Goal: Task Accomplishment & Management: Manage account settings

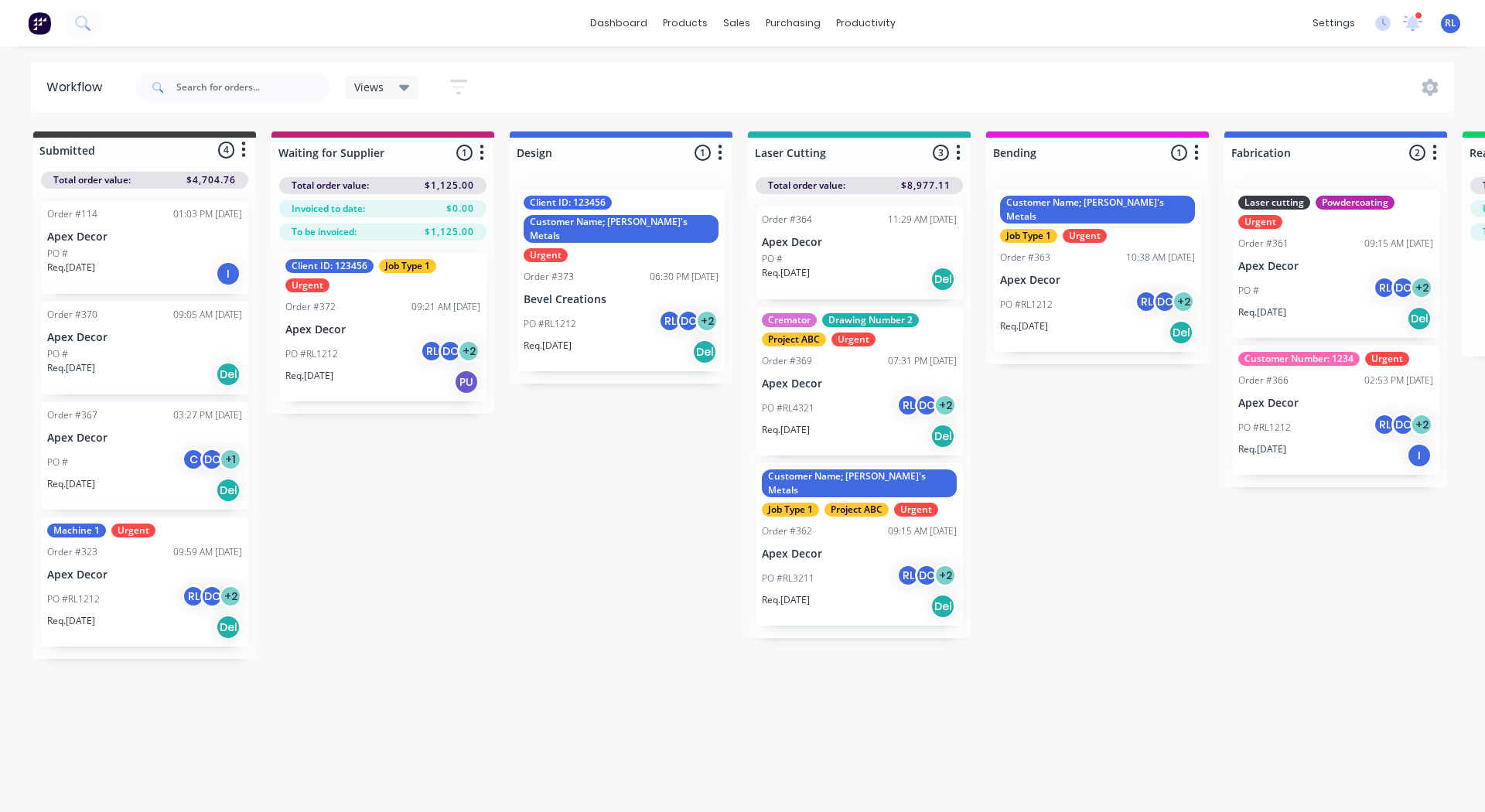
click at [31, 19] on img at bounding box center [39, 23] width 23 height 23
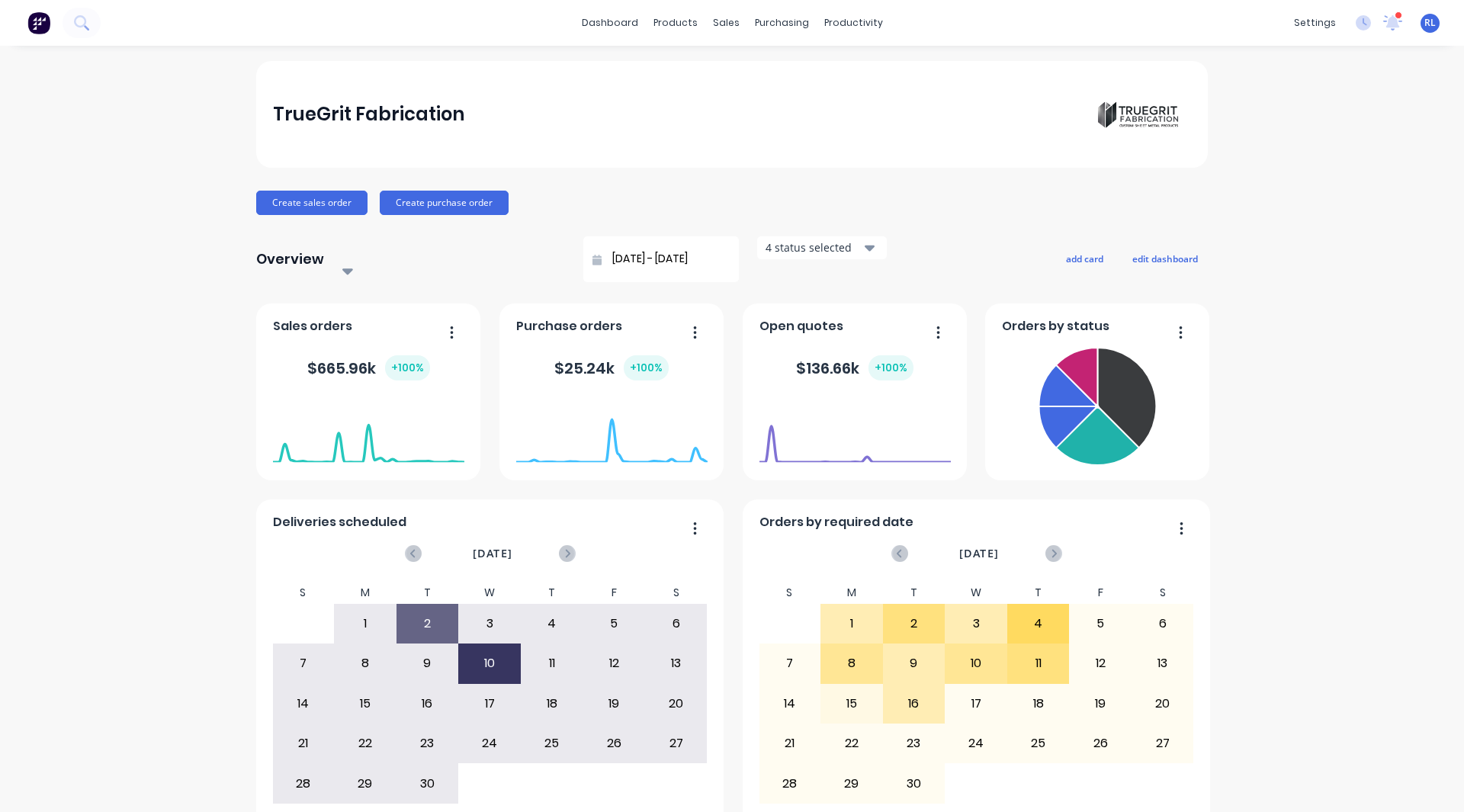
click at [160, 648] on div "TrueGrit Fabrication Create sales order Create purchase order Overview Select..…" at bounding box center [732, 466] width 1464 height 811
drag, startPoint x: 1363, startPoint y: 319, endPoint x: 611, endPoint y: 205, distance: 760.6
click at [611, 205] on div "Create sales order Create purchase order" at bounding box center [732, 202] width 952 height 24
click at [1080, 250] on button "add card" at bounding box center [1085, 258] width 57 height 20
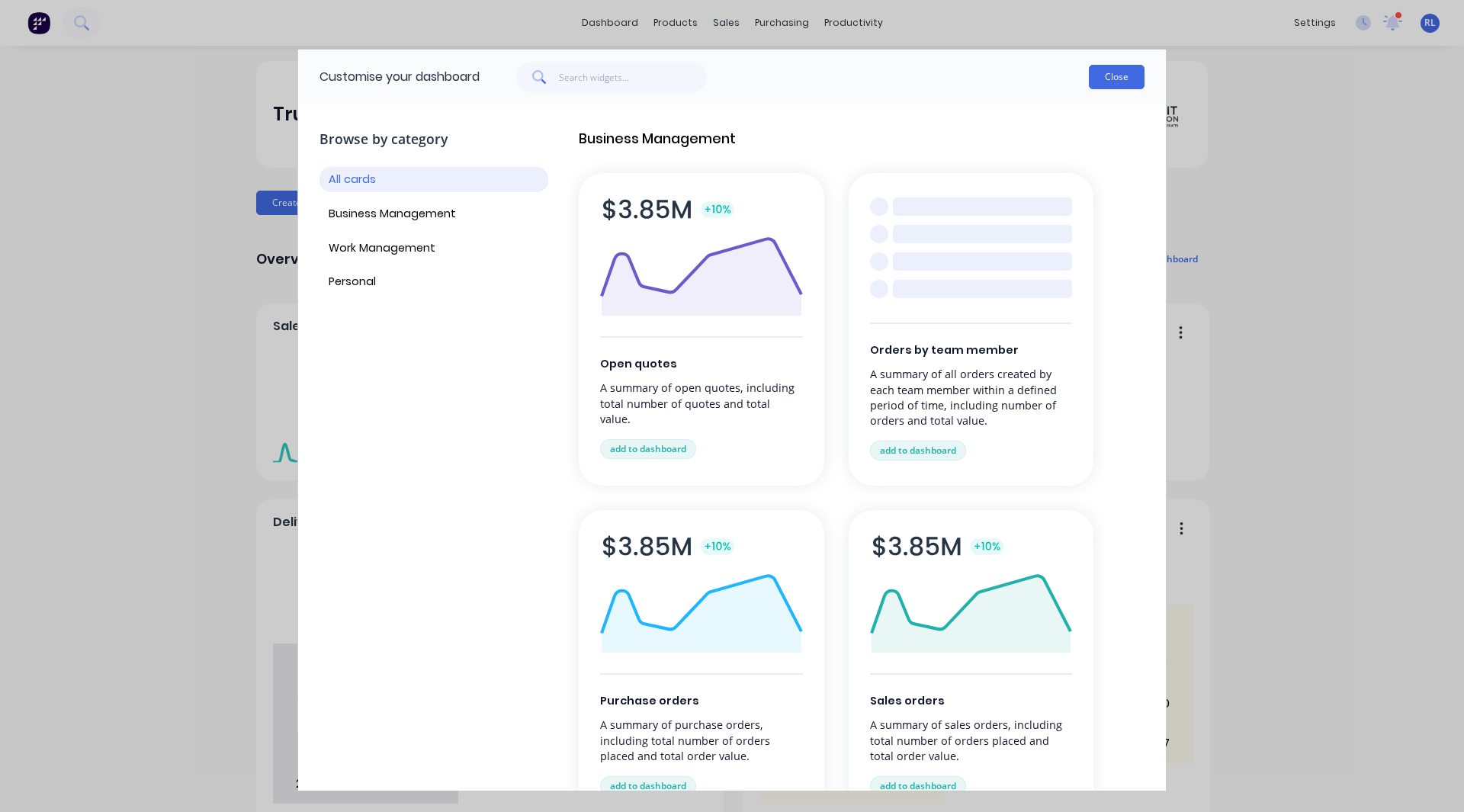
click at [1123, 74] on button "Close" at bounding box center [1116, 77] width 56 height 24
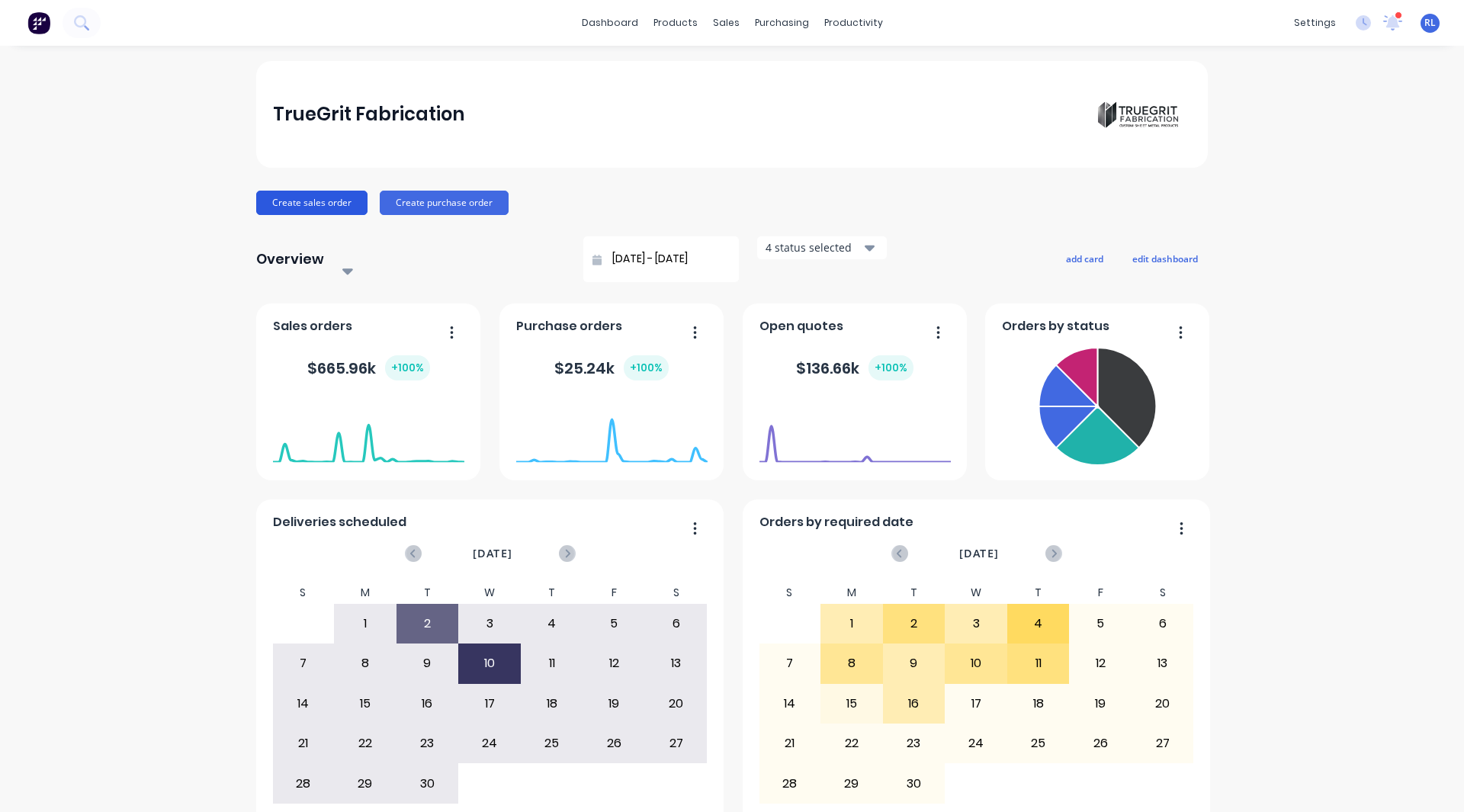
click at [333, 203] on button "Create sales order" at bounding box center [312, 202] width 111 height 24
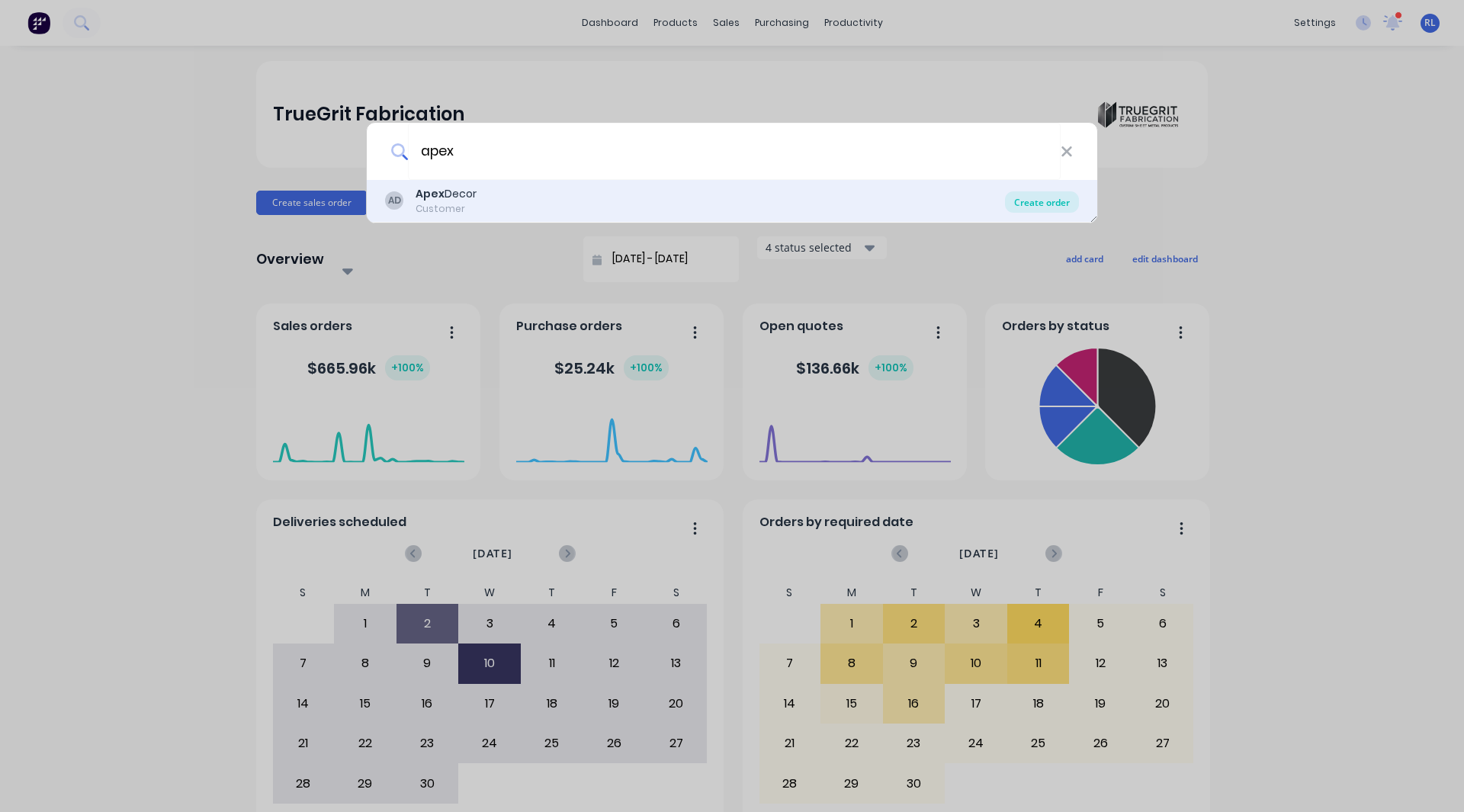
type input "apex"
click at [1034, 200] on div "Create order" at bounding box center [1041, 202] width 74 height 22
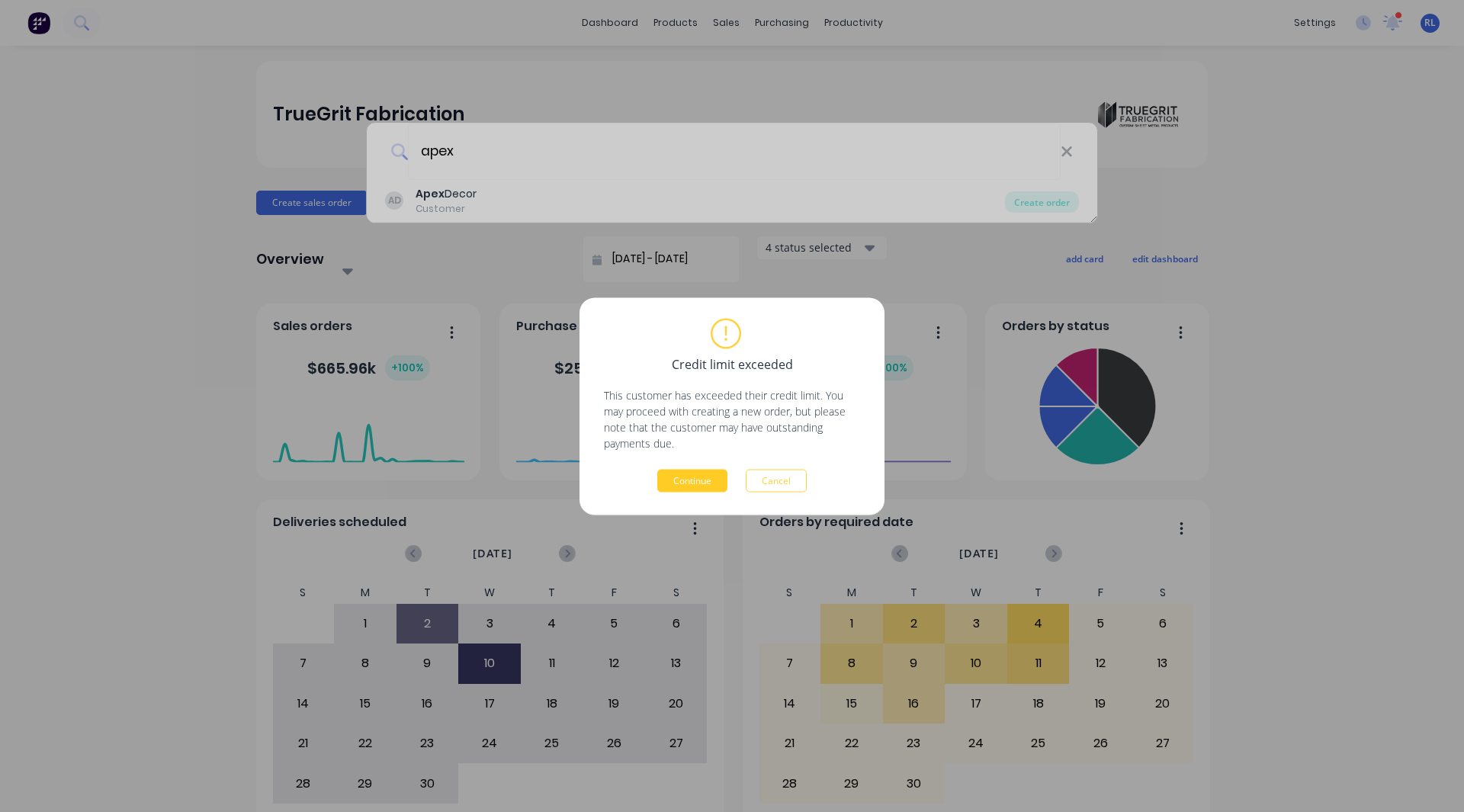
click at [688, 474] on button "Continue" at bounding box center [692, 480] width 70 height 23
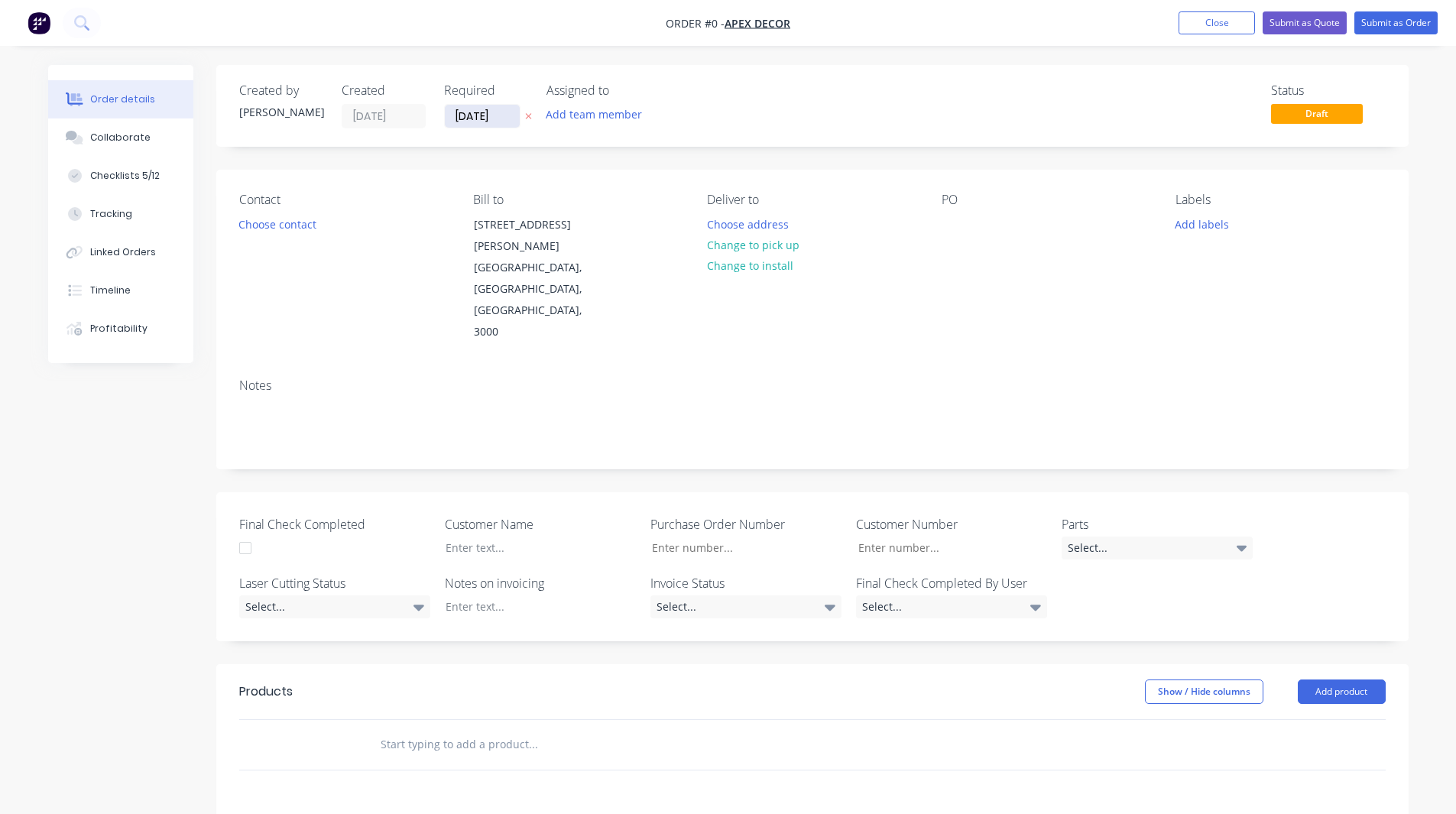
click at [478, 118] on input "[DATE]" at bounding box center [482, 116] width 75 height 23
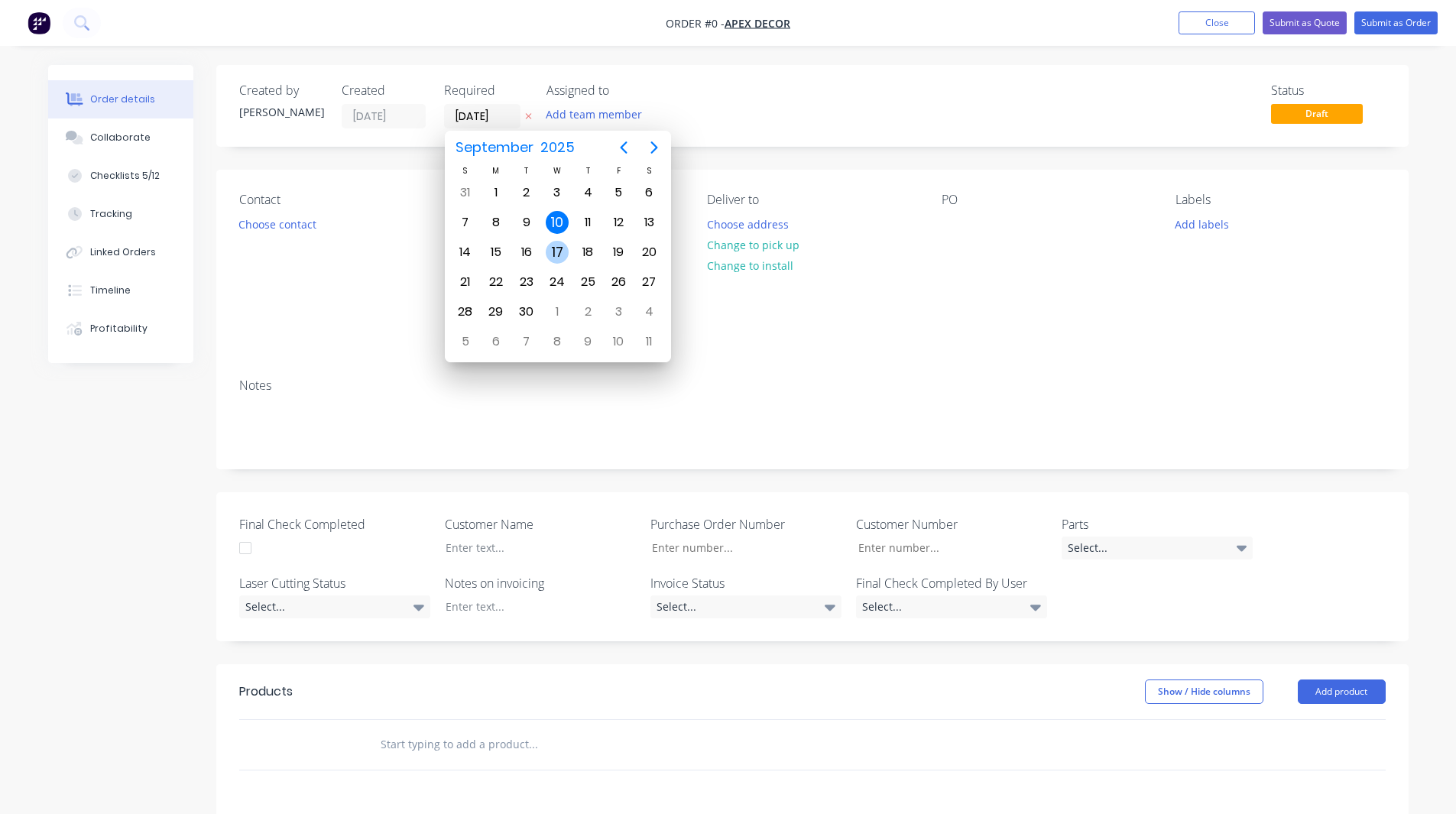
click at [556, 249] on div "17" at bounding box center [556, 251] width 23 height 23
type input "[DATE]"
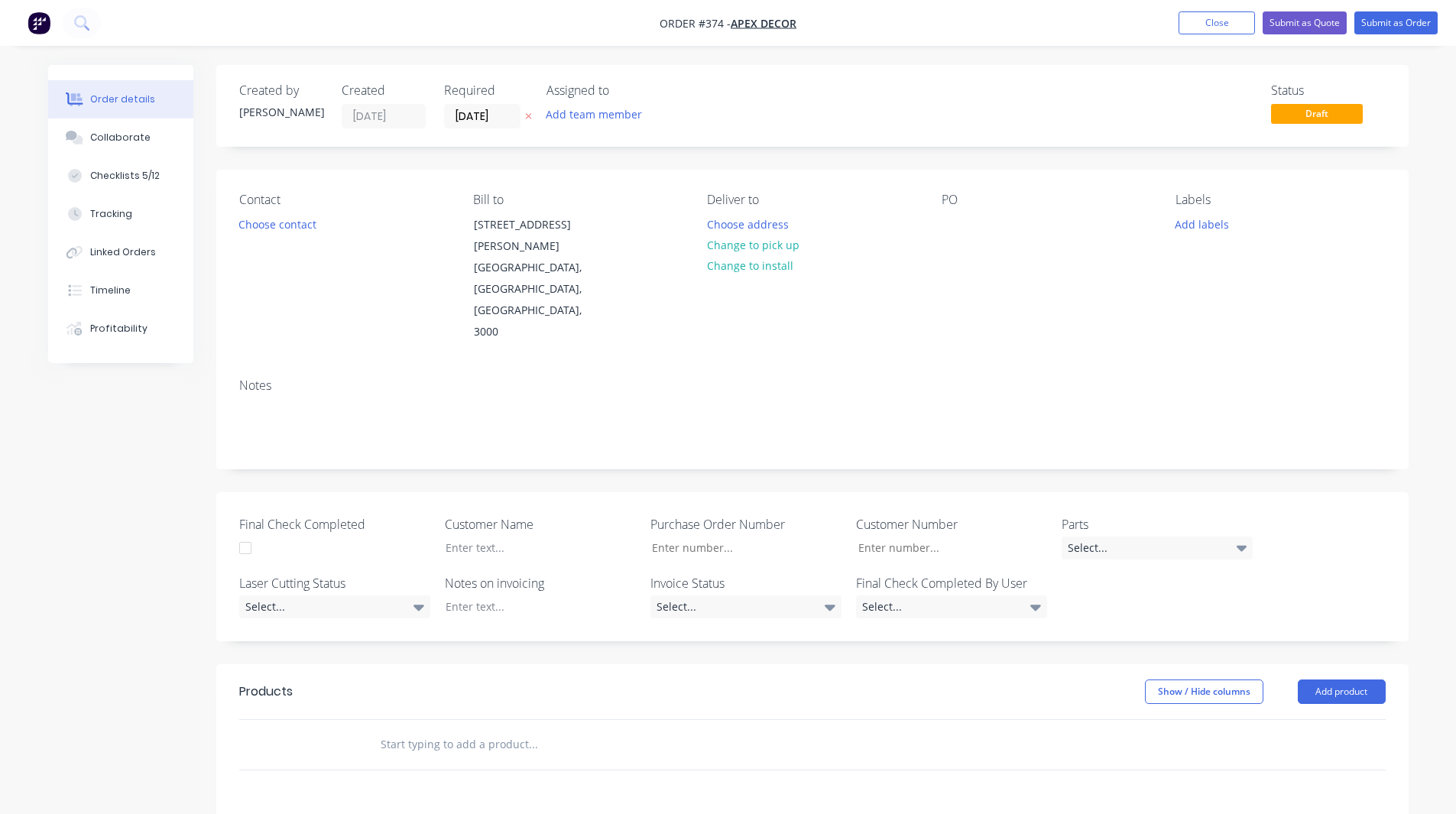
click at [561, 174] on div "Contact Choose contact Bill to 789 Collins Street Melbourne, Victoria, Australi…" at bounding box center [812, 268] width 1192 height 196
click at [260, 234] on div "Contact Choose contact" at bounding box center [344, 268] width 209 height 151
click at [260, 224] on button "Choose contact" at bounding box center [277, 224] width 94 height 21
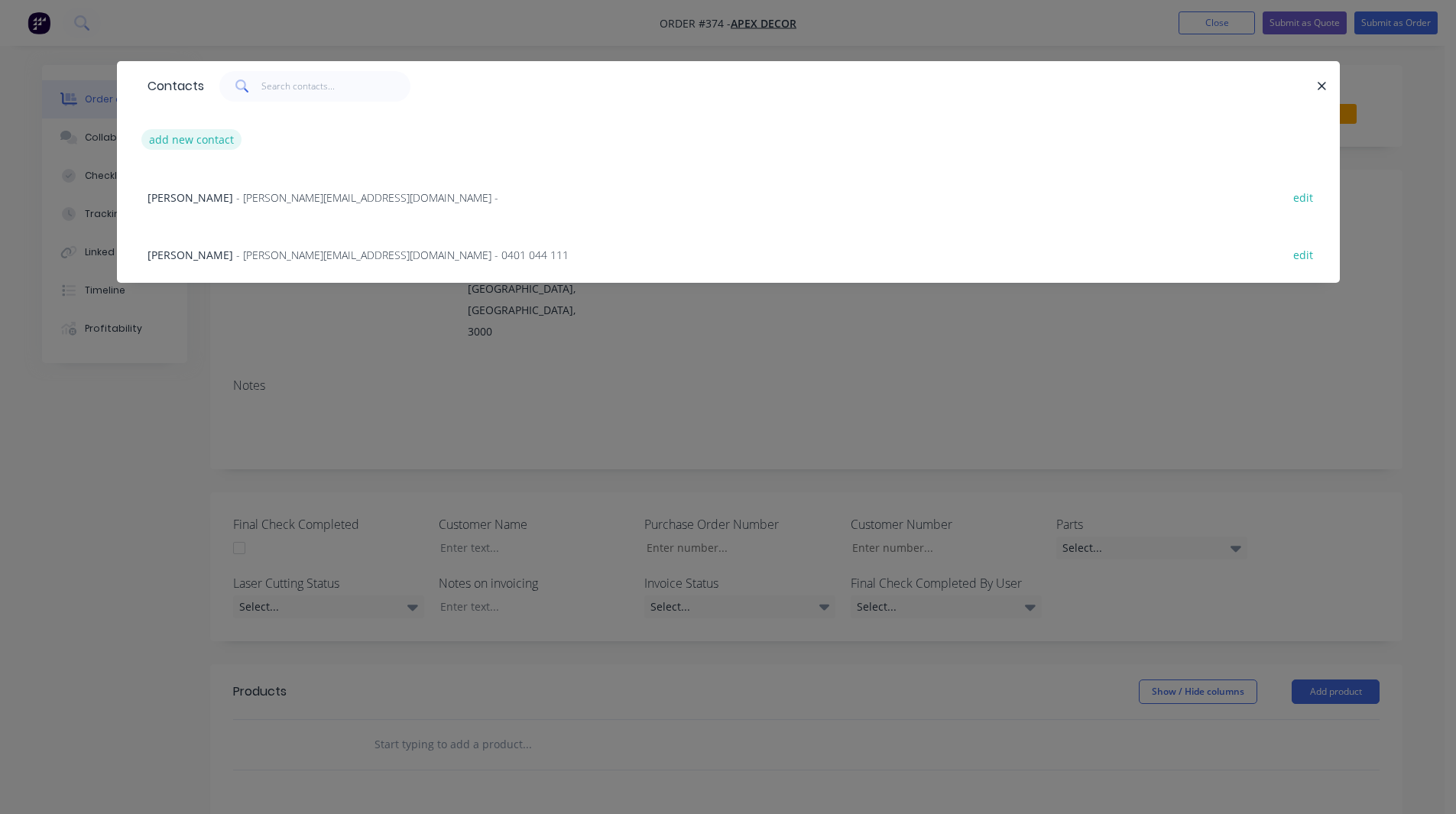
click at [204, 141] on button "add new contact" at bounding box center [192, 139] width 101 height 21
select select "AU"
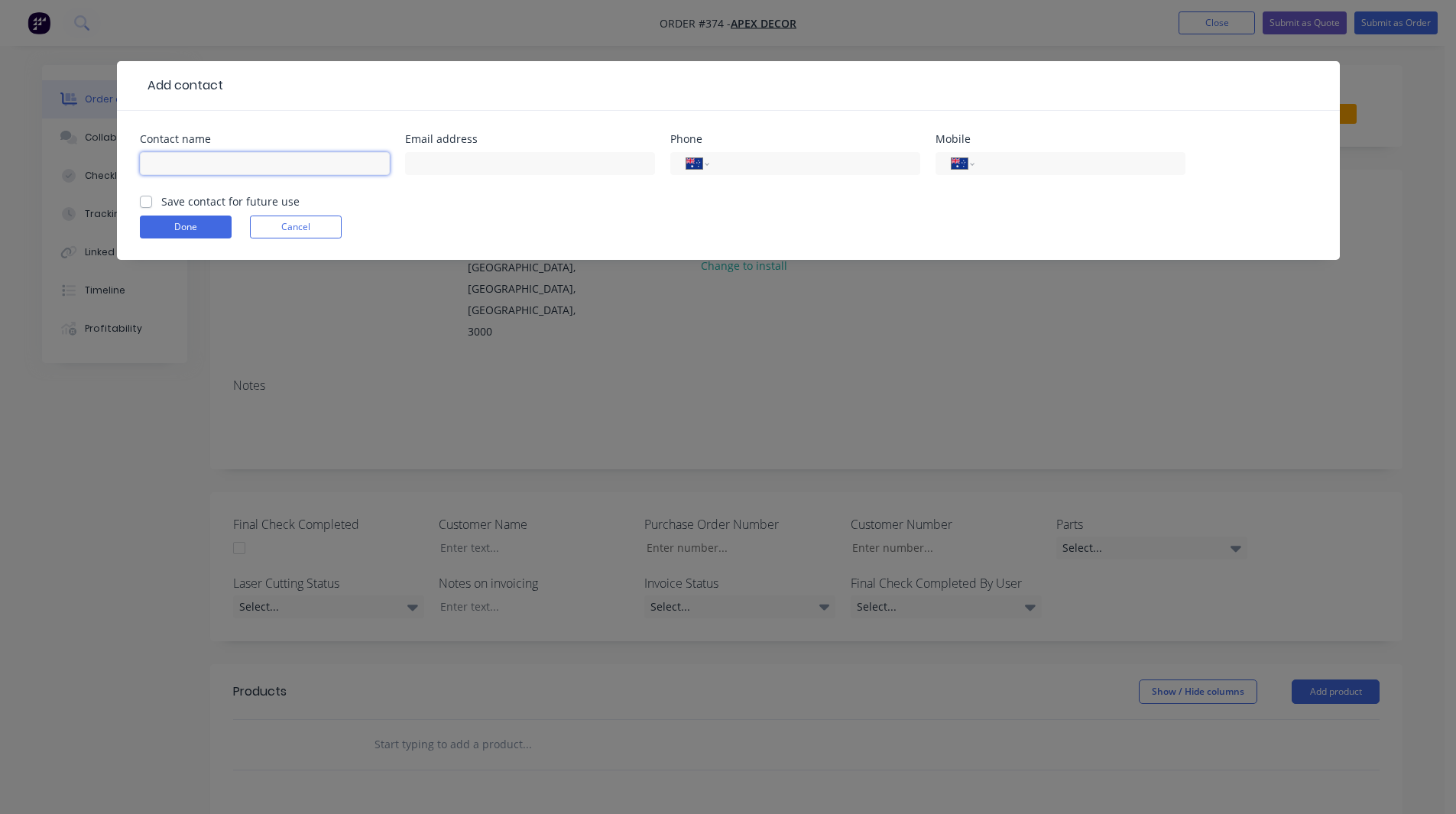
click at [270, 162] on input "text" at bounding box center [265, 163] width 250 height 23
type input "[PERSON_NAME]"
click at [1004, 164] on input "tel" at bounding box center [1077, 163] width 183 height 18
type input "459674042"
click at [174, 222] on button "Done" at bounding box center [185, 226] width 91 height 23
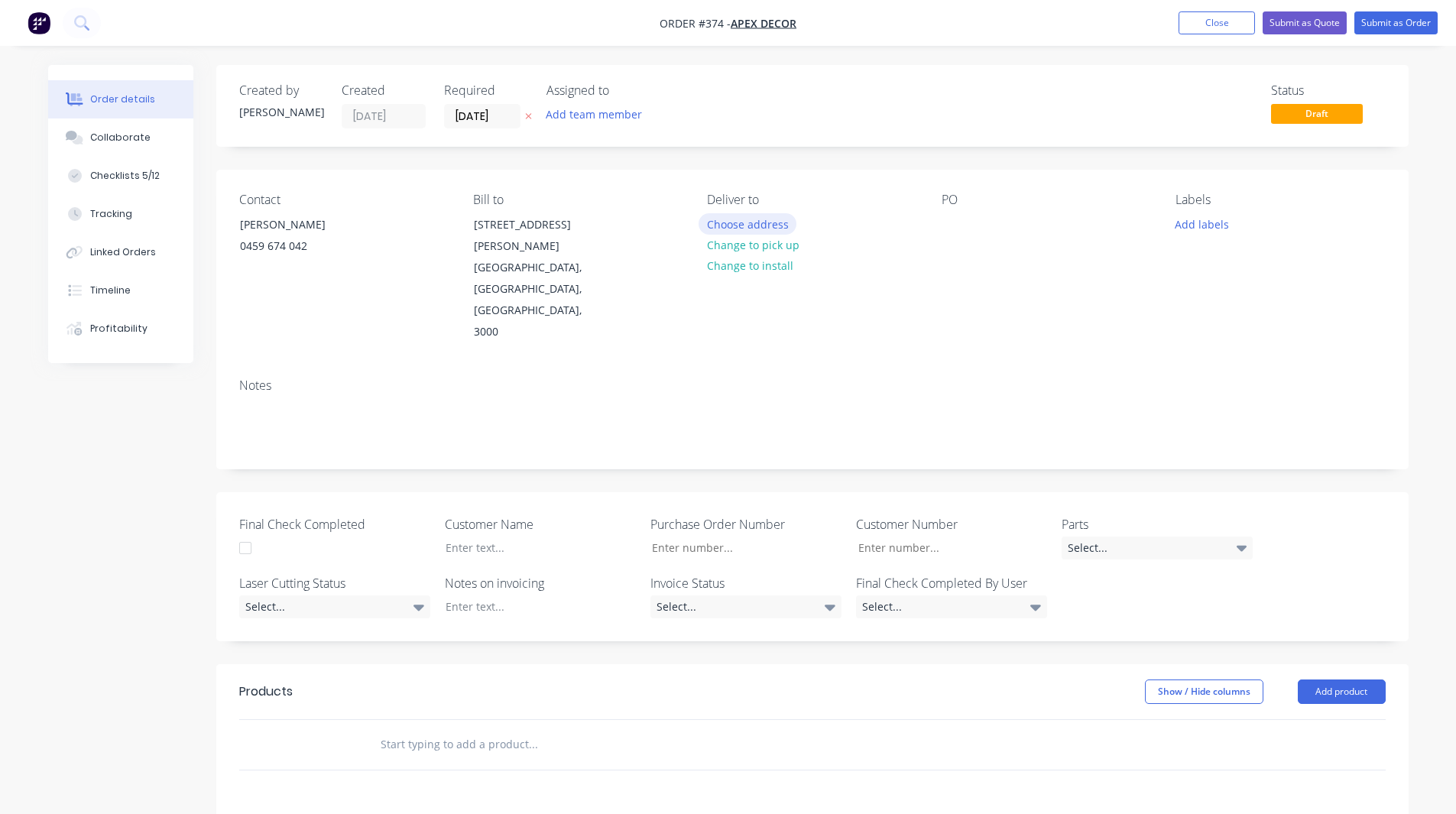
click at [780, 224] on button "Choose address" at bounding box center [747, 224] width 98 height 21
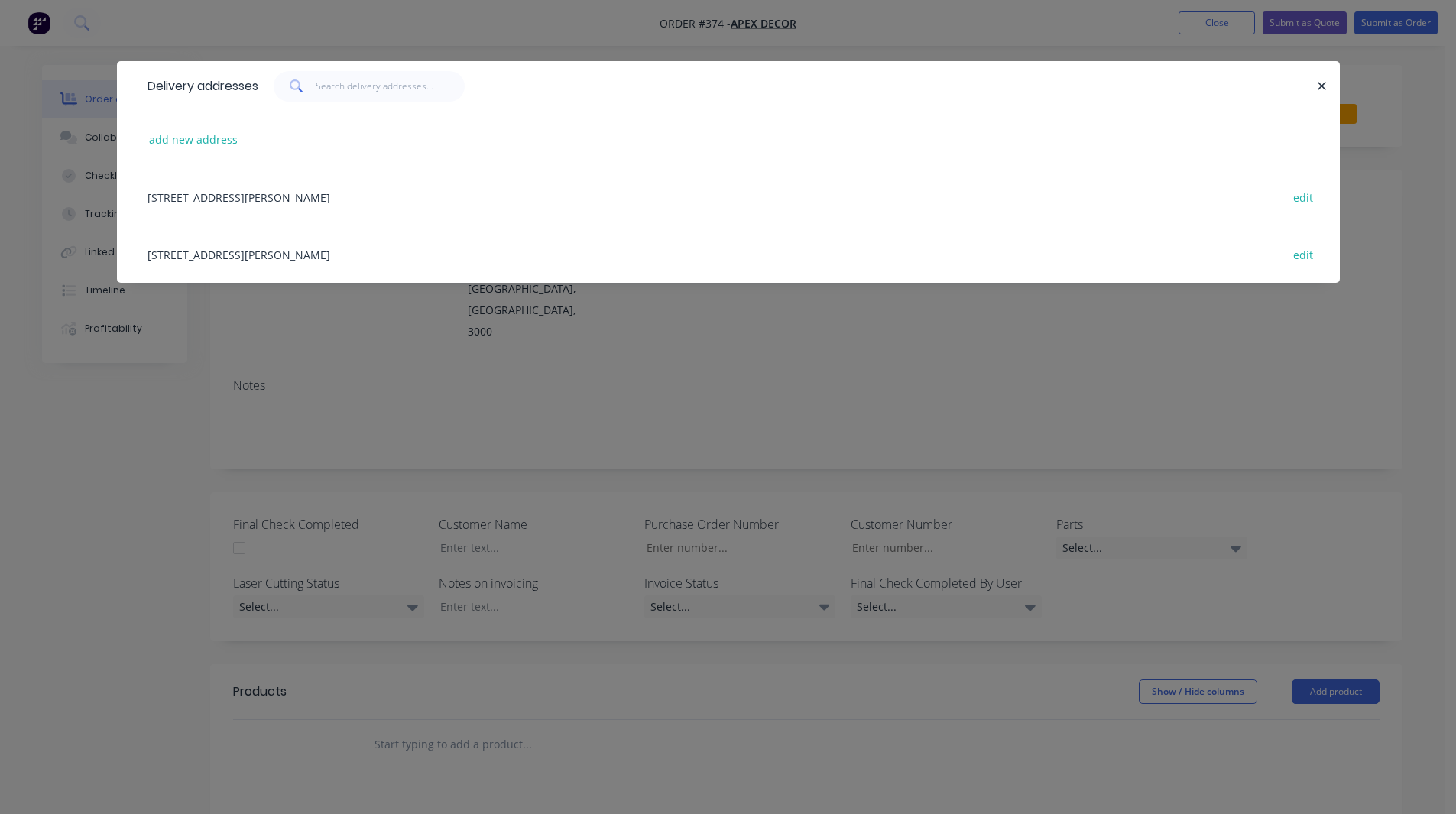
click at [316, 196] on div "789 Collins Street, Melbourne, Victoria, Australia, 3000 edit" at bounding box center [728, 197] width 1177 height 57
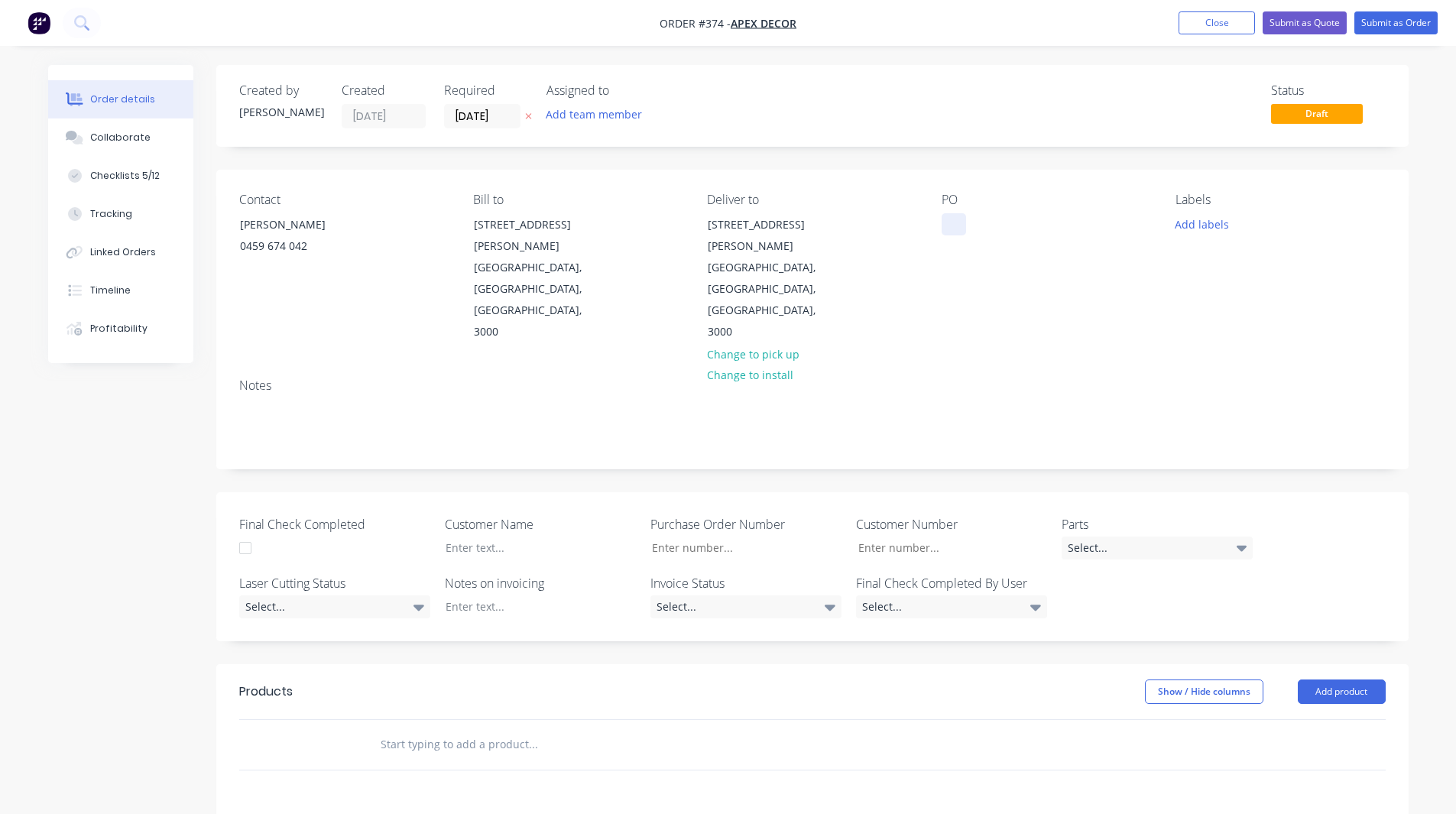
click at [947, 215] on div at bounding box center [953, 224] width 24 height 22
click at [981, 271] on div "PO RL1212" at bounding box center [1046, 268] width 209 height 151
click at [581, 112] on button "Add team member" at bounding box center [593, 114] width 112 height 21
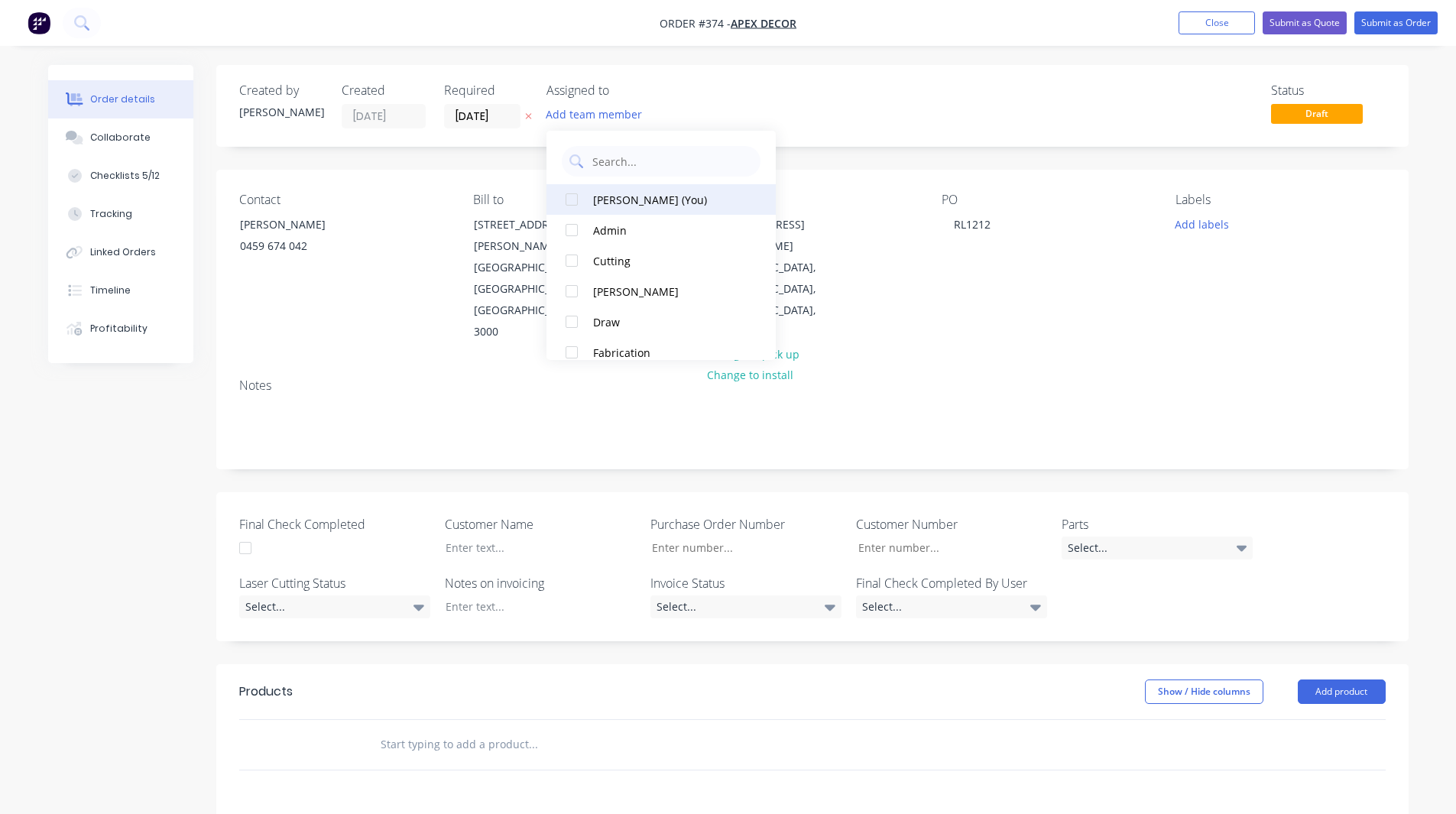
click at [573, 197] on div at bounding box center [571, 199] width 30 height 30
click at [569, 291] on div at bounding box center [571, 291] width 30 height 30
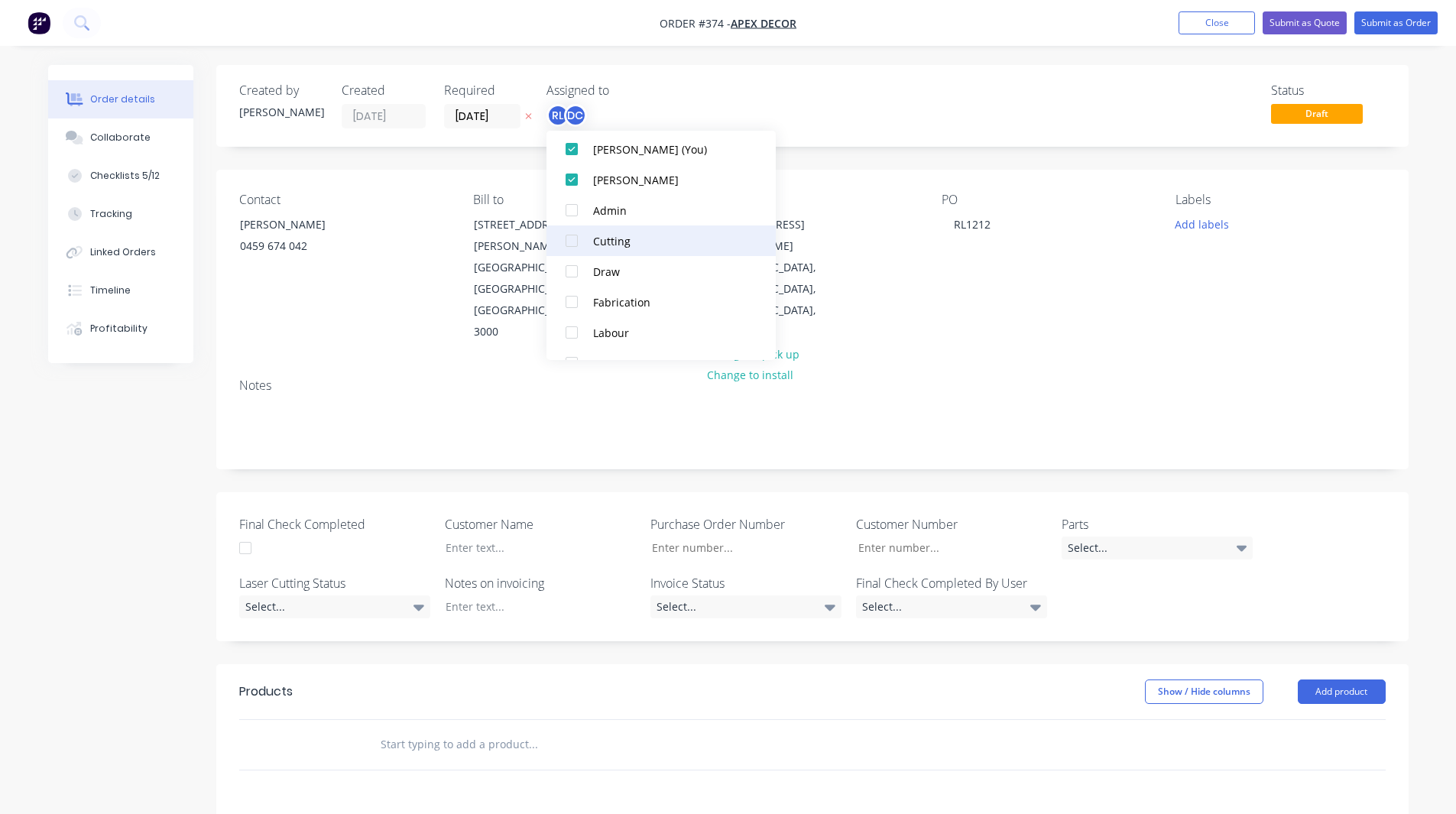
scroll to position [64, 0]
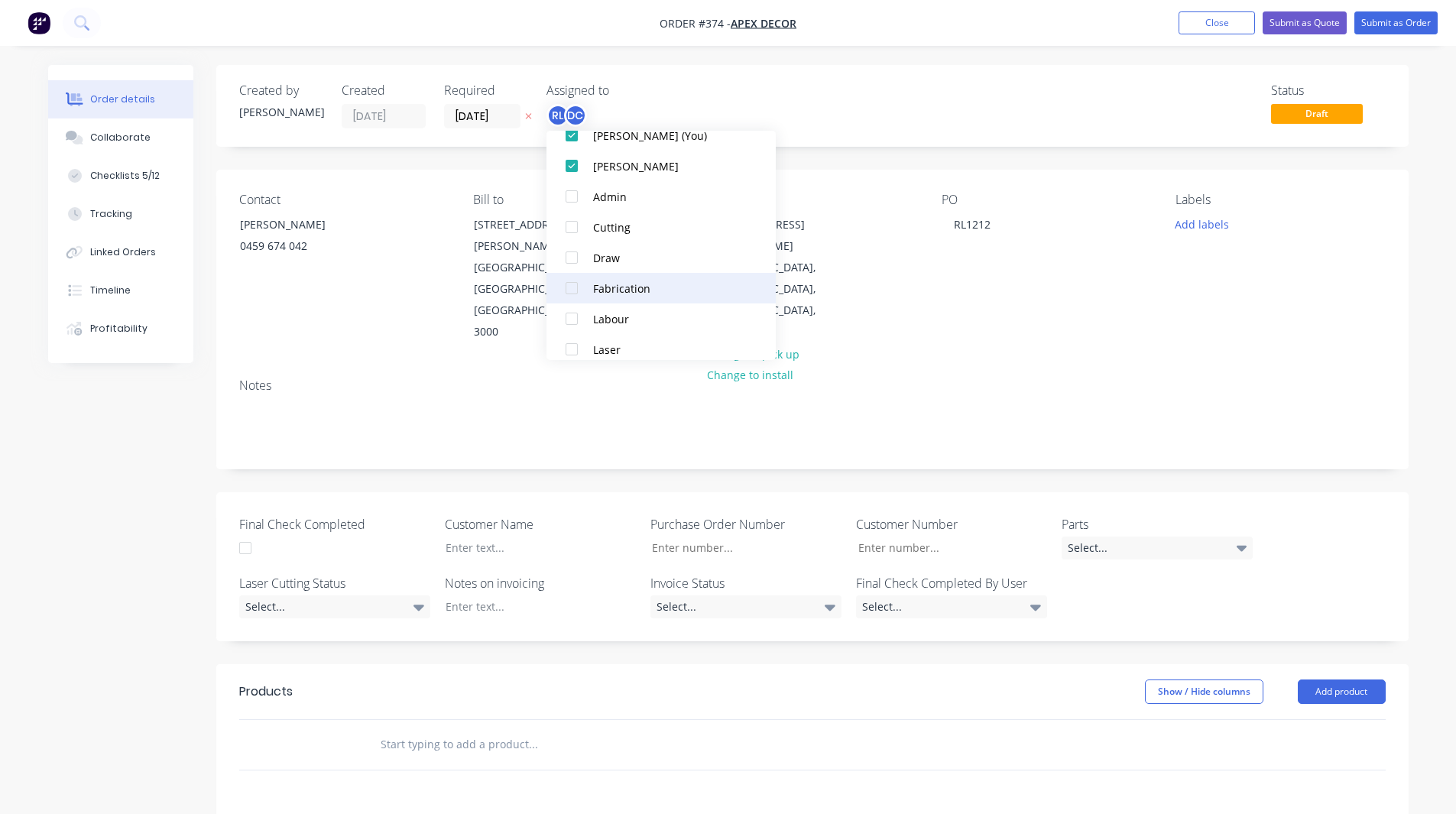
click at [570, 285] on div at bounding box center [571, 288] width 30 height 30
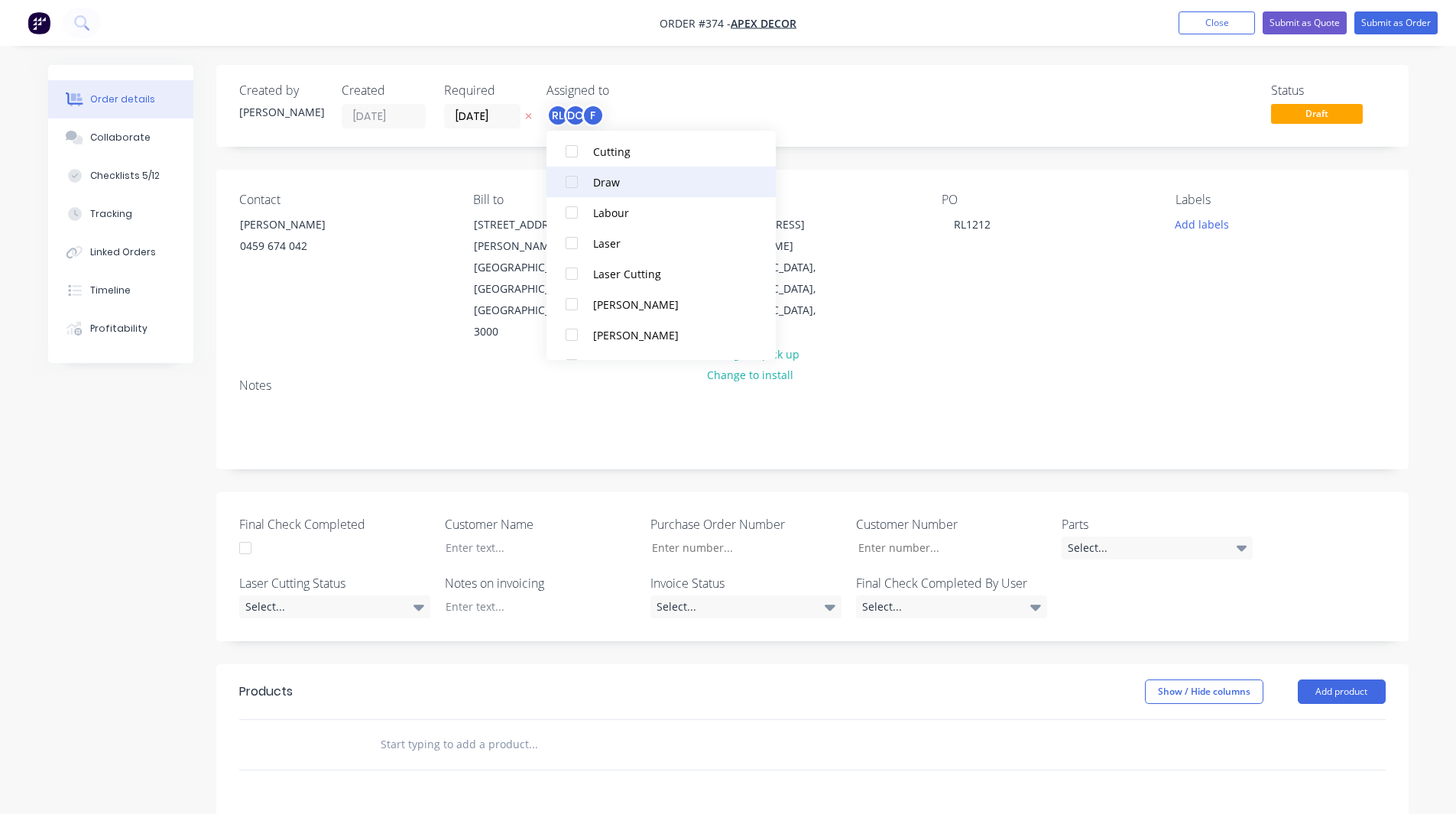
scroll to position [291, 0]
click at [573, 247] on div at bounding box center [571, 245] width 30 height 30
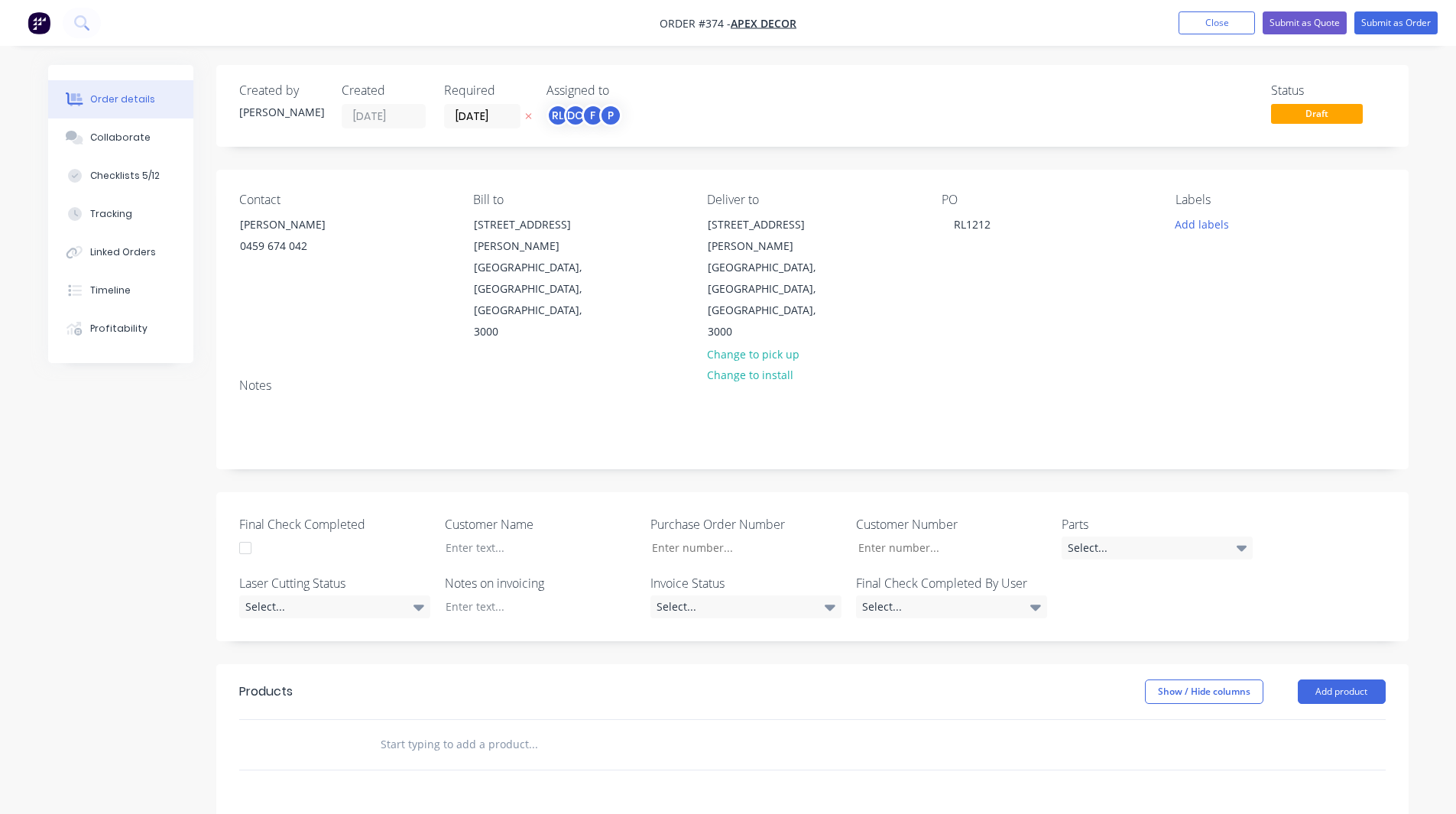
click at [700, 93] on div "Status Draft" at bounding box center [1042, 106] width 686 height 45
click at [1190, 222] on button "Add labels" at bounding box center [1202, 224] width 70 height 21
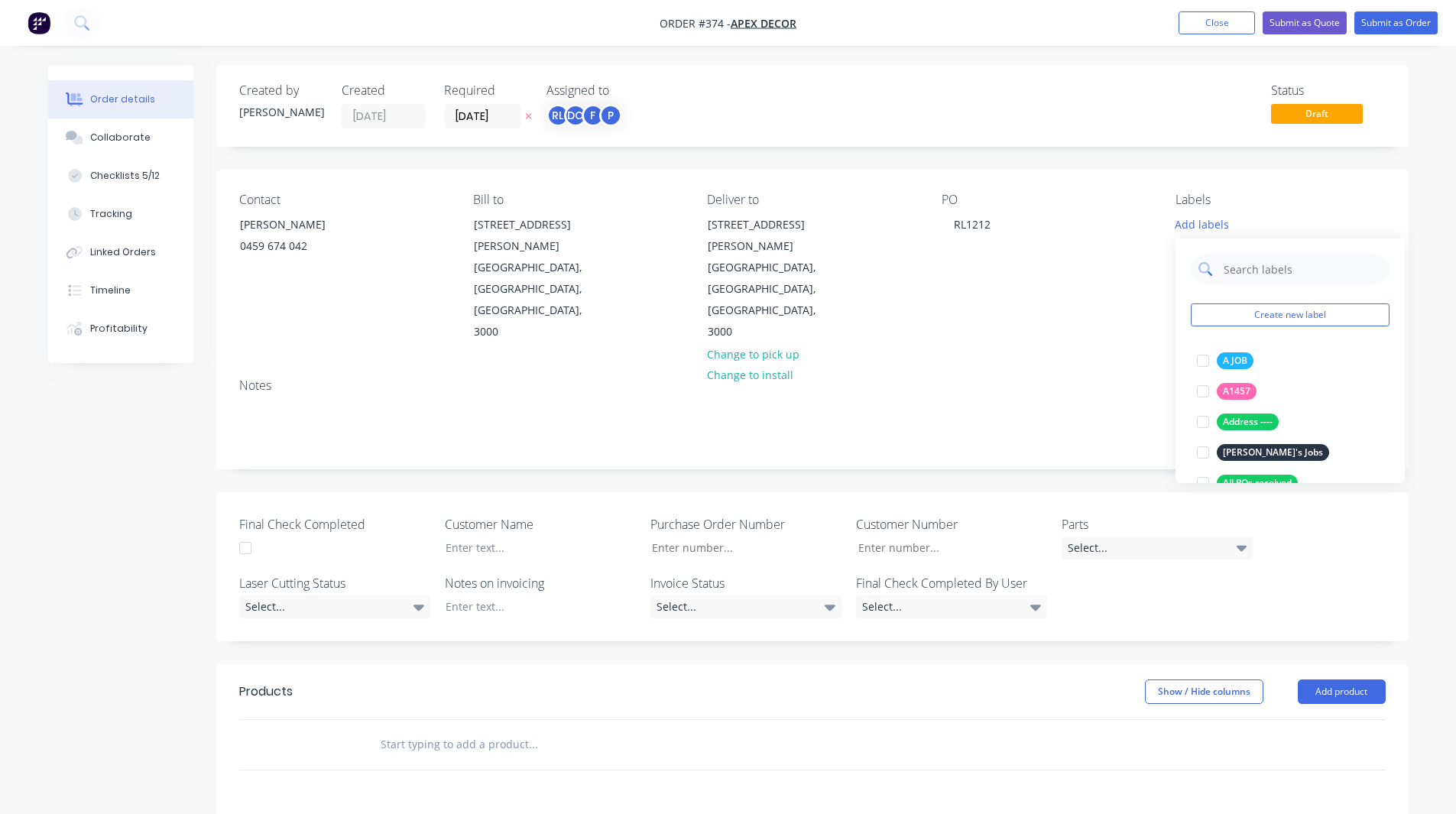
click at [1242, 270] on input "text" at bounding box center [1302, 269] width 160 height 30
click at [1204, 361] on div at bounding box center [1203, 360] width 30 height 30
click at [1260, 270] on input "urgent" at bounding box center [1302, 261] width 160 height 30
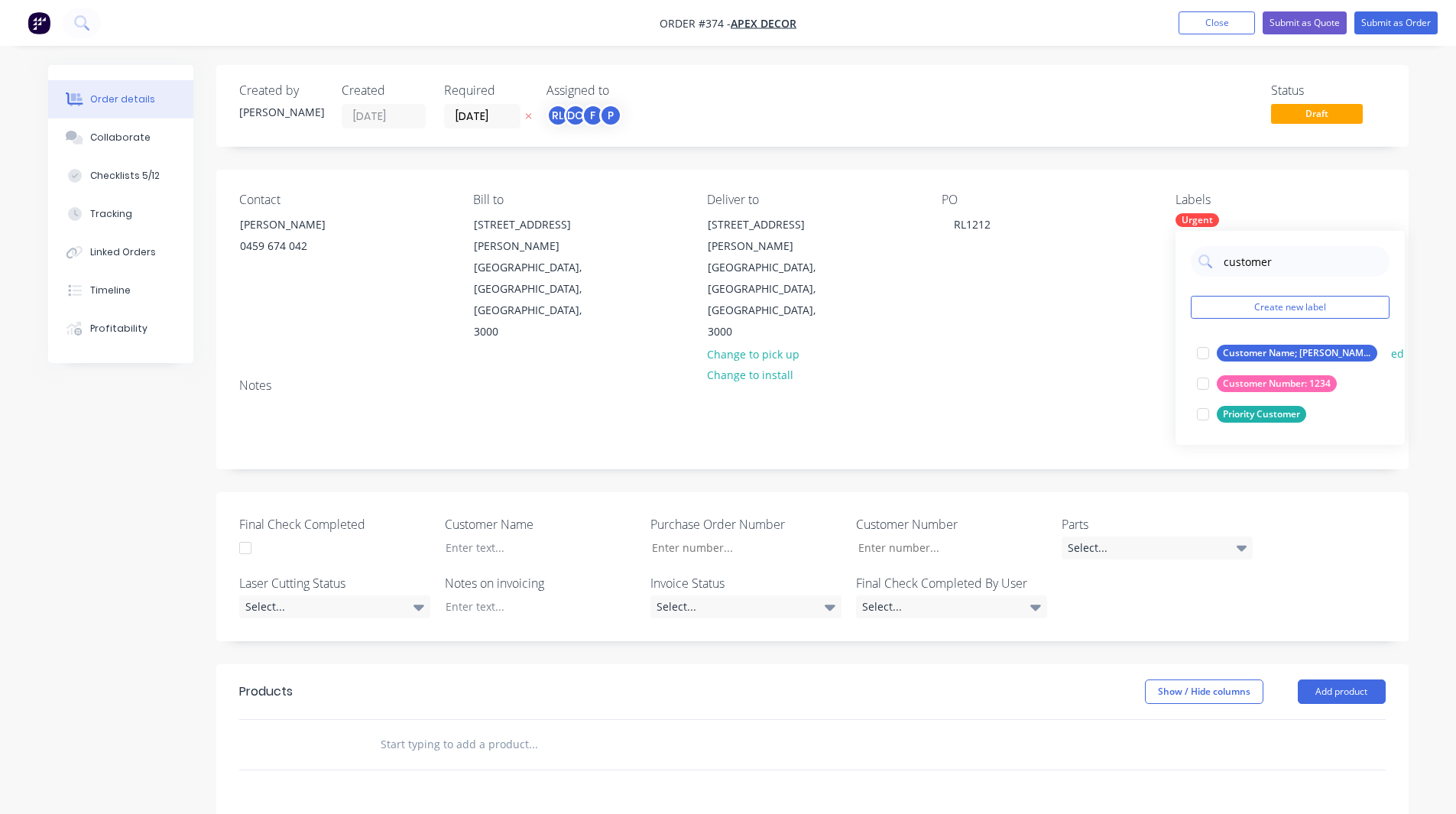
click at [1205, 352] on div at bounding box center [1203, 353] width 30 height 30
click at [1249, 262] on input "customer" at bounding box center [1302, 261] width 160 height 30
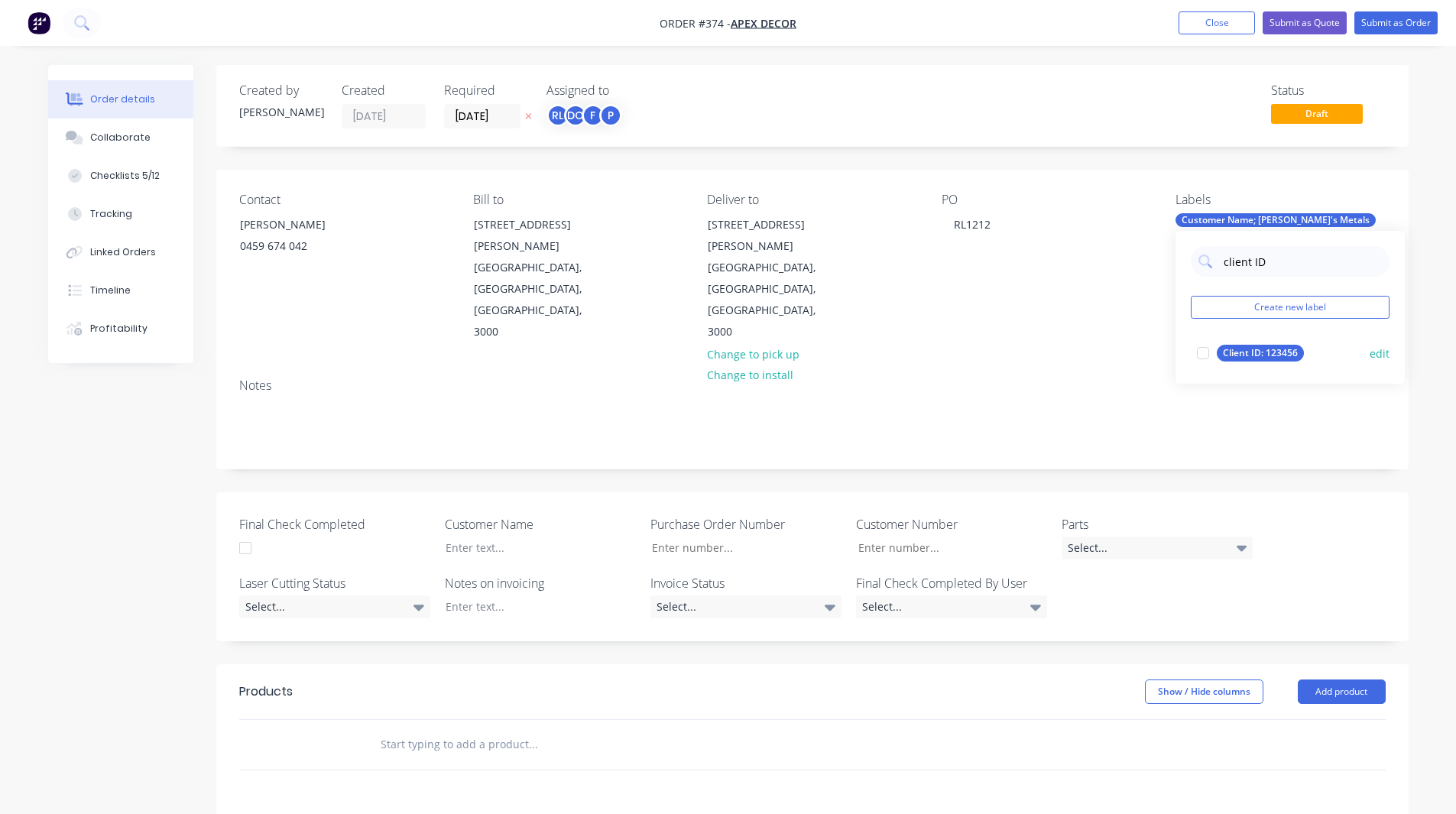
click at [1199, 350] on div at bounding box center [1203, 353] width 30 height 30
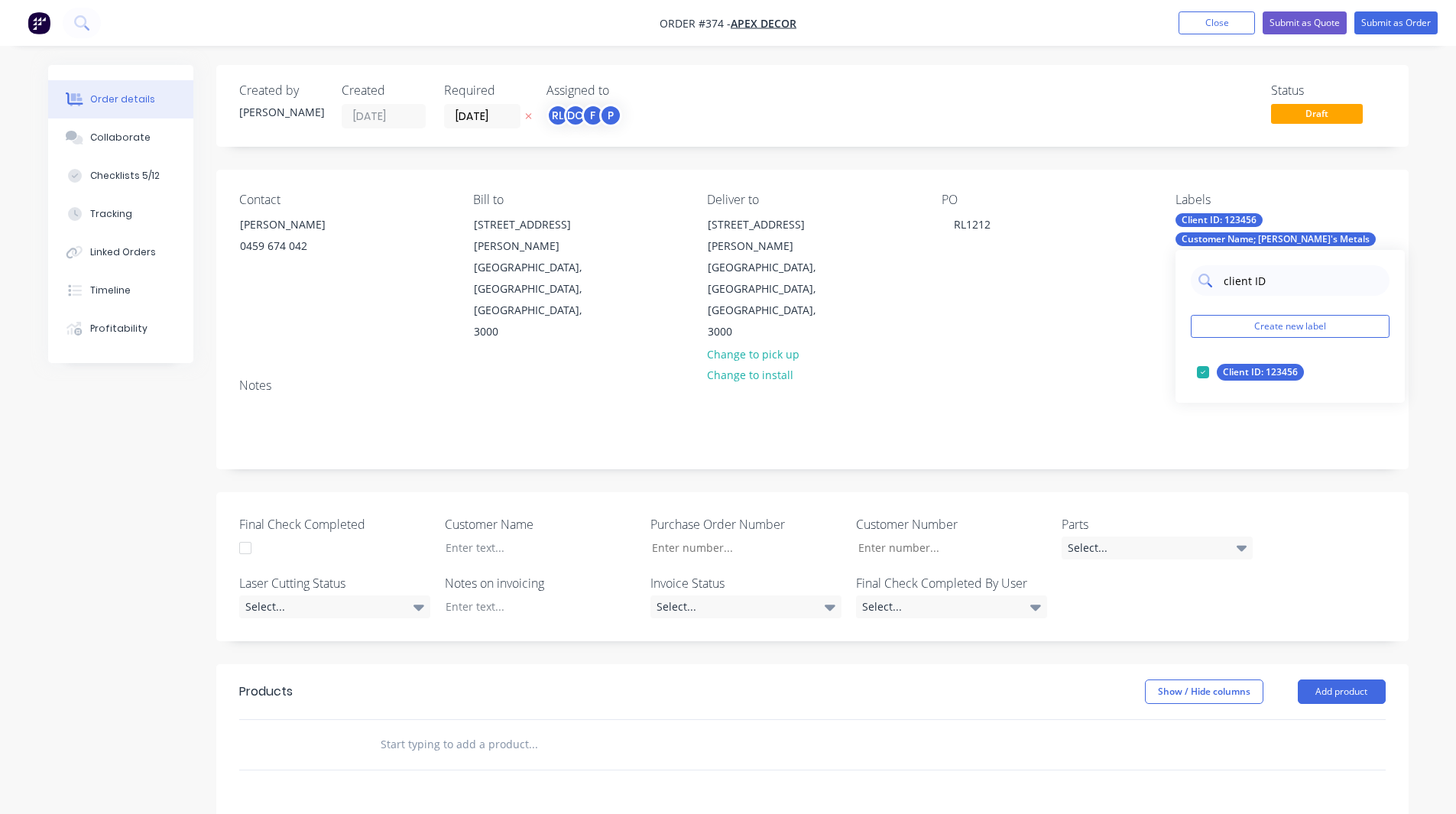
click at [1260, 276] on input "client ID" at bounding box center [1302, 281] width 160 height 30
type input "Job type"
click at [1201, 371] on div at bounding box center [1203, 372] width 30 height 30
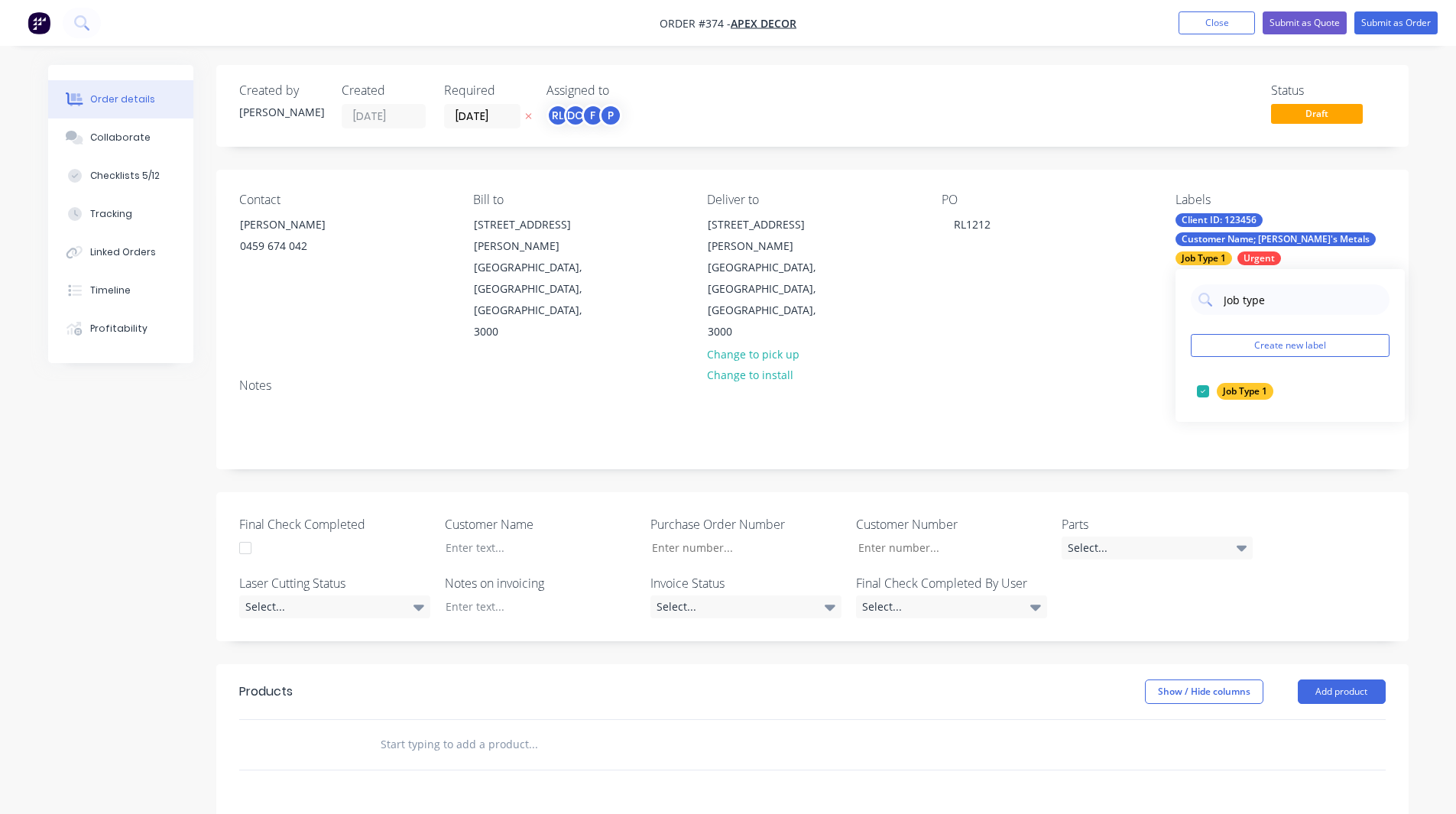
click at [1433, 256] on div "Order details Collaborate Checklists 5/12 Tracking Linked Orders Timeline Profi…" at bounding box center [728, 580] width 1456 height 1160
click at [1223, 219] on div "Client ID: 123456" at bounding box center [1219, 220] width 87 height 13
click at [1271, 305] on input "Job type" at bounding box center [1302, 299] width 160 height 30
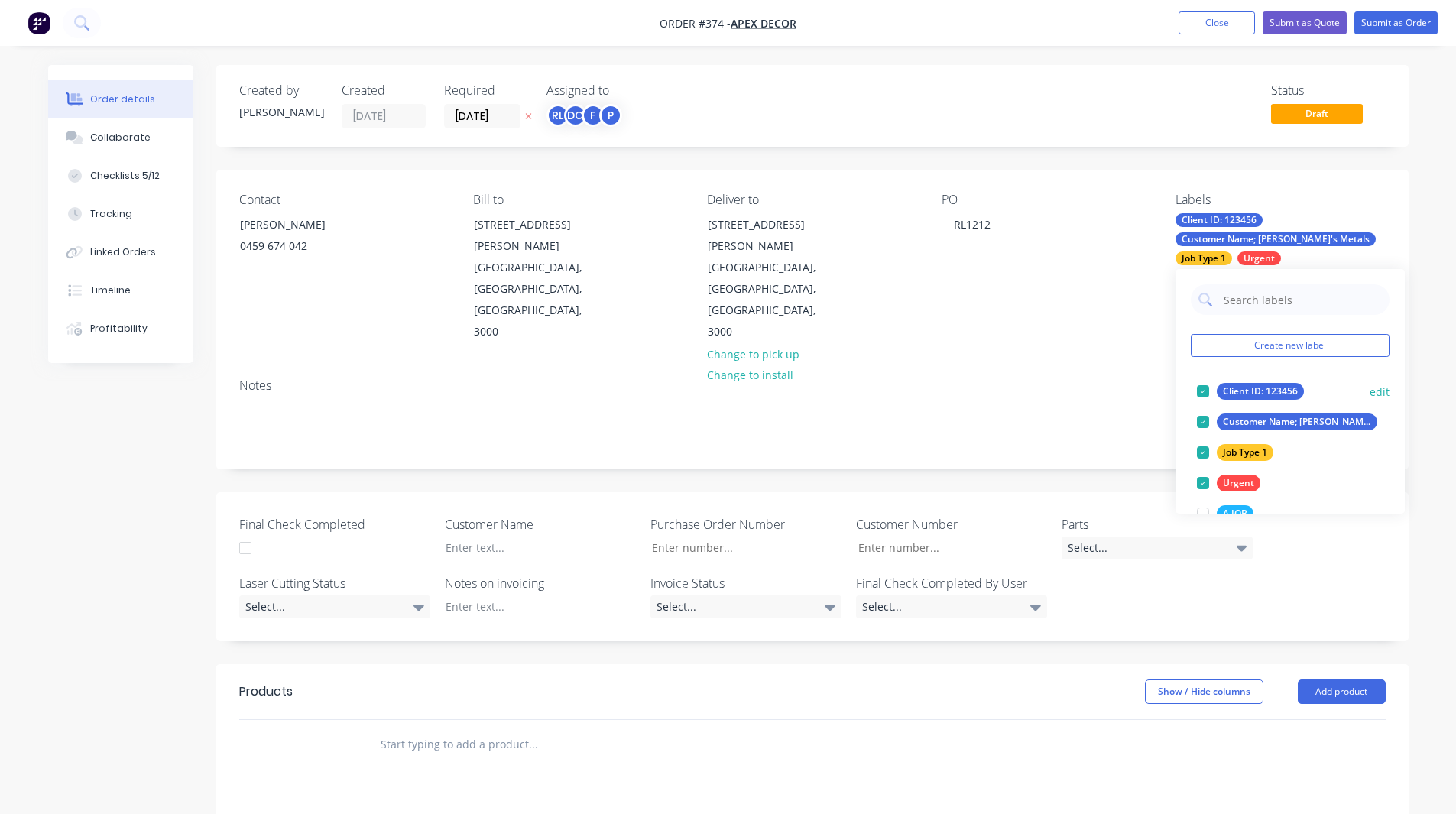
click at [1200, 392] on div at bounding box center [1203, 391] width 30 height 30
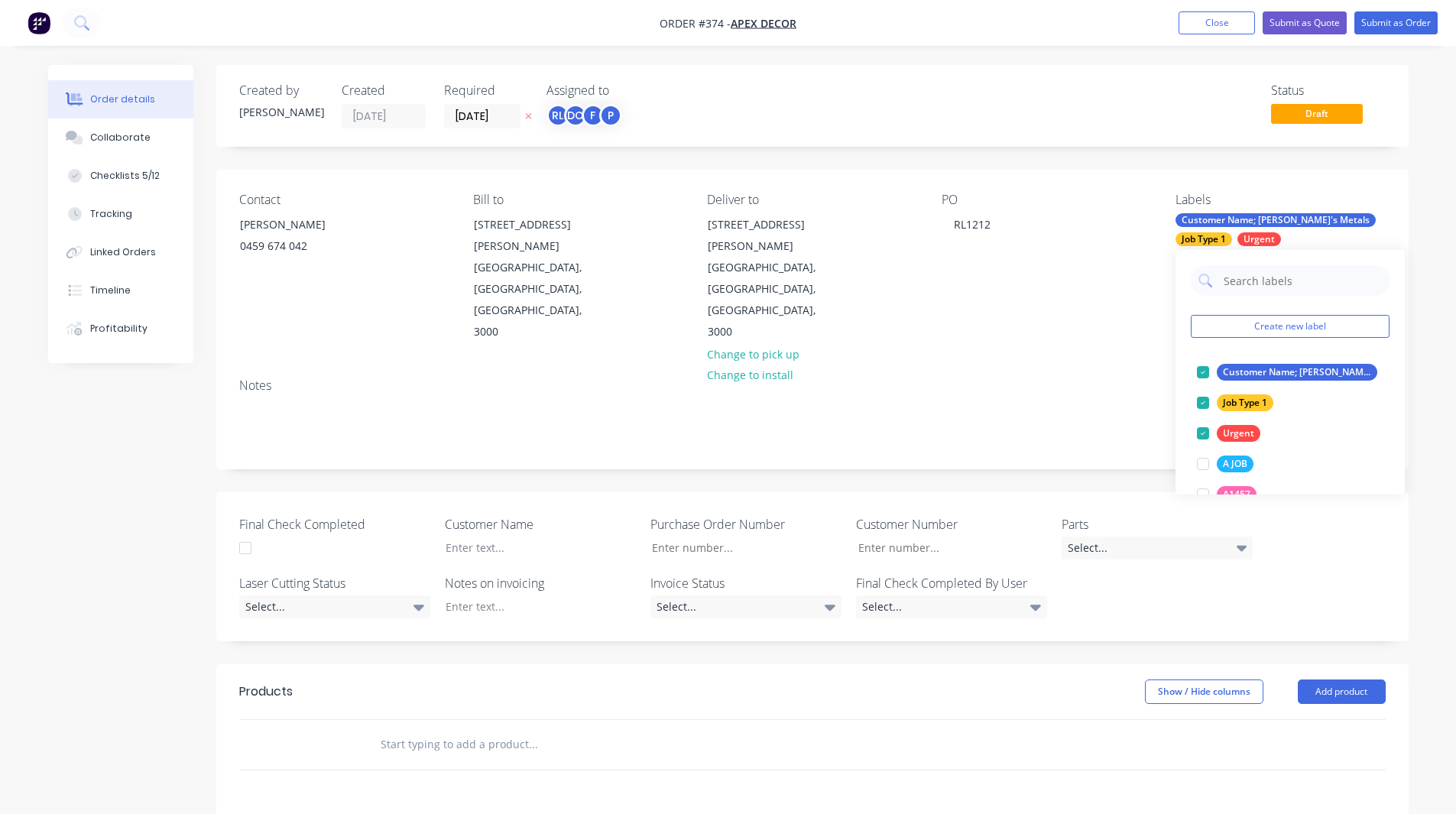
click at [1449, 217] on div "Order details Collaborate Checklists 5/12 Tracking Linked Orders Timeline Profi…" at bounding box center [728, 580] width 1456 height 1160
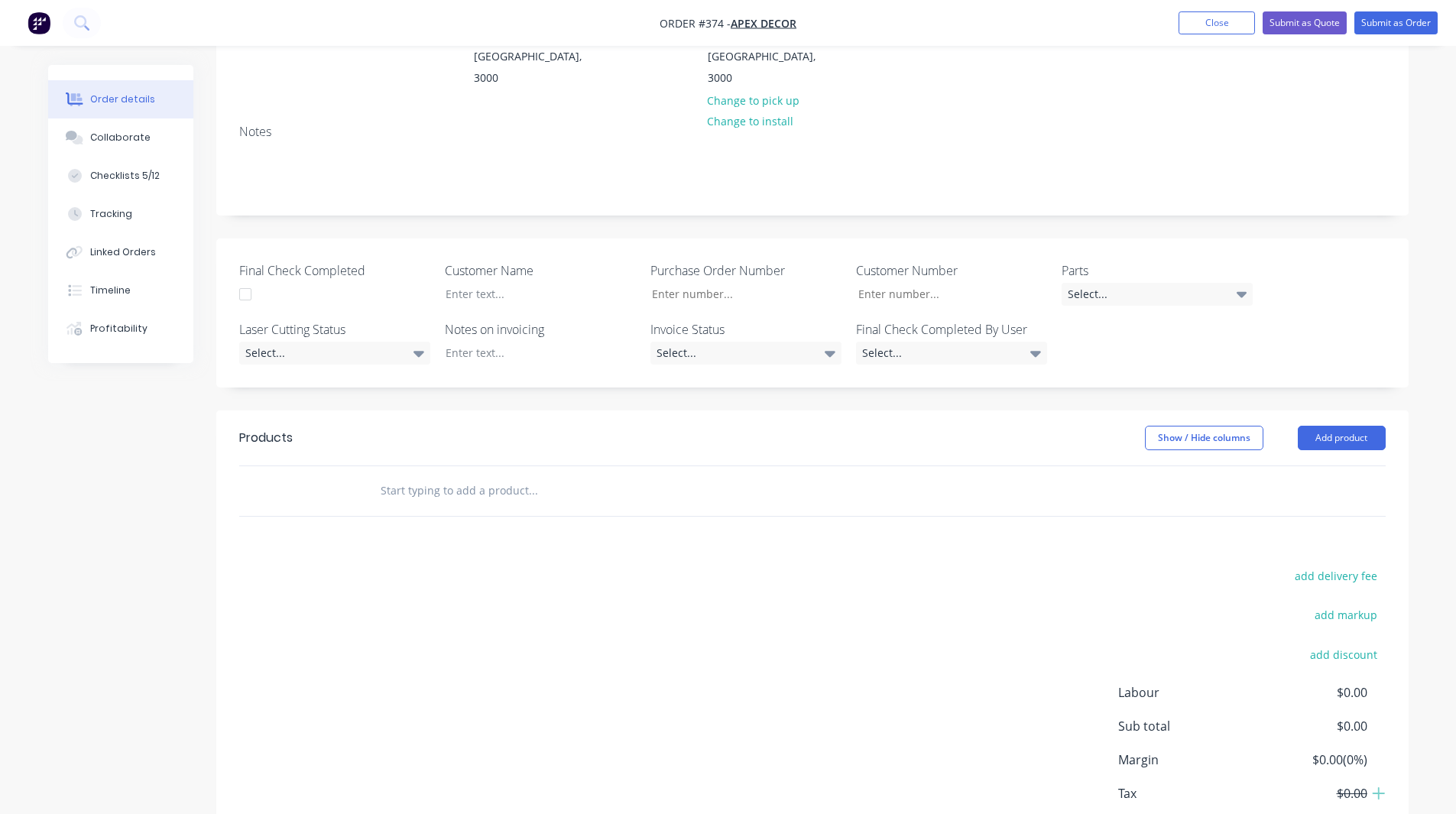
scroll to position [282, 0]
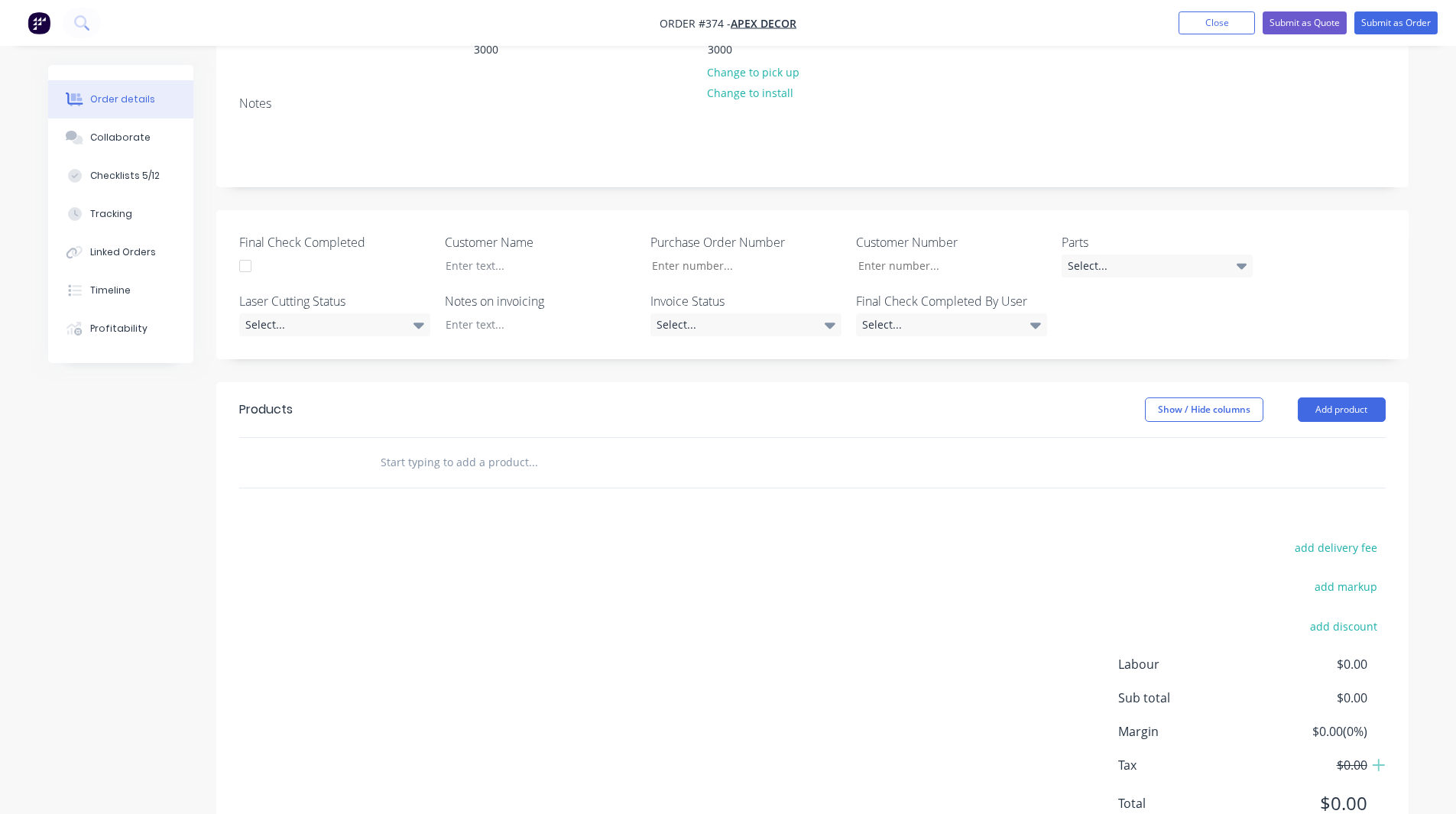
click at [446, 447] on input "text" at bounding box center [532, 462] width 306 height 30
click at [1334, 397] on button "Add product" at bounding box center [1341, 409] width 88 height 24
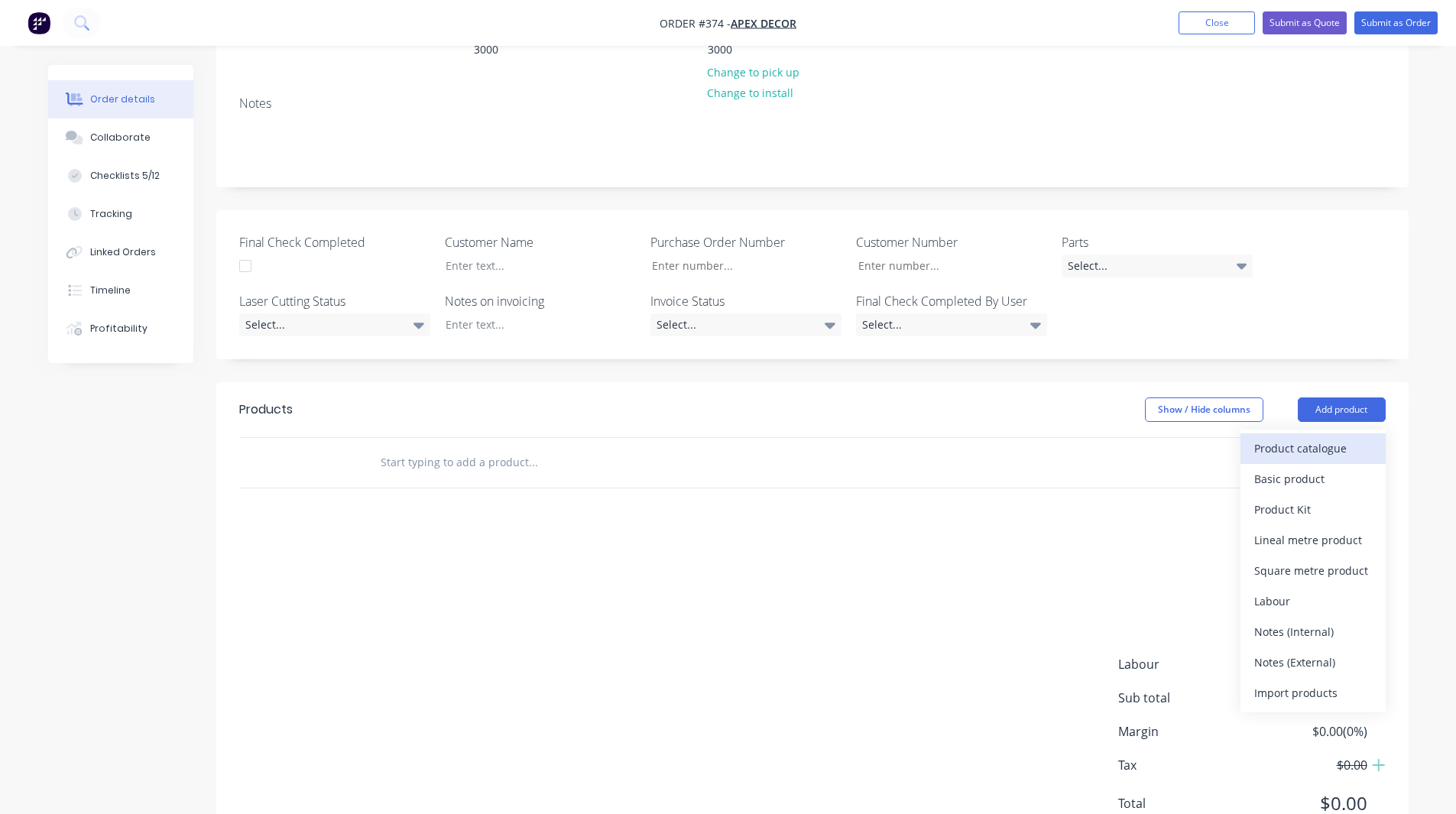
click at [1308, 437] on div "Product catalogue" at bounding box center [1313, 448] width 118 height 22
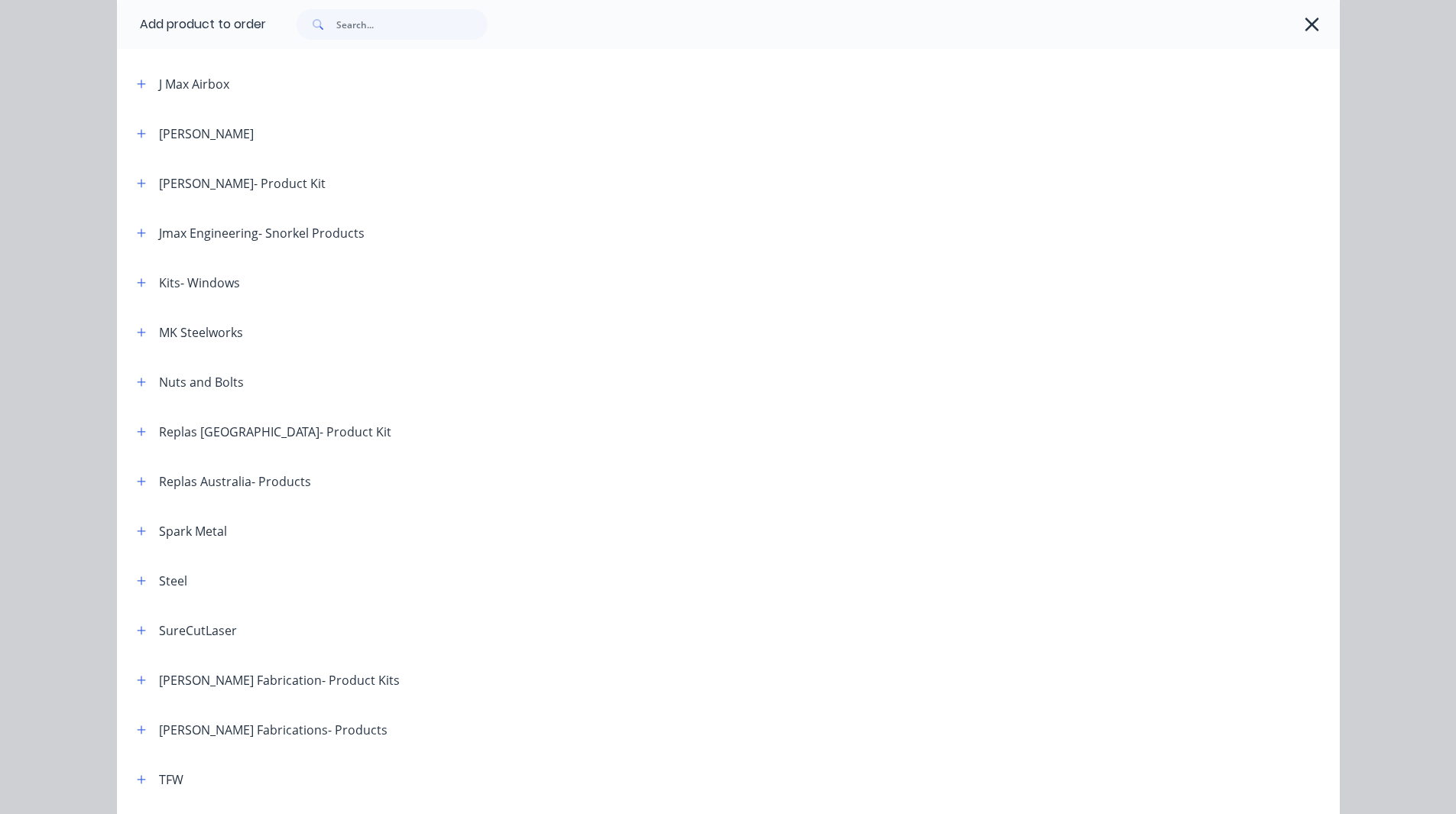
scroll to position [1159, 0]
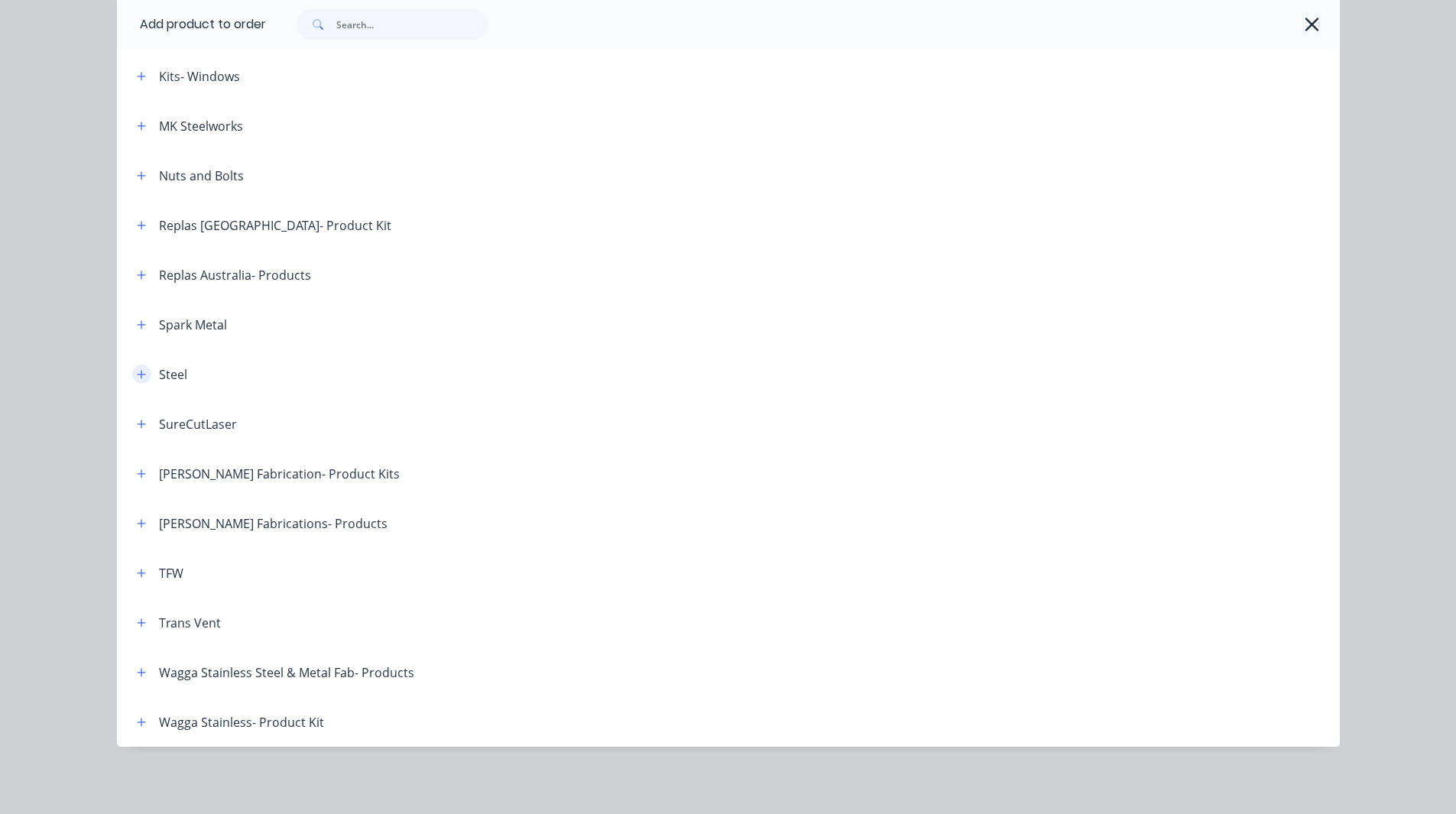
click at [137, 371] on icon "button" at bounding box center [141, 374] width 9 height 11
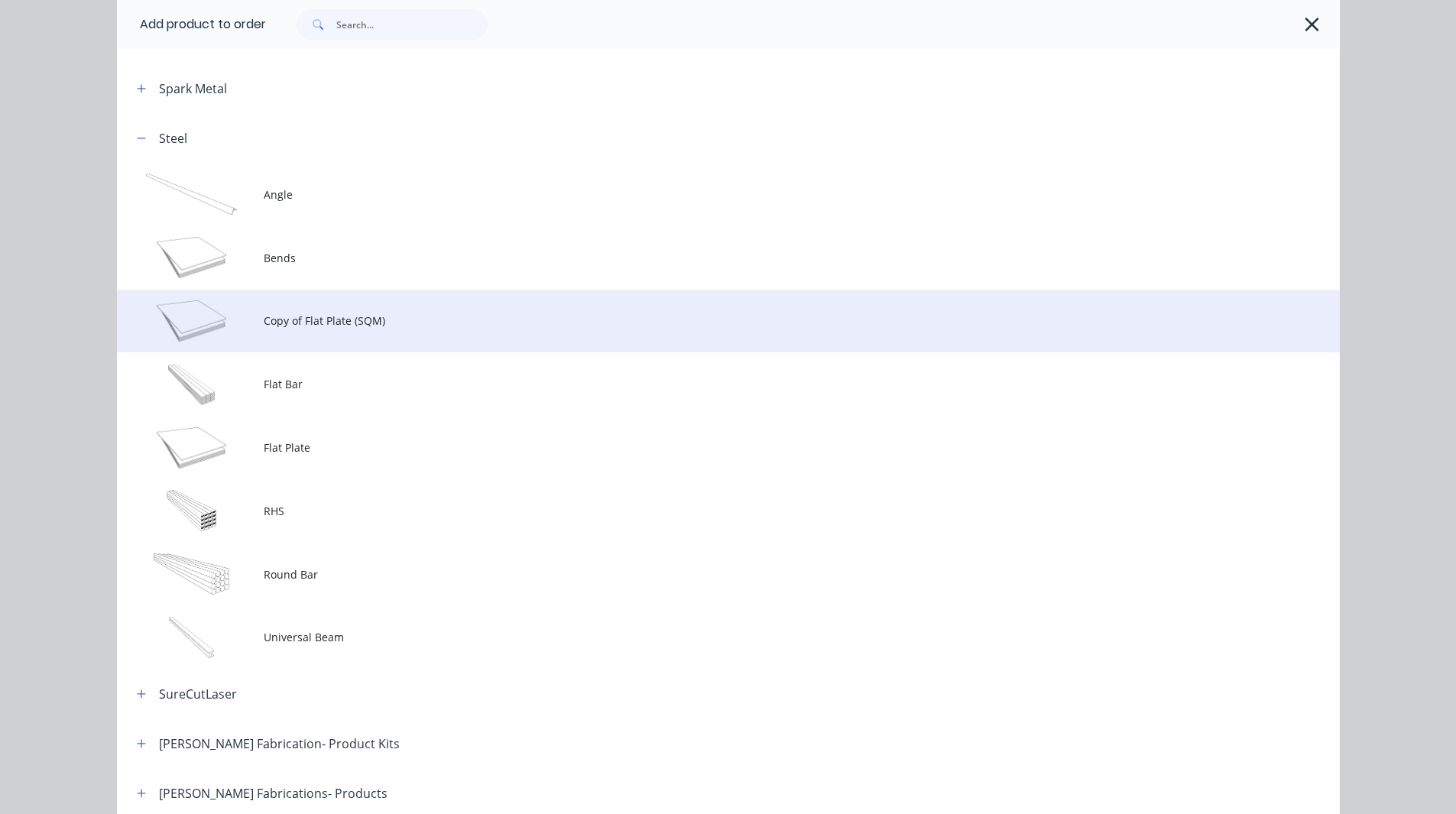
scroll to position [1404, 0]
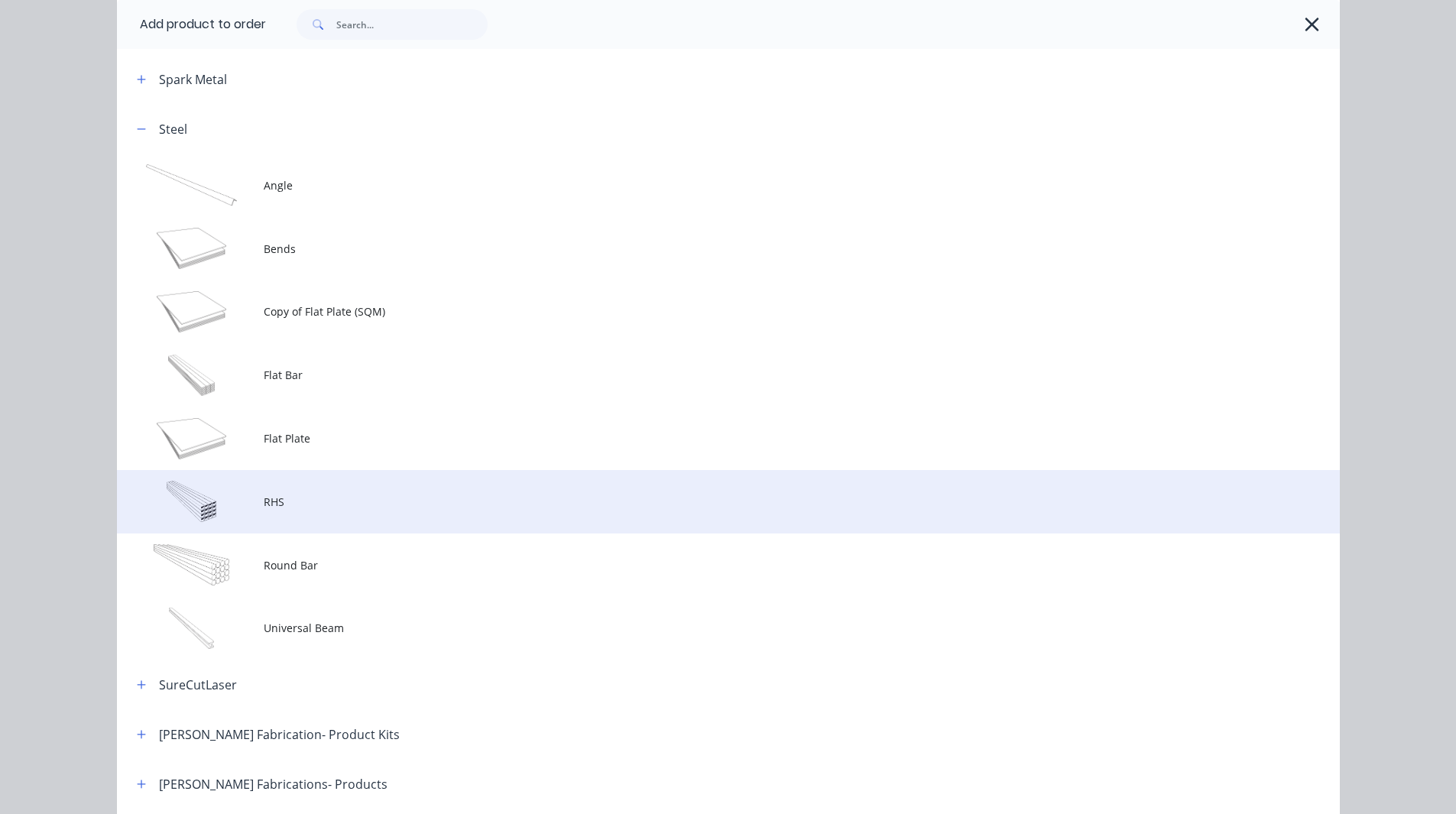
click at [307, 488] on td "RHS" at bounding box center [802, 502] width 1077 height 64
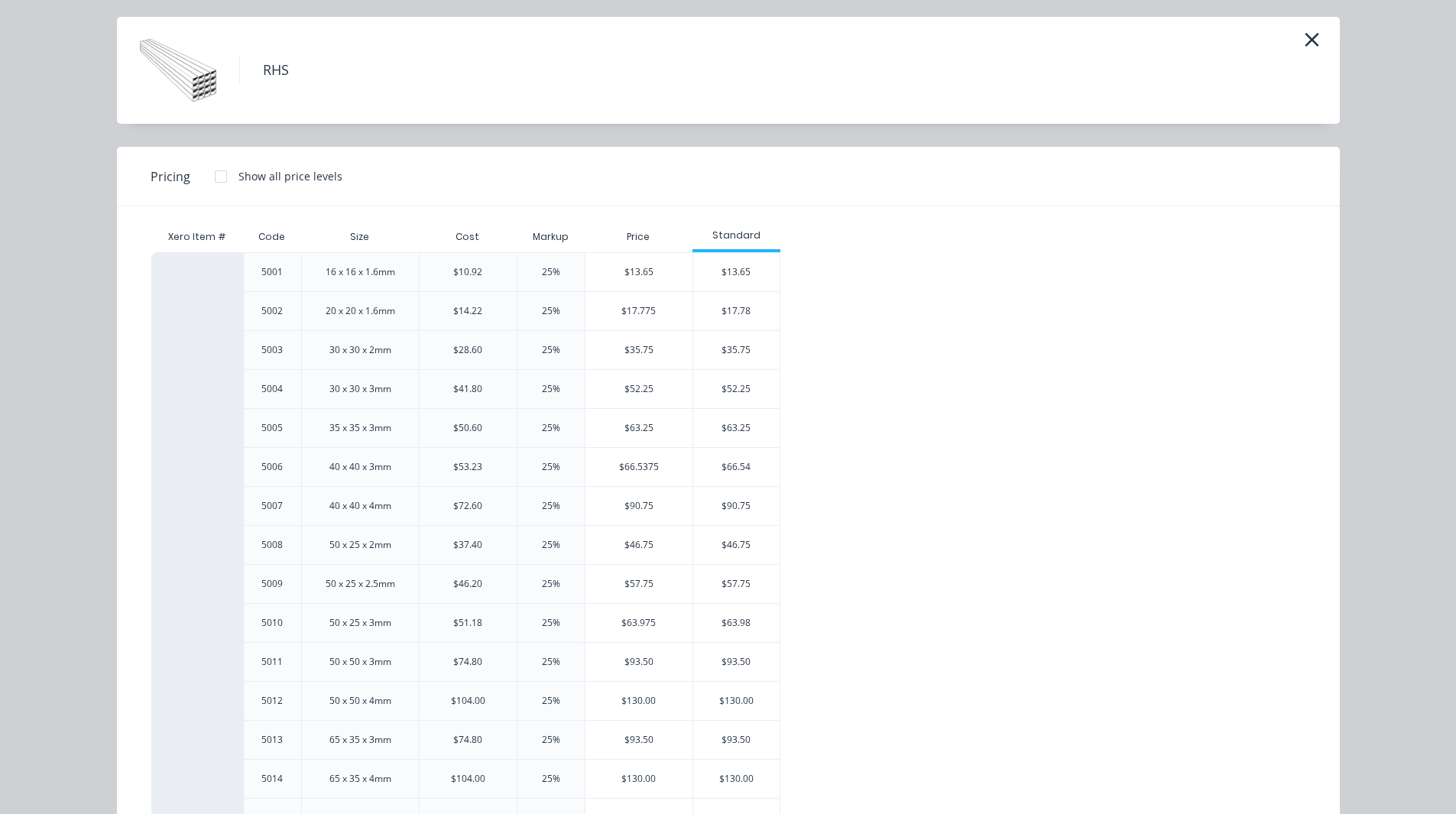
scroll to position [57, 0]
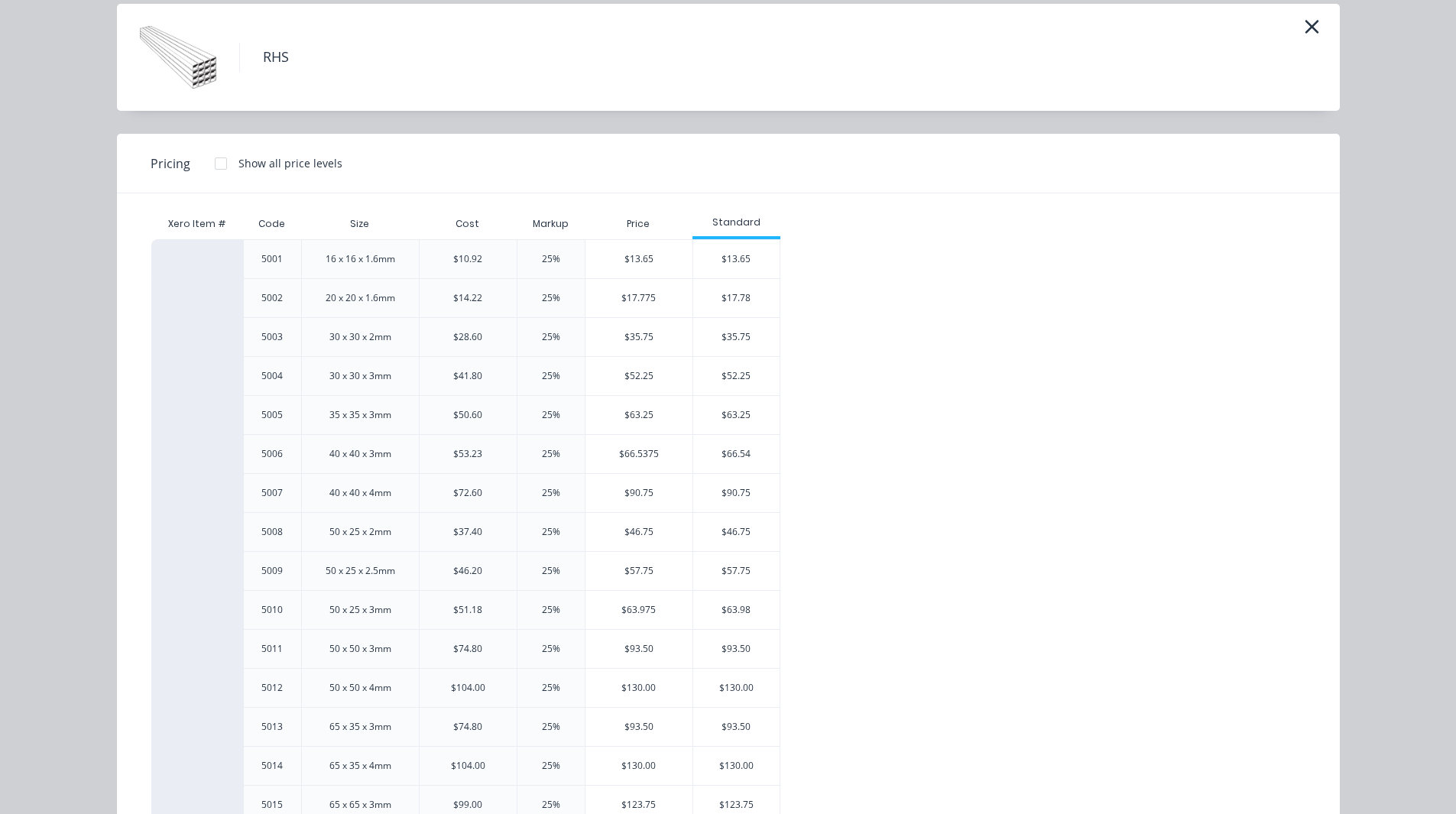
click at [280, 54] on h4 "RHS" at bounding box center [276, 57] width 73 height 29
click at [396, 255] on div "16 x 16 x 1.6mm" at bounding box center [360, 259] width 94 height 39
drag, startPoint x: 390, startPoint y: 257, endPoint x: 383, endPoint y: 255, distance: 7.3
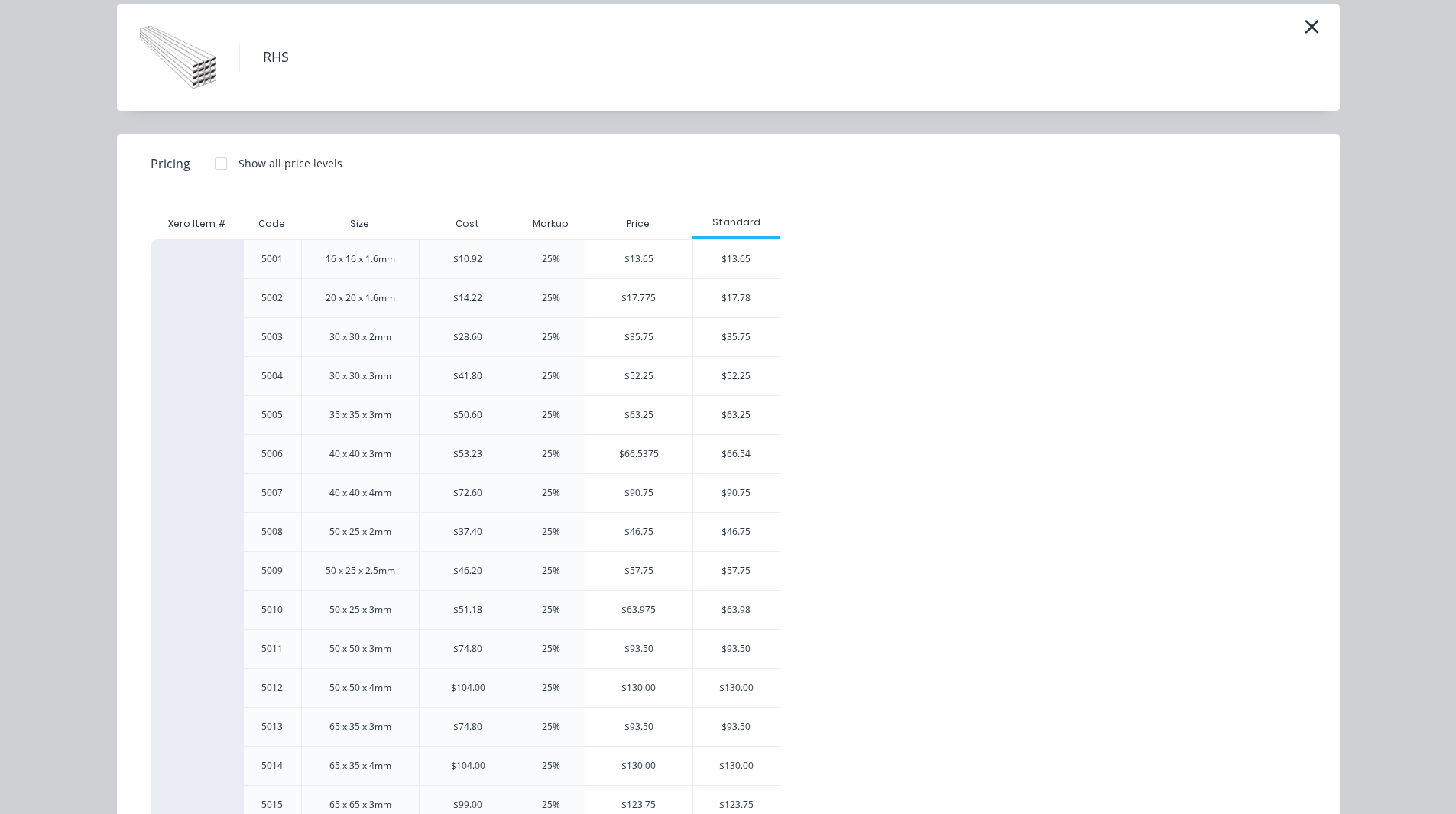
click at [383, 255] on div "16 x 16 x 1.6mm" at bounding box center [360, 259] width 70 height 13
click at [360, 304] on div "20 x 20 x 1.6mm" at bounding box center [360, 298] width 70 height 13
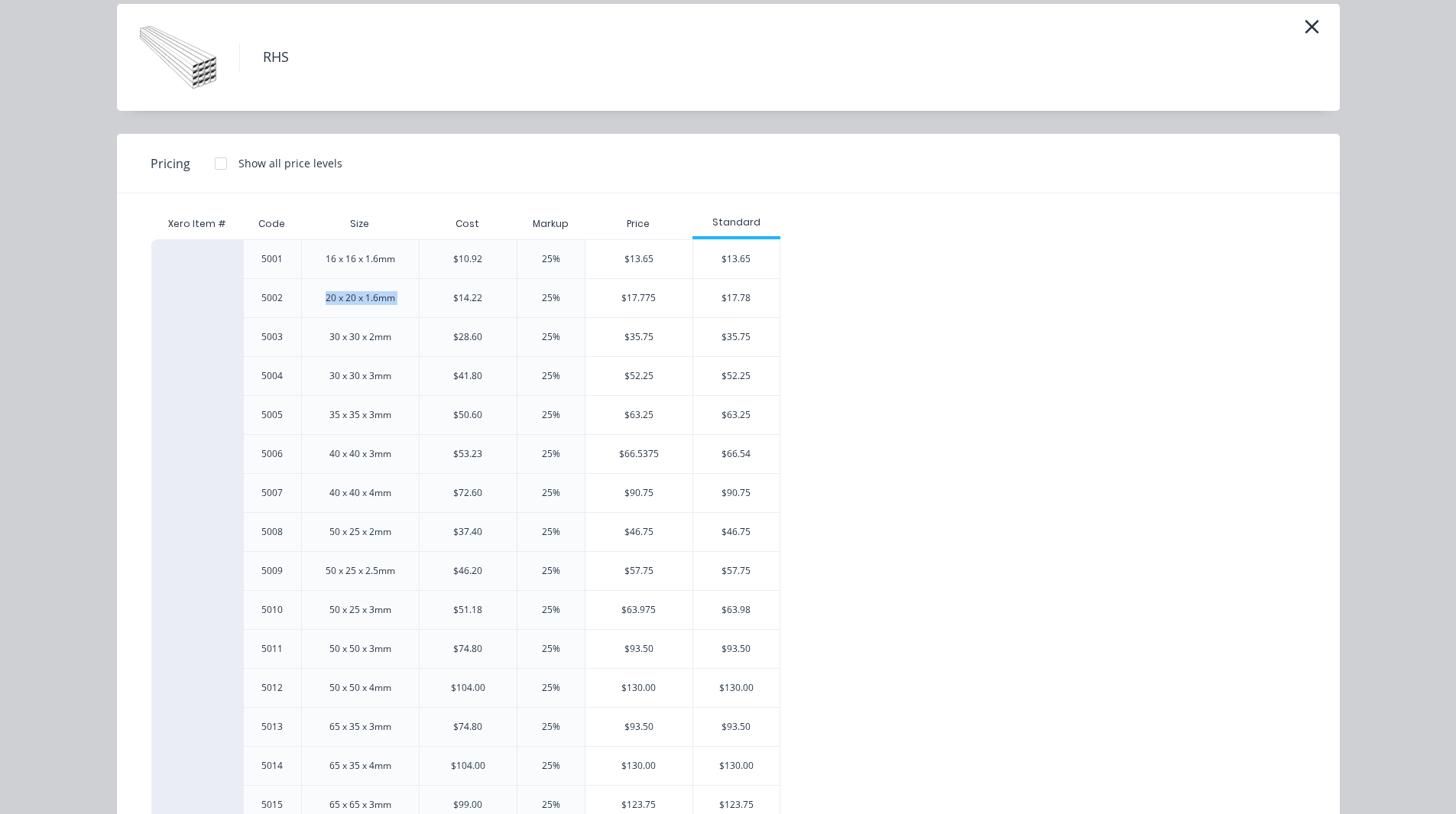
click at [360, 304] on div "20 x 20 x 1.6mm" at bounding box center [360, 298] width 70 height 13
click at [379, 304] on div "20 x 20 x 1.6mm" at bounding box center [360, 298] width 70 height 13
click at [746, 300] on div "$17.78" at bounding box center [736, 298] width 86 height 39
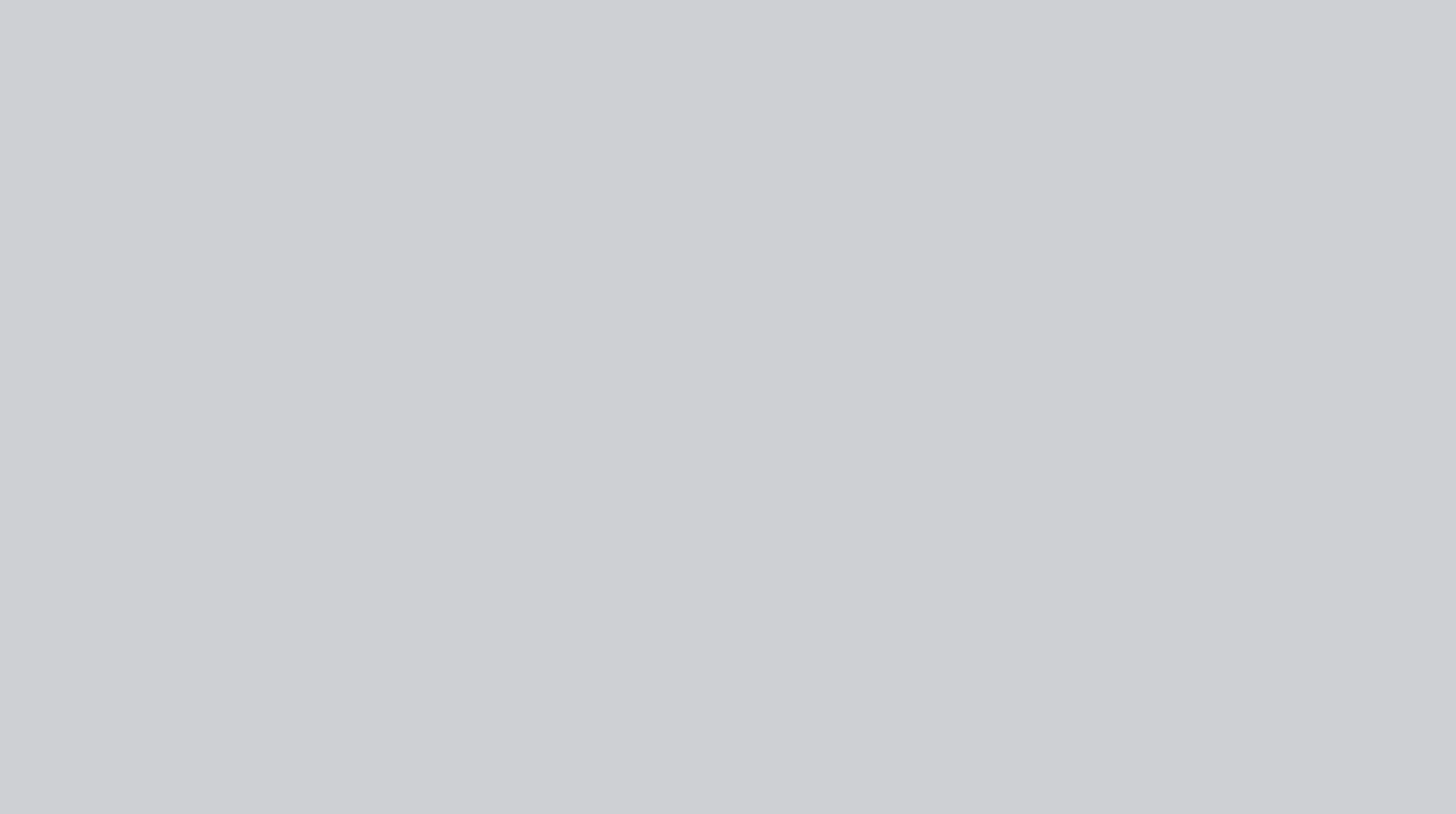
scroll to position [0, 0]
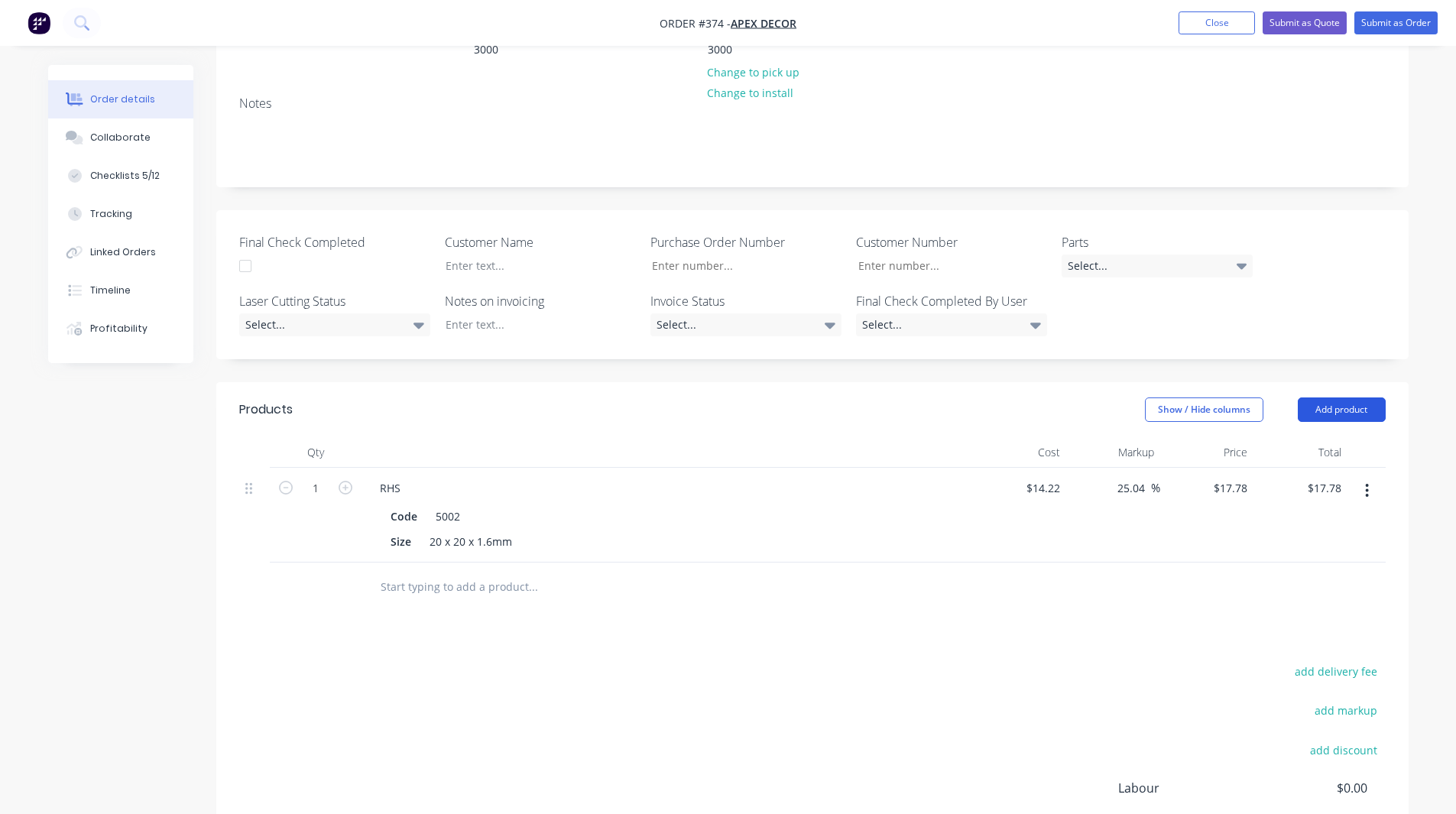
click at [1335, 397] on button "Add product" at bounding box center [1341, 409] width 88 height 24
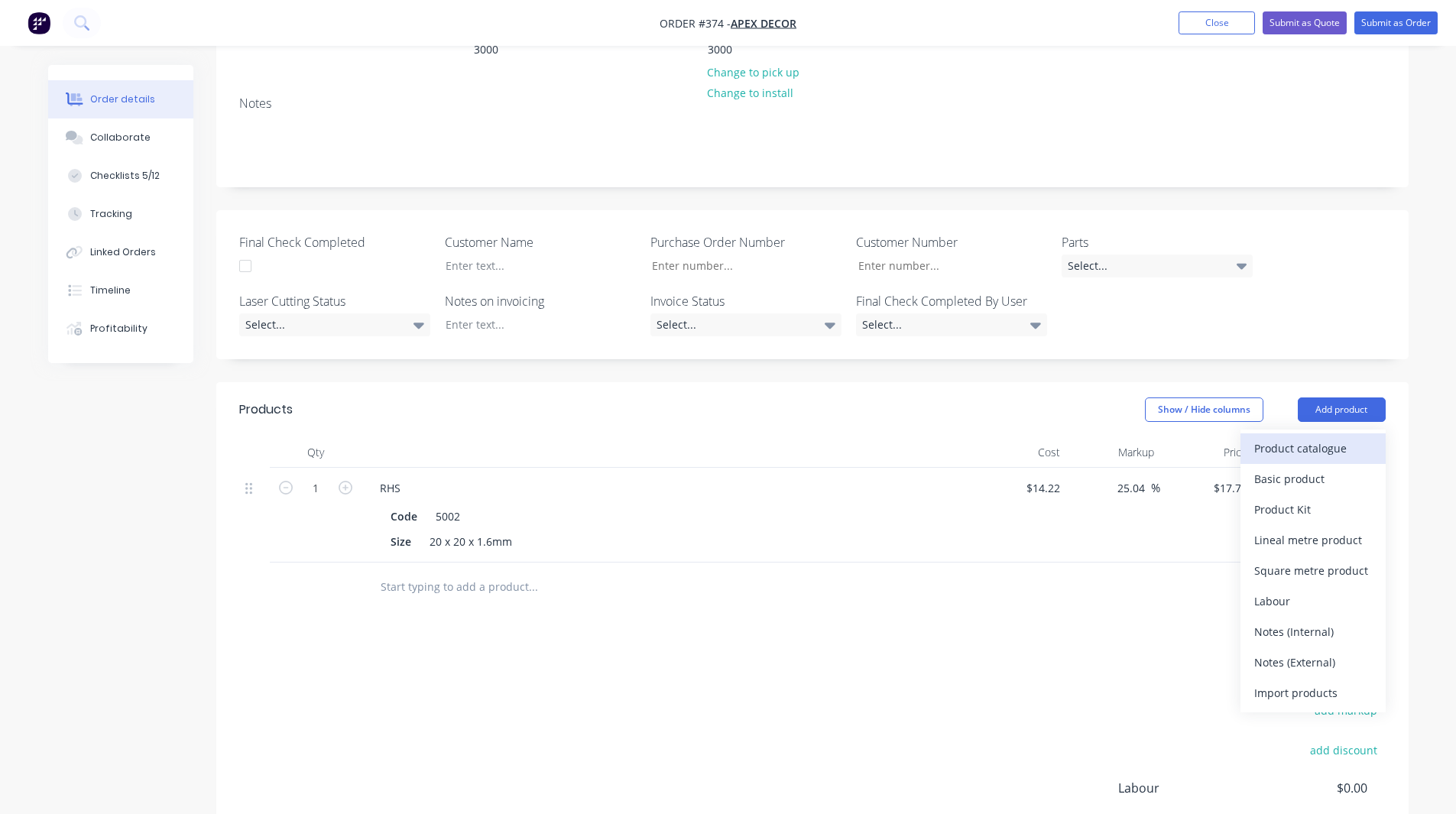
click at [1302, 437] on div "Product catalogue" at bounding box center [1313, 448] width 118 height 22
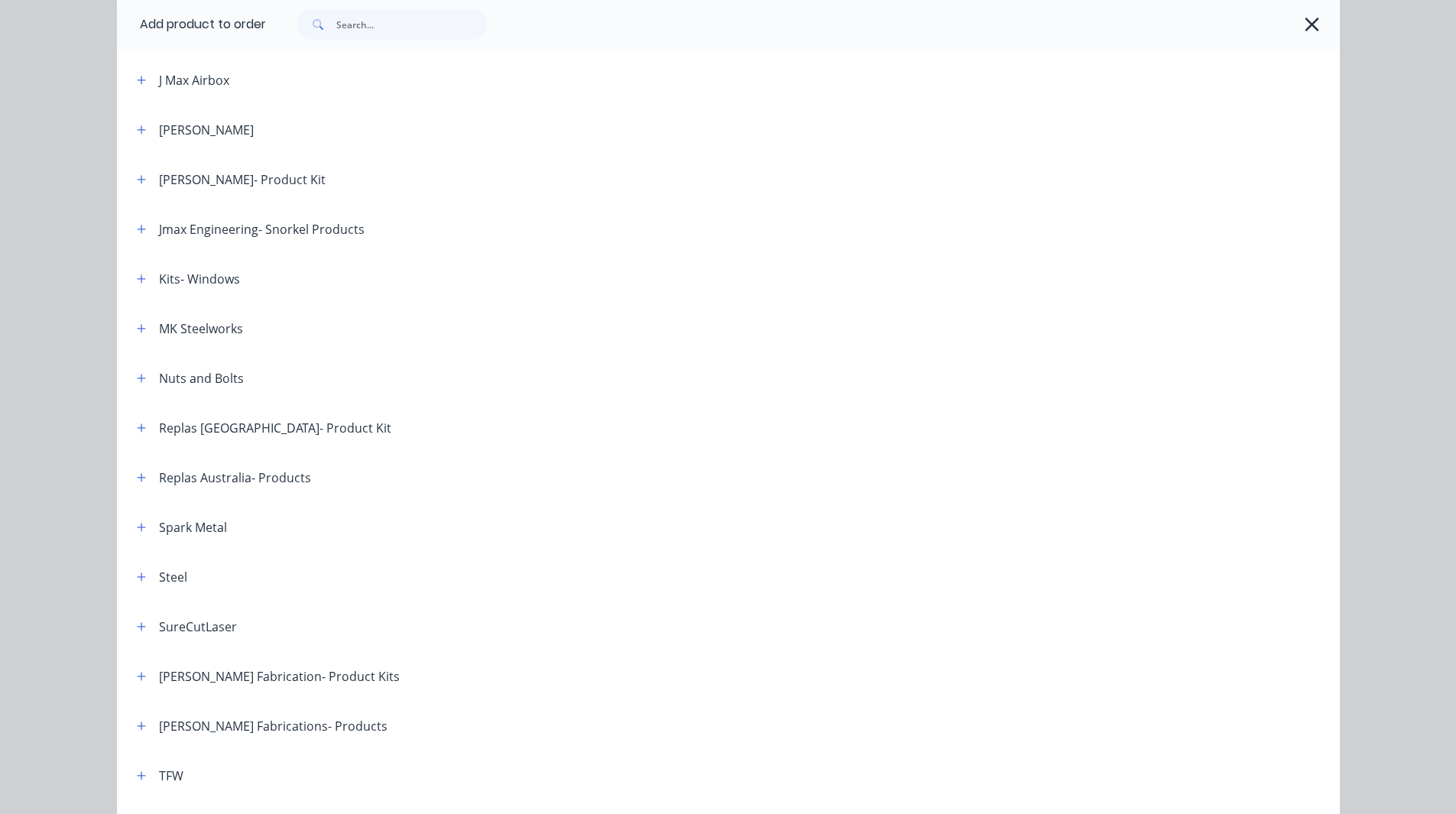
scroll to position [957, 0]
click at [138, 276] on icon "button" at bounding box center [141, 278] width 9 height 11
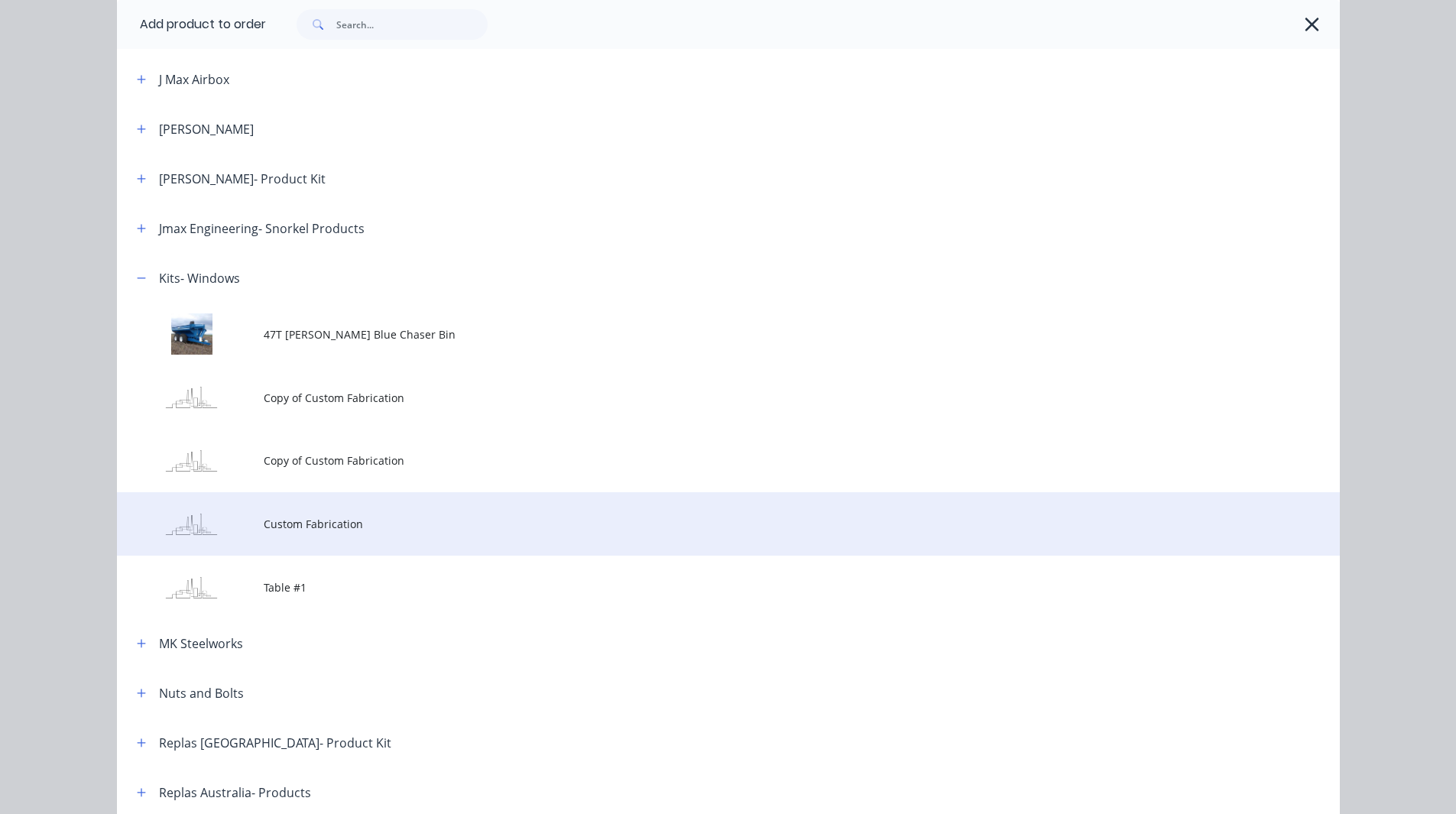
click at [292, 510] on td "Custom Fabrication" at bounding box center [802, 524] width 1077 height 64
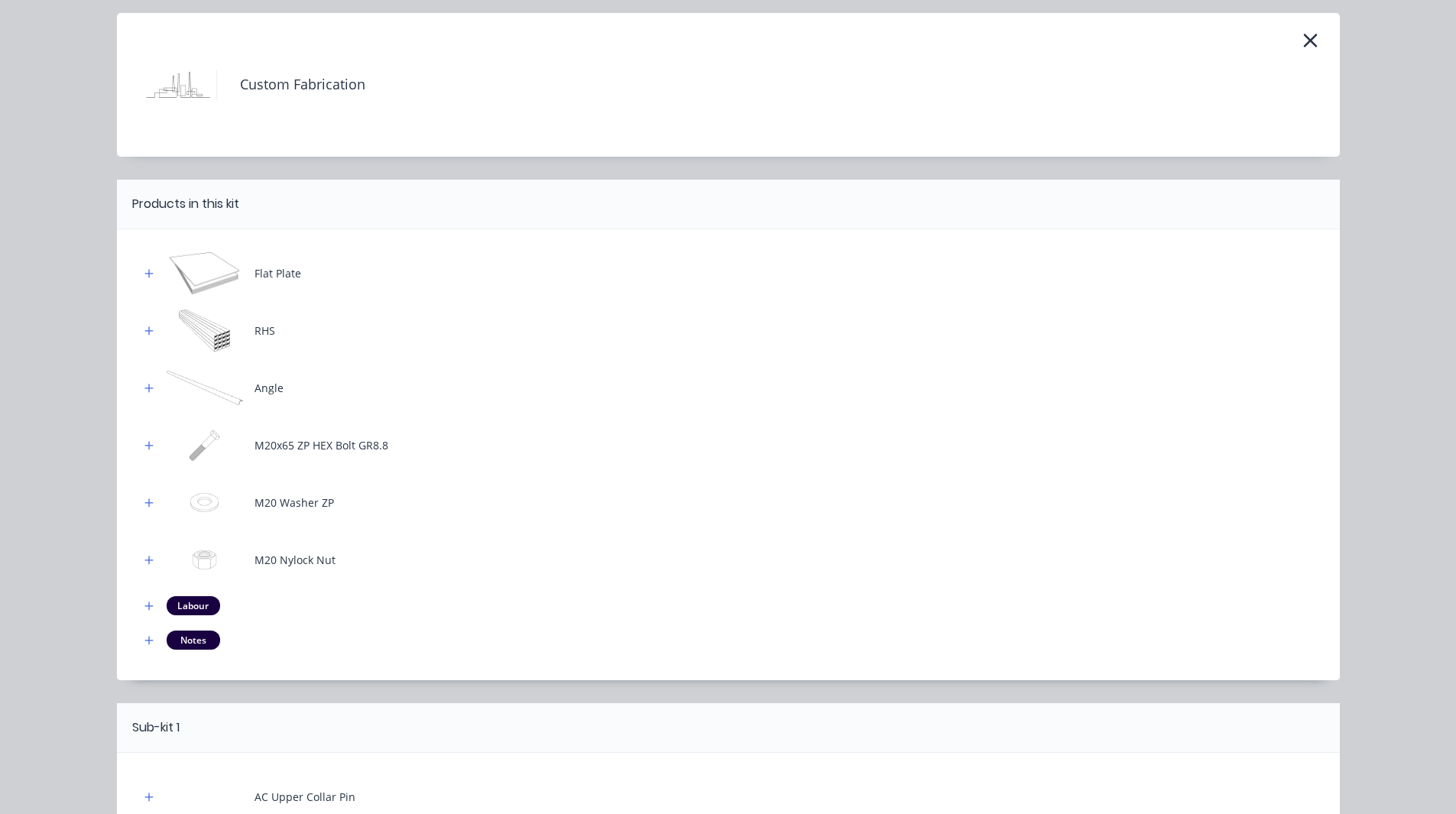
scroll to position [39, 0]
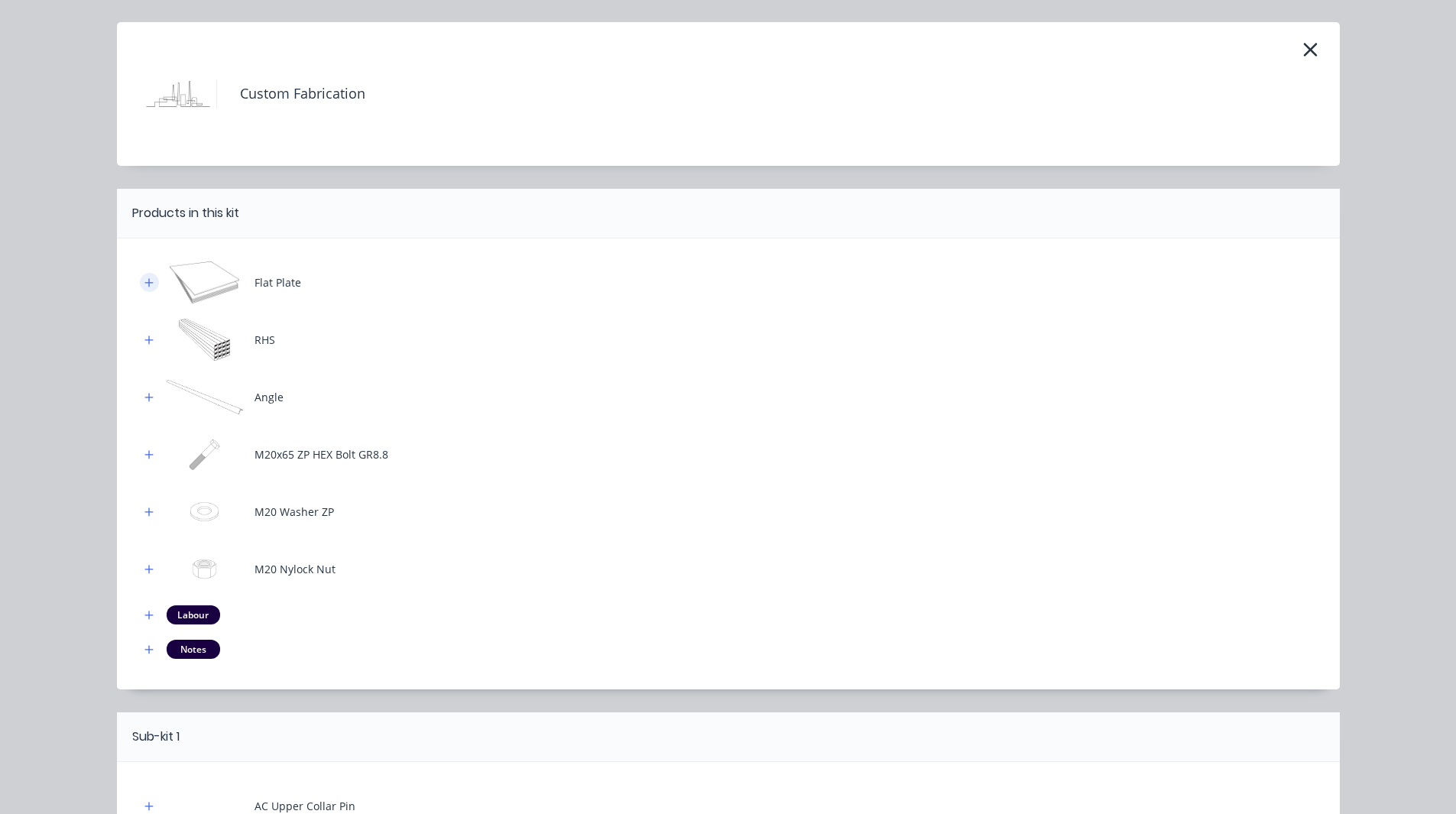
click at [147, 280] on icon "button" at bounding box center [148, 282] width 9 height 11
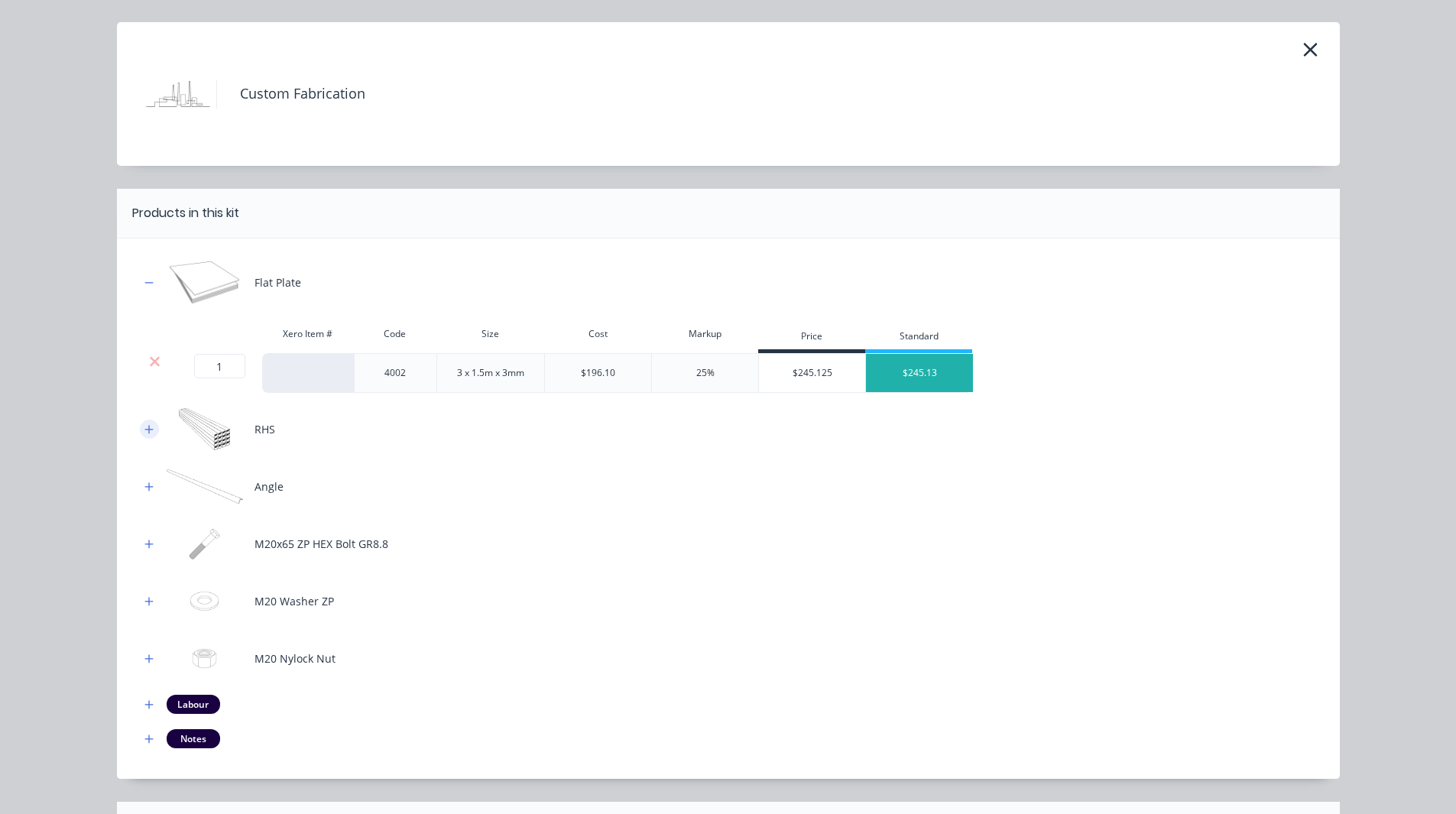
click at [144, 431] on icon "button" at bounding box center [148, 429] width 8 height 8
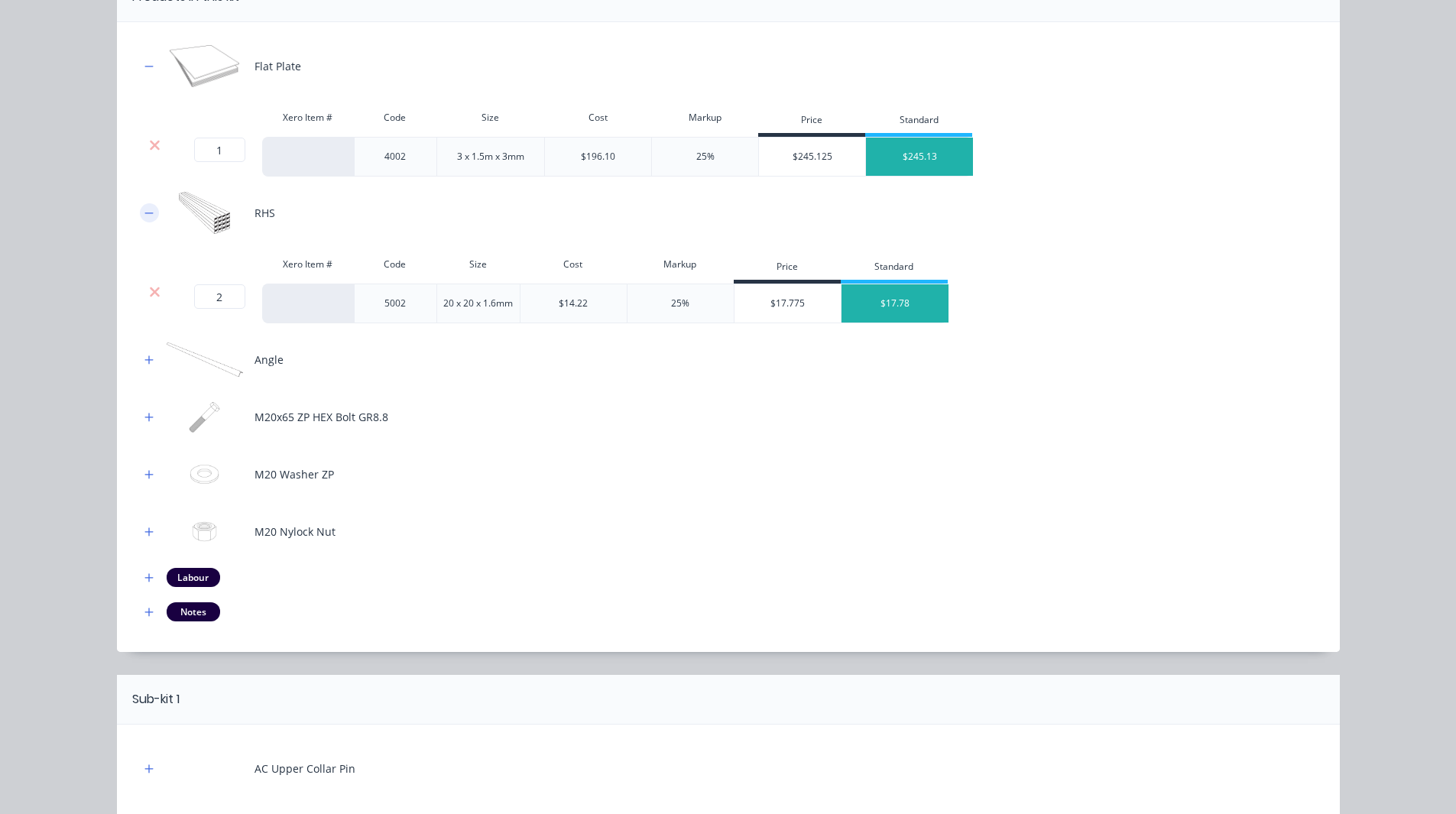
scroll to position [256, 0]
click at [144, 359] on icon "button" at bounding box center [148, 358] width 8 height 8
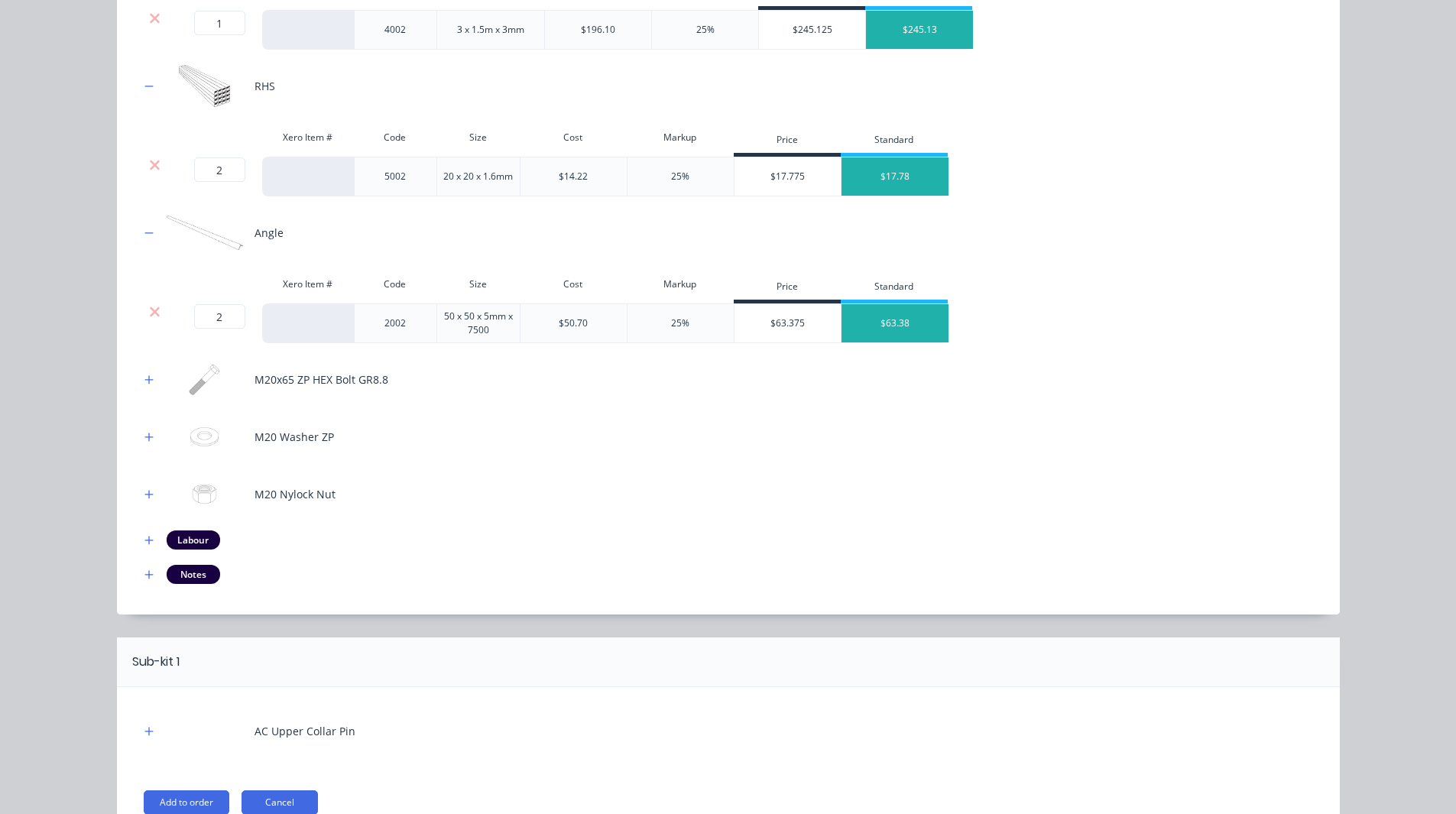
scroll to position [384, 0]
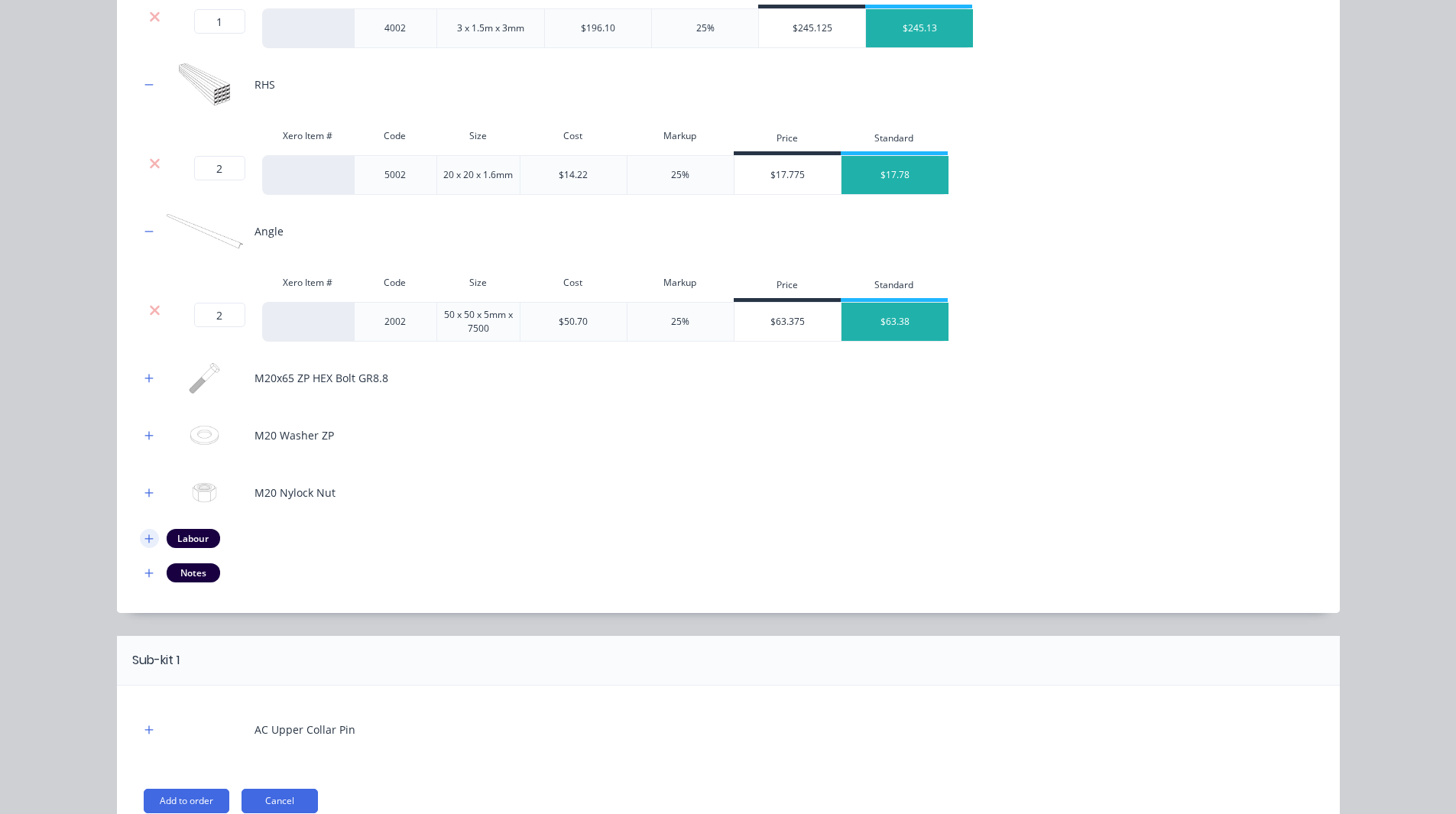
click at [142, 544] on button "button" at bounding box center [149, 538] width 19 height 19
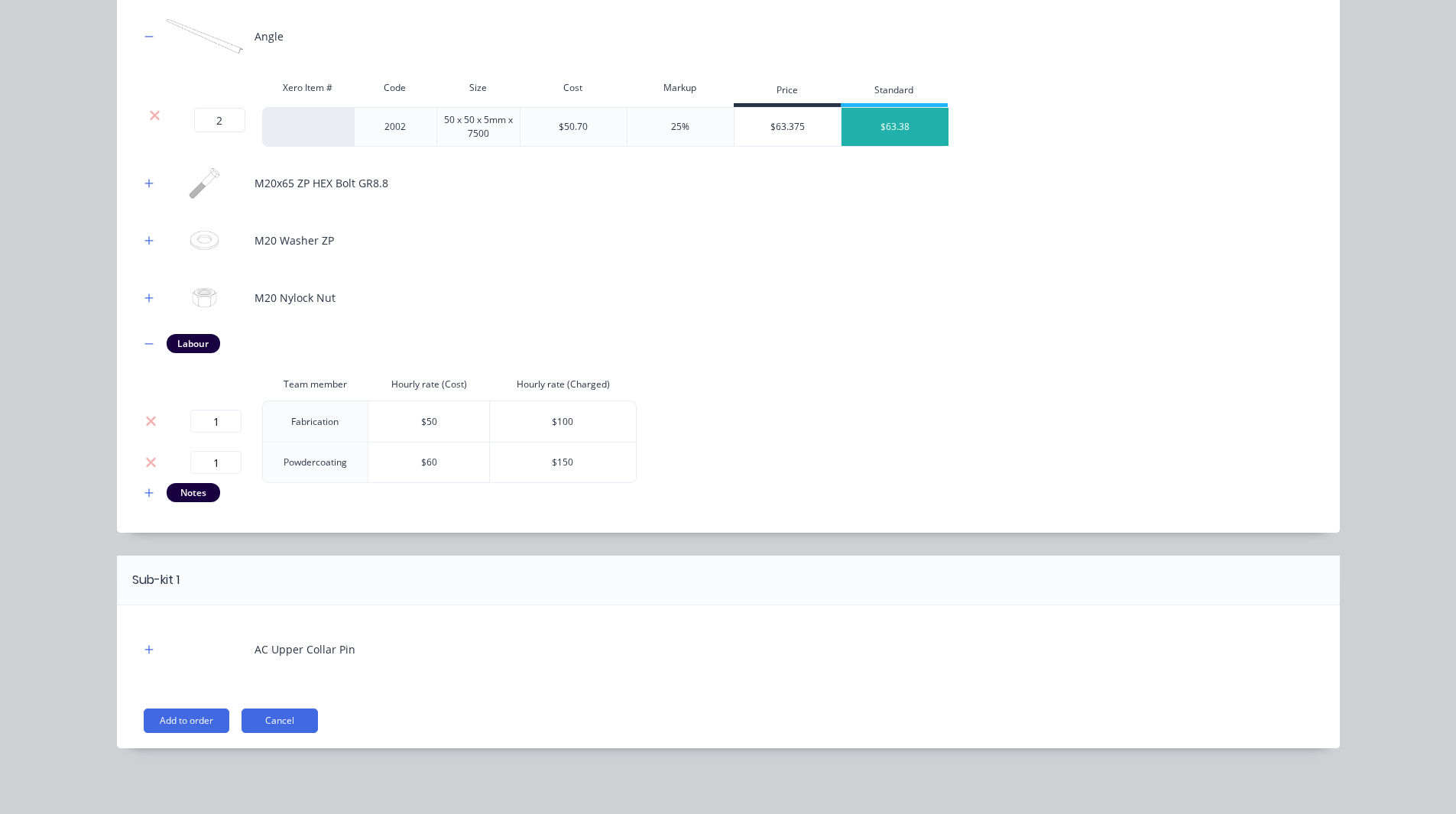
scroll to position [578, 0]
click at [183, 716] on button "Add to order" at bounding box center [187, 721] width 85 height 24
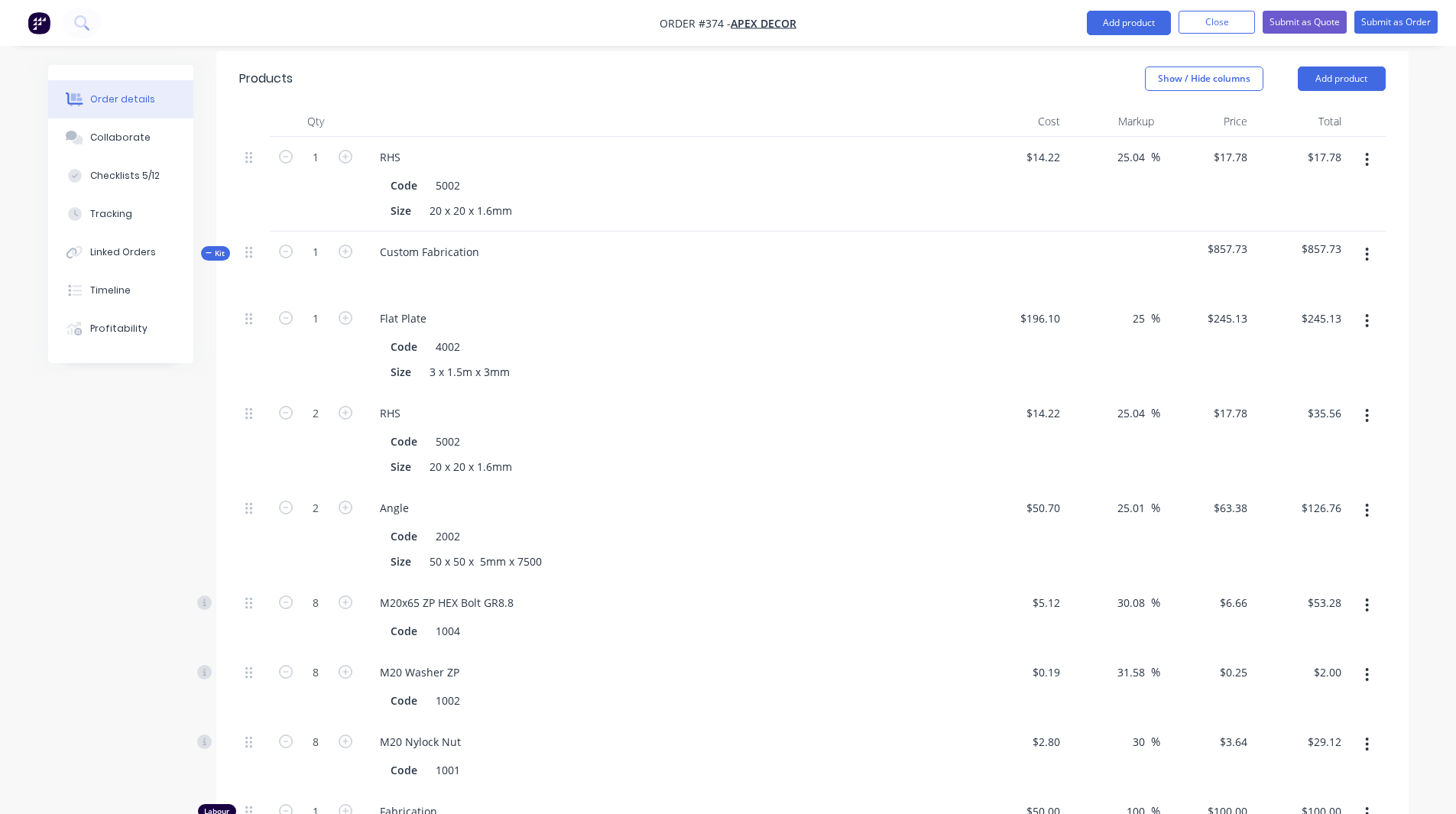
scroll to position [612, 0]
click at [1138, 308] on input "25" at bounding box center [1141, 319] width 20 height 22
type input "27"
click at [1411, 261] on div "Order details Collaborate Checklists 5/12 Tracking Linked Orders Timeline Profi…" at bounding box center [728, 500] width 1391 height 2094
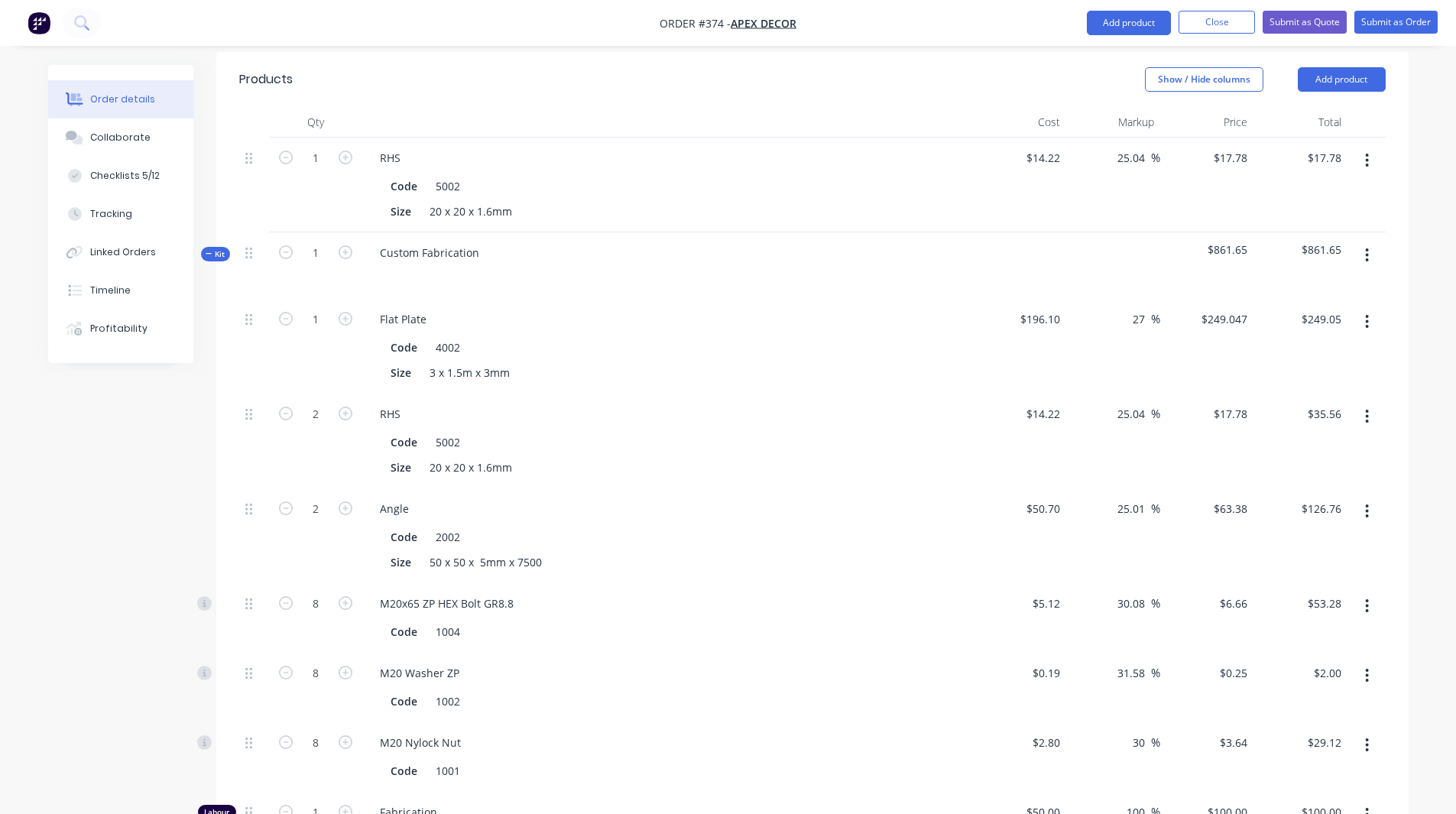
type input "$249.047"
type input "$249.05"
click at [1044, 308] on input "196.1" at bounding box center [1049, 319] width 35 height 22
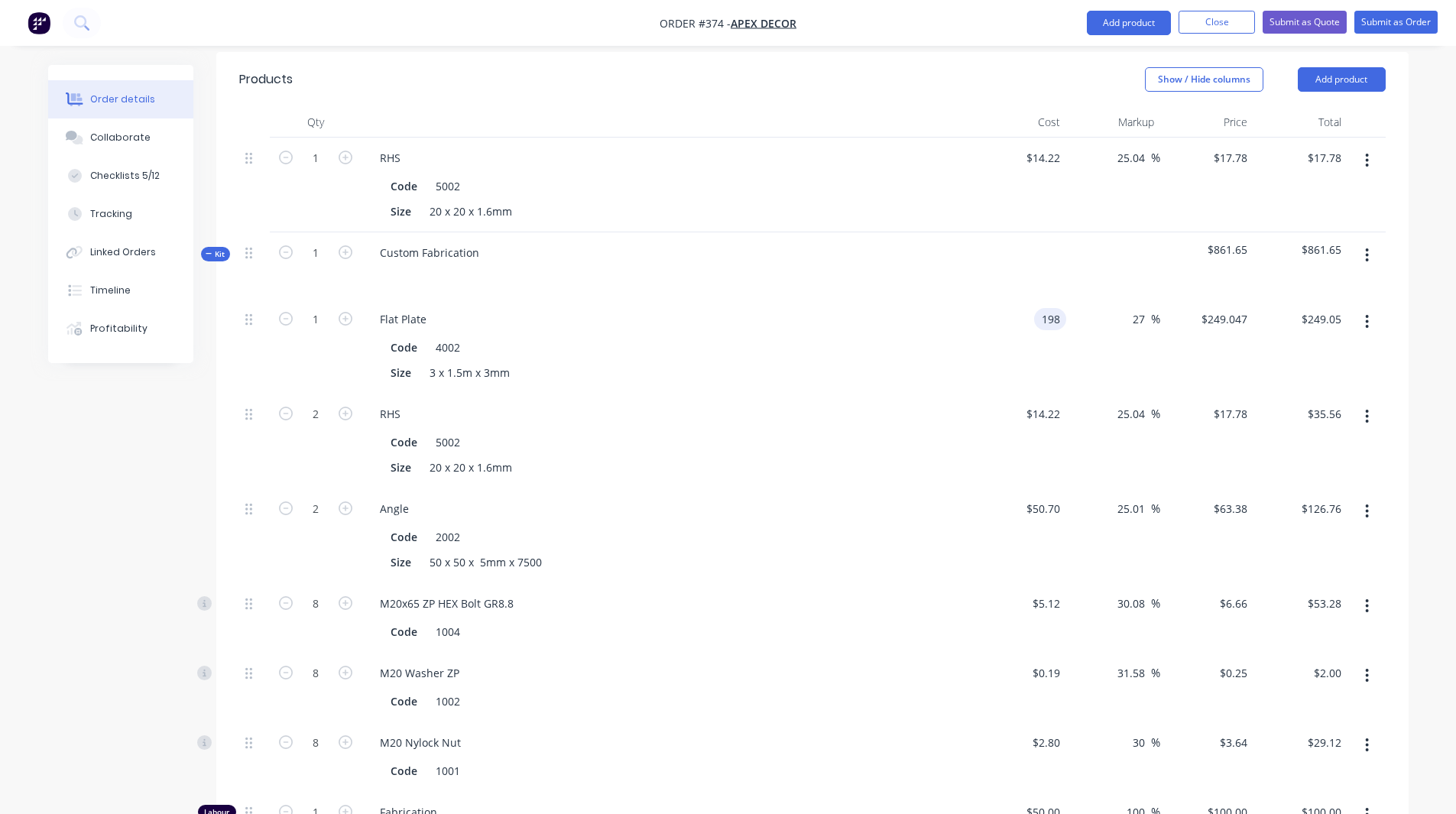
click at [1370, 308] on button "button" at bounding box center [1366, 322] width 36 height 28
type input "$198.00"
type input "$251.46"
drag, startPoint x: 1443, startPoint y: 250, endPoint x: 1431, endPoint y: 207, distance: 44.6
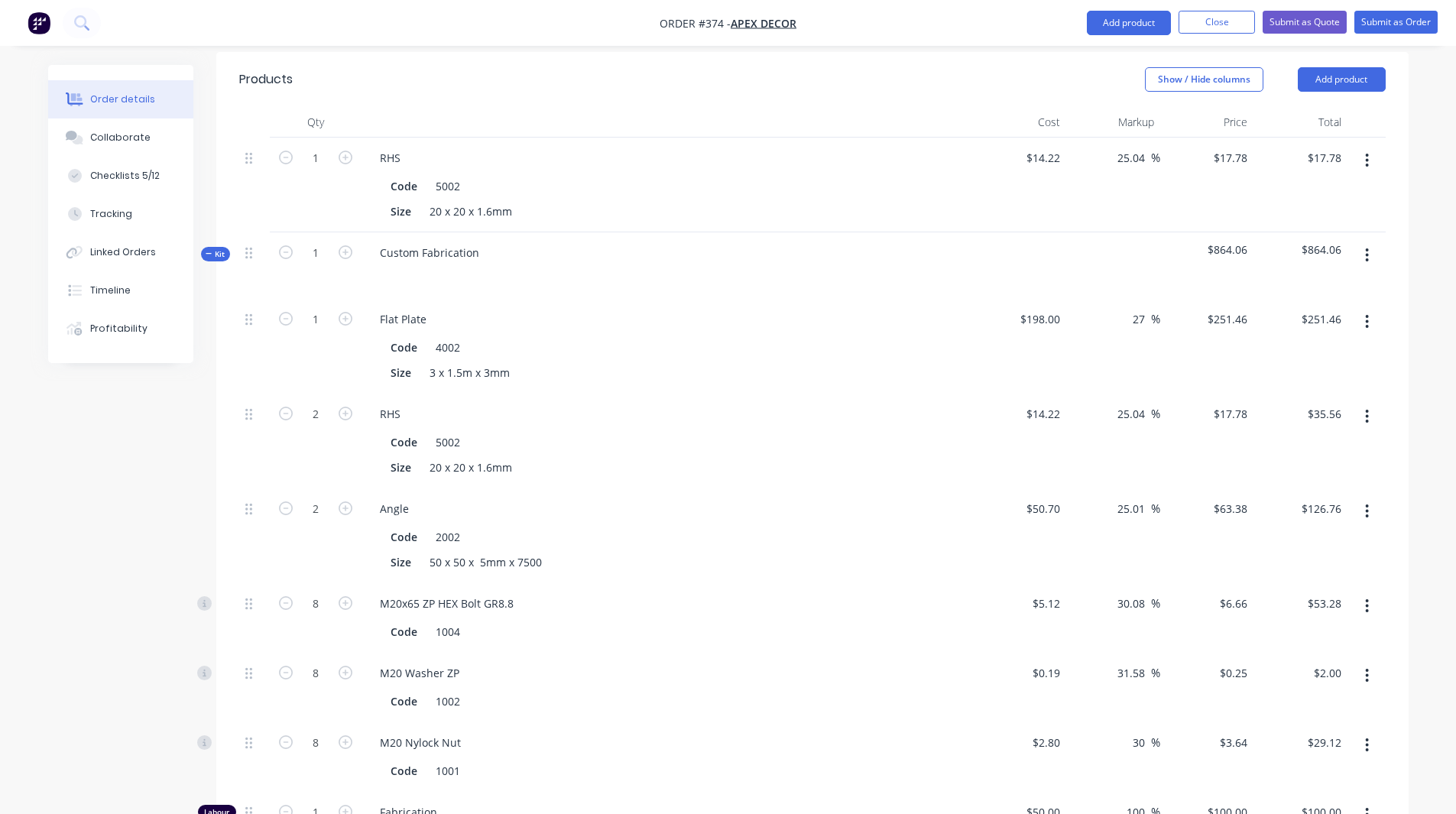
click at [1431, 207] on div "Order details Collaborate Checklists 5/12 Tracking Linked Orders Timeline Profi…" at bounding box center [728, 467] width 1456 height 2159
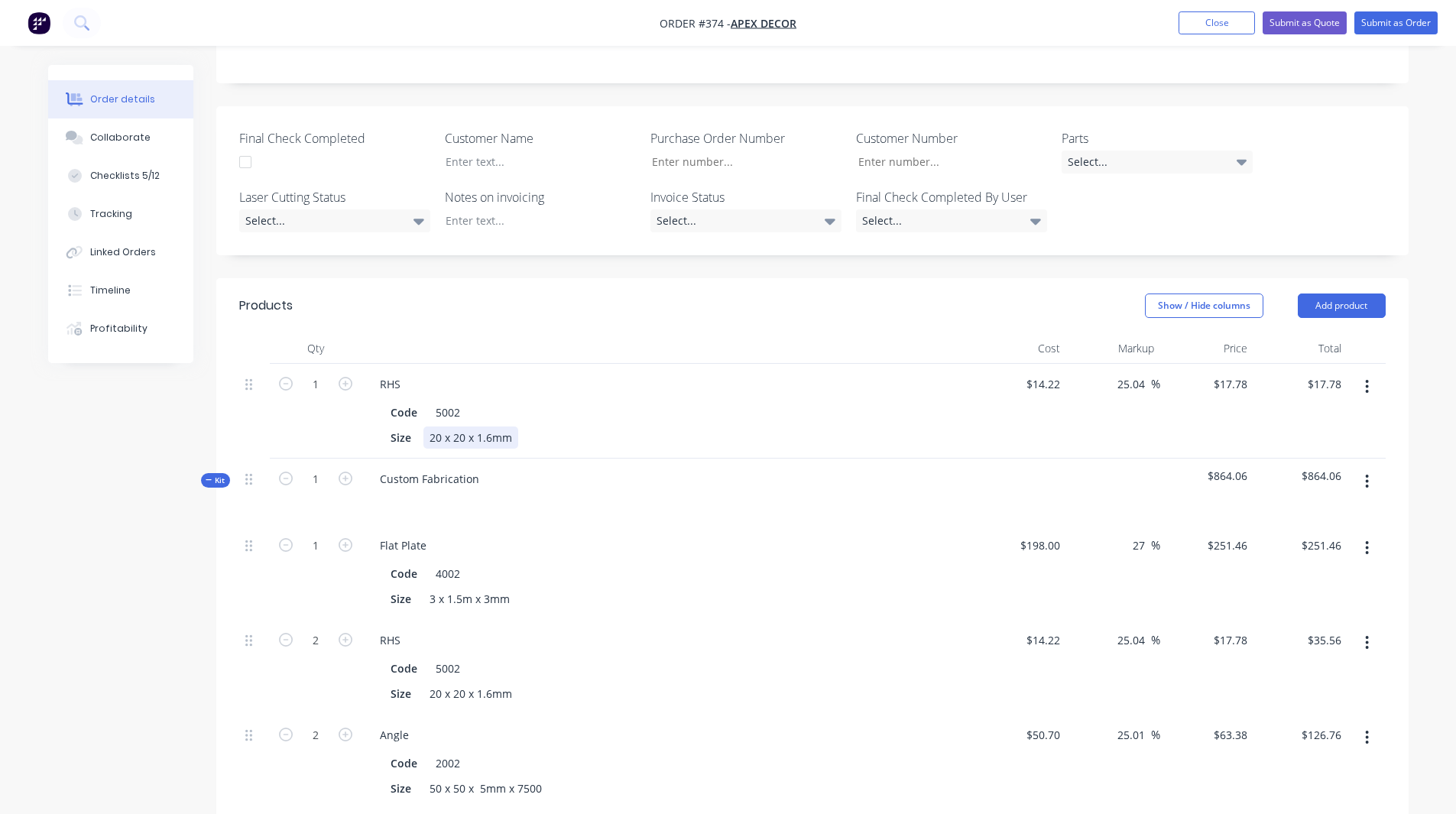
scroll to position [385, 0]
click at [1339, 294] on button "Add product" at bounding box center [1341, 306] width 88 height 24
click at [1421, 304] on div "Order details Collaborate Checklists 5/12 Tracking Linked Orders Timeline Profi…" at bounding box center [728, 727] width 1391 height 2094
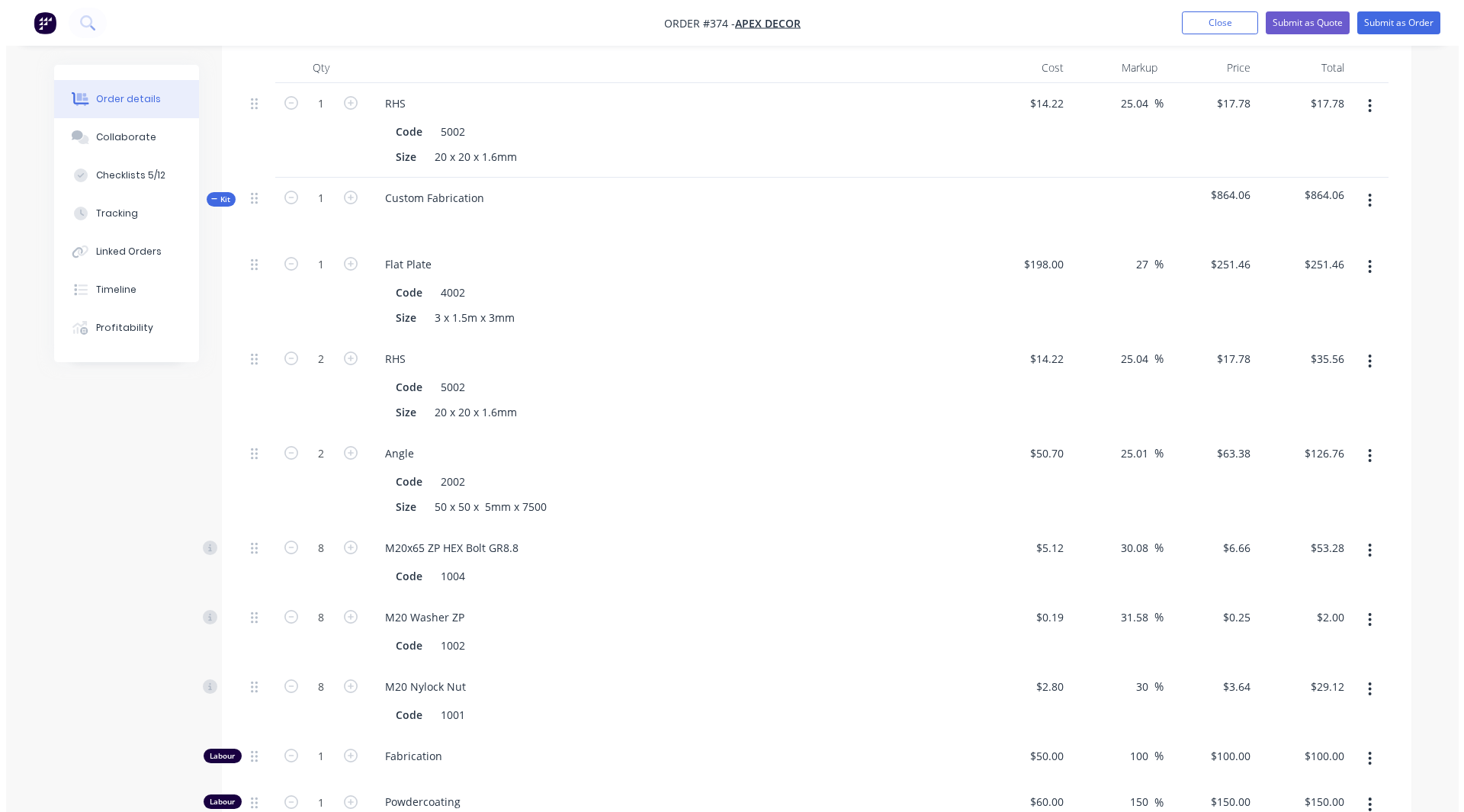
scroll to position [205, 0]
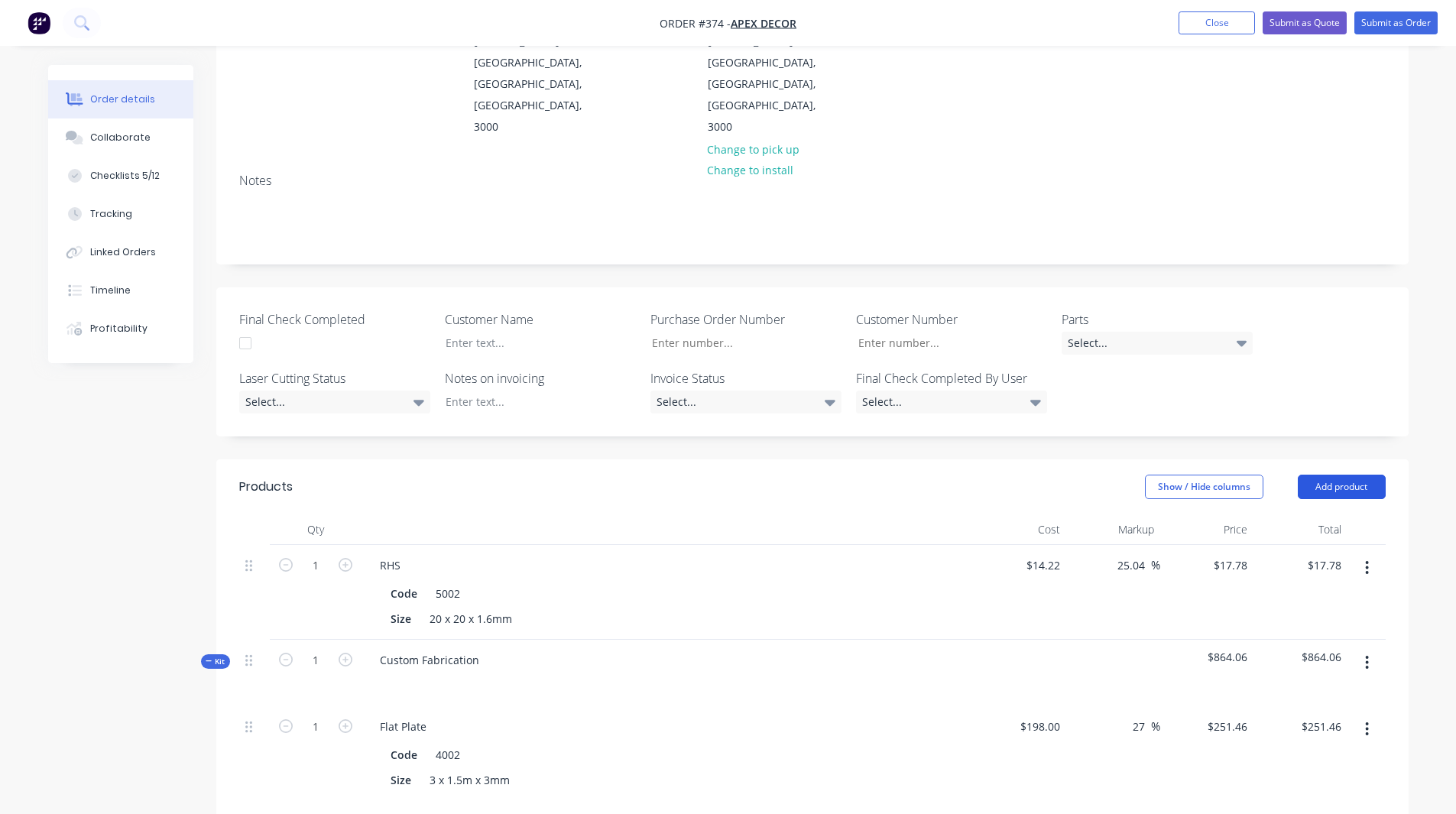
drag, startPoint x: 1335, startPoint y: 425, endPoint x: 1340, endPoint y: 415, distance: 11.2
click at [1340, 475] on button "Add product" at bounding box center [1341, 487] width 88 height 24
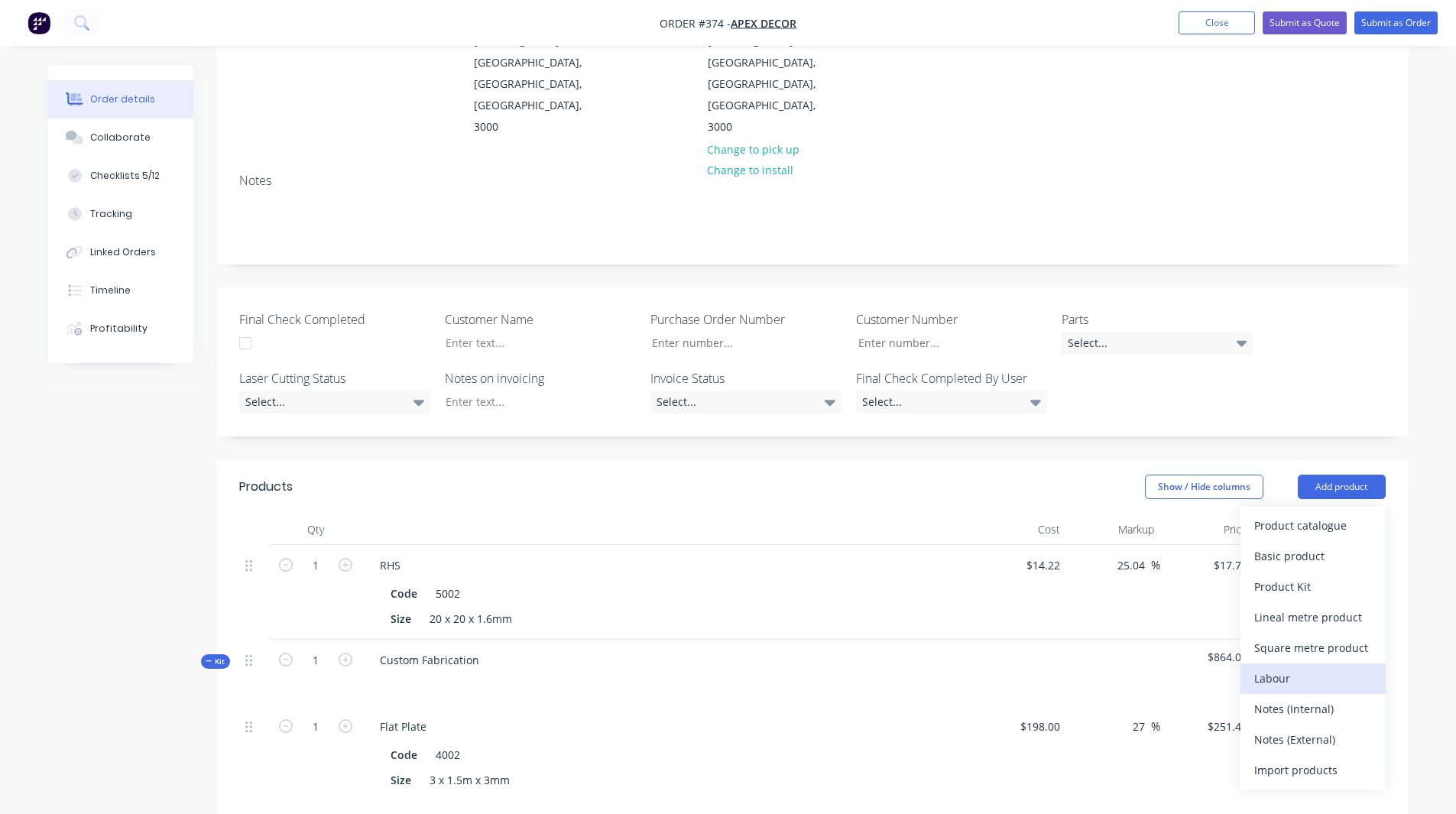
click at [1278, 667] on div "Labour" at bounding box center [1313, 677] width 118 height 22
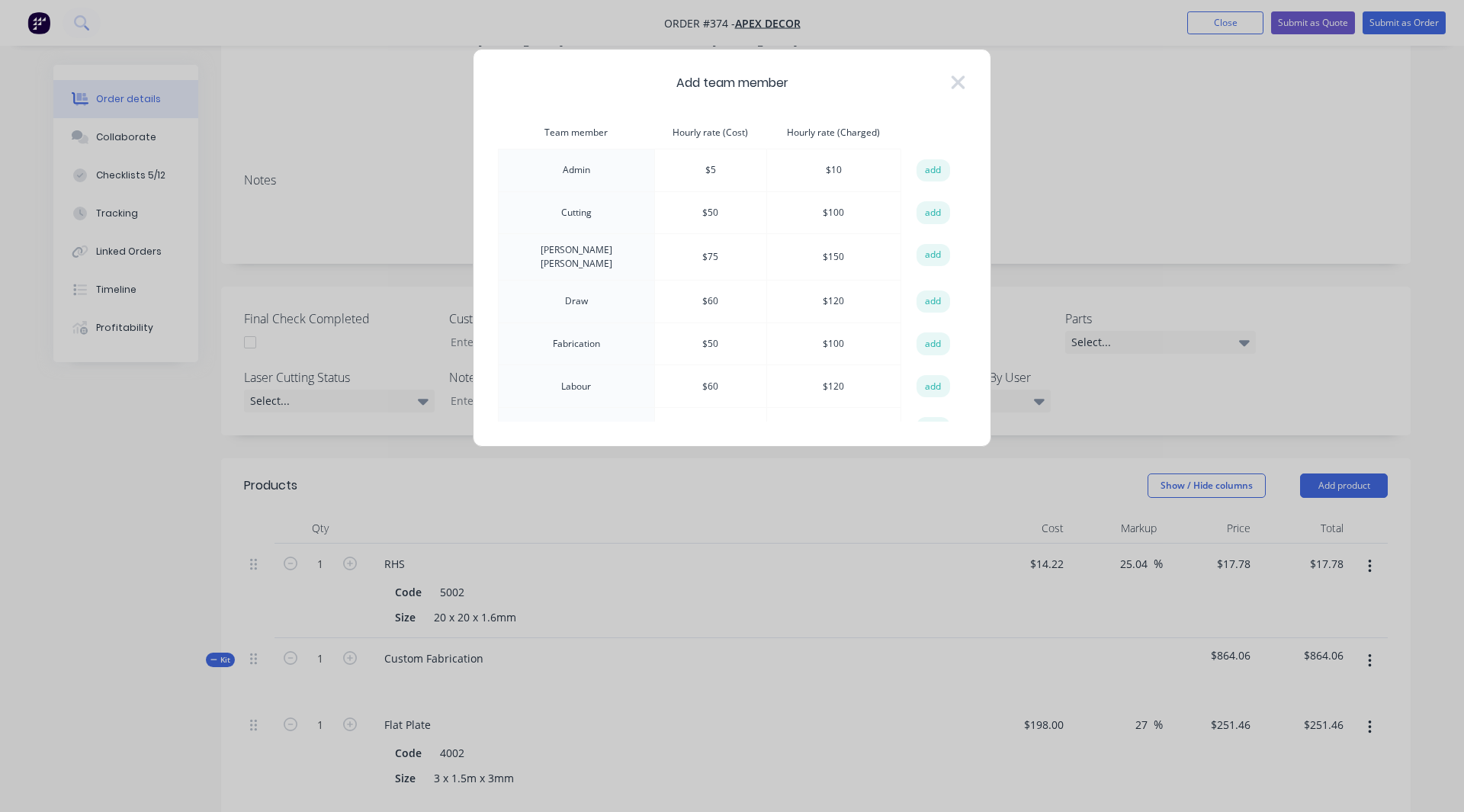
click at [699, 124] on th "Hourly rate (Cost)" at bounding box center [710, 133] width 112 height 33
click at [839, 127] on th "Hourly rate (Charged)" at bounding box center [833, 133] width 135 height 33
click at [770, 136] on th "Hourly rate (Charged)" at bounding box center [833, 133] width 135 height 33
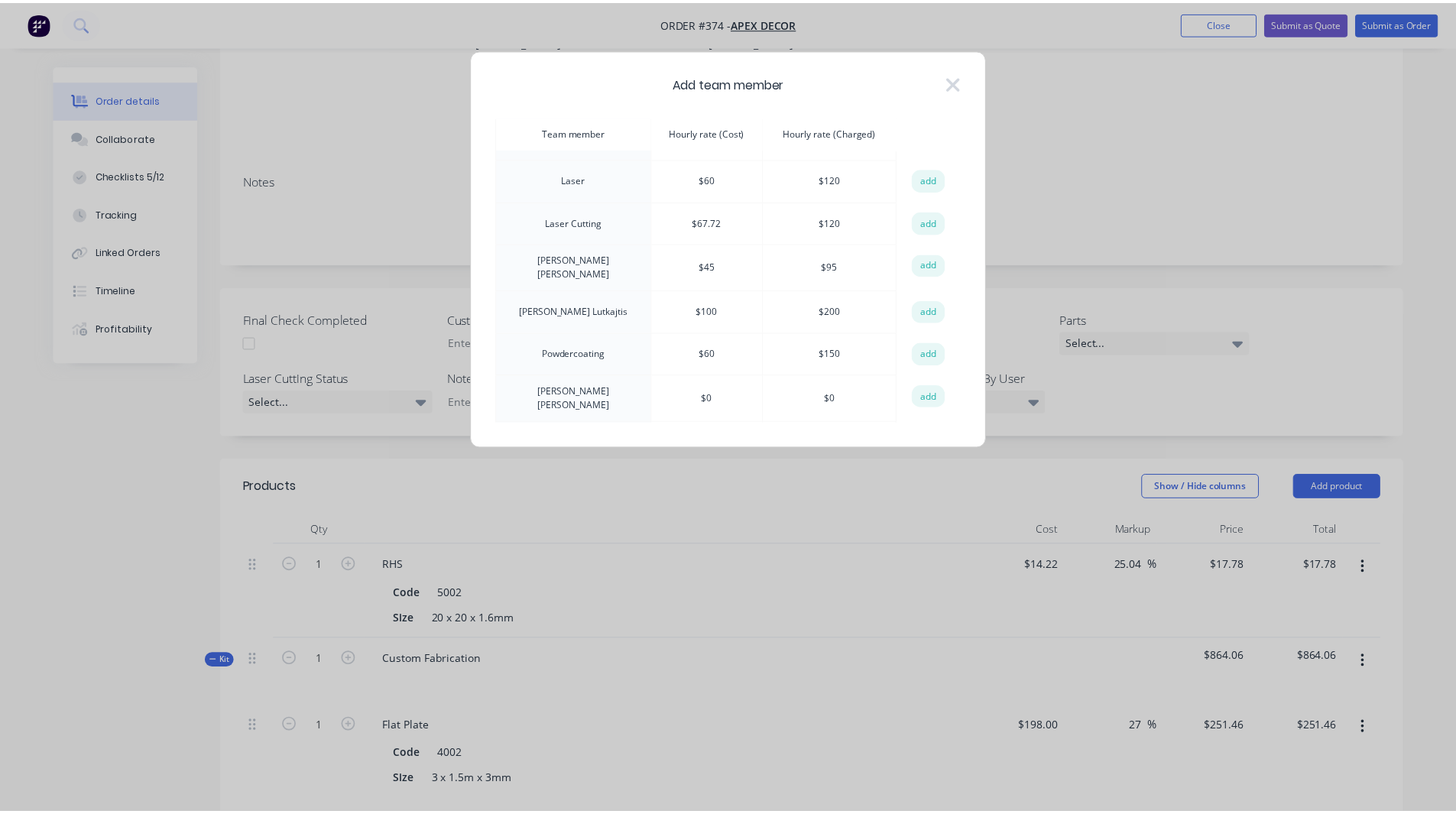
scroll to position [250, 0]
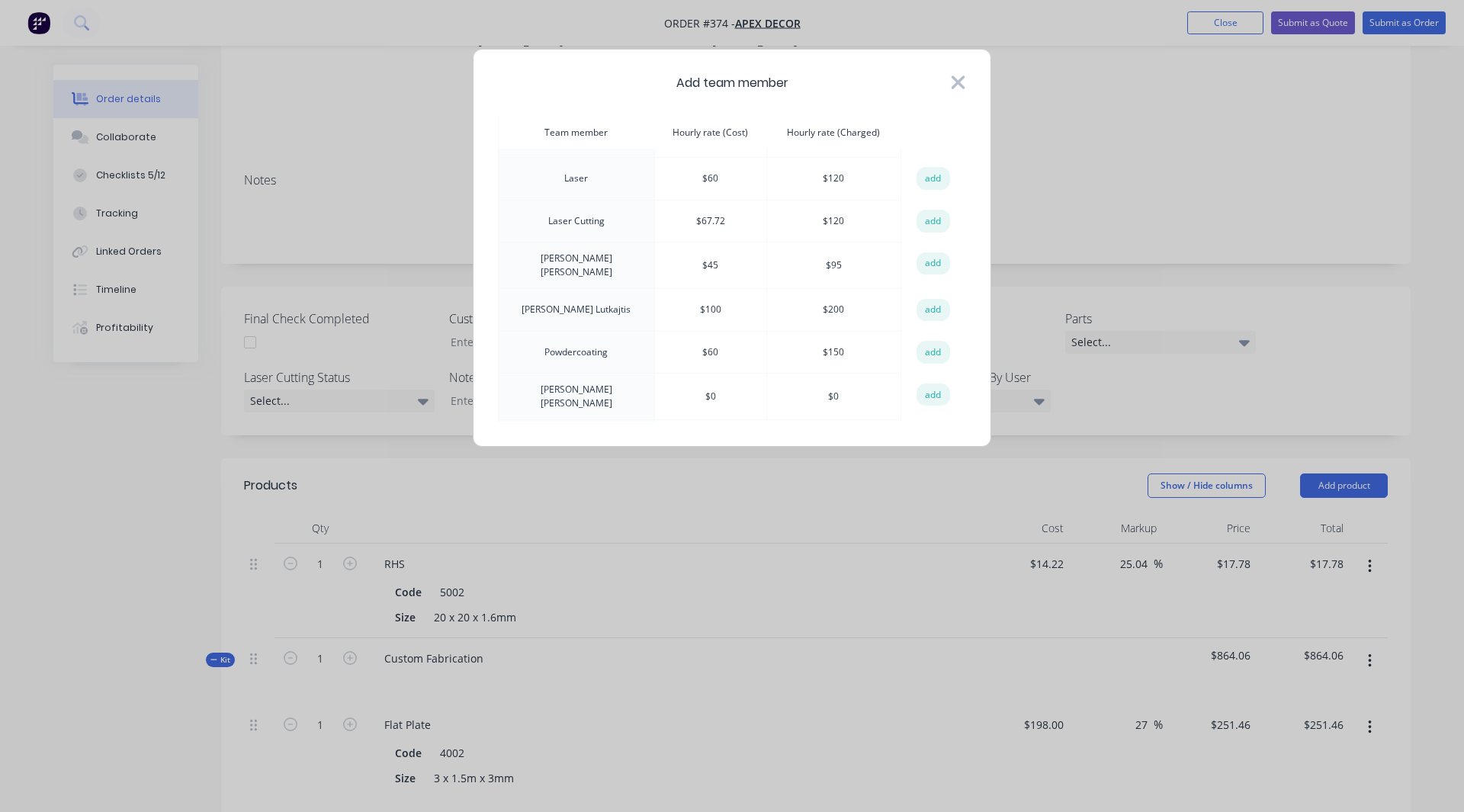
click at [960, 85] on icon at bounding box center [958, 82] width 13 height 13
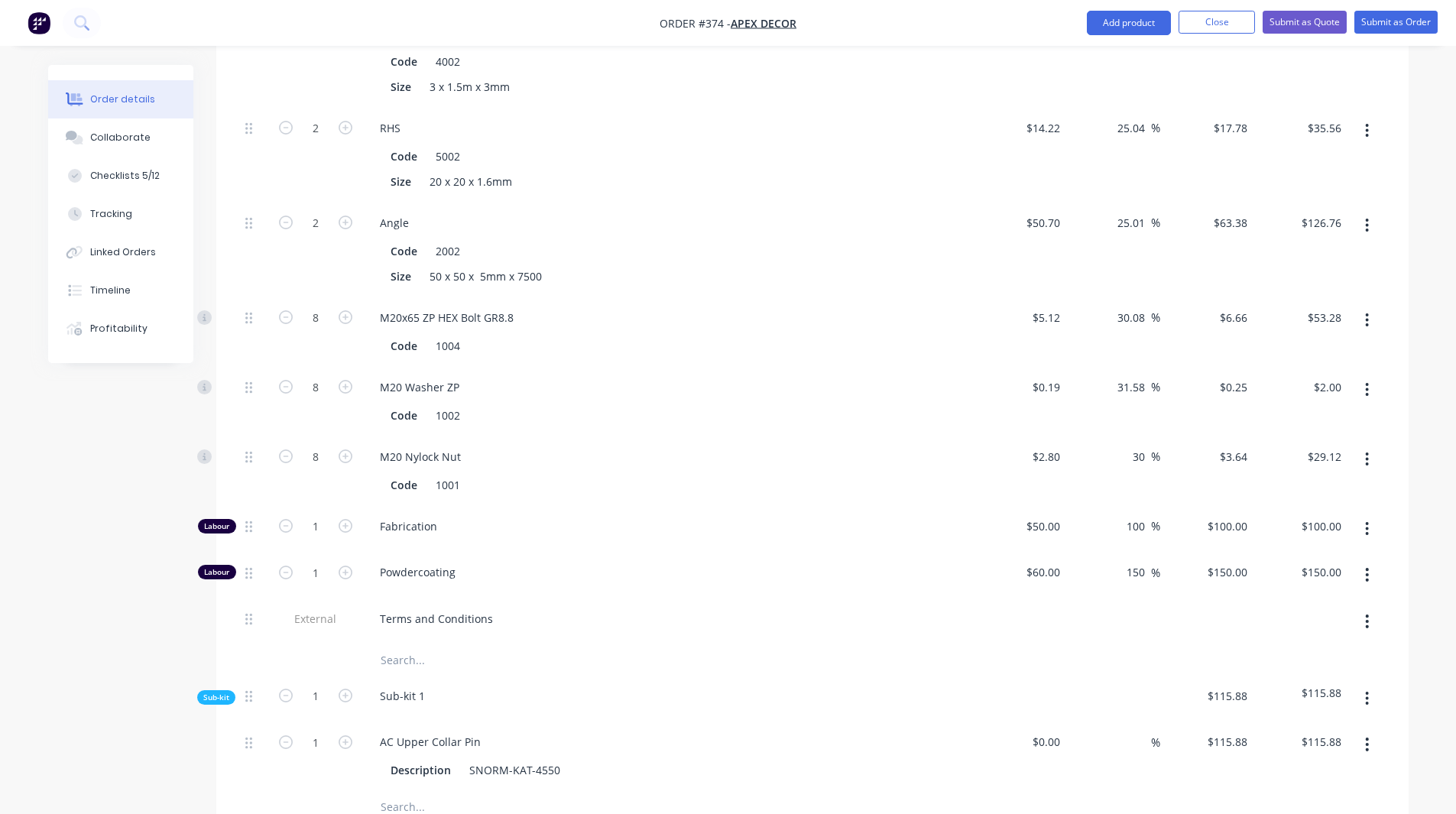
scroll to position [897, 0]
click at [320, 516] on input "1" at bounding box center [315, 527] width 39 height 23
type input "2.5"
click at [148, 475] on div "Created by Rob Created 10/09/25 Required 17/09/25 Assigned to RL DC F P Status …" at bounding box center [728, 214] width 1360 height 2094
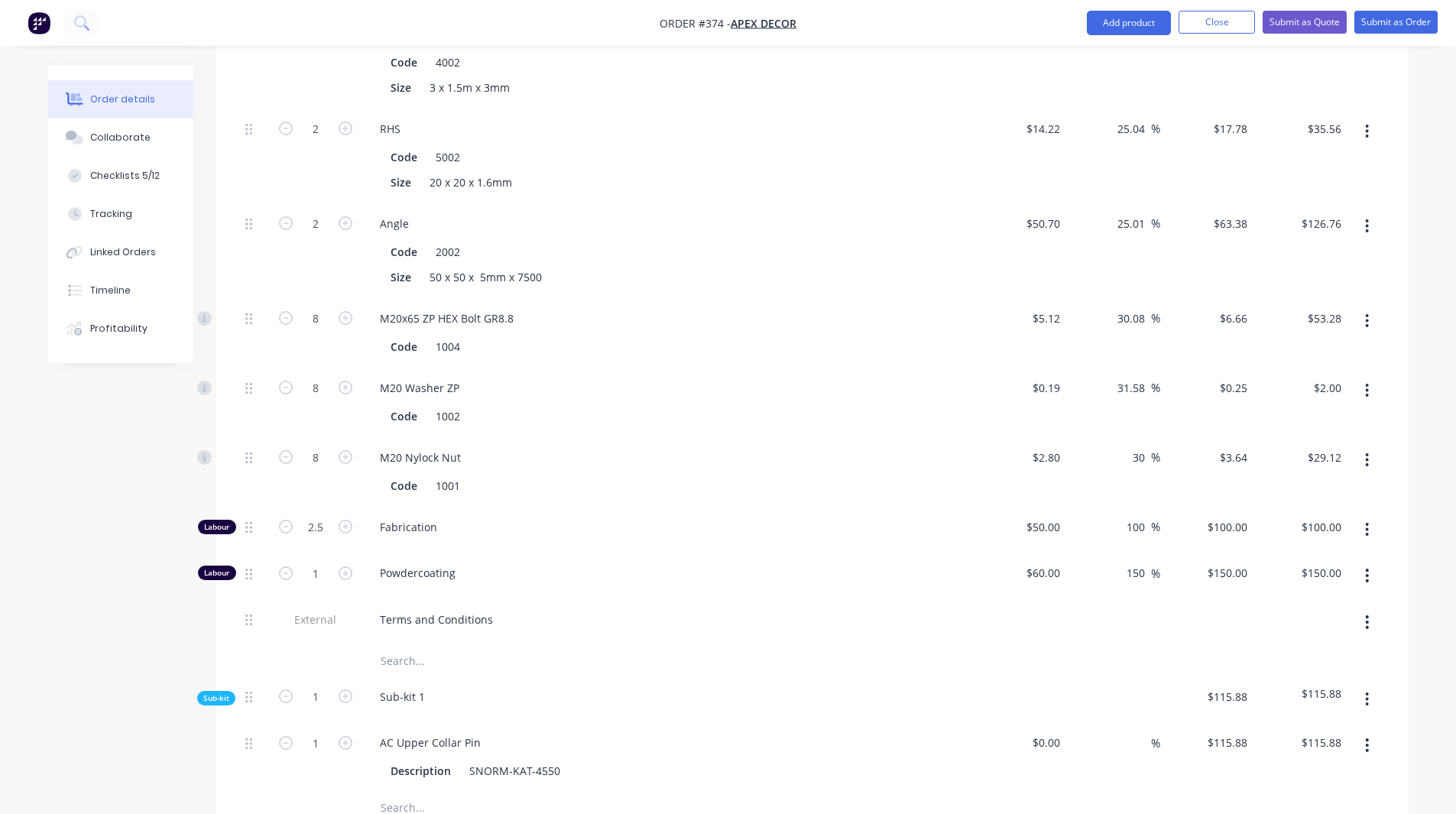
type input "$250.00"
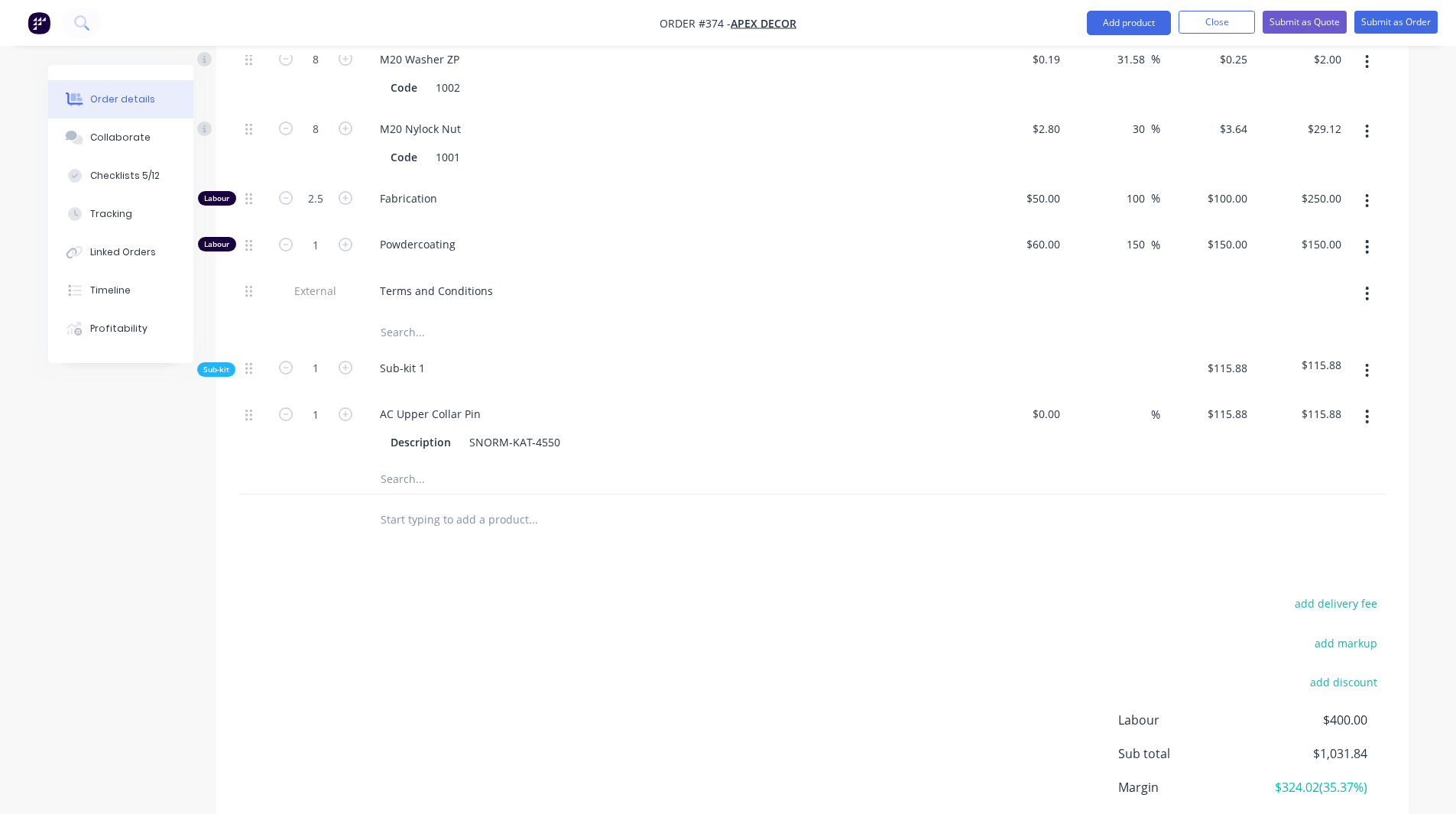
scroll to position [1281, 0]
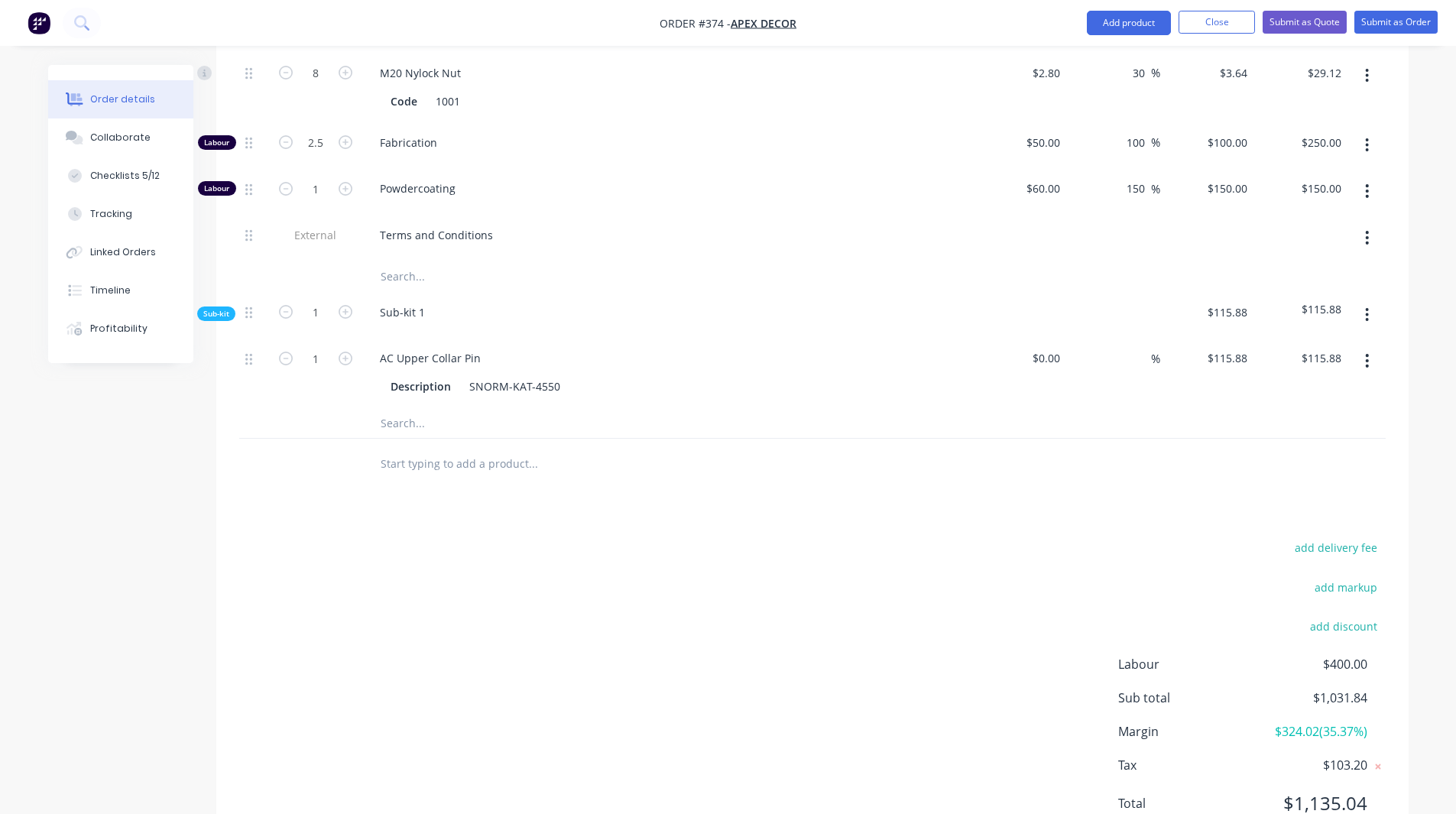
click at [1297, 722] on span "$324.02 ( 35.37 %)" at bounding box center [1309, 731] width 113 height 18
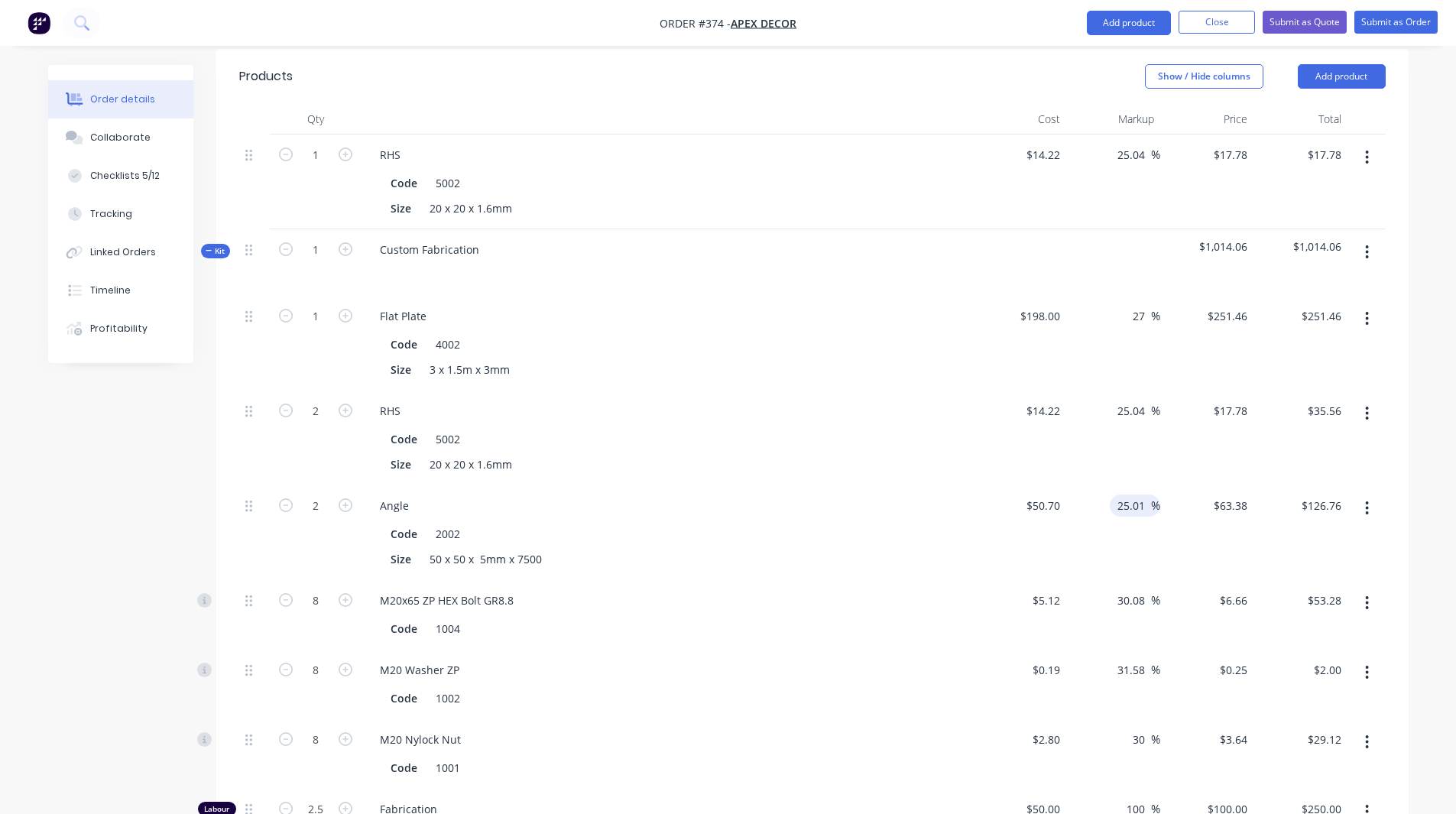
scroll to position [612, 0]
click at [1130, 403] on input "25.04" at bounding box center [1133, 414] width 35 height 22
type input "30"
click at [1402, 400] on div "Qty Cost Markup Price Total 1 RHS Code 5002 Size 20 x 20 x 1.6mm $14.22 $14.22 …" at bounding box center [812, 632] width 1192 height 1050
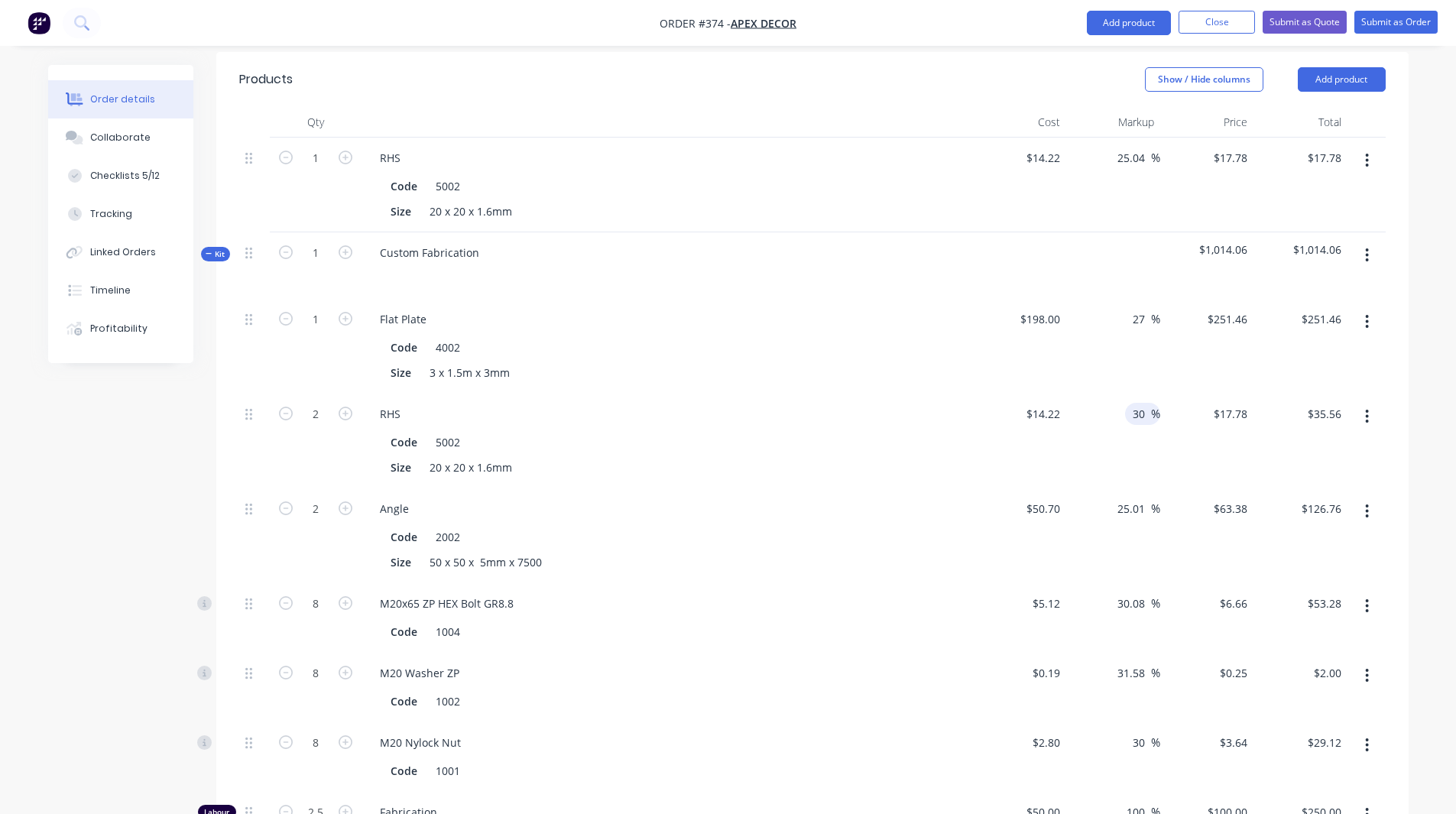
type input "$18.486"
type input "$36.97"
click at [1119, 497] on input "25.01" at bounding box center [1133, 508] width 35 height 22
type input "35"
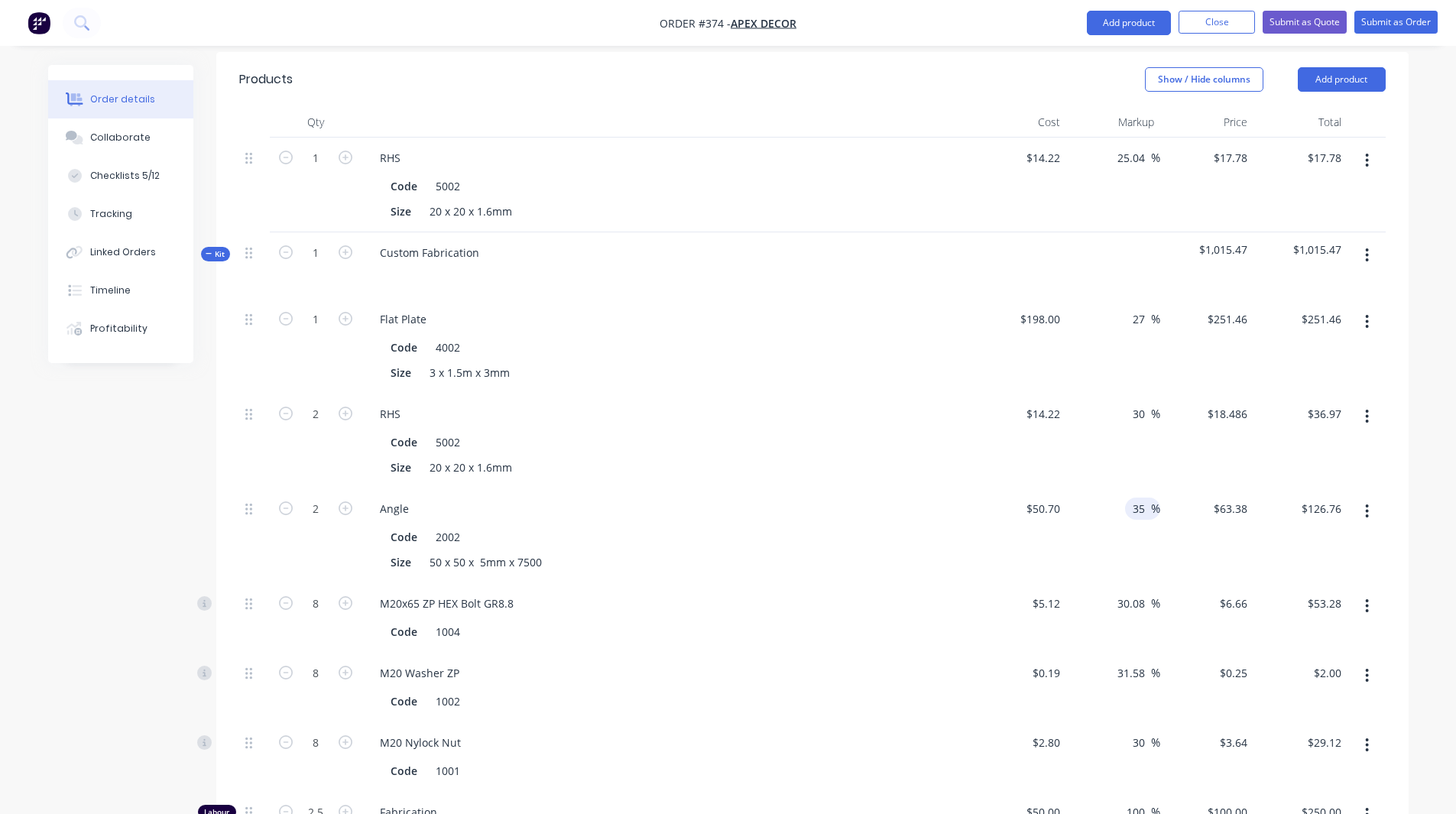
click at [1419, 369] on div "Order details Collaborate Checklists 5/12 Tracking Linked Orders Timeline Profi…" at bounding box center [728, 500] width 1391 height 2094
type input "$68.445"
type input "$136.89"
click at [217, 249] on span "Kit" at bounding box center [215, 255] width 20 height 12
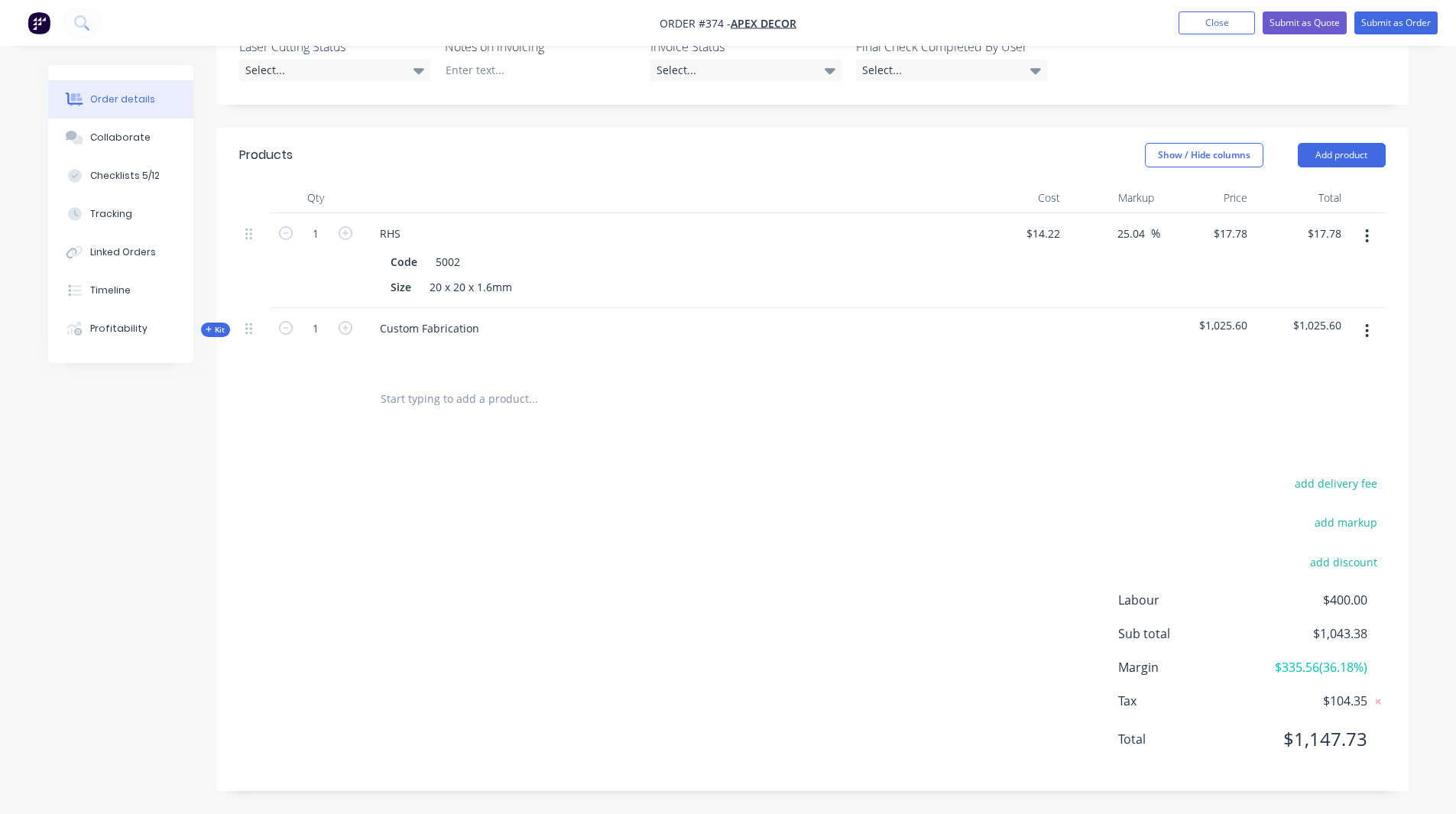
scroll to position [472, 0]
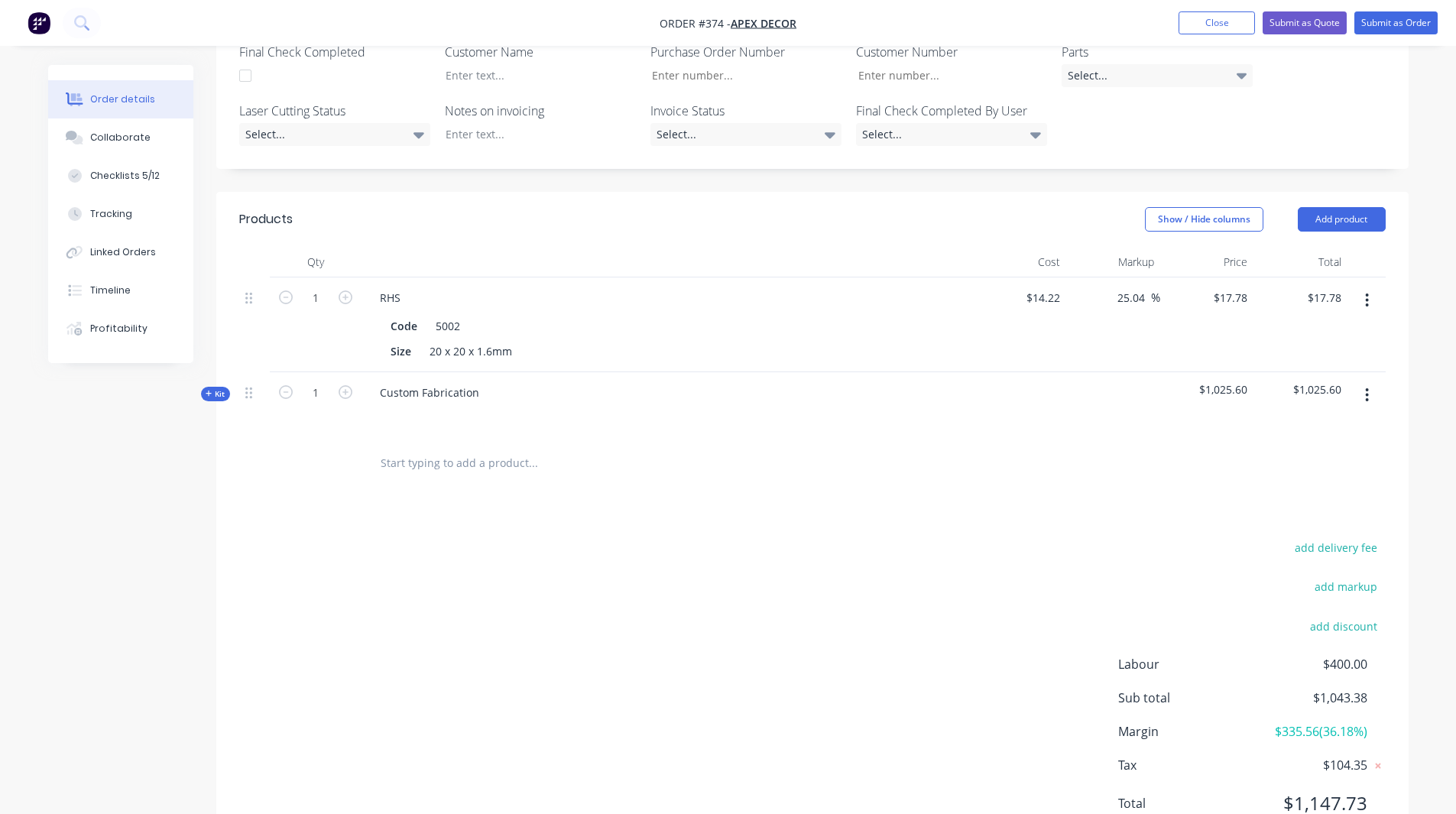
click at [532, 439] on div at bounding box center [637, 463] width 550 height 49
click at [1359, 207] on button "Add product" at bounding box center [1341, 219] width 88 height 24
click at [483, 381] on div "Custom Fabrication" at bounding box center [430, 392] width 124 height 22
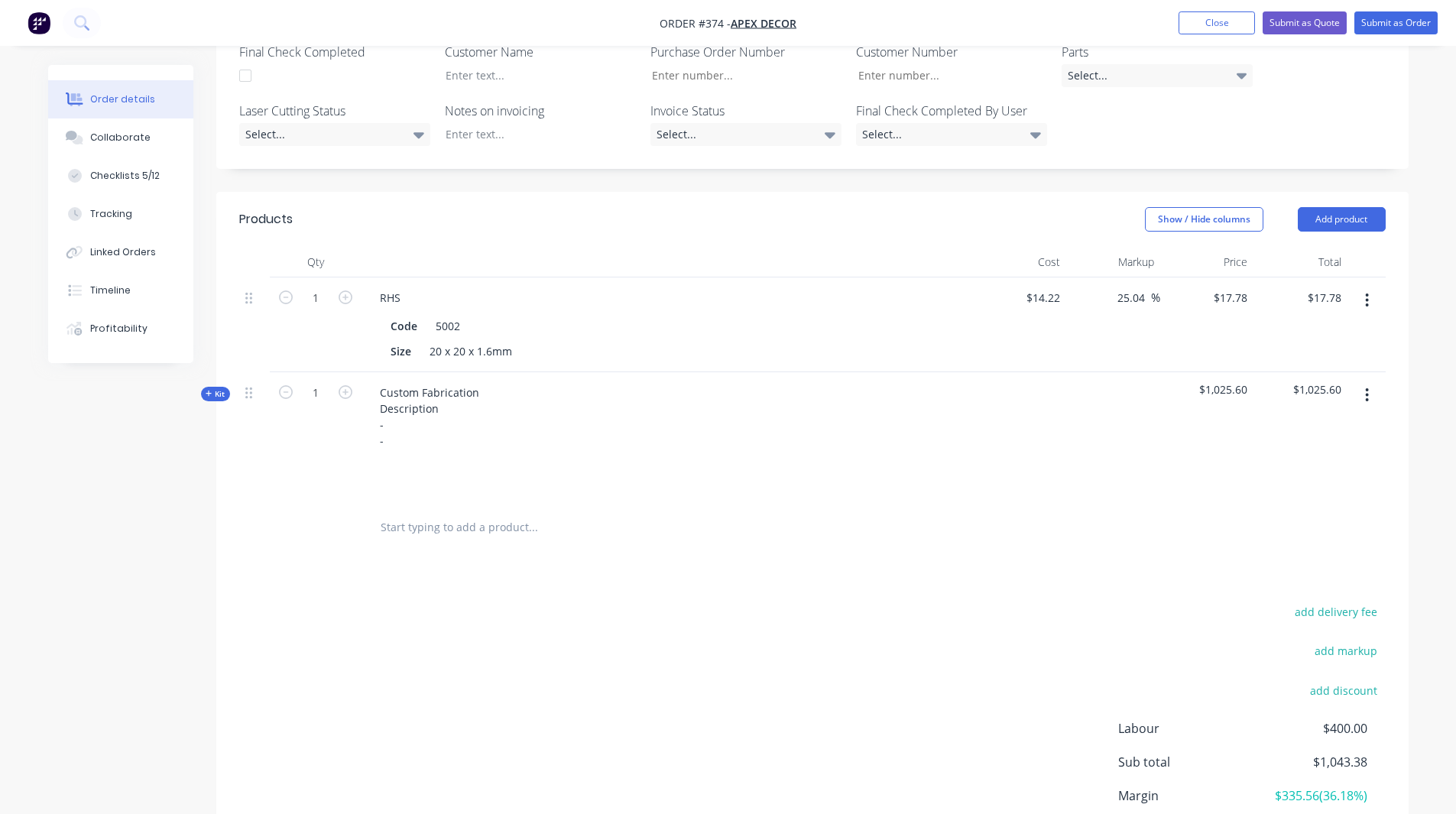
click at [224, 388] on span "Kit" at bounding box center [215, 394] width 20 height 12
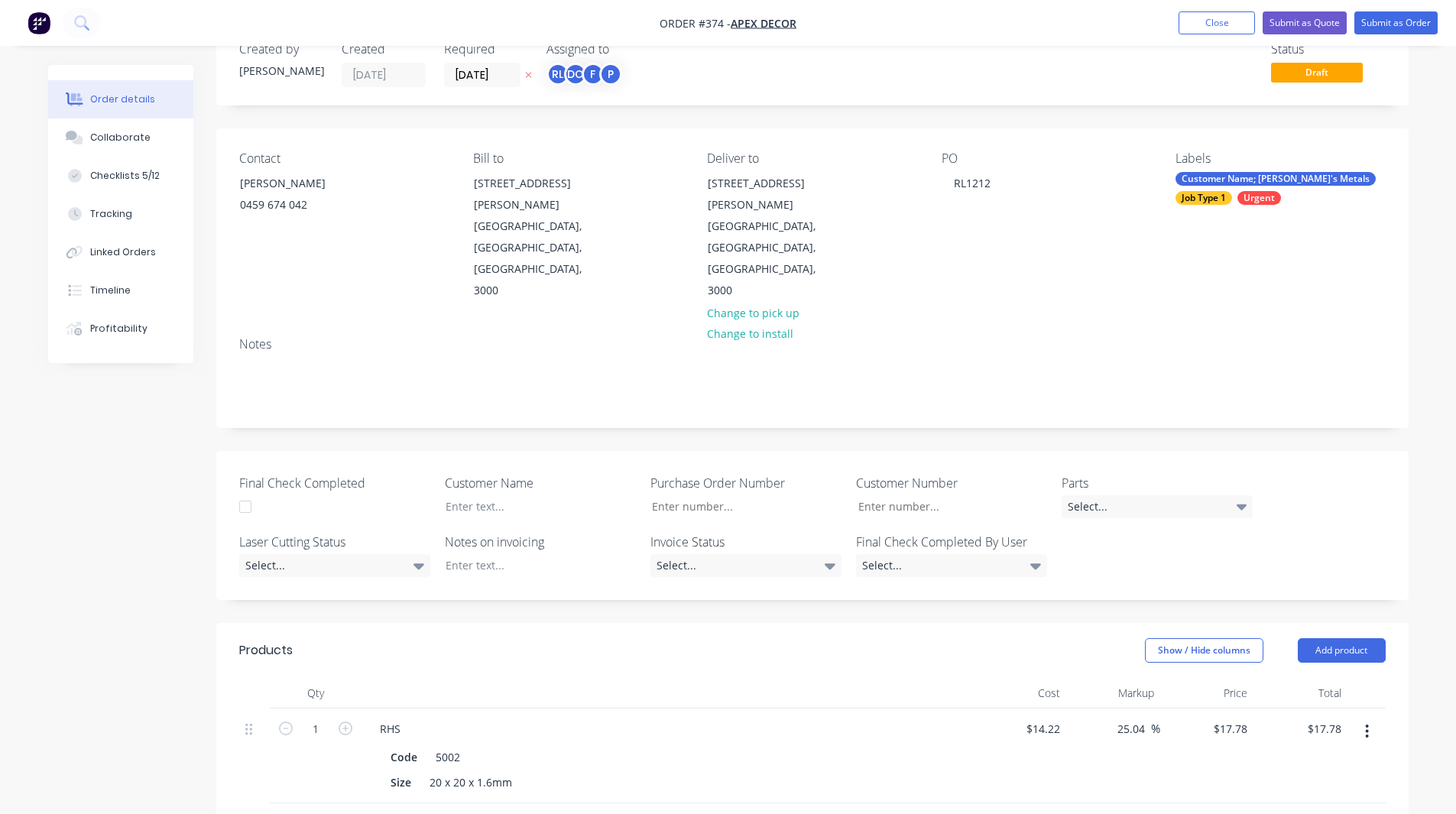
scroll to position [0, 0]
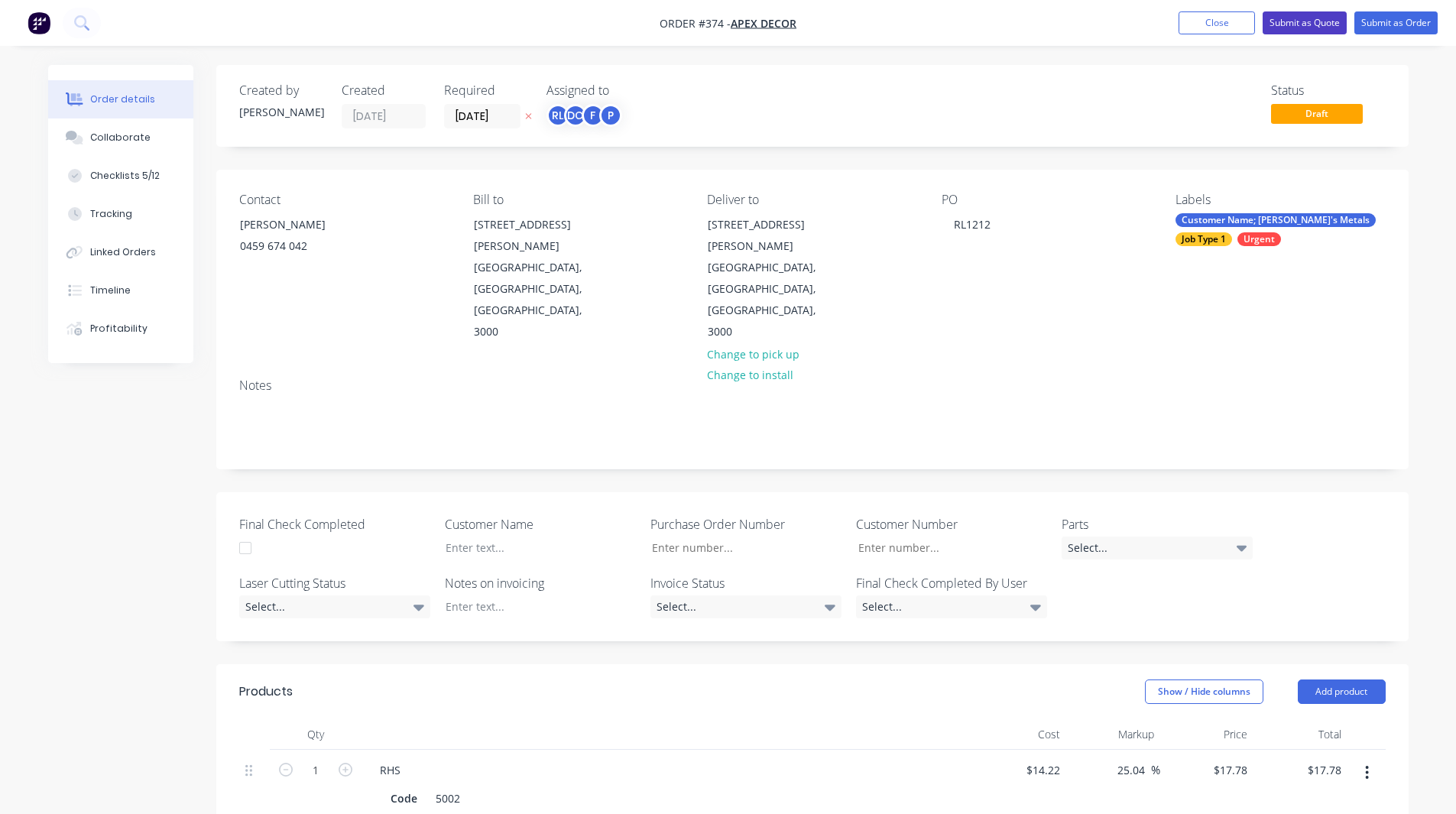
click at [1303, 27] on button "Submit as Quote" at bounding box center [1304, 23] width 84 height 23
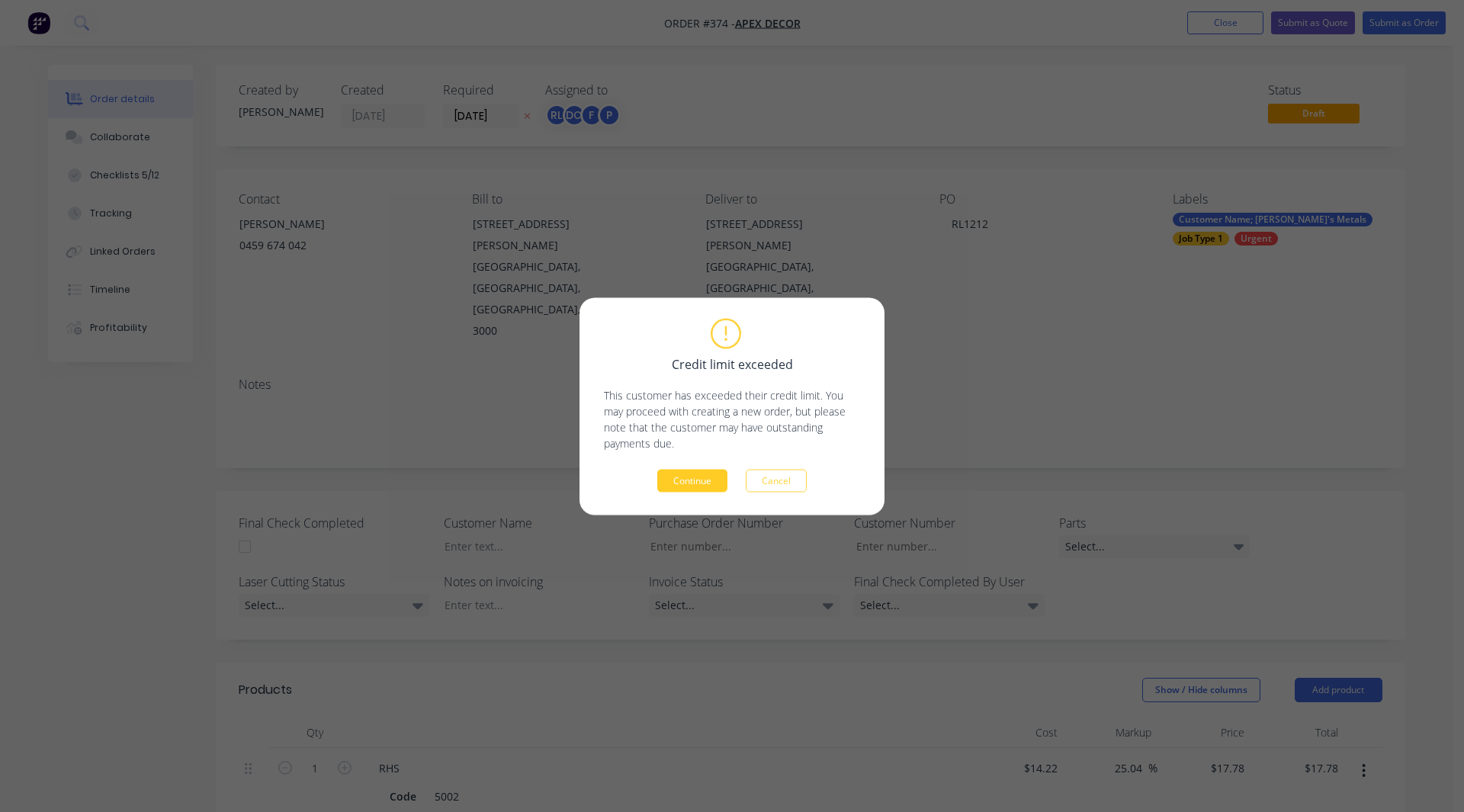
click at [692, 479] on button "Continue" at bounding box center [692, 480] width 70 height 23
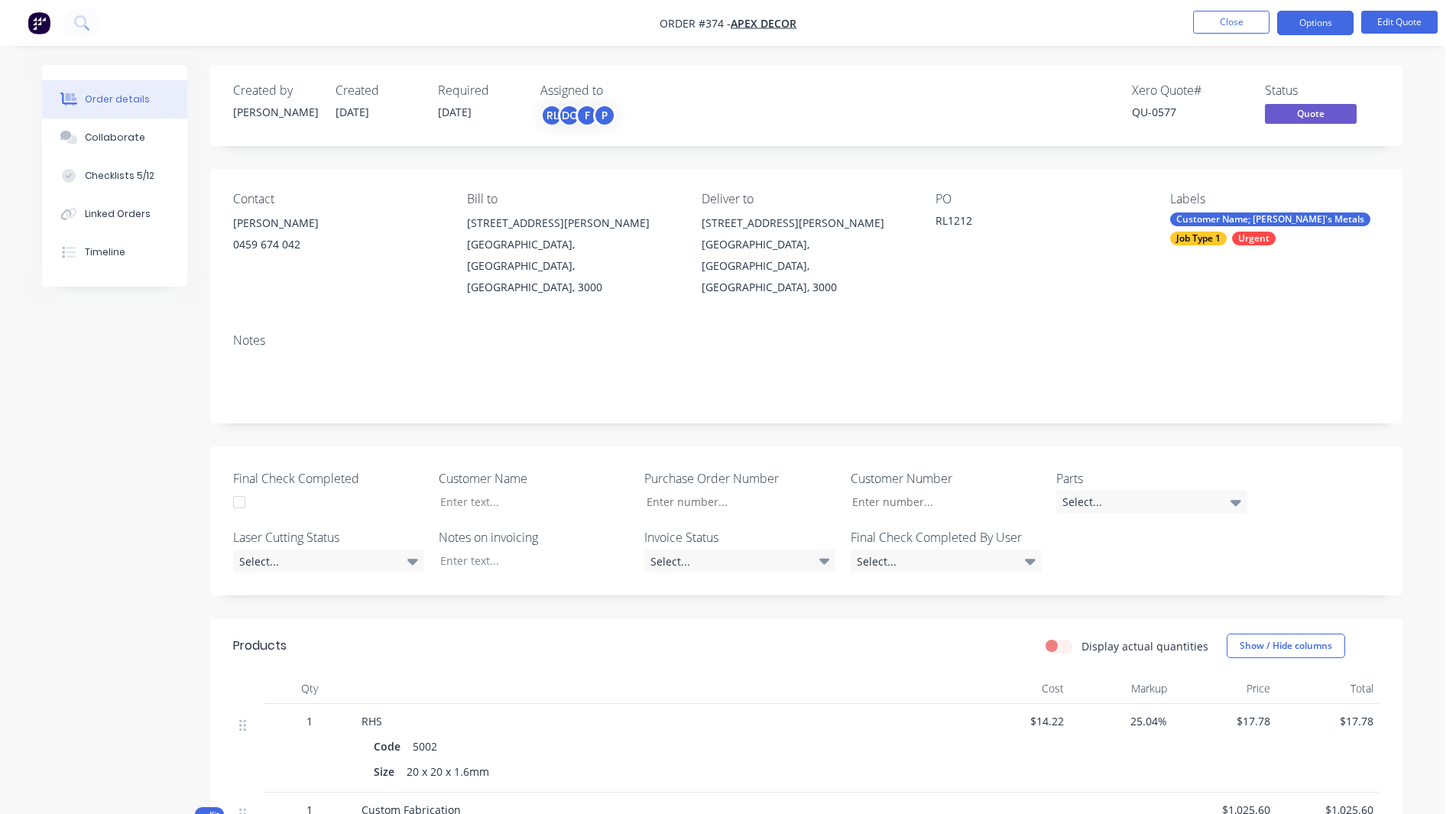
click at [1154, 108] on div "QU-0577" at bounding box center [1189, 111] width 115 height 16
click at [1181, 116] on div "QU-0577" at bounding box center [1189, 111] width 115 height 16
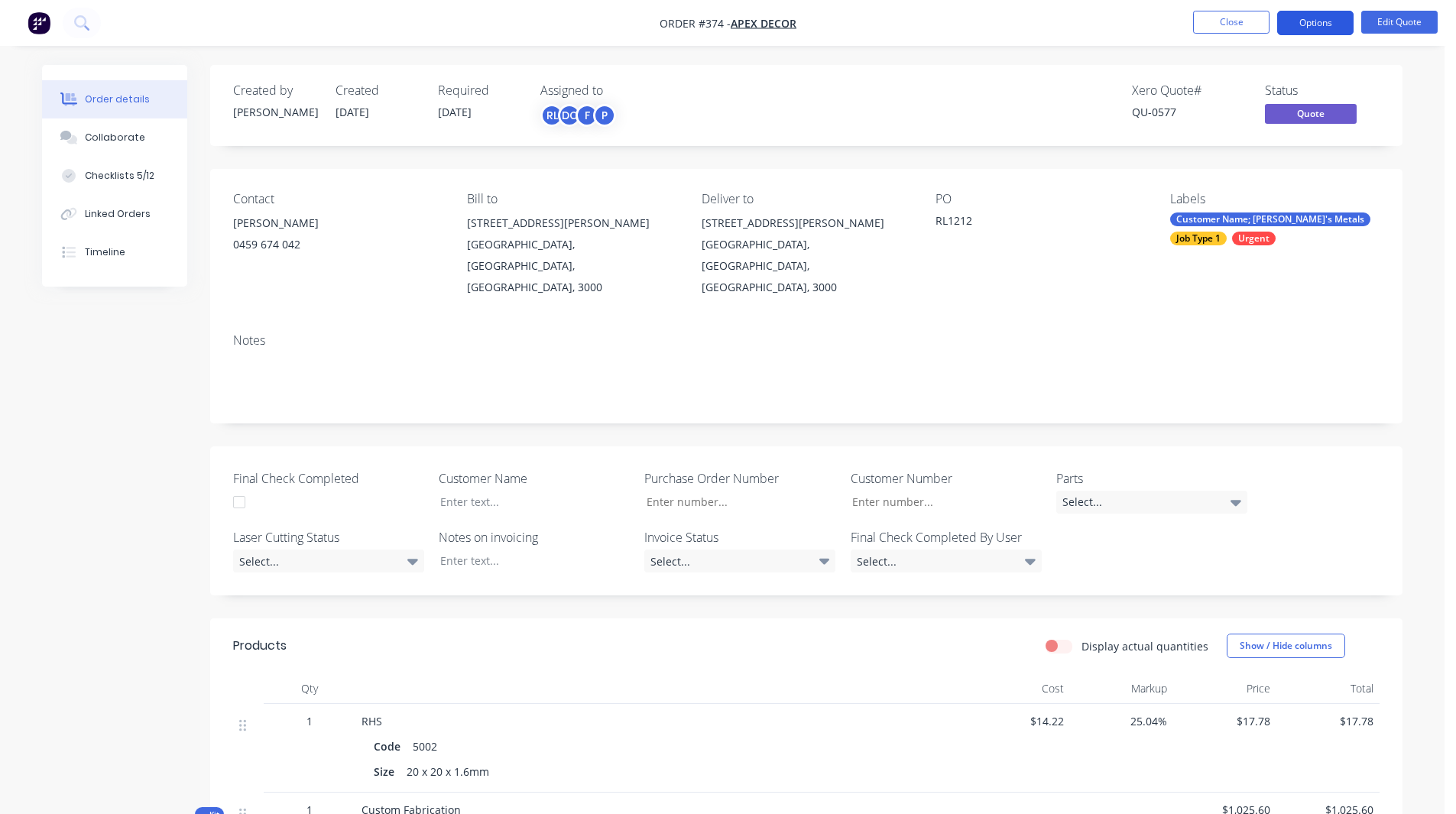
click at [1305, 30] on button "Options" at bounding box center [1315, 23] width 76 height 24
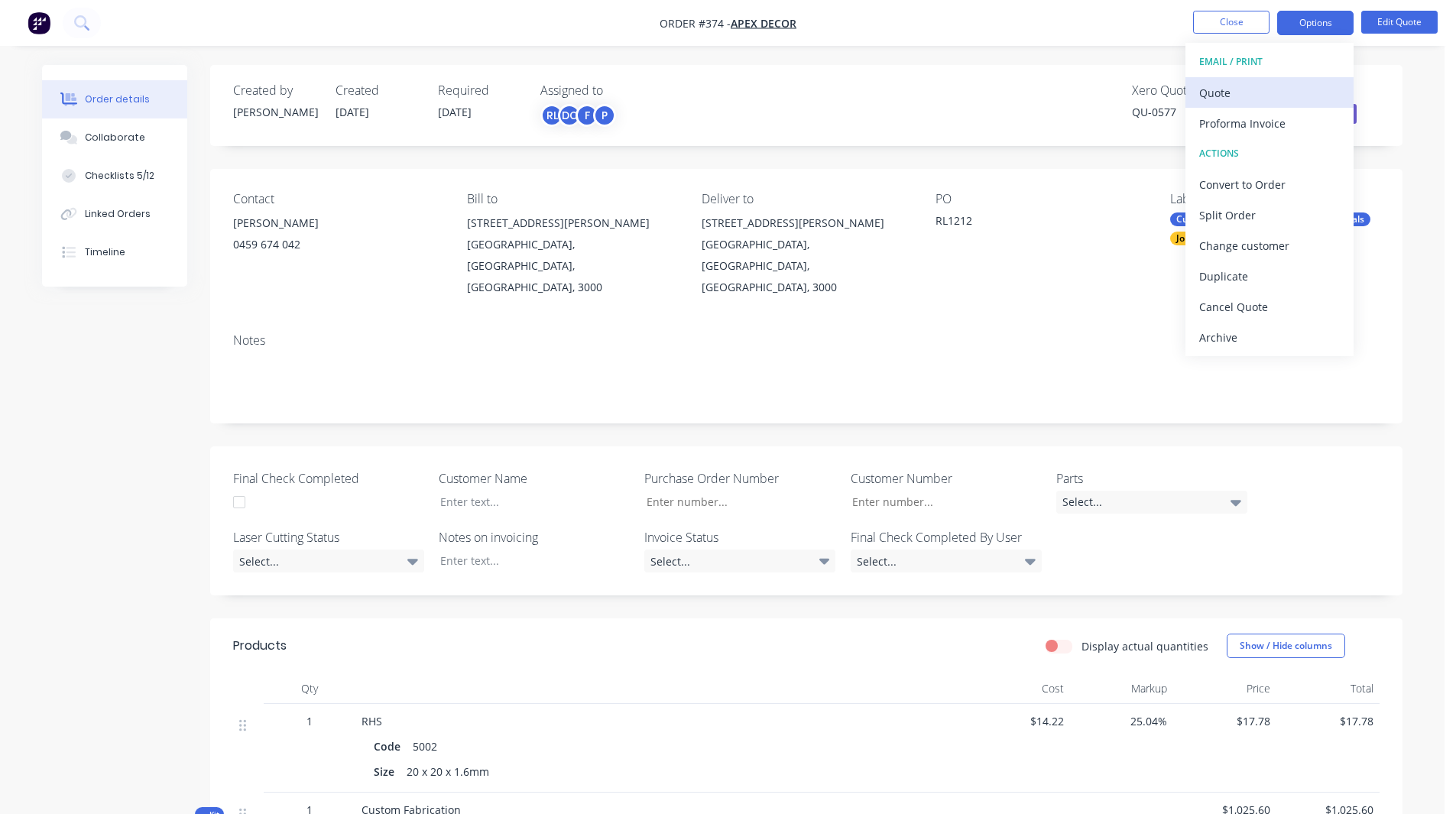
click at [1247, 82] on div "Quote" at bounding box center [1269, 93] width 141 height 22
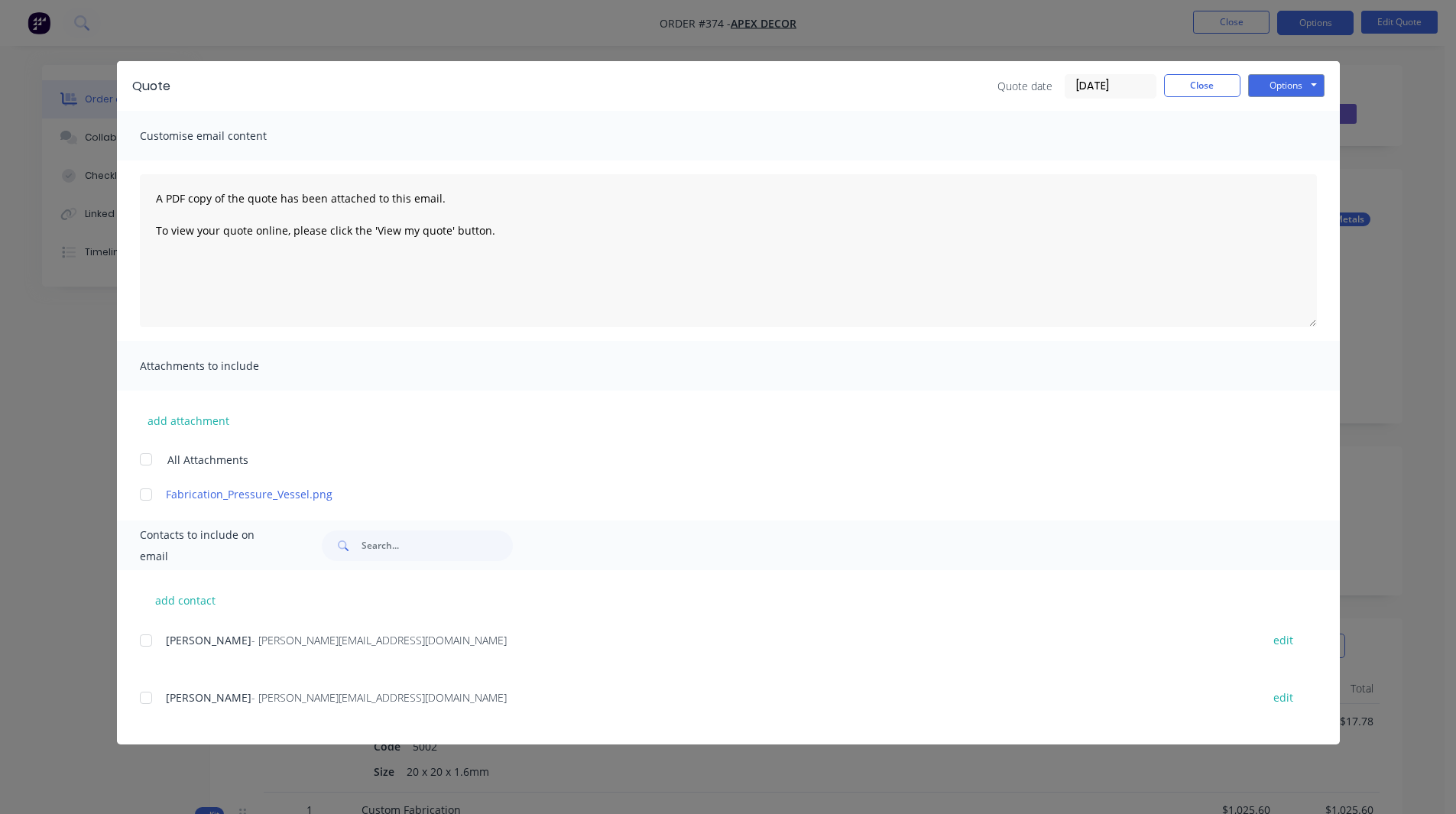
click at [1273, 98] on div "Options Preview Print Email" at bounding box center [1286, 85] width 76 height 24
click at [1278, 84] on button "Options" at bounding box center [1286, 85] width 76 height 23
click at [144, 644] on div at bounding box center [146, 640] width 30 height 30
click at [1226, 95] on button "Close" at bounding box center [1202, 85] width 76 height 23
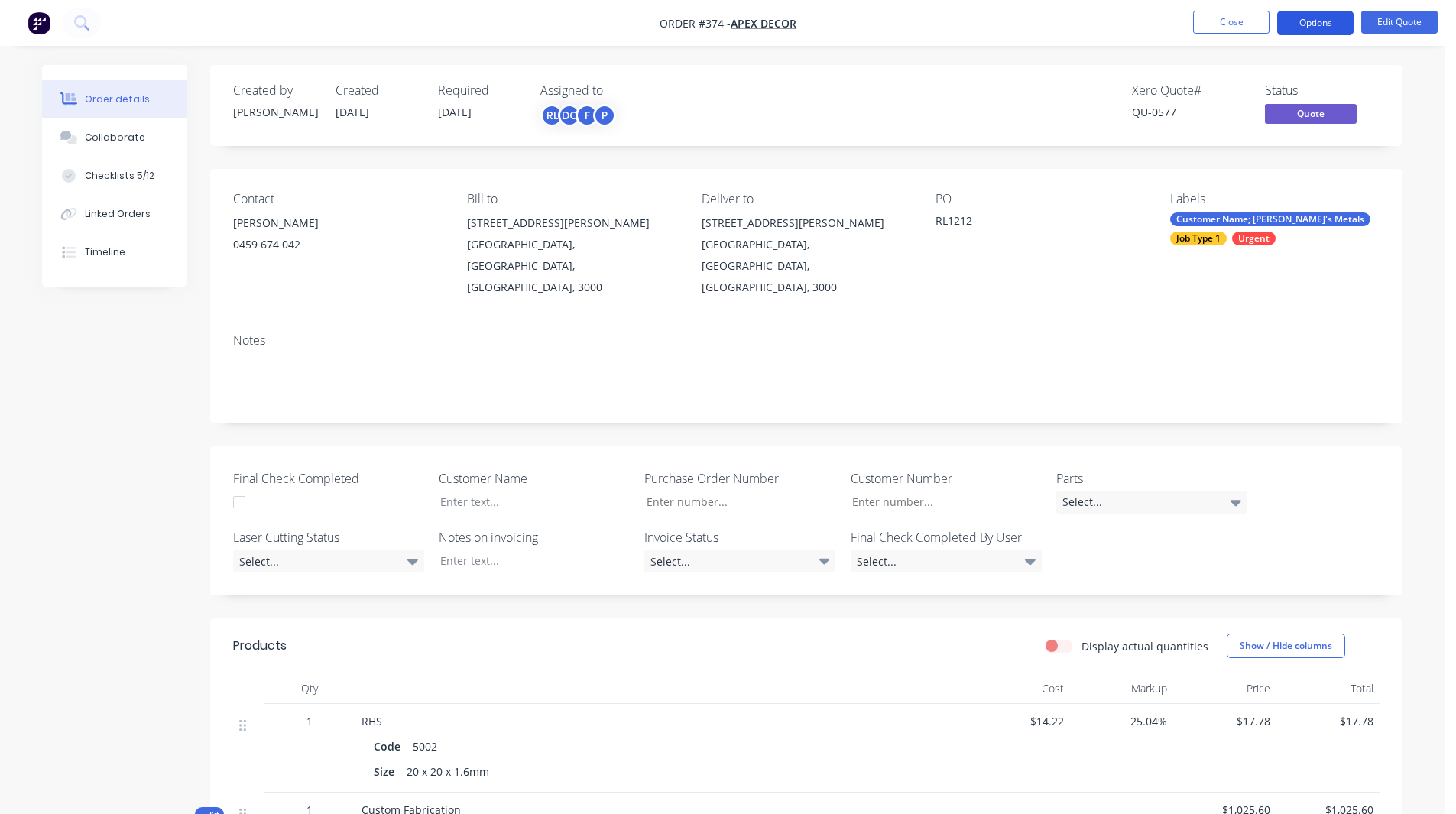
click at [1317, 18] on button "Options" at bounding box center [1315, 23] width 76 height 24
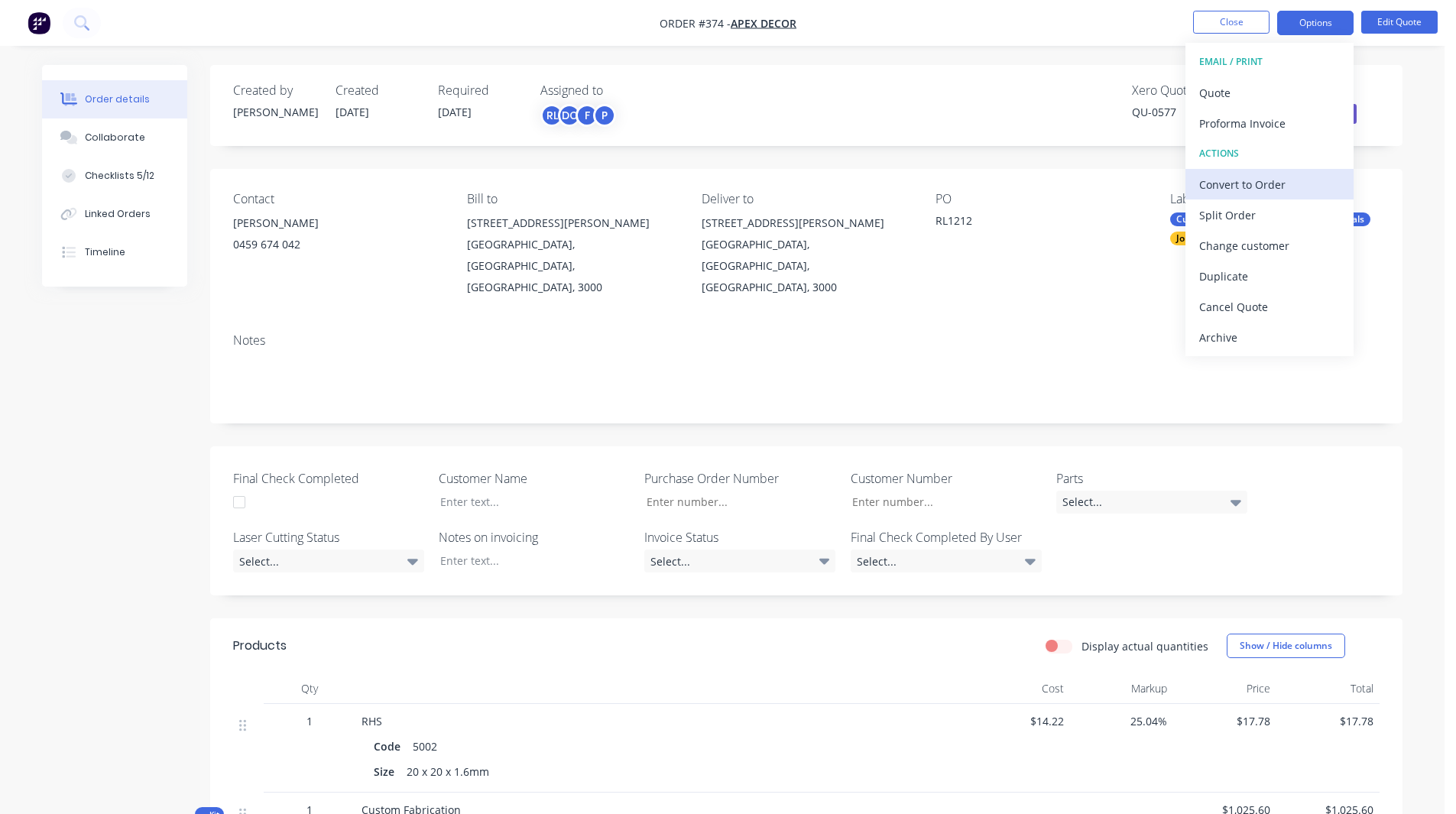
click at [1247, 183] on div "Convert to Order" at bounding box center [1269, 184] width 141 height 22
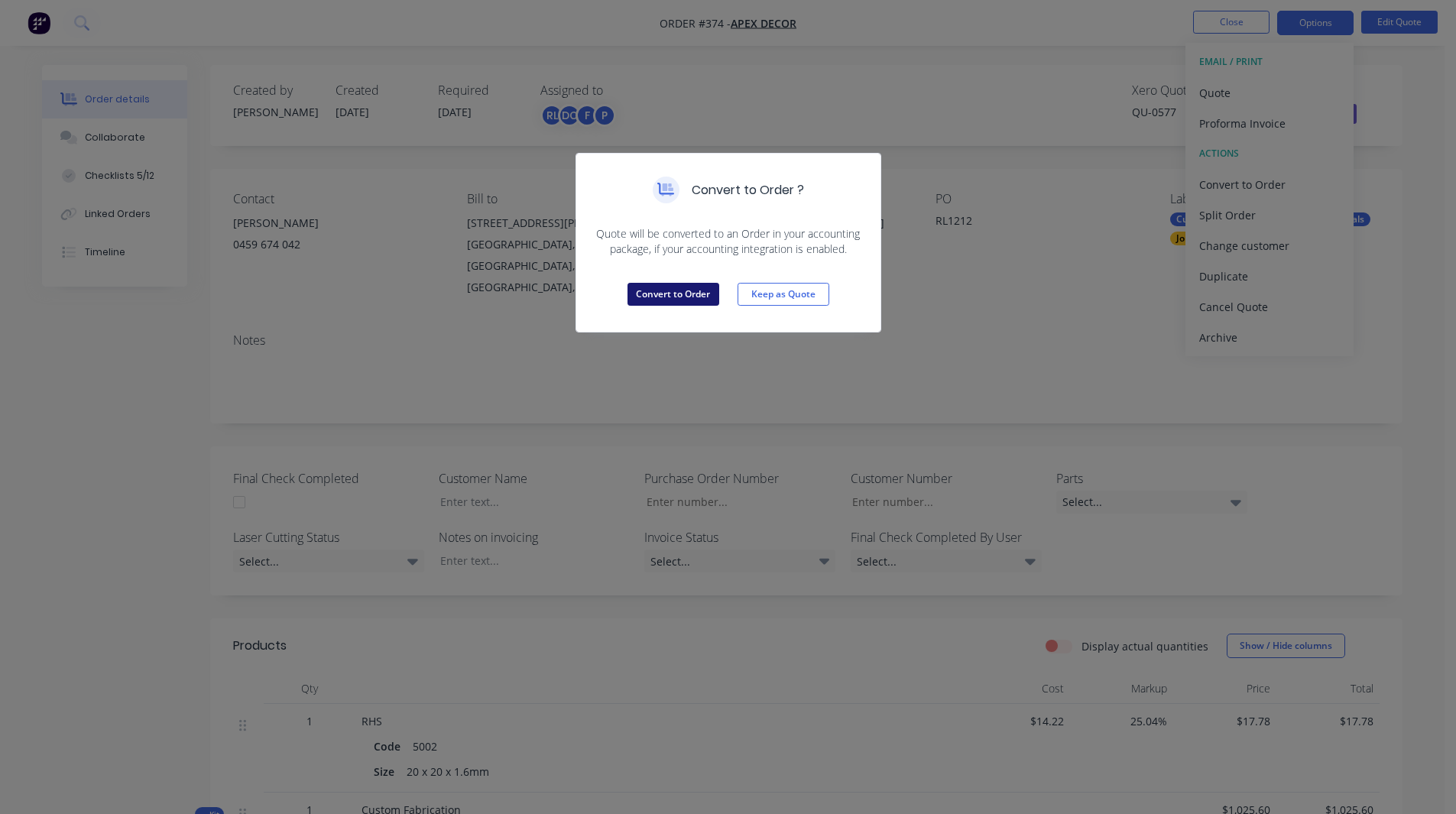
click at [667, 291] on button "Convert to Order" at bounding box center [673, 294] width 91 height 23
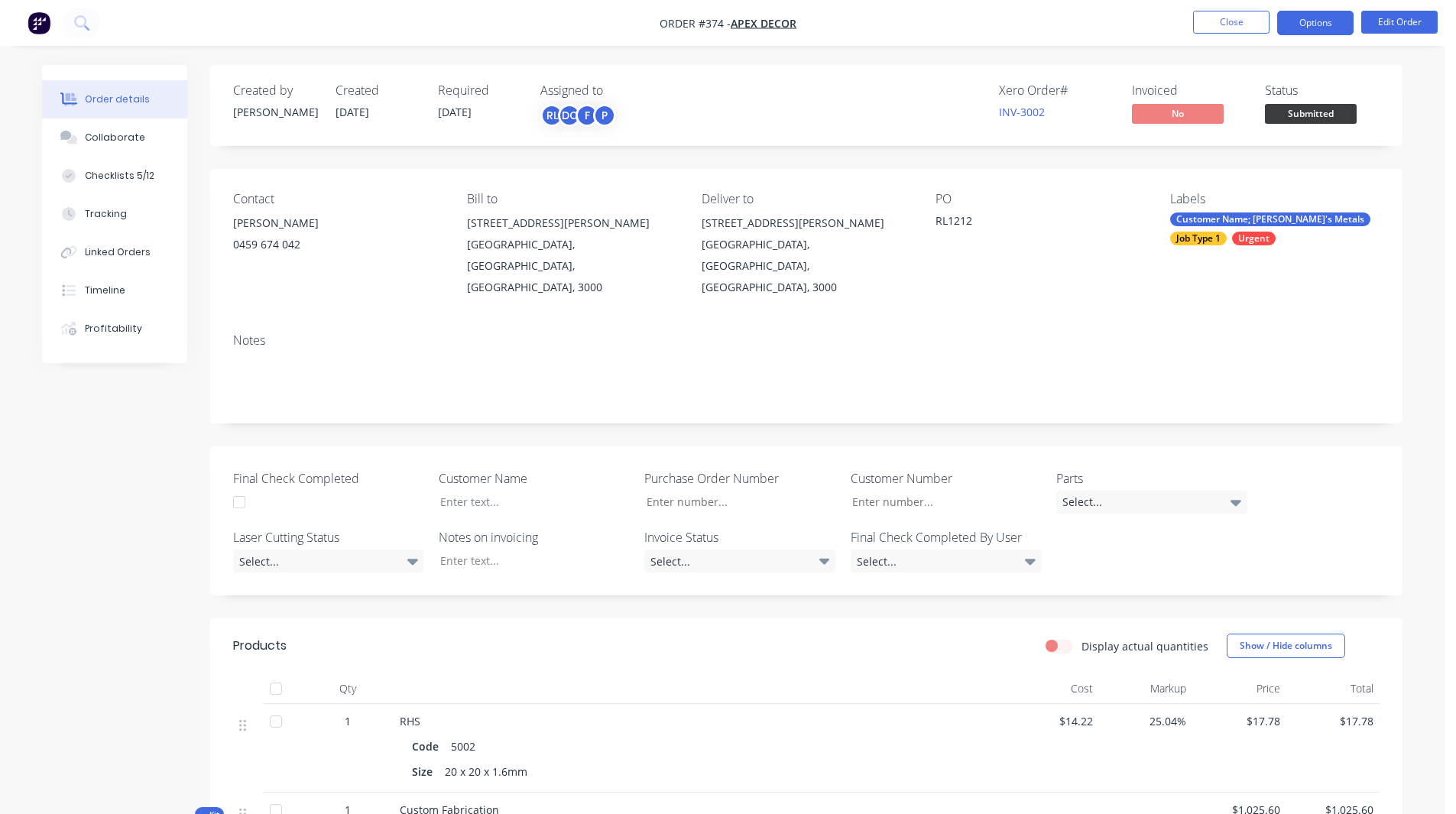
click at [1319, 19] on button "Options" at bounding box center [1315, 23] width 76 height 24
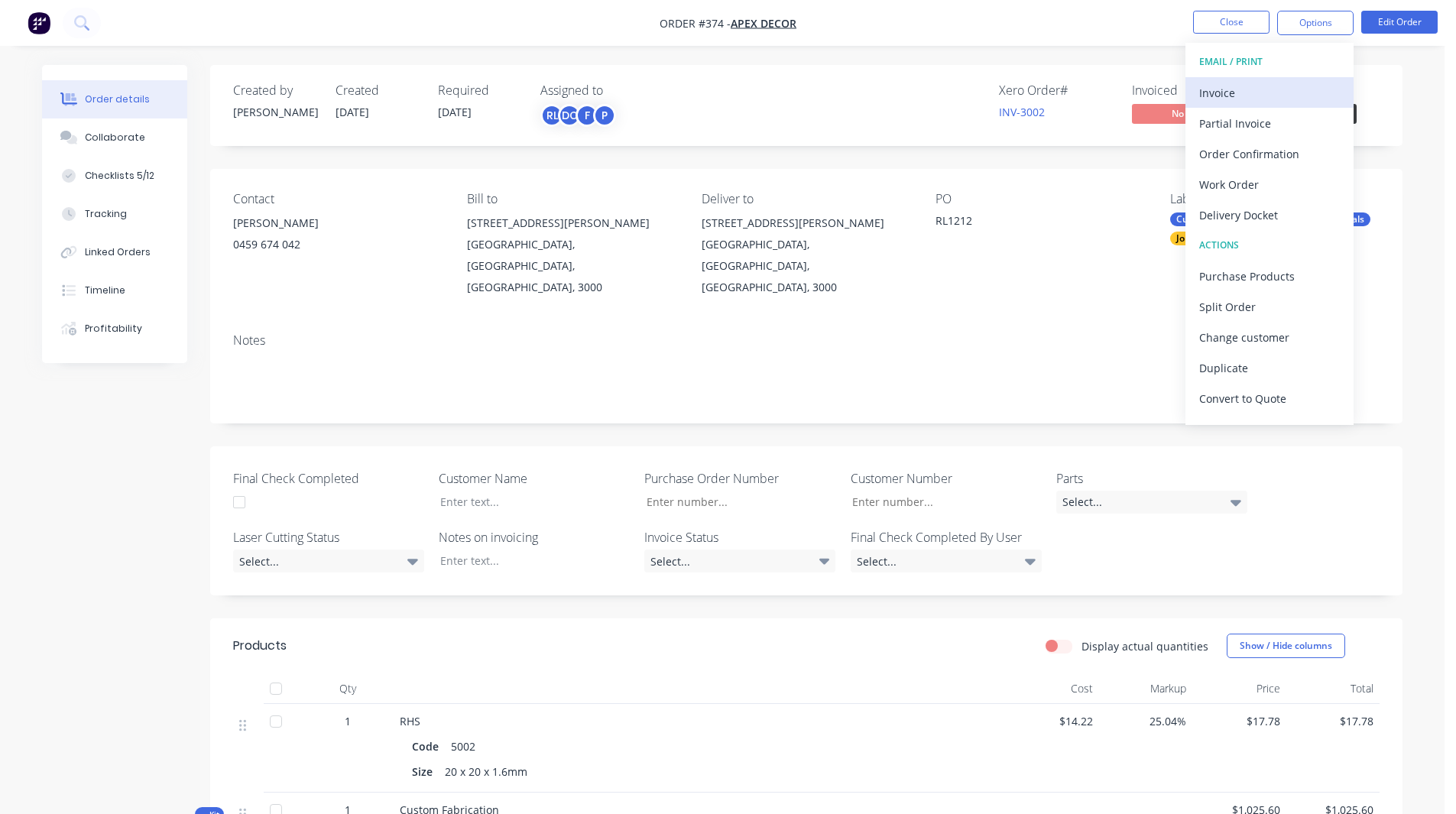
click at [1234, 95] on div "Invoice" at bounding box center [1269, 93] width 141 height 22
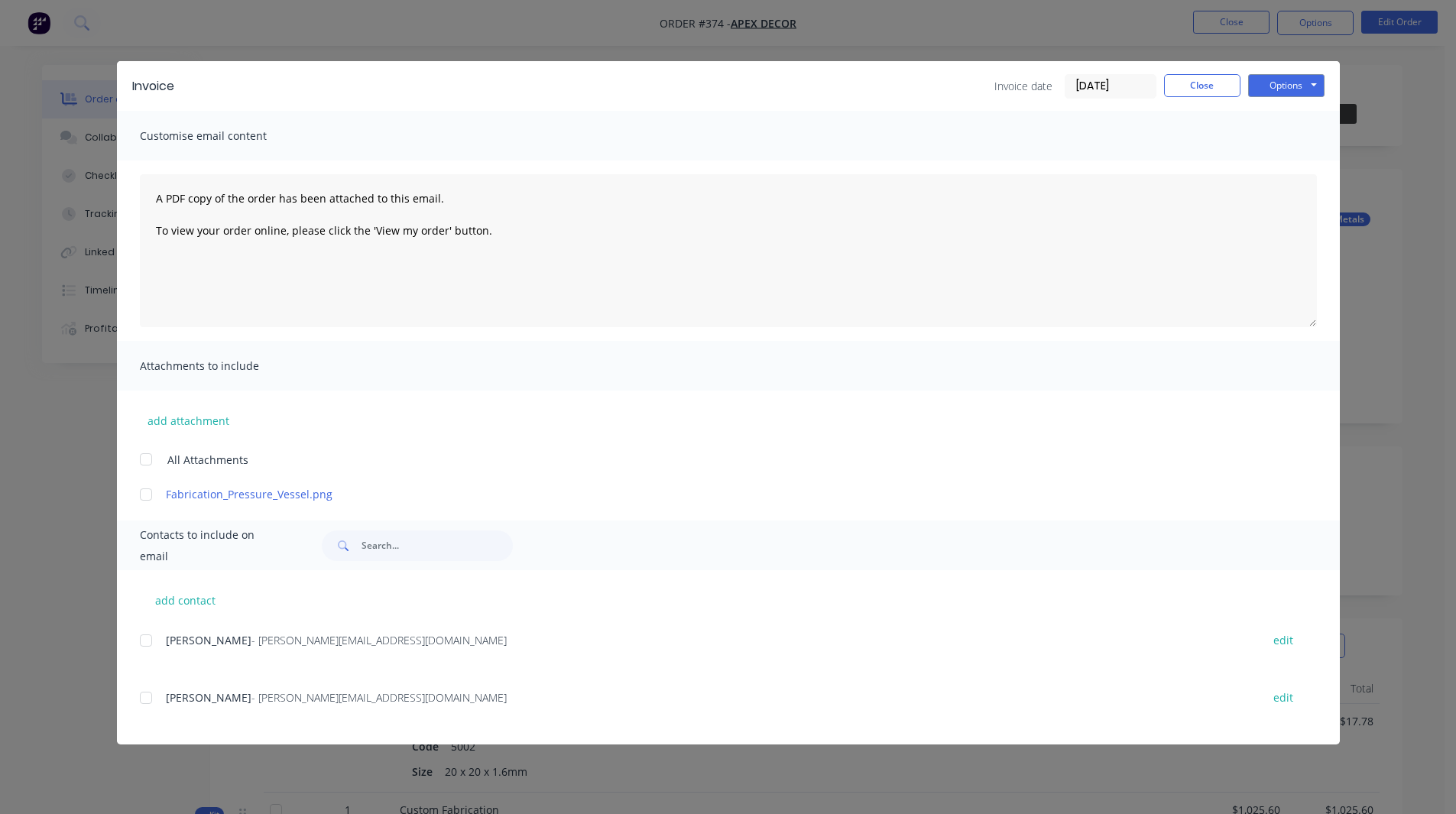
click at [144, 638] on div at bounding box center [146, 640] width 30 height 30
click at [1296, 80] on button "Options" at bounding box center [1286, 85] width 76 height 23
click at [1208, 93] on button "Close" at bounding box center [1202, 85] width 76 height 23
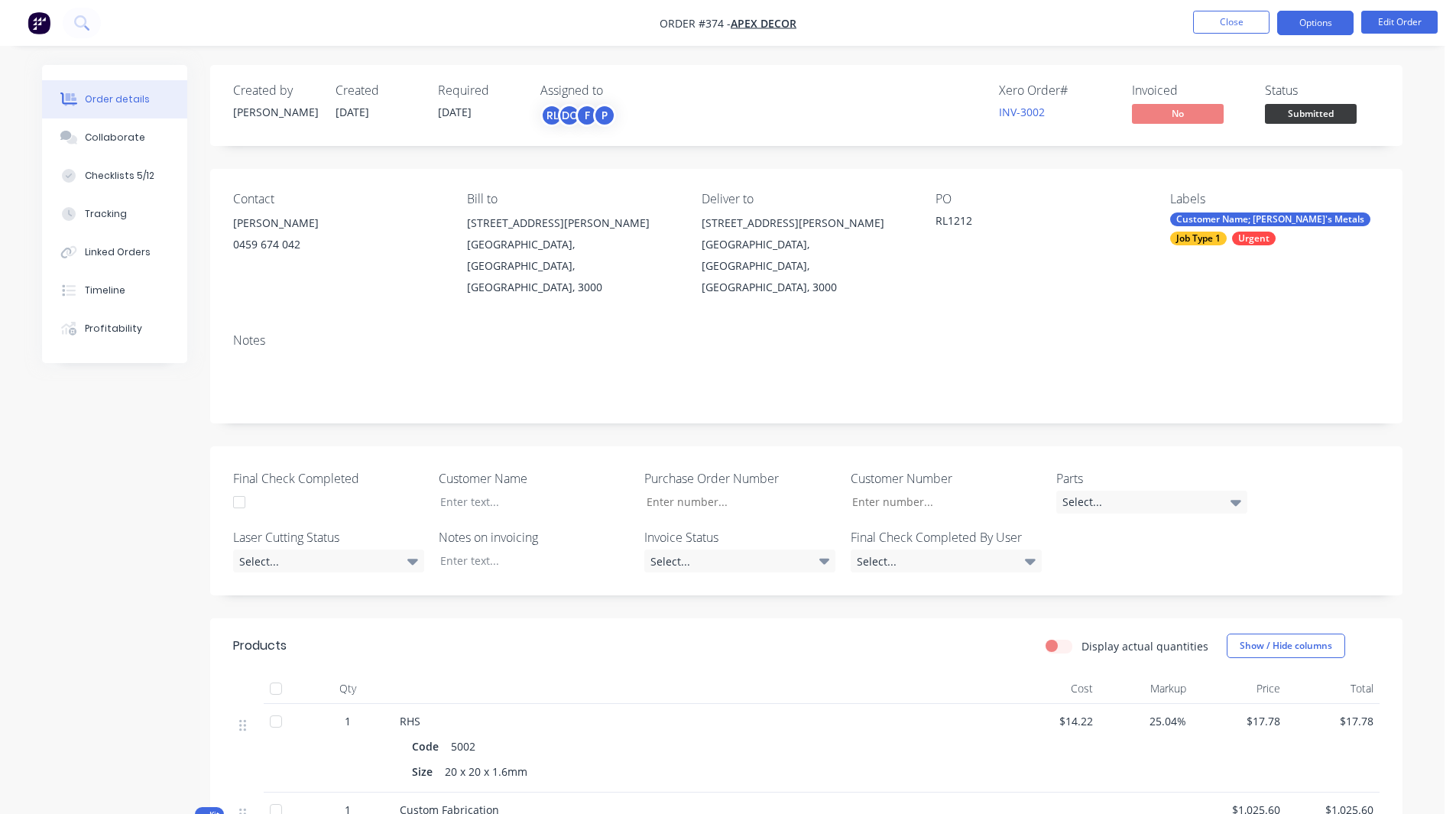
drag, startPoint x: 1303, startPoint y: 20, endPoint x: 1314, endPoint y: 23, distance: 11.4
click at [1314, 23] on button "Options" at bounding box center [1315, 23] width 76 height 24
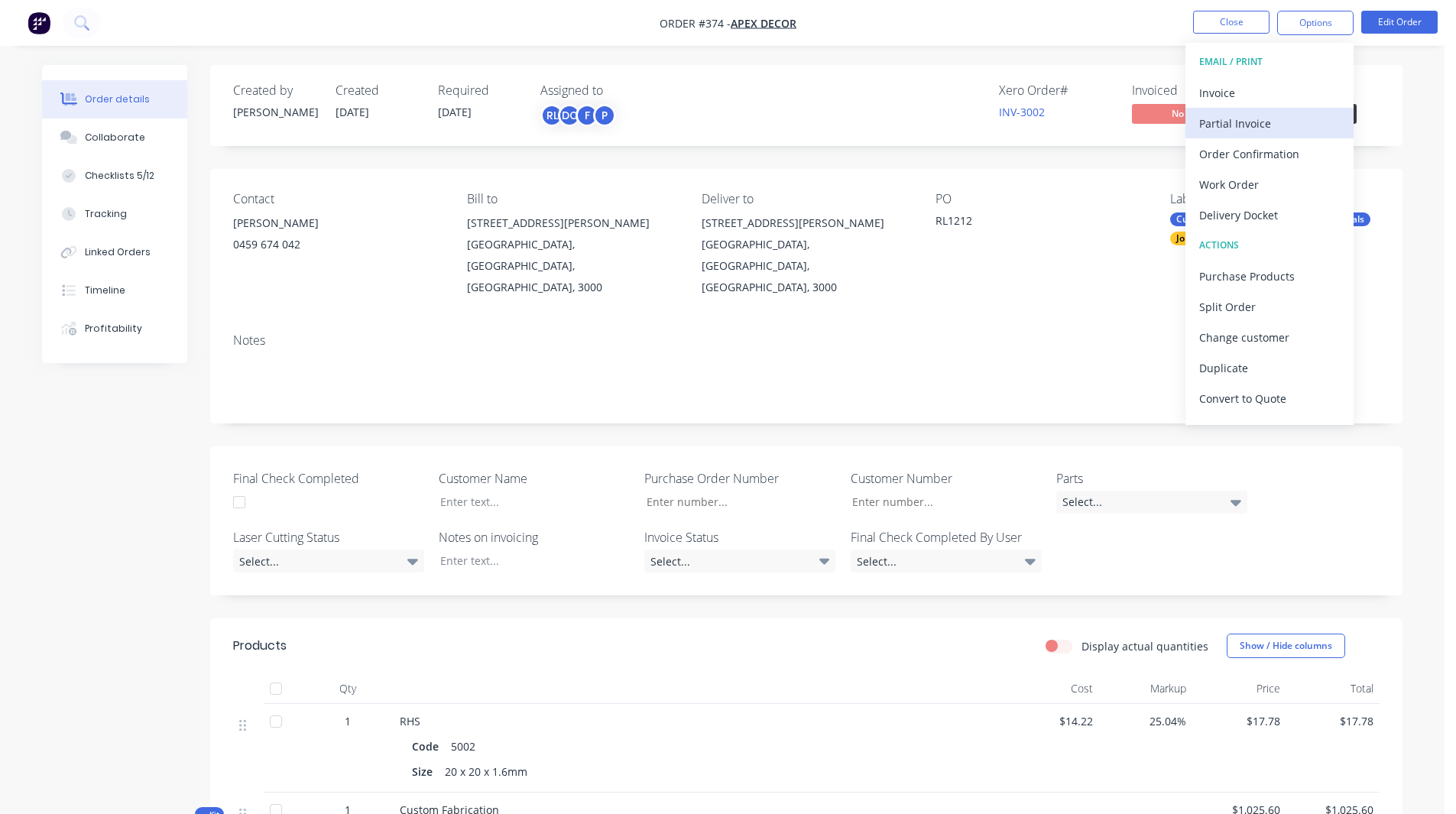
click at [1263, 123] on div "Partial Invoice" at bounding box center [1269, 123] width 141 height 22
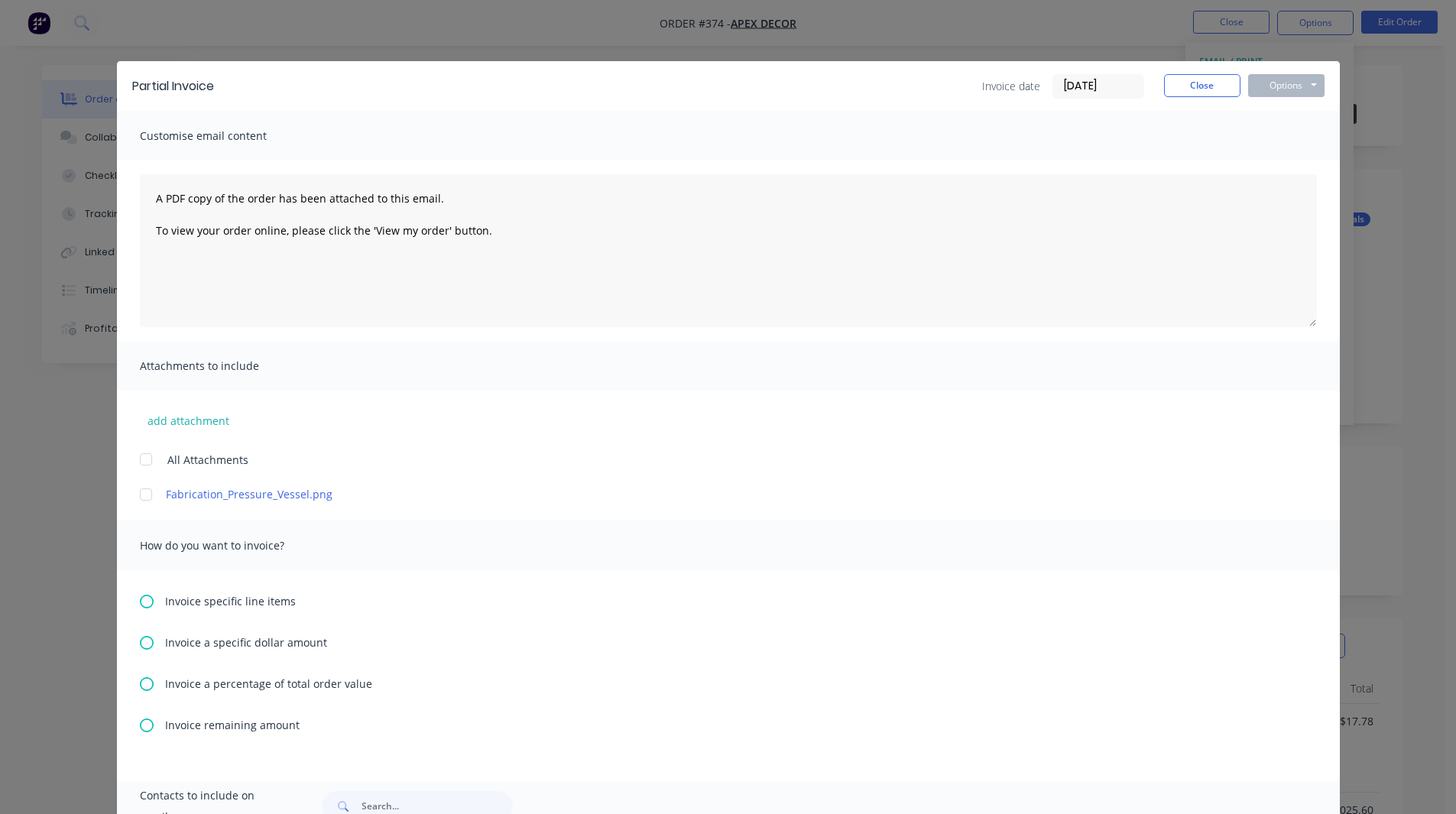
scroll to position [213, 0]
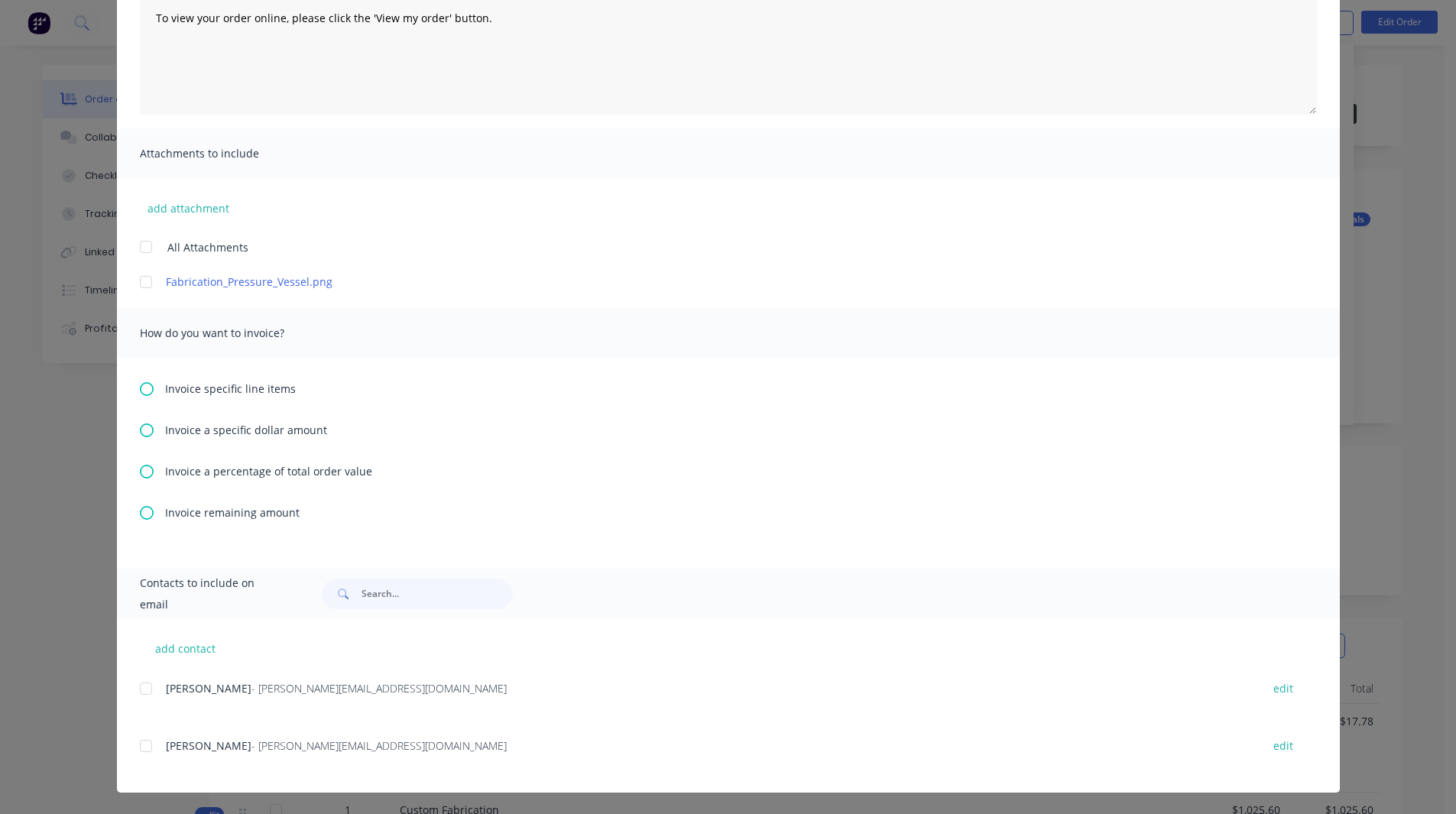
click at [142, 469] on icon at bounding box center [147, 471] width 13 height 13
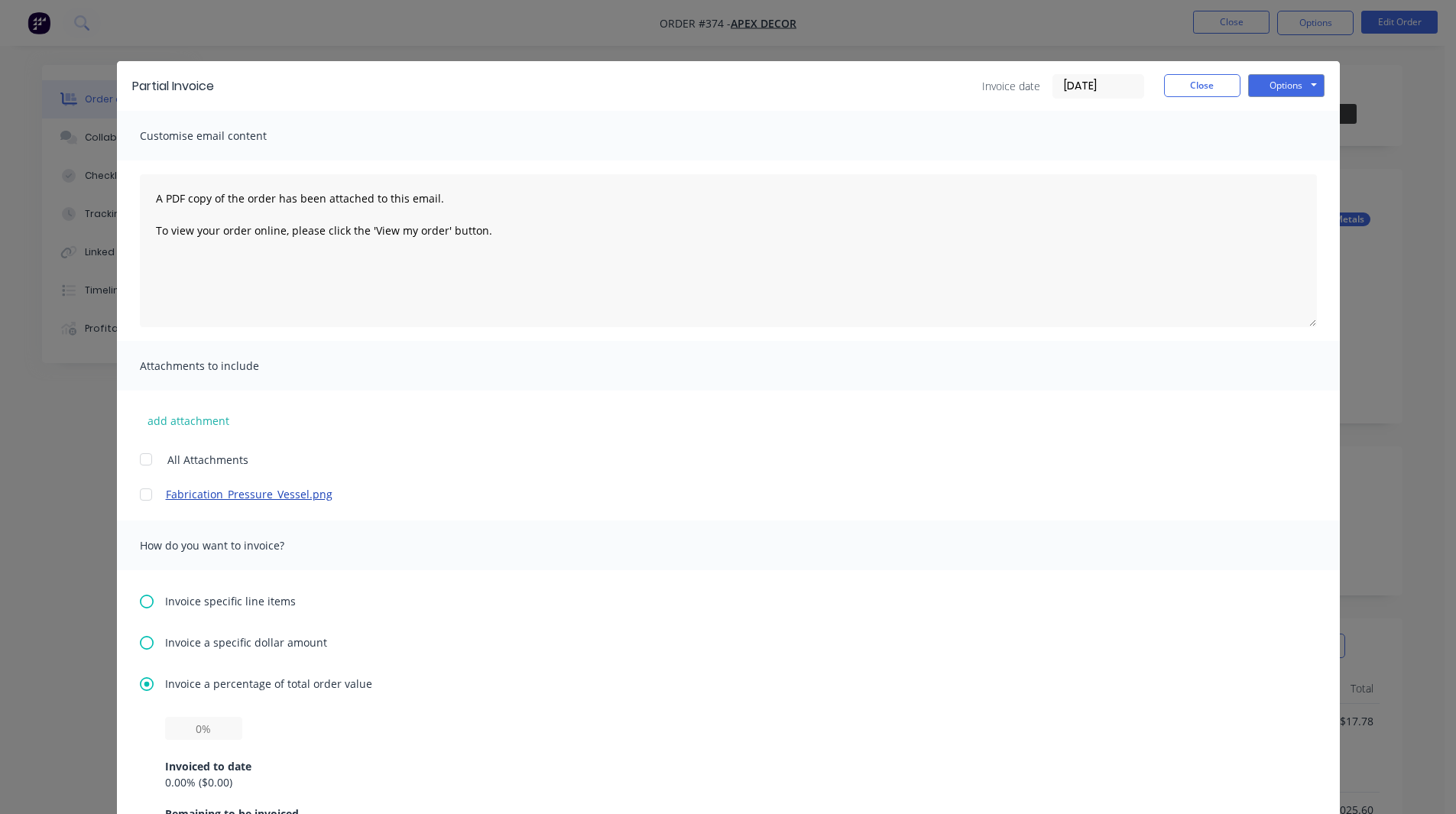
scroll to position [298, 0]
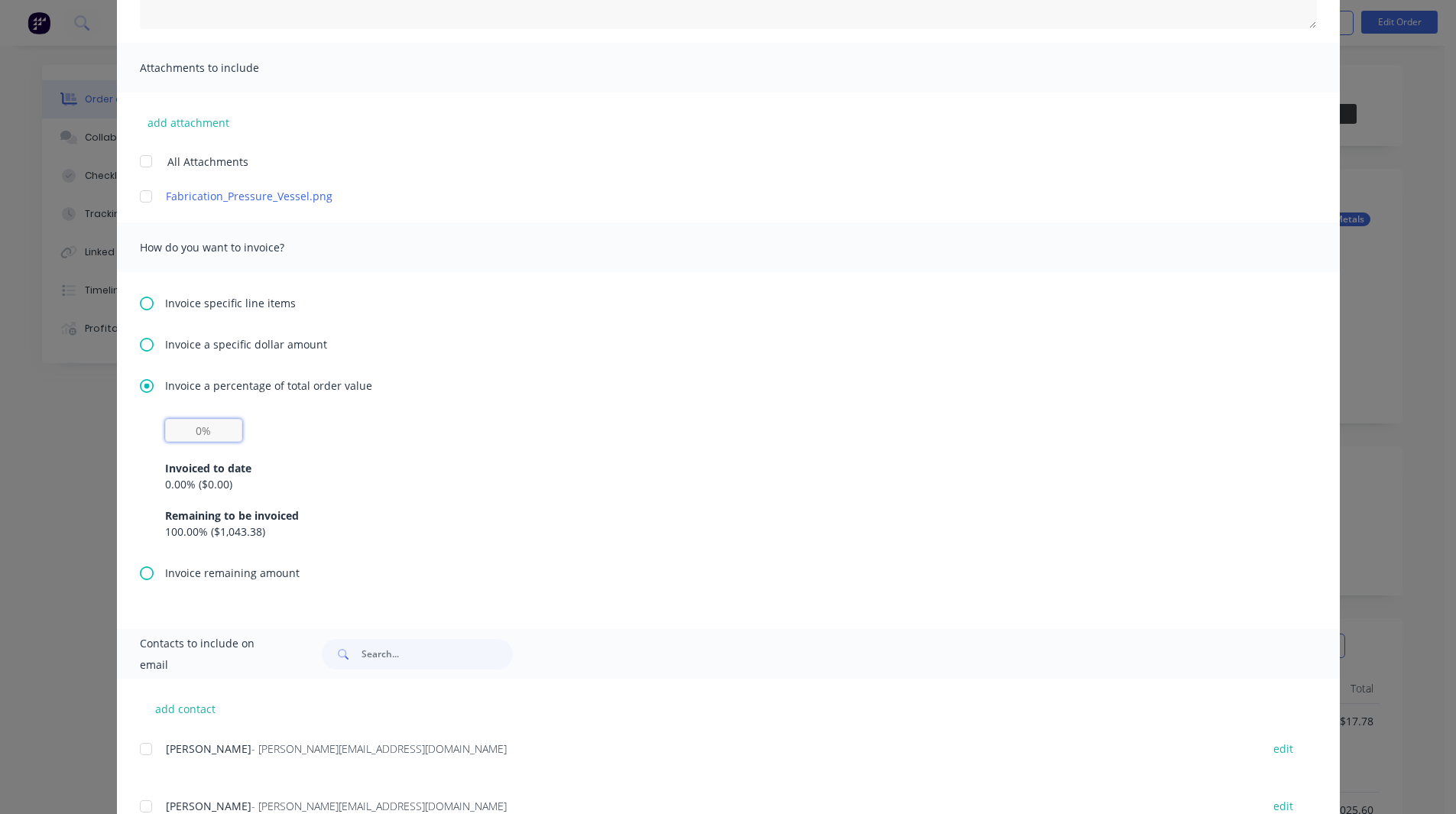
click at [193, 432] on input "text" at bounding box center [204, 430] width 77 height 23
type input "50%"
click at [250, 425] on div "50% Invoiced to date 0.00 % ( $0.00 ) Remaining to be invoiced 100.00 % ( $1,04…" at bounding box center [728, 479] width 1127 height 121
click at [143, 302] on icon at bounding box center [147, 303] width 13 height 13
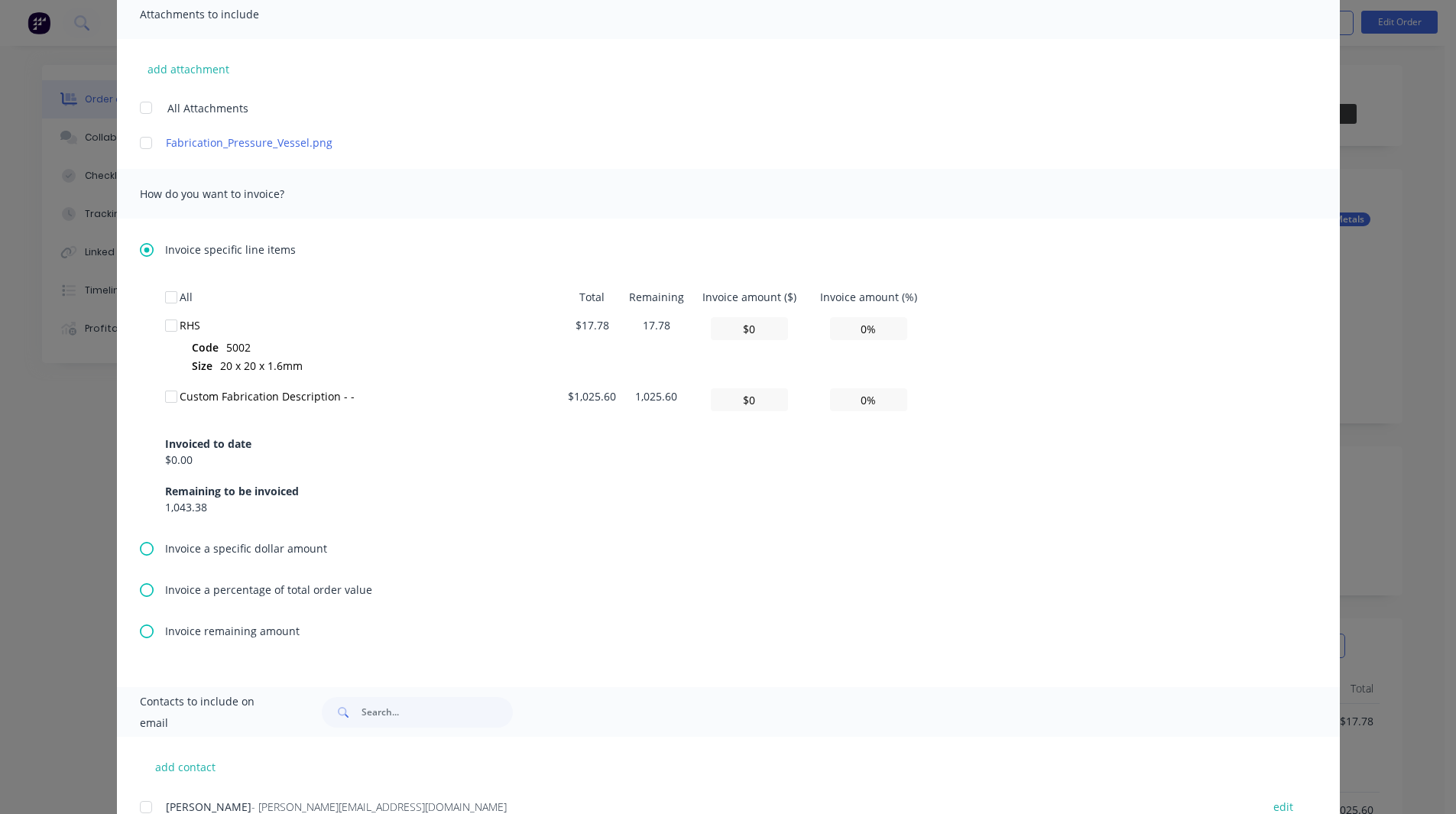
scroll to position [353, 0]
click at [166, 321] on div at bounding box center [171, 324] width 30 height 30
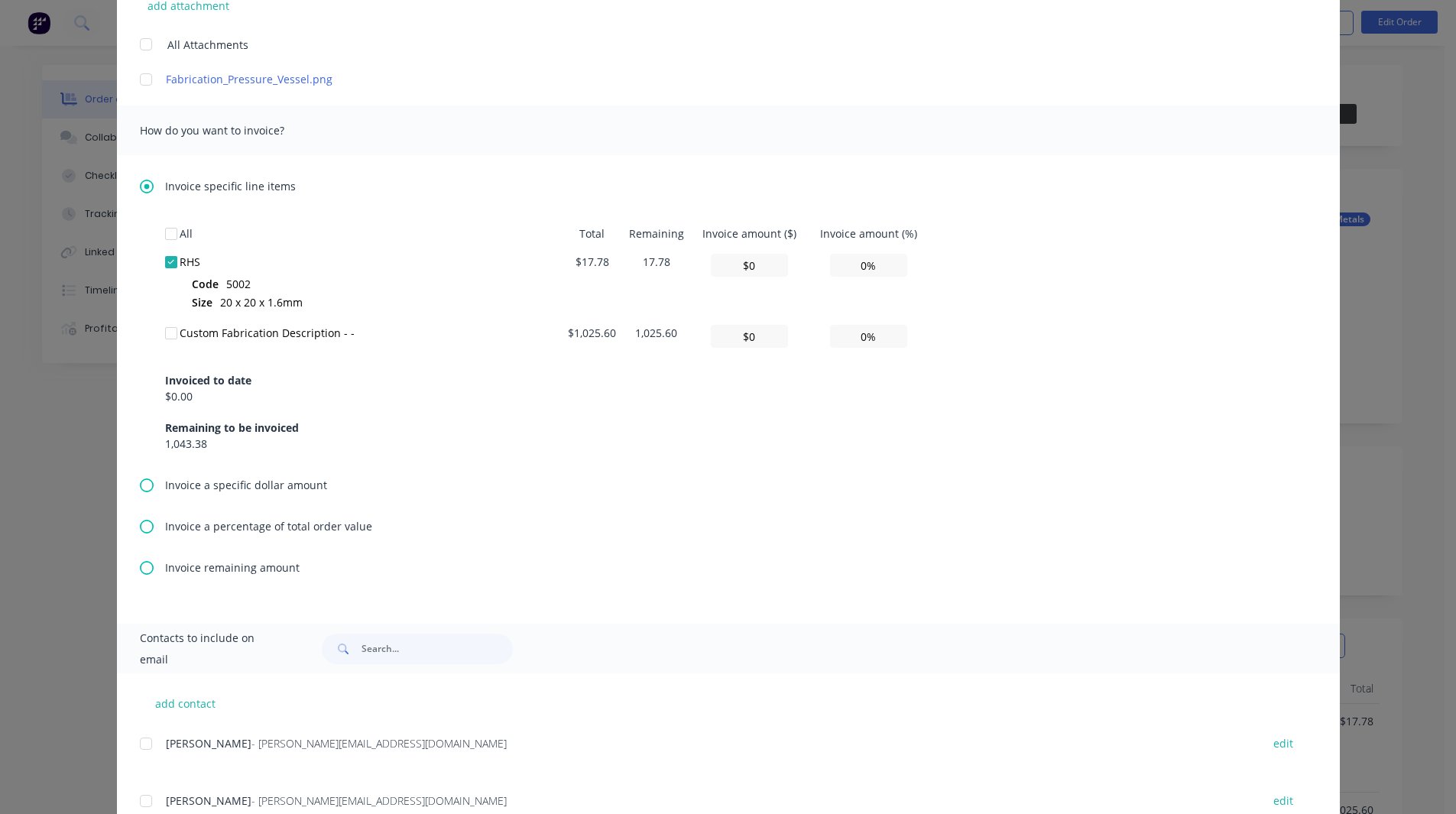
scroll to position [0, 0]
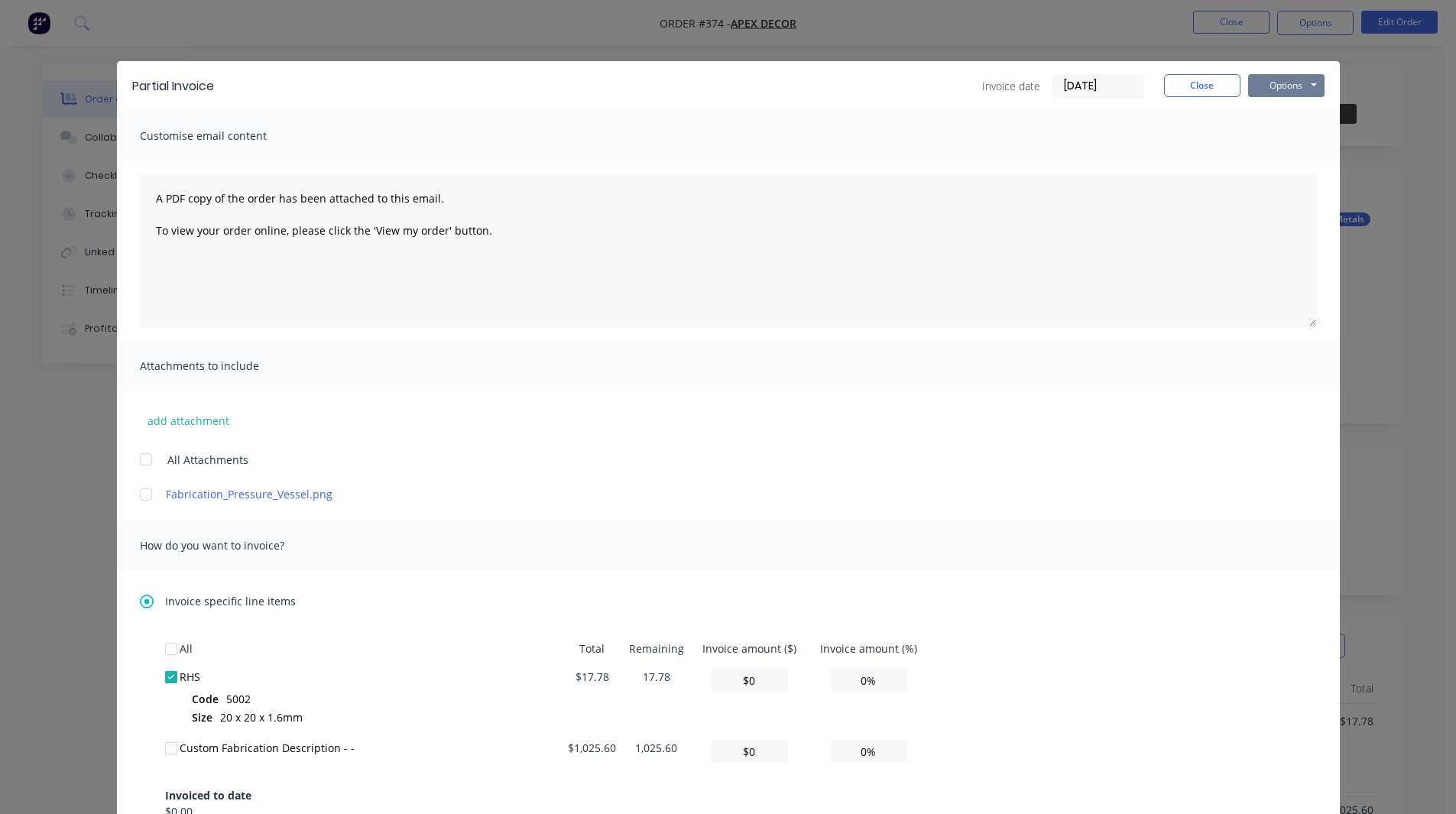
click at [1261, 84] on button "Options" at bounding box center [1286, 85] width 76 height 23
click at [1156, 204] on textarea "A PDF copy of the order has been attached to this email. To view your order onl…" at bounding box center [728, 250] width 1177 height 152
click at [1193, 91] on button "Close" at bounding box center [1202, 85] width 76 height 23
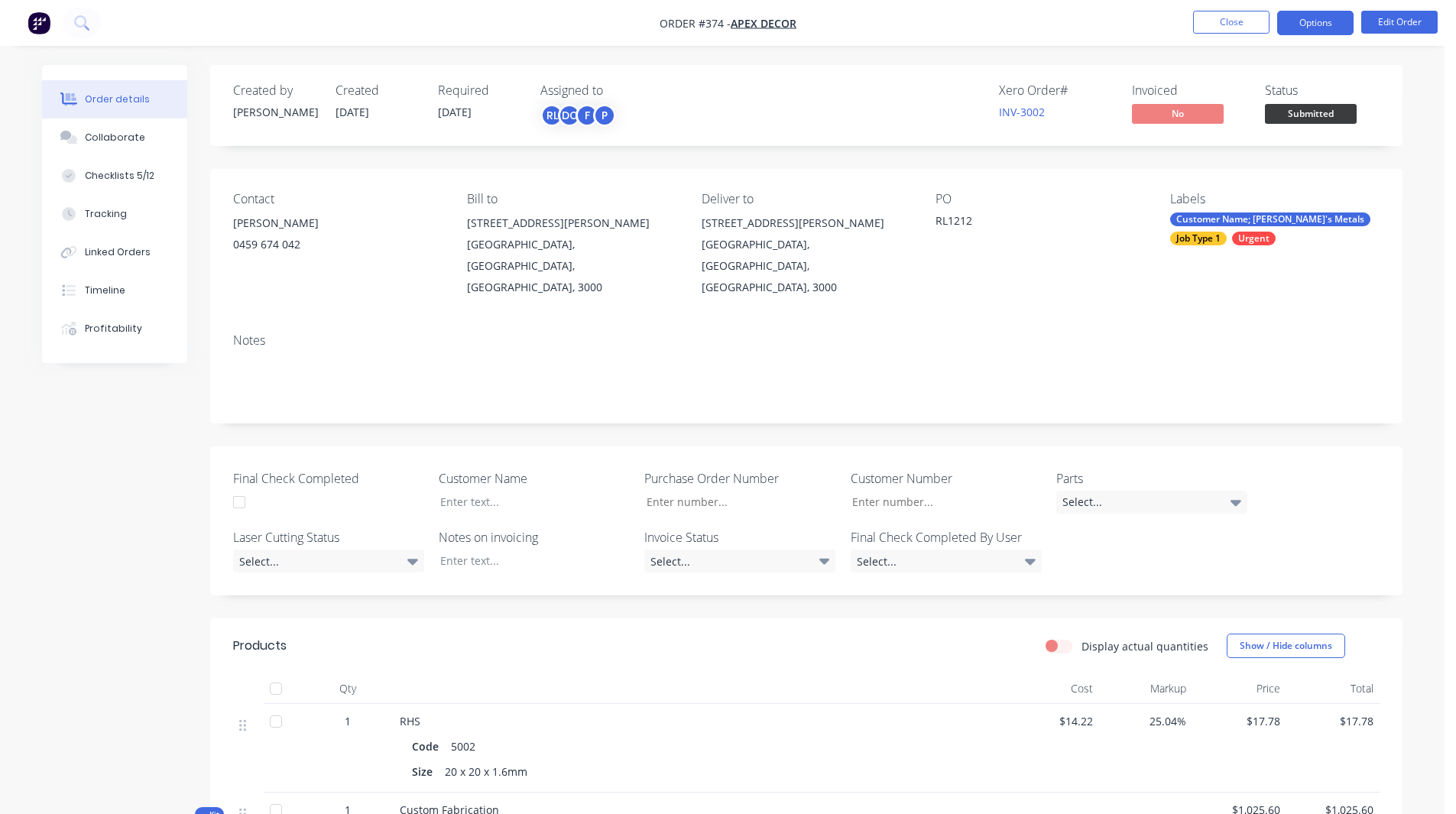
click at [1307, 27] on button "Options" at bounding box center [1315, 23] width 76 height 24
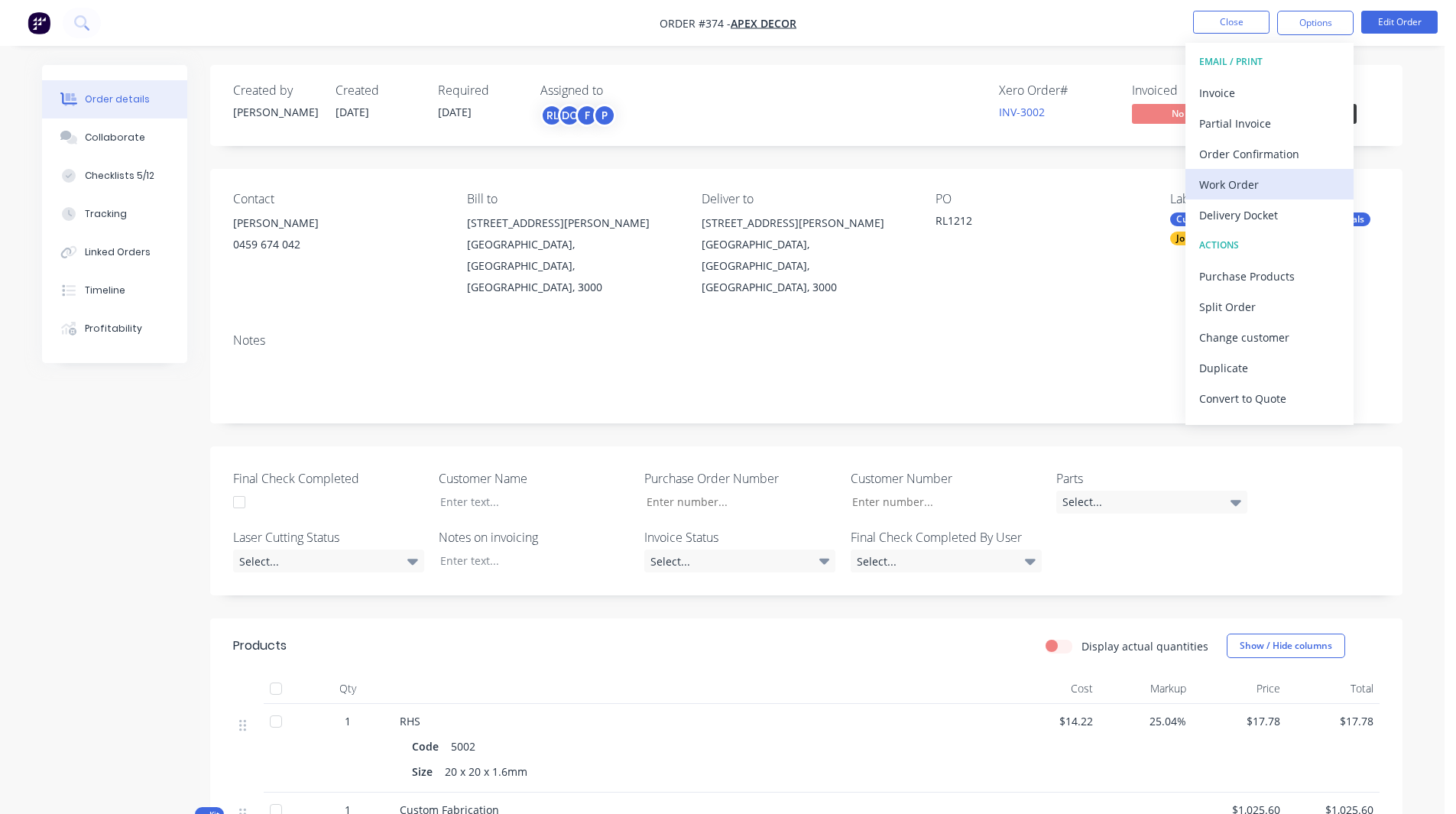
click at [1252, 186] on div "Work Order" at bounding box center [1269, 184] width 141 height 22
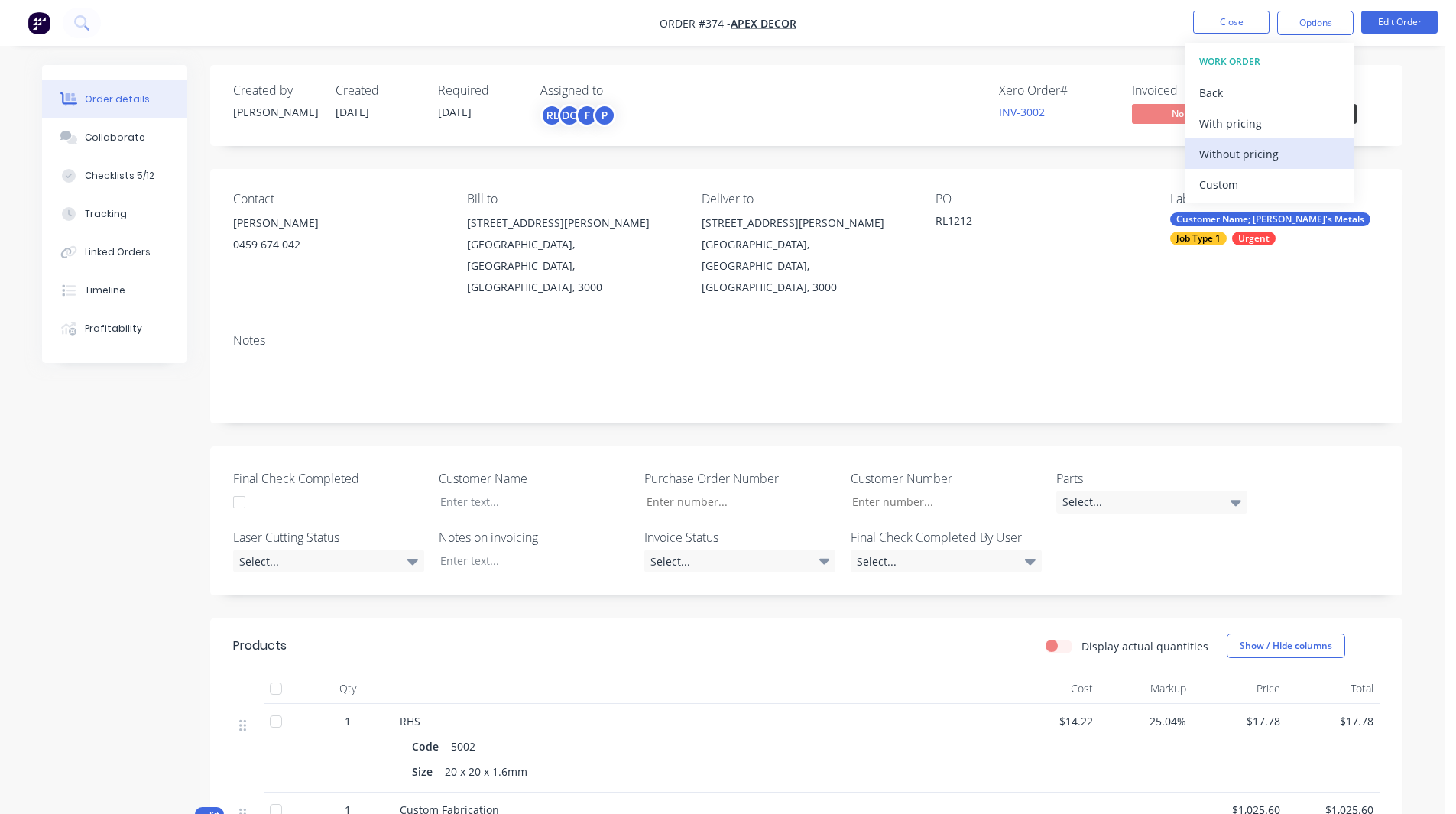
click at [1256, 152] on div "Without pricing" at bounding box center [1269, 154] width 141 height 22
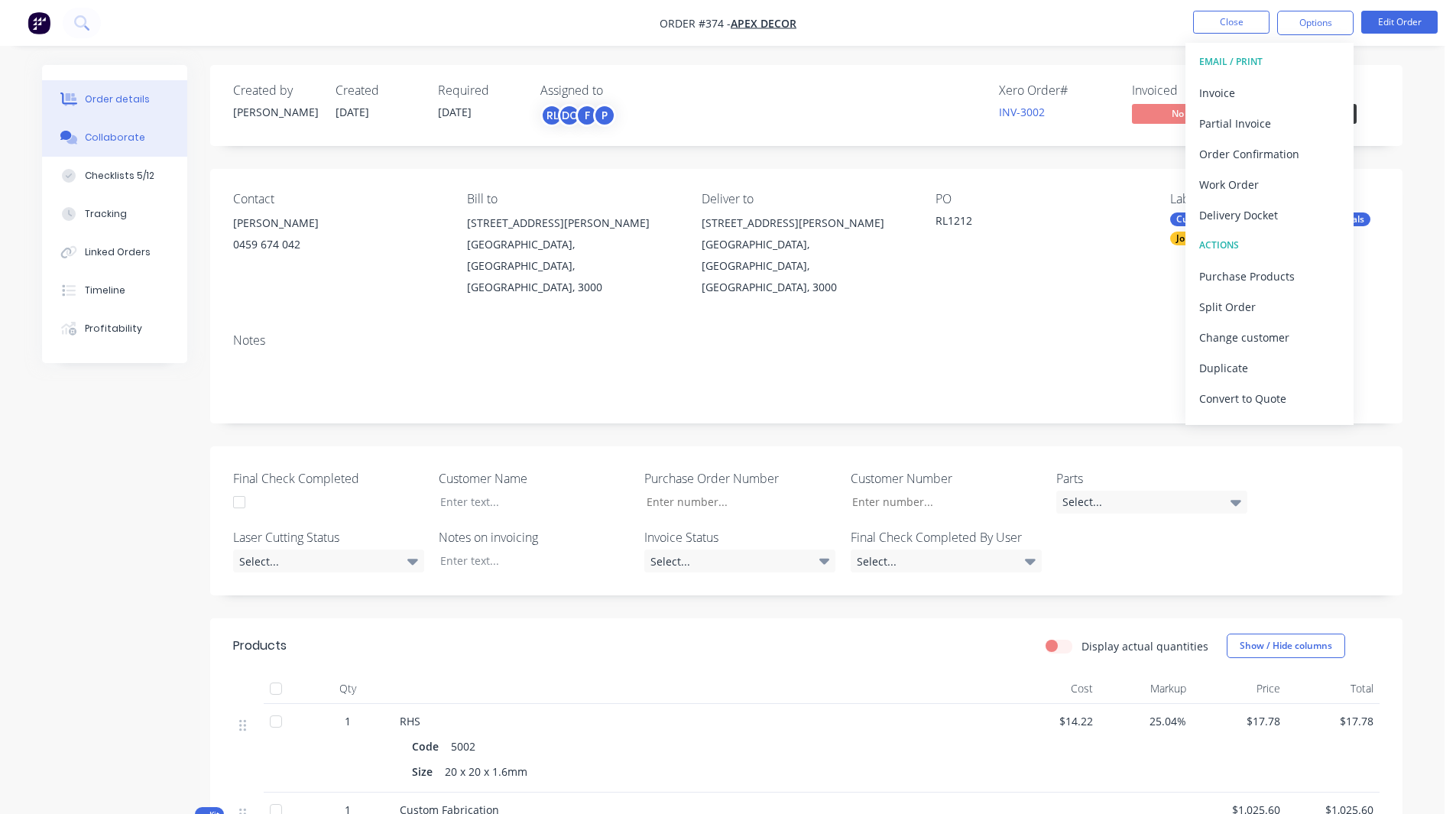
click at [125, 142] on div "Collaborate" at bounding box center [115, 137] width 60 height 13
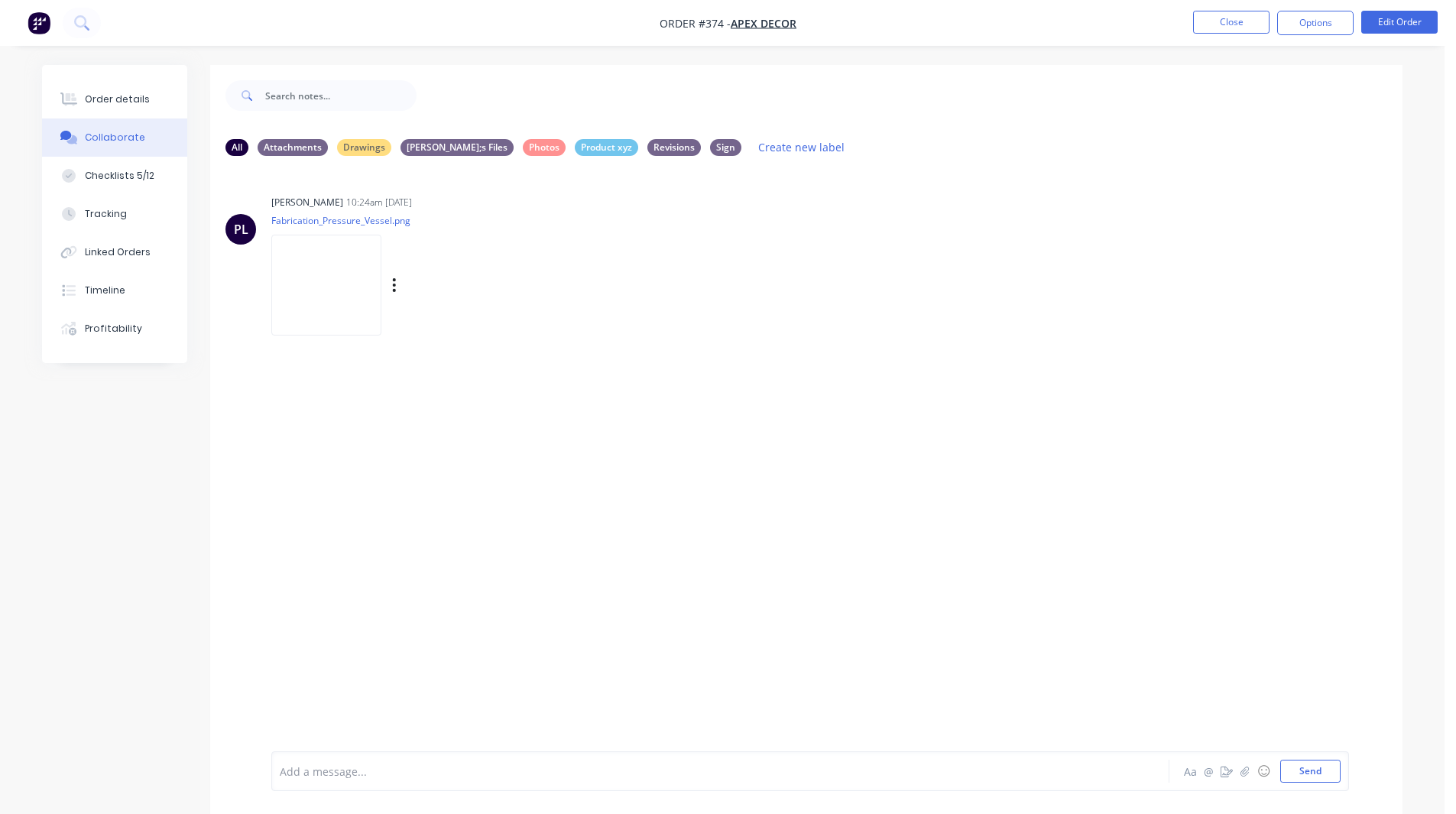
click at [349, 296] on img at bounding box center [326, 285] width 110 height 100
click at [1225, 771] on icon "button" at bounding box center [1226, 770] width 13 height 11
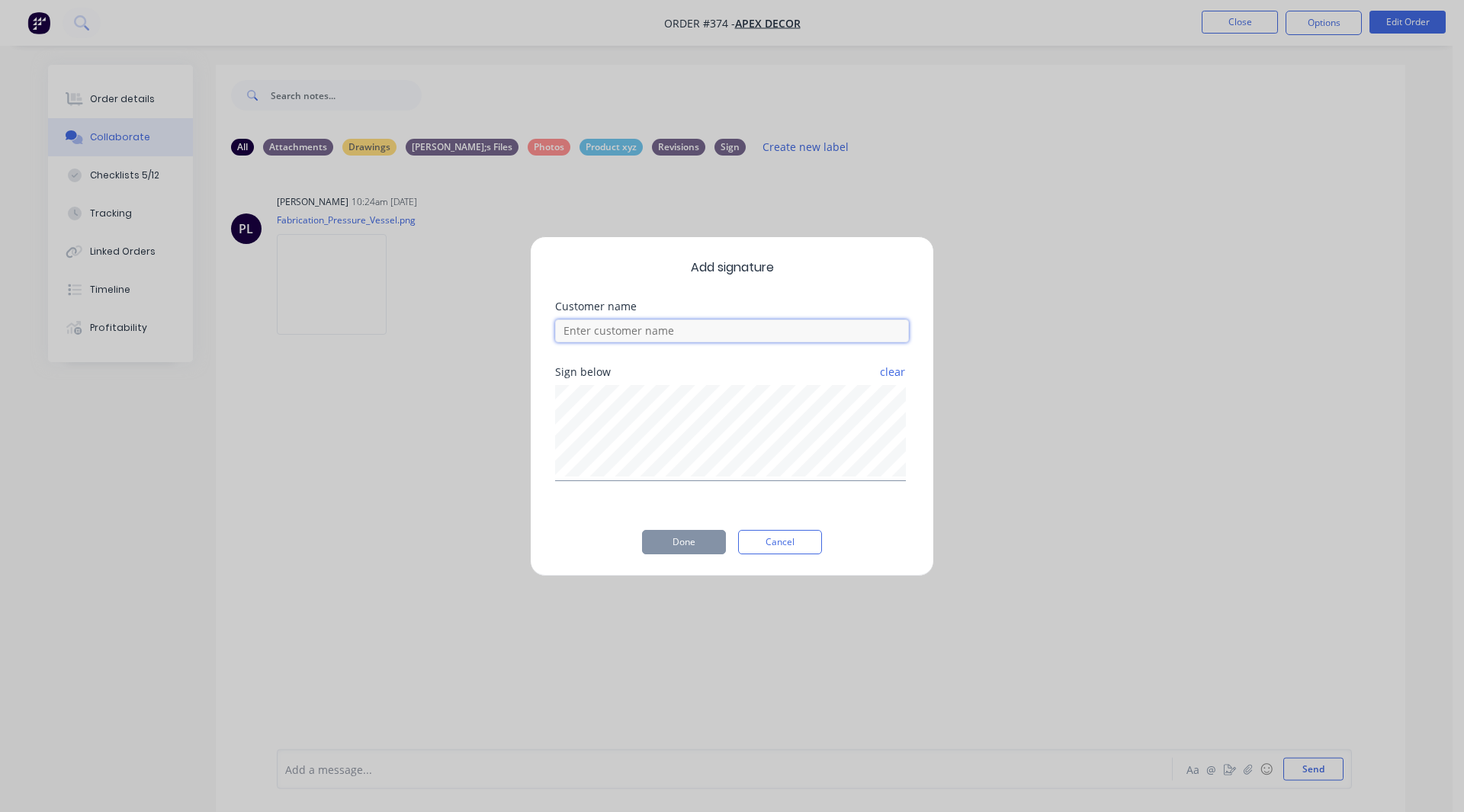
click at [653, 332] on input at bounding box center [731, 330] width 353 height 23
type input "[PERSON_NAME]"
click at [684, 535] on button "Done" at bounding box center [684, 541] width 84 height 24
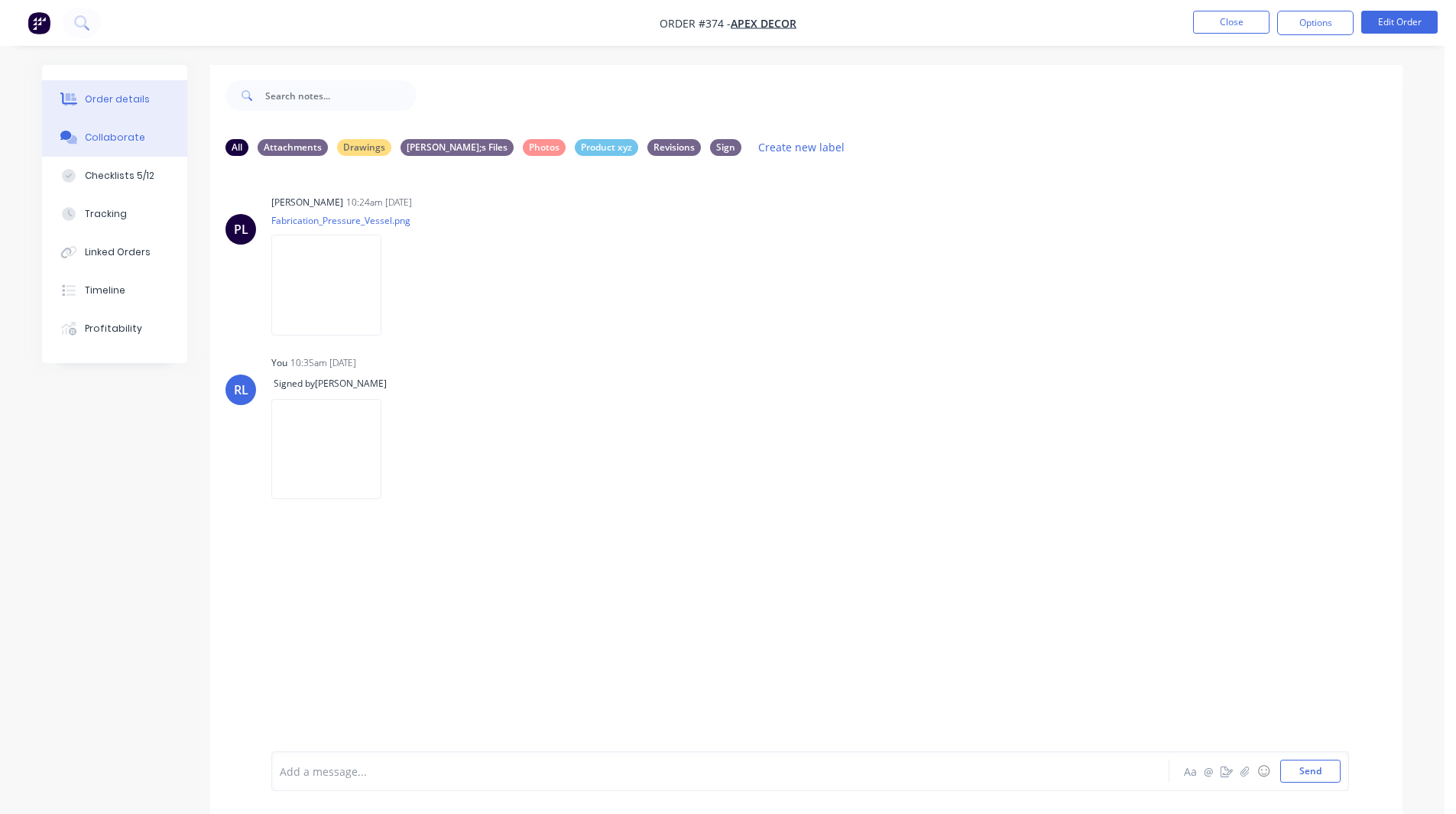
click at [114, 92] on div "Order details" at bounding box center [117, 99] width 65 height 13
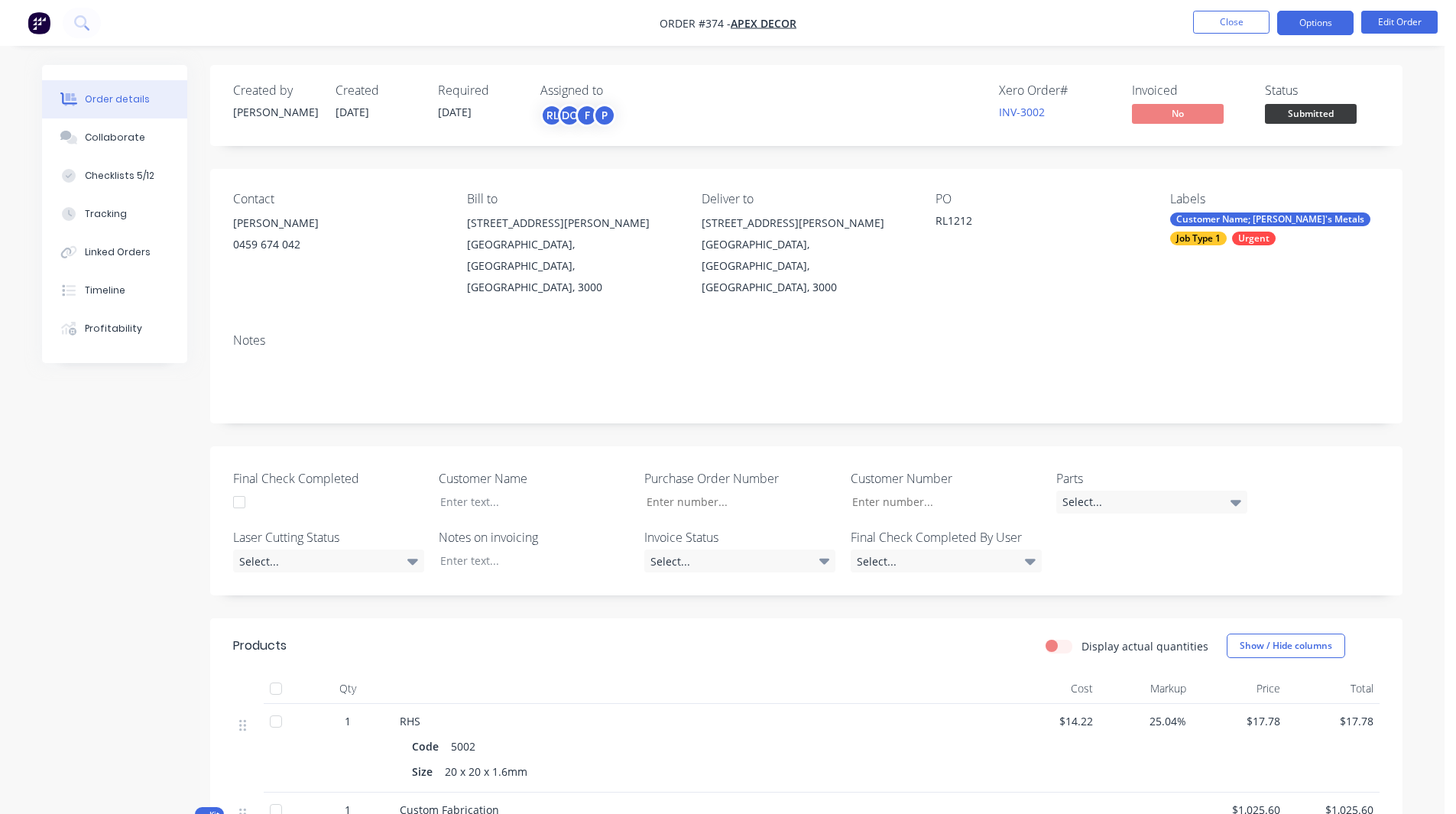
click at [1324, 28] on button "Options" at bounding box center [1315, 23] width 76 height 24
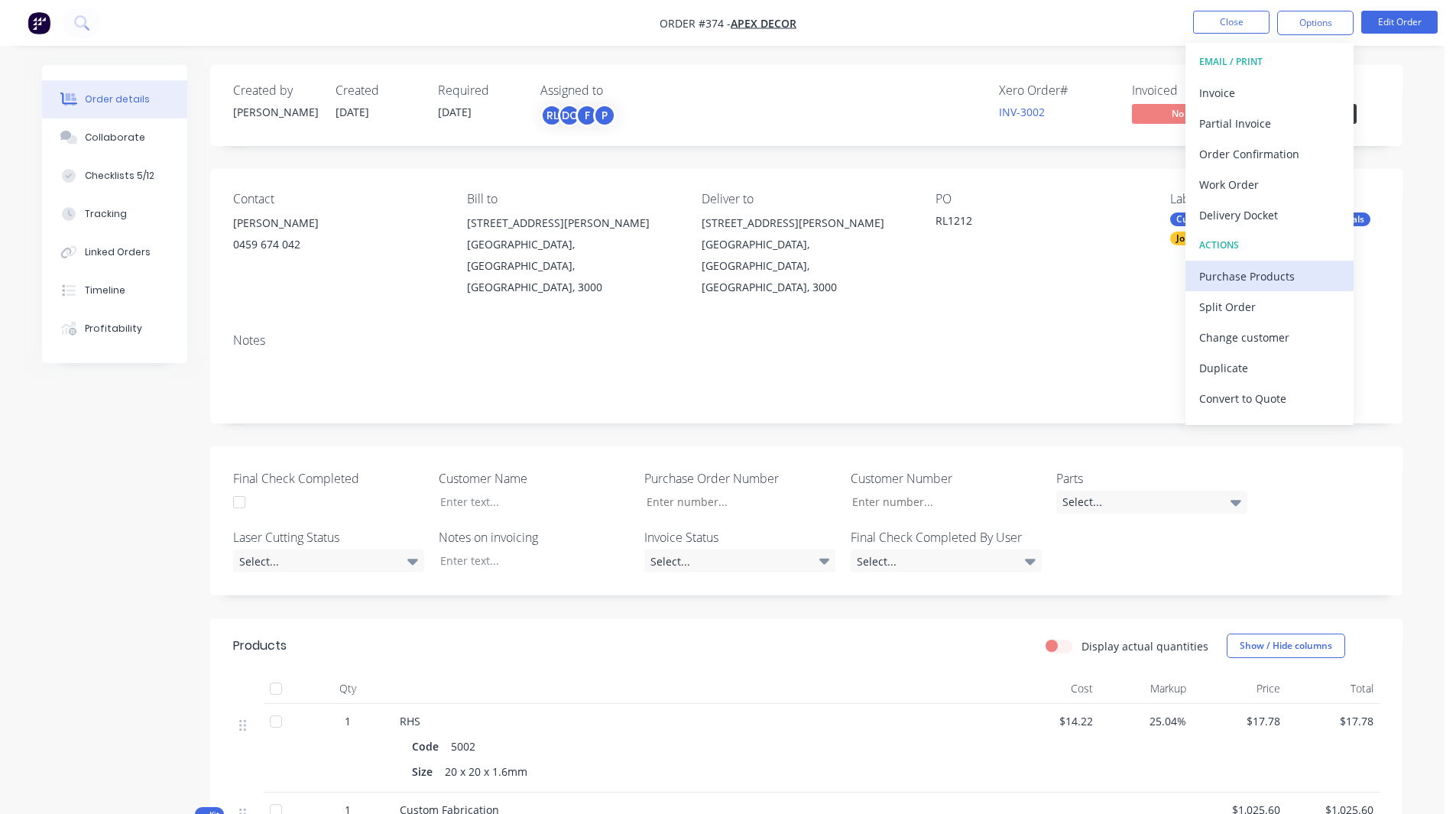
click at [1261, 267] on div "Purchase Products" at bounding box center [1269, 276] width 141 height 22
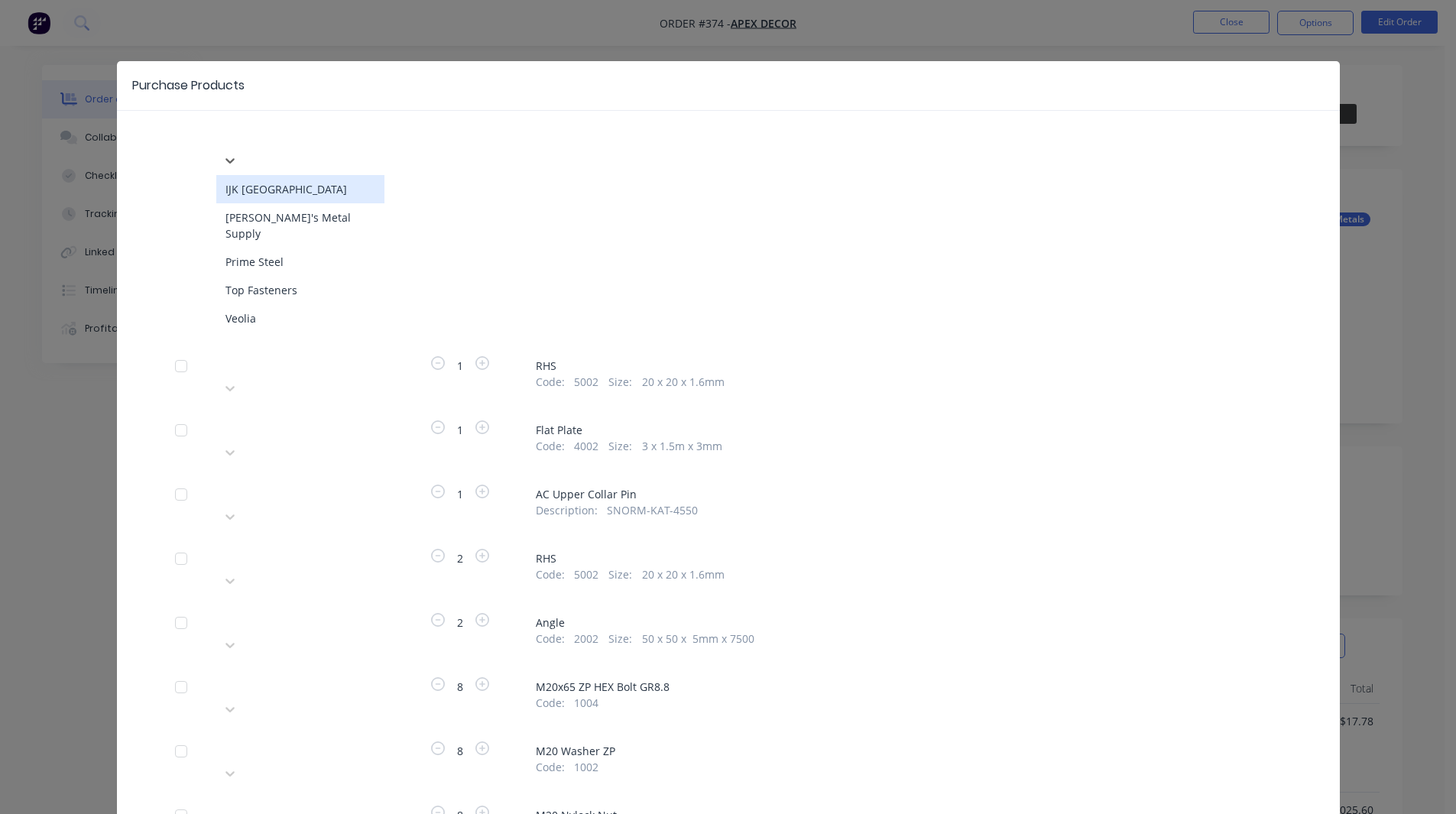
click at [310, 133] on div at bounding box center [331, 136] width 220 height 19
click at [301, 276] on div "Top Fasteners" at bounding box center [300, 290] width 168 height 28
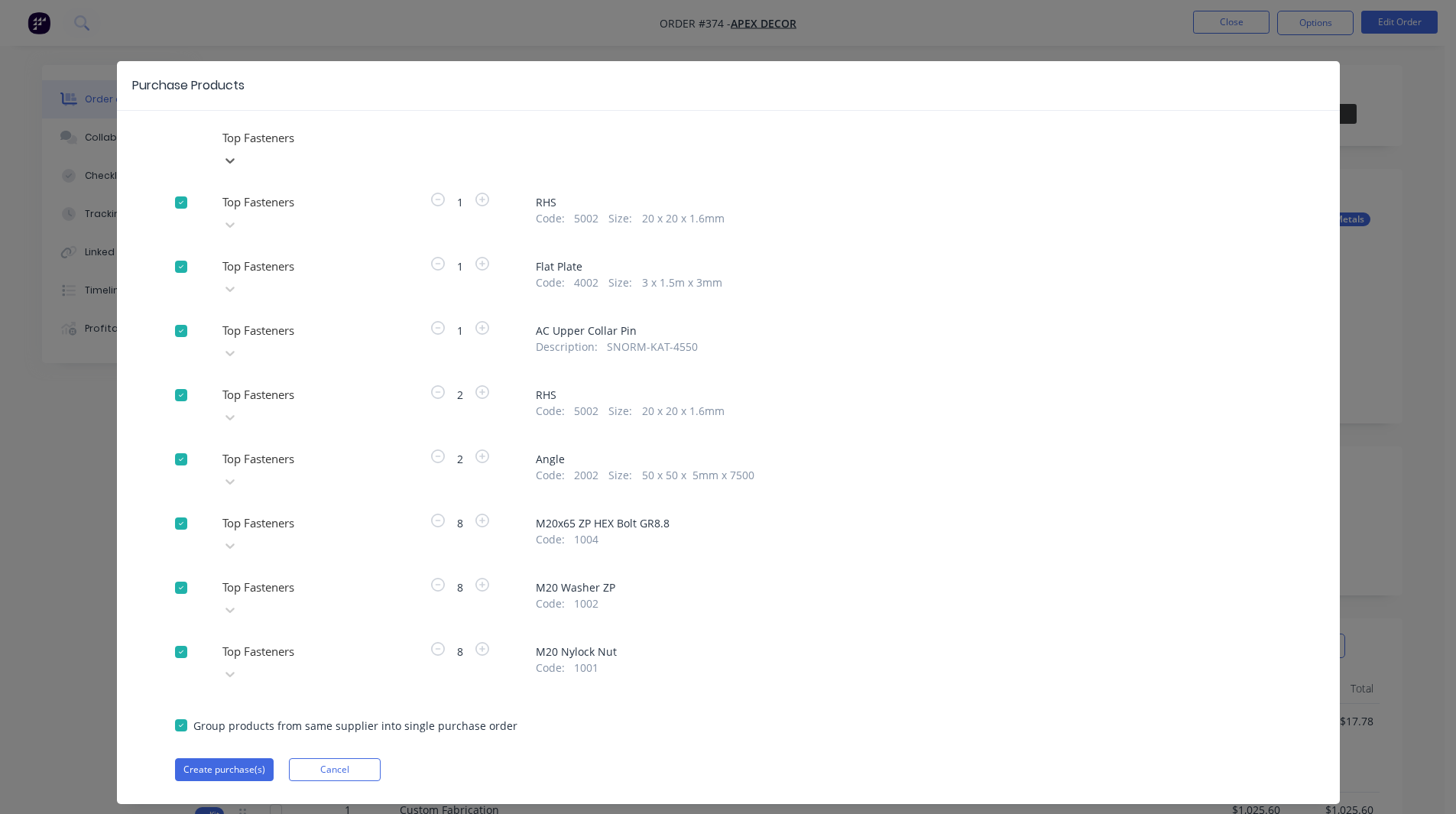
click at [249, 385] on div at bounding box center [331, 394] width 220 height 19
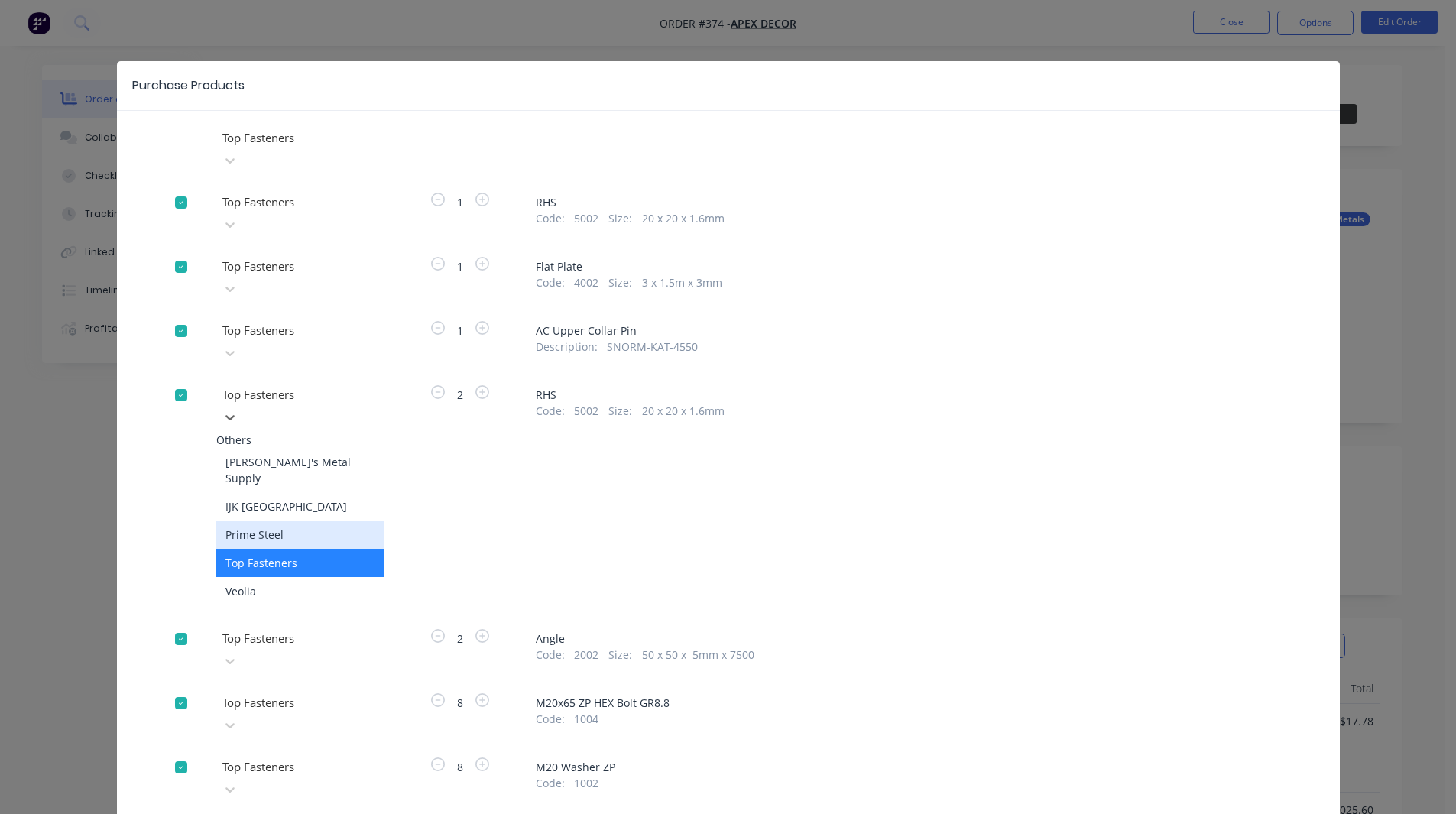
click at [250, 520] on div "Prime Steel" at bounding box center [300, 534] width 168 height 28
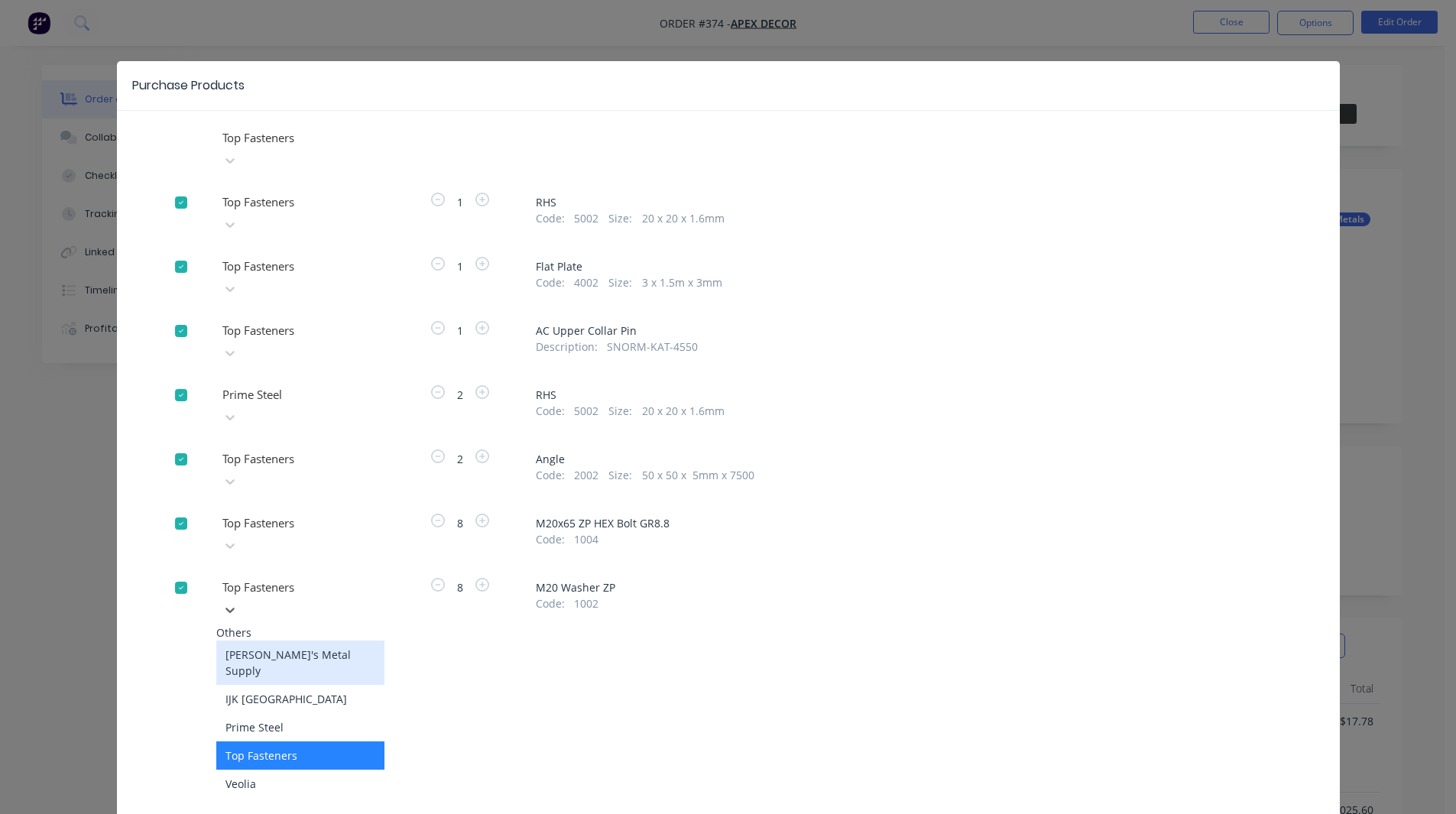
click at [257, 578] on div at bounding box center [331, 587] width 220 height 19
click at [254, 713] on div "Prime Steel" at bounding box center [300, 727] width 168 height 28
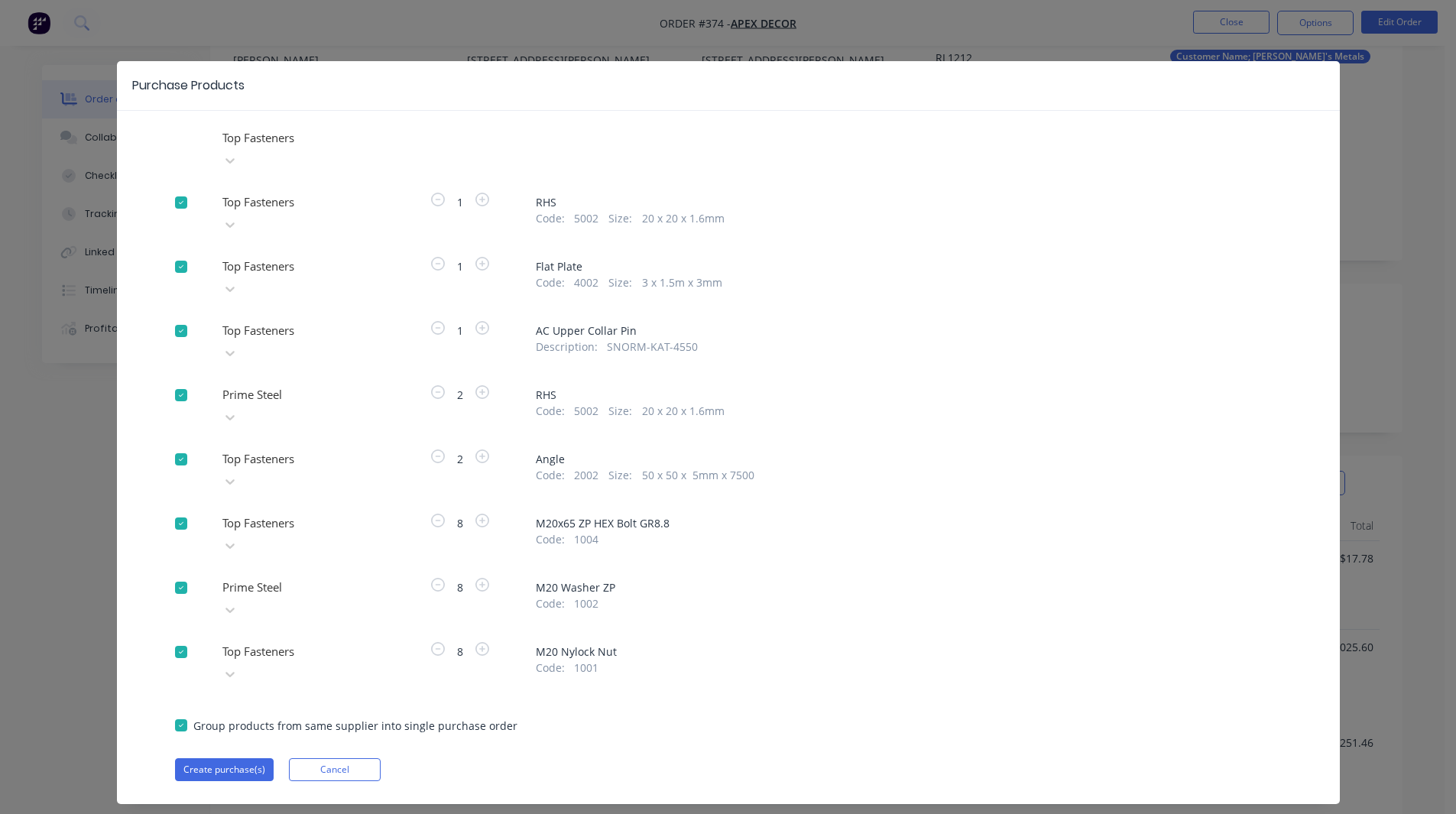
scroll to position [164, 0]
click at [229, 758] on button "Create purchase(s)" at bounding box center [225, 769] width 99 height 23
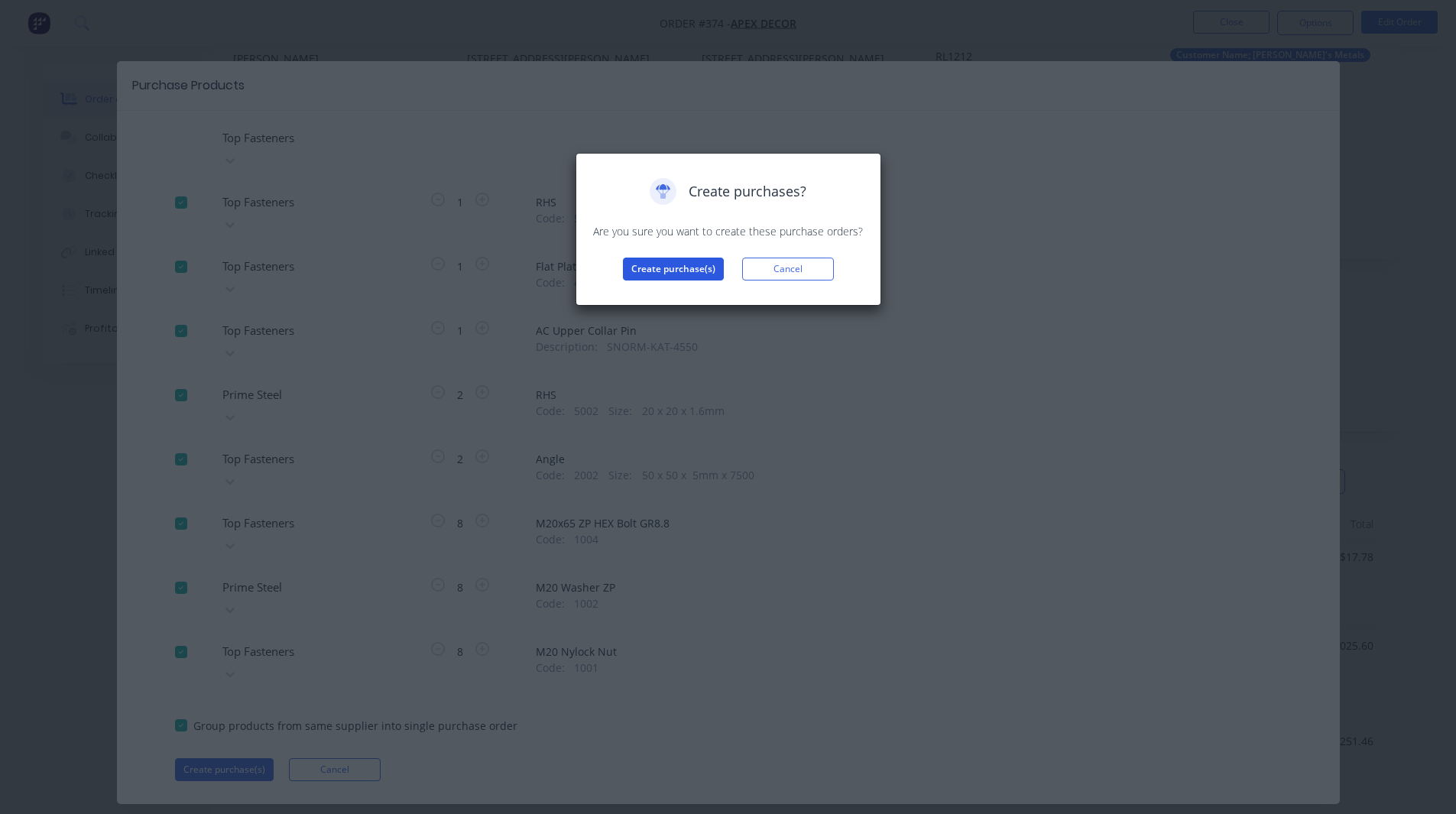
click at [676, 270] on button "Create purchase(s)" at bounding box center [674, 268] width 101 height 23
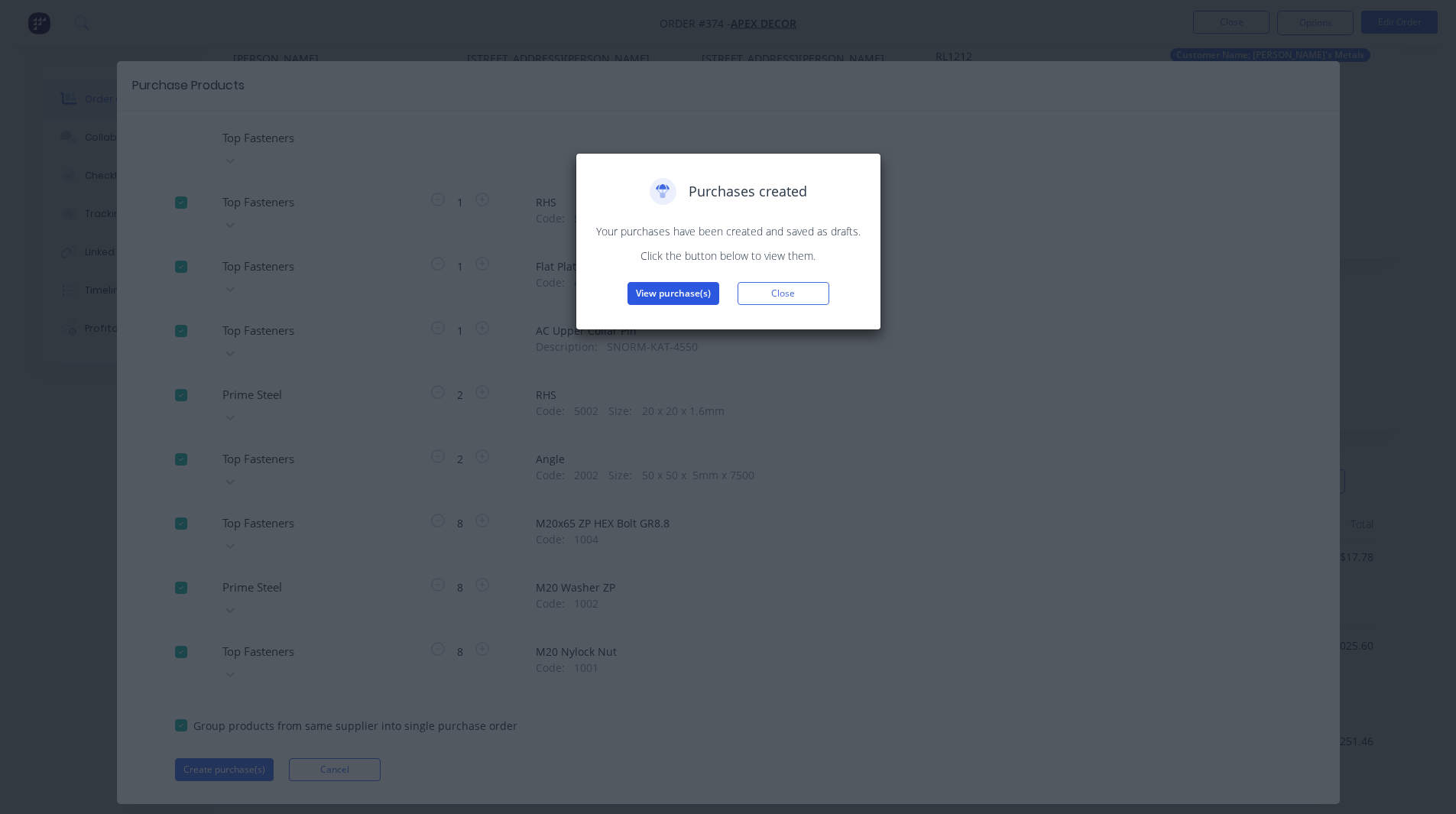
click at [686, 296] on button "View purchase(s)" at bounding box center [673, 293] width 91 height 23
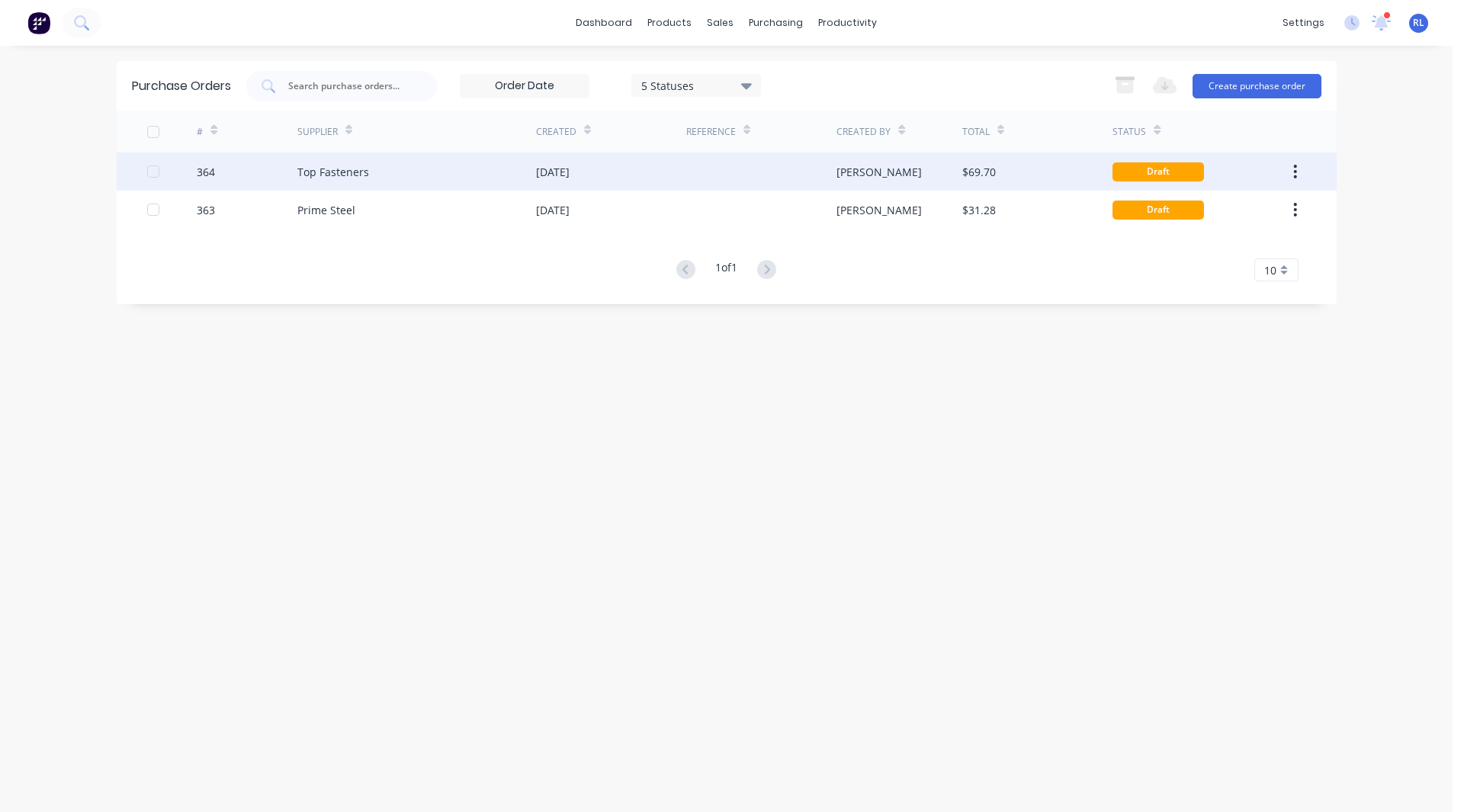
click at [560, 173] on div "[DATE]" at bounding box center [552, 171] width 33 height 16
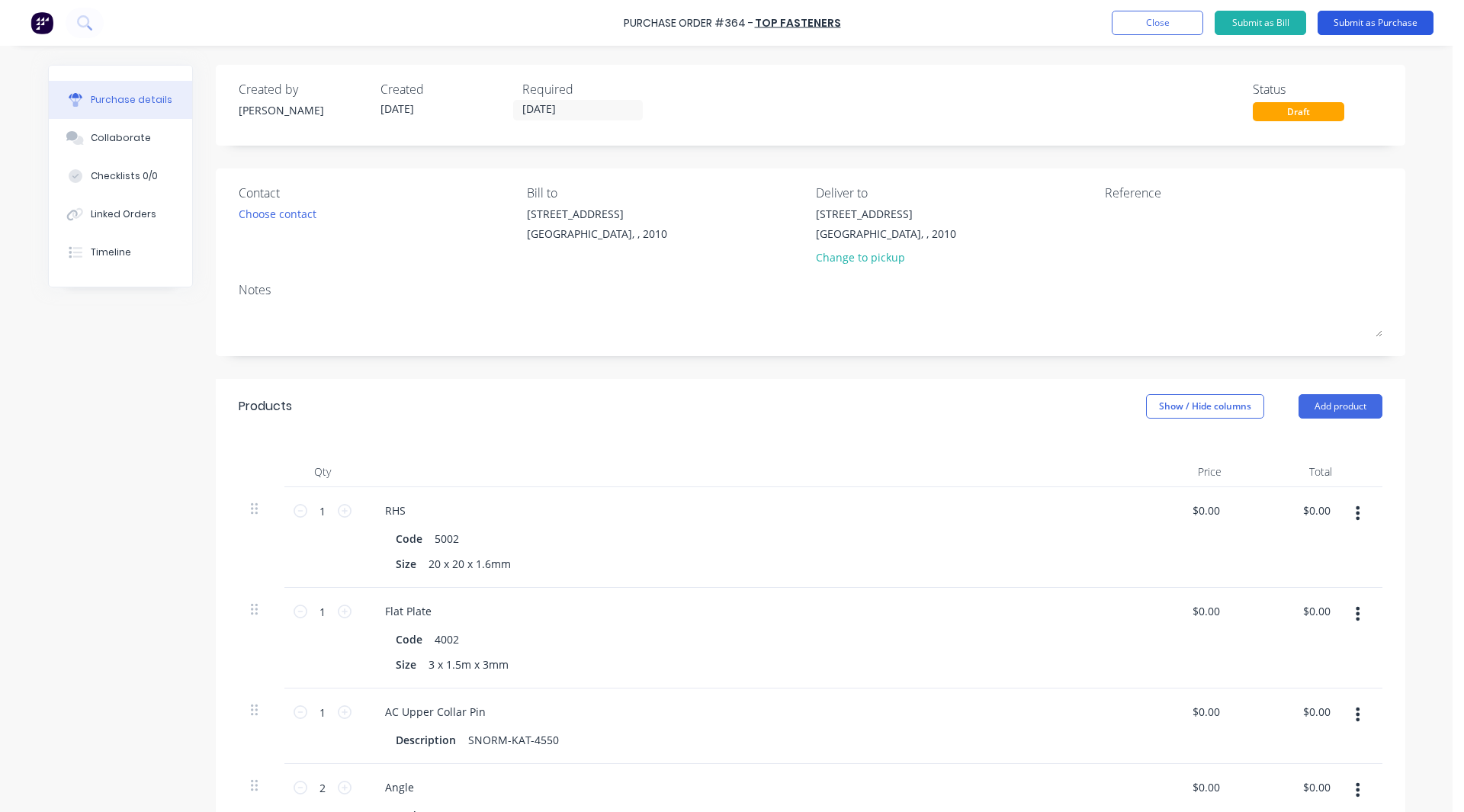
click at [1387, 21] on button "Submit as Purchase" at bounding box center [1375, 23] width 116 height 24
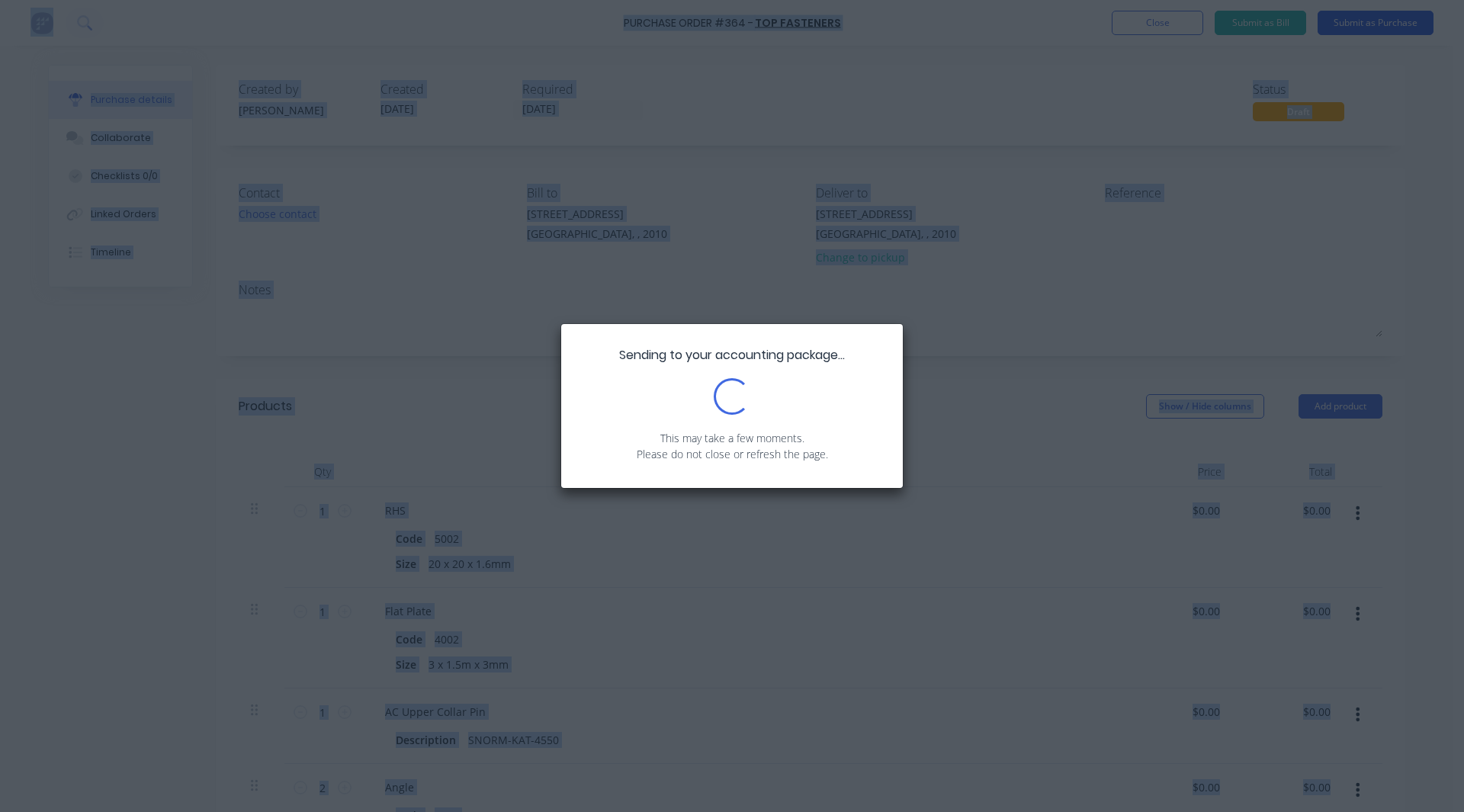
click at [1387, 21] on div "Sending to your accounting package... Loading... This may take a few moments. P…" at bounding box center [732, 406] width 1464 height 812
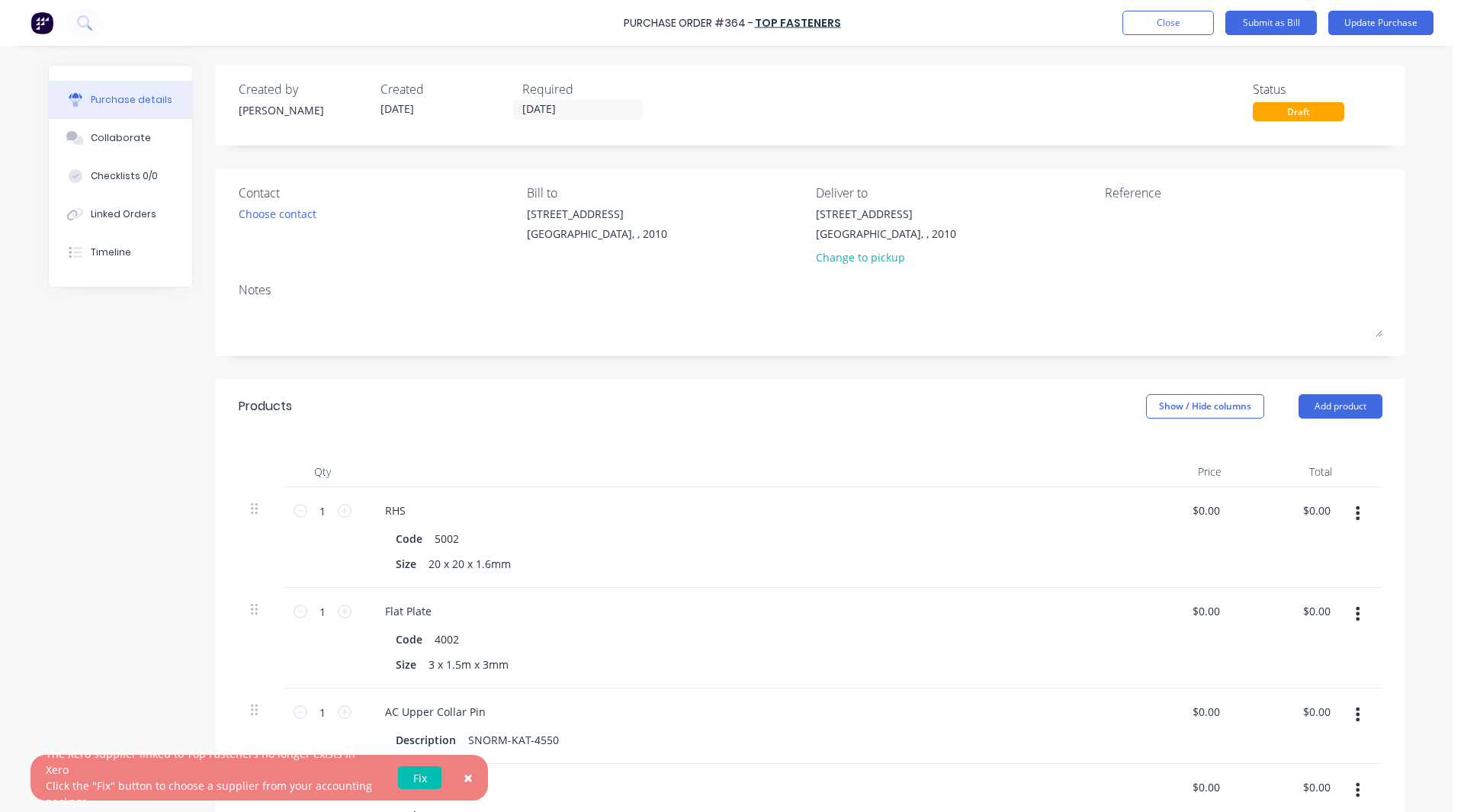
click at [465, 777] on span "×" at bounding box center [468, 778] width 9 height 22
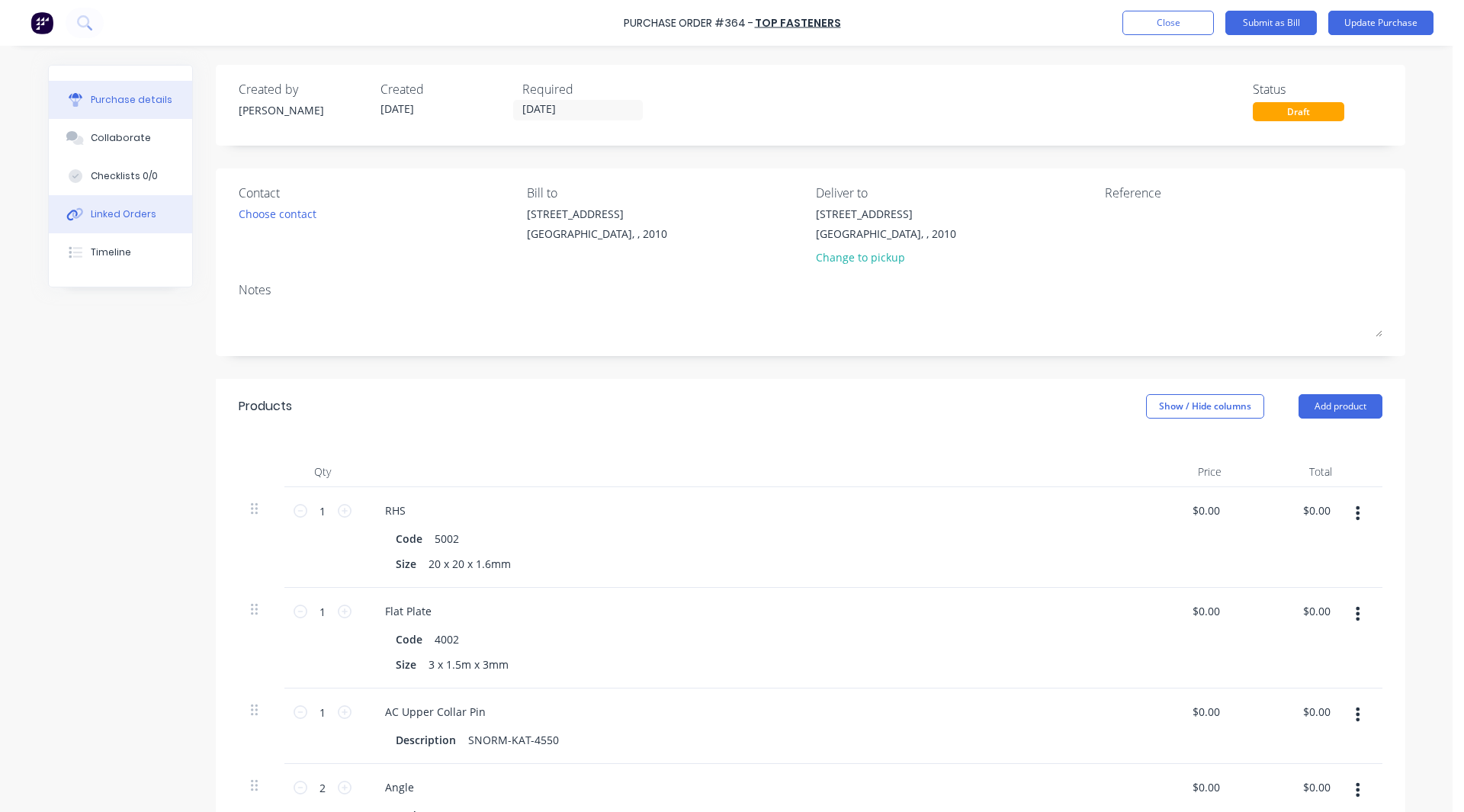
click at [109, 209] on div "Linked Orders" at bounding box center [124, 214] width 65 height 13
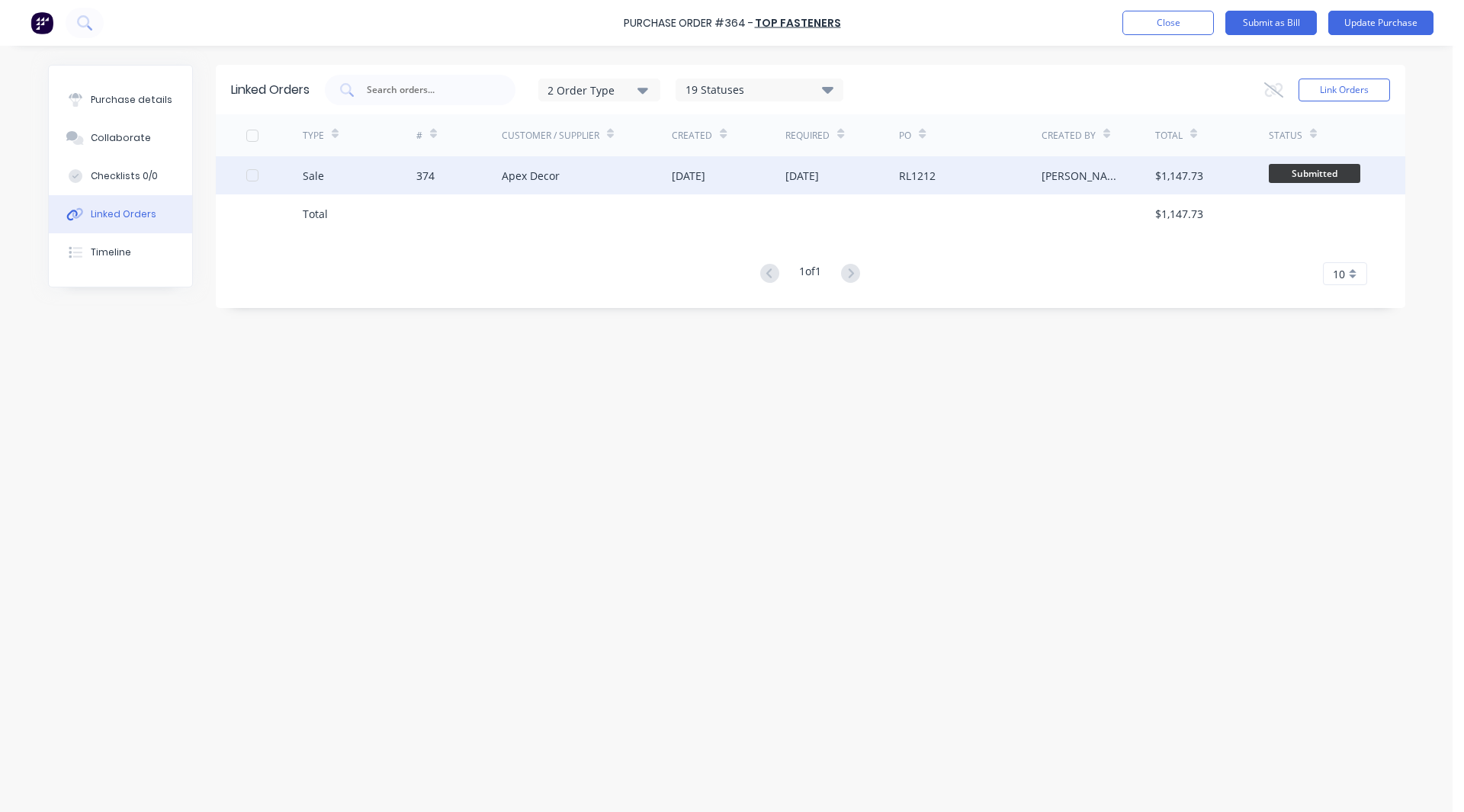
click at [330, 175] on div "Sale" at bounding box center [359, 175] width 114 height 38
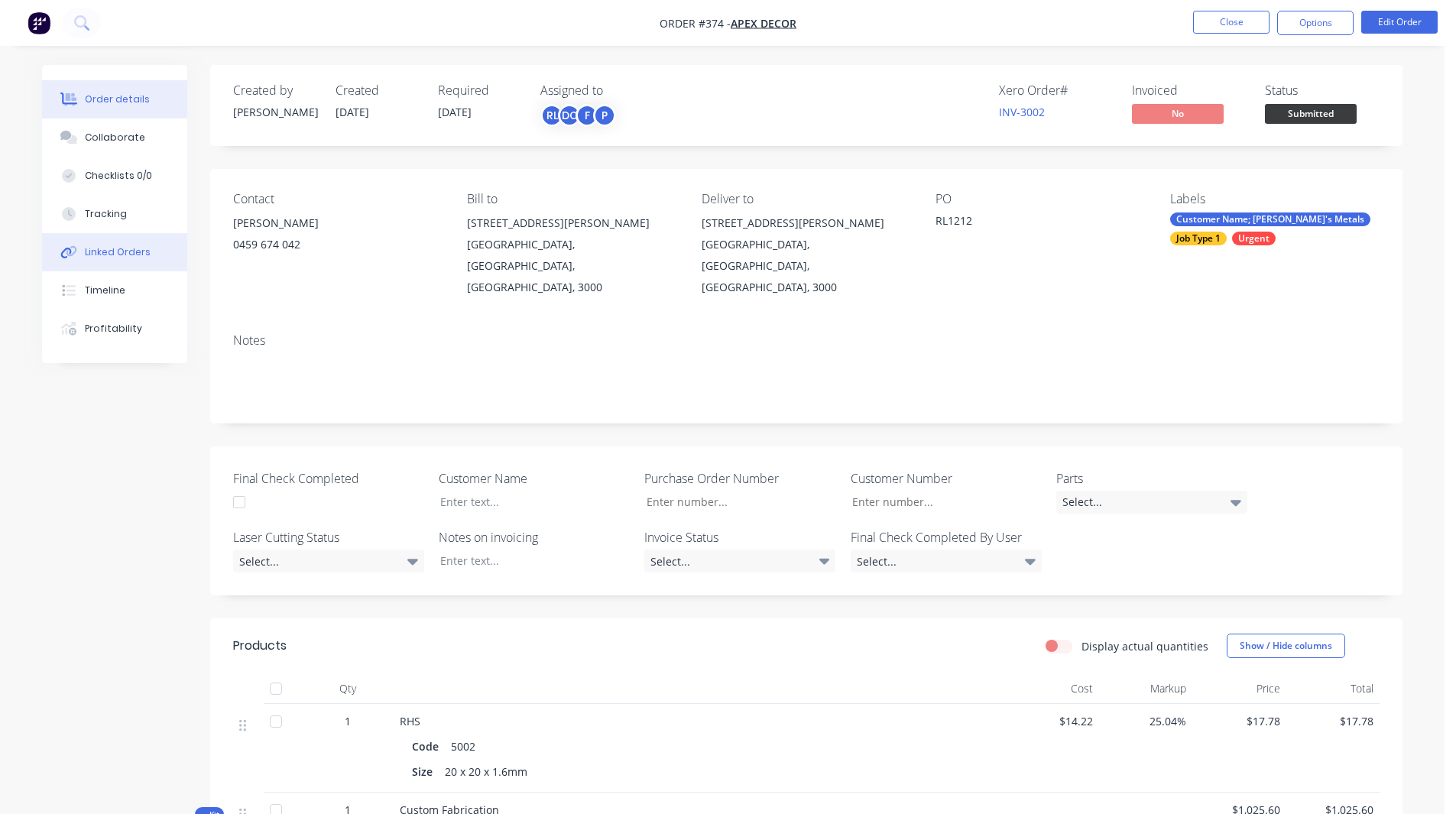
click at [110, 251] on div "Linked Orders" at bounding box center [117, 252] width 65 height 13
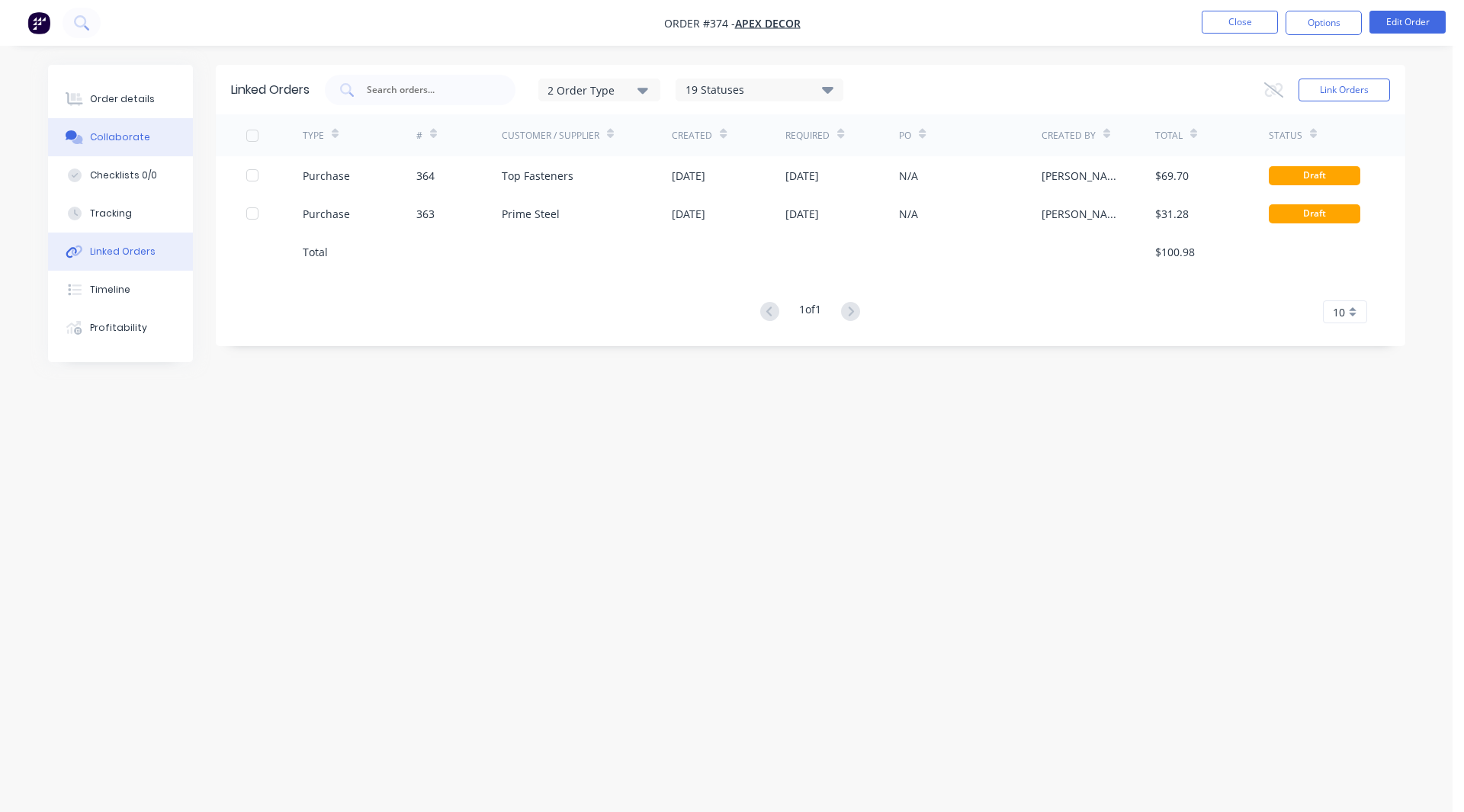
click at [135, 144] on button "Collaborate" at bounding box center [119, 137] width 145 height 38
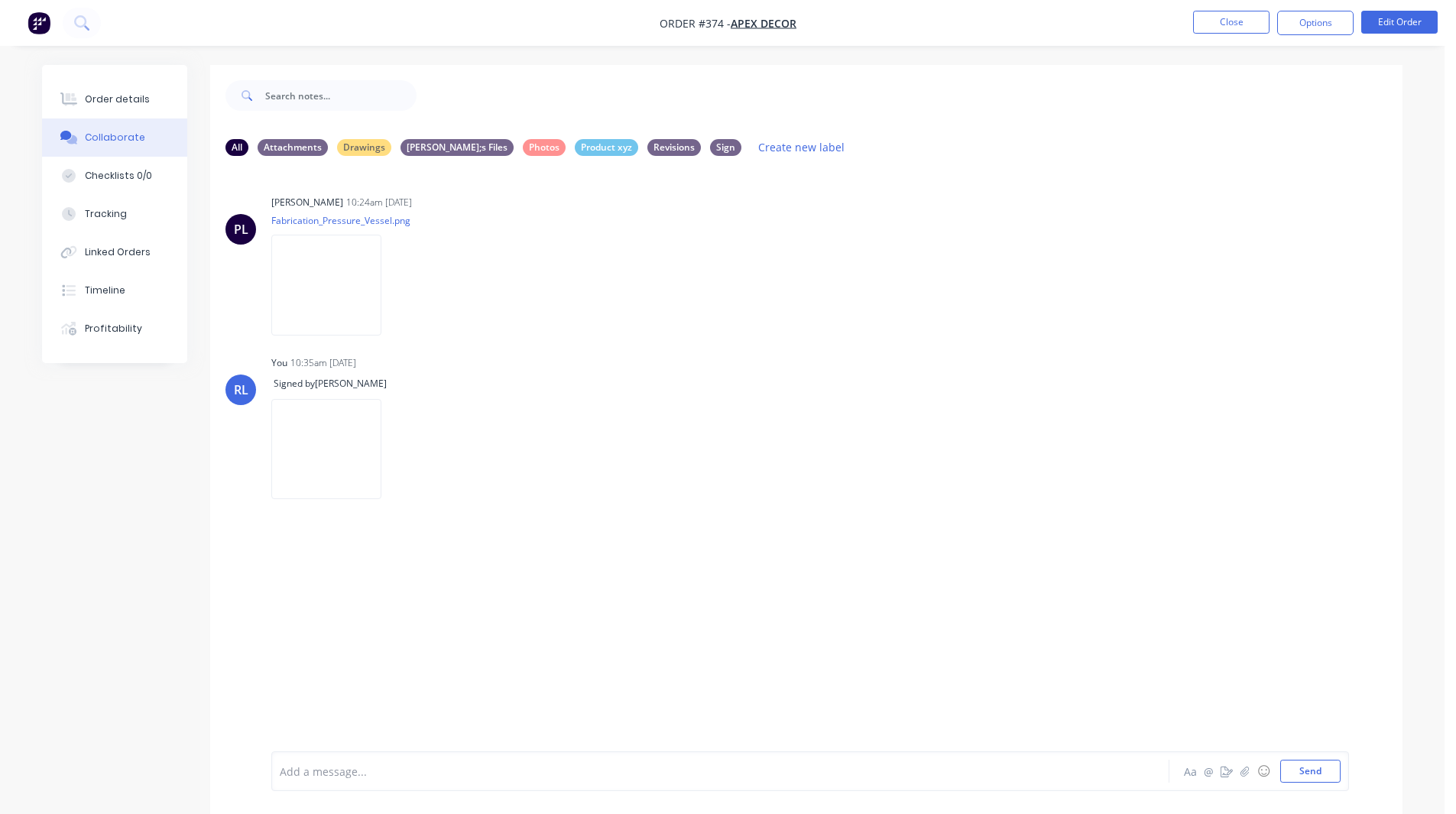
click at [368, 761] on div "Add a message..." at bounding box center [678, 770] width 796 height 23
click at [126, 213] on button "Tracking" at bounding box center [114, 214] width 145 height 39
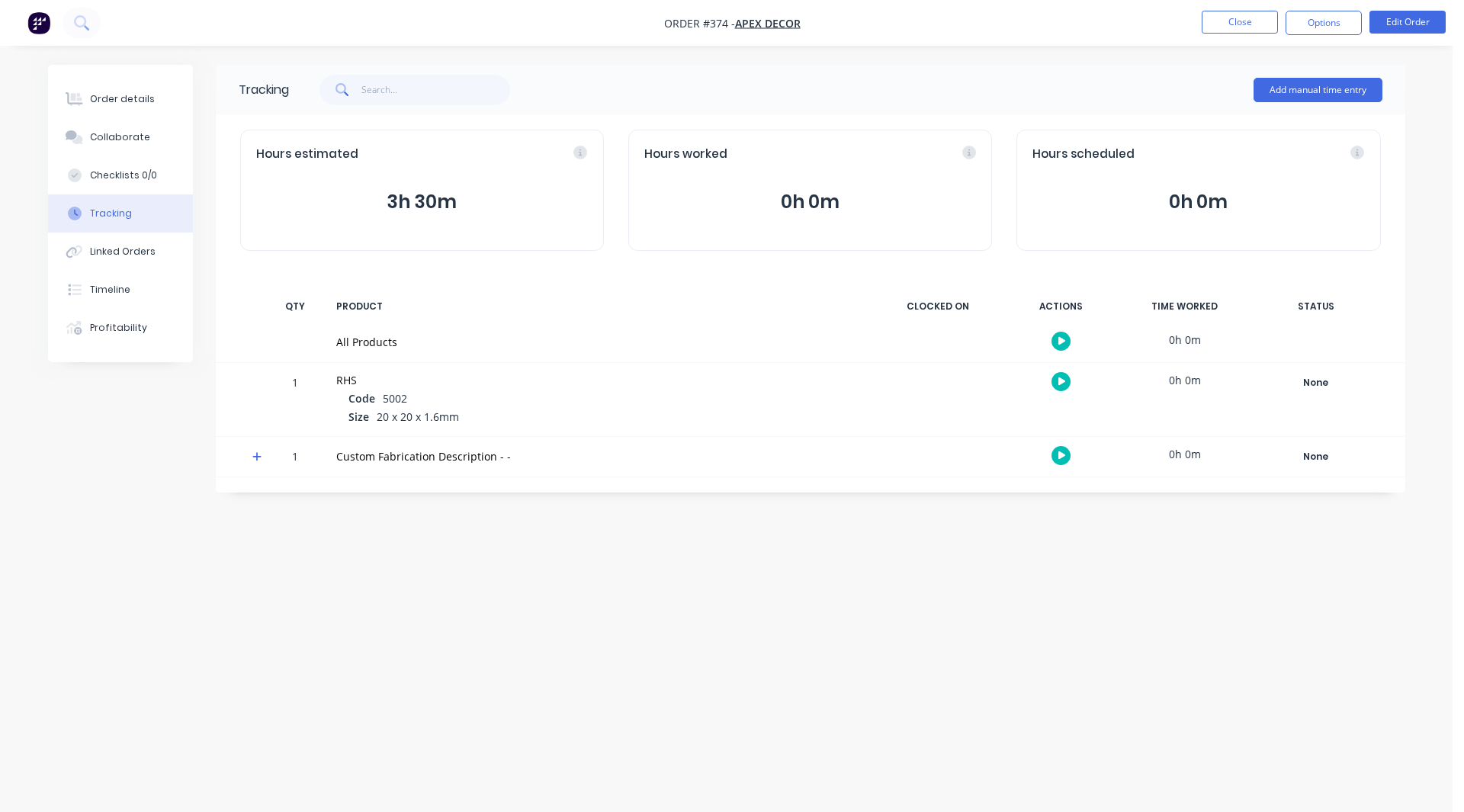
click at [1068, 453] on button "button" at bounding box center [1060, 455] width 19 height 19
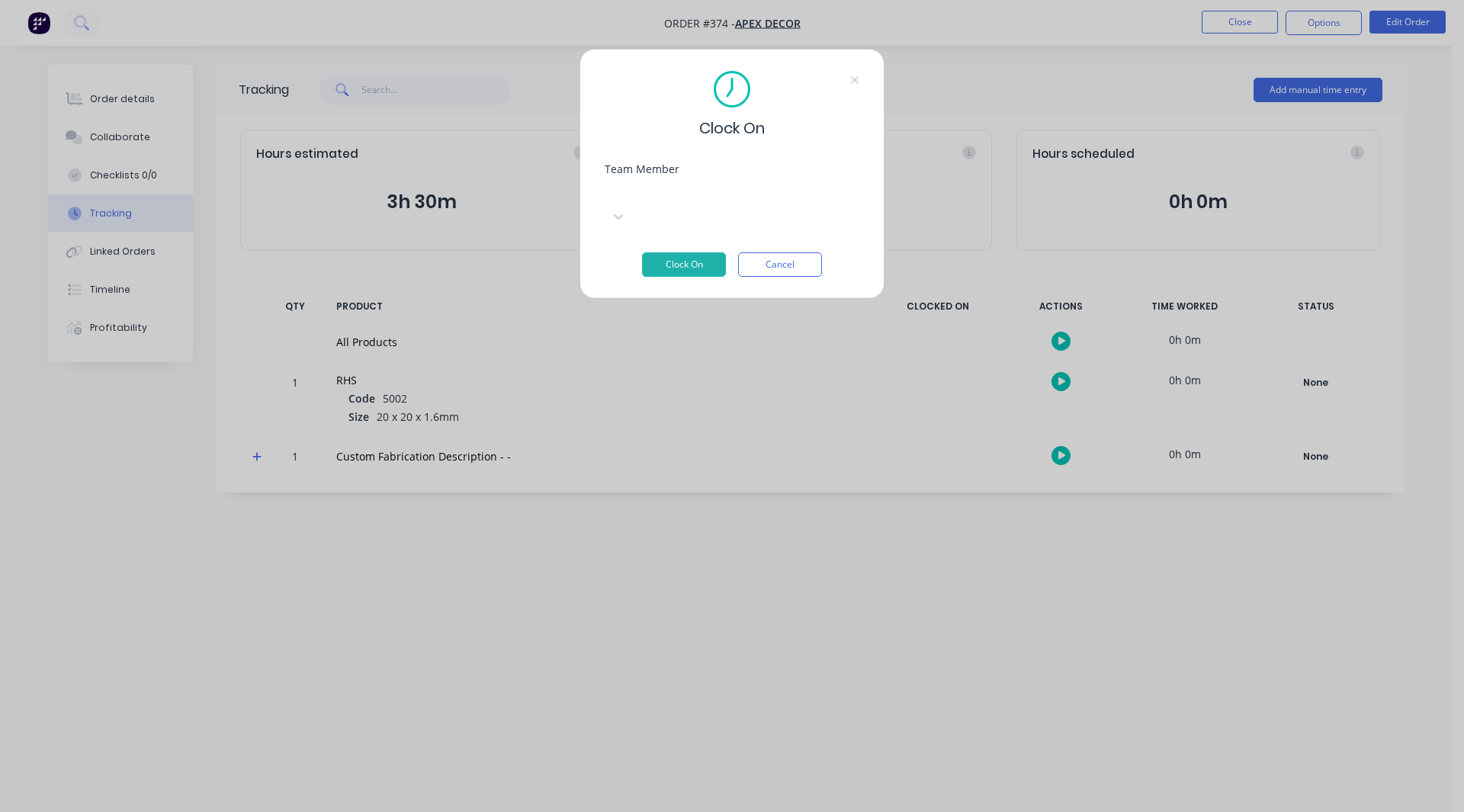
click at [695, 197] on div at bounding box center [719, 191] width 220 height 19
drag, startPoint x: 674, startPoint y: 284, endPoint x: 657, endPoint y: 203, distance: 82.8
click at [657, 201] on div at bounding box center [719, 191] width 220 height 19
click at [675, 252] on button "Clock On" at bounding box center [684, 264] width 84 height 24
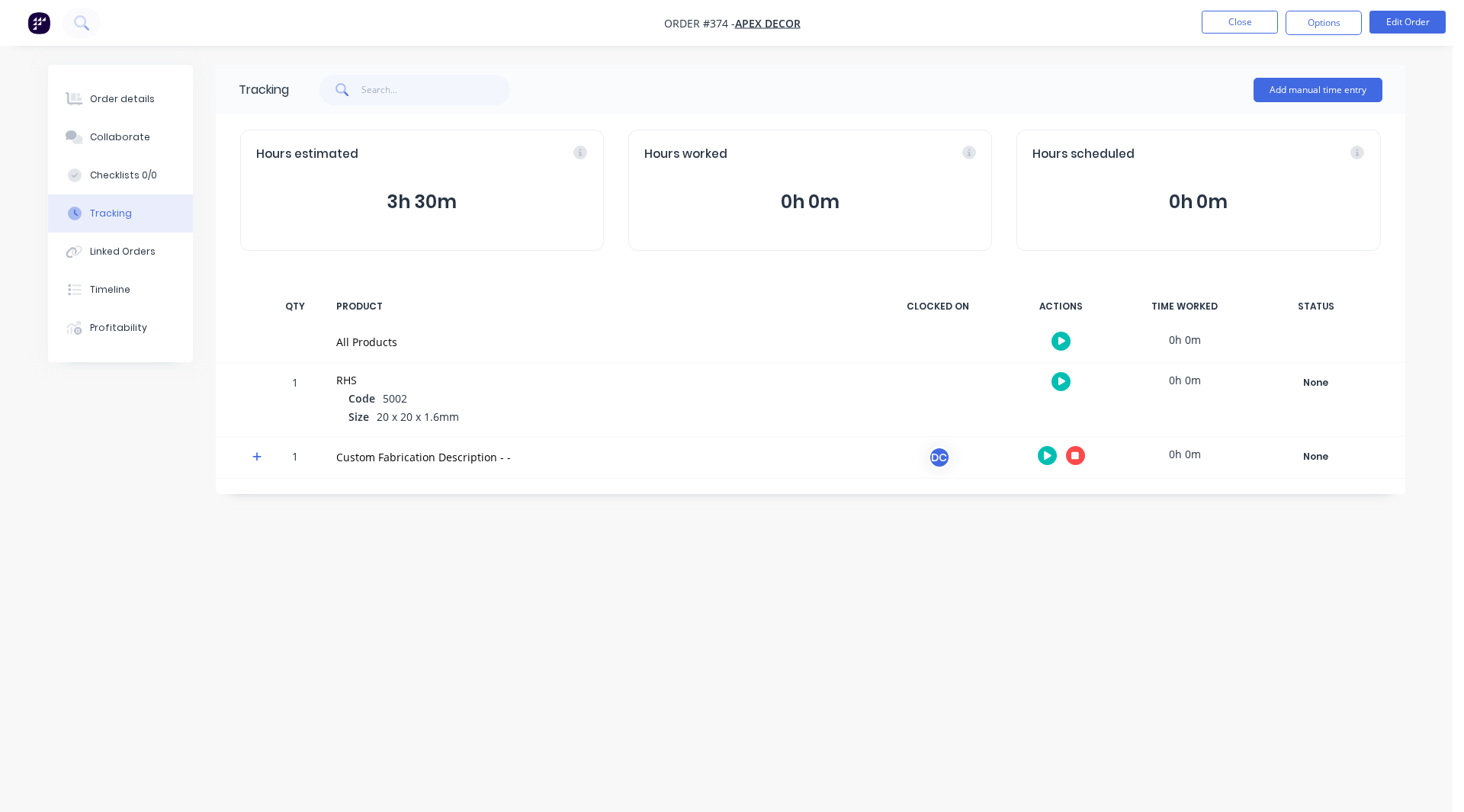
click at [259, 457] on icon at bounding box center [257, 456] width 9 height 9
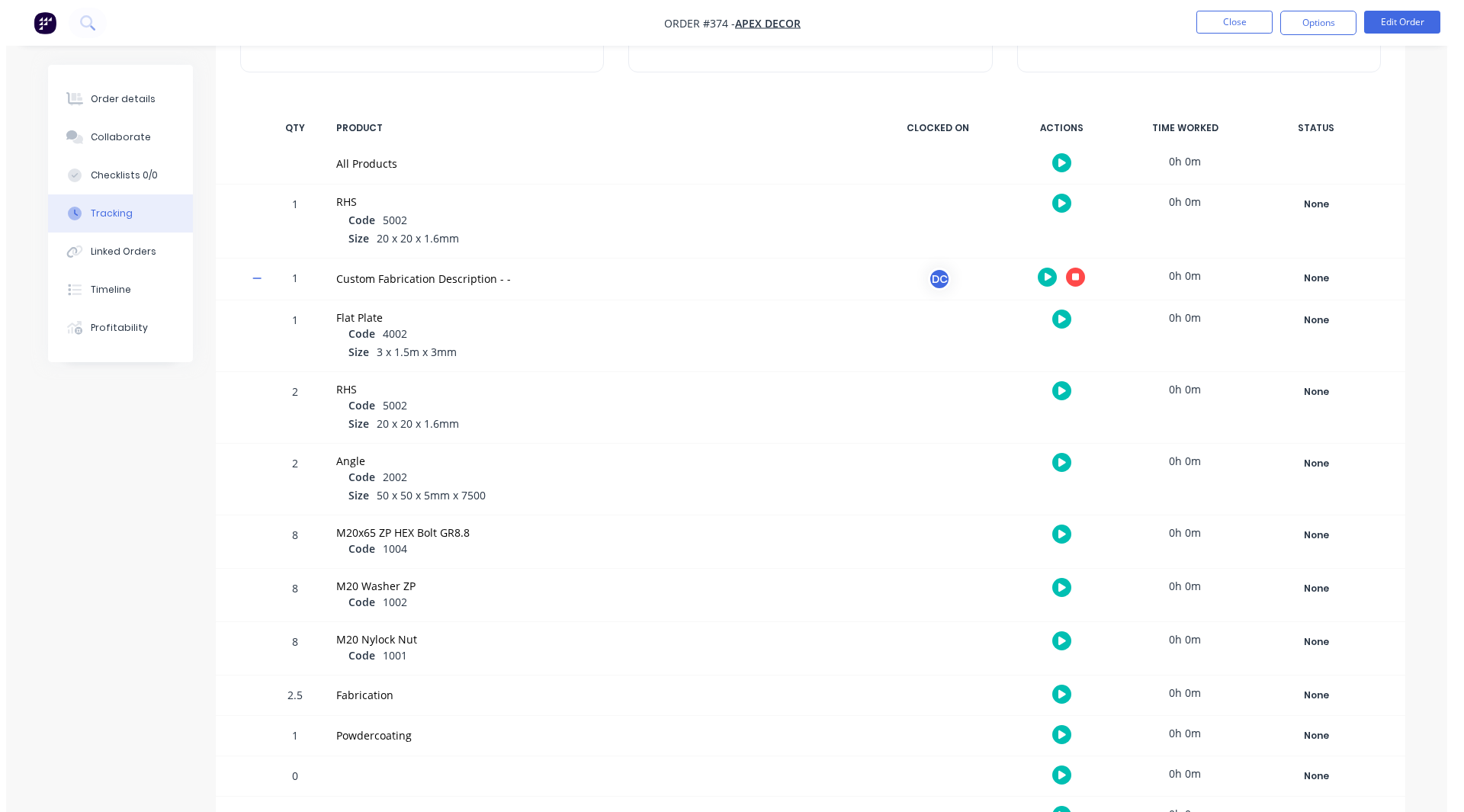
scroll to position [219, 0]
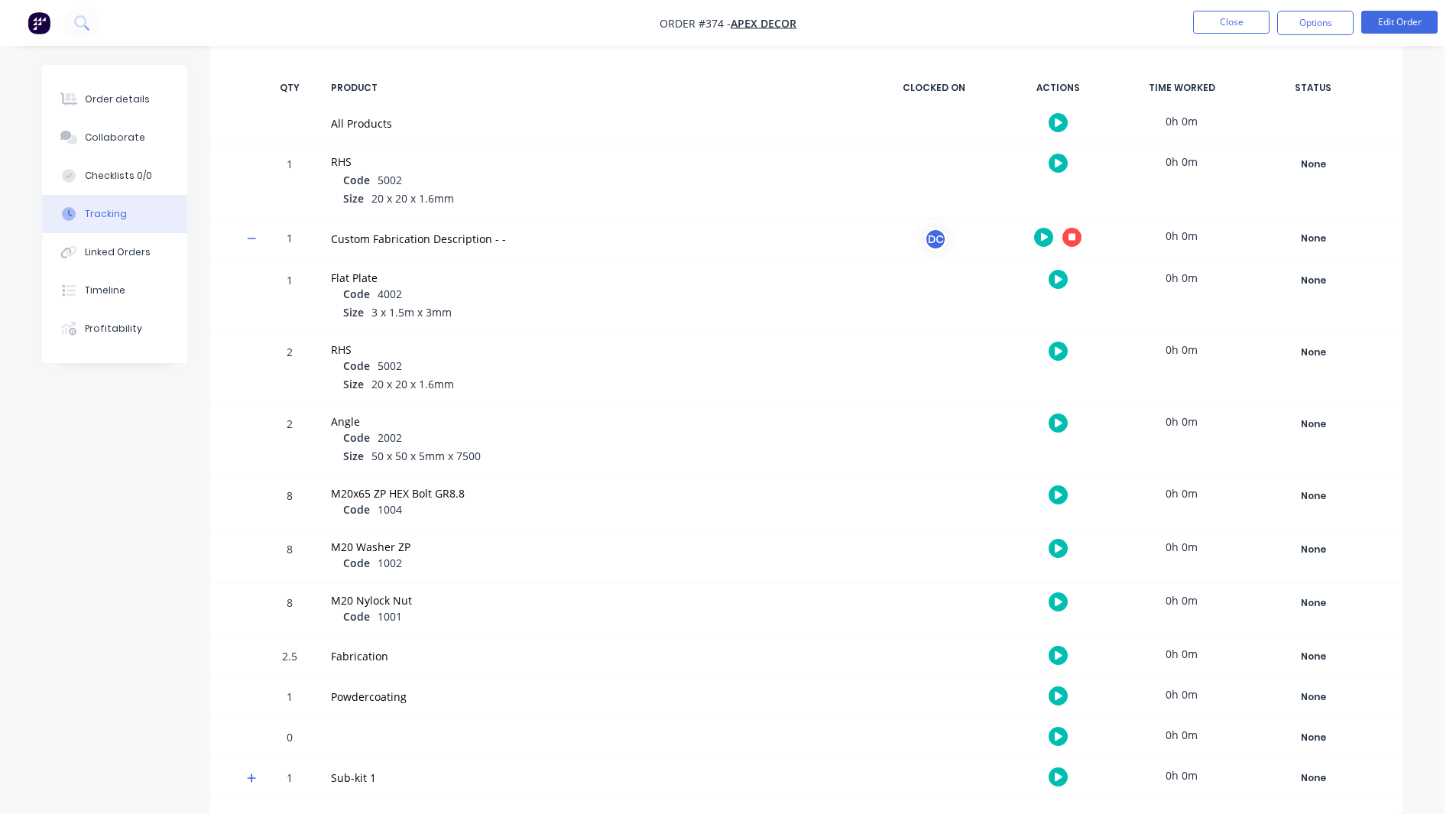
click at [1056, 422] on icon "button" at bounding box center [1058, 423] width 8 height 8
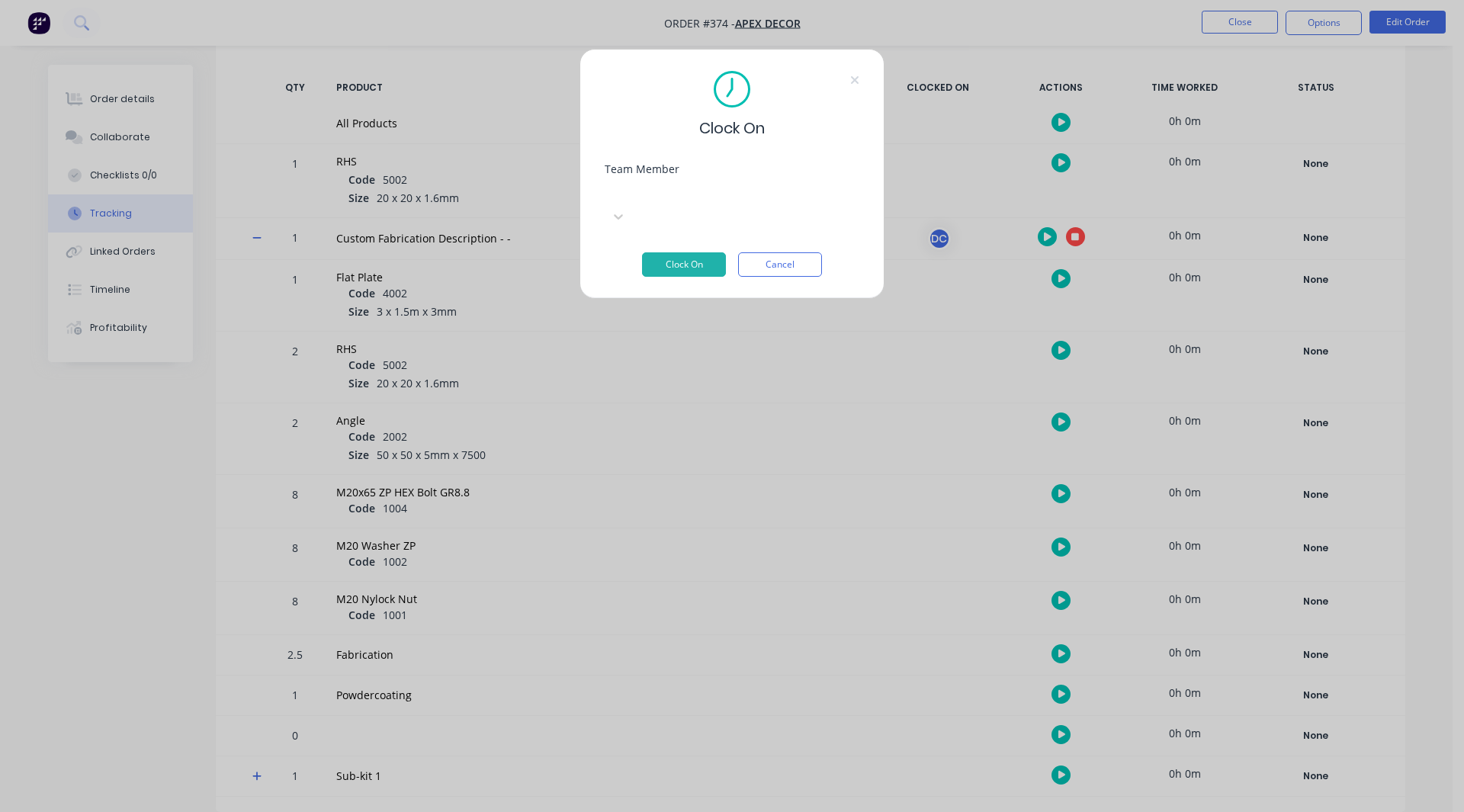
click at [646, 191] on div at bounding box center [719, 191] width 220 height 19
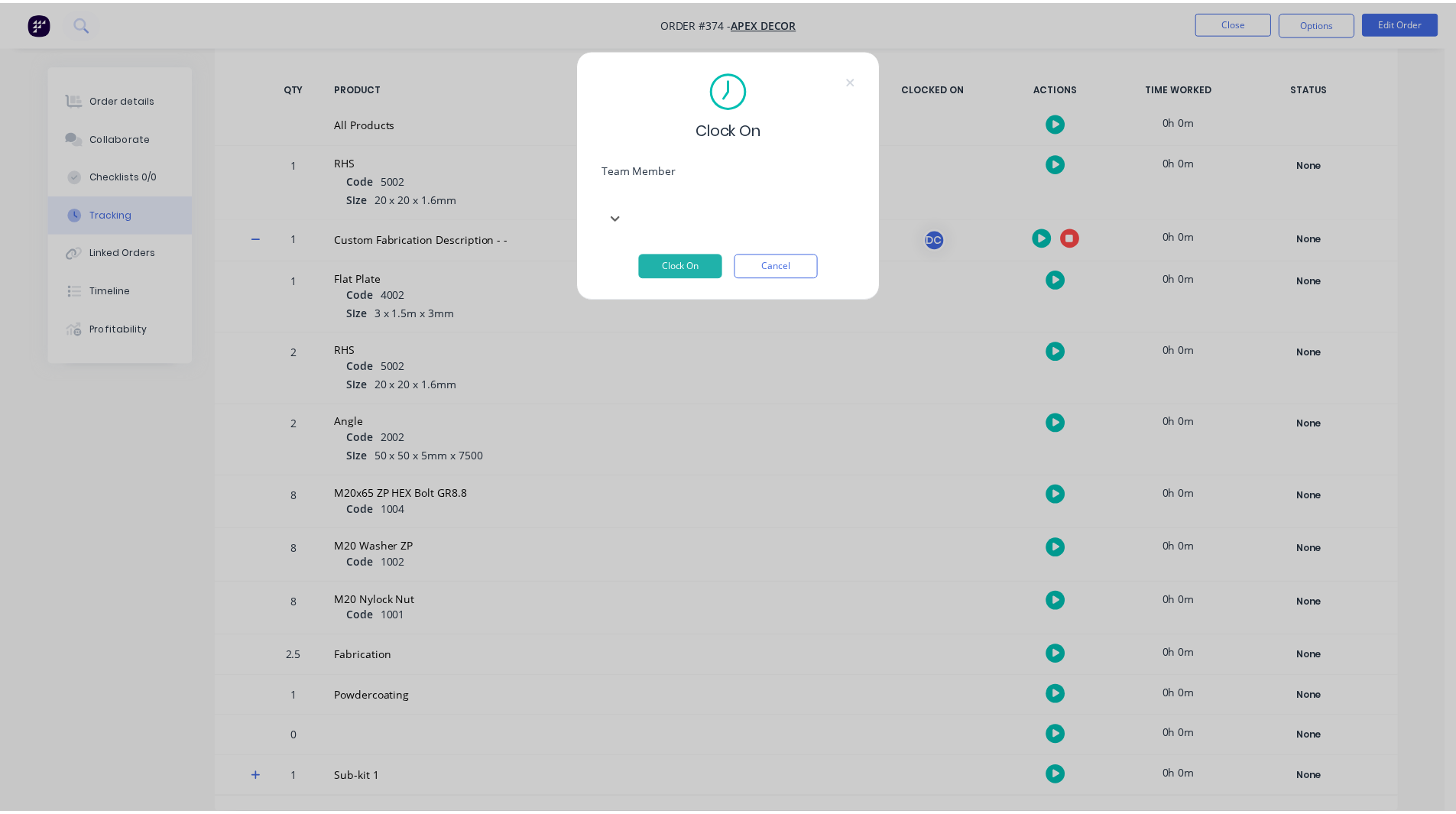
scroll to position [193, 0]
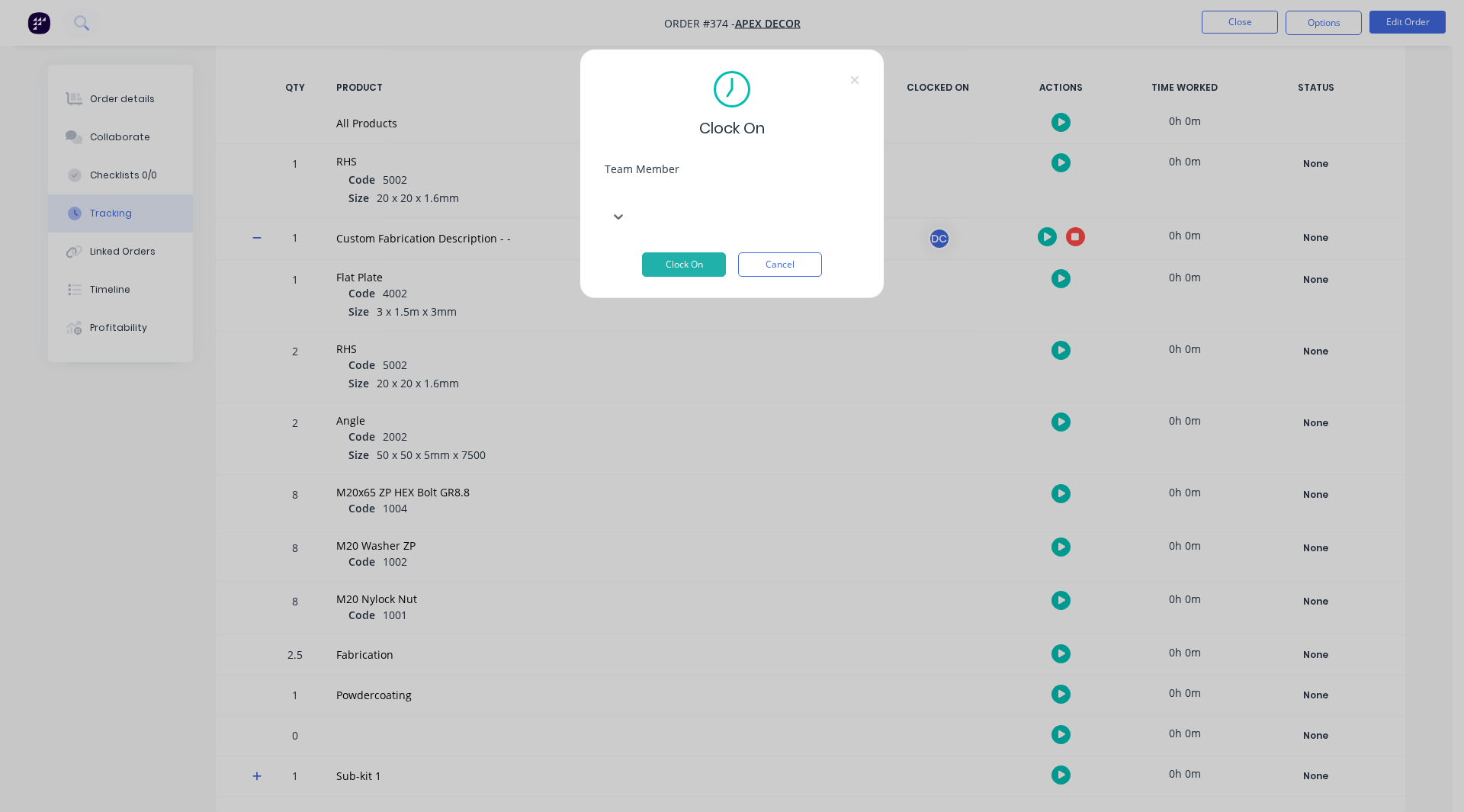
click at [703, 252] on button "Clock On" at bounding box center [684, 264] width 84 height 24
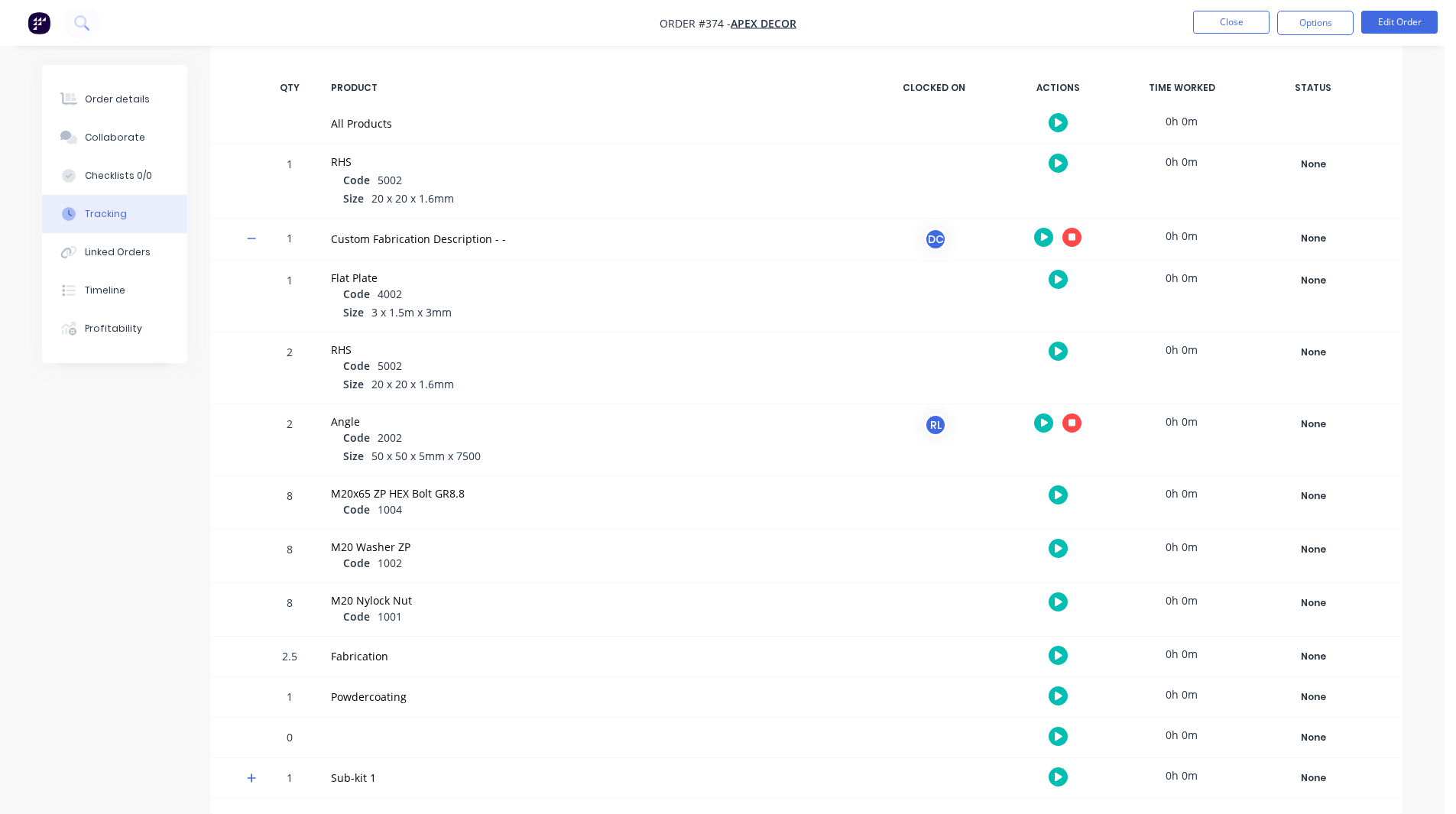
scroll to position [0, 0]
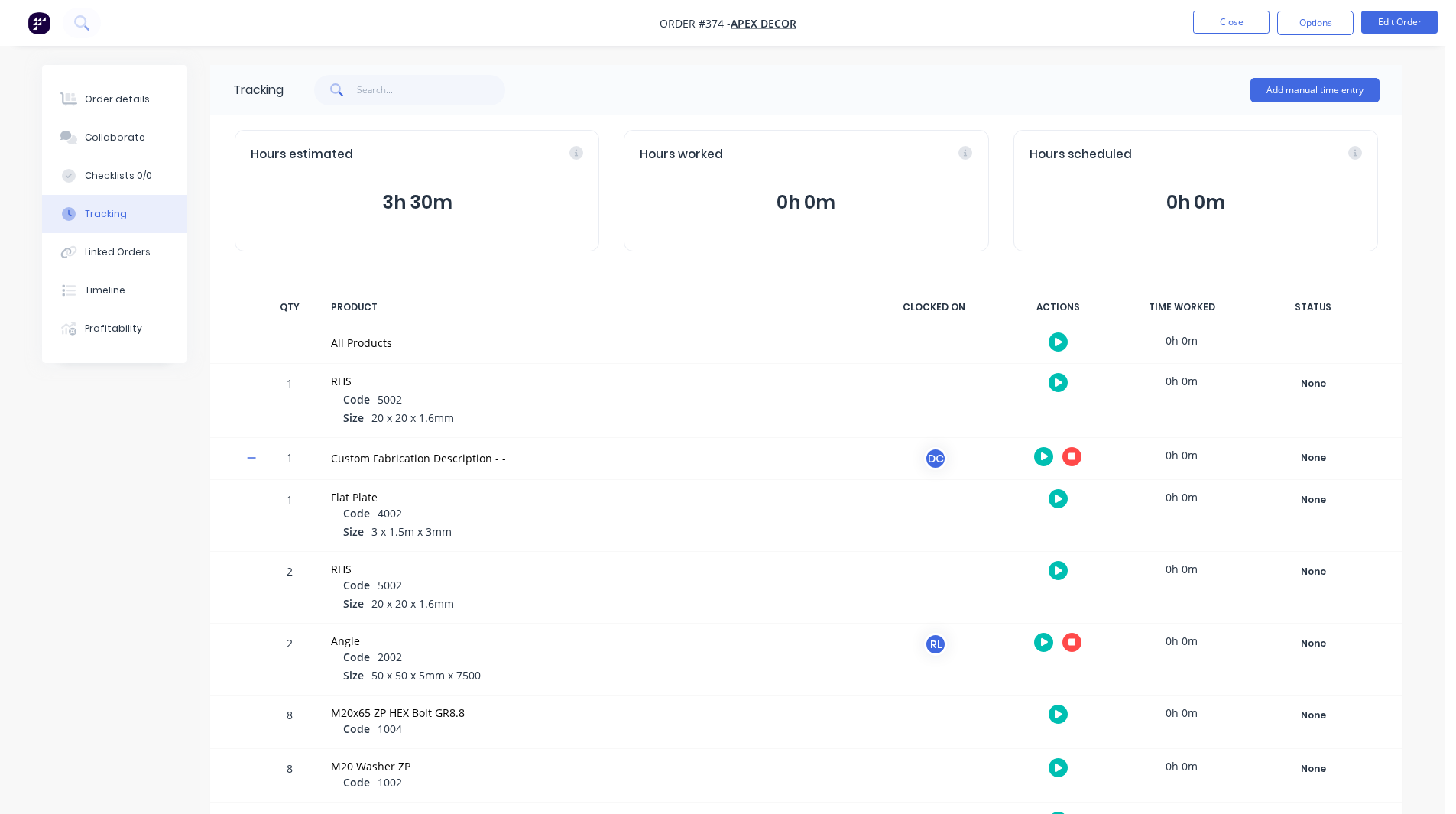
drag, startPoint x: 1044, startPoint y: 433, endPoint x: 987, endPoint y: 368, distance: 86.5
click at [987, 368] on div "1 RHS Code 5002 Size 20 x 20 x 1.6mm 0h 0m None Create status None edit 6mm edi…" at bounding box center [806, 400] width 1192 height 74
click at [1066, 457] on button "button" at bounding box center [1071, 456] width 19 height 19
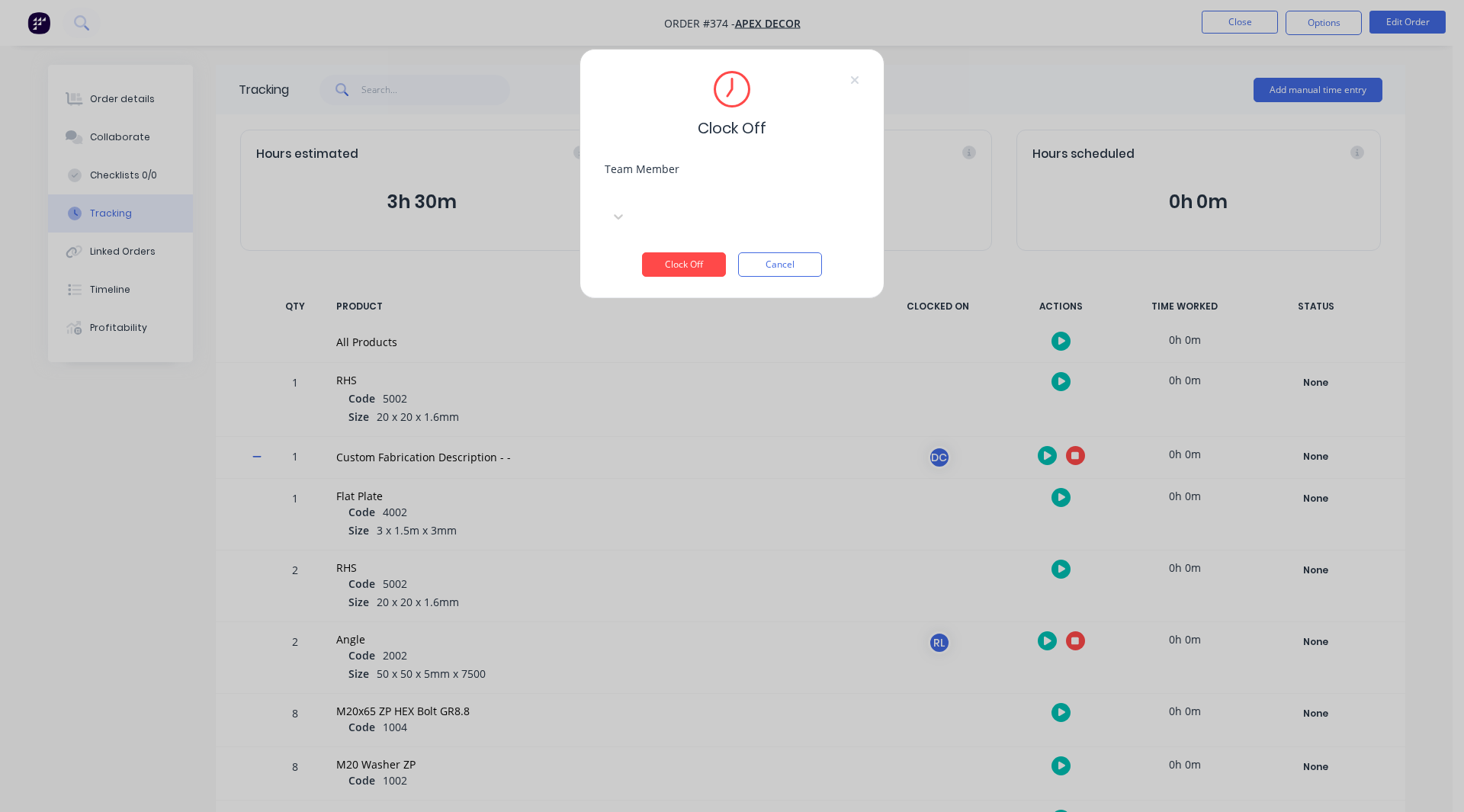
click at [657, 184] on div "Select..." at bounding box center [719, 193] width 229 height 23
click at [667, 252] on button "Clock Off" at bounding box center [684, 264] width 84 height 24
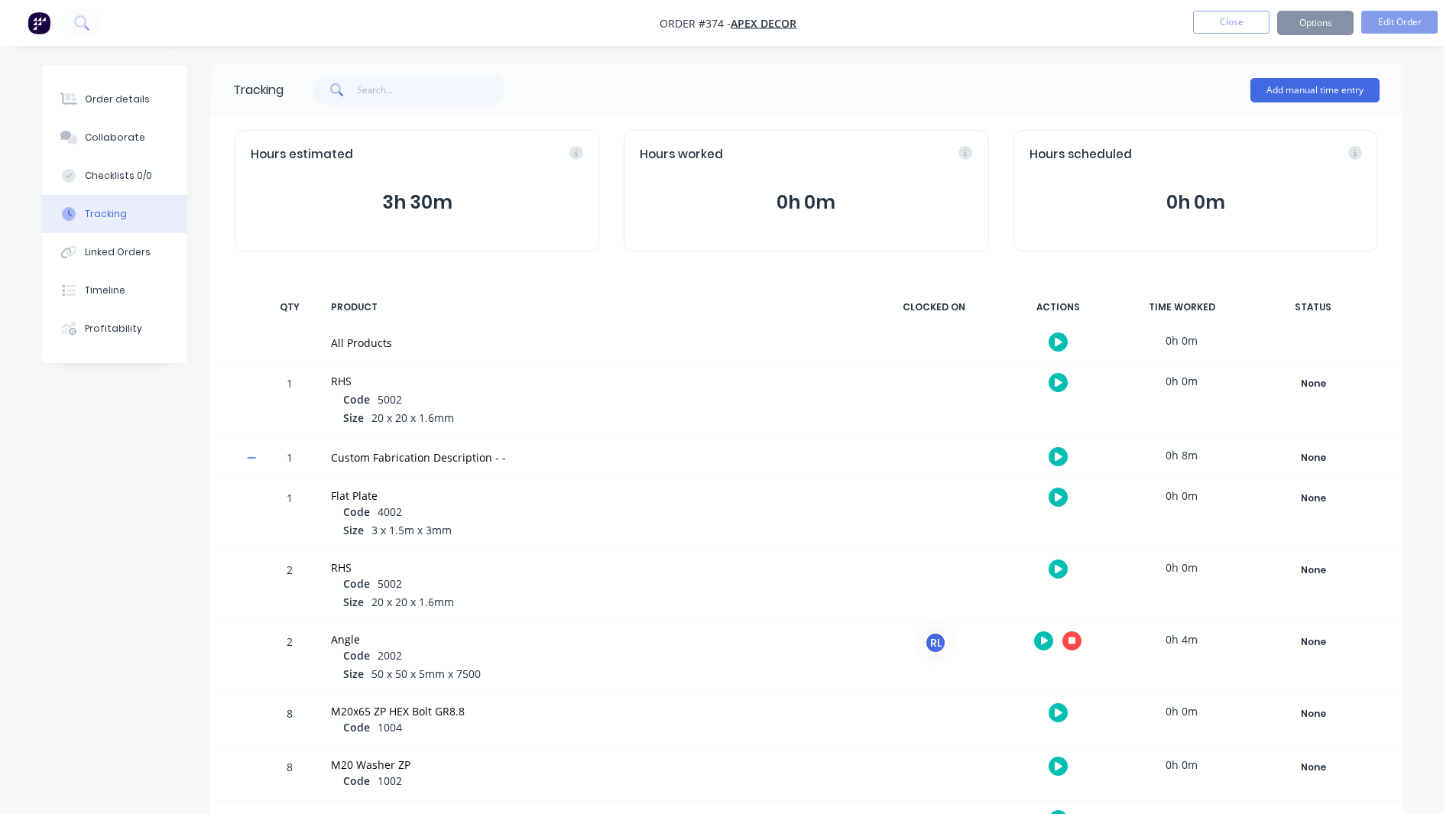
click at [1077, 636] on button "button" at bounding box center [1071, 641] width 19 height 19
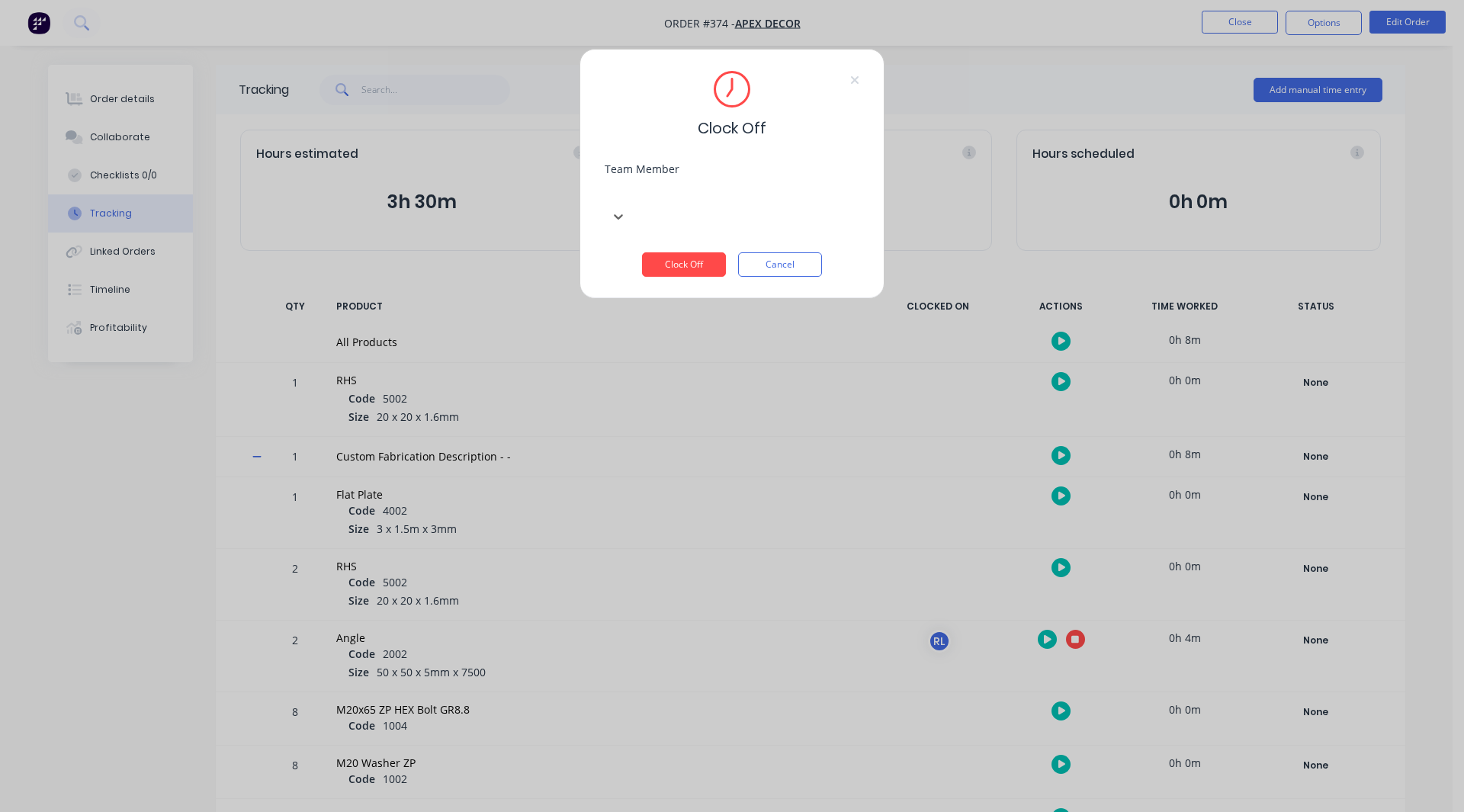
click at [643, 194] on div at bounding box center [719, 191] width 220 height 19
click at [668, 252] on button "Clock Off" at bounding box center [684, 264] width 84 height 24
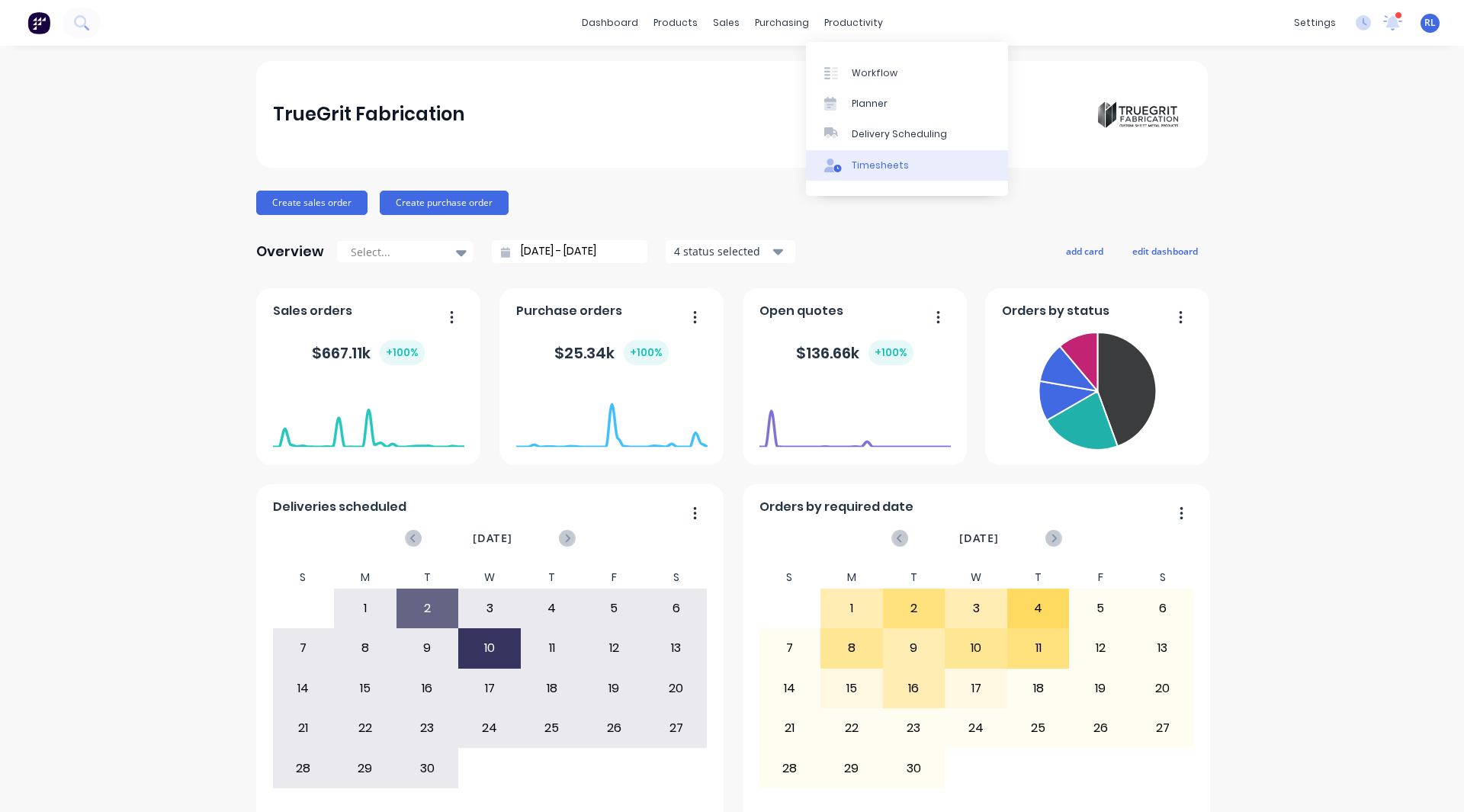
click at [881, 162] on div "Timesheets" at bounding box center [880, 165] width 57 height 13
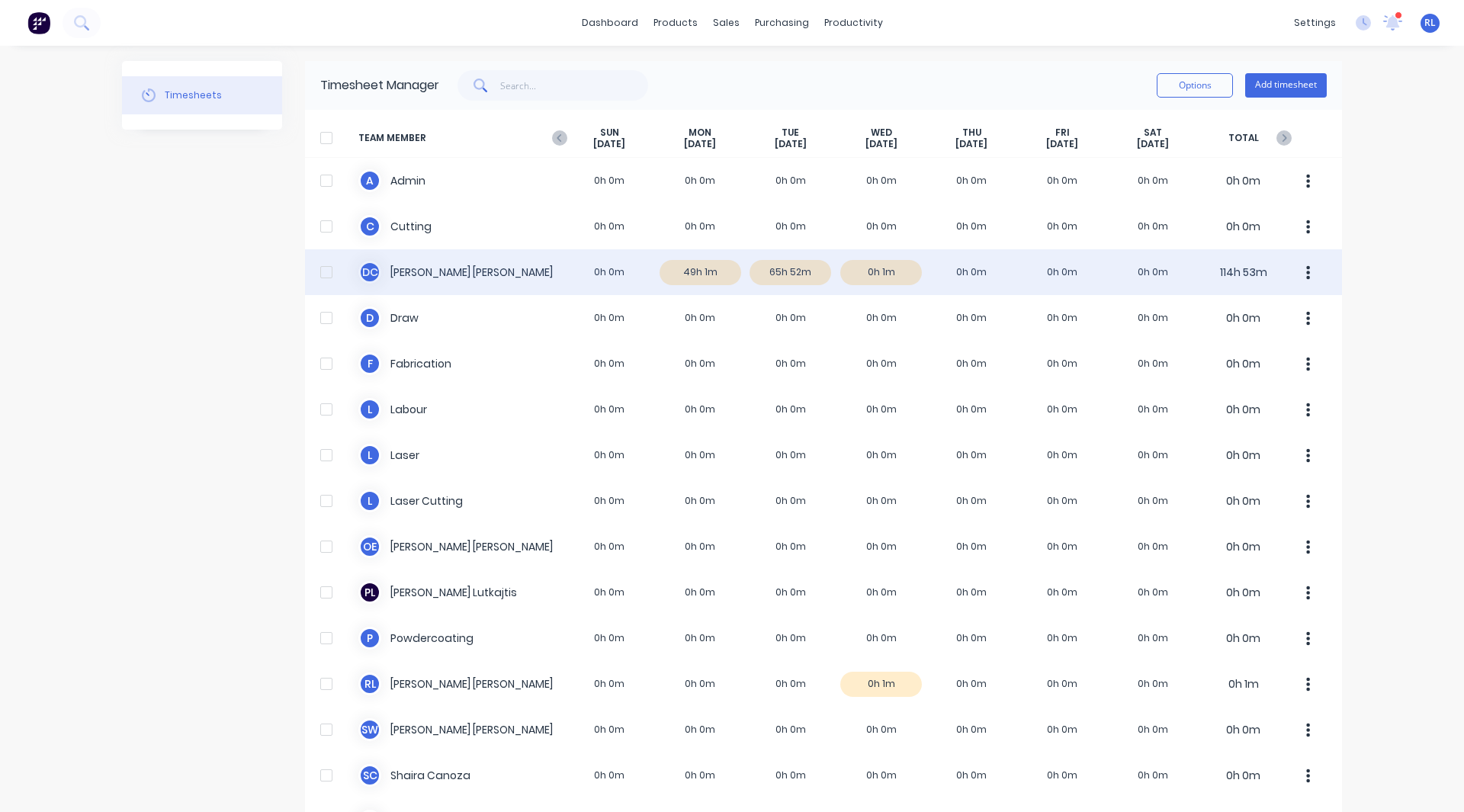
click at [705, 270] on div "D C David Cousley 0h 0m 49h 1m 65h 52m 0h 1m 0h 0m 0h 0m 0h 0m 114h 53m" at bounding box center [823, 272] width 1037 height 46
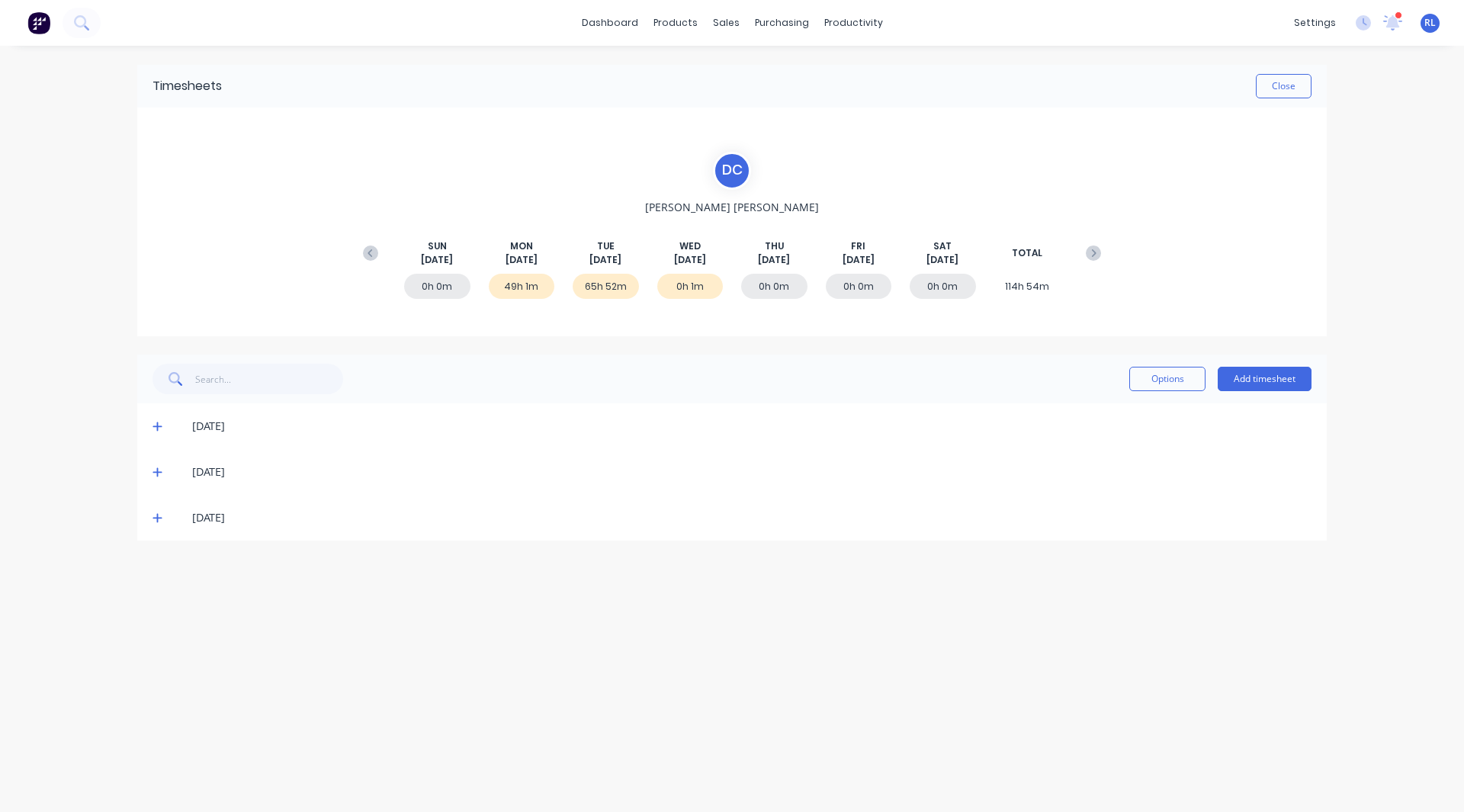
click at [152, 428] on div "[DATE]" at bounding box center [731, 426] width 1189 height 46
click at [160, 425] on icon at bounding box center [157, 426] width 10 height 11
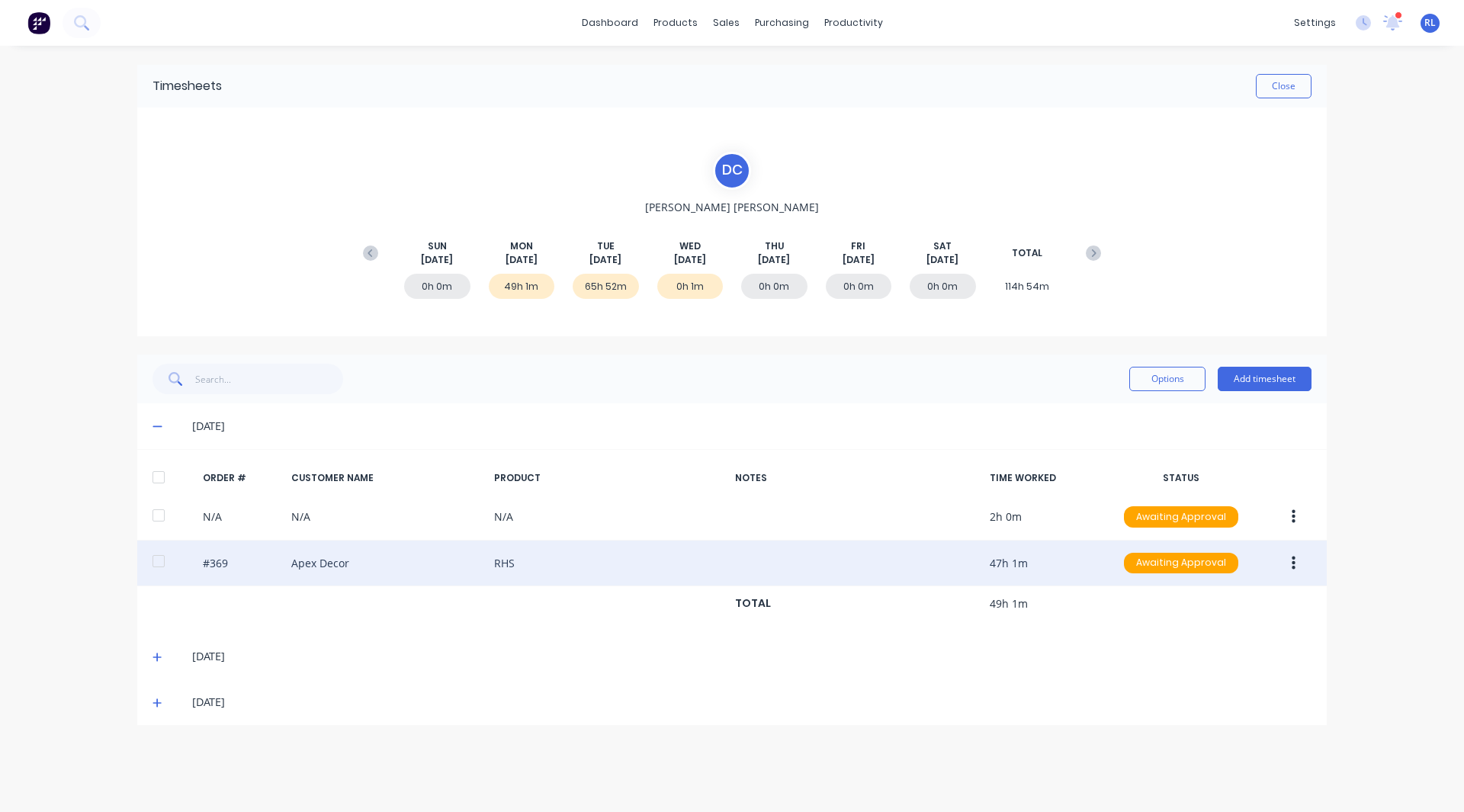
click at [1293, 559] on icon "button" at bounding box center [1294, 562] width 4 height 13
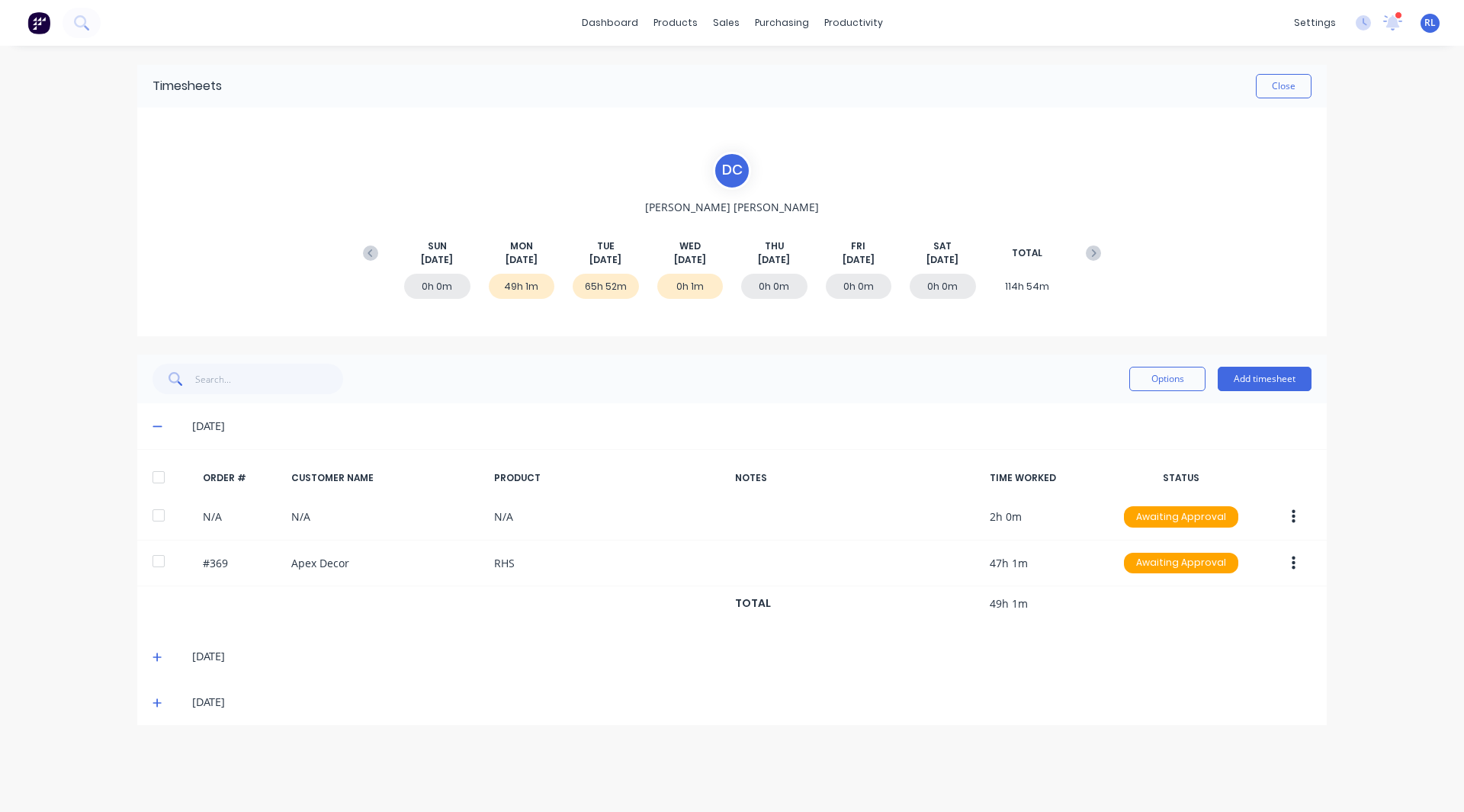
click at [1385, 535] on div "dashboard products sales purchasing productivity dashboard products Product Cat…" at bounding box center [732, 406] width 1464 height 812
click at [1262, 377] on button "Add timesheet" at bounding box center [1264, 378] width 94 height 24
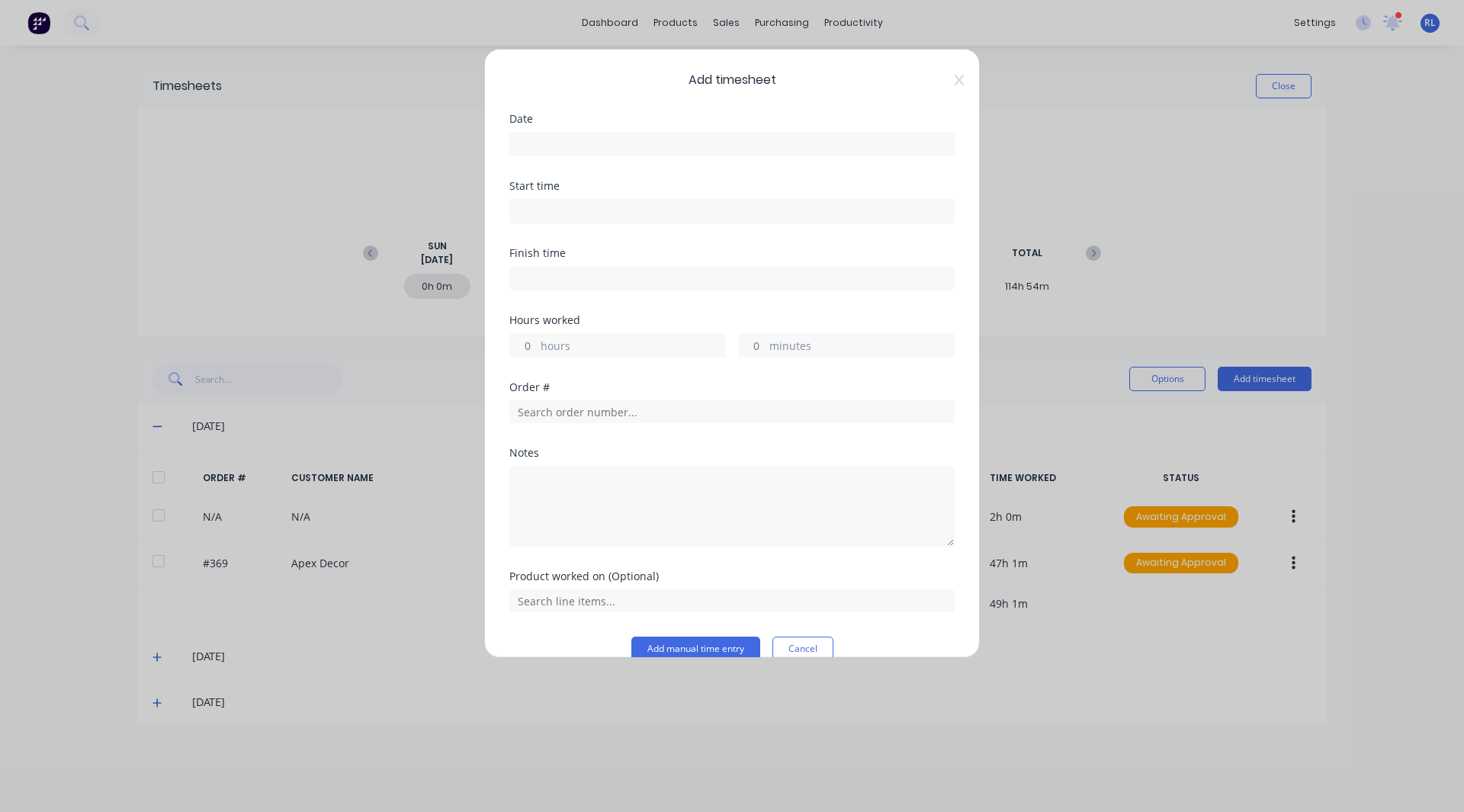
click at [549, 140] on input at bounding box center [731, 144] width 444 height 23
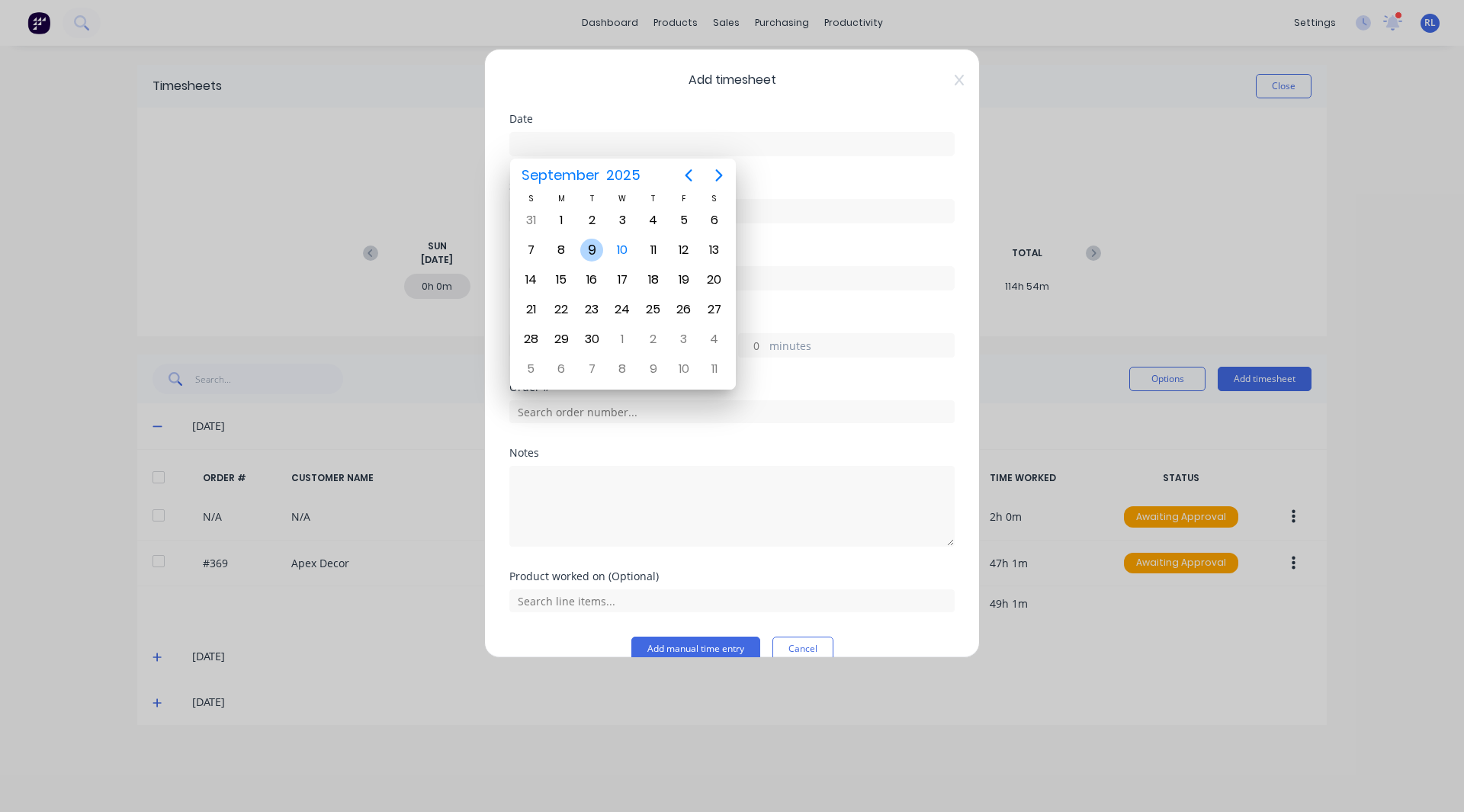
click at [590, 251] on div "9" at bounding box center [591, 250] width 23 height 23
type input "09/09/2025"
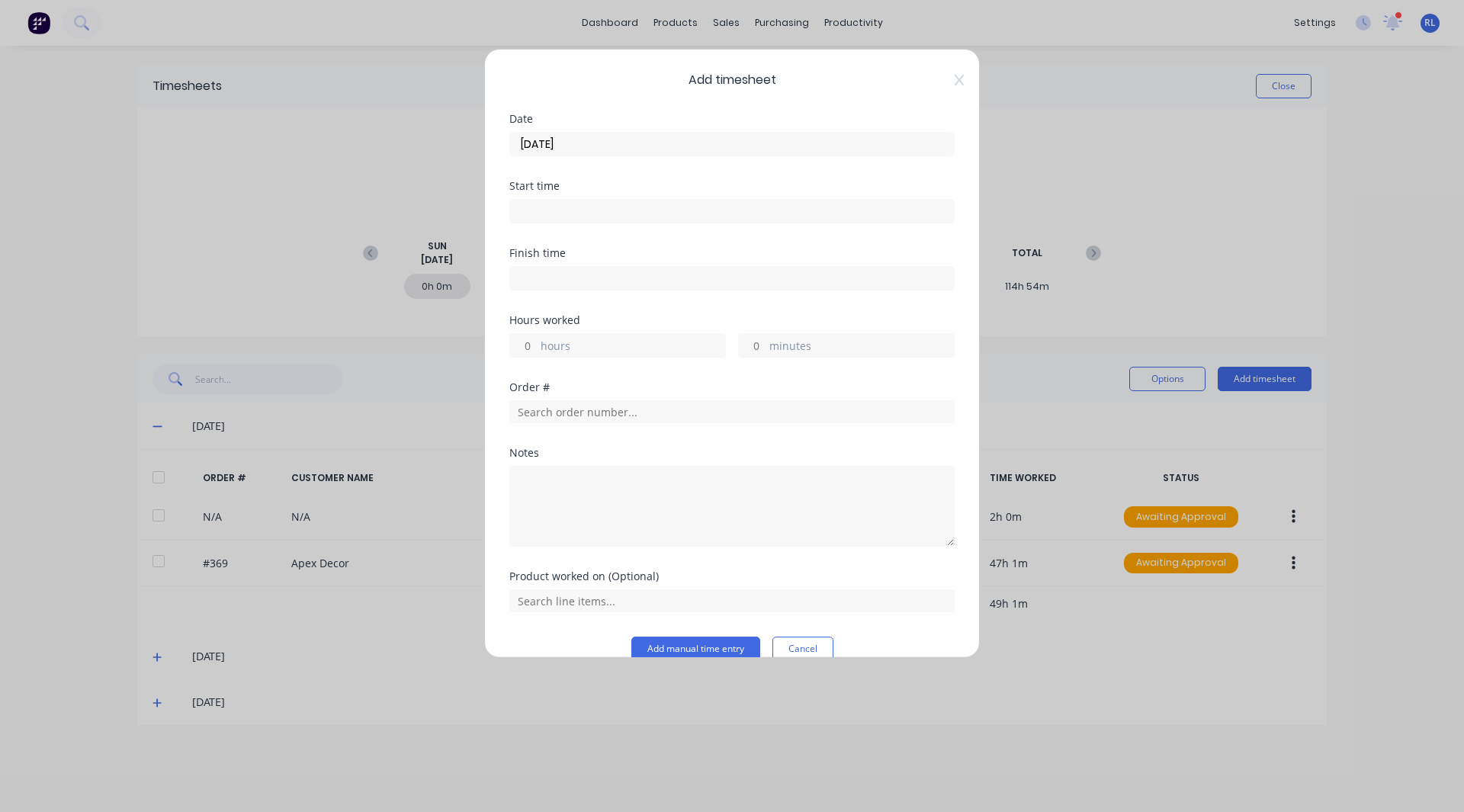
click at [544, 207] on input at bounding box center [731, 211] width 444 height 23
type input "10:41 AM"
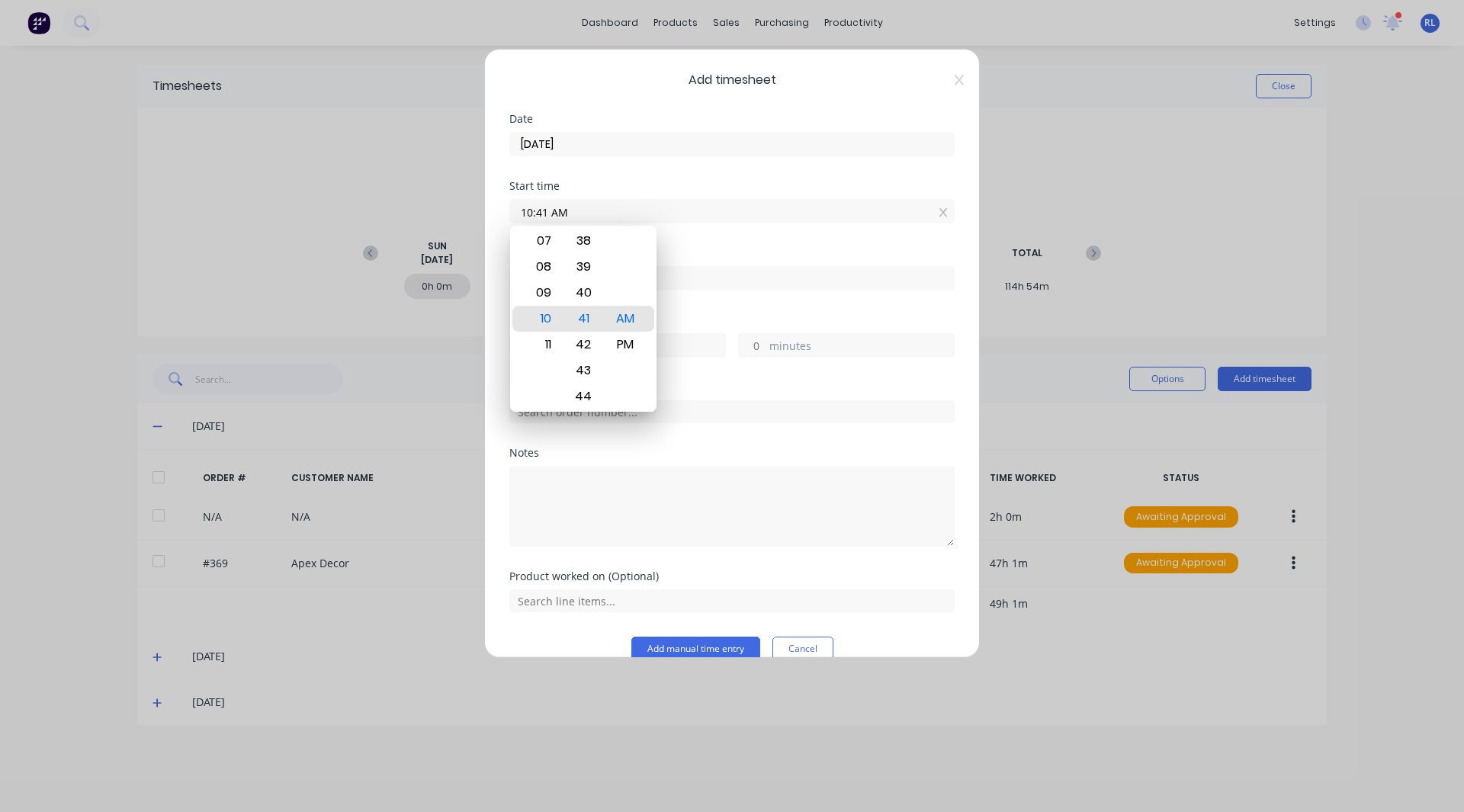
click at [700, 241] on div "Start time 10:41 AM" at bounding box center [731, 214] width 445 height 67
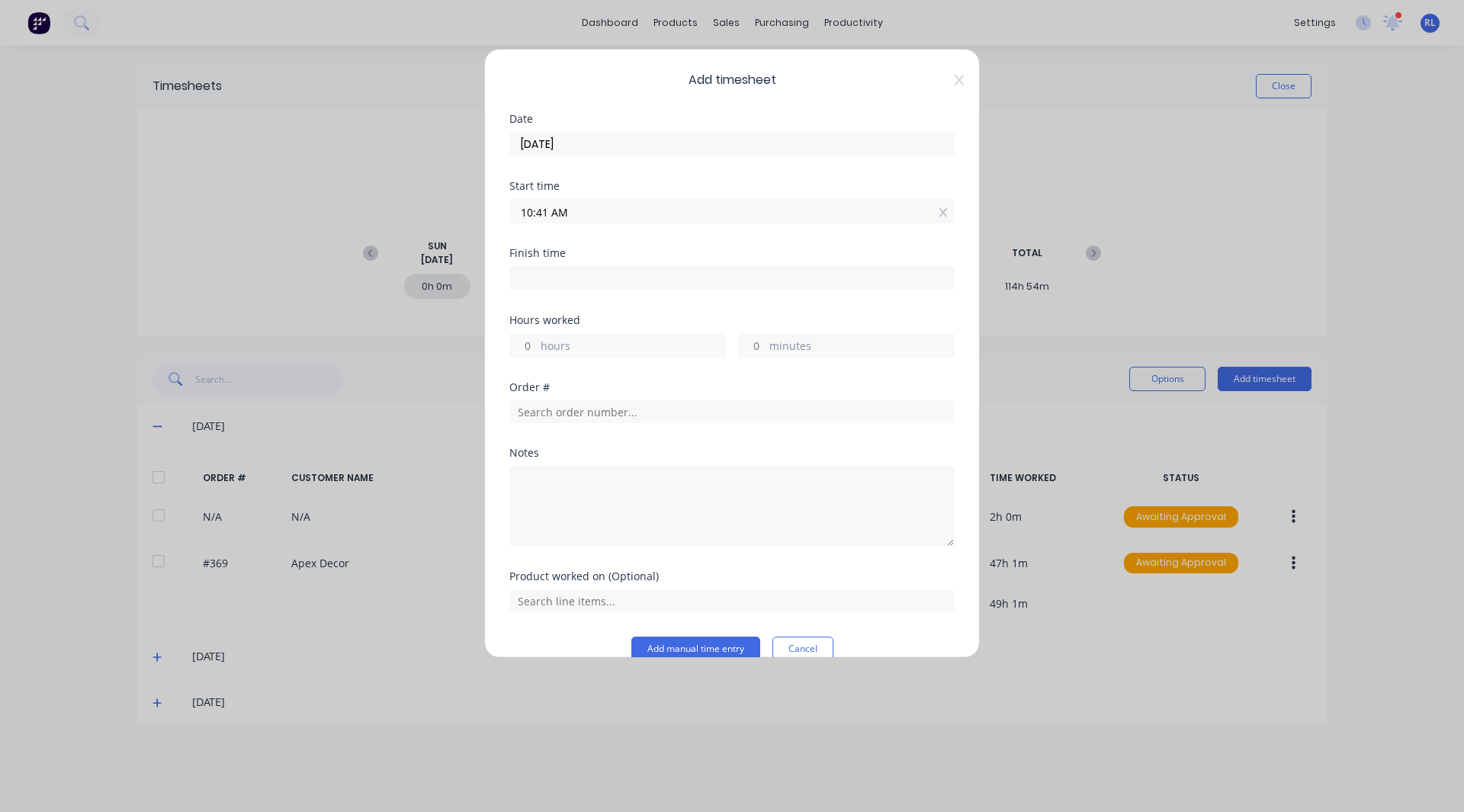
click at [568, 275] on input at bounding box center [731, 277] width 444 height 23
type input "10:41 AM"
type input "0"
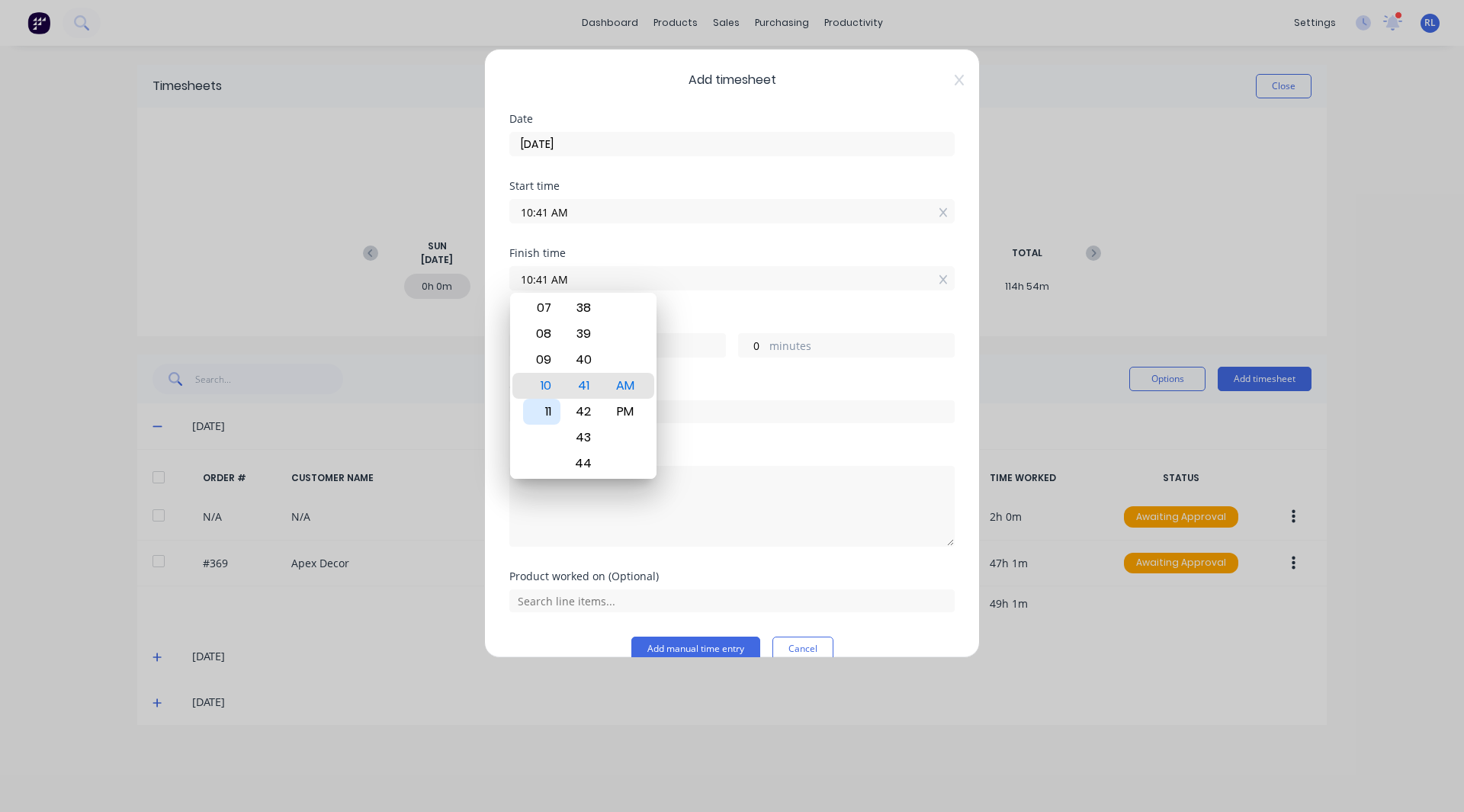
click at [545, 410] on div "11" at bounding box center [541, 411] width 38 height 26
type input "11:41 AM"
type input "1"
click at [689, 231] on div "Start time 10:41 AM" at bounding box center [731, 214] width 445 height 67
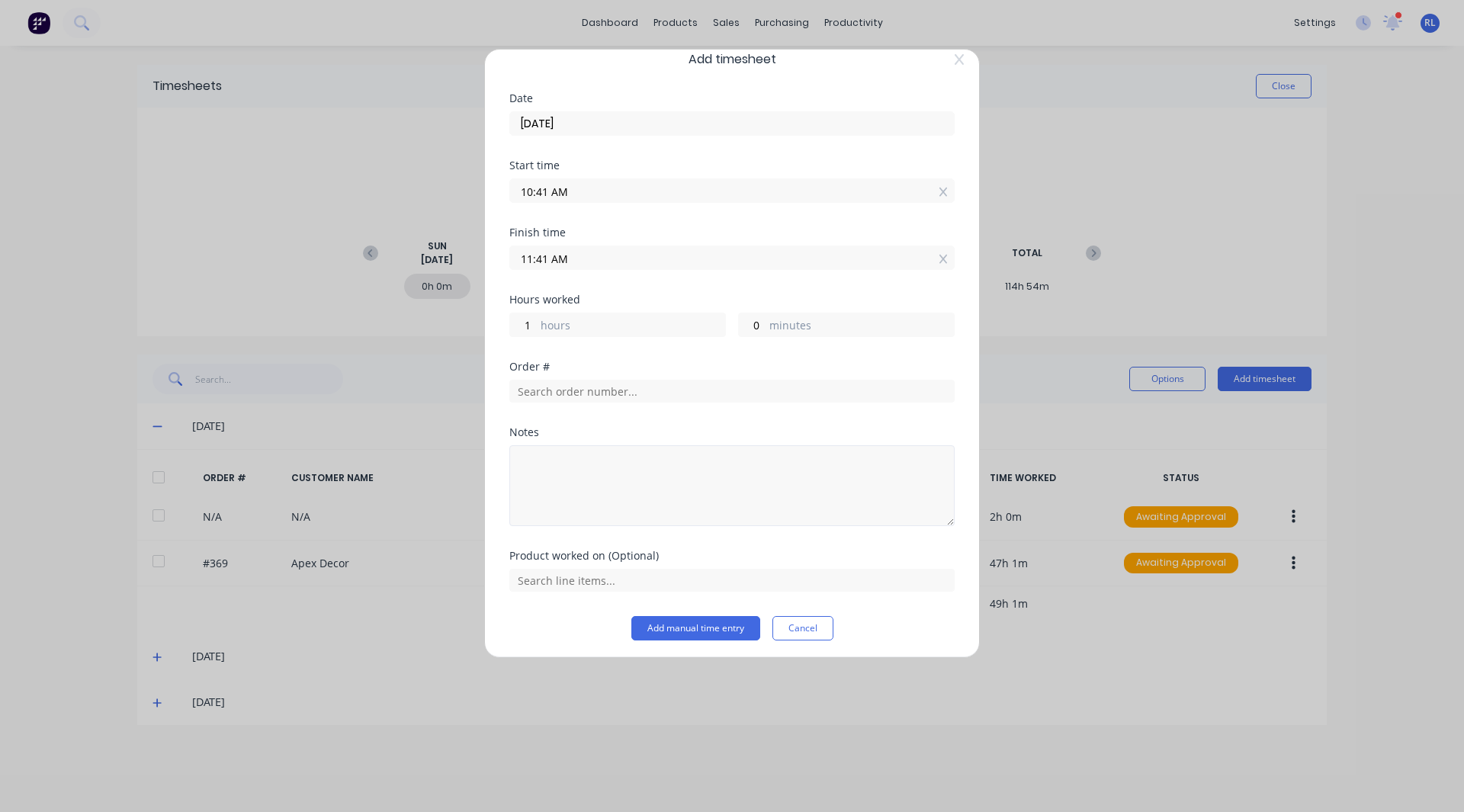
scroll to position [25, 0]
click at [787, 612] on button "Cancel" at bounding box center [802, 623] width 61 height 24
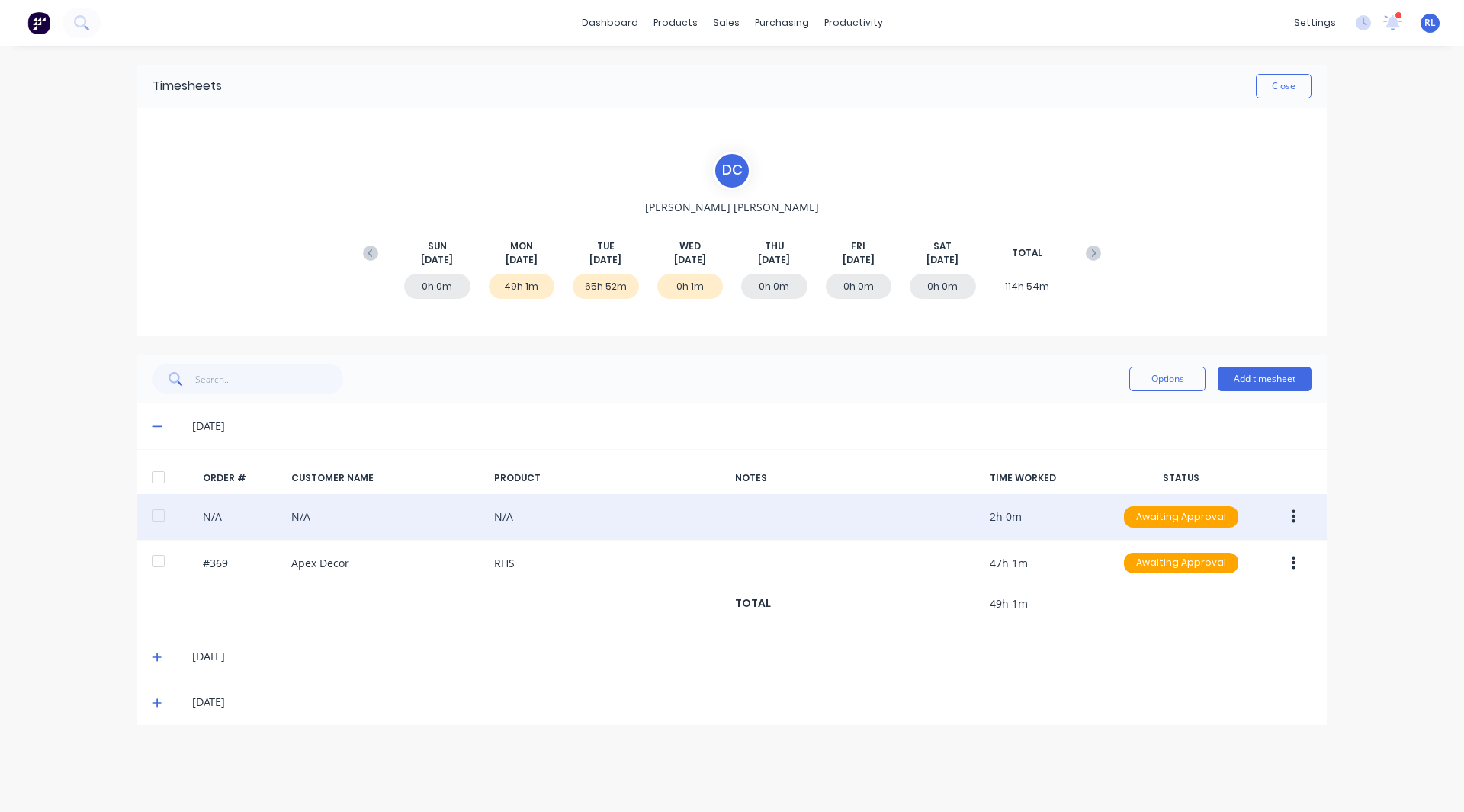
click at [1296, 514] on button "button" at bounding box center [1293, 516] width 36 height 28
click at [1212, 620] on div "Edit" at bounding box center [1238, 617] width 118 height 22
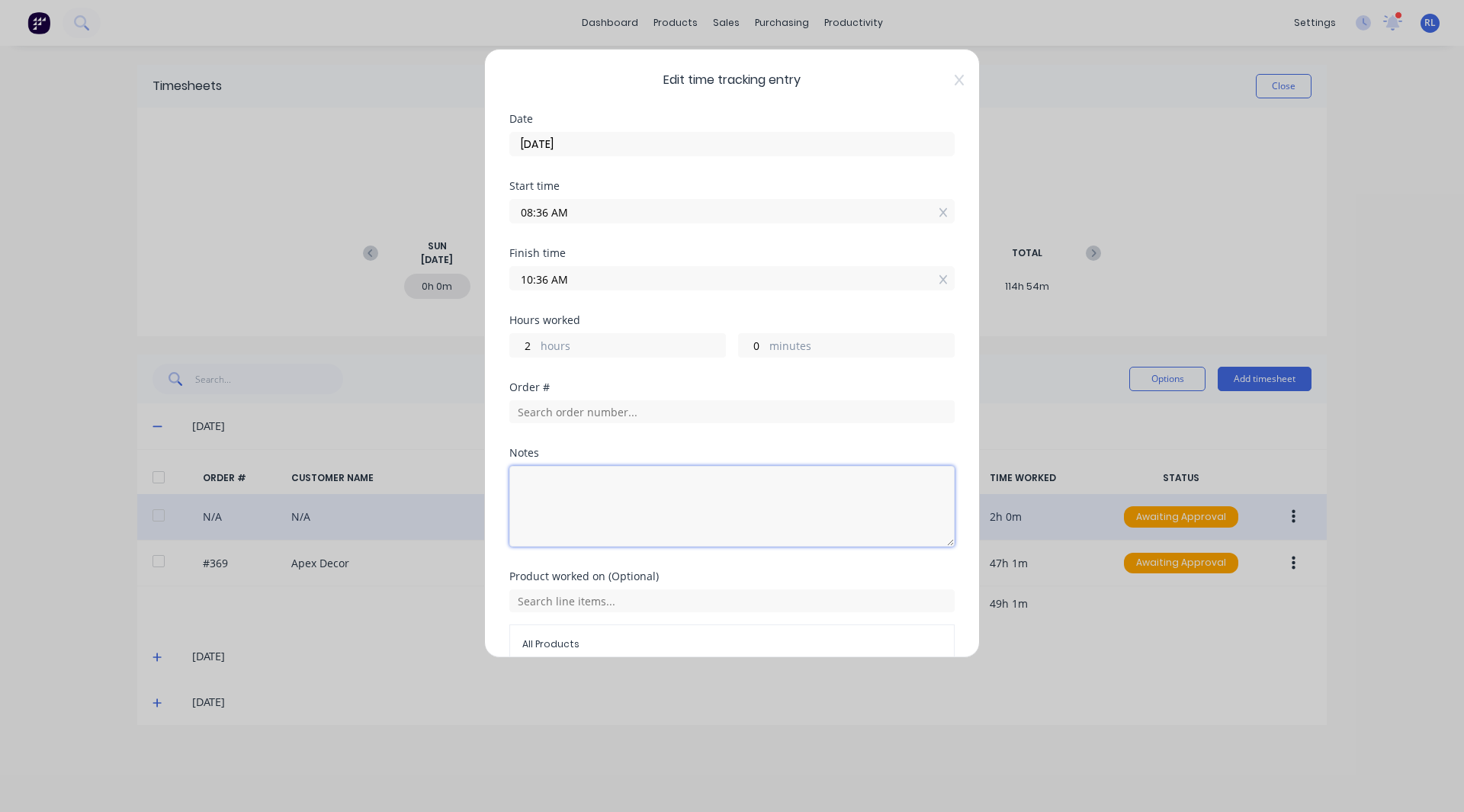
click at [589, 471] on textarea at bounding box center [731, 505] width 445 height 81
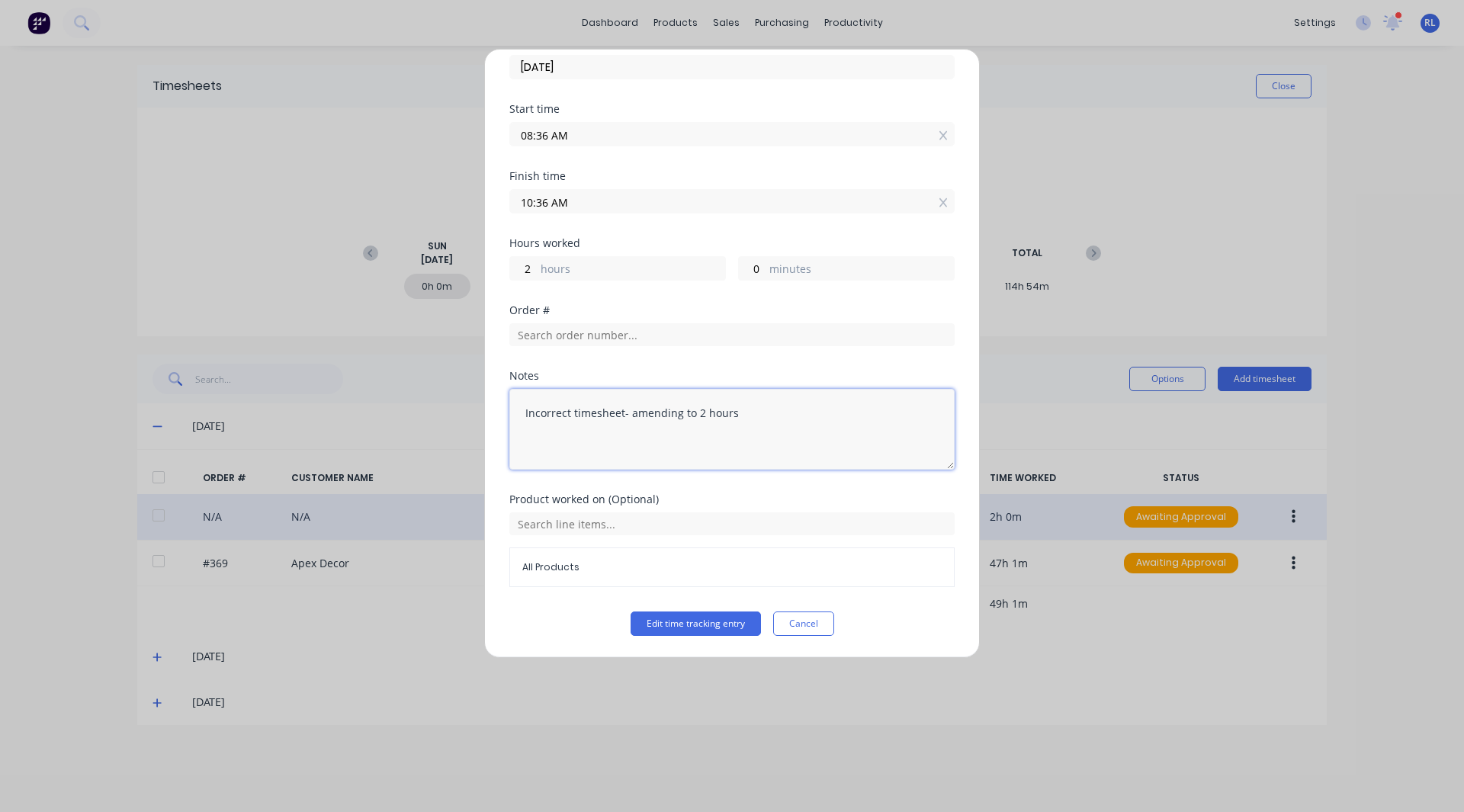
type textarea "Incorrect timesheet- amending to 2 hours"
click at [692, 637] on div "Edit time tracking entry Date 08/09/2025 Start time 08:36 AM Finish time 10:36 …" at bounding box center [731, 353] width 496 height 609
click at [690, 627] on button "Edit time tracking entry" at bounding box center [696, 623] width 130 height 24
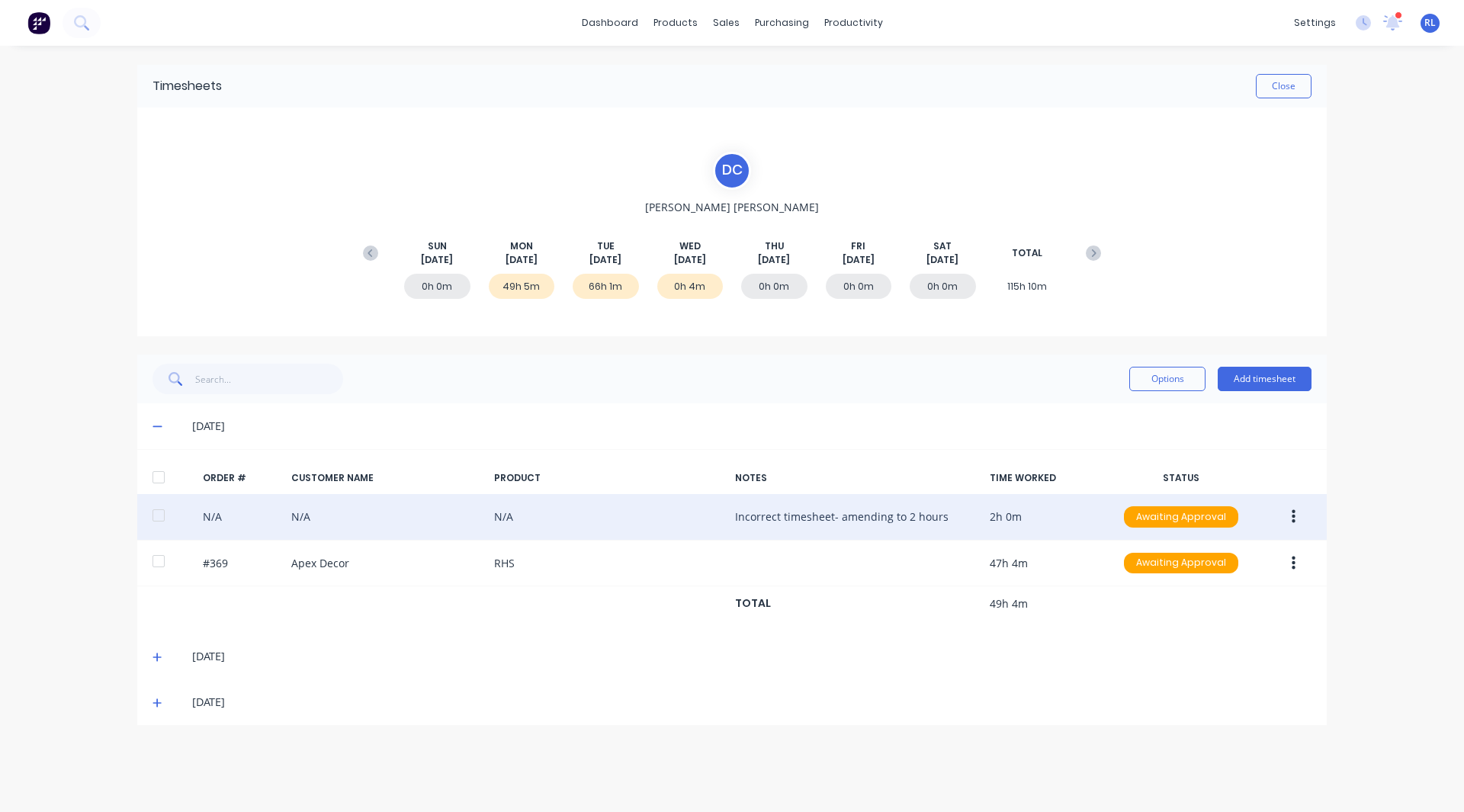
click at [1294, 517] on icon "button" at bounding box center [1294, 516] width 4 height 13
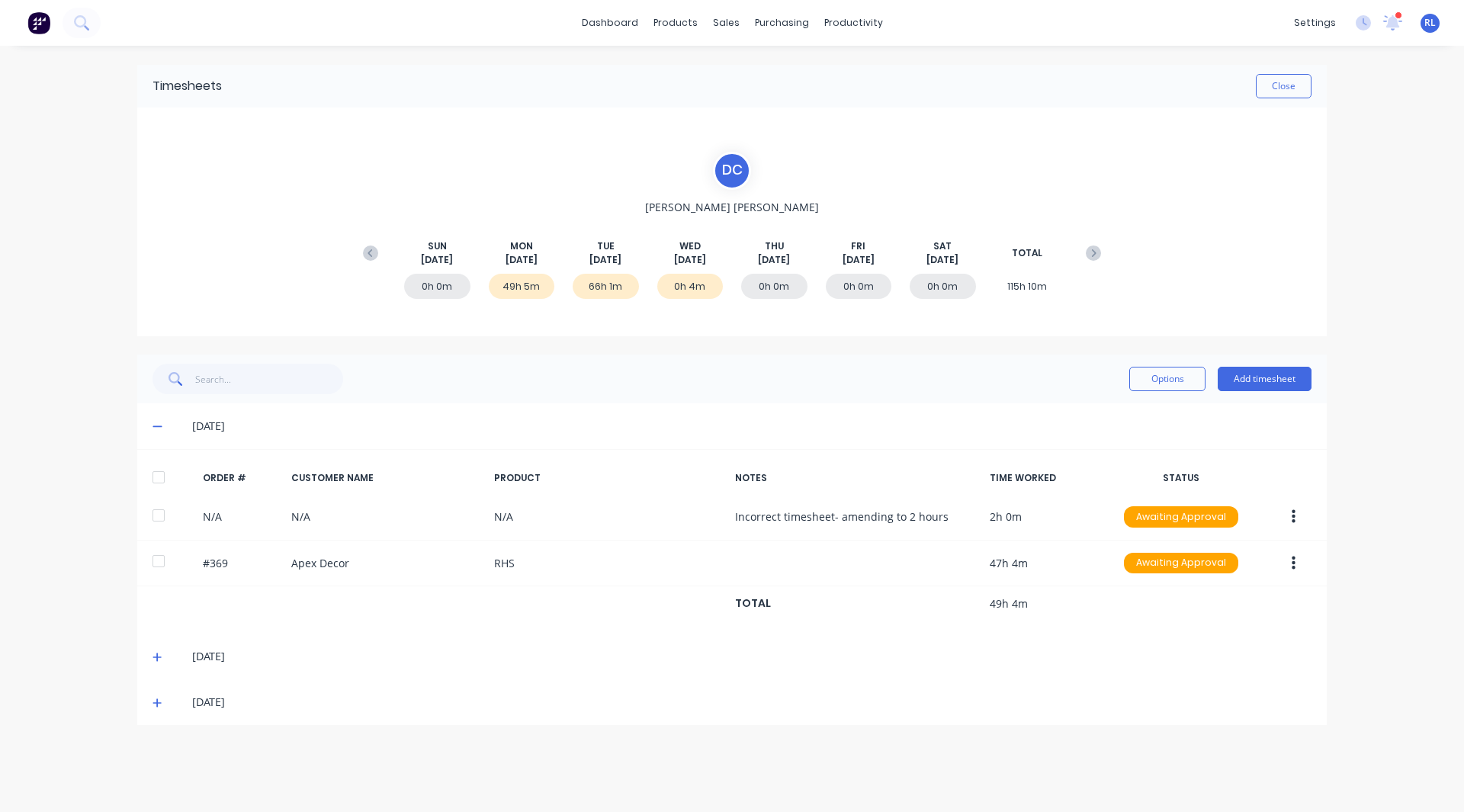
click at [1365, 470] on div "dashboard products sales purchasing productivity dashboard products Product Cat…" at bounding box center [732, 406] width 1464 height 812
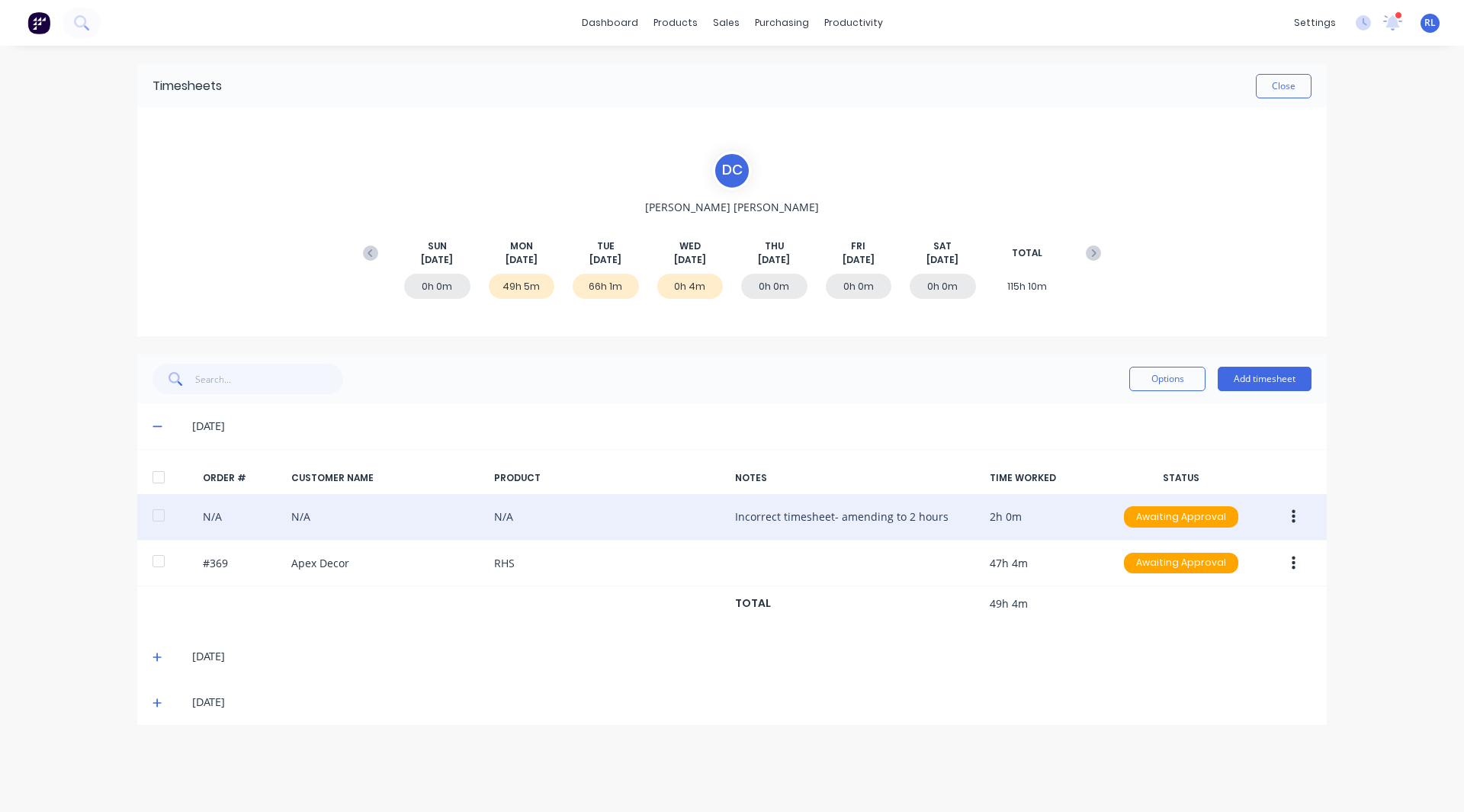
click at [1297, 515] on button "button" at bounding box center [1293, 516] width 36 height 28
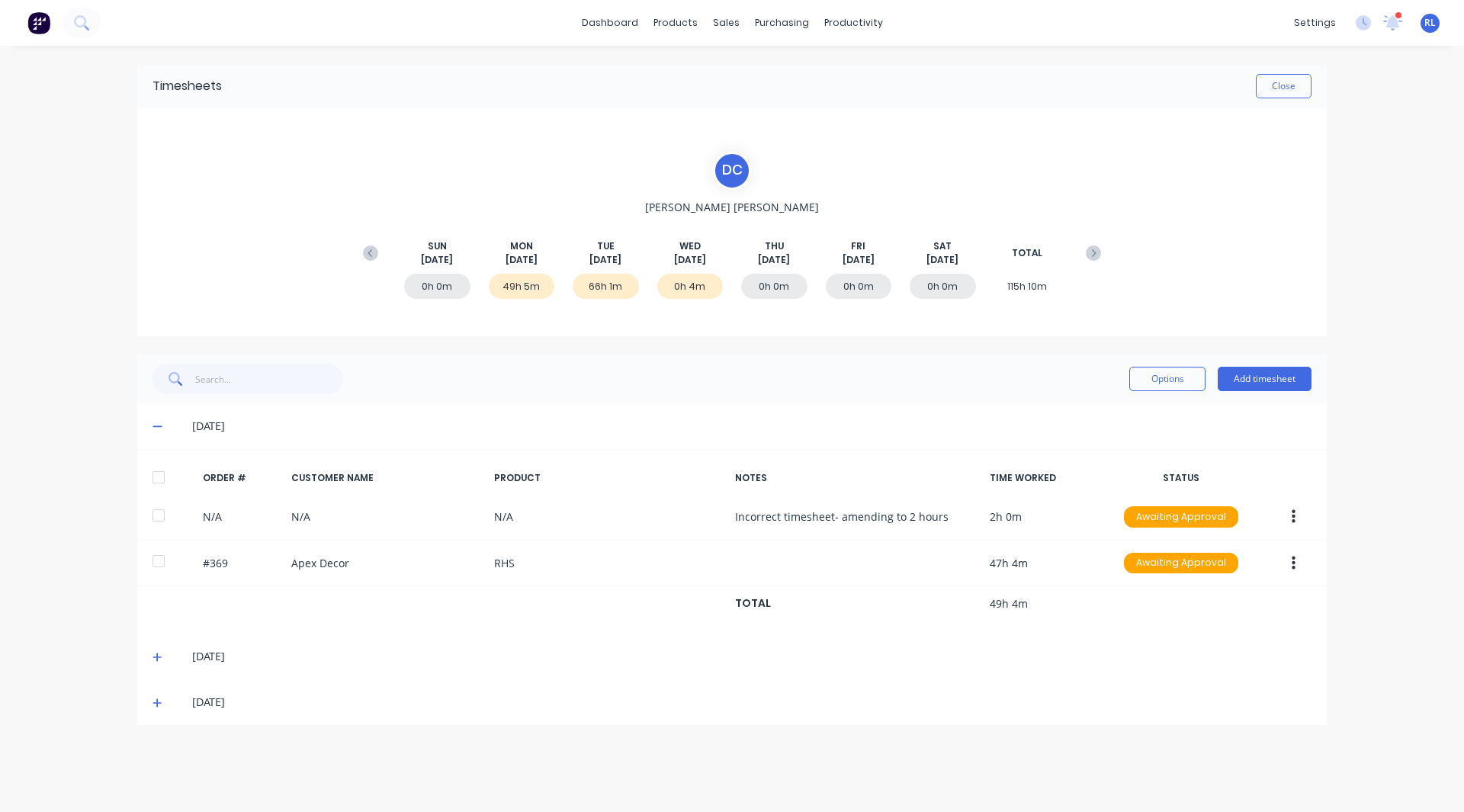
click at [1396, 439] on div "dashboard products sales purchasing productivity dashboard products Product Cat…" at bounding box center [732, 406] width 1464 height 812
click at [761, 69] on div "Sales Orders" at bounding box center [782, 73] width 63 height 13
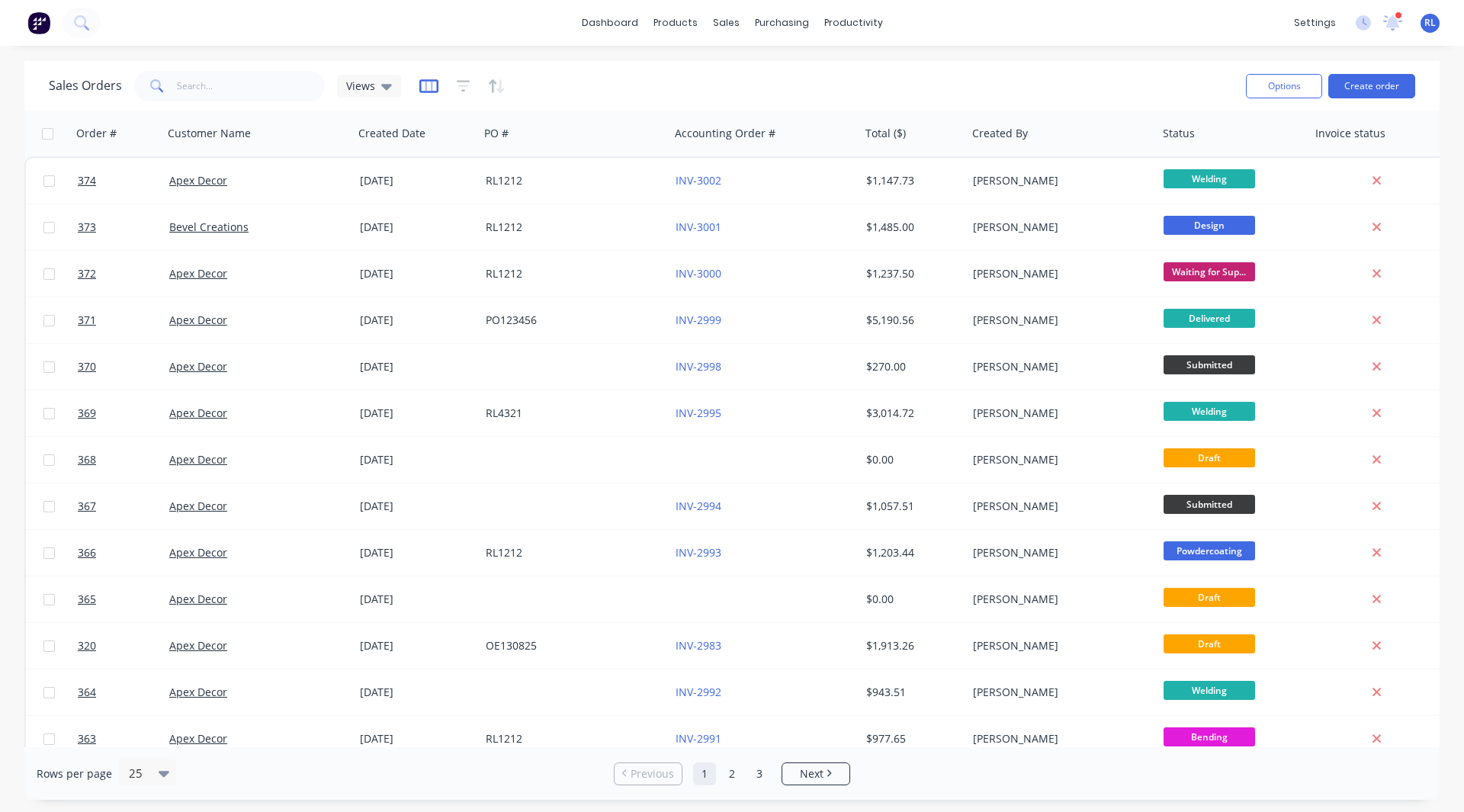
click at [430, 89] on icon "button" at bounding box center [429, 86] width 19 height 15
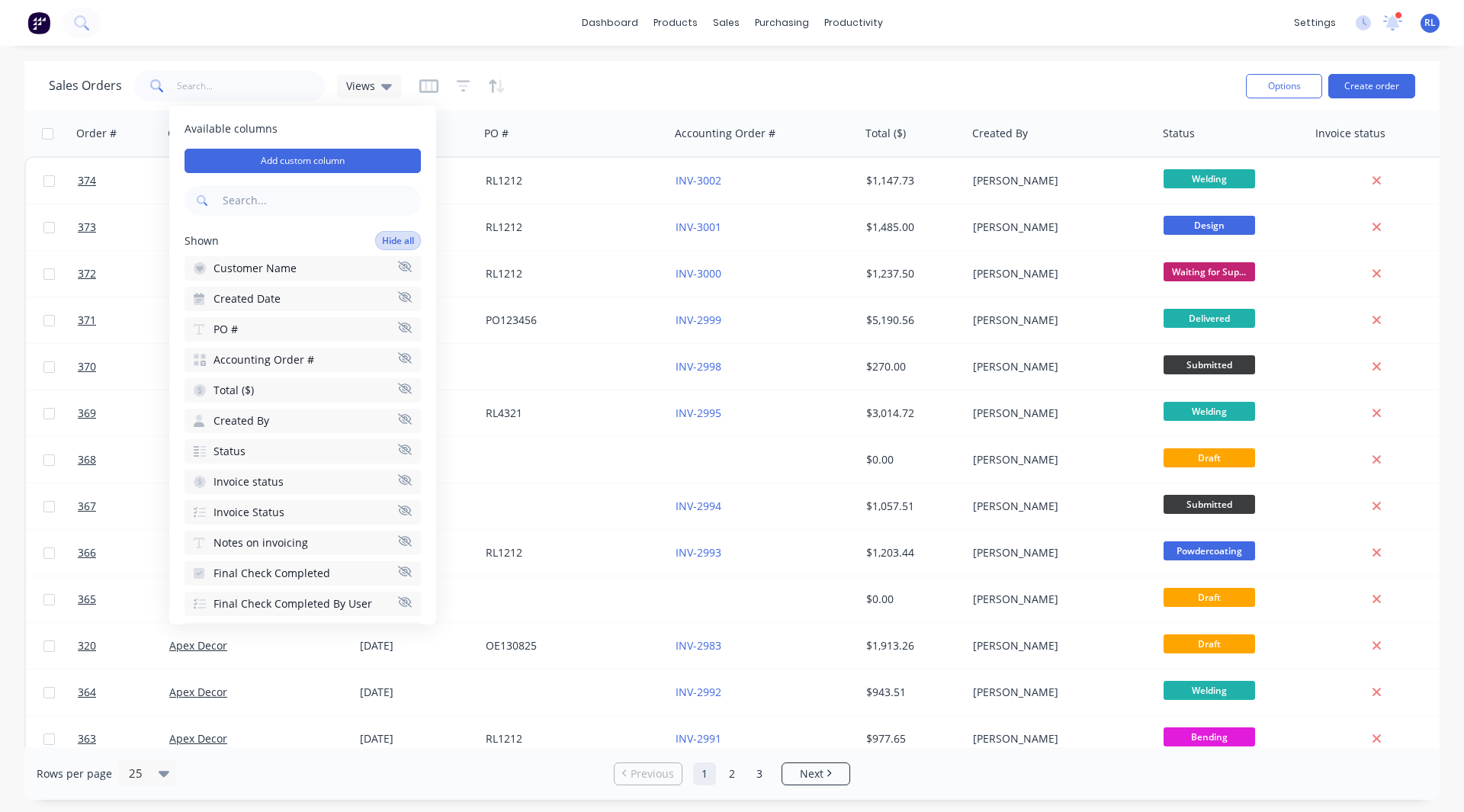
click at [384, 238] on button "Hide all" at bounding box center [398, 240] width 46 height 19
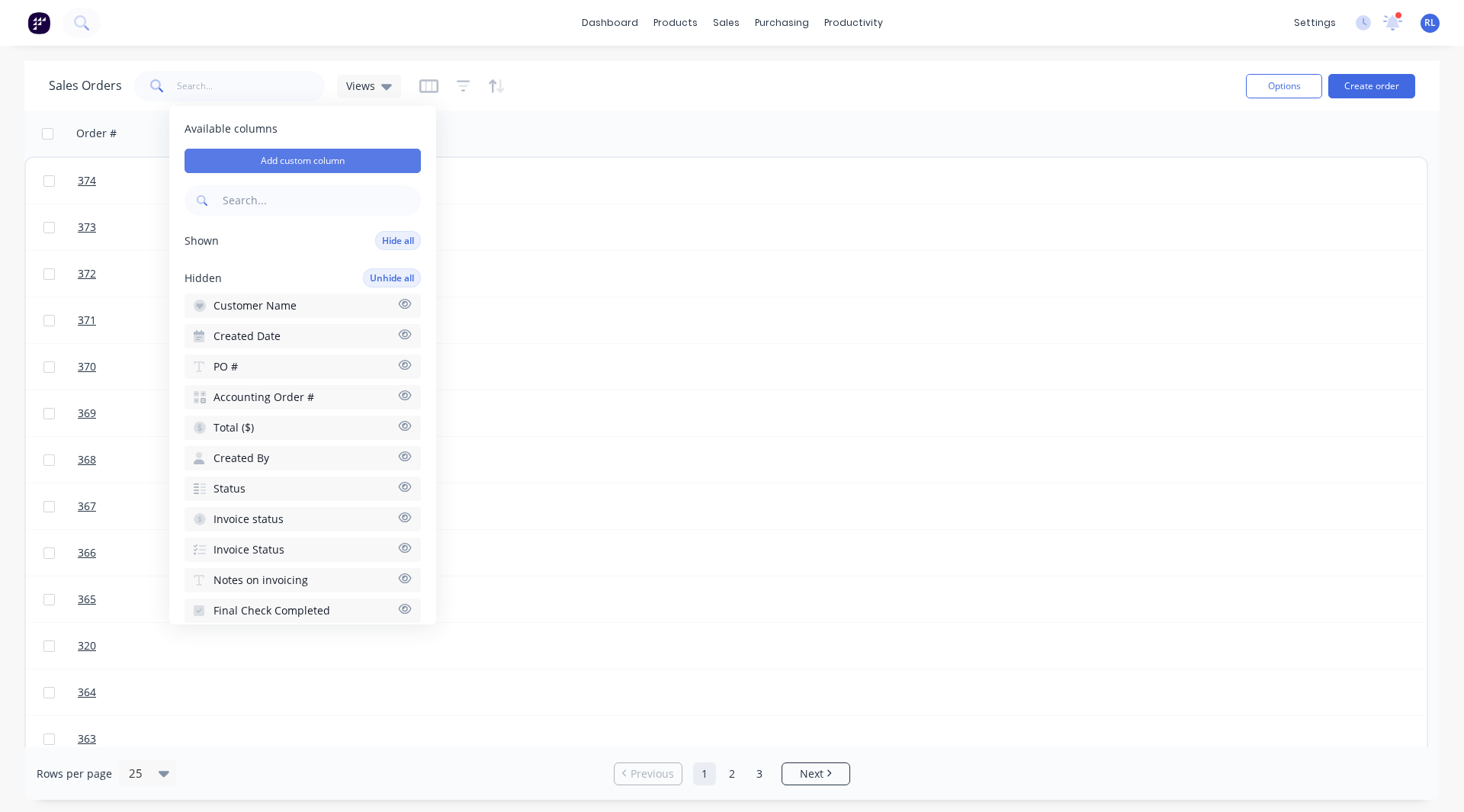
click at [333, 165] on button "Add custom column" at bounding box center [302, 160] width 236 height 24
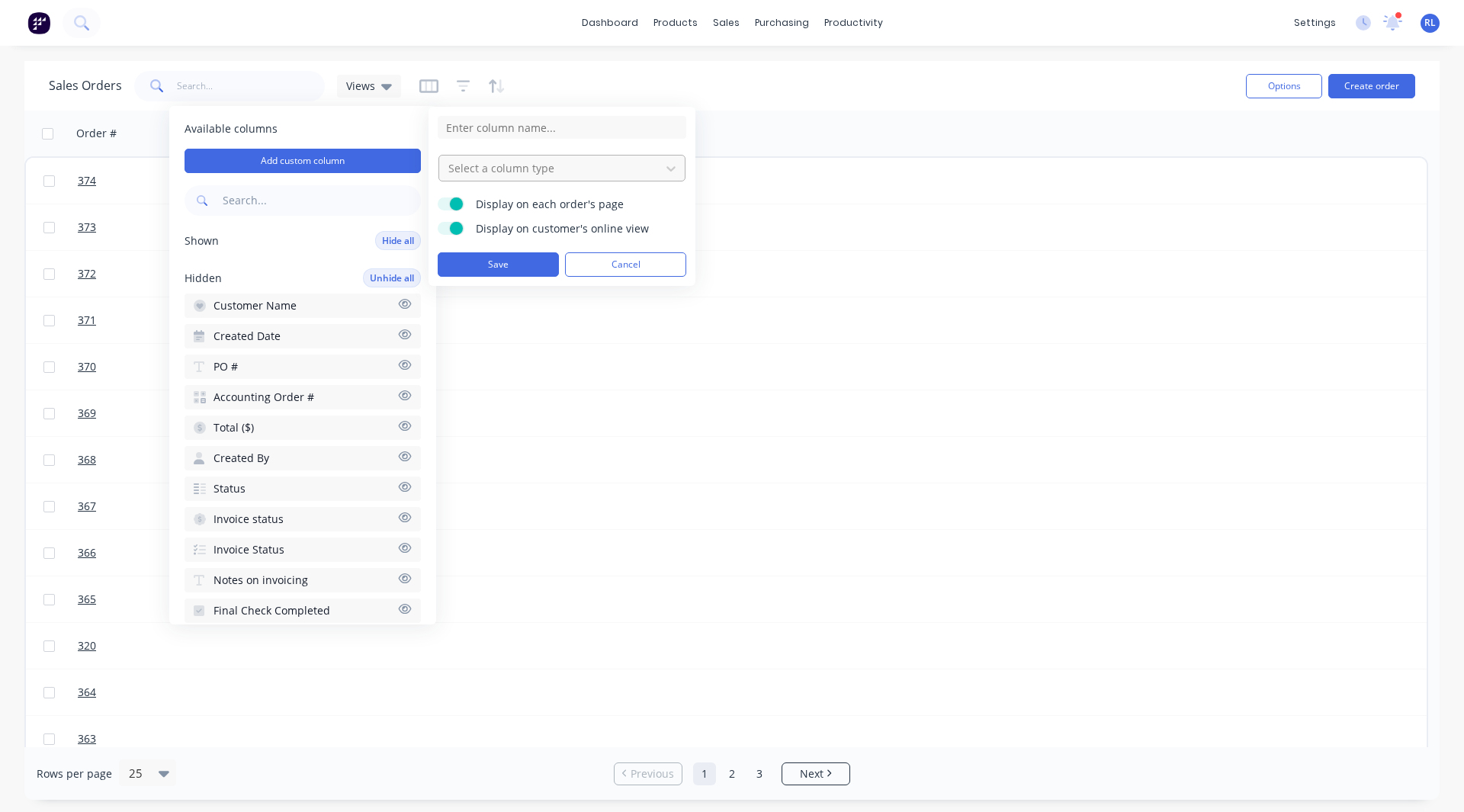
click at [497, 167] on div at bounding box center [550, 168] width 206 height 19
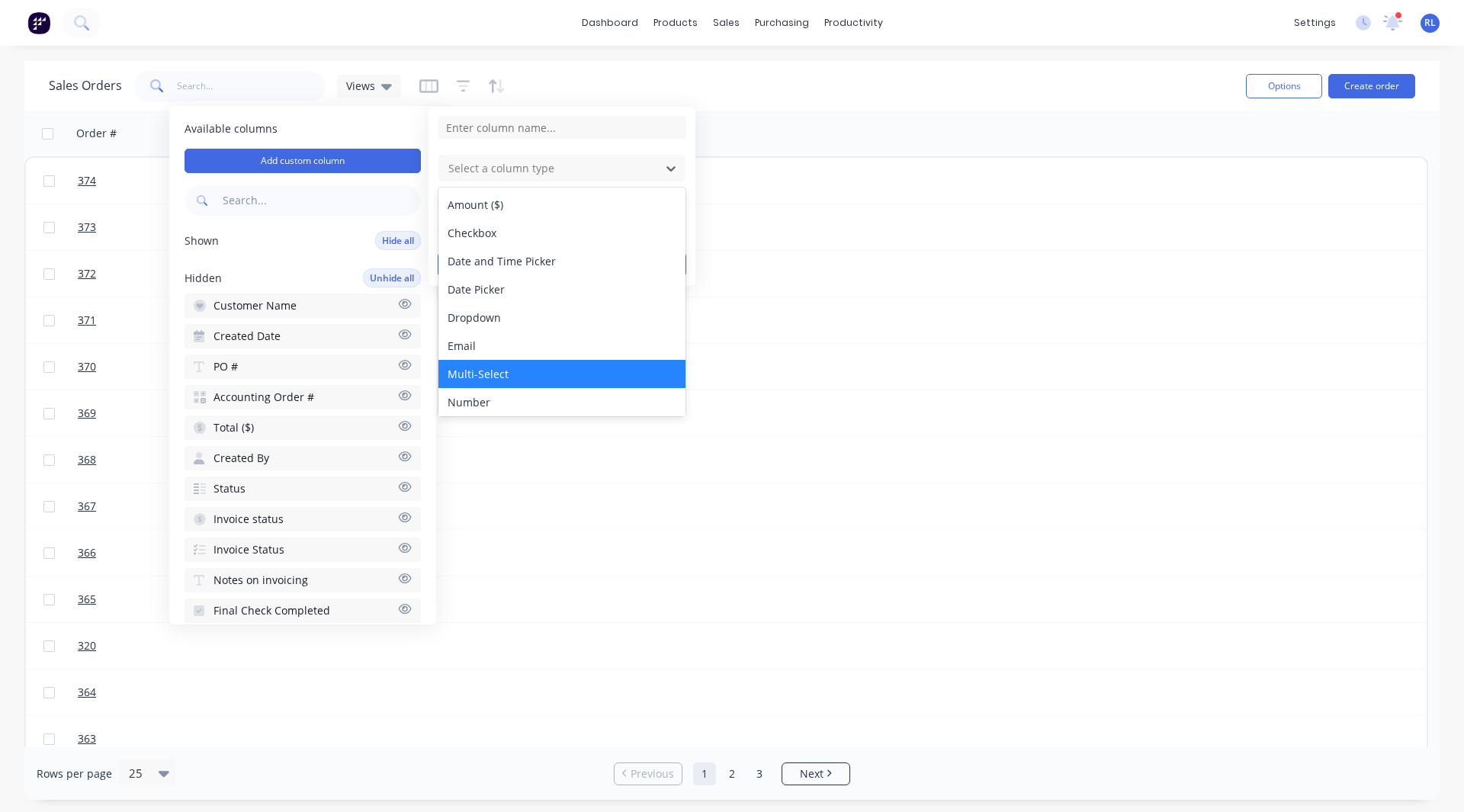
click at [491, 365] on div "Multi-Select" at bounding box center [562, 374] width 247 height 28
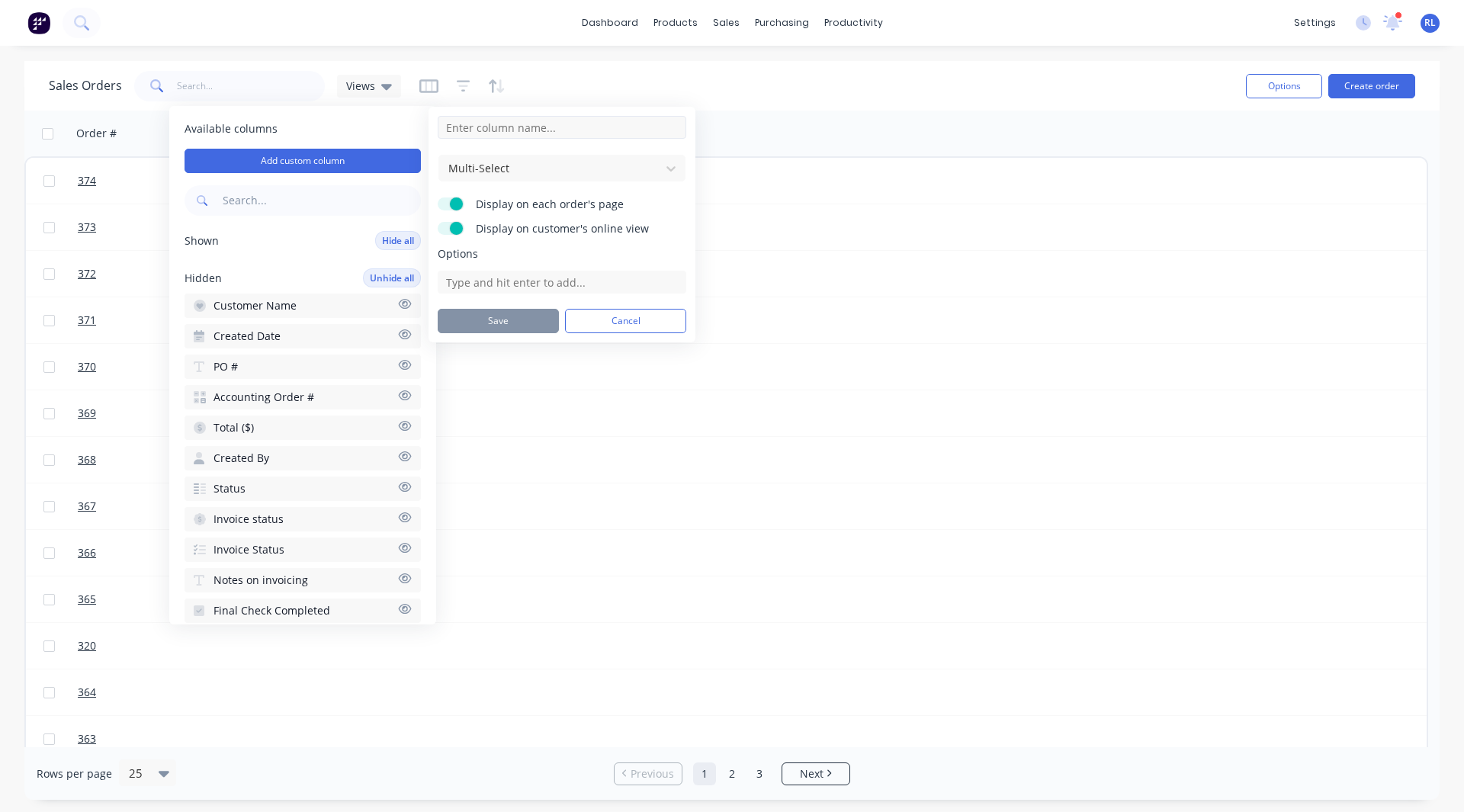
click at [478, 128] on input at bounding box center [562, 127] width 248 height 23
type input "Priority"
click at [496, 284] on input at bounding box center [562, 282] width 248 height 23
type input "Priority 1"
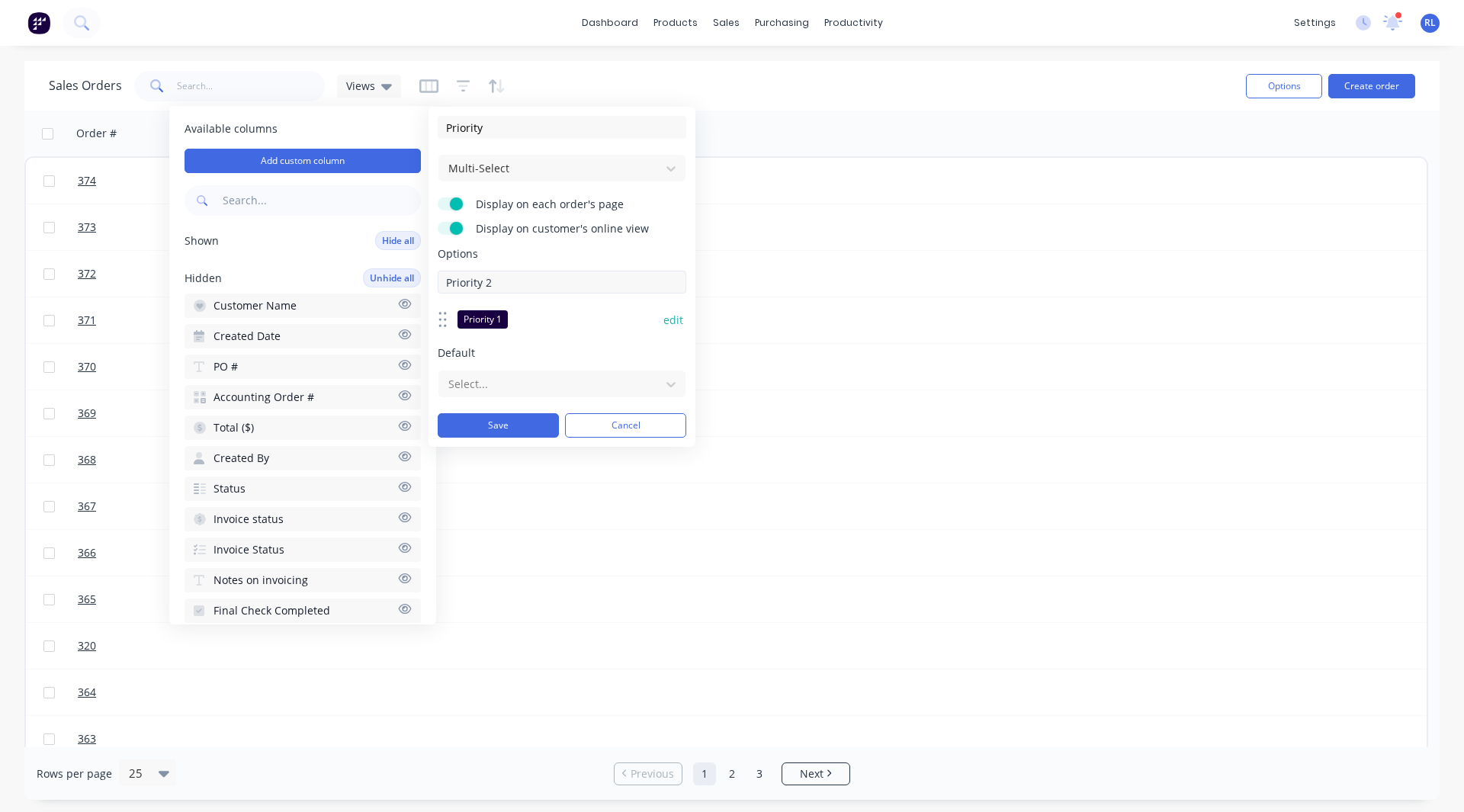
type input "Priority 2"
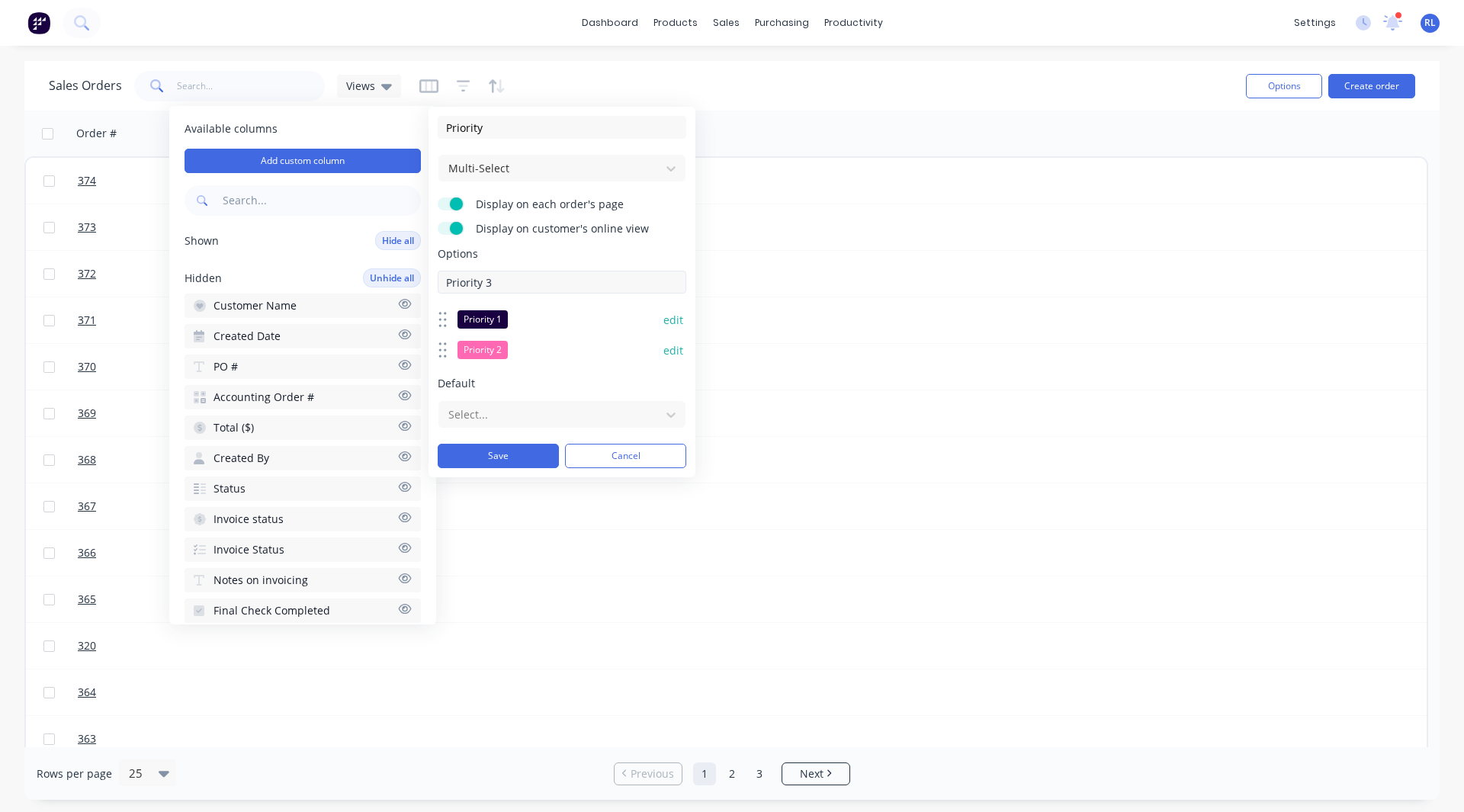
type input "Priority 3"
click at [517, 475] on button "Save" at bounding box center [498, 485] width 121 height 24
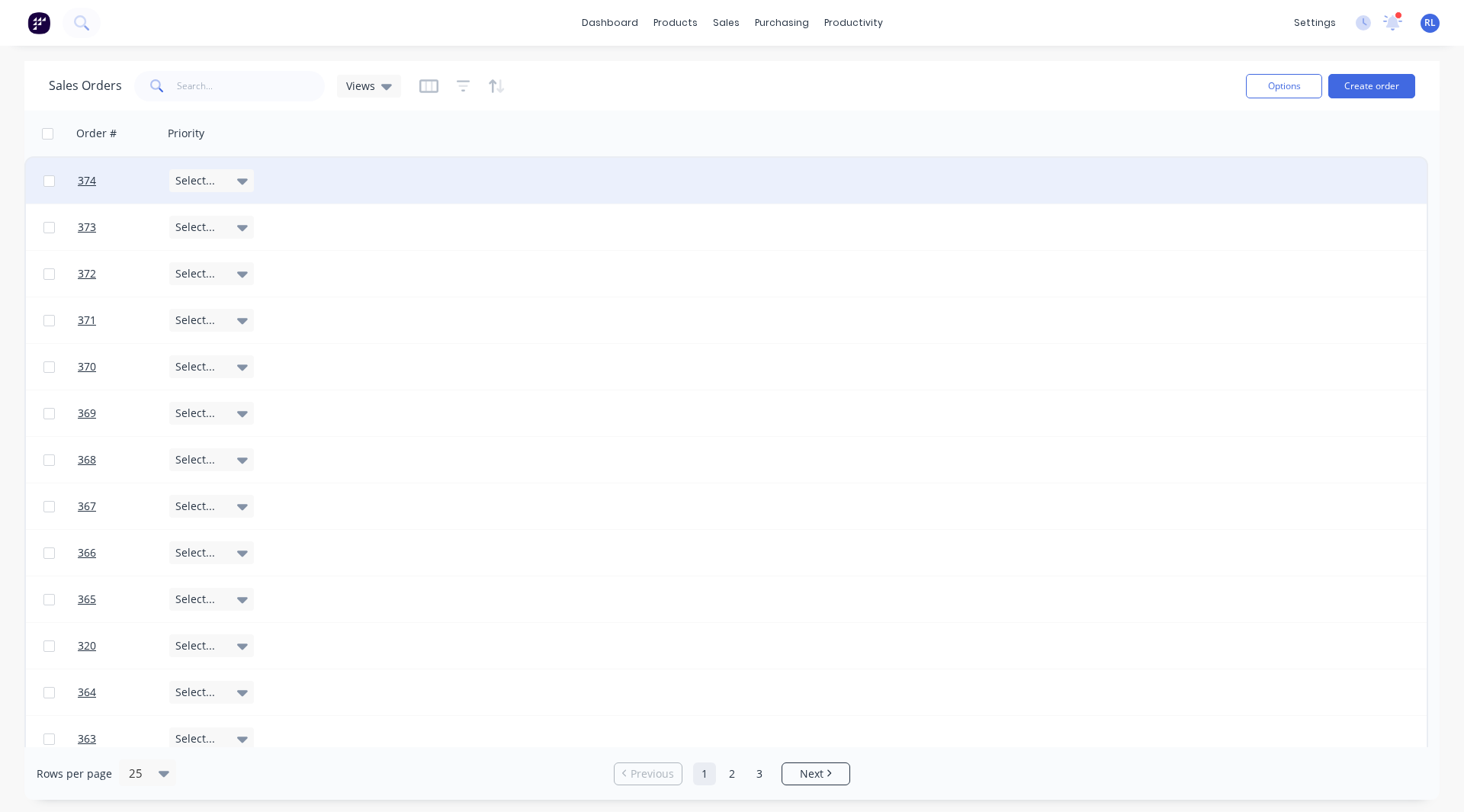
click at [176, 180] on span "Select..." at bounding box center [195, 180] width 39 height 15
click at [187, 223] on div "Priority 1" at bounding box center [202, 227] width 50 height 18
click at [434, 135] on div "Order # Priority" at bounding box center [726, 133] width 1404 height 46
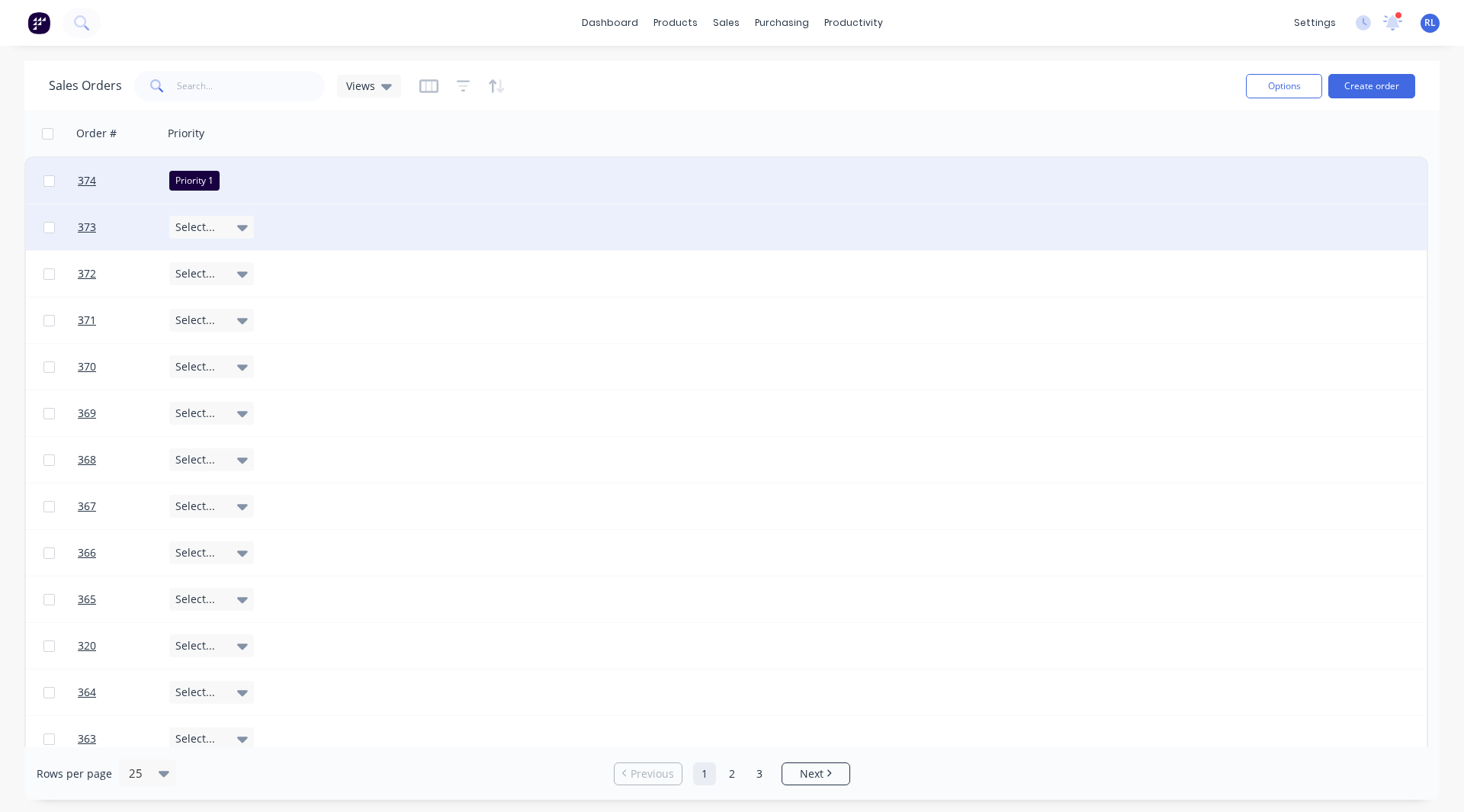
click at [191, 222] on span "Select..." at bounding box center [195, 227] width 39 height 15
click at [190, 303] on div "Priority 2" at bounding box center [202, 302] width 50 height 18
click at [392, 135] on div "Order # Priority" at bounding box center [726, 133] width 1404 height 46
click at [354, 89] on span "Views" at bounding box center [360, 85] width 29 height 16
click at [602, 78] on div "Sales Orders Views" at bounding box center [641, 85] width 1185 height 38
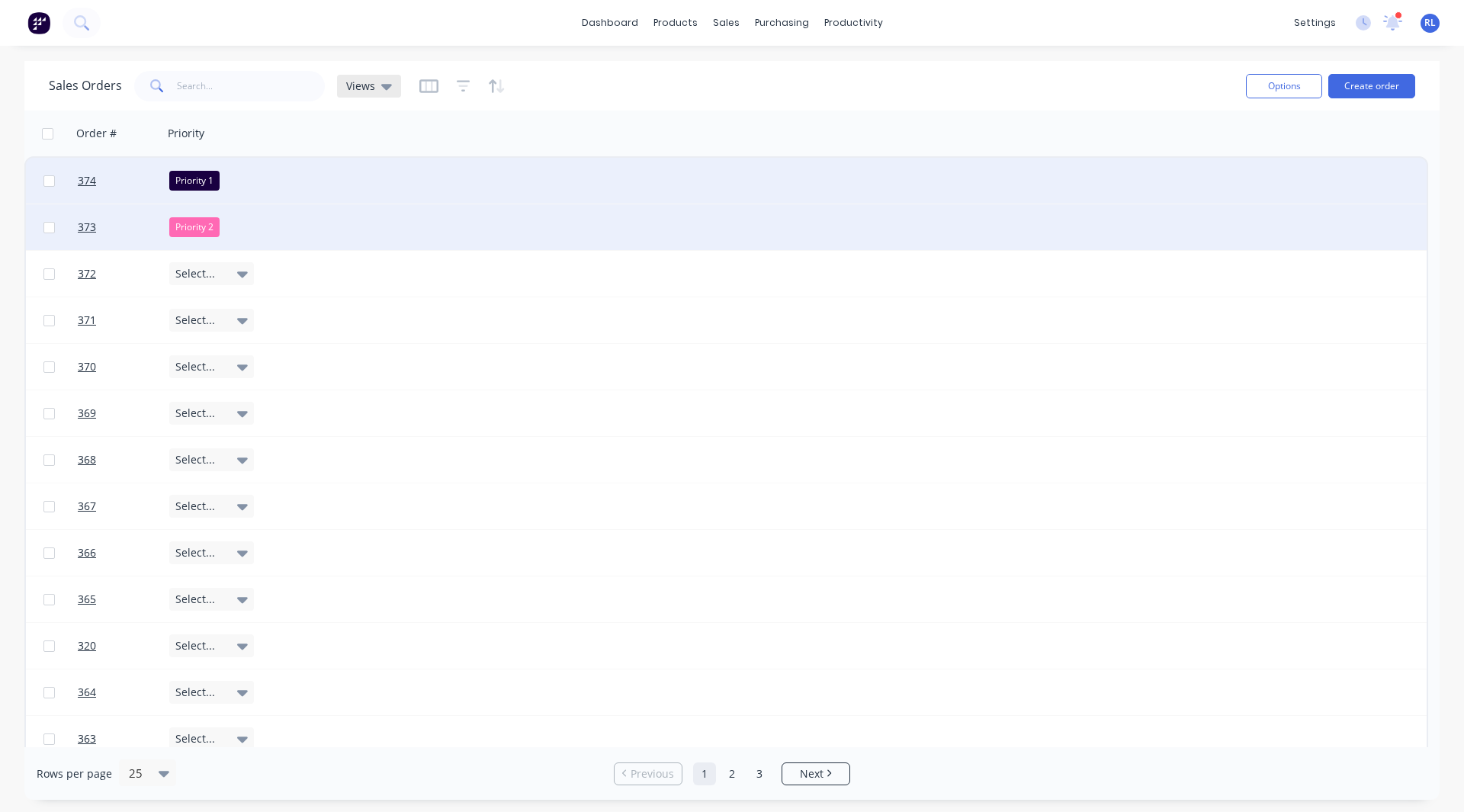
click at [387, 89] on icon at bounding box center [386, 86] width 11 height 17
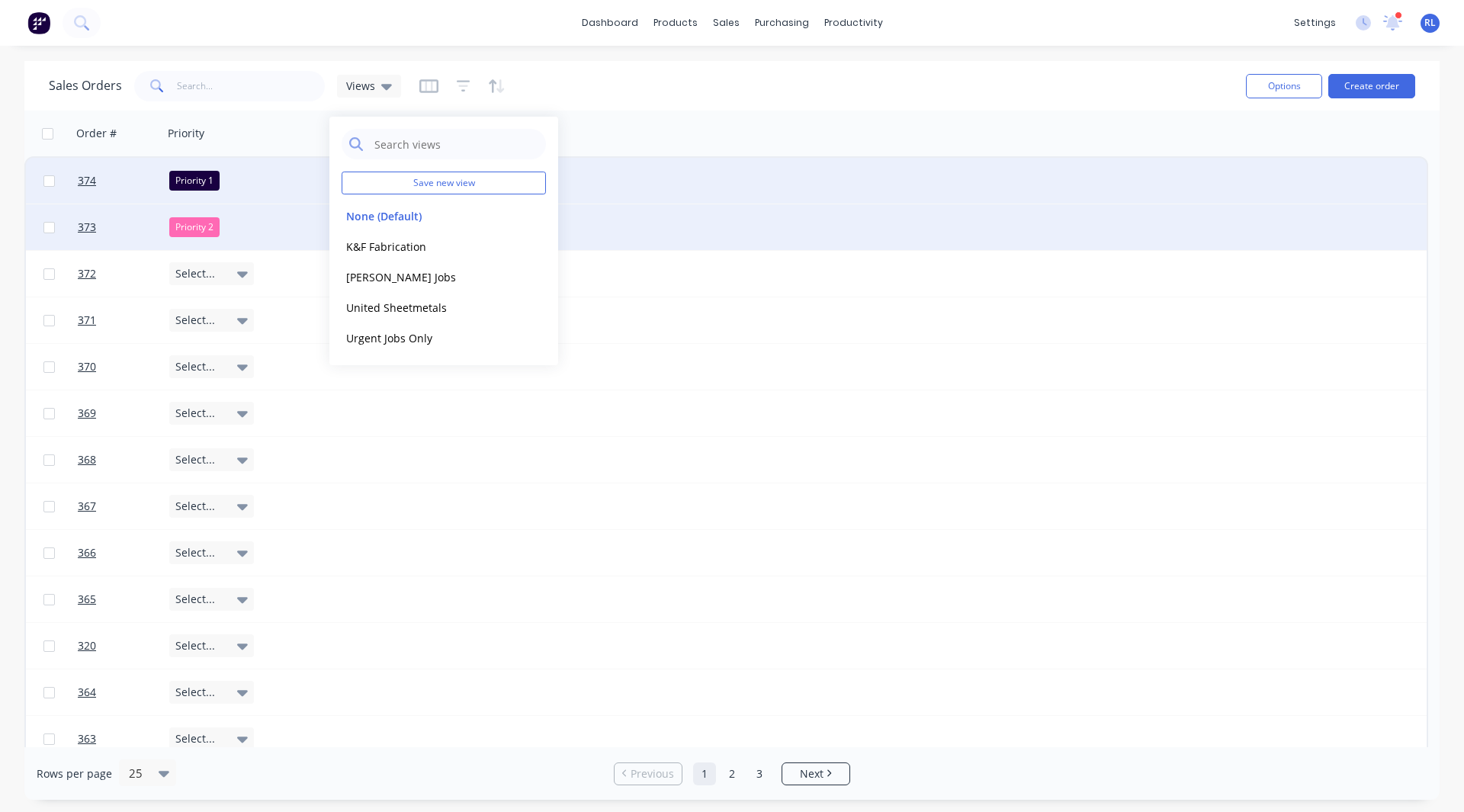
click at [411, 85] on div "Sales Orders Views" at bounding box center [641, 85] width 1185 height 38
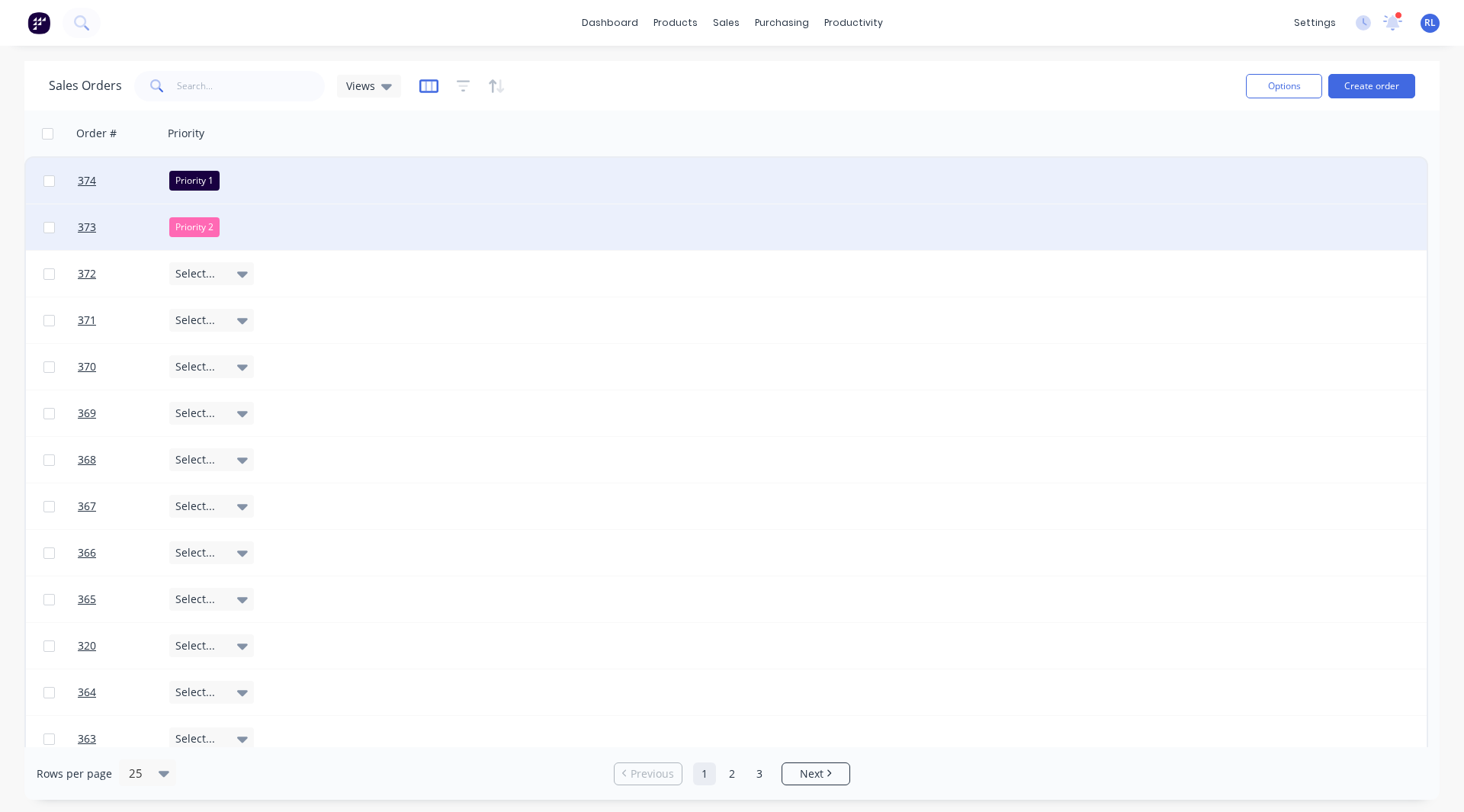
click at [424, 84] on icon "button" at bounding box center [429, 86] width 19 height 15
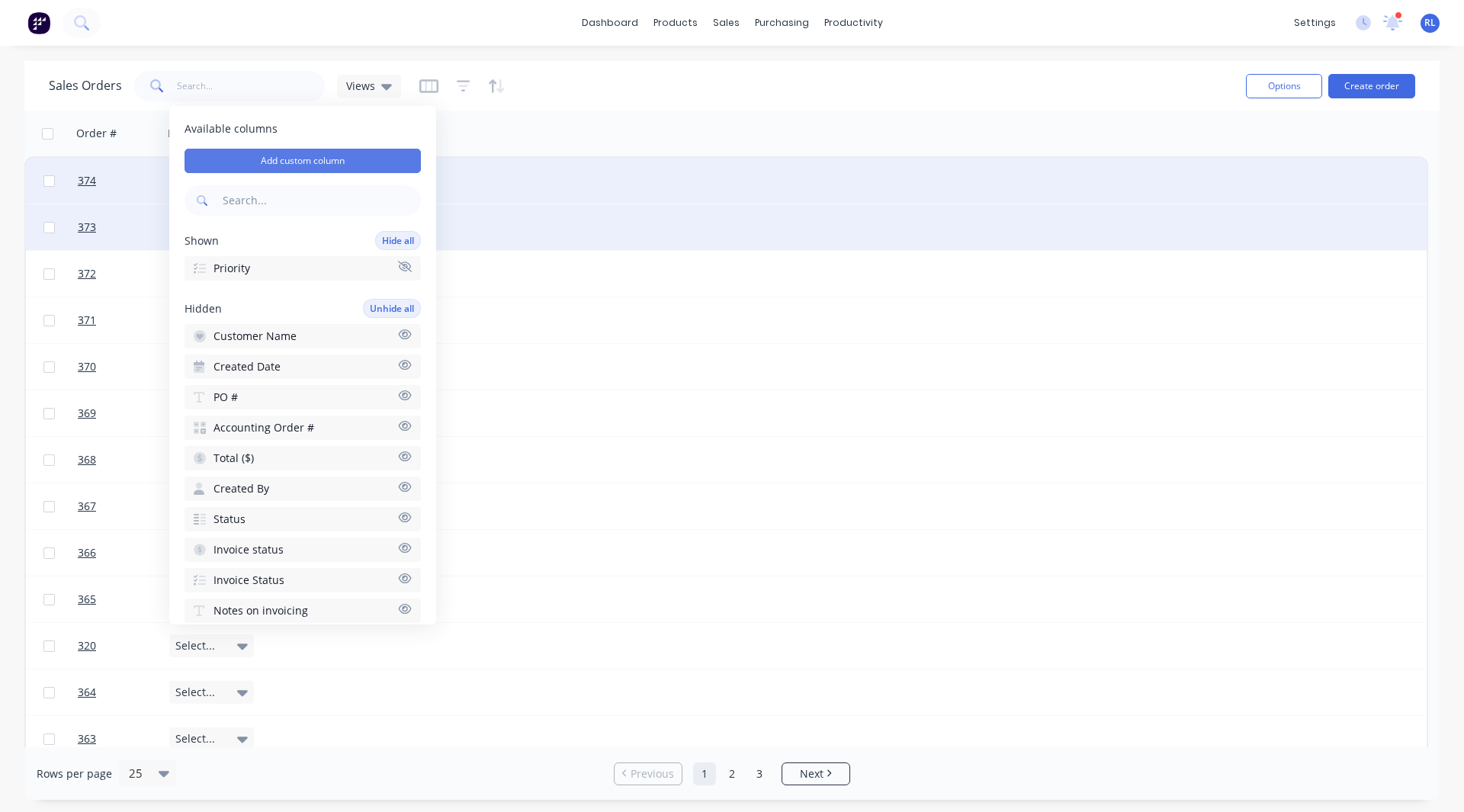
click at [323, 159] on button "Add custom column" at bounding box center [302, 160] width 236 height 24
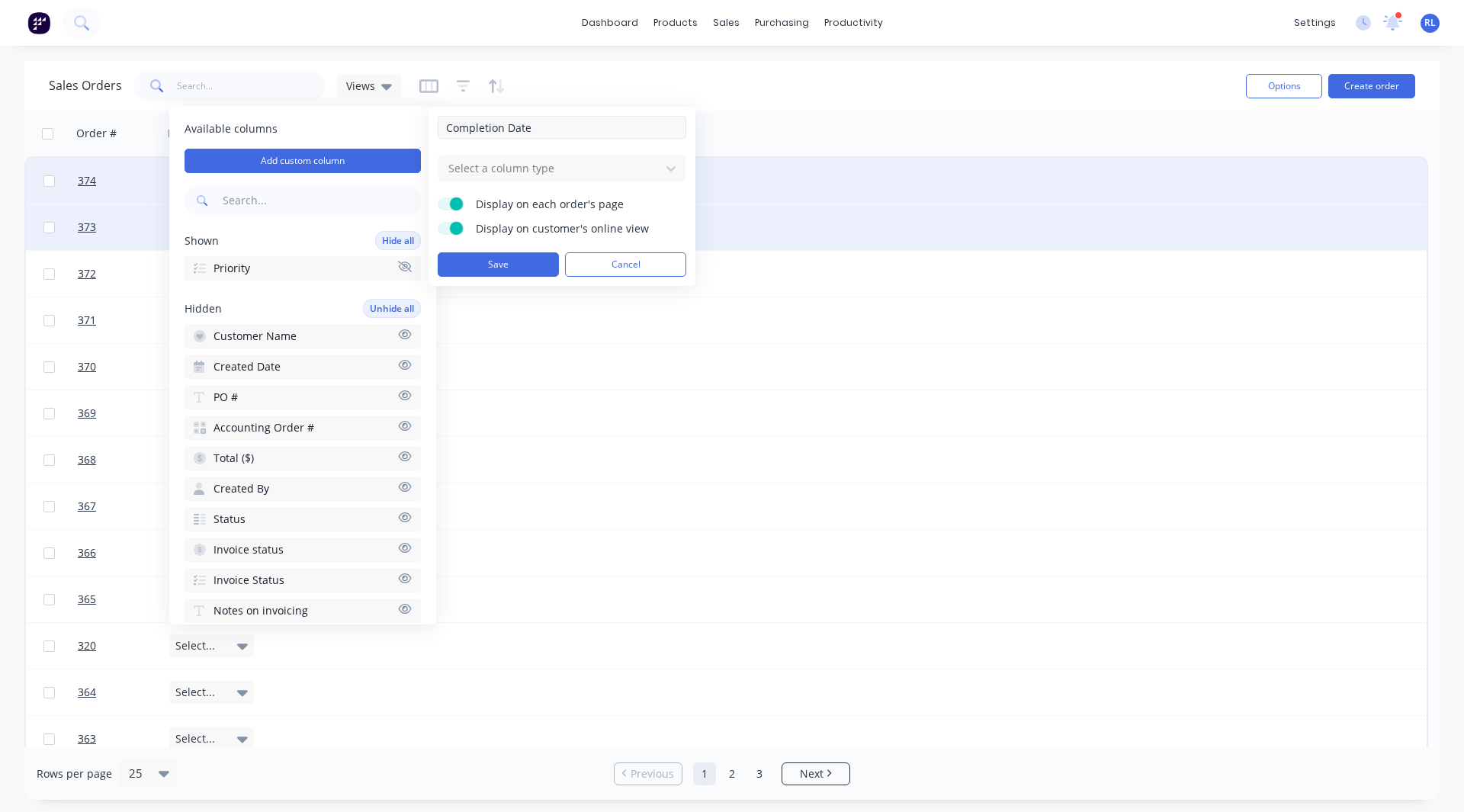
click at [450, 128] on input "Completion Date" at bounding box center [562, 127] width 248 height 23
type input "Target Completion Date"
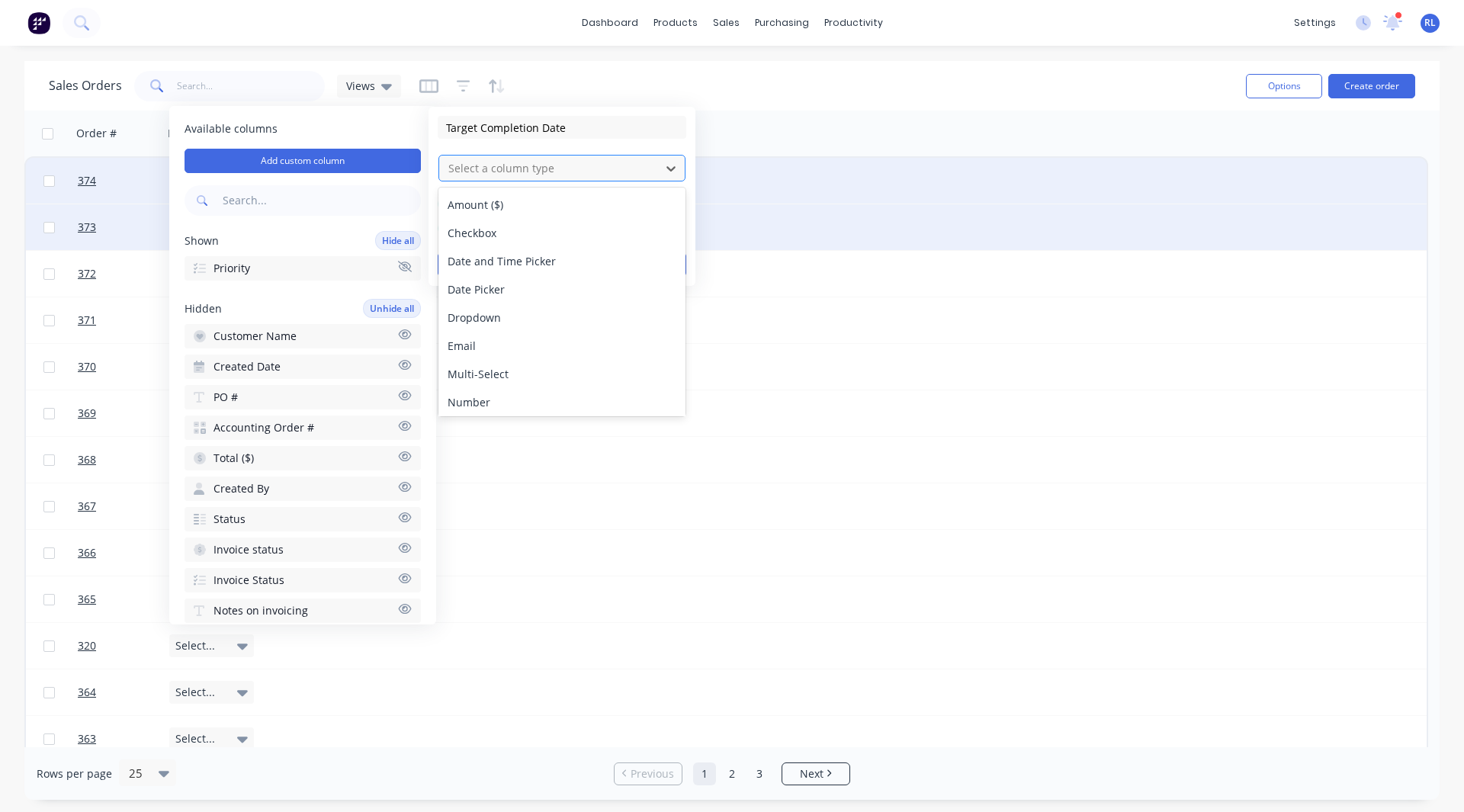
click at [500, 169] on div at bounding box center [550, 168] width 206 height 19
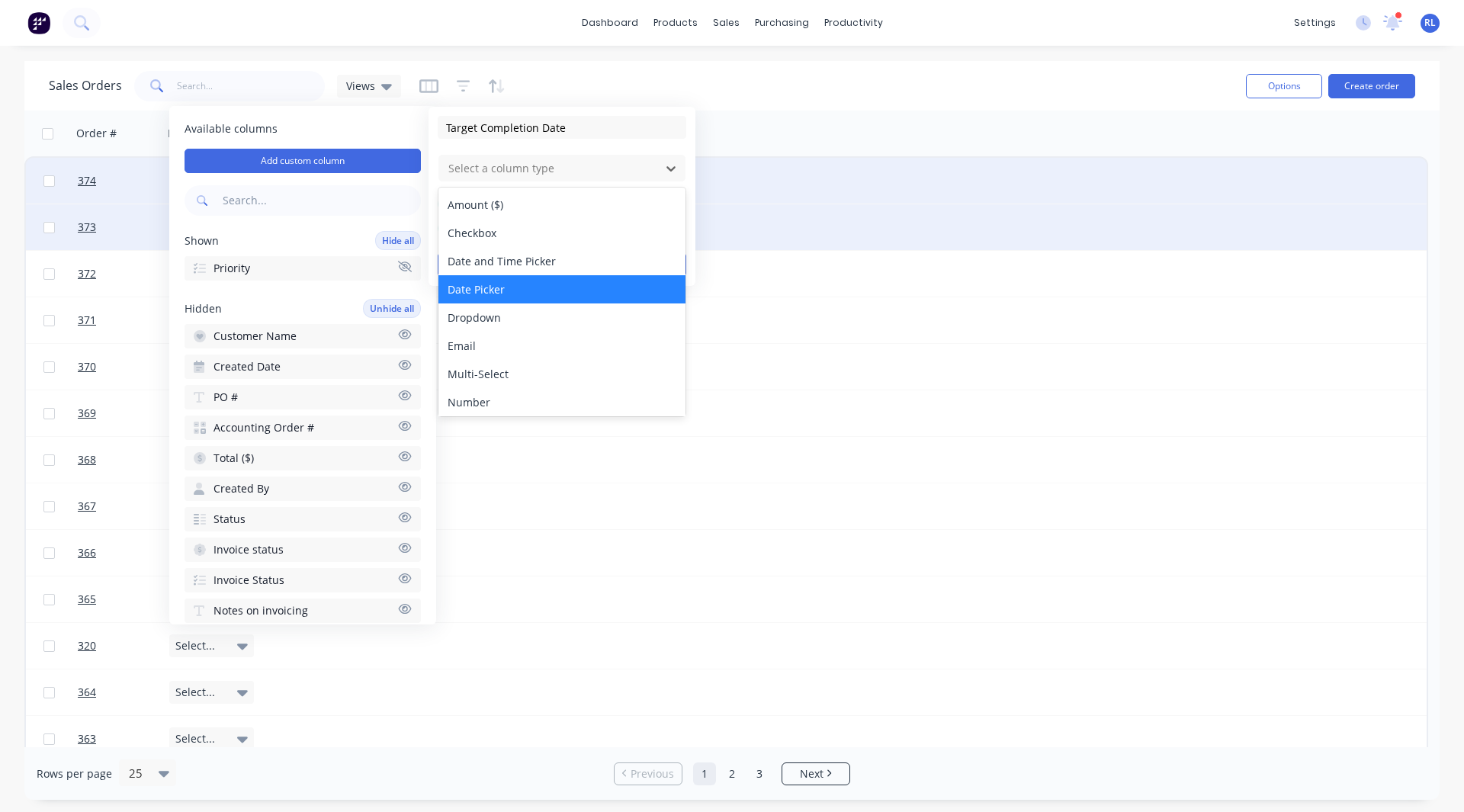
click at [505, 288] on div "Date Picker" at bounding box center [562, 289] width 247 height 28
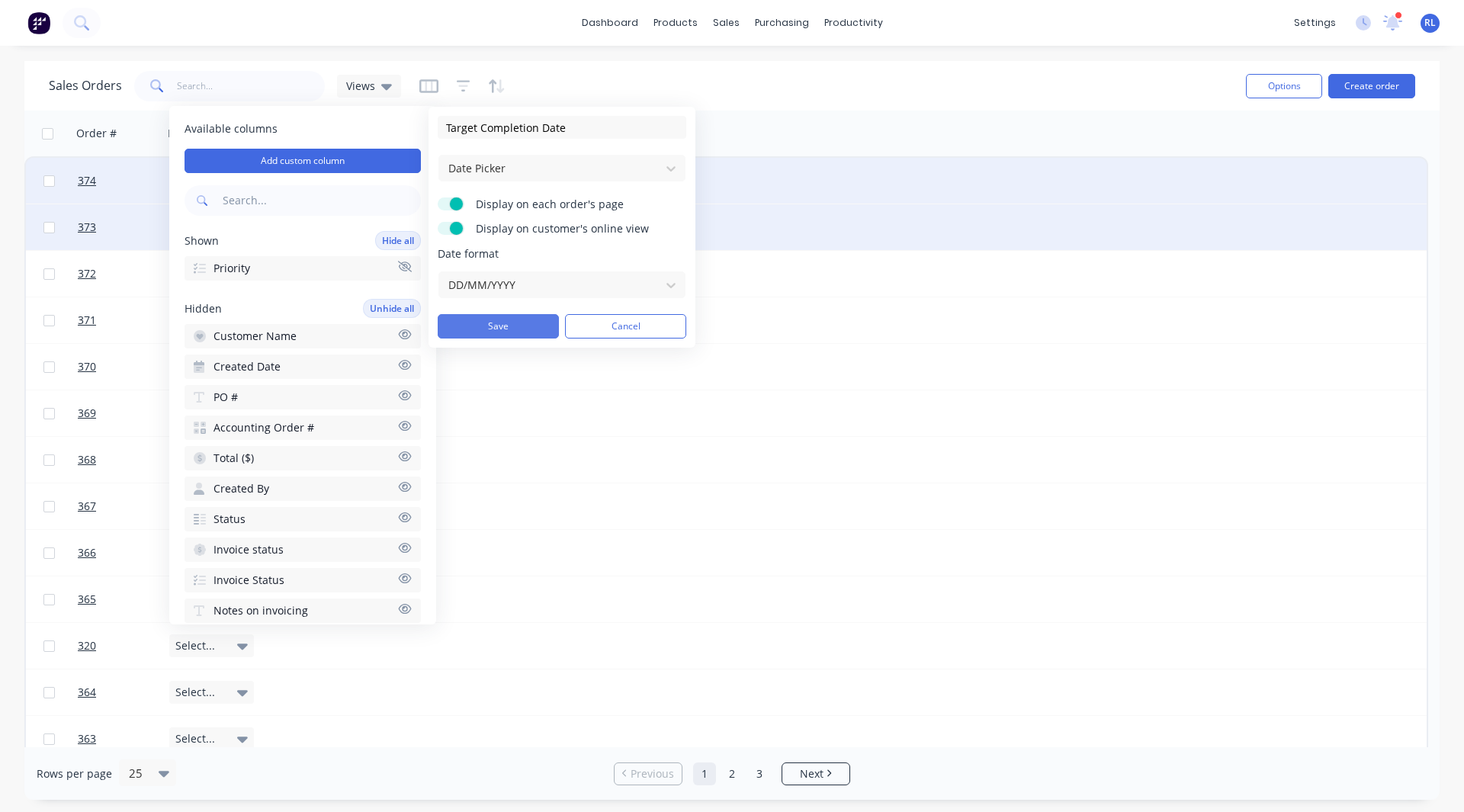
click at [491, 329] on button "Save" at bounding box center [498, 326] width 121 height 24
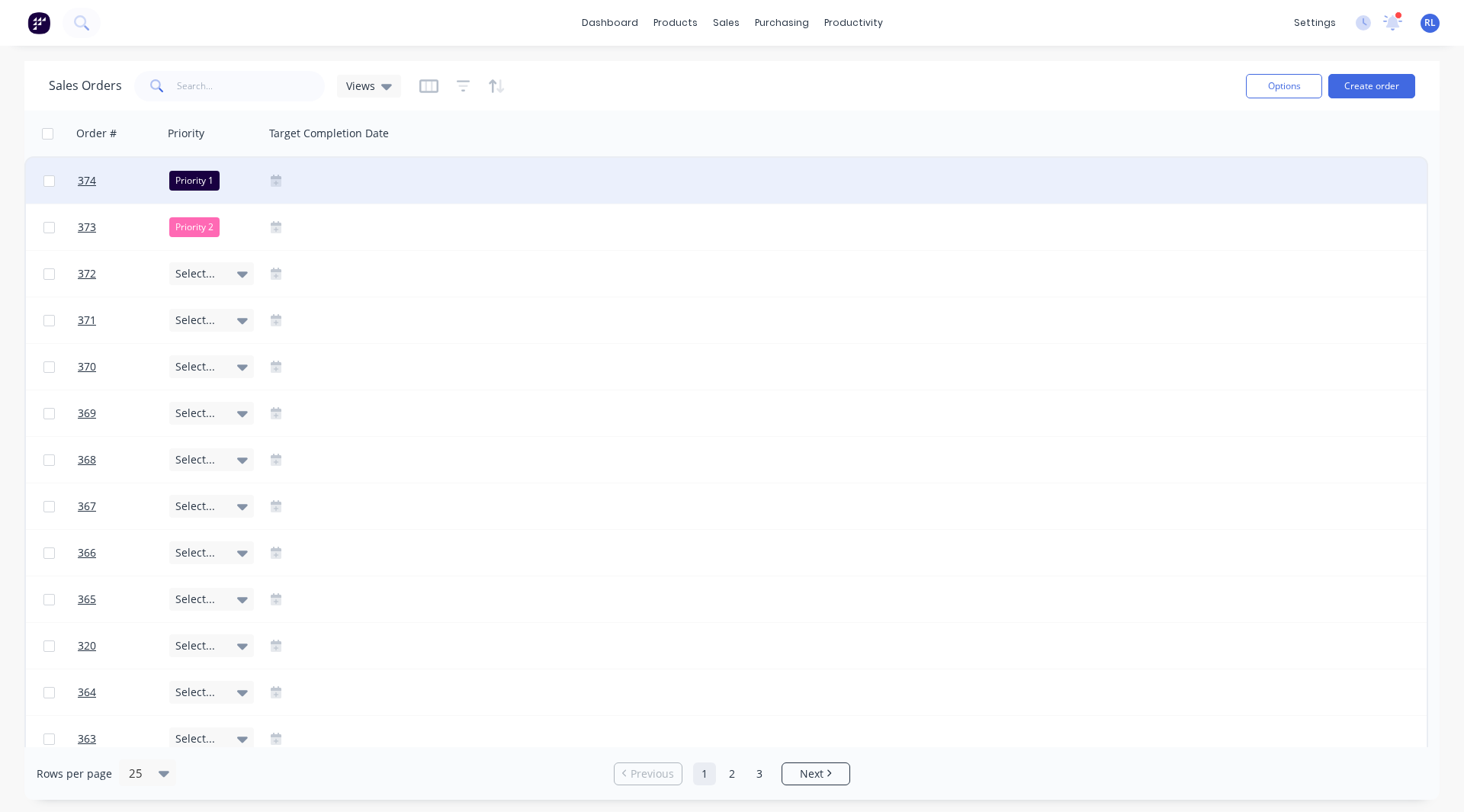
click at [276, 180] on icon at bounding box center [276, 182] width 11 height 8
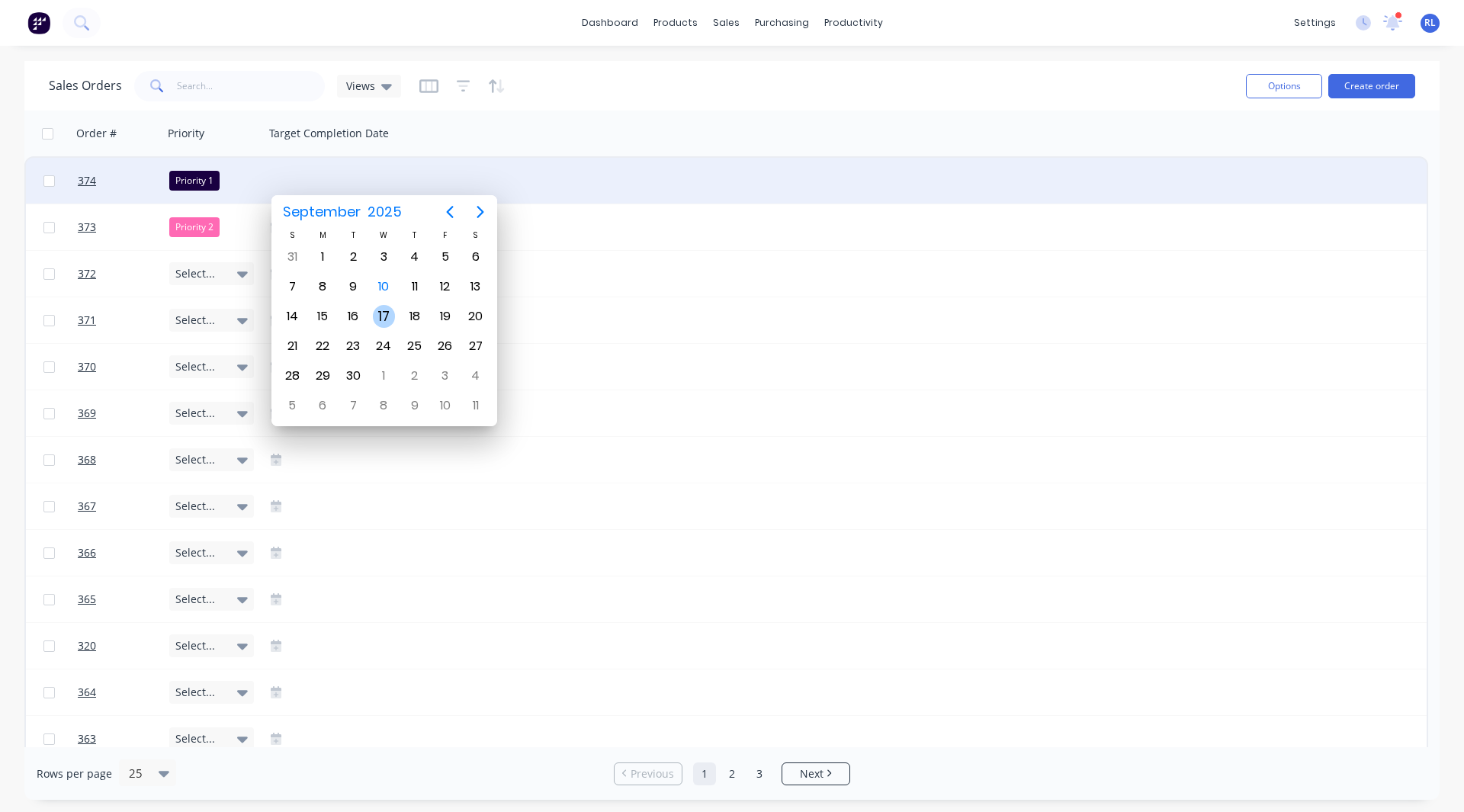
click at [389, 310] on div "17" at bounding box center [384, 316] width 23 height 23
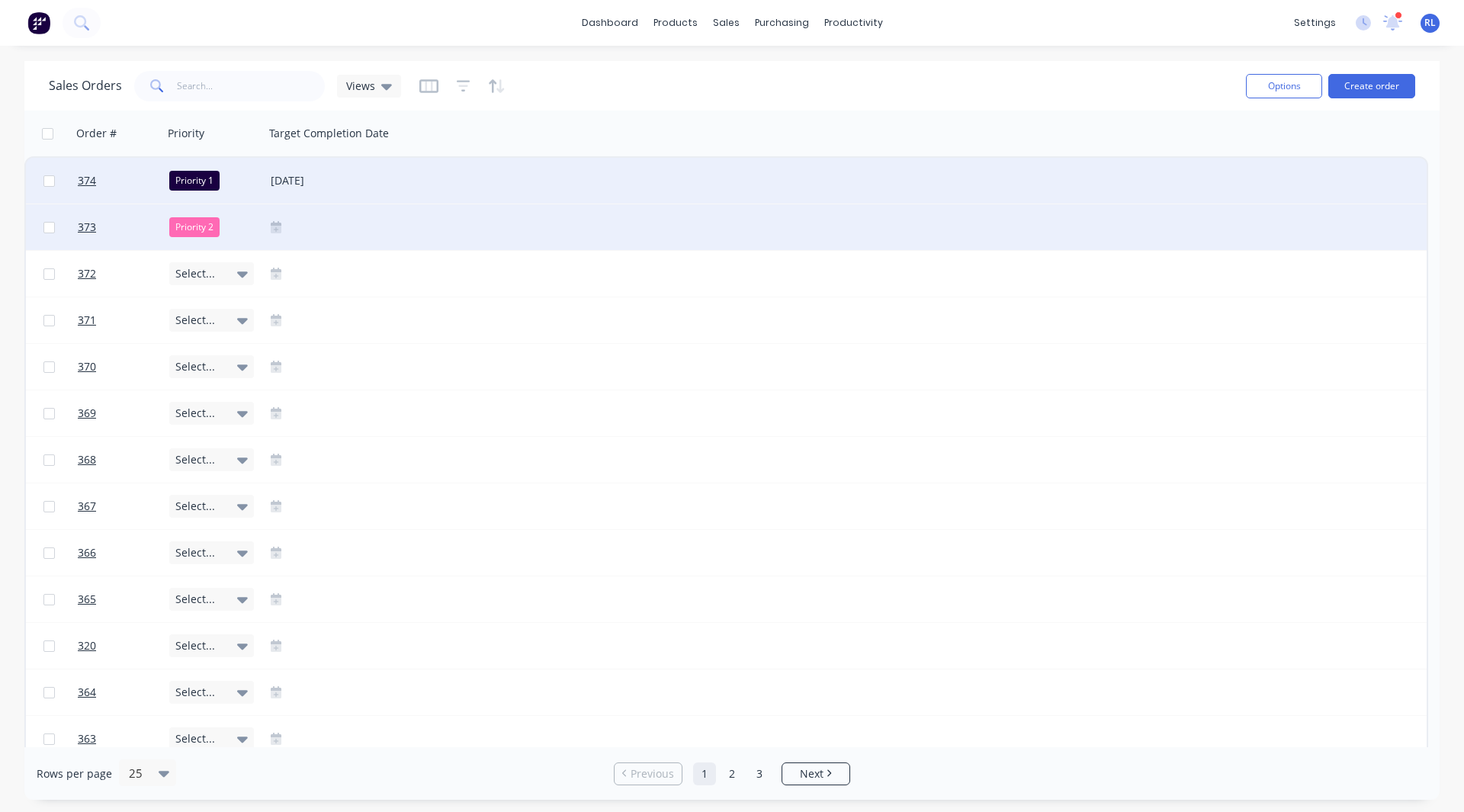
click at [282, 226] on div at bounding box center [374, 227] width 206 height 13
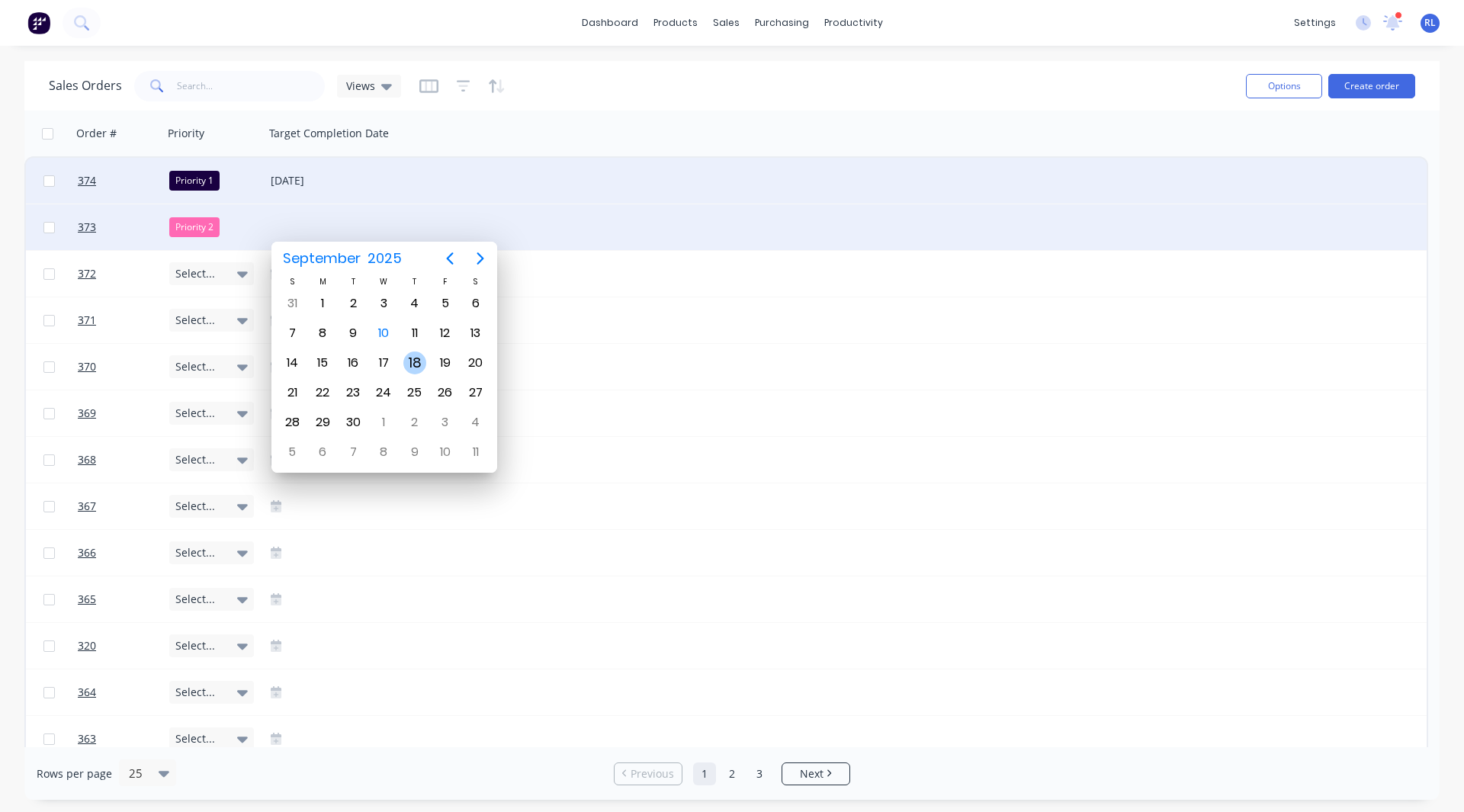
click at [417, 360] on div "18" at bounding box center [414, 363] width 23 height 23
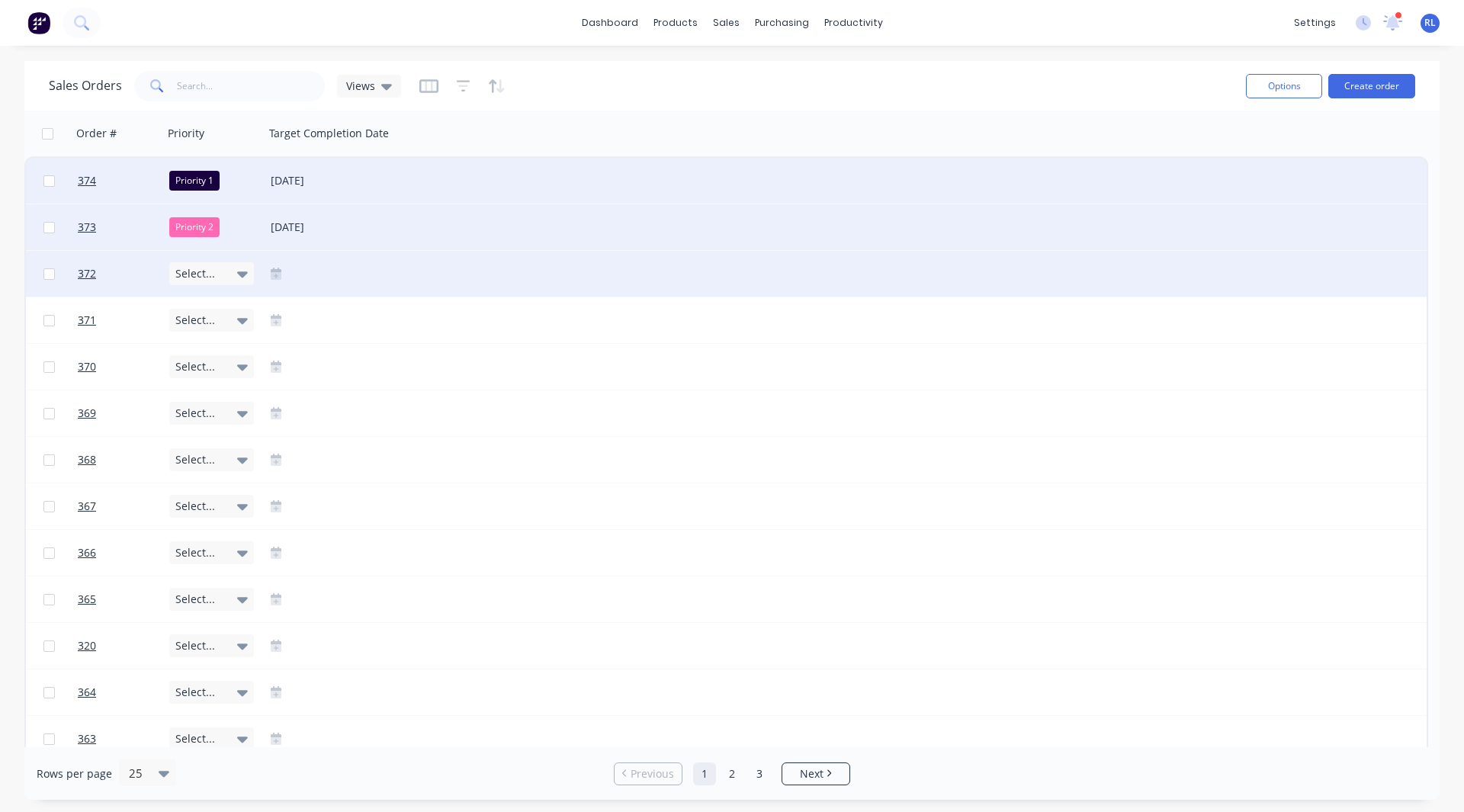
click at [274, 273] on icon at bounding box center [276, 276] width 11 height 8
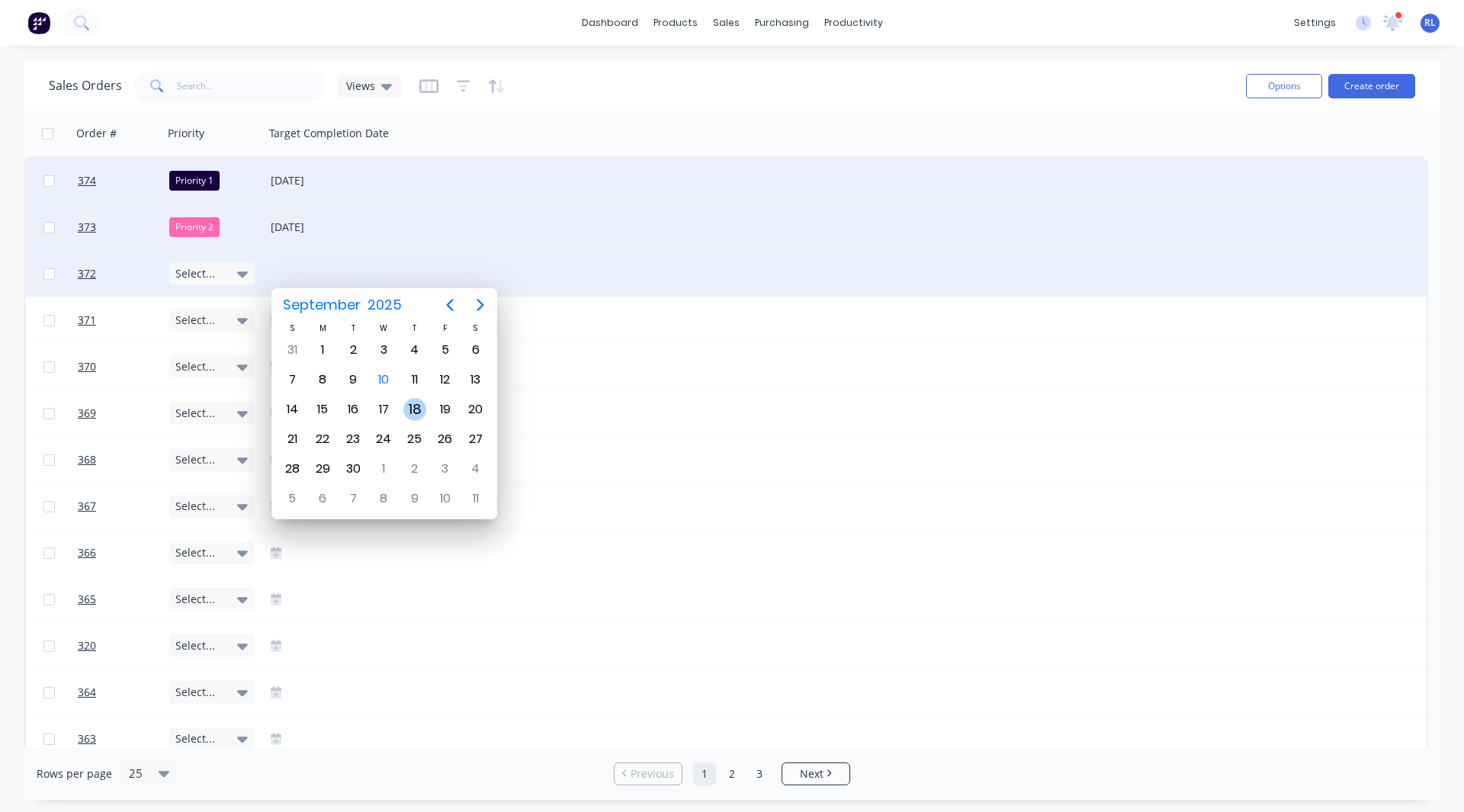
click at [412, 408] on div "18" at bounding box center [414, 409] width 23 height 23
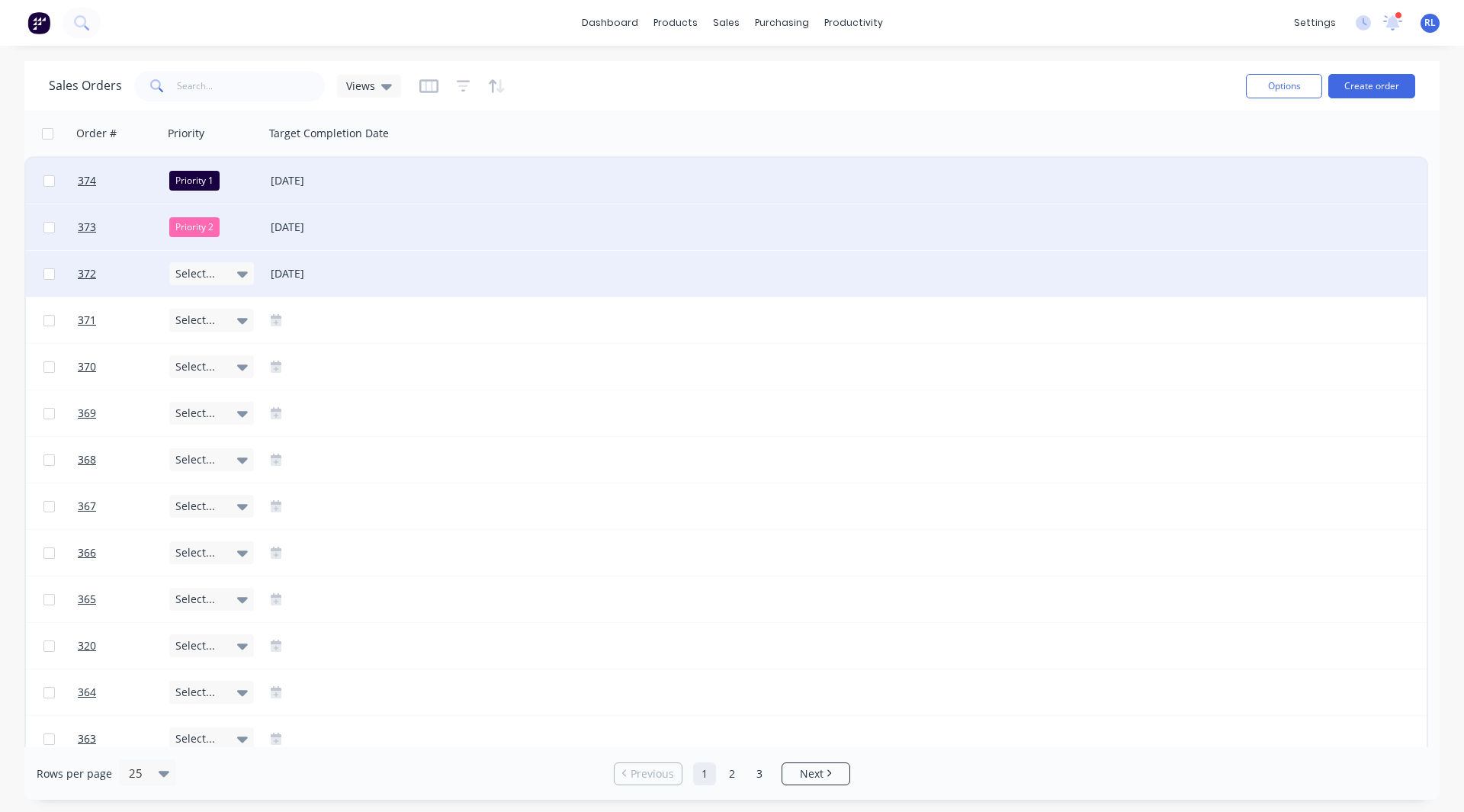
click at [564, 100] on div "Sales Orders Views" at bounding box center [641, 85] width 1185 height 38
click at [372, 83] on span "Views" at bounding box center [360, 85] width 29 height 16
click at [638, 99] on div "Sales Orders Views" at bounding box center [641, 85] width 1185 height 38
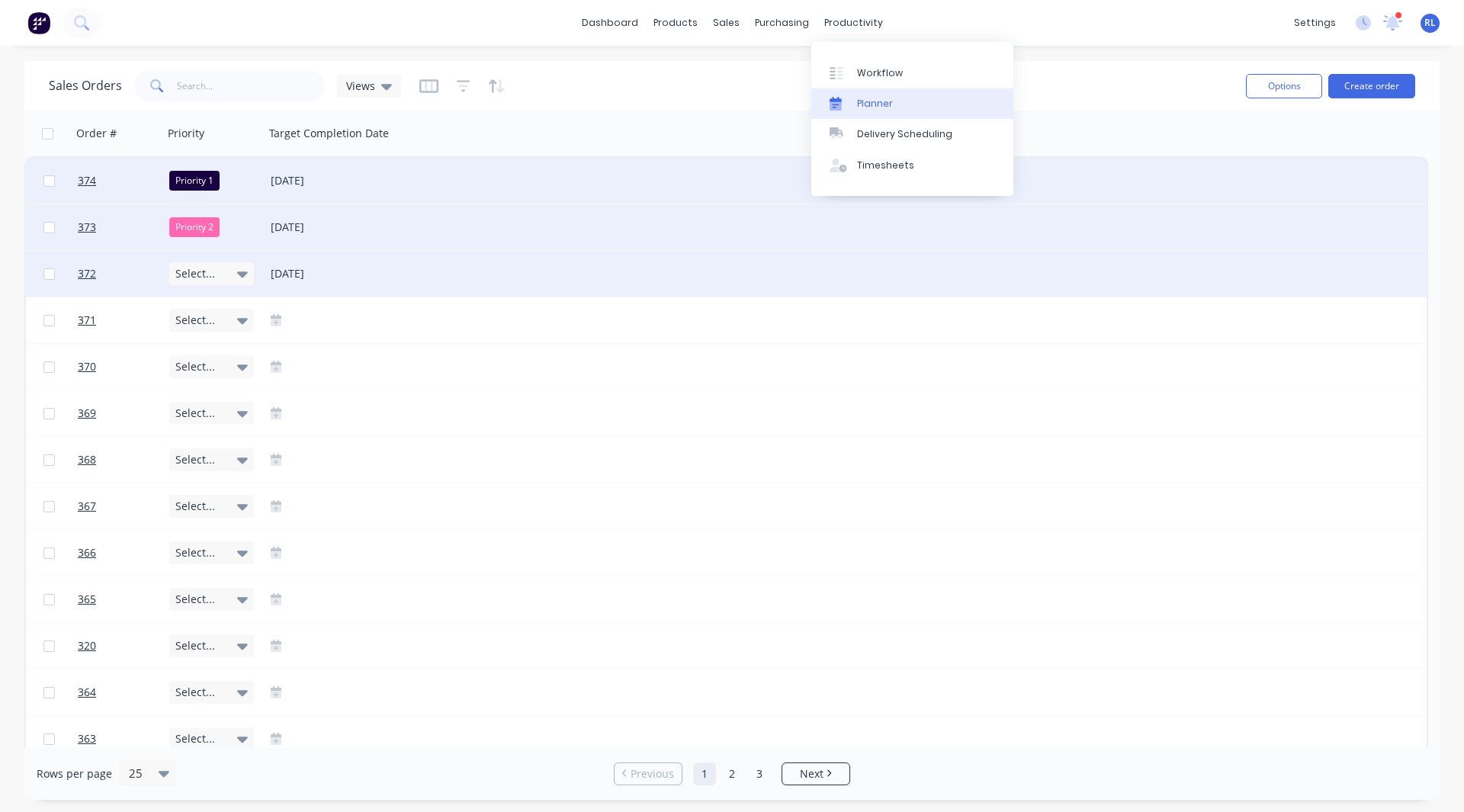
click at [879, 100] on div "Planner" at bounding box center [874, 104] width 36 height 13
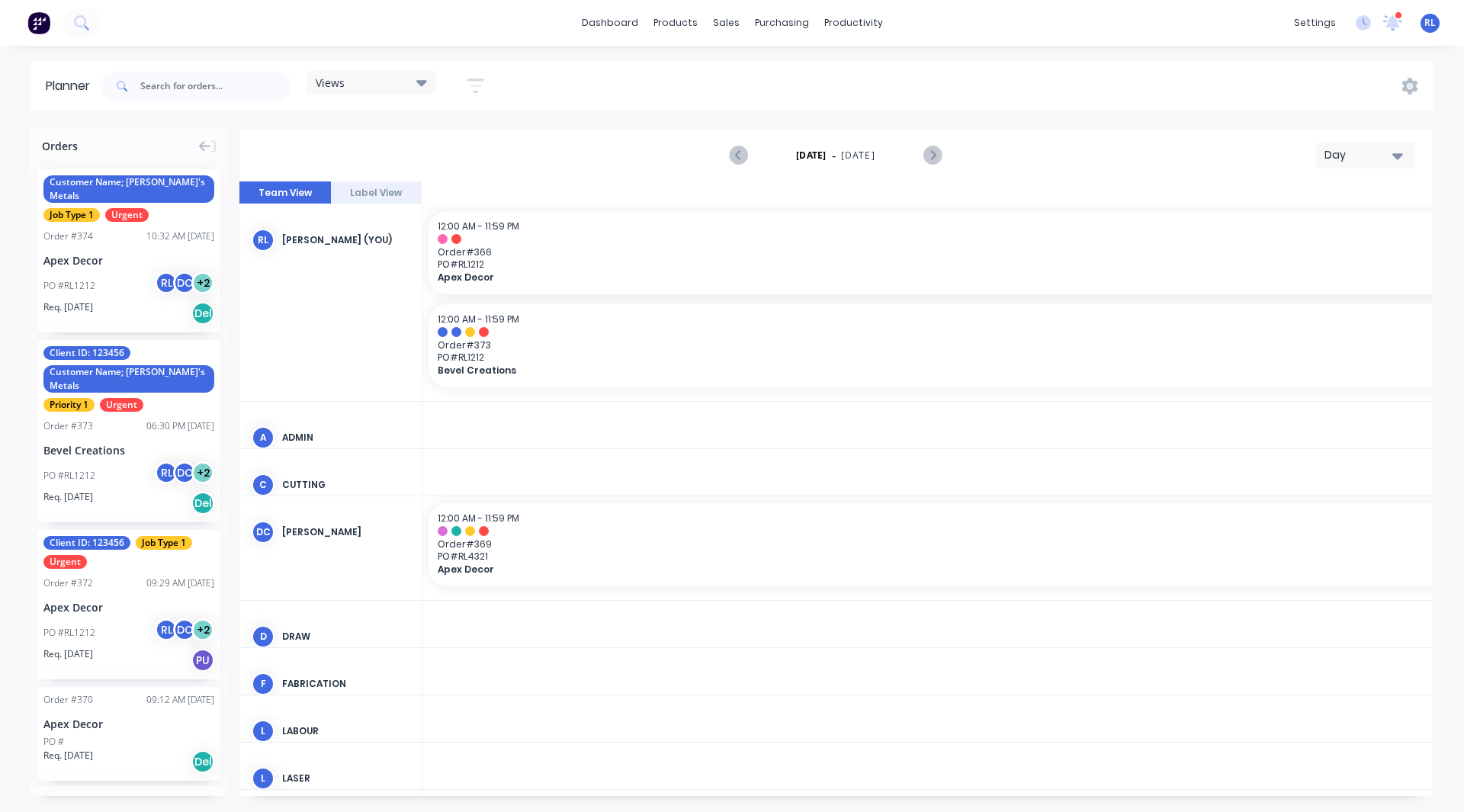
scroll to position [0, 2440]
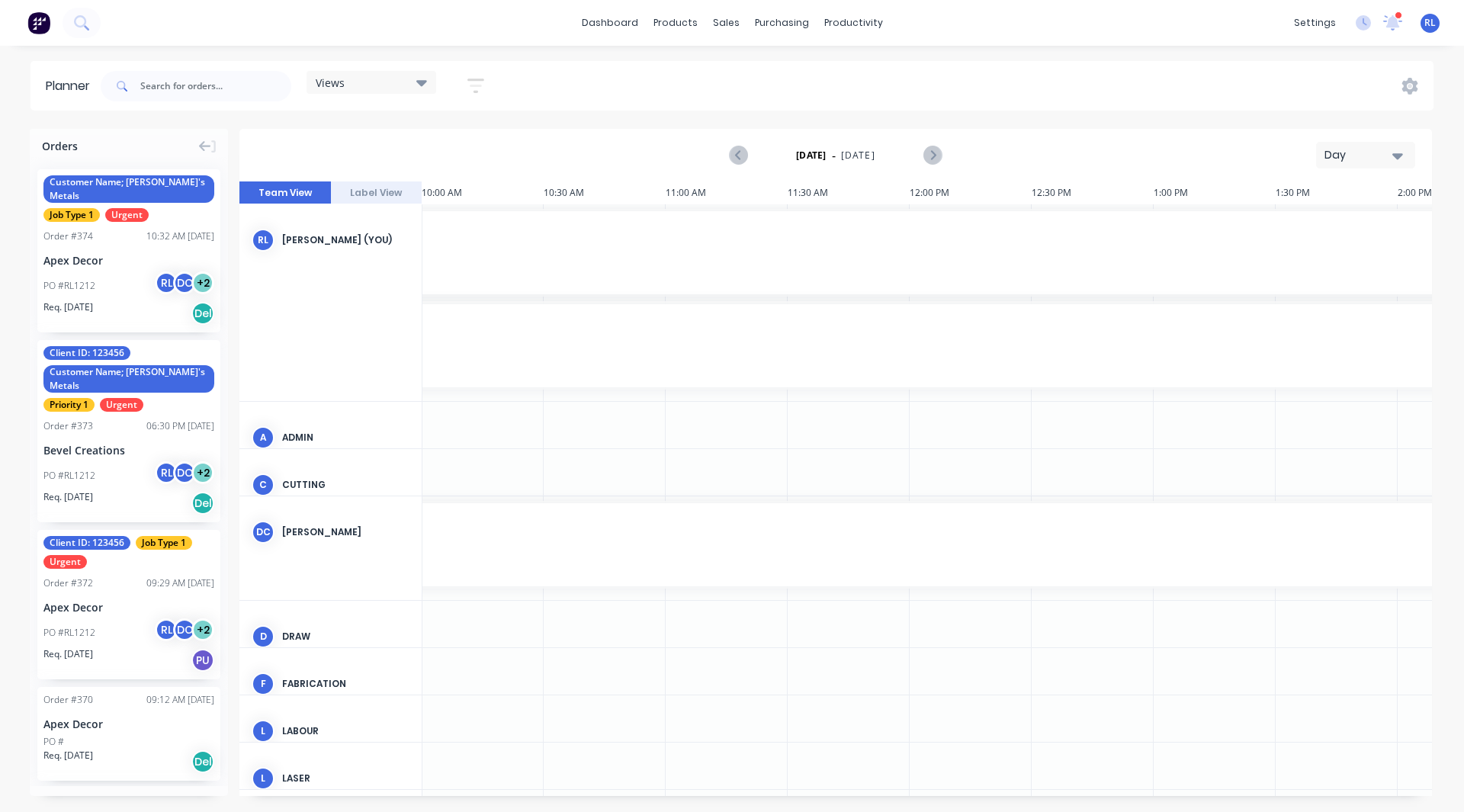
click at [1370, 150] on div "Day" at bounding box center [1360, 155] width 70 height 16
click at [1322, 227] on div "Week" at bounding box center [1338, 226] width 151 height 30
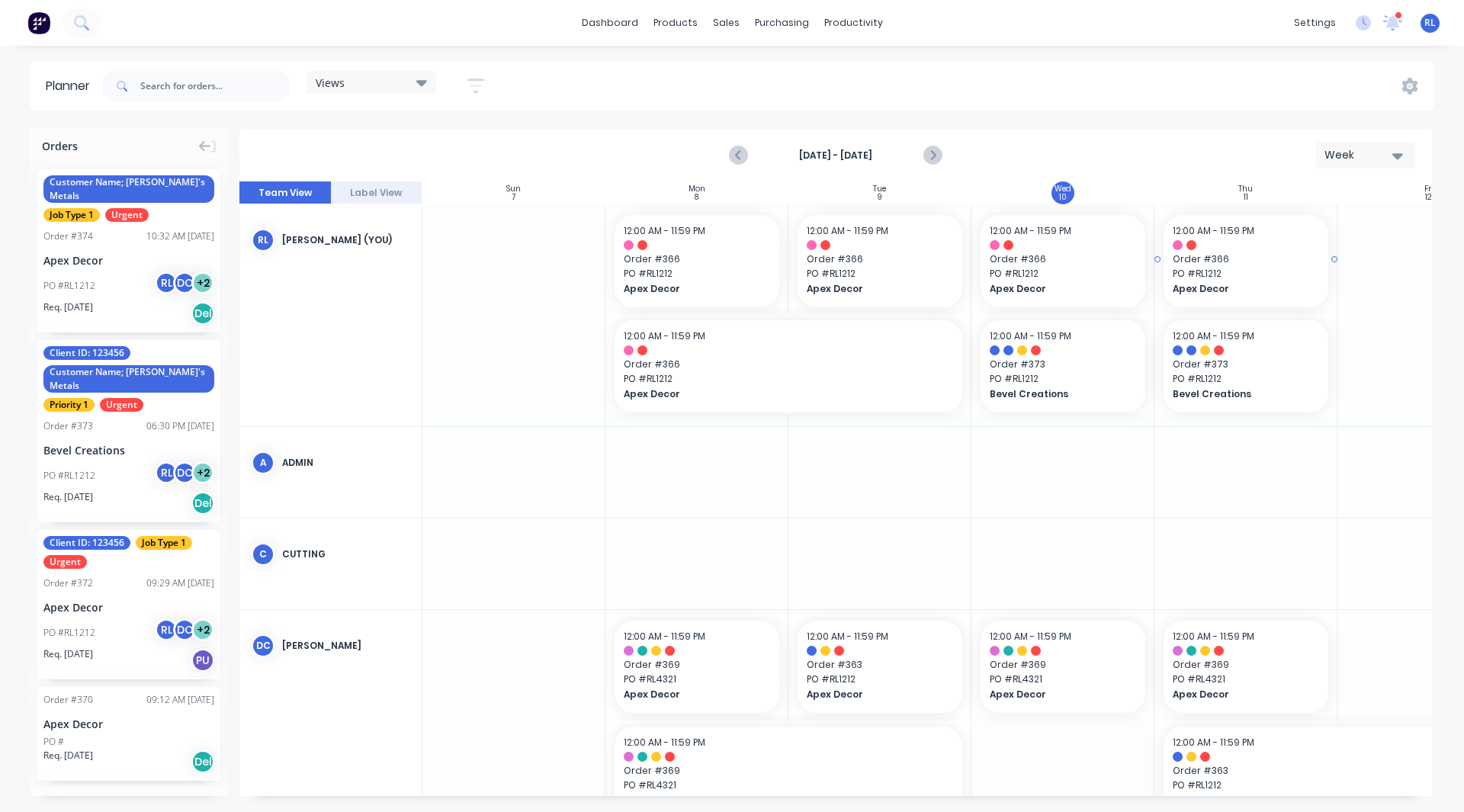
scroll to position [0, 1]
click at [935, 157] on icon "Next page" at bounding box center [932, 155] width 18 height 18
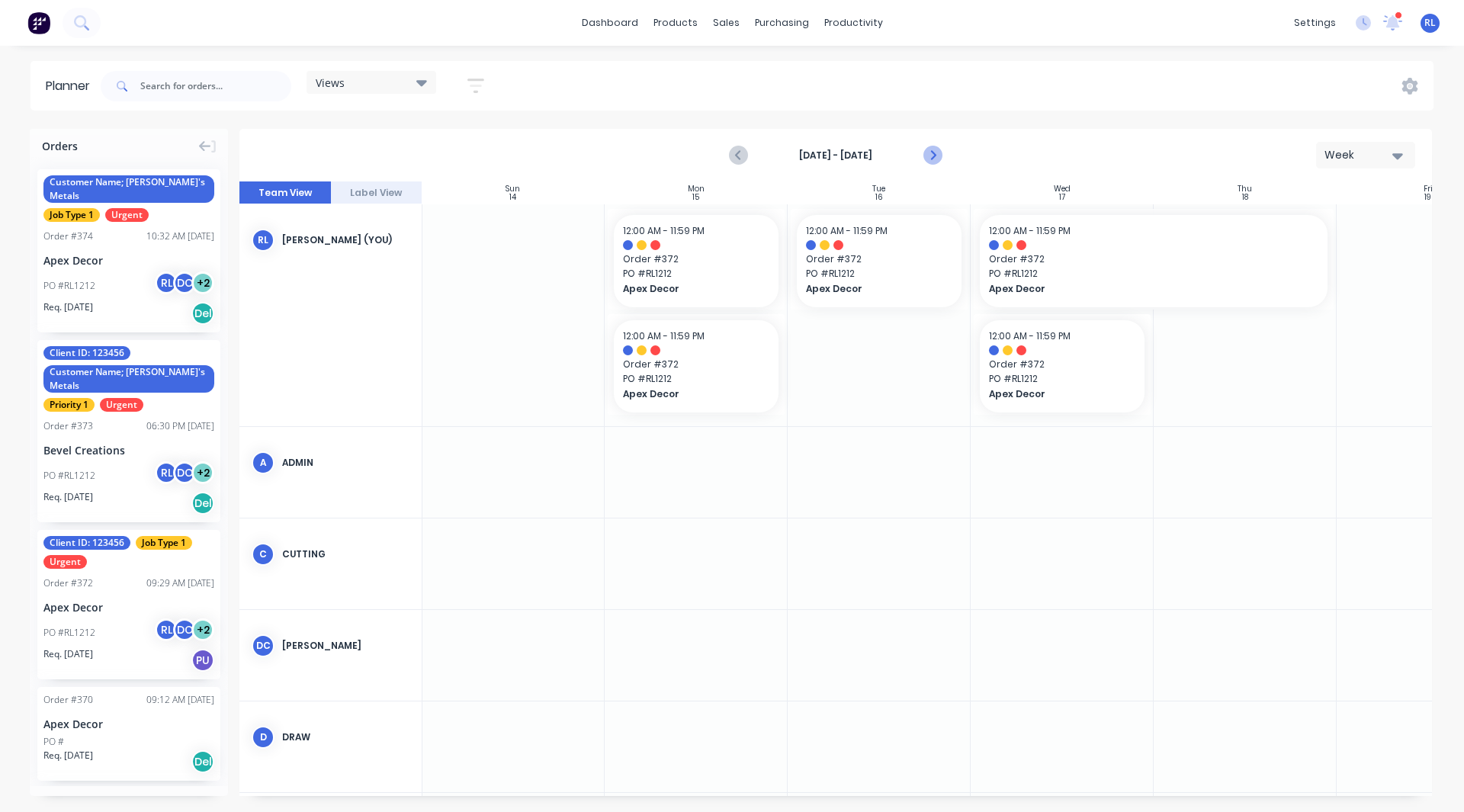
click at [935, 157] on icon "Next page" at bounding box center [932, 155] width 18 height 18
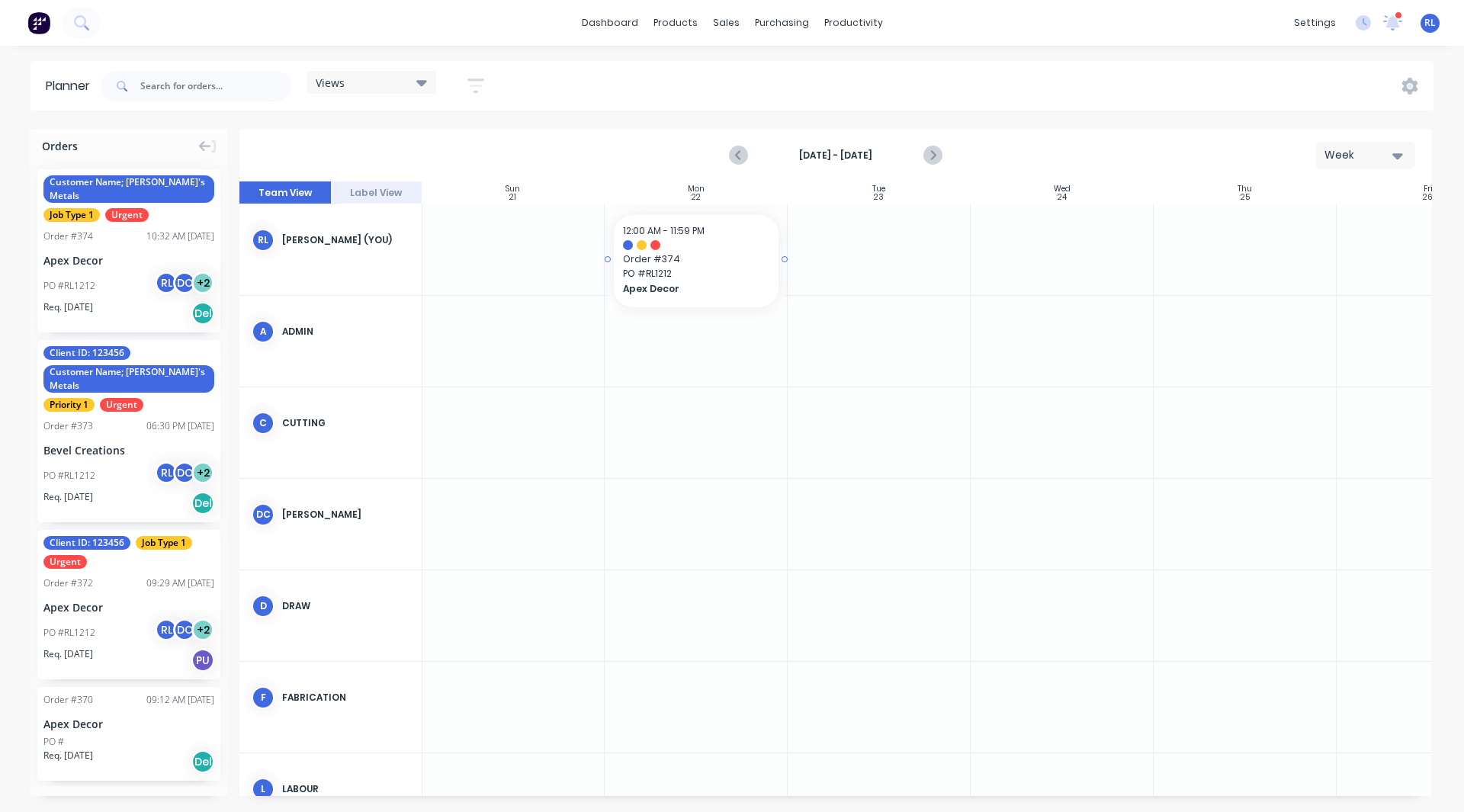
drag, startPoint x: 102, startPoint y: 236, endPoint x: 674, endPoint y: 253, distance: 572.3
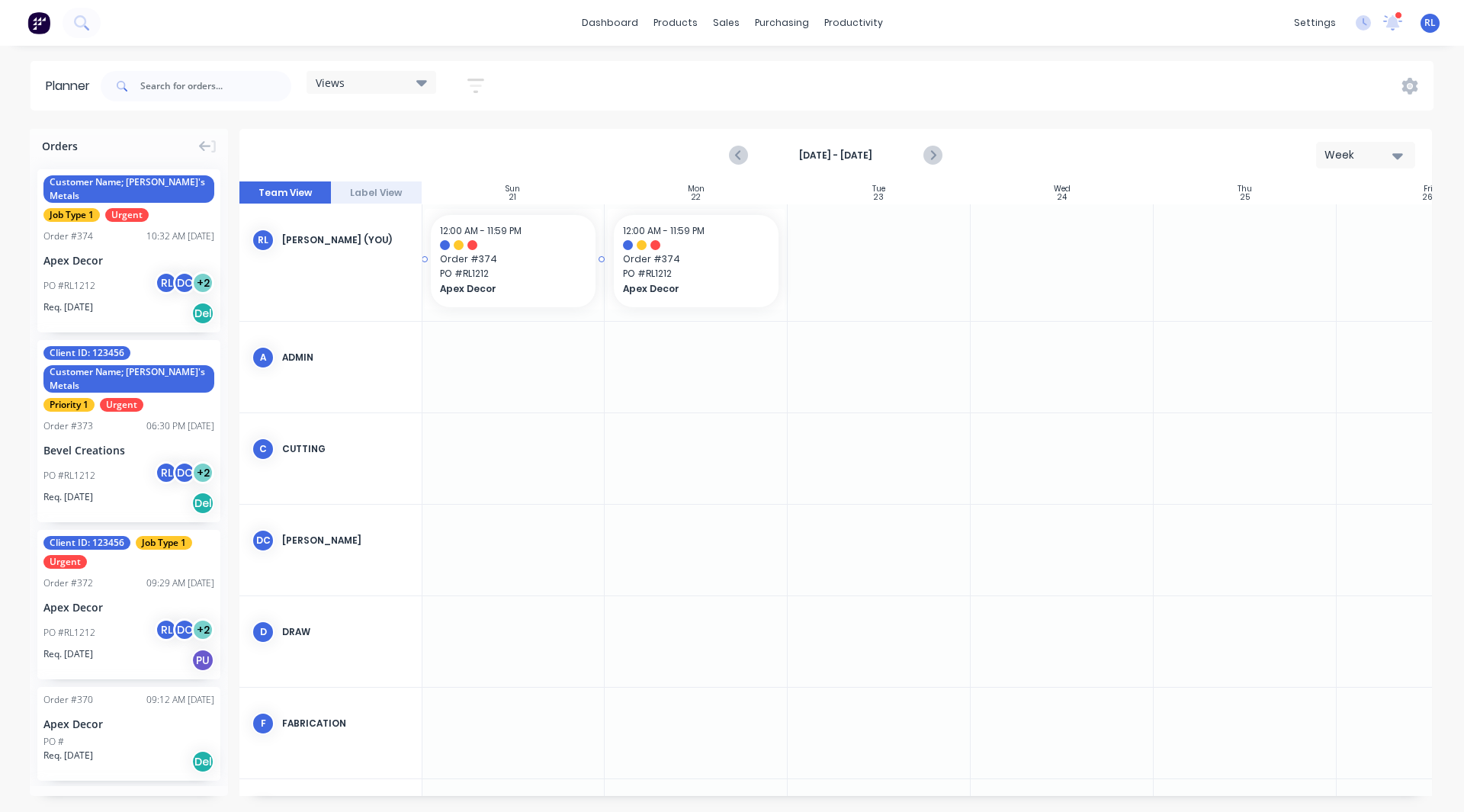
scroll to position [0, 0]
drag, startPoint x: 84, startPoint y: 251, endPoint x: 846, endPoint y: 277, distance: 762.4
drag, startPoint x: 114, startPoint y: 248, endPoint x: 1014, endPoint y: 265, distance: 900.2
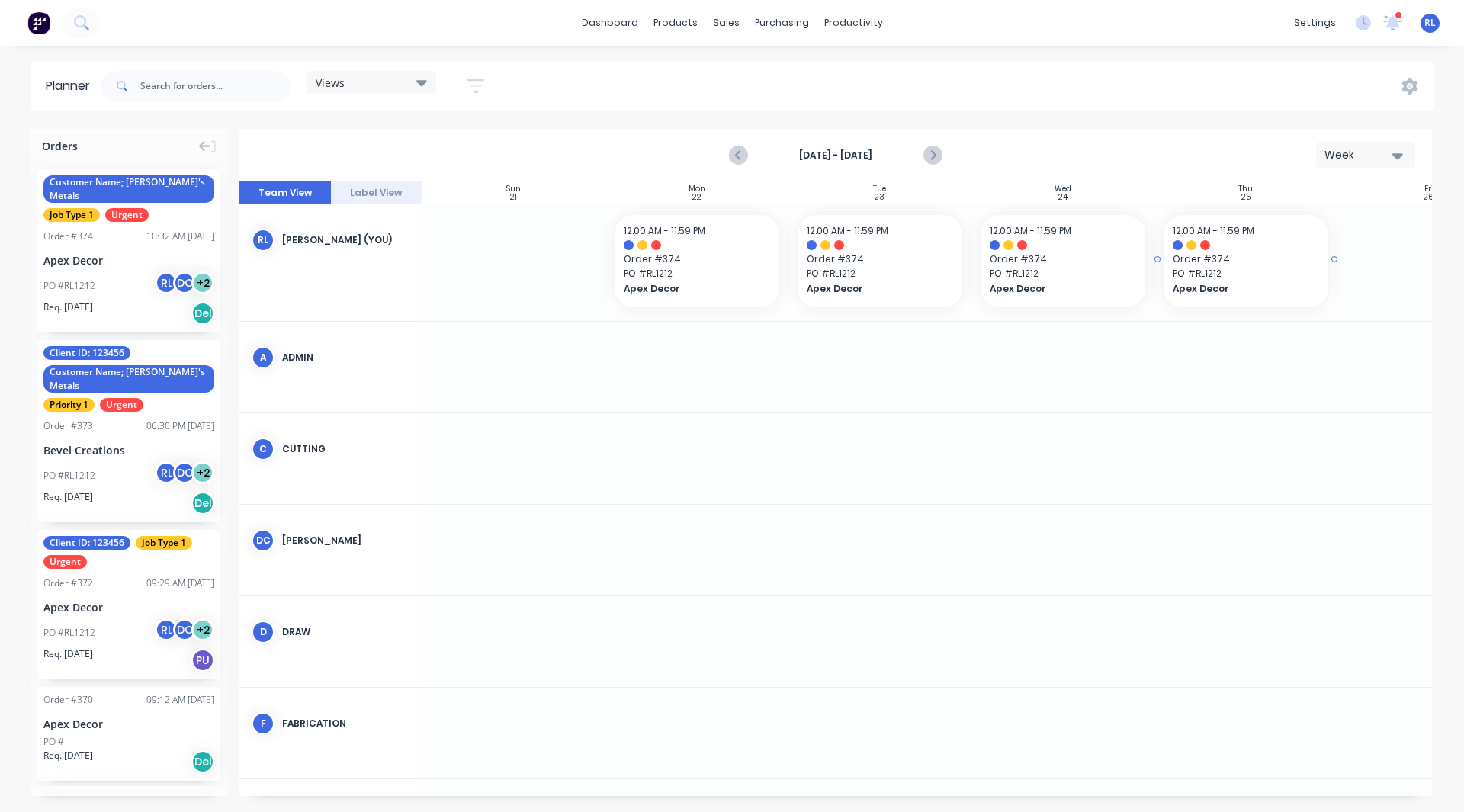
drag, startPoint x: 77, startPoint y: 256, endPoint x: 1214, endPoint y: 272, distance: 1137.1
drag, startPoint x: 786, startPoint y: 257, endPoint x: 881, endPoint y: 269, distance: 95.8
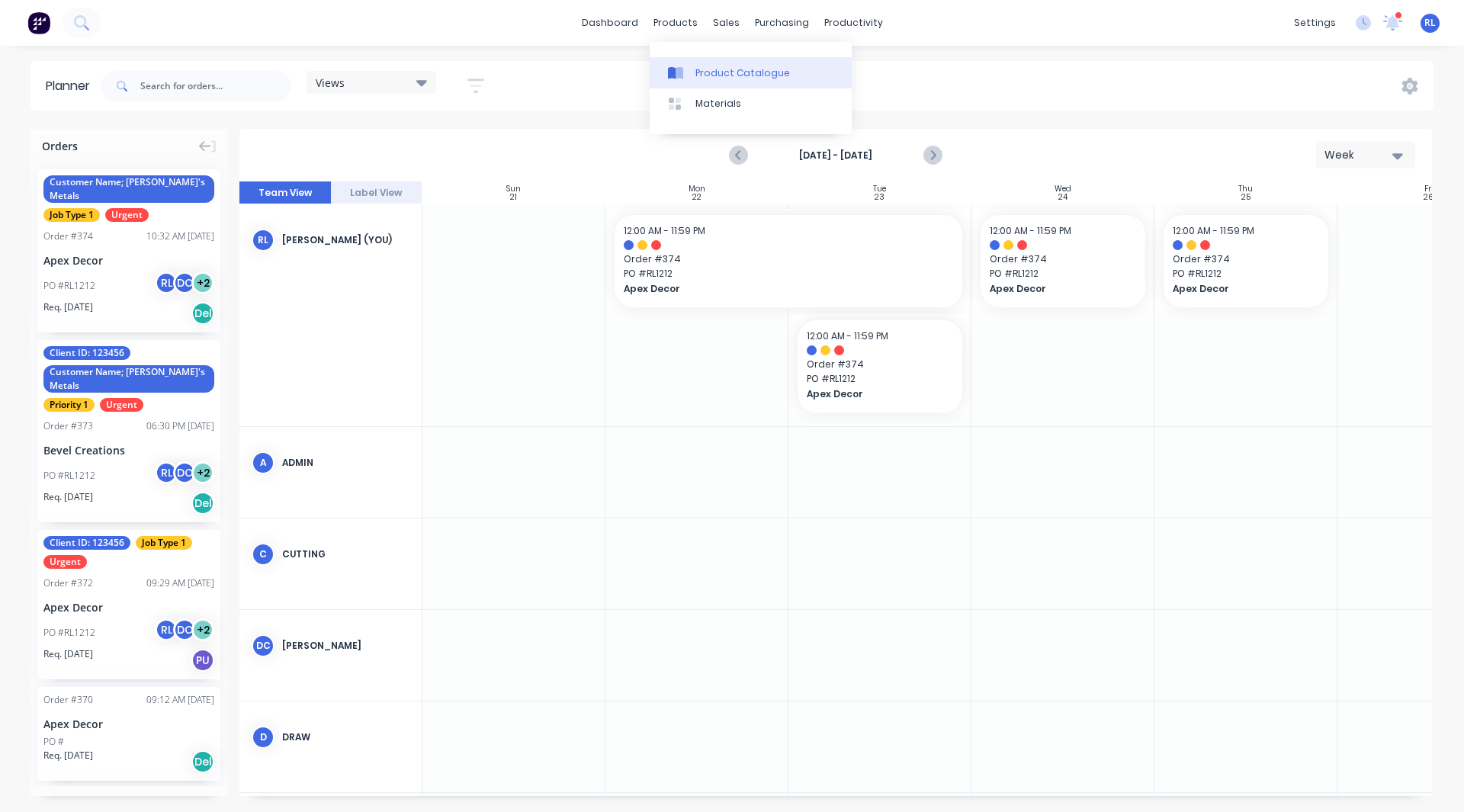
click at [717, 67] on div "Product Catalogue" at bounding box center [742, 73] width 94 height 13
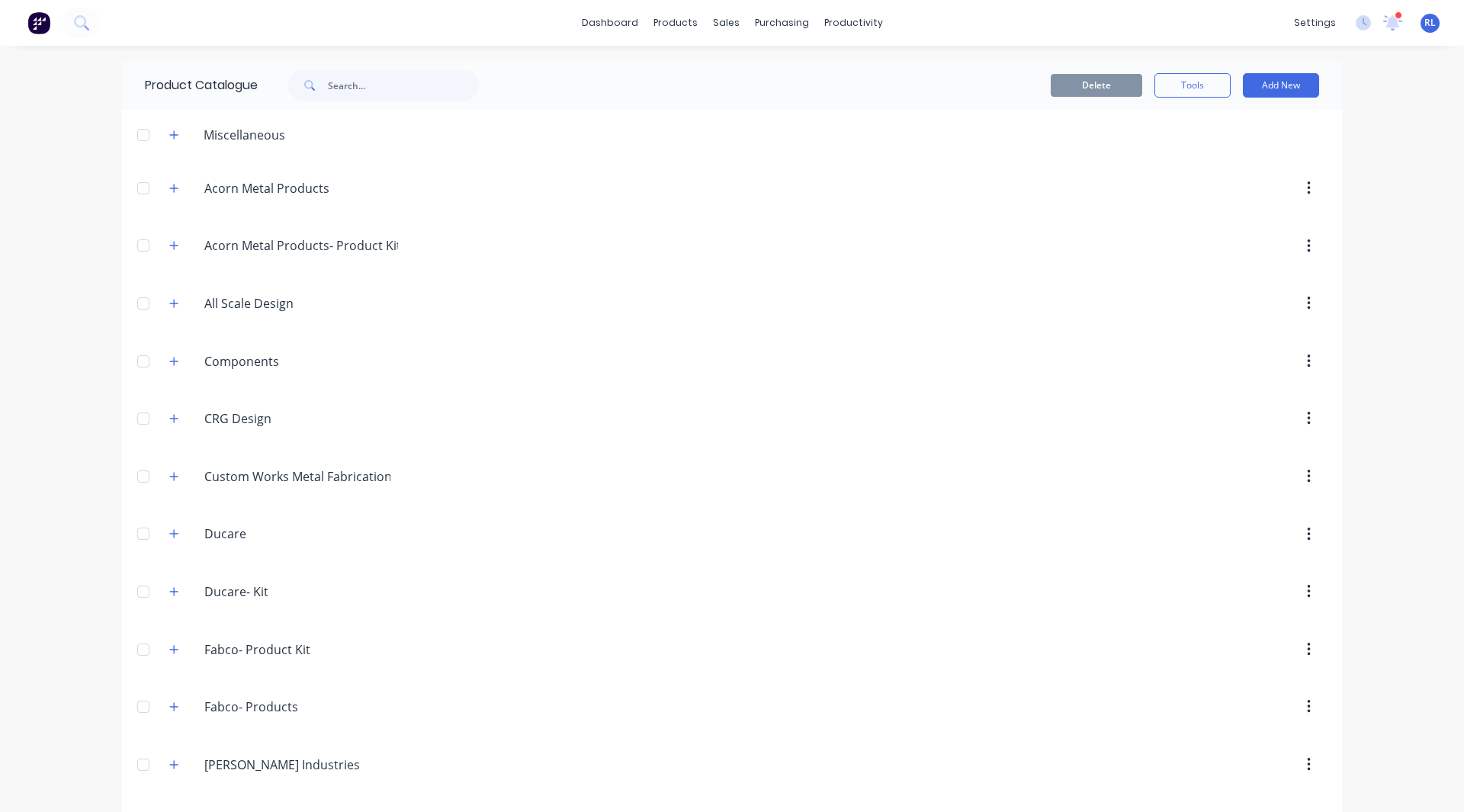
click at [40, 18] on img at bounding box center [38, 23] width 23 height 23
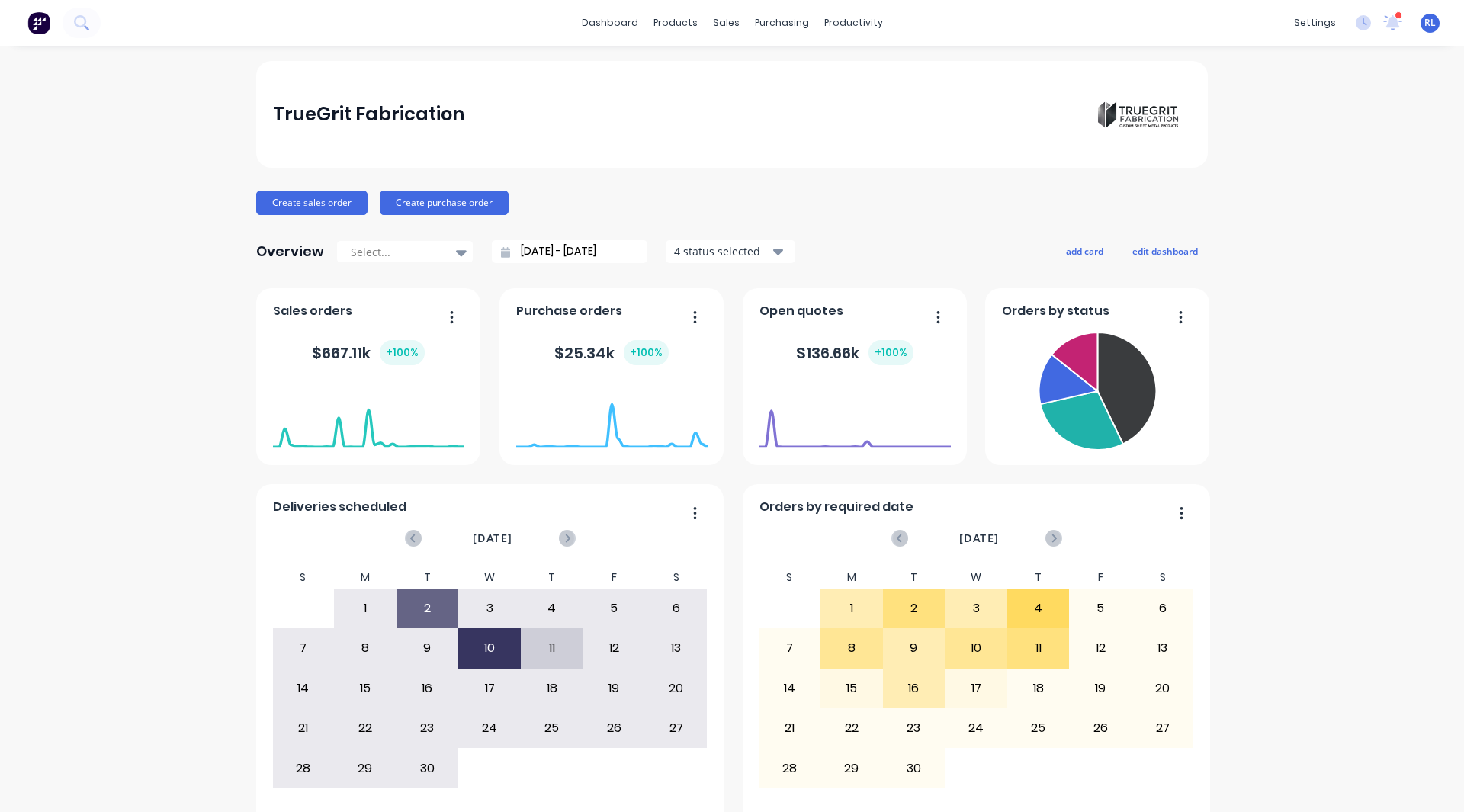
click at [1425, 193] on div "TrueGrit Fabrication Create sales order Create purchase order Overview Select..…" at bounding box center [732, 459] width 1464 height 795
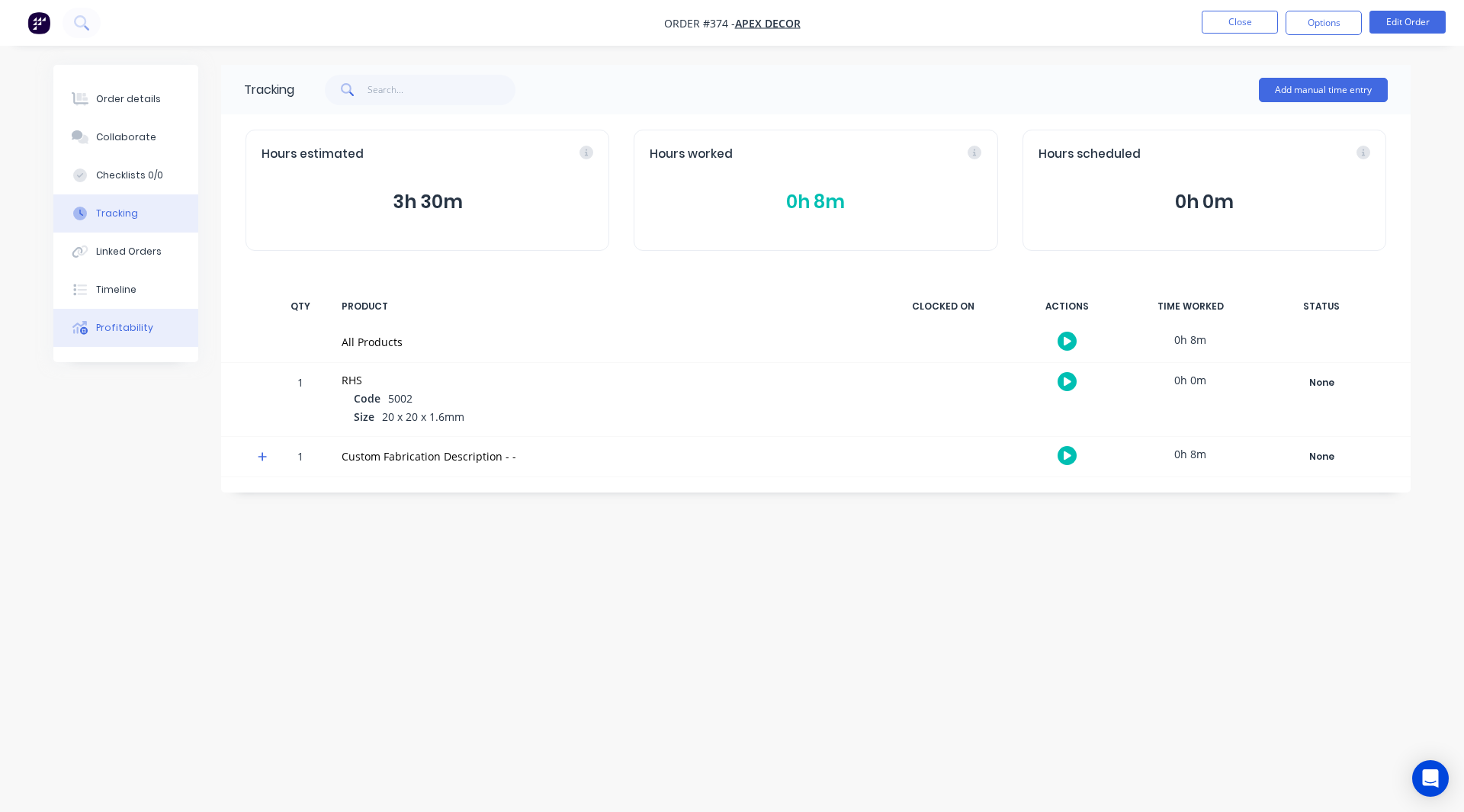
click at [119, 318] on button "Profitability" at bounding box center [125, 328] width 145 height 38
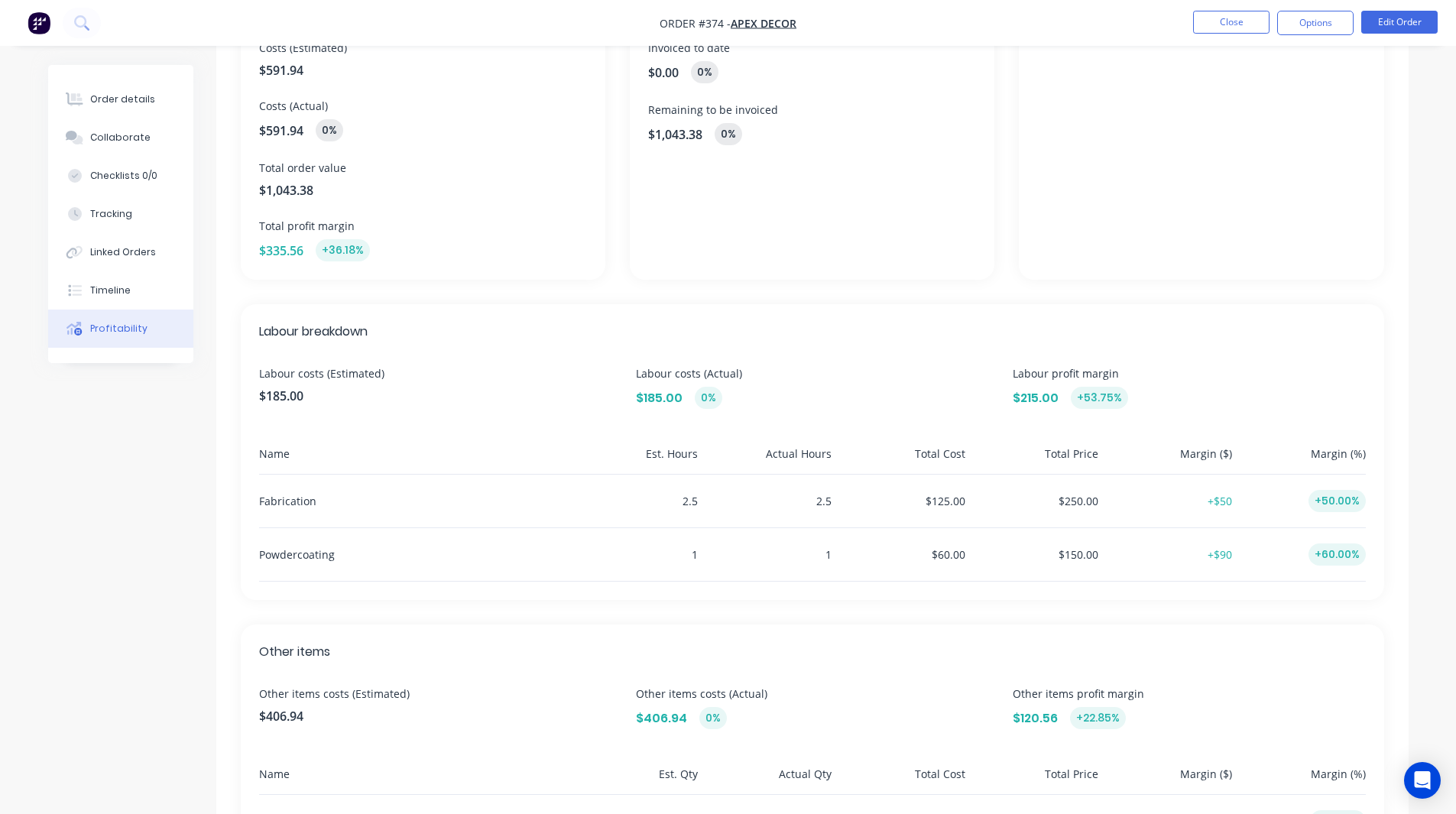
scroll to position [312, 0]
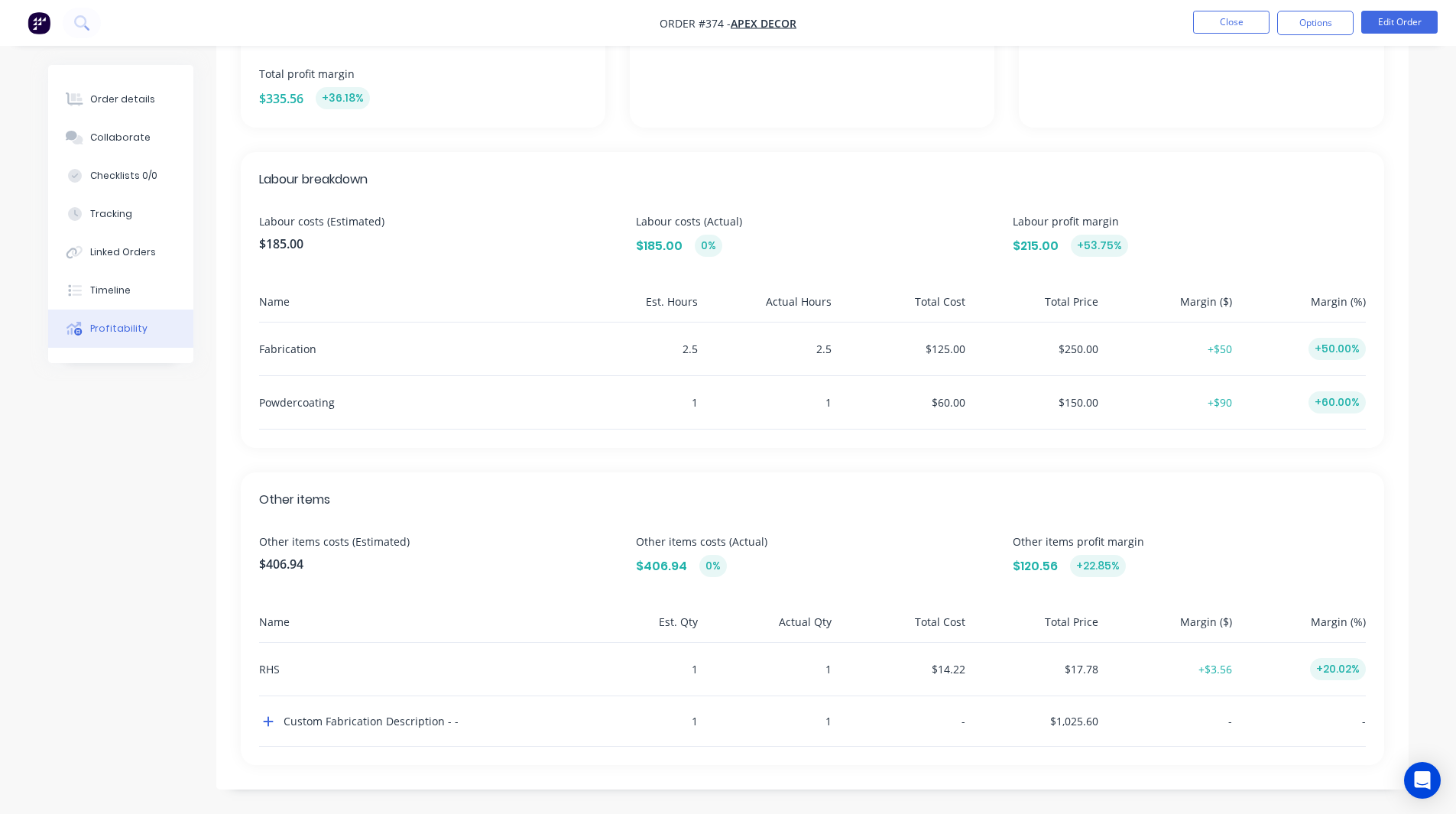
click at [696, 342] on div "2.5" at bounding box center [635, 348] width 127 height 53
click at [823, 345] on div "2.5" at bounding box center [767, 348] width 127 height 53
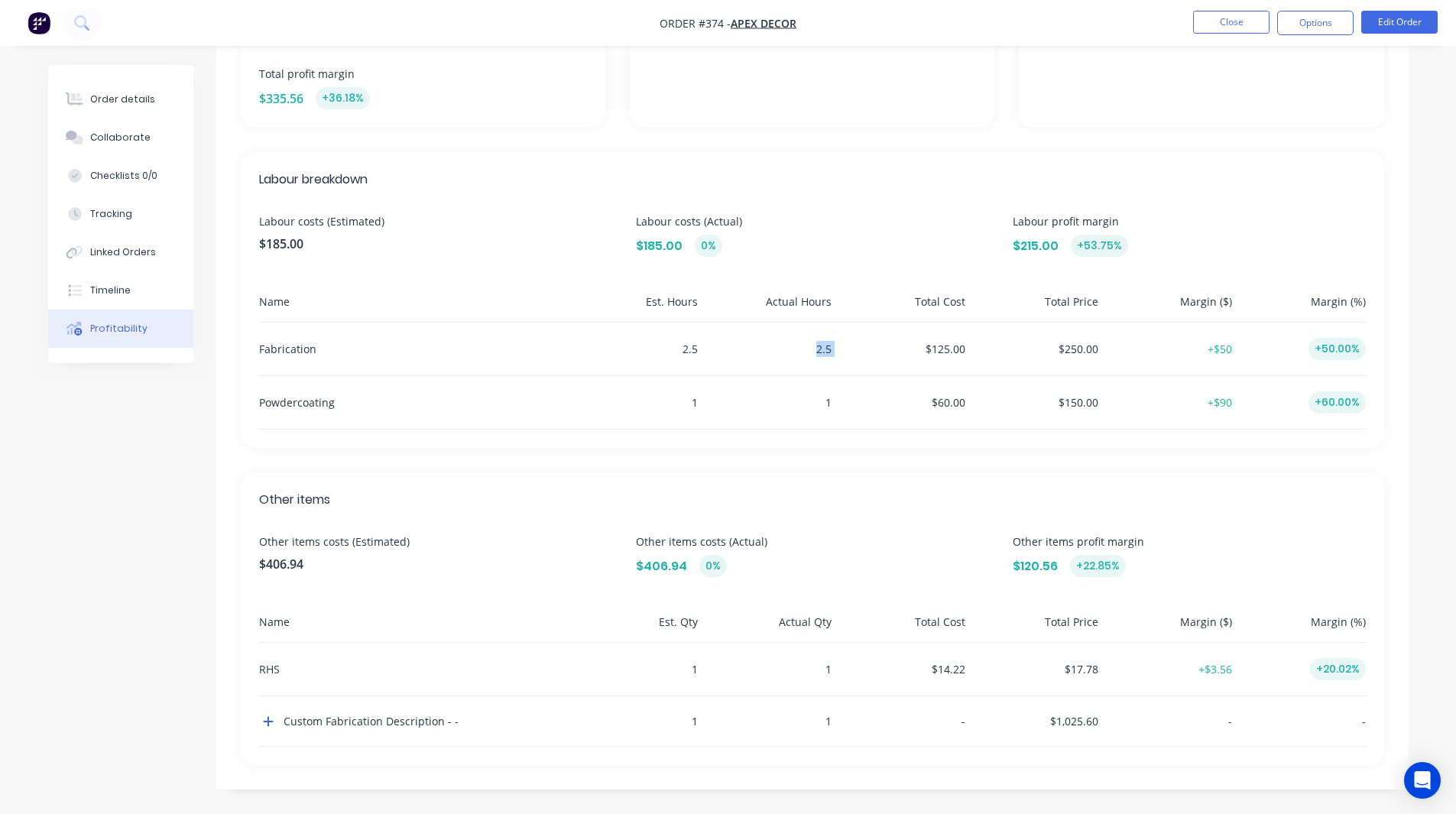
click at [823, 345] on div "2.5" at bounding box center [767, 348] width 127 height 53
click at [916, 322] on div "$125.00" at bounding box center [901, 348] width 127 height 53
click at [268, 719] on icon "button" at bounding box center [268, 722] width 10 height 10
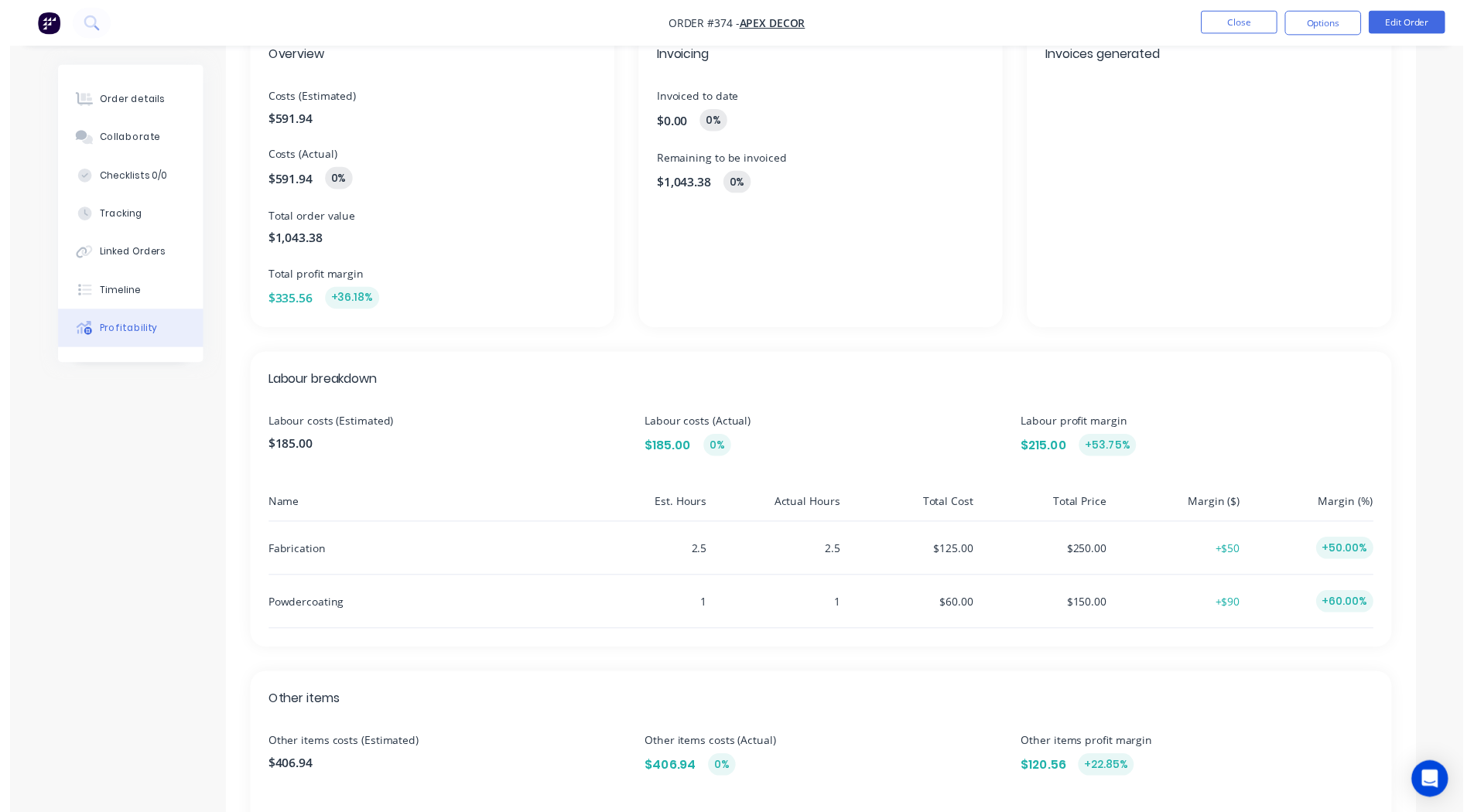
scroll to position [0, 0]
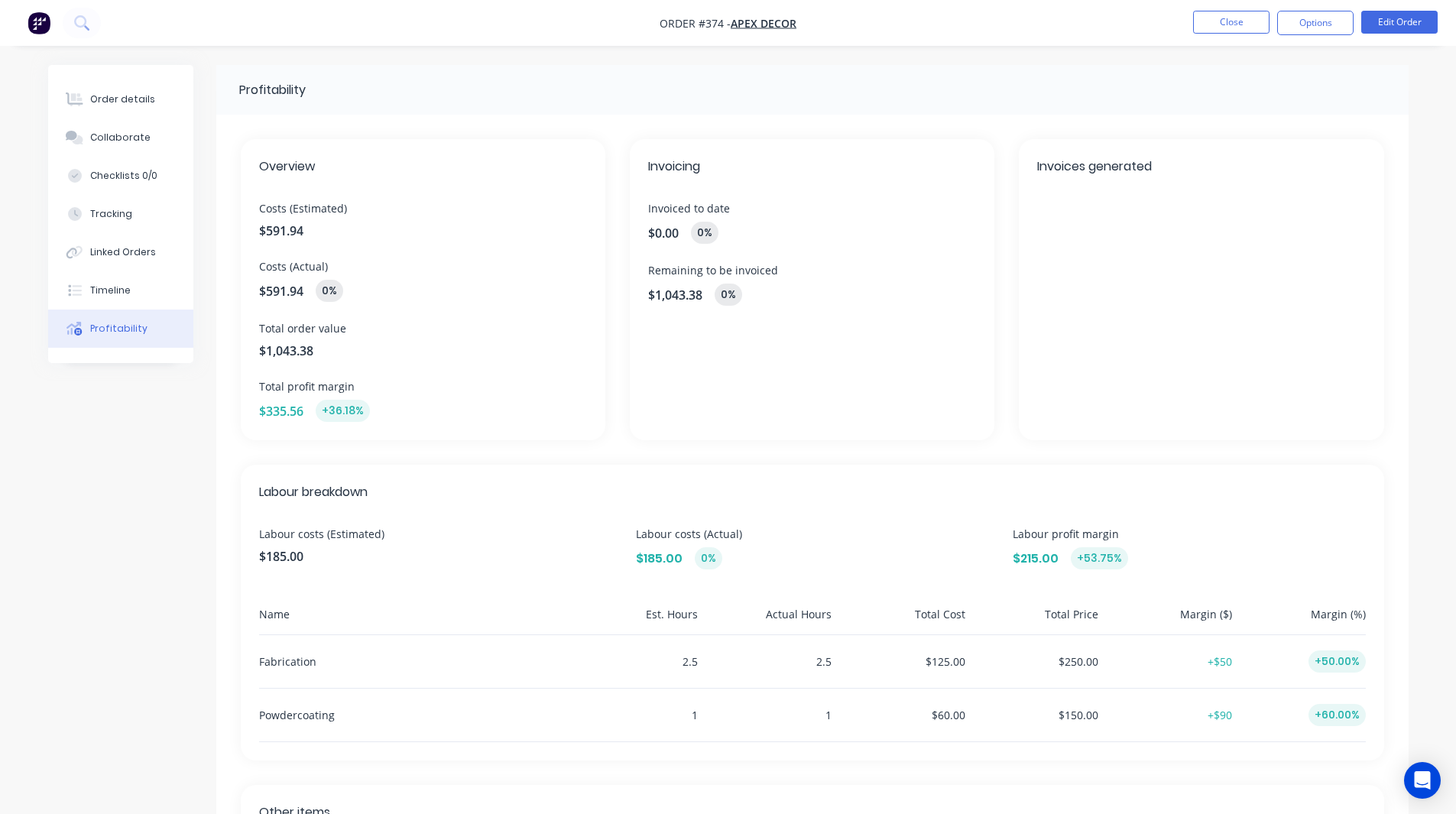
click at [32, 18] on img "button" at bounding box center [39, 23] width 23 height 23
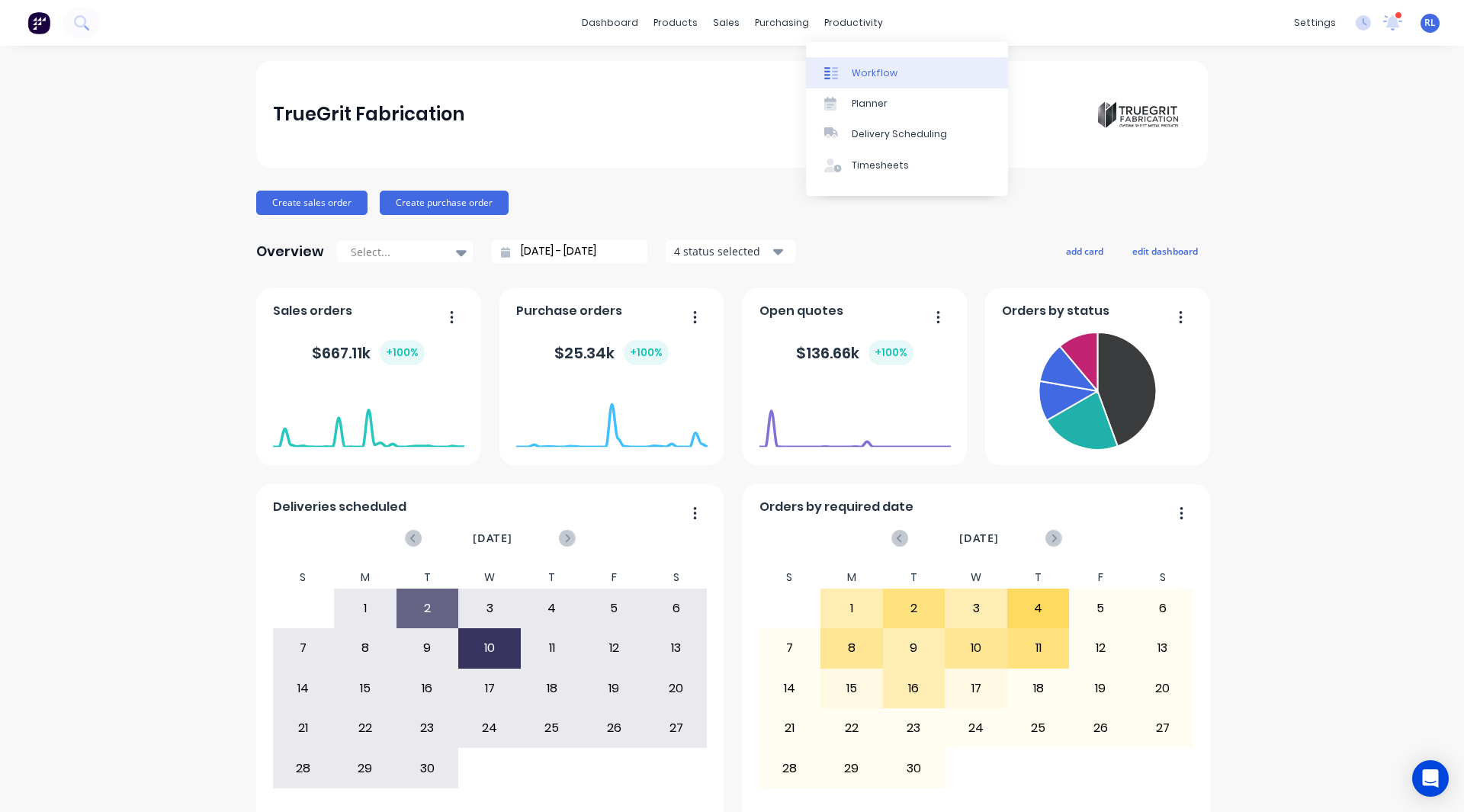
click at [865, 68] on div "Workflow" at bounding box center [874, 73] width 46 height 13
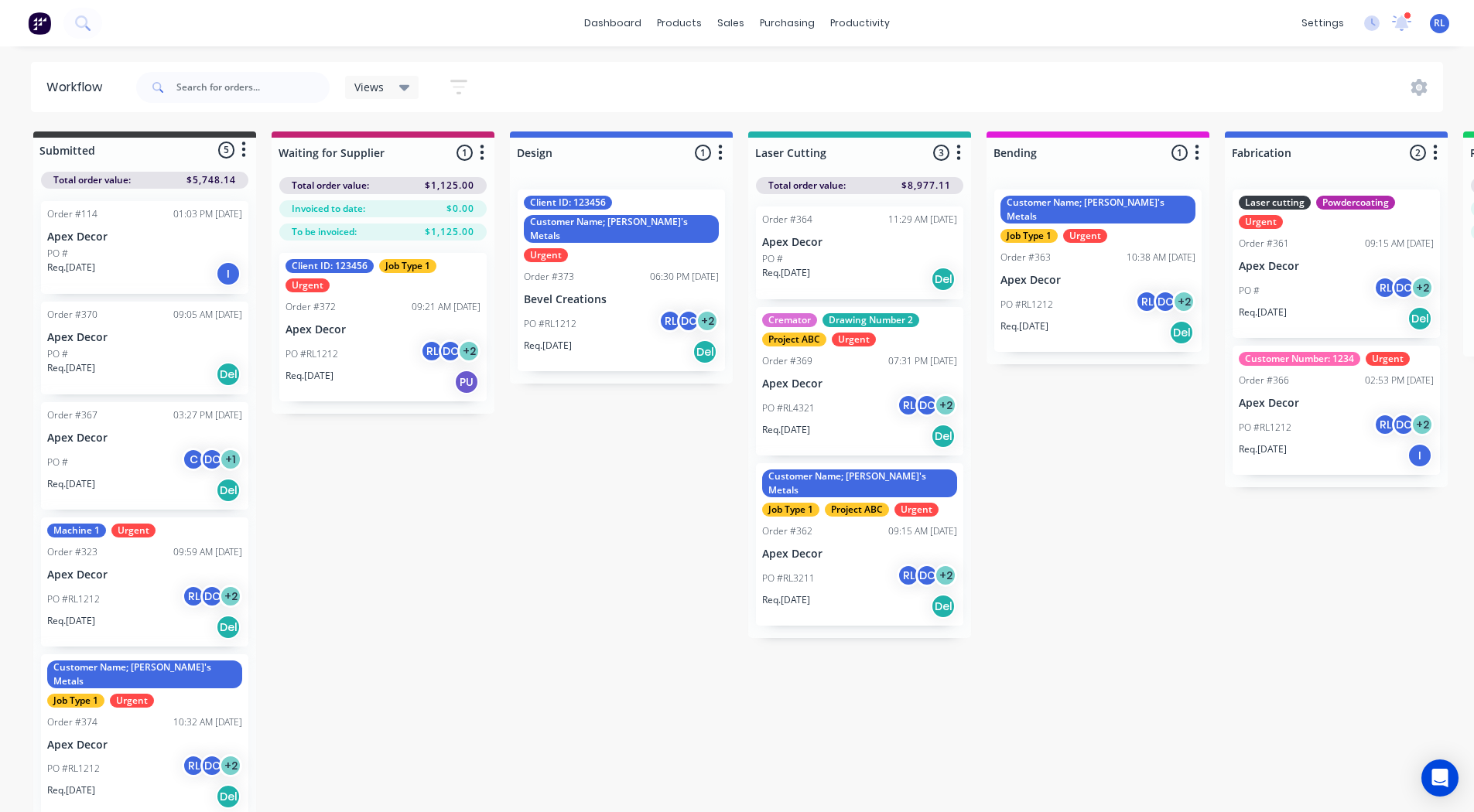
click at [464, 81] on icon "button" at bounding box center [459, 86] width 17 height 14
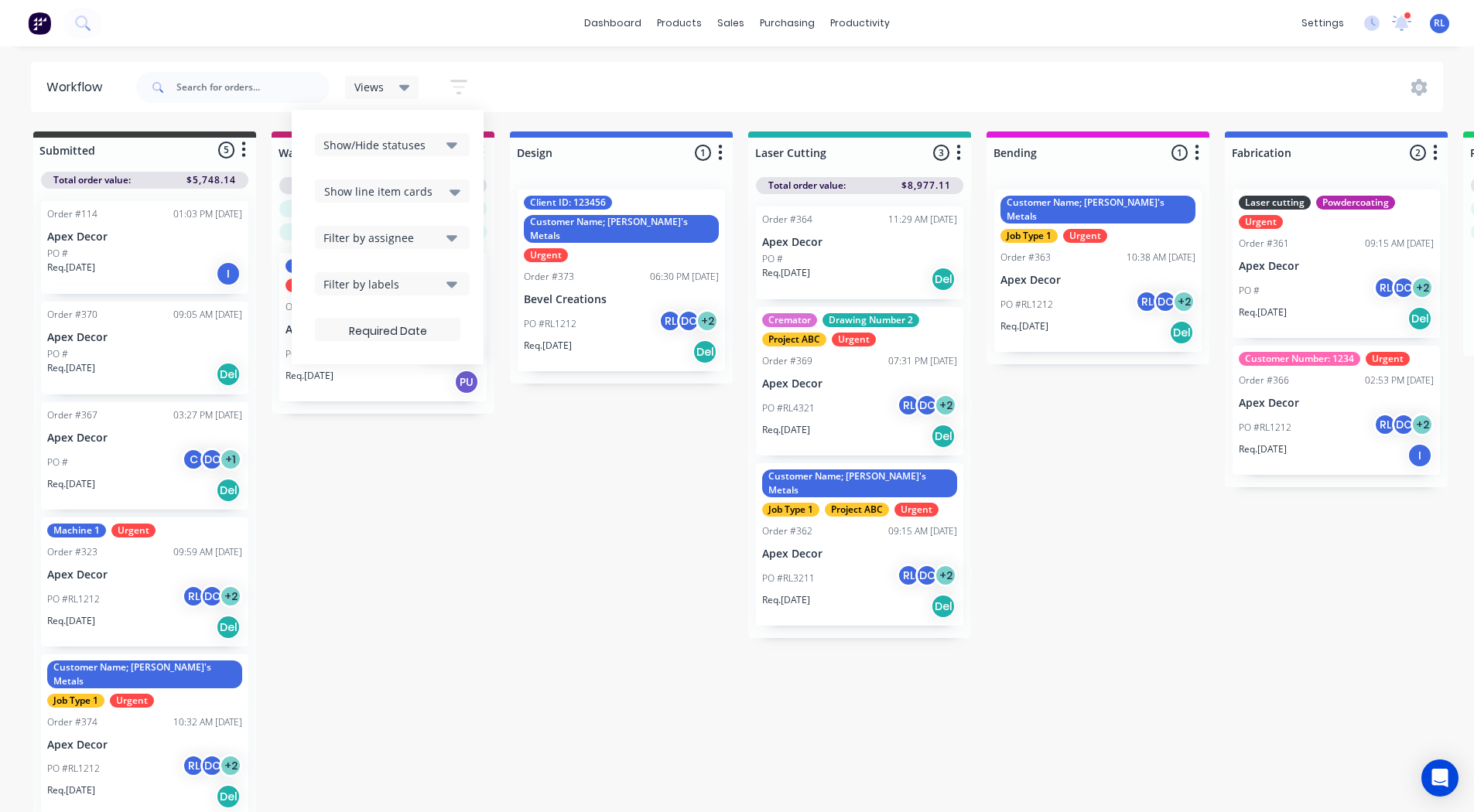
click at [401, 183] on span "Show line item cards" at bounding box center [378, 191] width 109 height 16
click at [388, 223] on div "Show line item cards" at bounding box center [392, 224] width 154 height 28
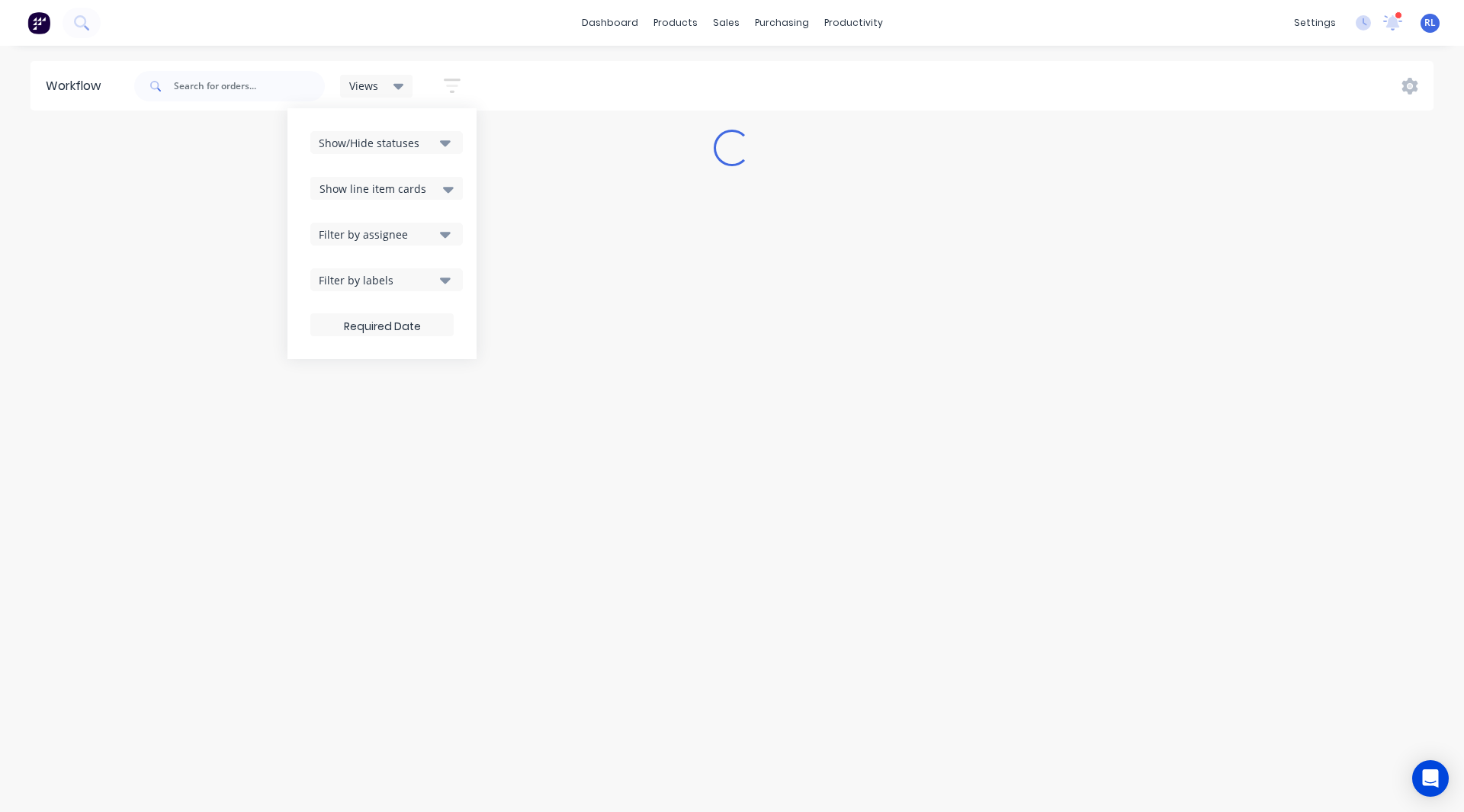
click at [388, 189] on span "Show line item cards" at bounding box center [373, 188] width 107 height 16
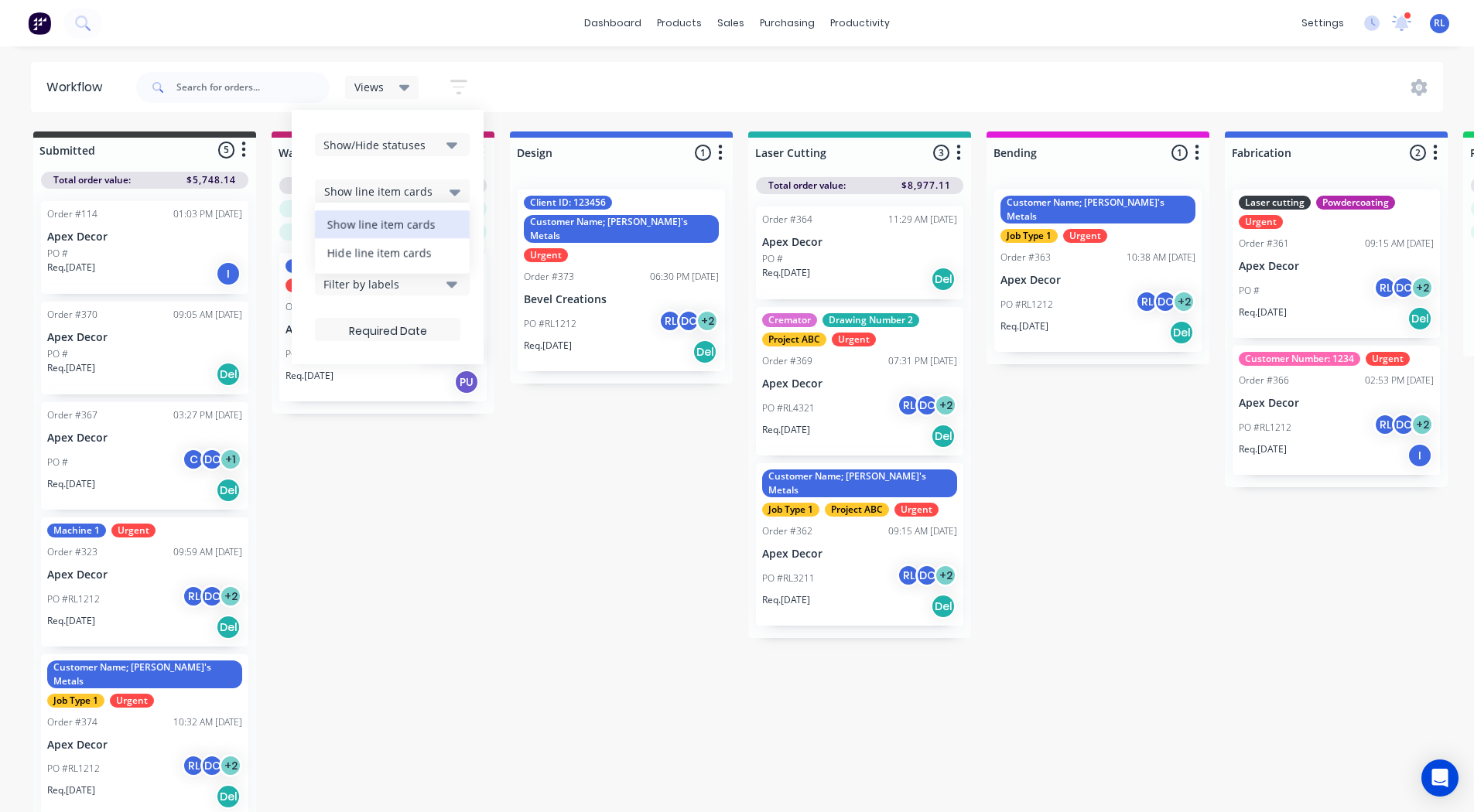
click at [376, 256] on div "Hide line item cards" at bounding box center [392, 252] width 154 height 28
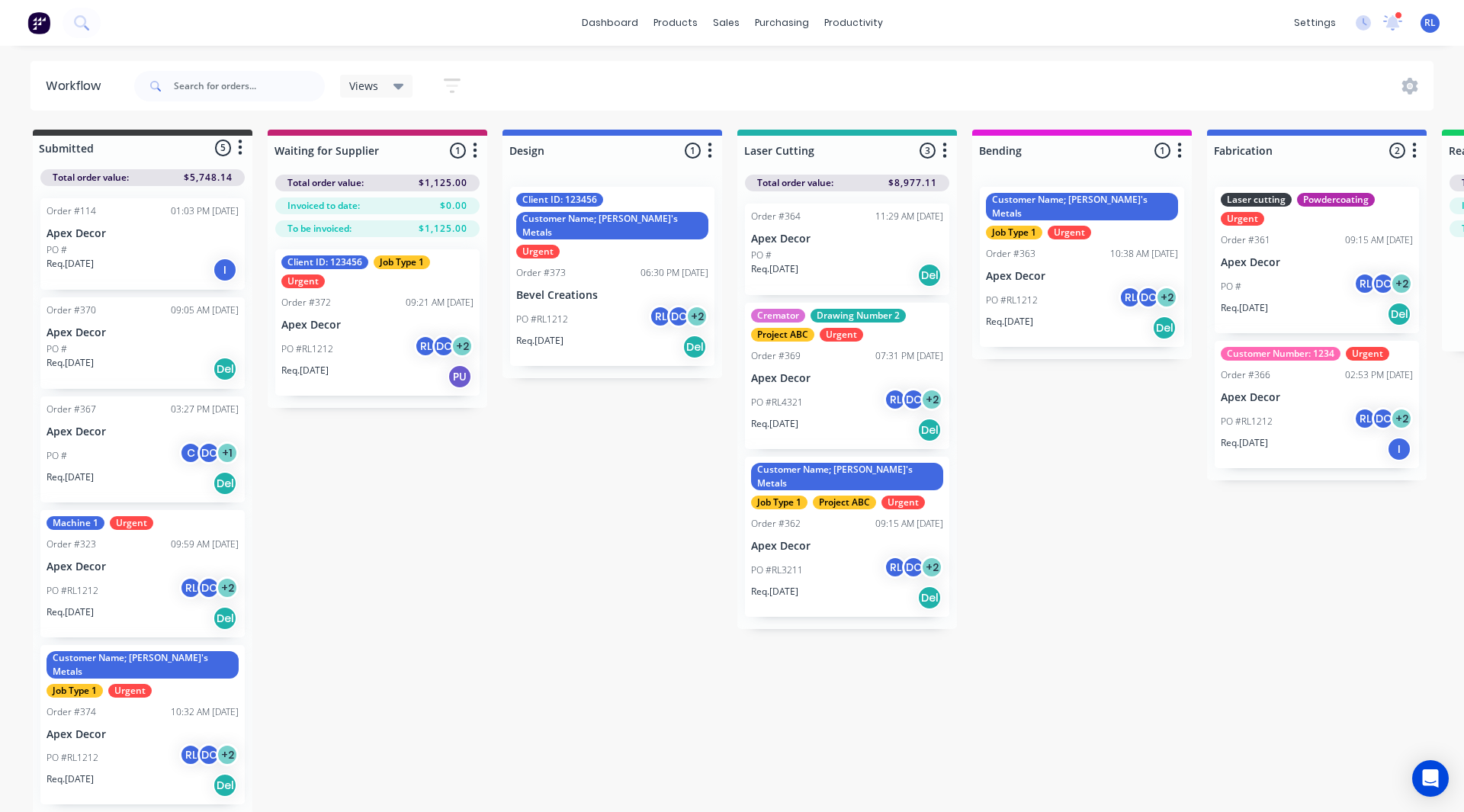
click at [391, 448] on div "Submitted 5 Status colour #3A3C3E hex #3A3C3E Save Cancel Summaries Total order…" at bounding box center [1149, 472] width 2321 height 685
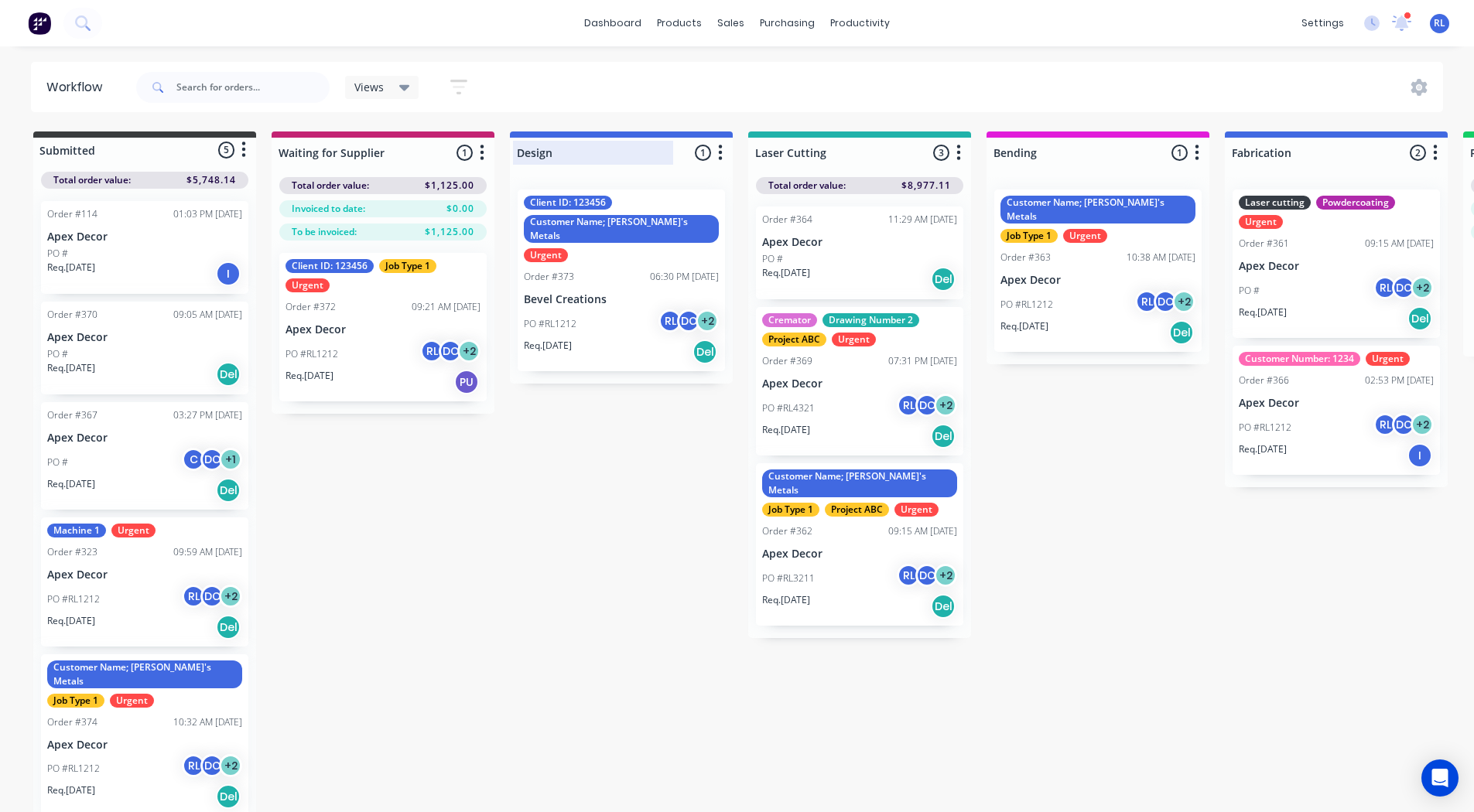
click at [551, 152] on div at bounding box center [621, 153] width 223 height 31
click at [551, 152] on input "Design" at bounding box center [593, 153] width 153 height 16
click at [827, 149] on div at bounding box center [859, 153] width 223 height 31
type input "Design"
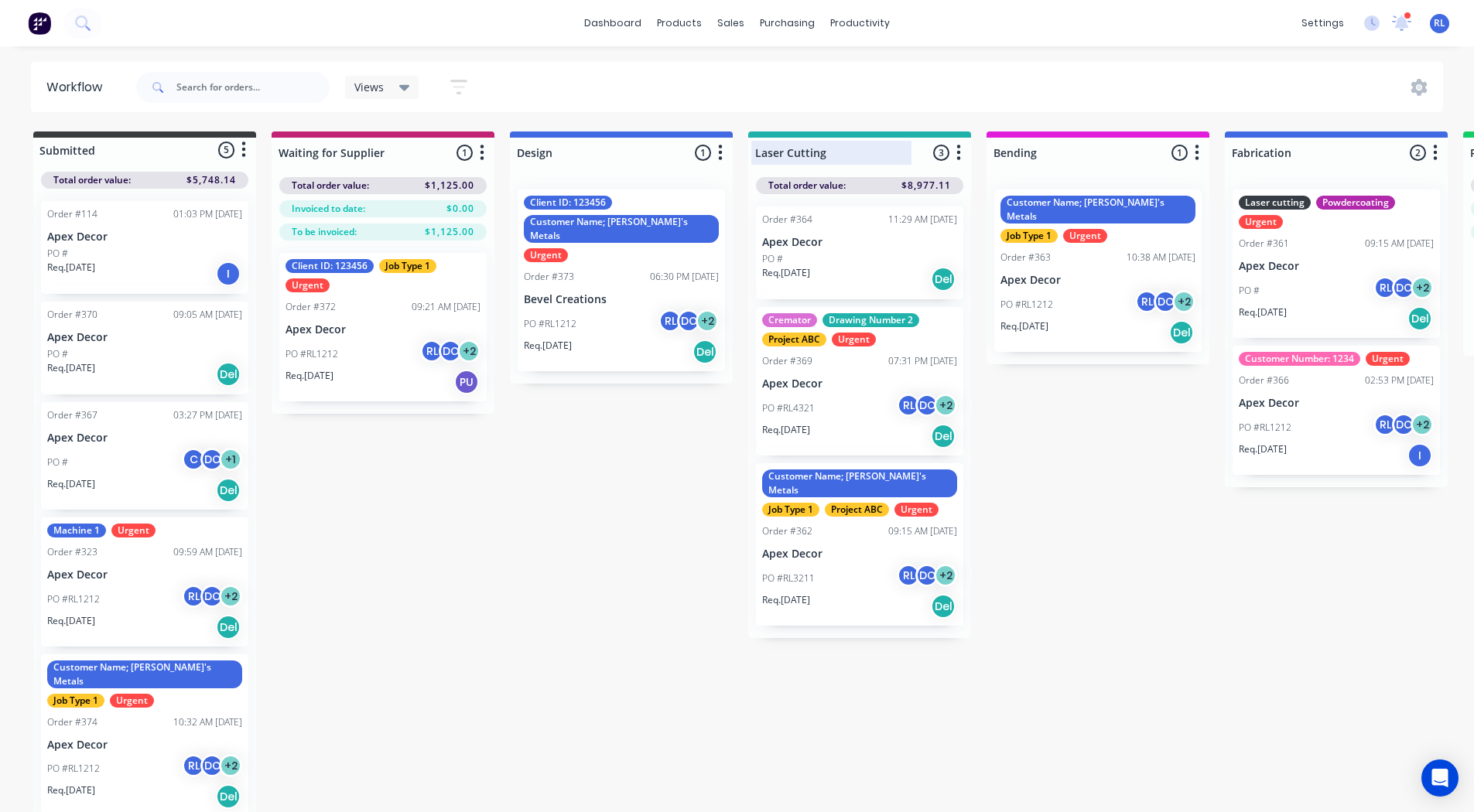
click at [827, 149] on input "Laser Cutting" at bounding box center [831, 153] width 153 height 16
click at [827, 149] on input "Powdercoating" at bounding box center [831, 153] width 153 height 16
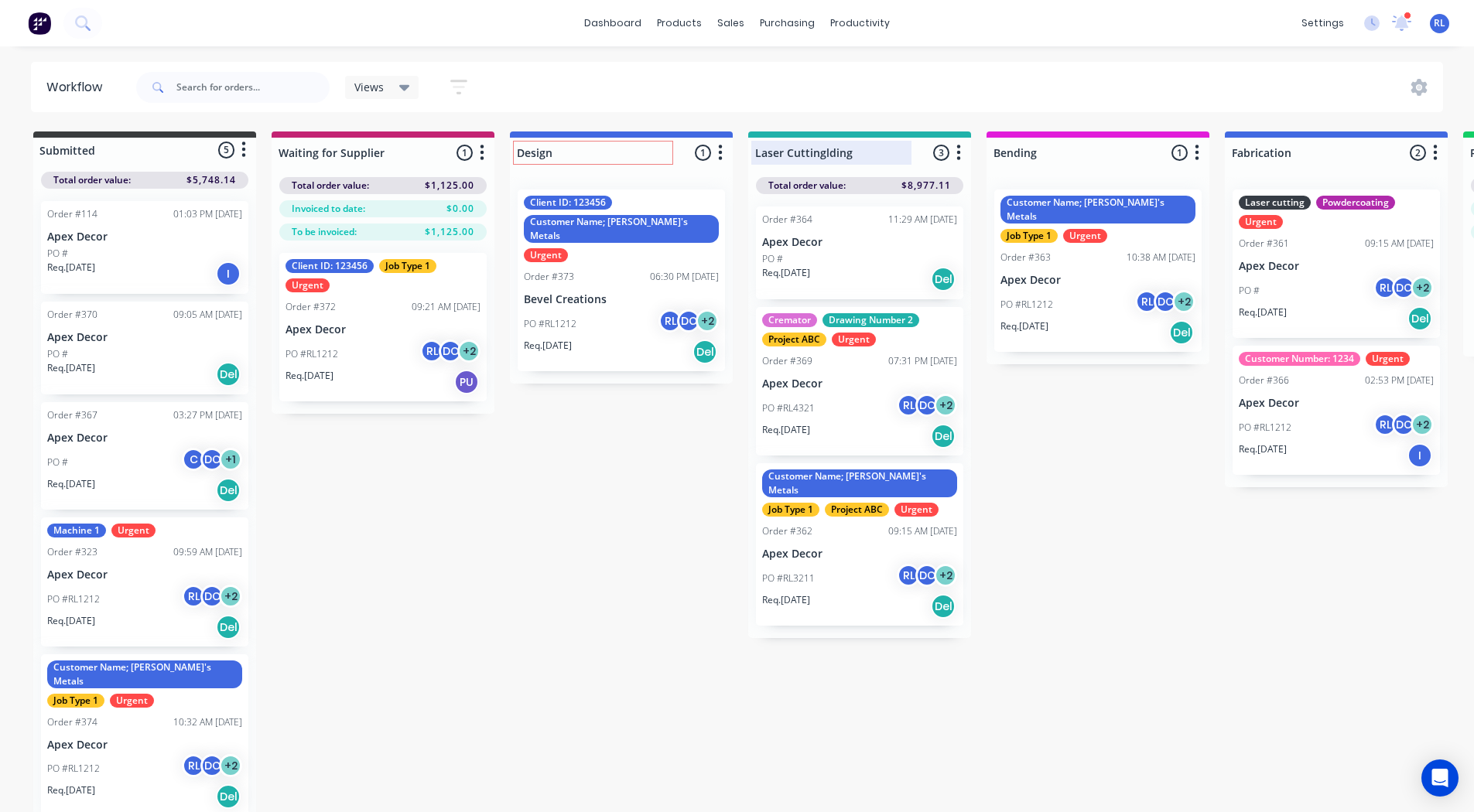
click at [823, 149] on input "Laser Cuttinglding" at bounding box center [831, 153] width 153 height 16
type input "Welding"
click at [1029, 151] on div at bounding box center [1097, 153] width 223 height 31
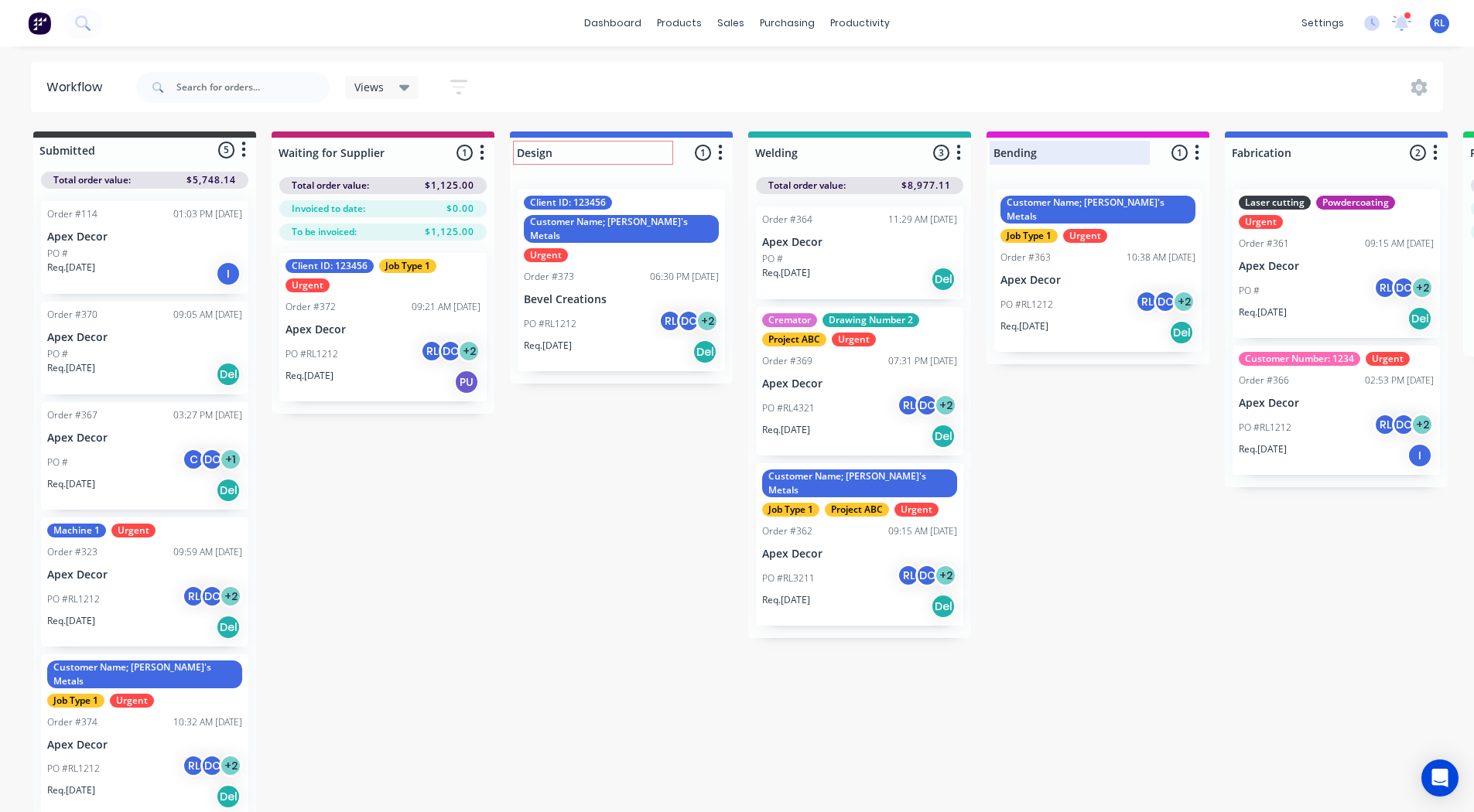
click at [1029, 151] on input "Bending" at bounding box center [1069, 153] width 153 height 16
click at [1317, 152] on div at bounding box center [1336, 153] width 223 height 31
click at [1317, 152] on input "Fabrication" at bounding box center [1308, 153] width 153 height 16
type input "p"
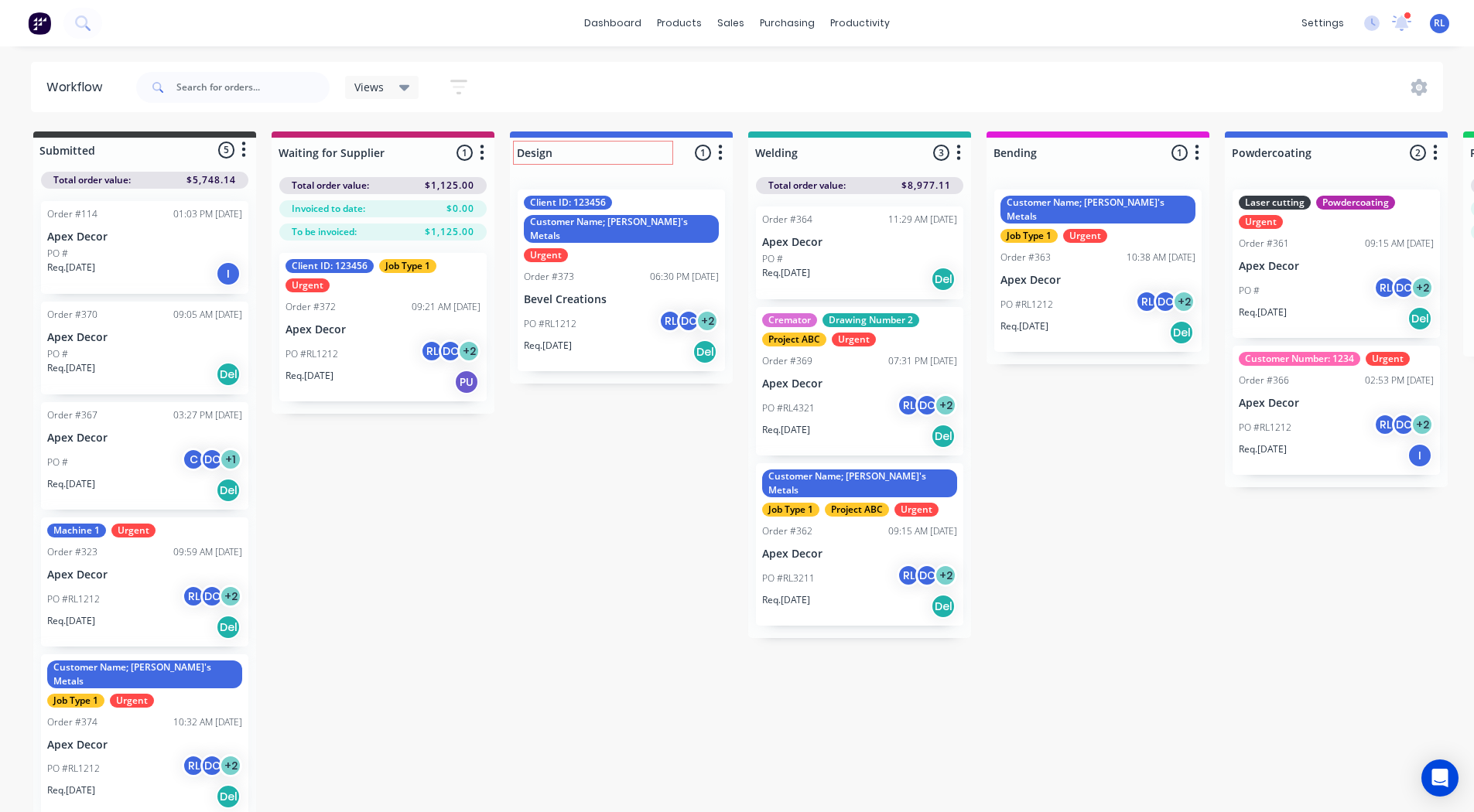
type input "Powdercoating"
click at [600, 472] on div "Submitted 5 Status colour #3A3C3E hex #3A3C3E Save Cancel Summaries Total order…" at bounding box center [1166, 473] width 2356 height 684
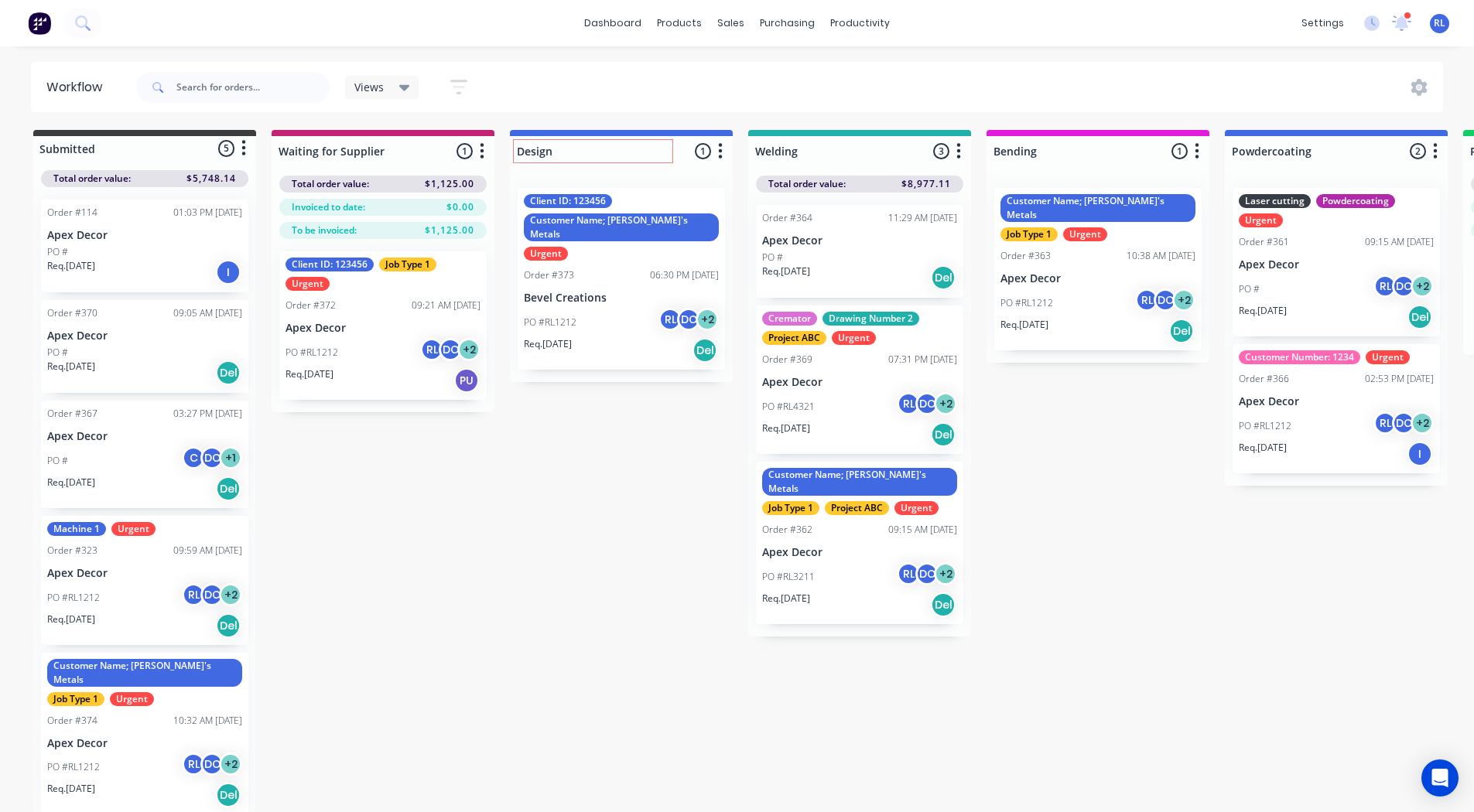
scroll to position [3, 0]
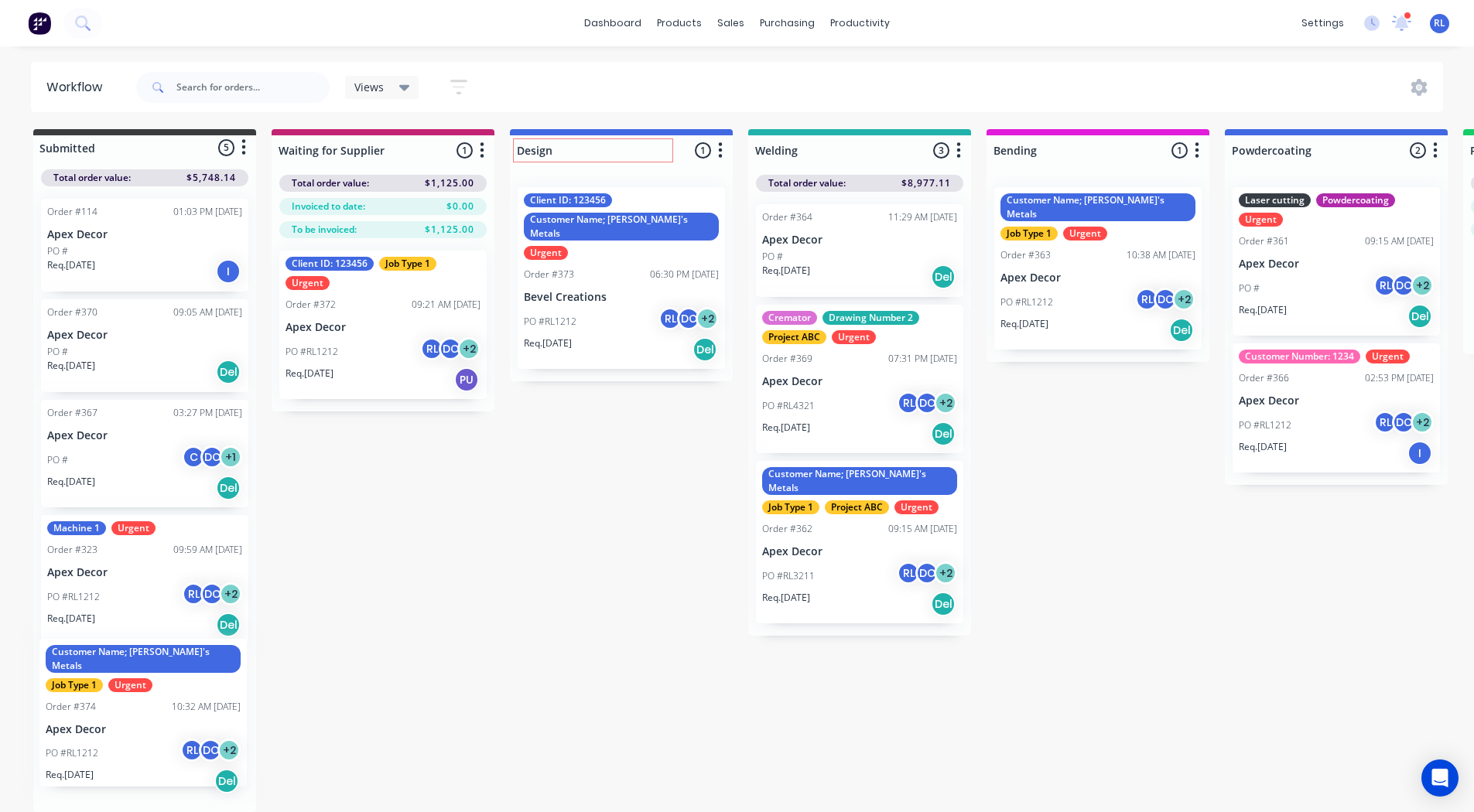
drag, startPoint x: 129, startPoint y: 715, endPoint x: 134, endPoint y: 702, distance: 13.9
click at [134, 702] on div "Order #114 01:03 PM [DATE] Apex Decor PO # Req. [DATE] I Order #370 09:05 AM [D…" at bounding box center [144, 499] width 223 height 626
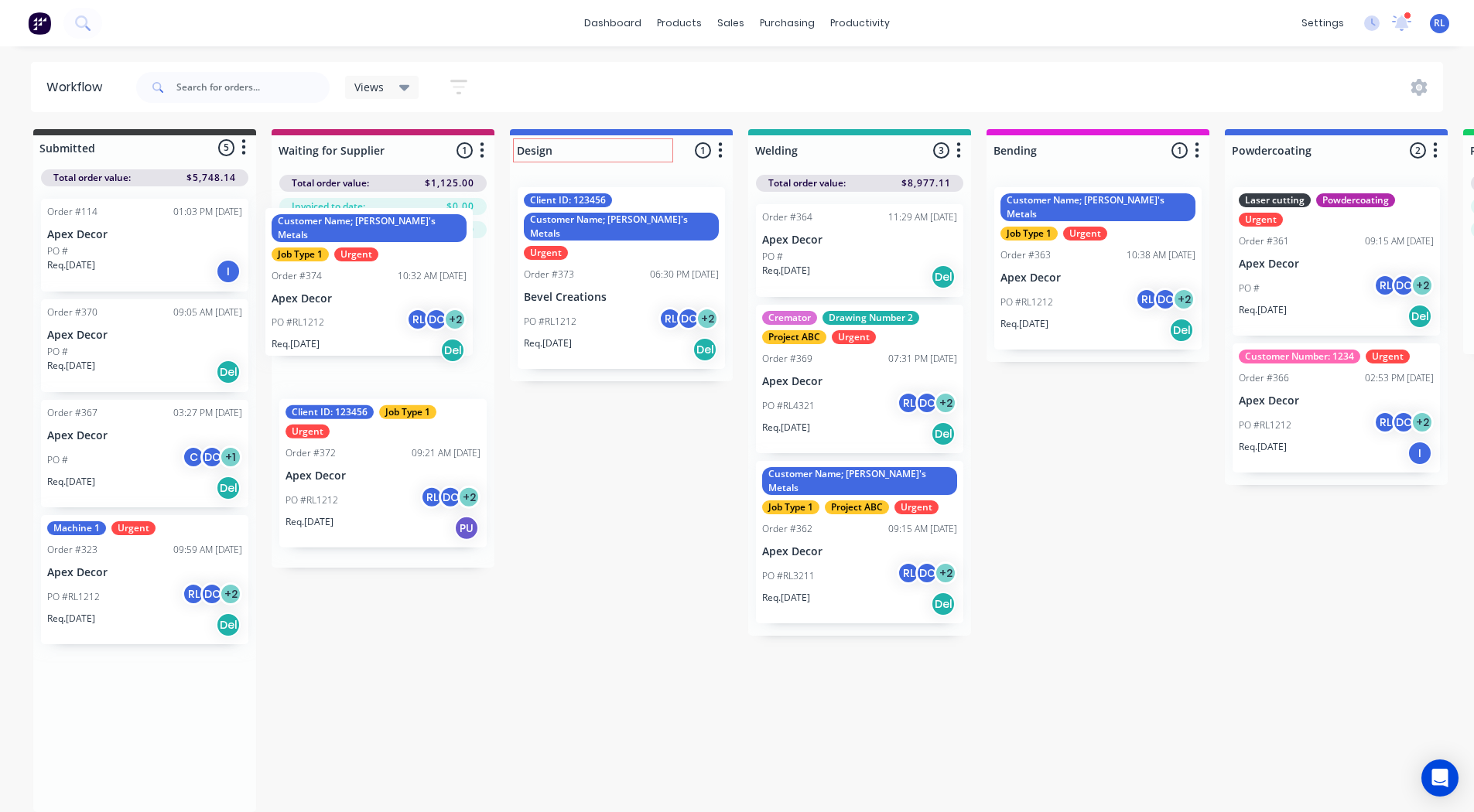
drag, startPoint x: 167, startPoint y: 712, endPoint x: 392, endPoint y: 262, distance: 503.1
click at [392, 262] on div "Submitted 5 Status colour #3A3C3E hex #3A3C3E Save Cancel Summaries Total order…" at bounding box center [1166, 470] width 2356 height 683
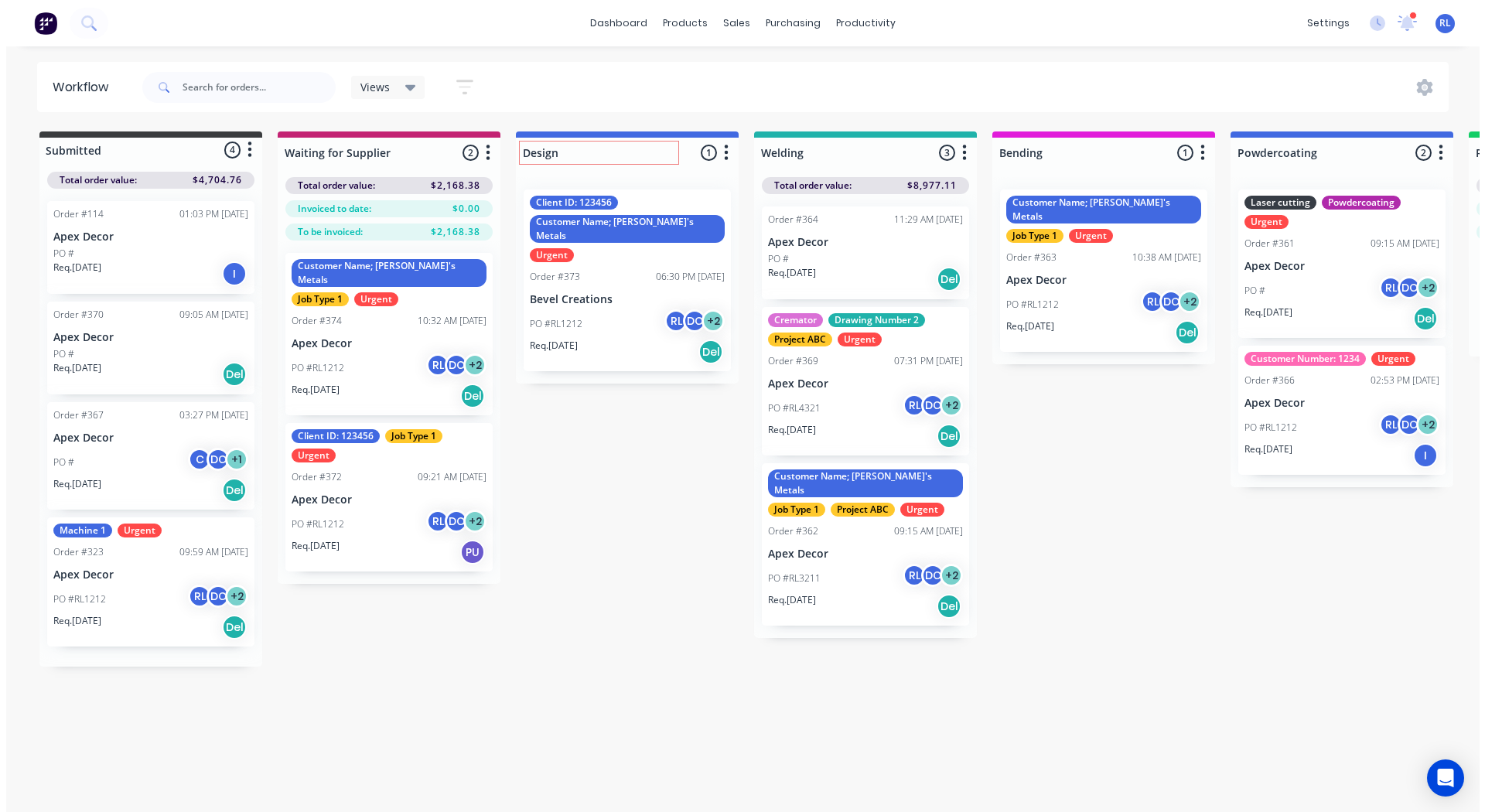
scroll to position [0, 0]
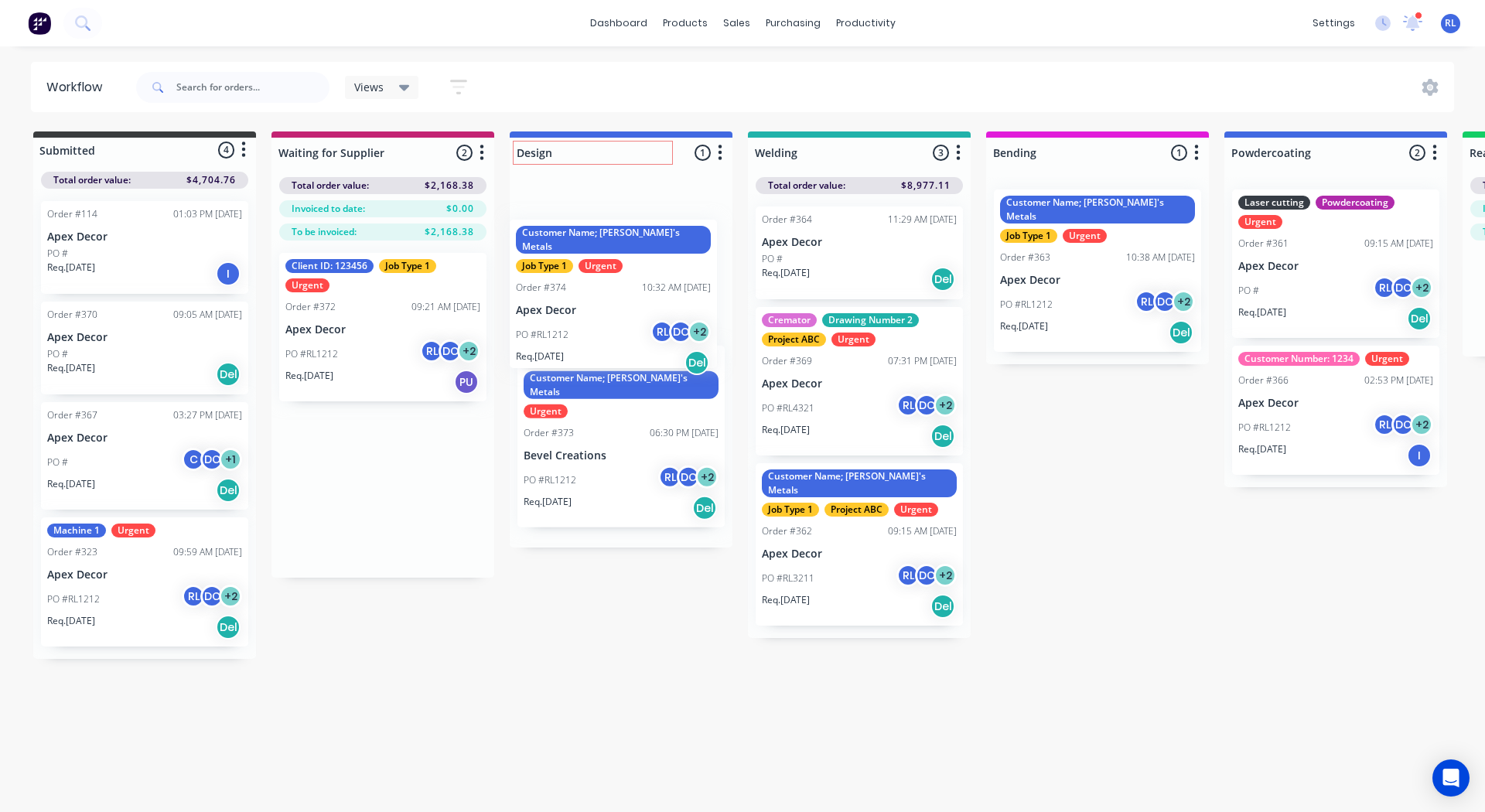
drag, startPoint x: 387, startPoint y: 307, endPoint x: 631, endPoint y: 264, distance: 247.8
click at [631, 264] on div "Submitted 4 Status colour #3A3C3E hex #3A3C3E Save Cancel Summaries Total order…" at bounding box center [1165, 395] width 2355 height 527
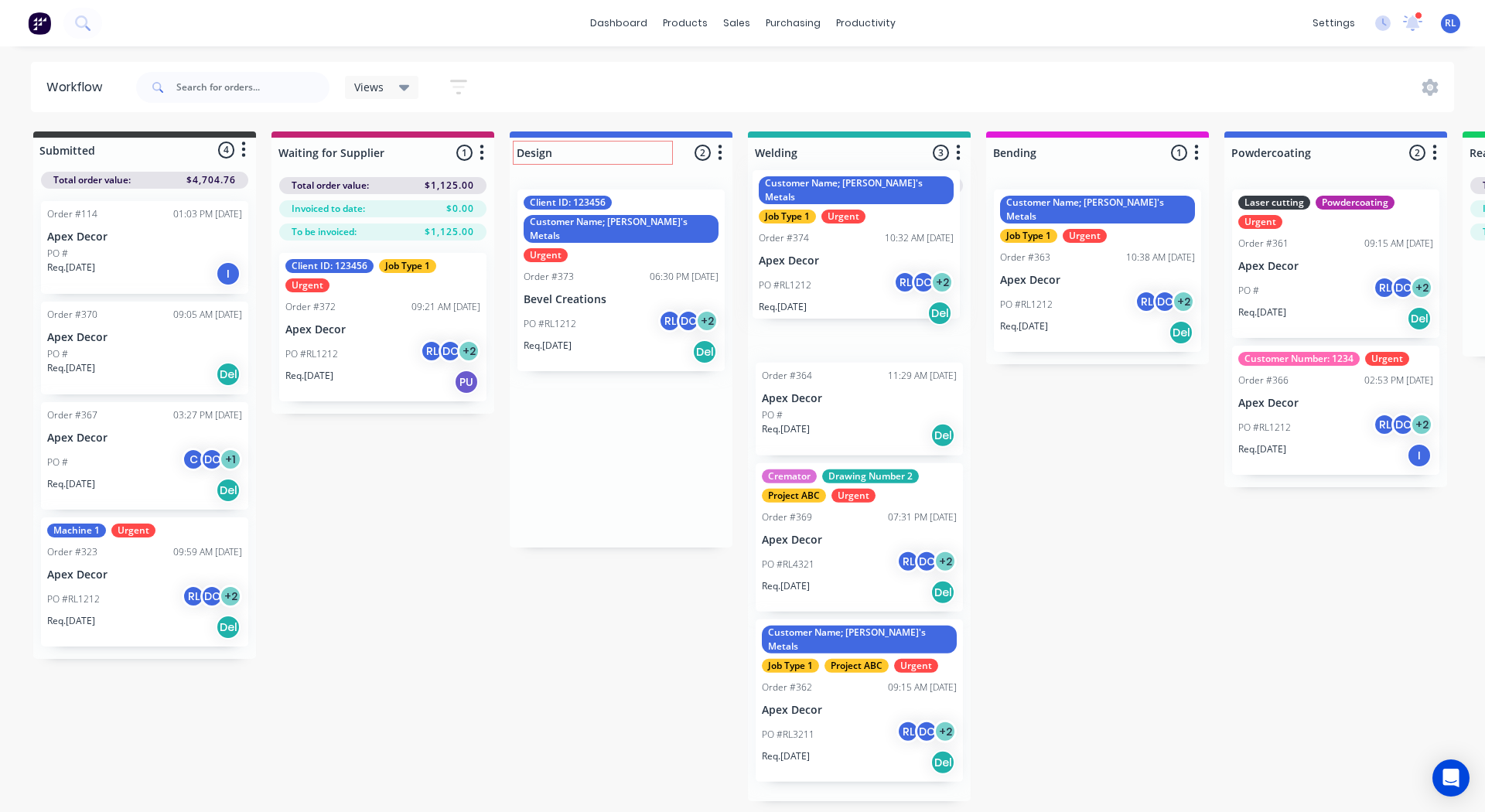
drag, startPoint x: 631, startPoint y: 264, endPoint x: 887, endPoint y: 248, distance: 256.5
click at [887, 248] on div "Submitted 4 Status colour #3A3C3E hex #3A3C3E Save Cancel Summaries Total order…" at bounding box center [1165, 466] width 2355 height 670
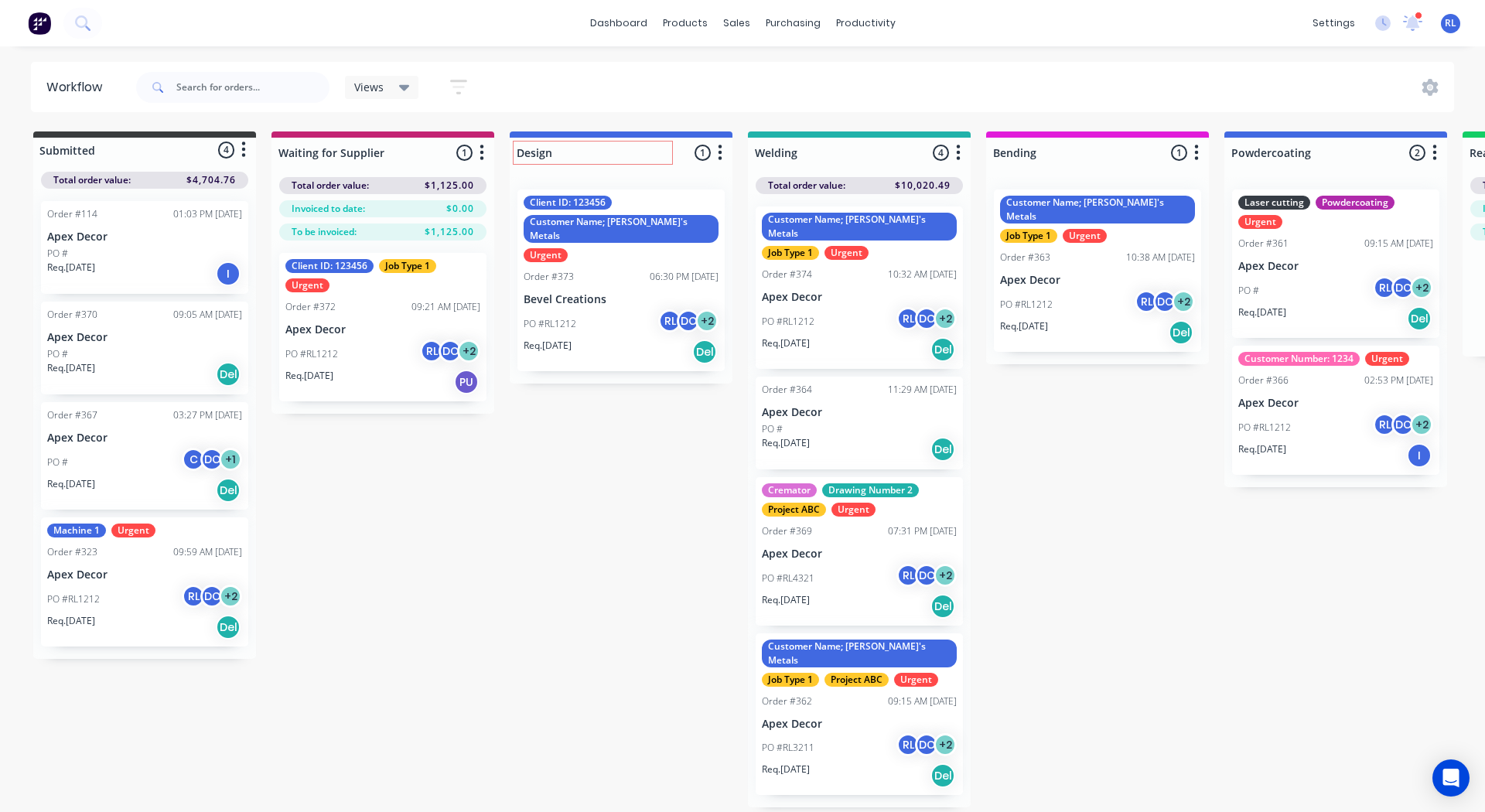
click at [883, 307] on div "PO #RL1212 RL DC + 2" at bounding box center [859, 321] width 195 height 30
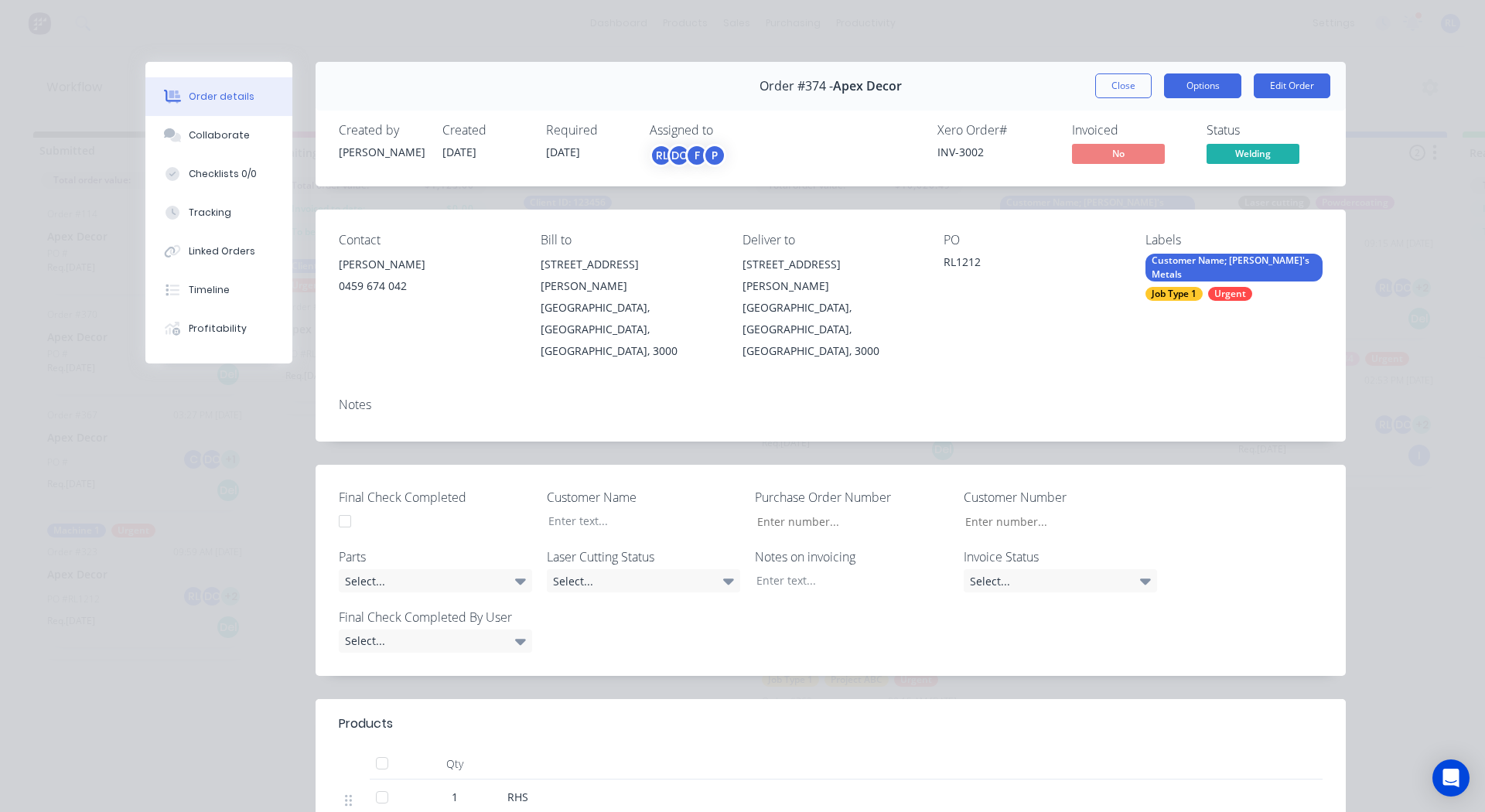
click at [1193, 75] on button "Options" at bounding box center [1202, 86] width 77 height 25
click at [1009, 309] on div "PO RL1212" at bounding box center [1032, 298] width 177 height 129
click at [216, 134] on div "Collaborate" at bounding box center [220, 135] width 61 height 14
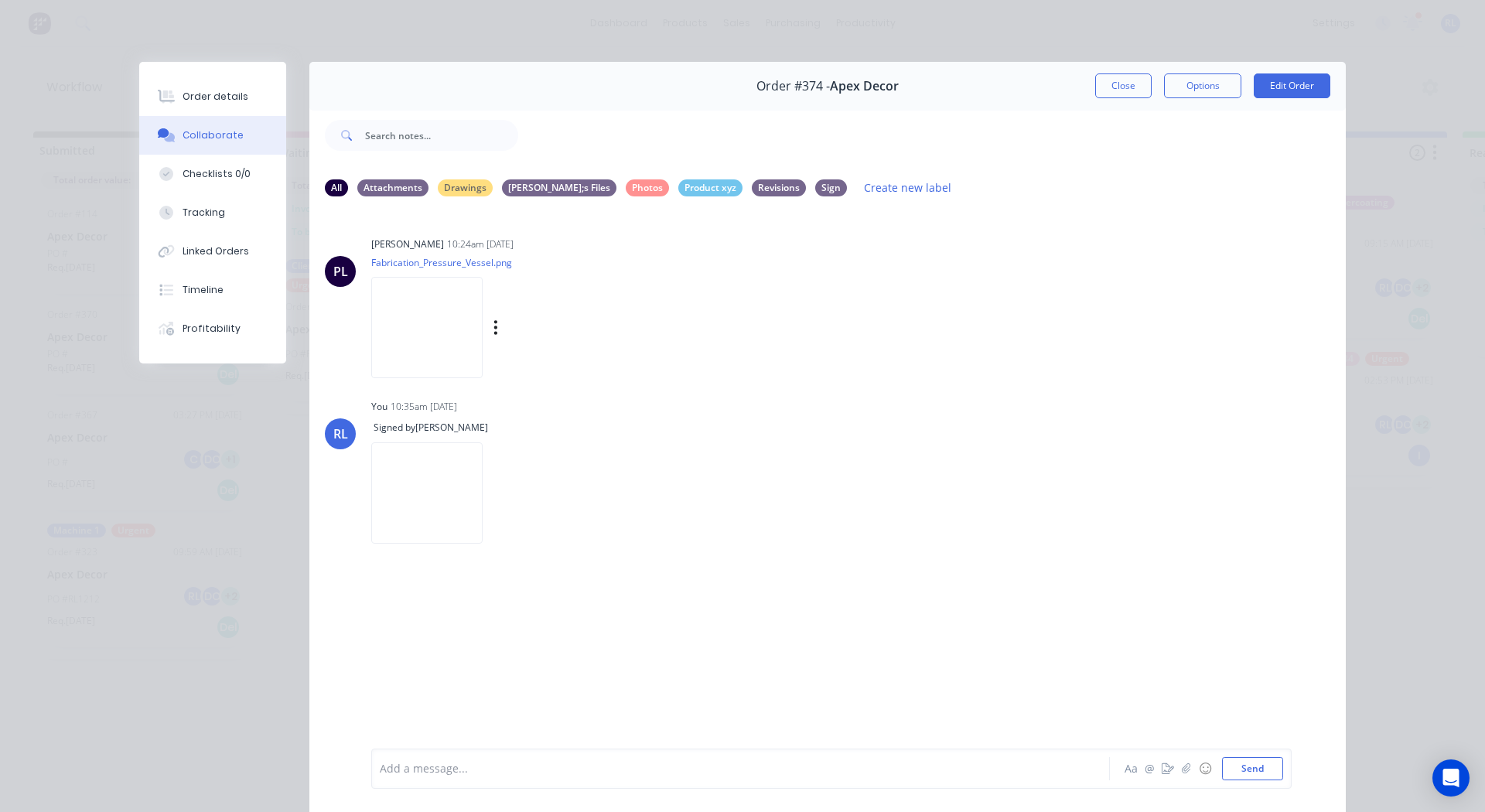
click at [420, 304] on img at bounding box center [426, 328] width 111 height 102
click at [202, 176] on div "Checklists 0/0" at bounding box center [216, 174] width 68 height 14
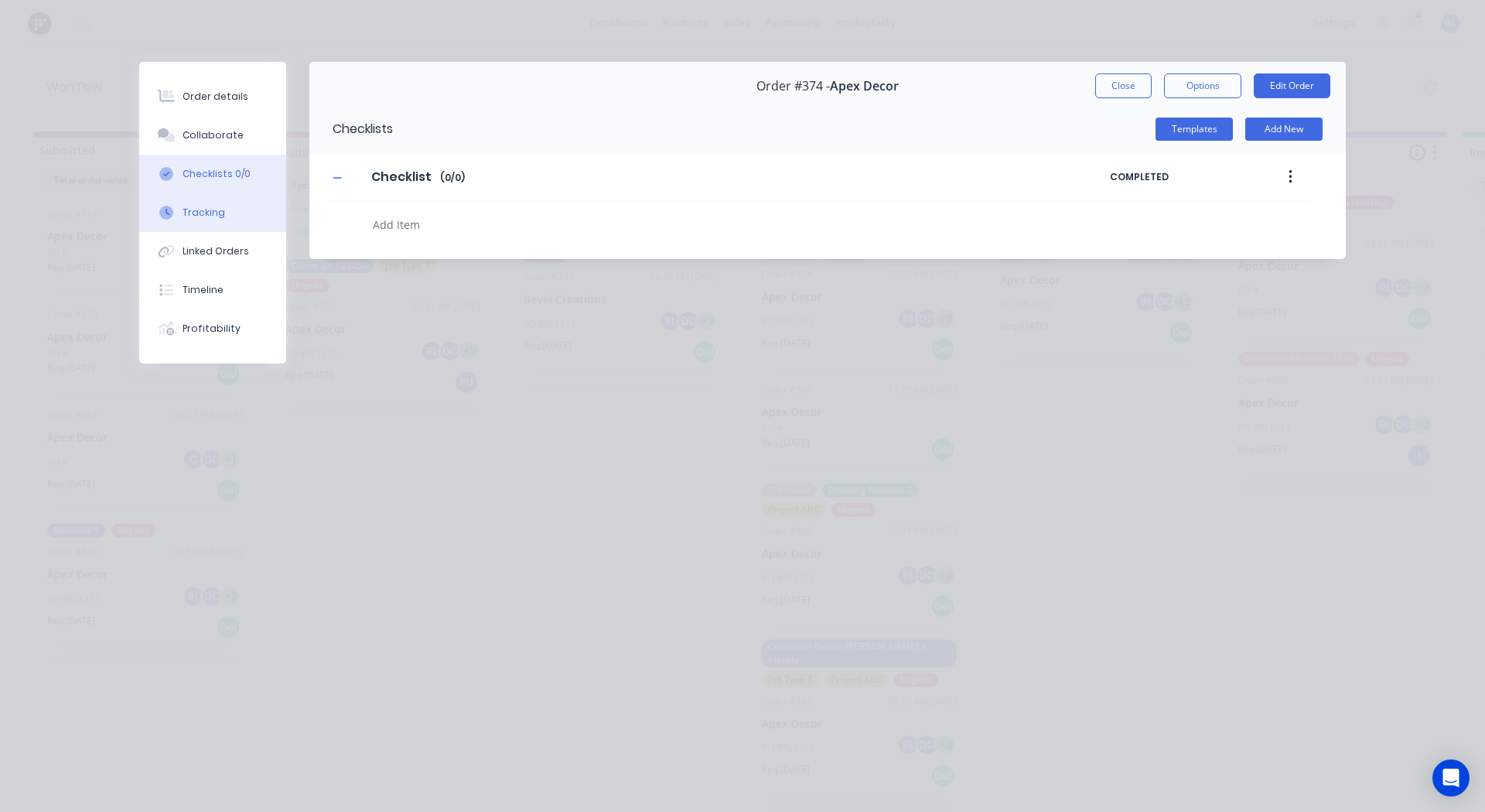
click at [222, 218] on button "Tracking" at bounding box center [212, 213] width 147 height 39
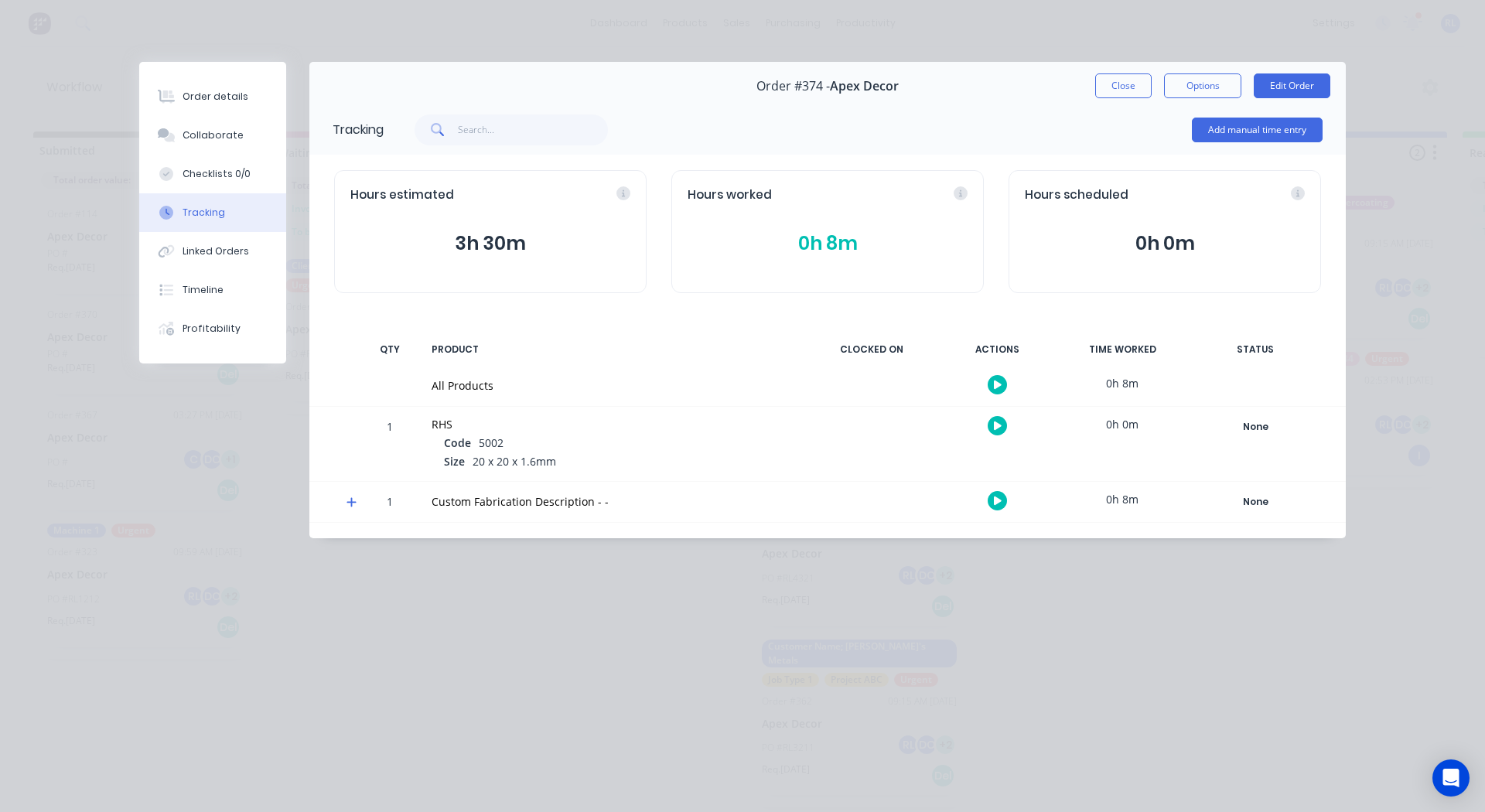
click at [1005, 389] on button "button" at bounding box center [997, 384] width 19 height 19
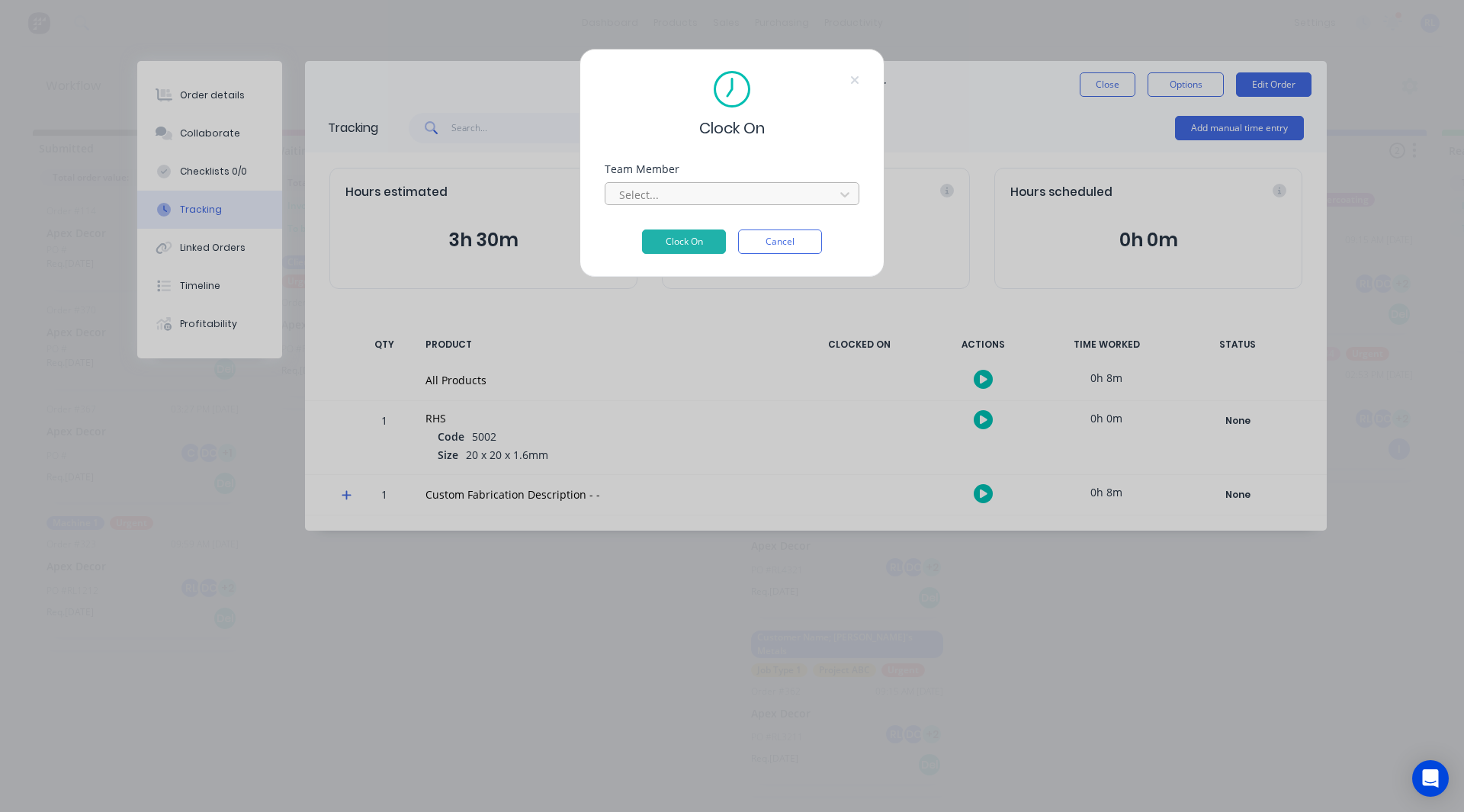
click at [704, 205] on div "Select..." at bounding box center [722, 194] width 218 height 23
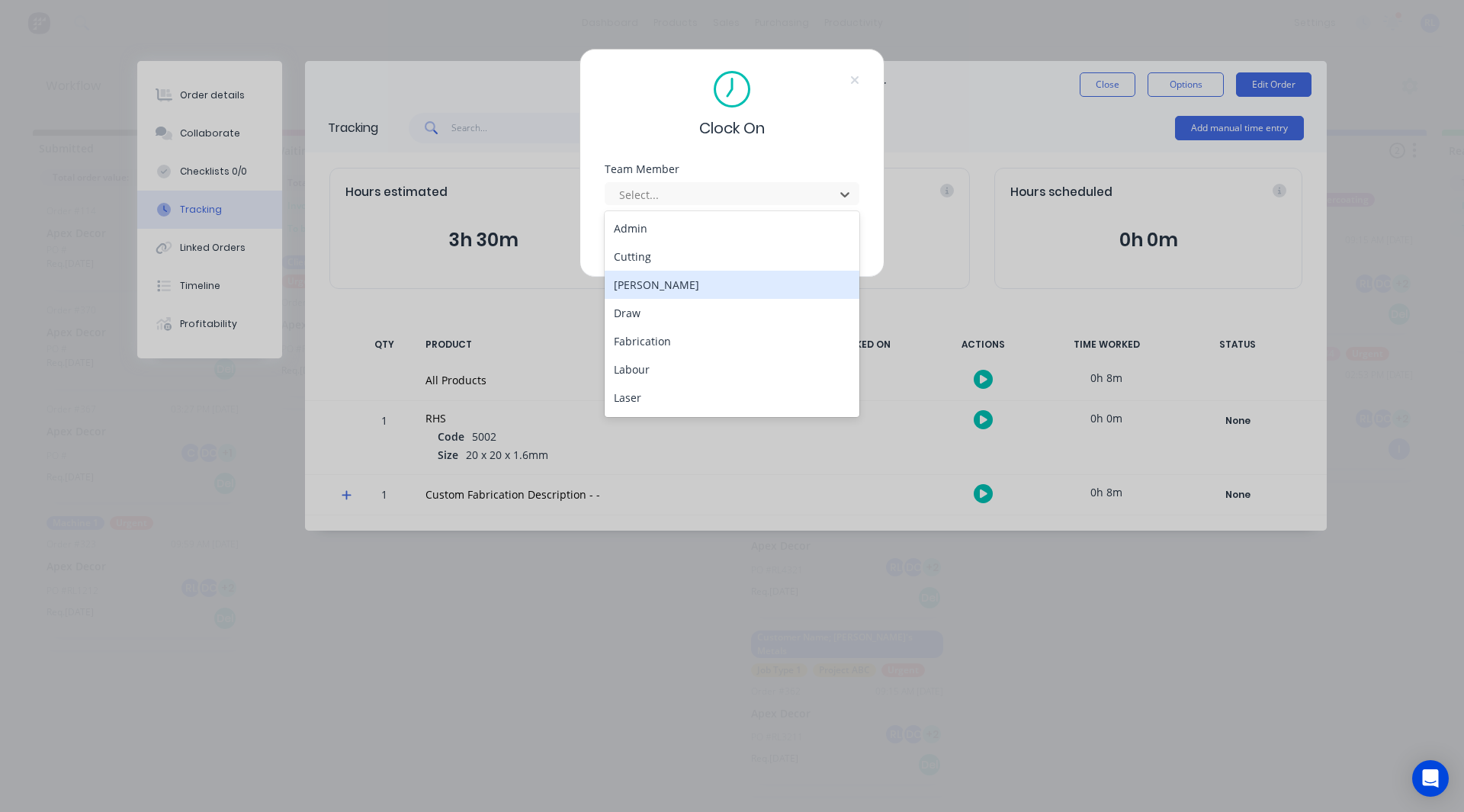
click at [676, 286] on div "[PERSON_NAME]" at bounding box center [731, 285] width 255 height 28
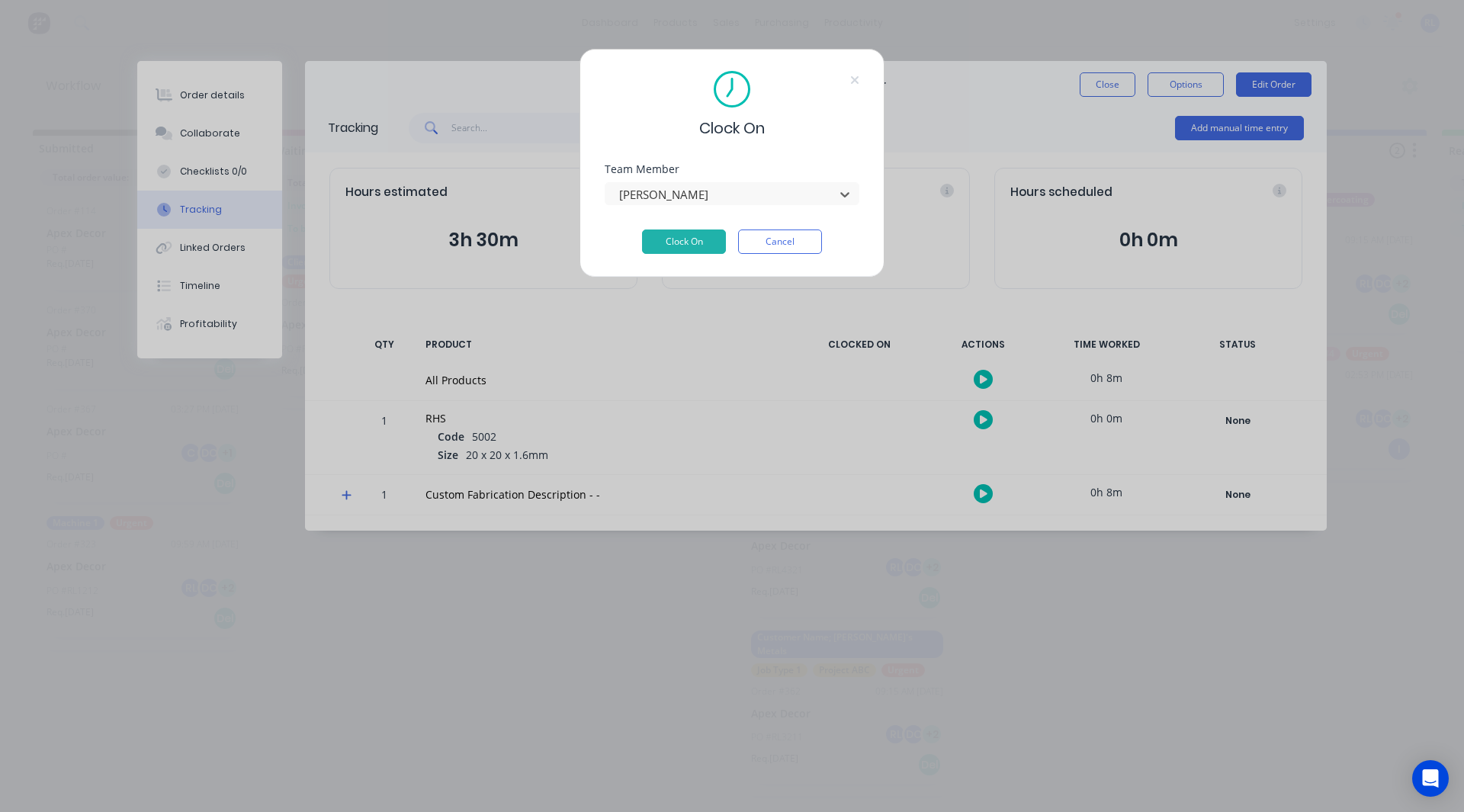
click at [690, 256] on div "Clock On Team Member option [PERSON_NAME], selected. [PERSON_NAME] Clock On Can…" at bounding box center [731, 163] width 305 height 229
click at [692, 231] on button "Clock On" at bounding box center [684, 241] width 84 height 24
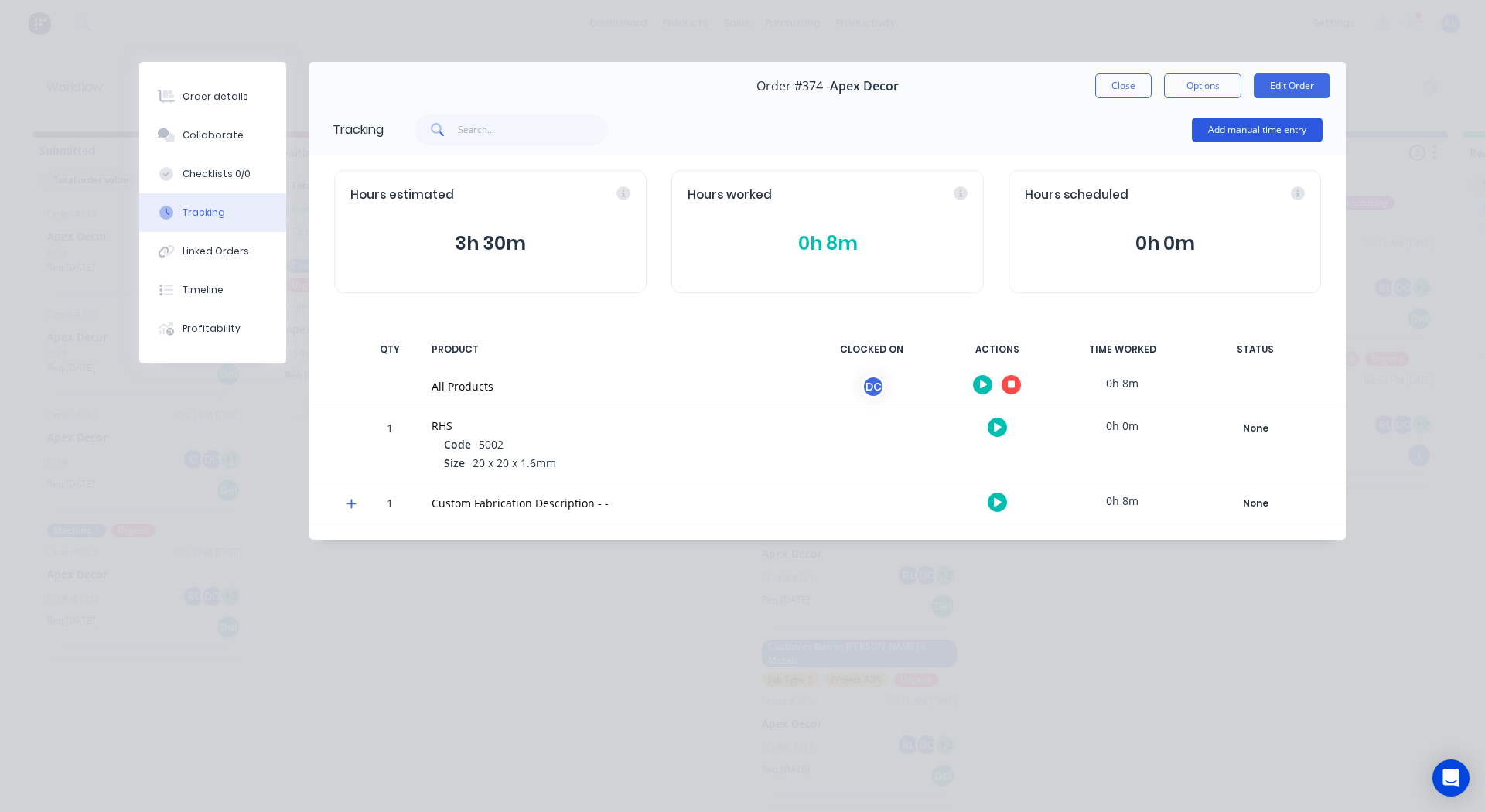
click at [1228, 140] on button "Add manual time entry" at bounding box center [1257, 130] width 131 height 25
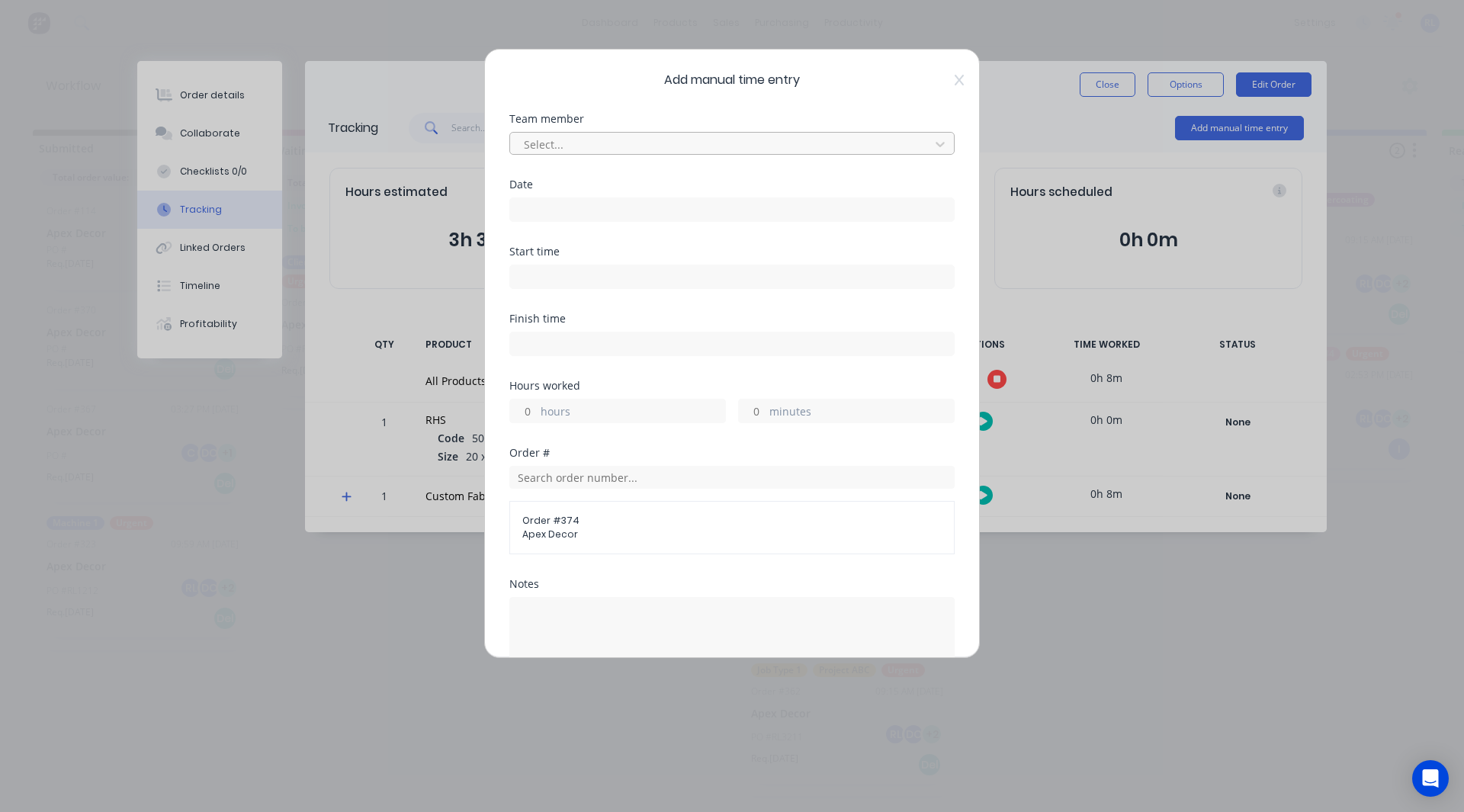
click at [562, 138] on div at bounding box center [722, 144] width 399 height 19
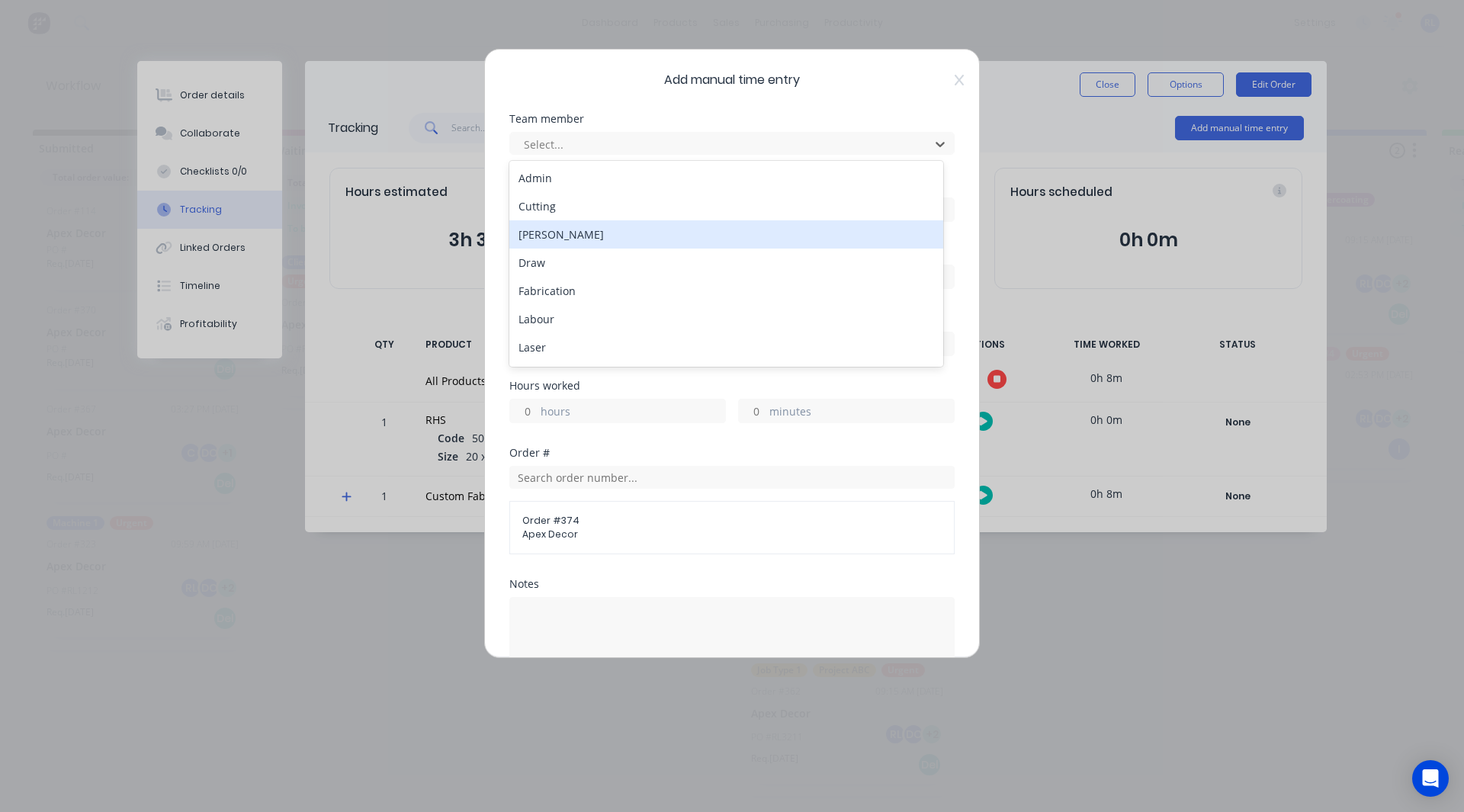
click at [562, 235] on div "[PERSON_NAME]" at bounding box center [725, 235] width 434 height 28
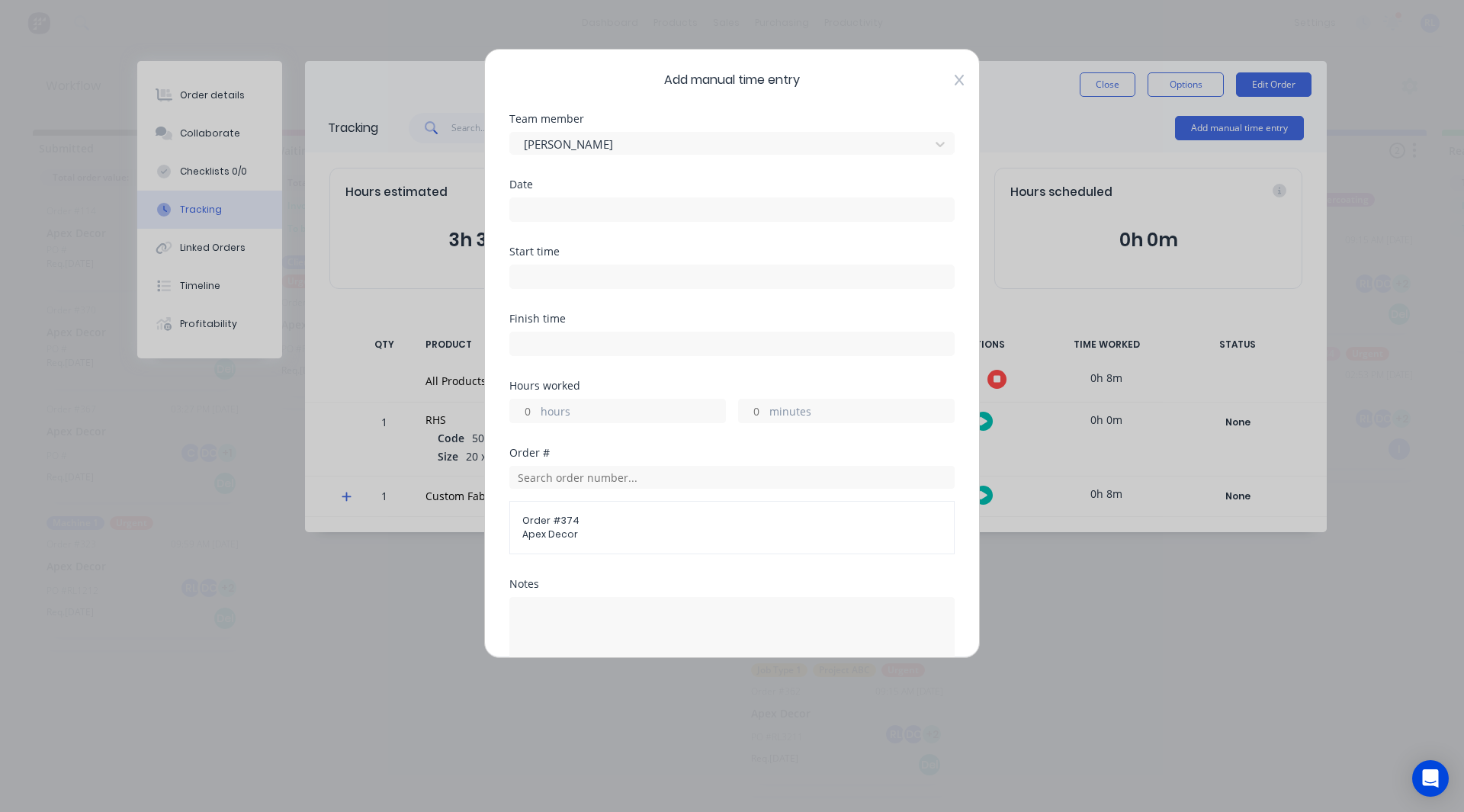
click at [954, 79] on icon at bounding box center [958, 79] width 9 height 13
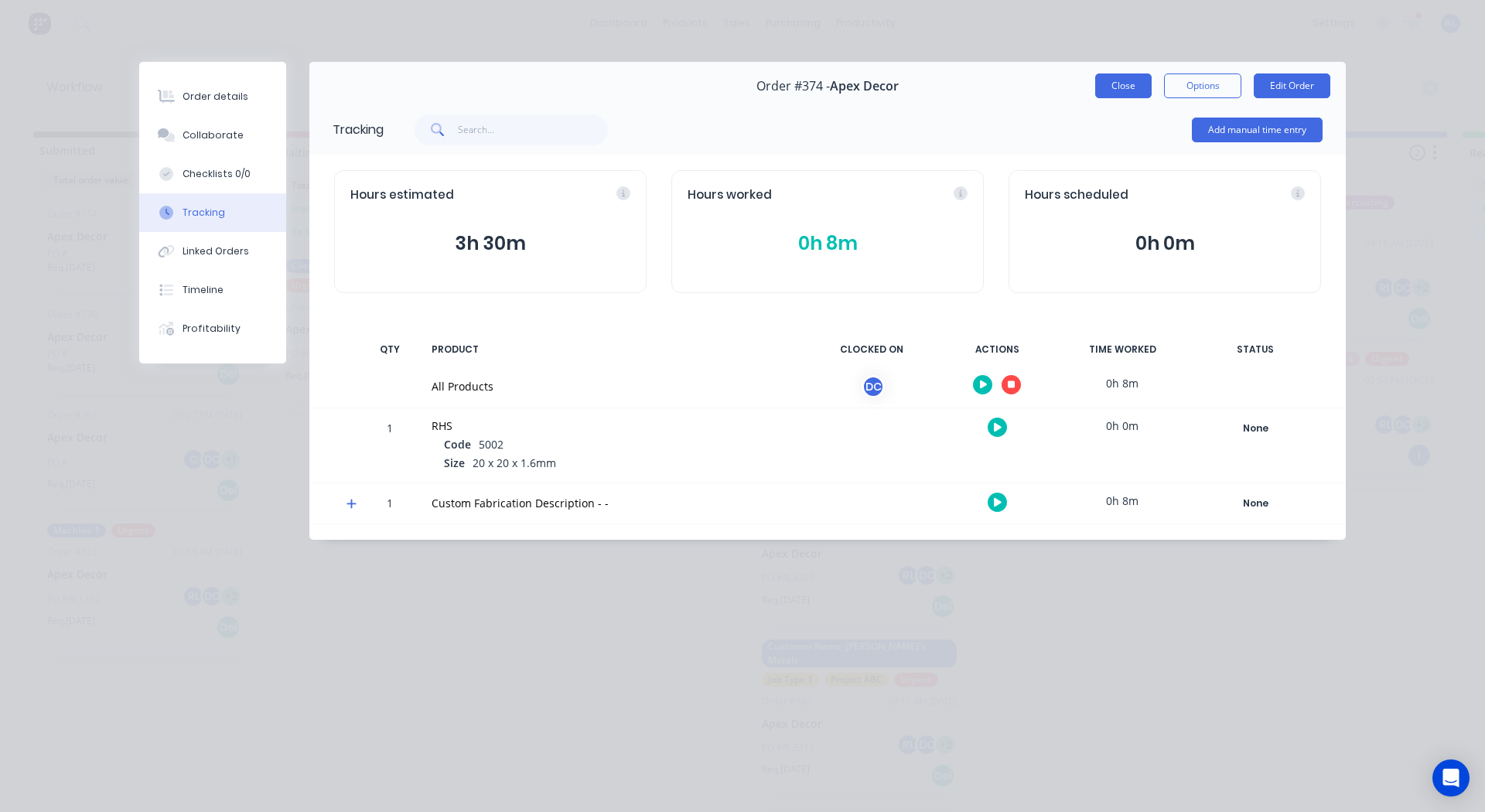
click at [1129, 89] on button "Close" at bounding box center [1123, 86] width 57 height 25
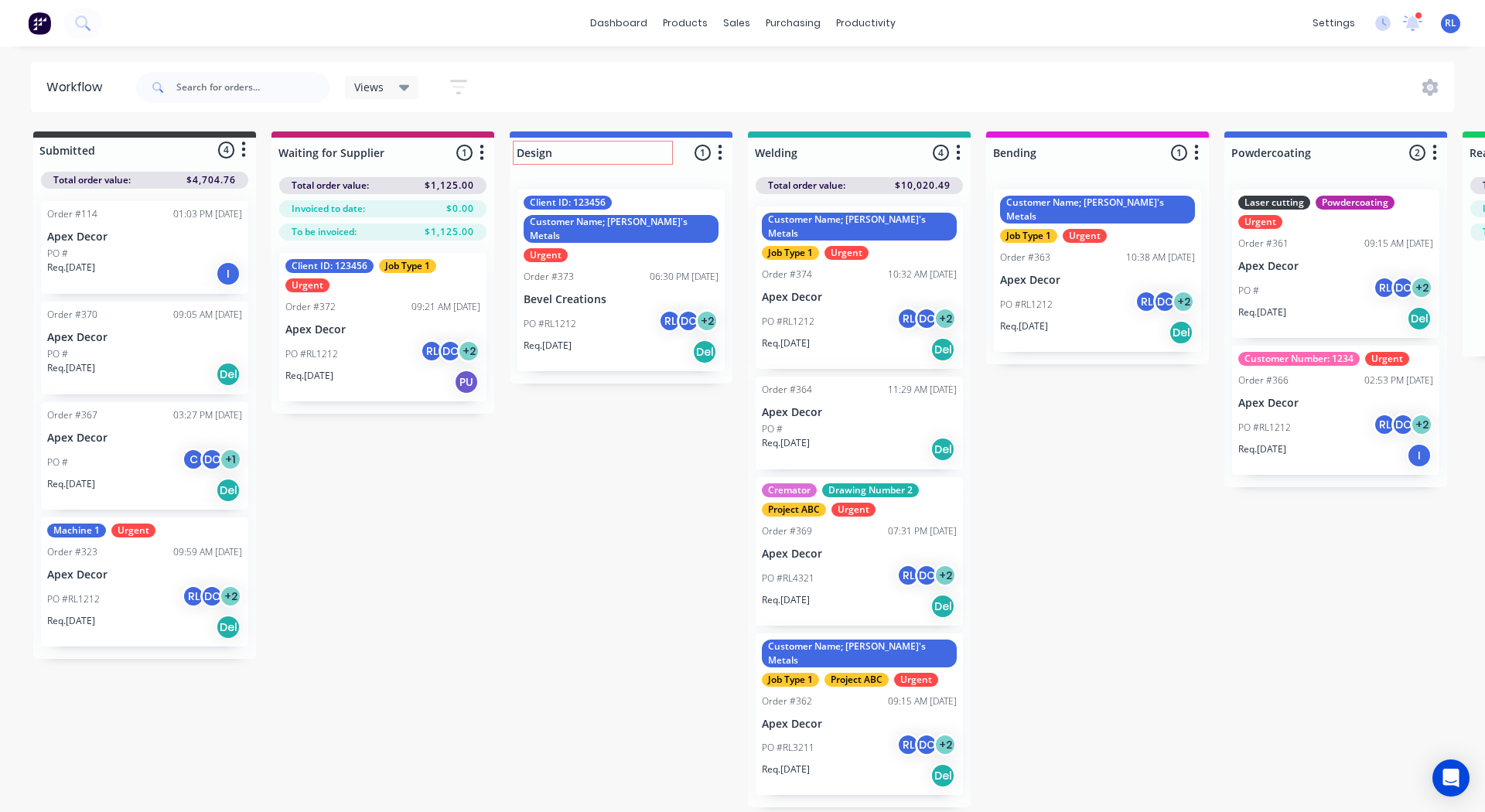
click at [592, 553] on div "Submitted 4 Status colour #3A3C3E hex #3A3C3E Save Cancel Summaries Total order…" at bounding box center [1165, 469] width 2355 height 676
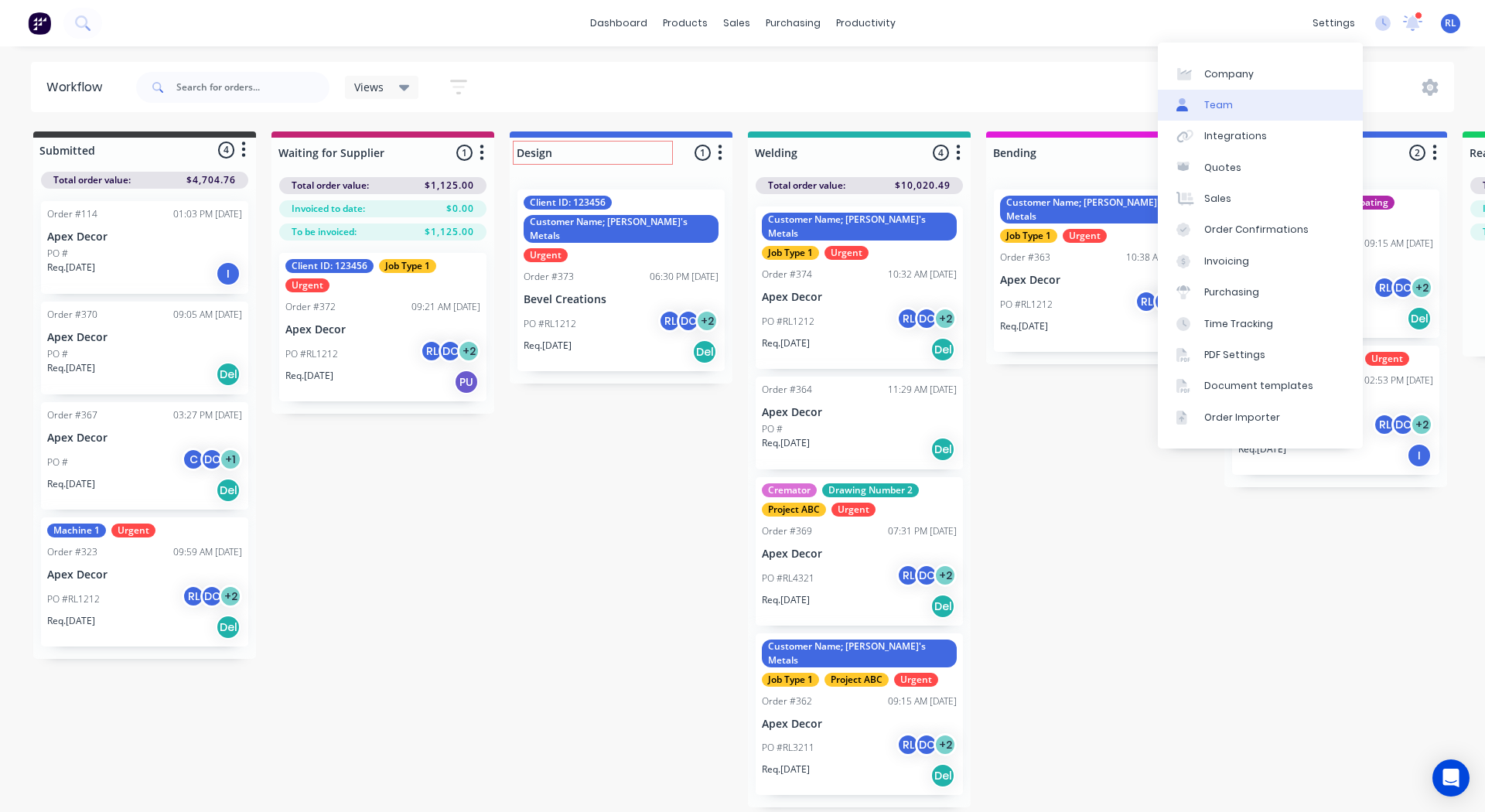
click at [1276, 102] on link "Team" at bounding box center [1260, 105] width 205 height 31
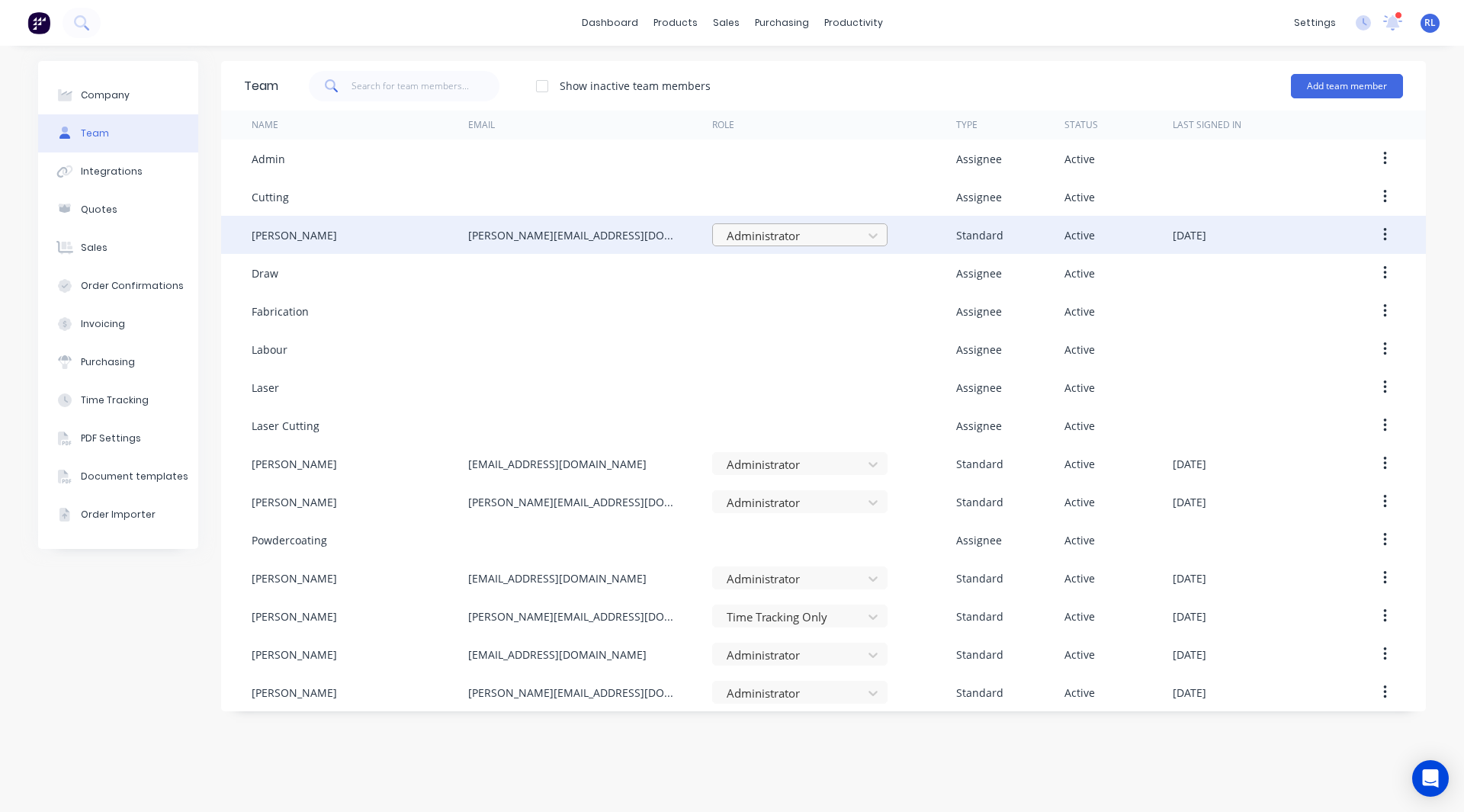
click at [807, 232] on div at bounding box center [790, 236] width 130 height 19
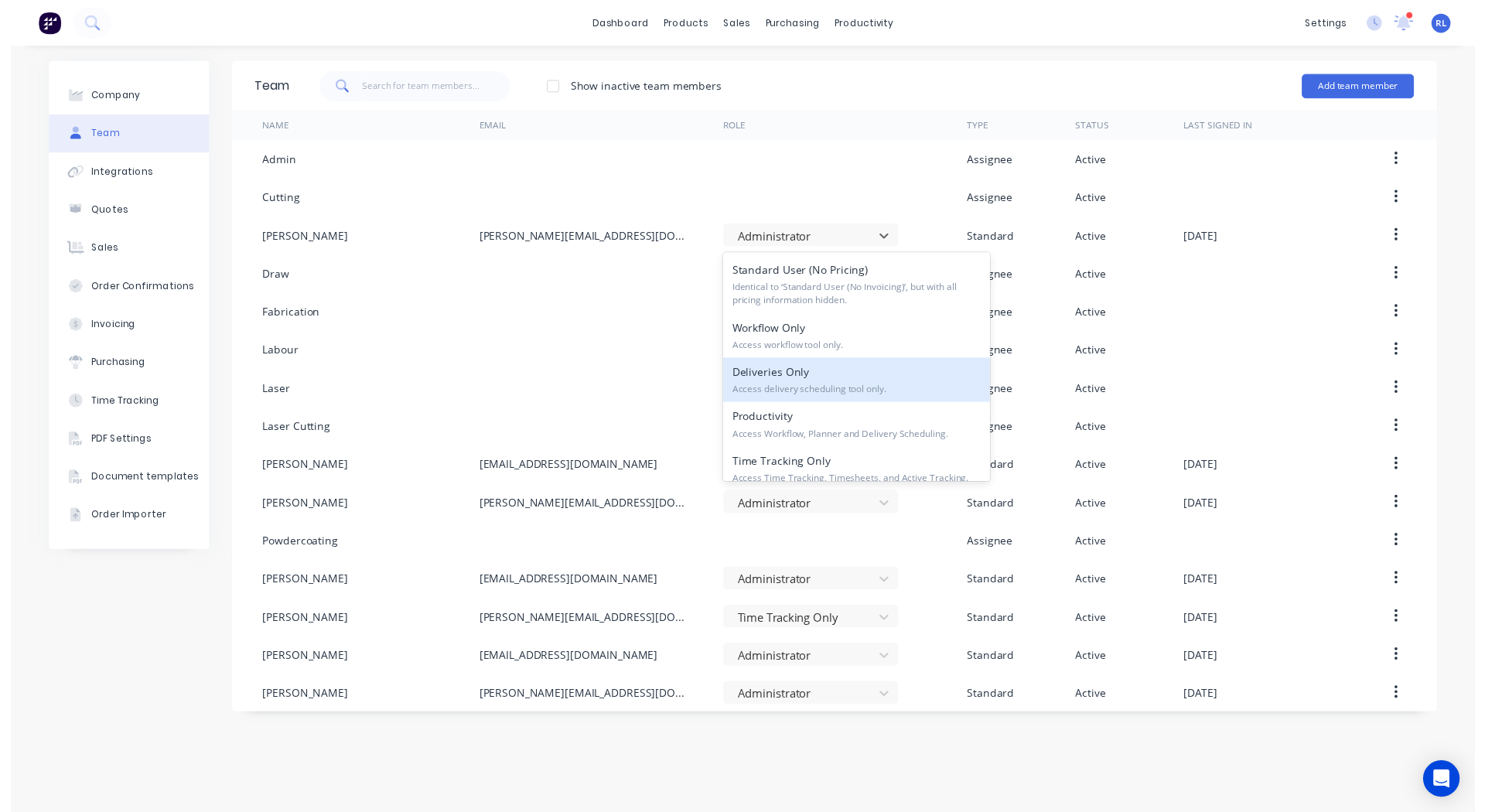
scroll to position [235, 0]
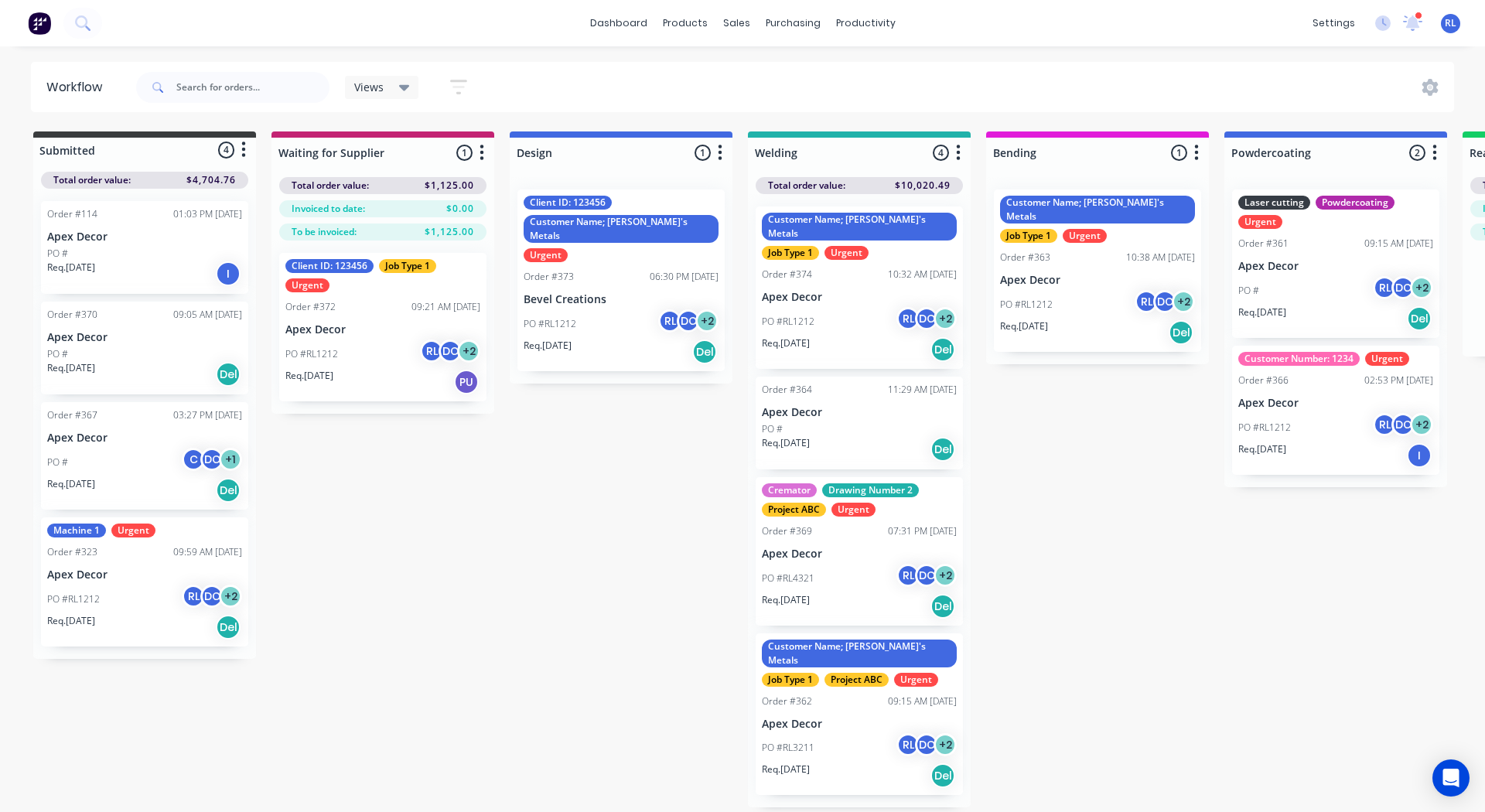
click at [720, 156] on icon "button" at bounding box center [720, 153] width 4 height 19
click at [617, 210] on button "Notifications" at bounding box center [652, 211] width 154 height 25
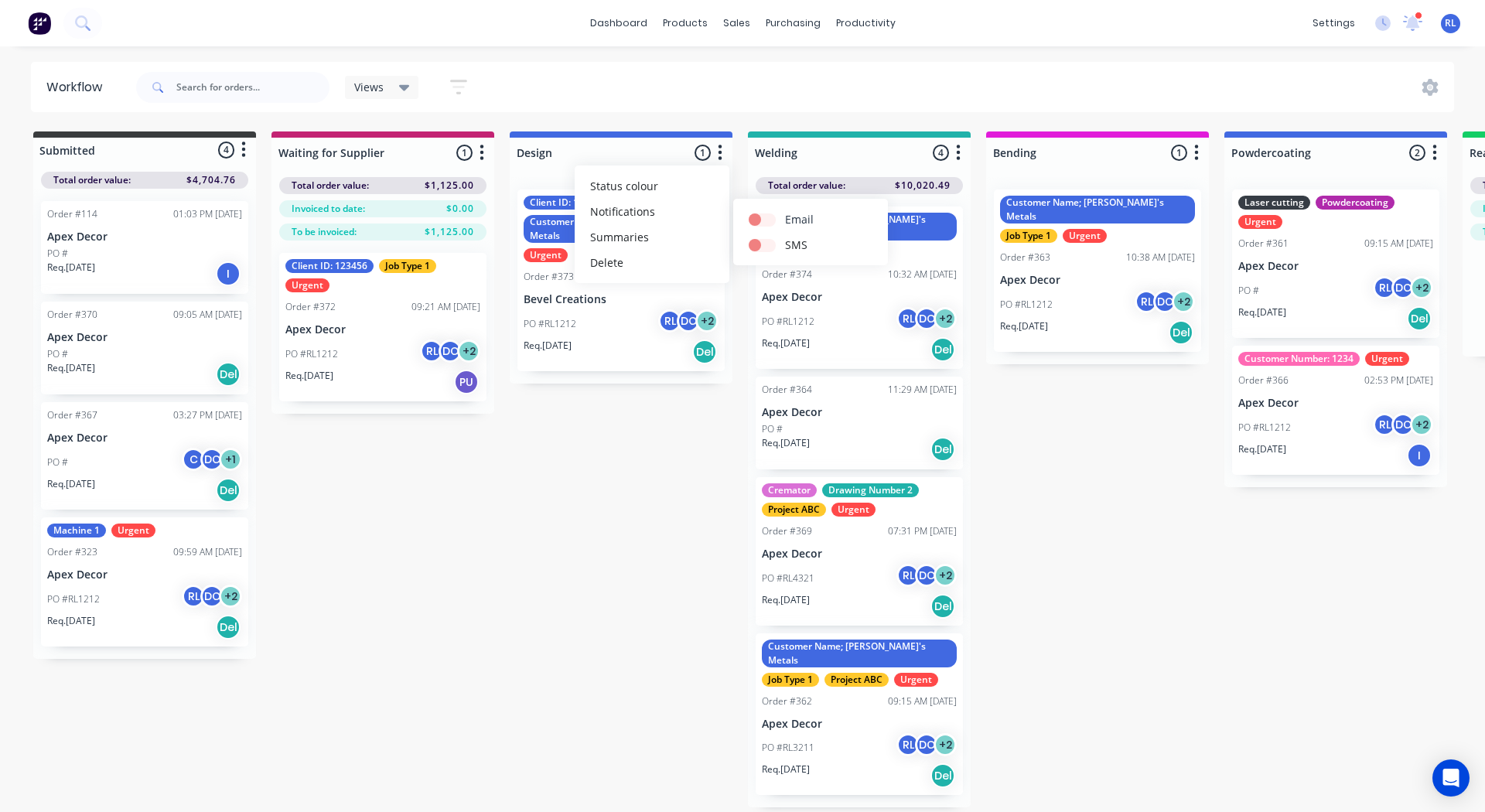
click at [785, 211] on label at bounding box center [785, 211] width 0 height 0
click at [757, 217] on input "checkbox" at bounding box center [754, 218] width 13 height 14
checkbox input "true"
click at [957, 146] on icon "button" at bounding box center [959, 153] width 4 height 15
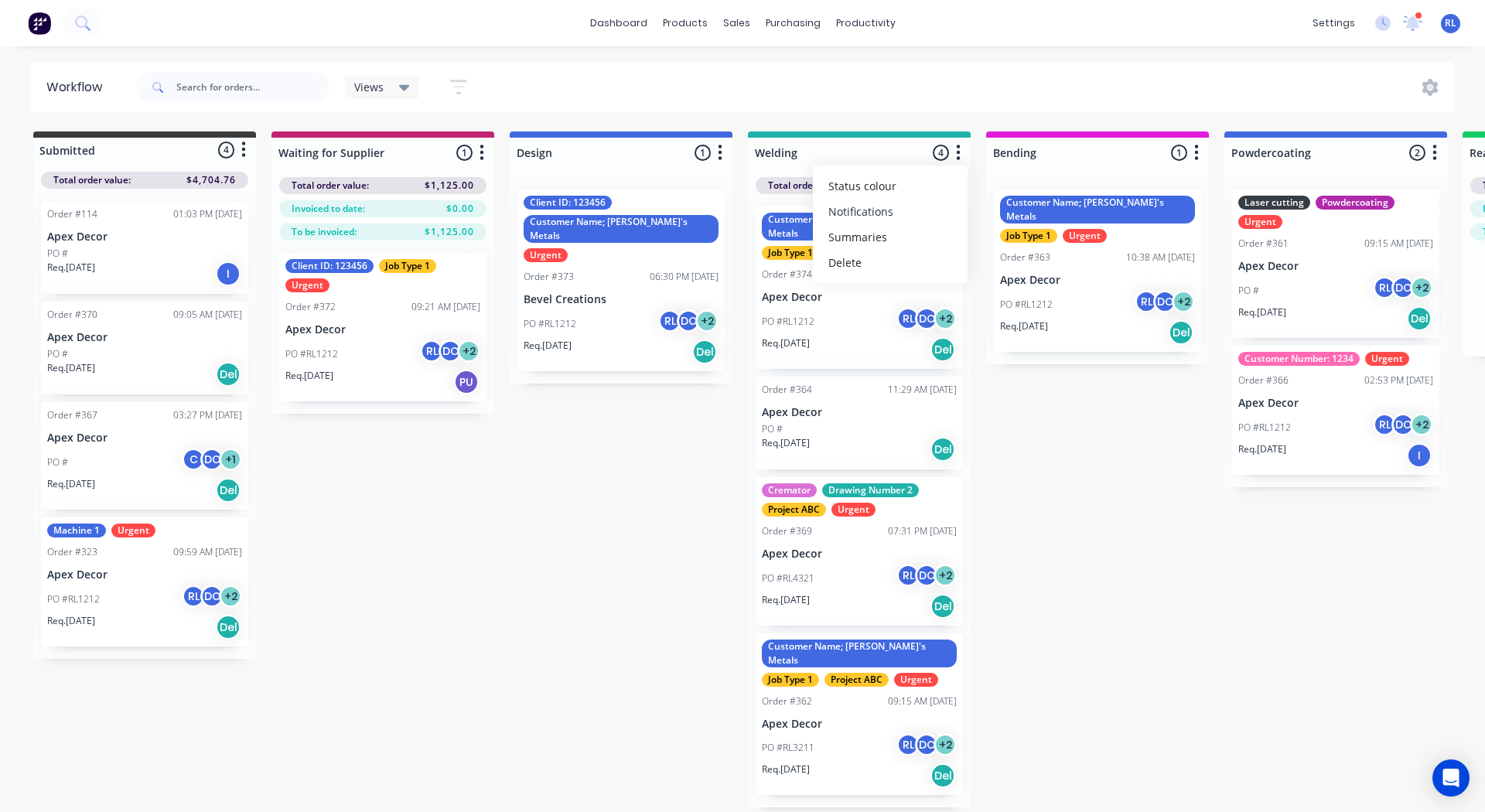
click at [880, 208] on button "Notifications" at bounding box center [890, 211] width 154 height 25
click at [998, 372] on div "Submitted 4 Status colour #3A3C3E hex #3A3C3E Save Cancel Summaries Total order…" at bounding box center [1165, 469] width 2355 height 676
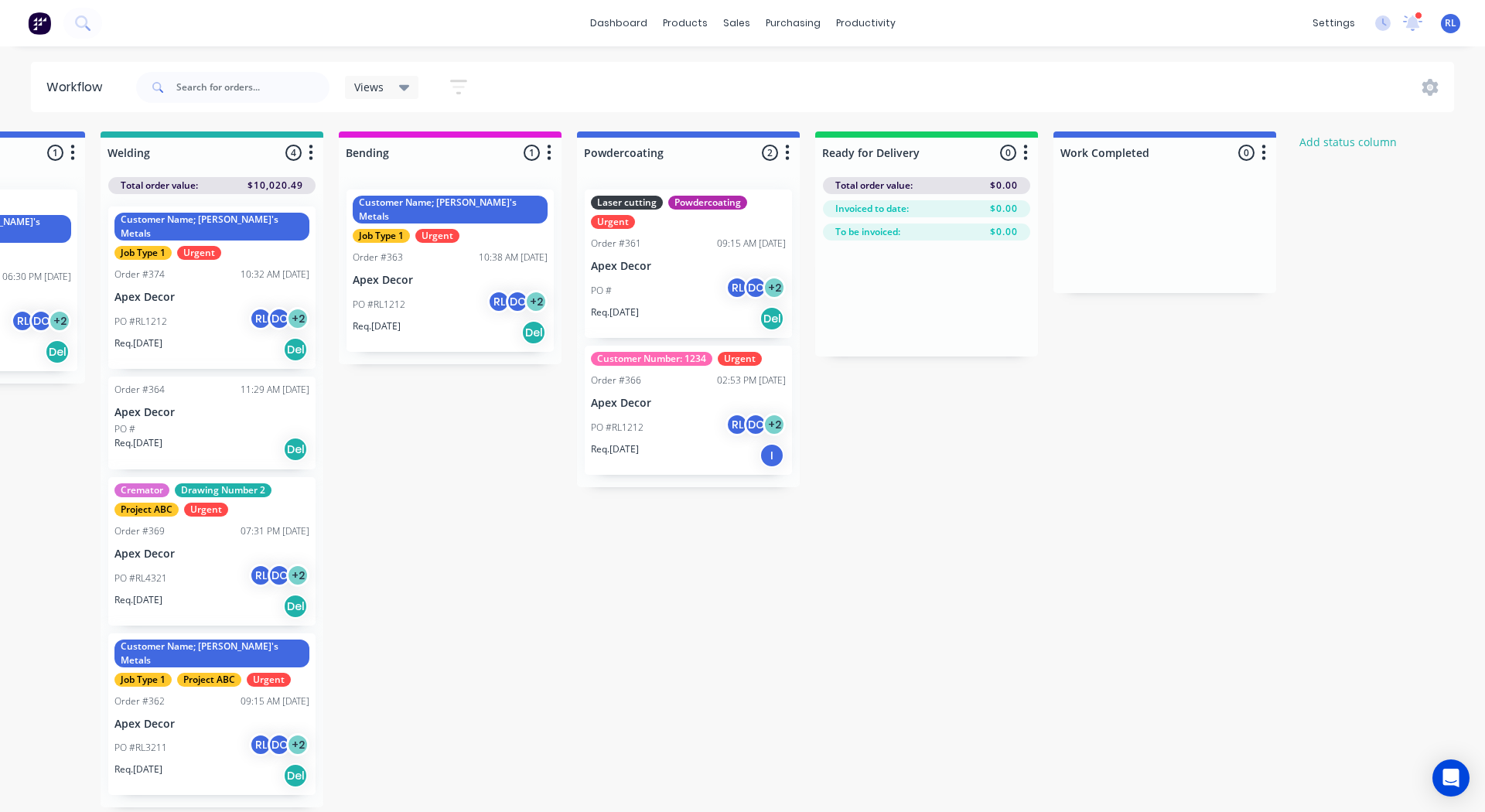
scroll to position [0, 655]
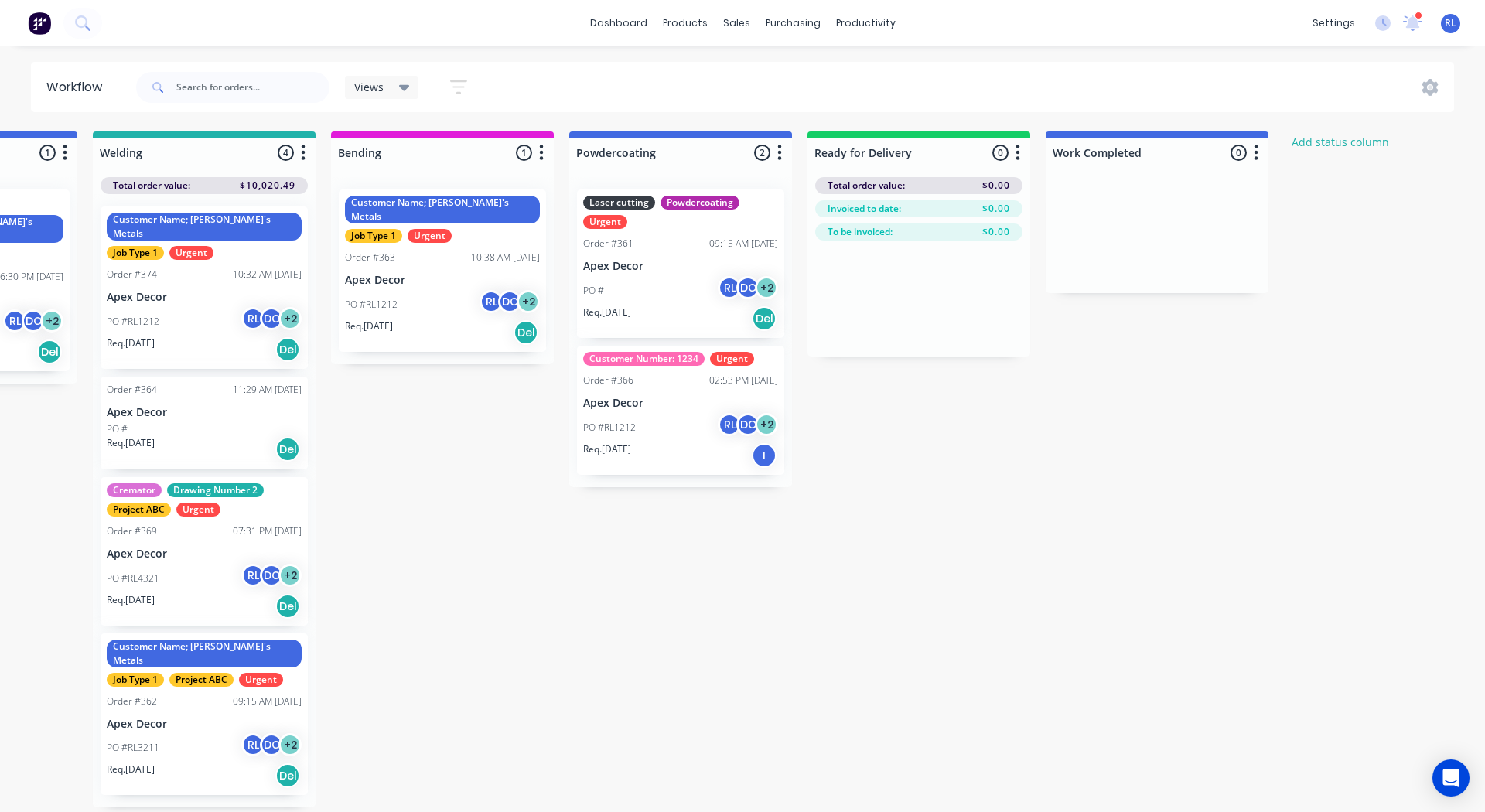
click at [1019, 153] on icon "button" at bounding box center [1018, 153] width 4 height 15
click at [963, 212] on button "Notifications" at bounding box center [949, 211] width 154 height 25
click at [1082, 211] on label at bounding box center [1082, 211] width 0 height 0
click at [1059, 223] on input "checkbox" at bounding box center [1052, 218] width 13 height 14
checkbox input "false"
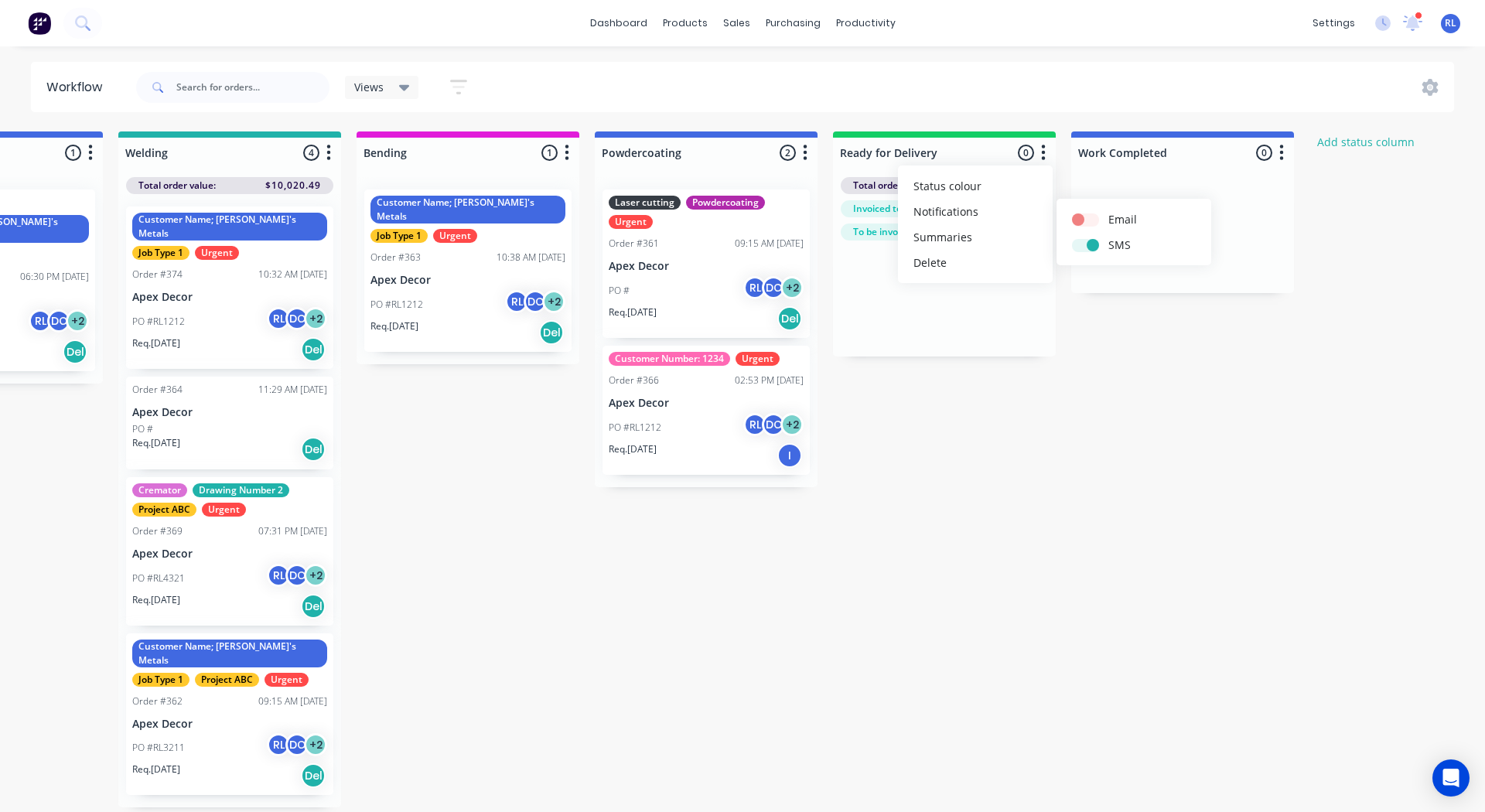
scroll to position [0, 628]
click at [880, 560] on div "Submitted 4 Status colour #3A3C3E hex #3A3C3E Save Cancel Summaries Total order…" at bounding box center [537, 469] width 2355 height 676
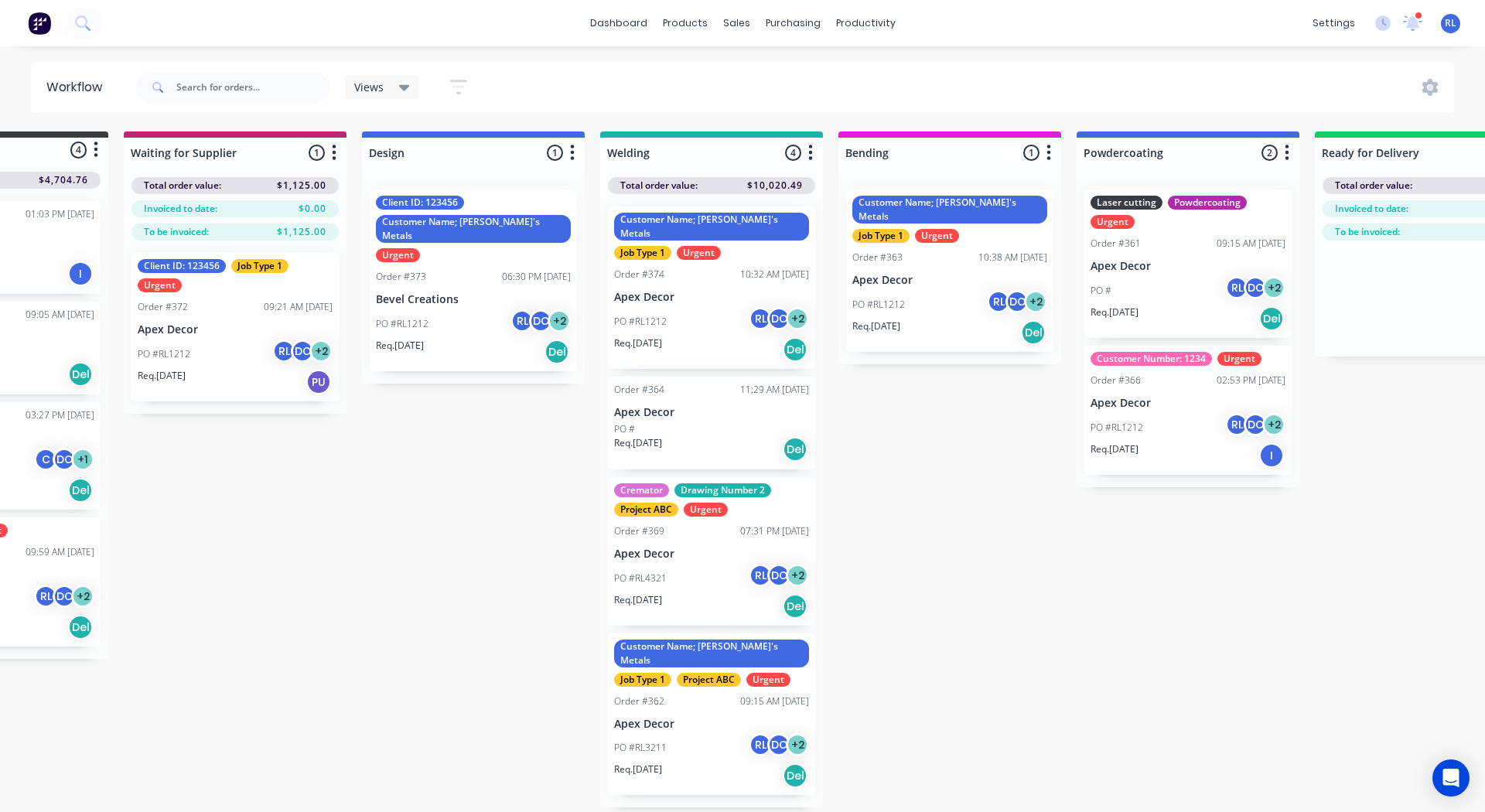
scroll to position [0, 0]
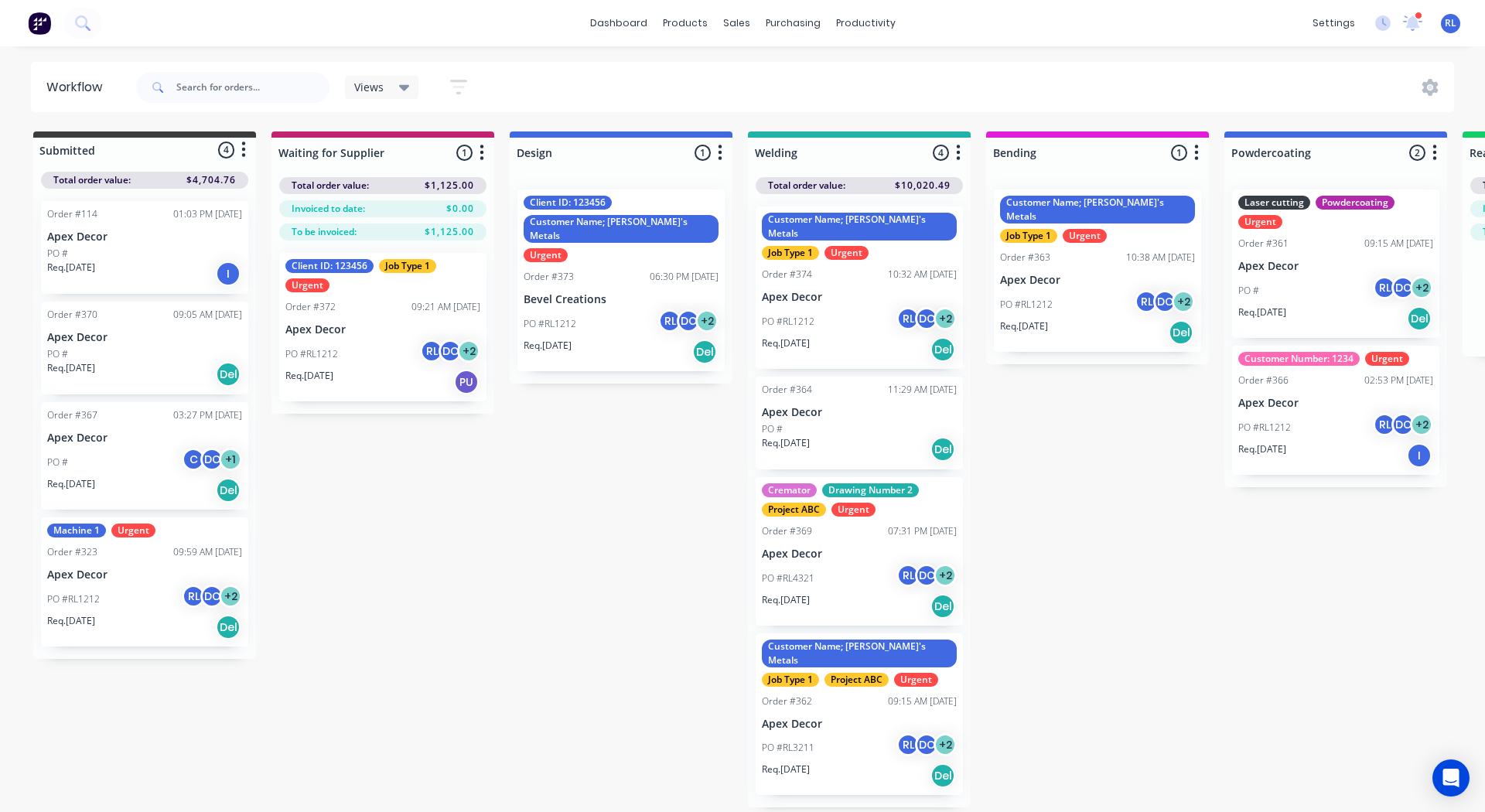
click at [460, 90] on icon "button" at bounding box center [459, 86] width 17 height 19
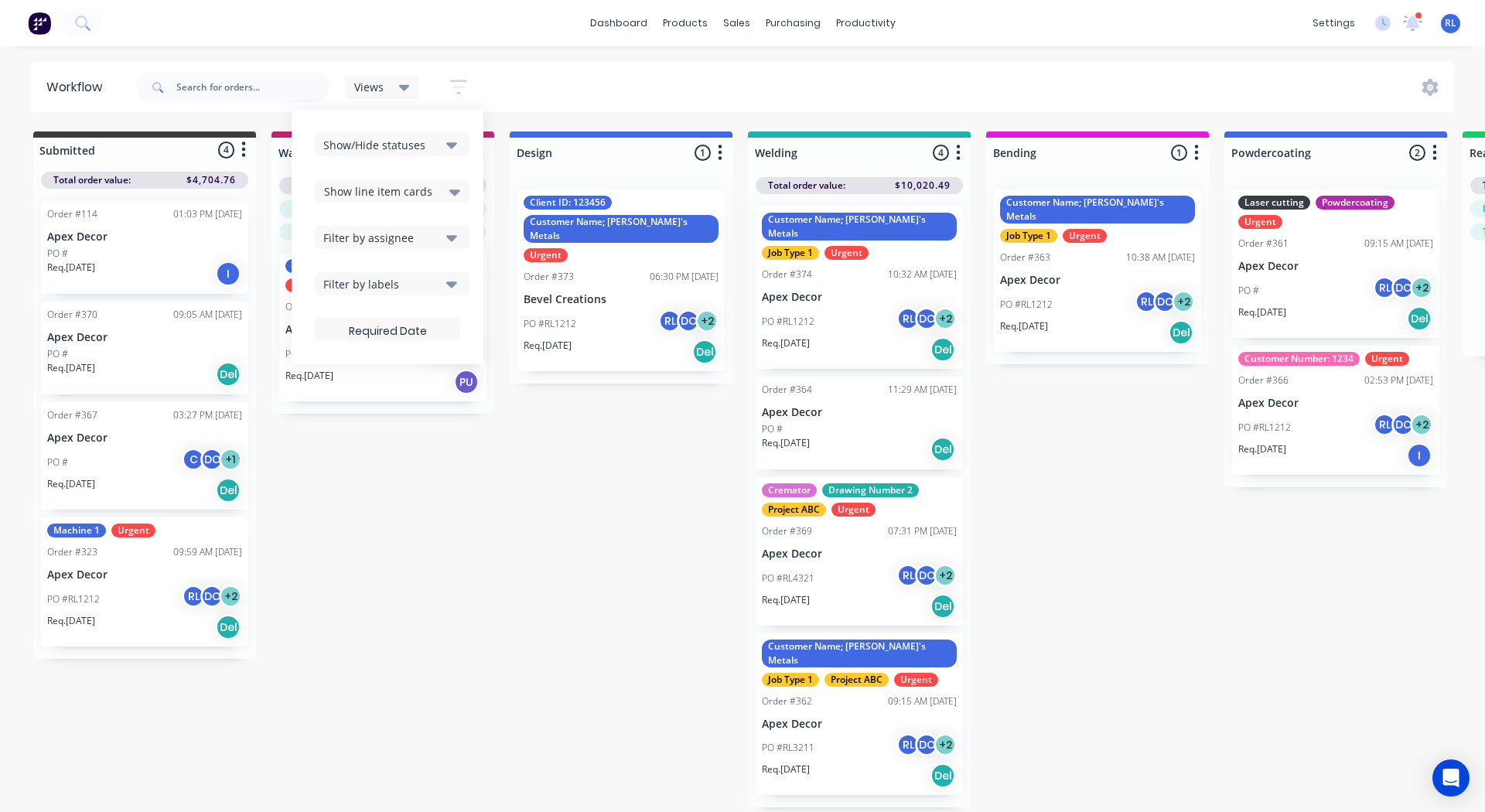
click at [371, 280] on div "Filter by labels" at bounding box center [381, 284] width 117 height 16
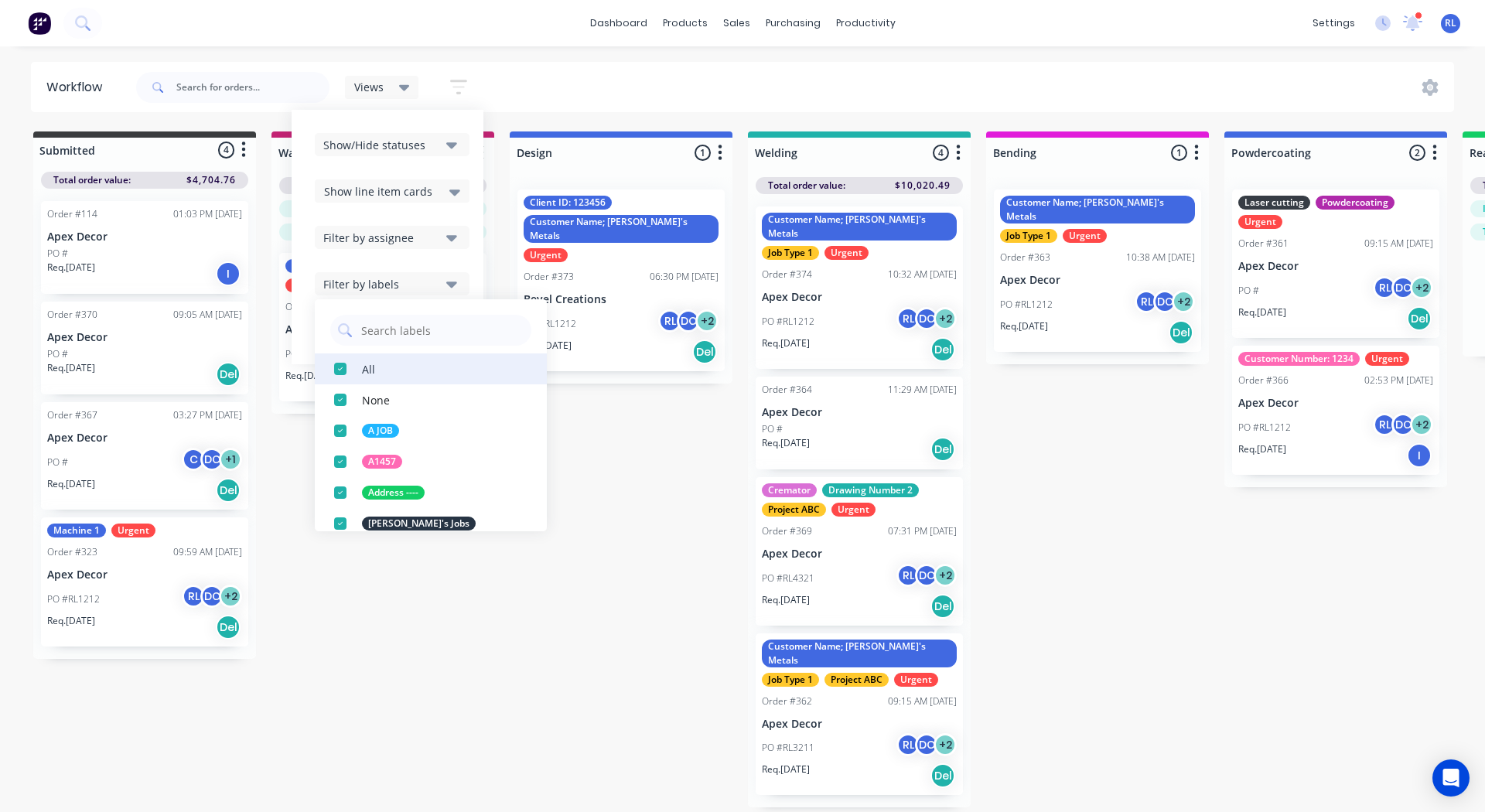
click at [340, 366] on div "button" at bounding box center [340, 369] width 31 height 31
click at [388, 325] on input "text" at bounding box center [441, 330] width 164 height 31
type input "urgent"
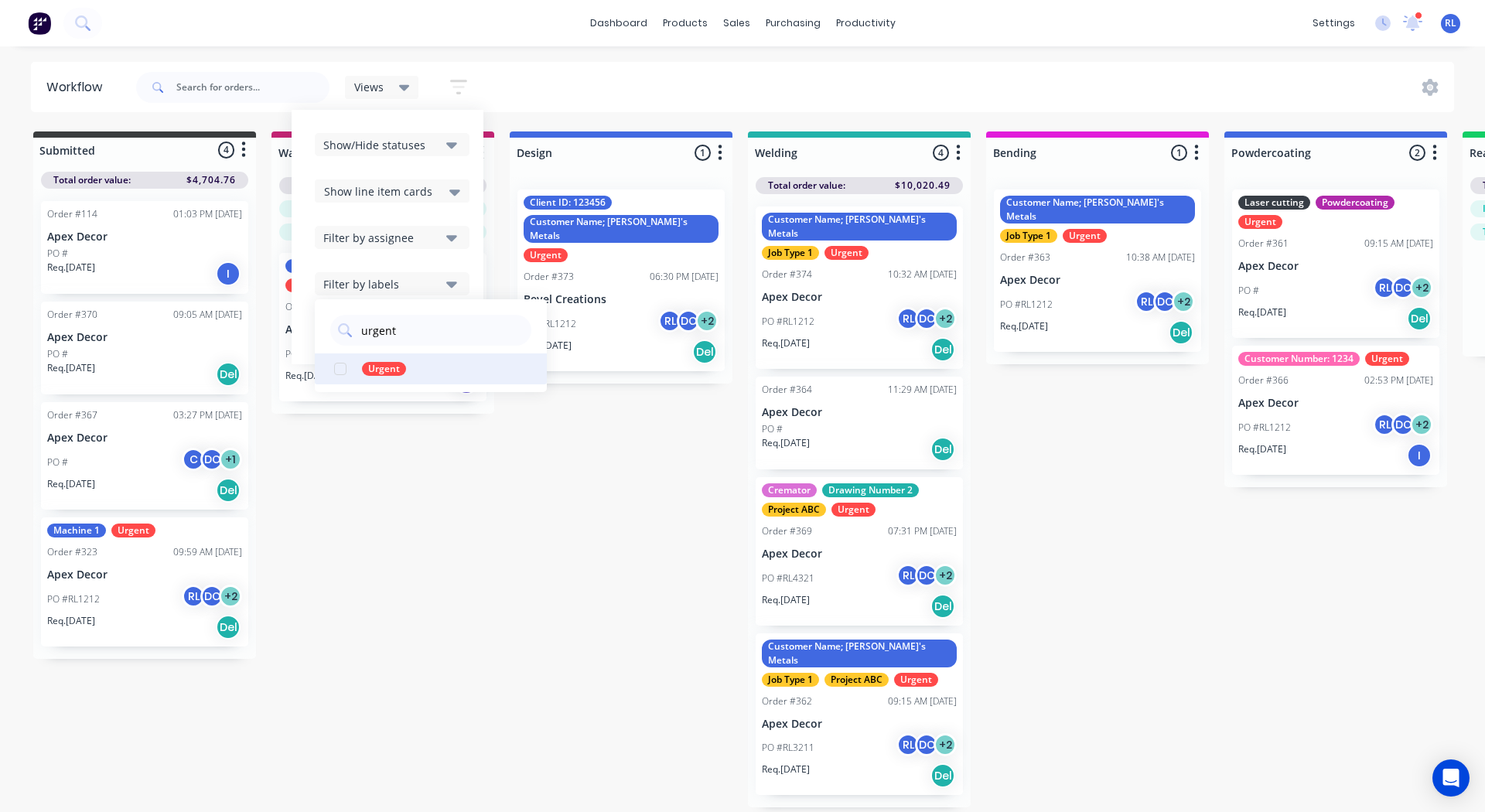
click at [338, 368] on div "button" at bounding box center [340, 369] width 31 height 31
click at [459, 552] on div "Submitted 4 Status colour #3A3C3E hex #3A3C3E Save Cancel Summaries Total order…" at bounding box center [1165, 469] width 2355 height 676
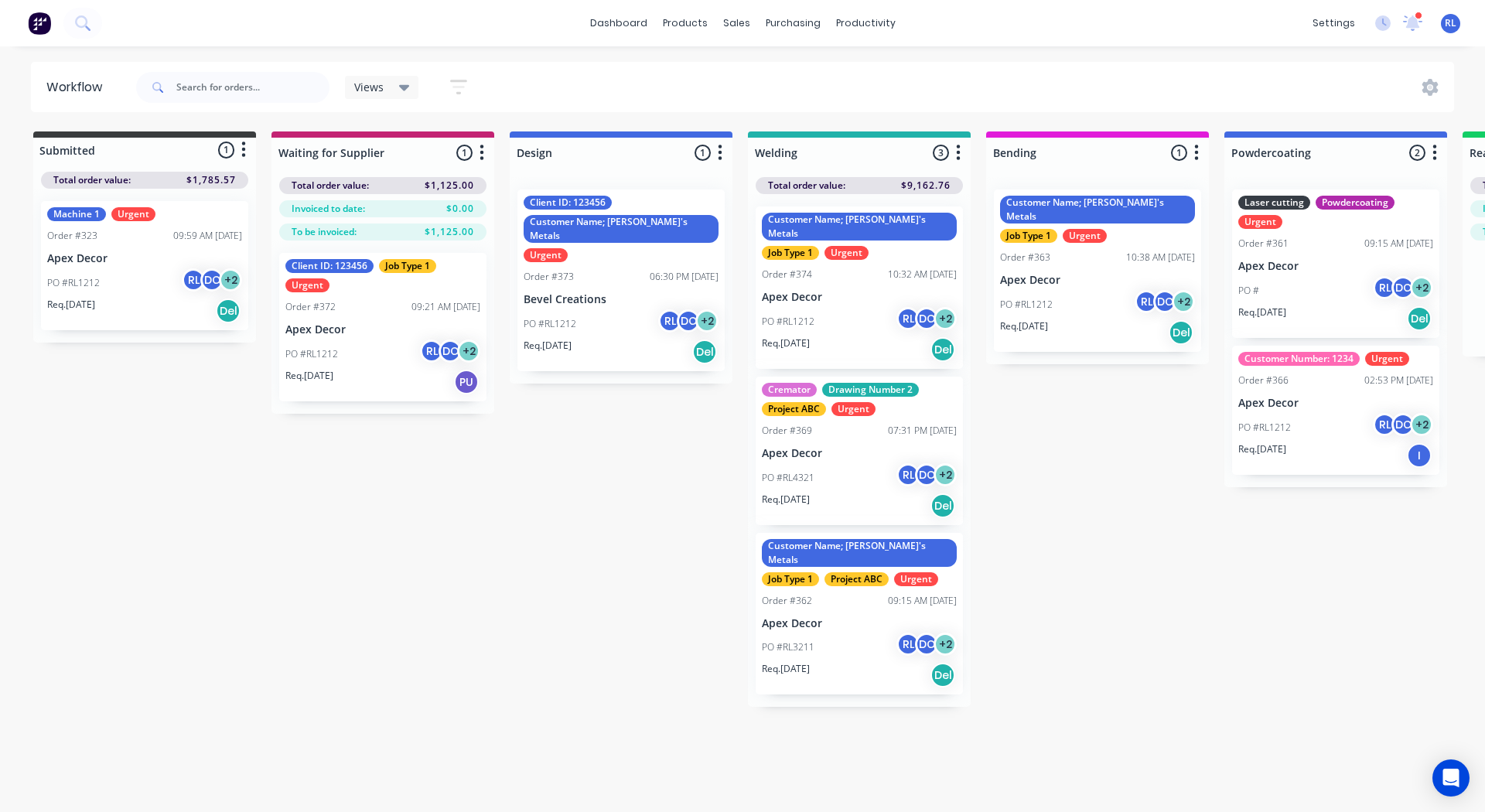
click at [409, 91] on icon at bounding box center [404, 87] width 11 height 17
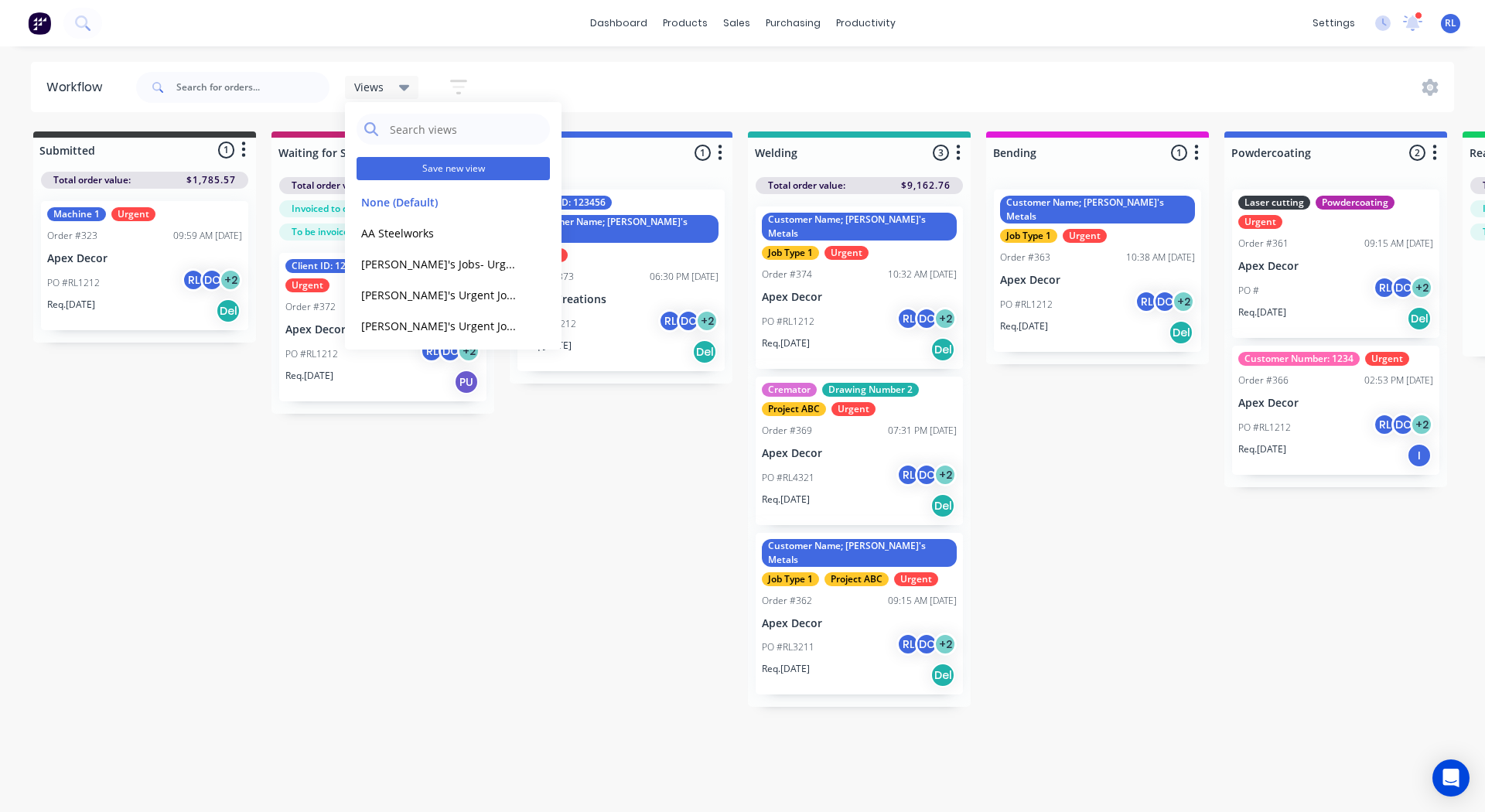
click at [407, 164] on button "Save new view" at bounding box center [453, 168] width 193 height 23
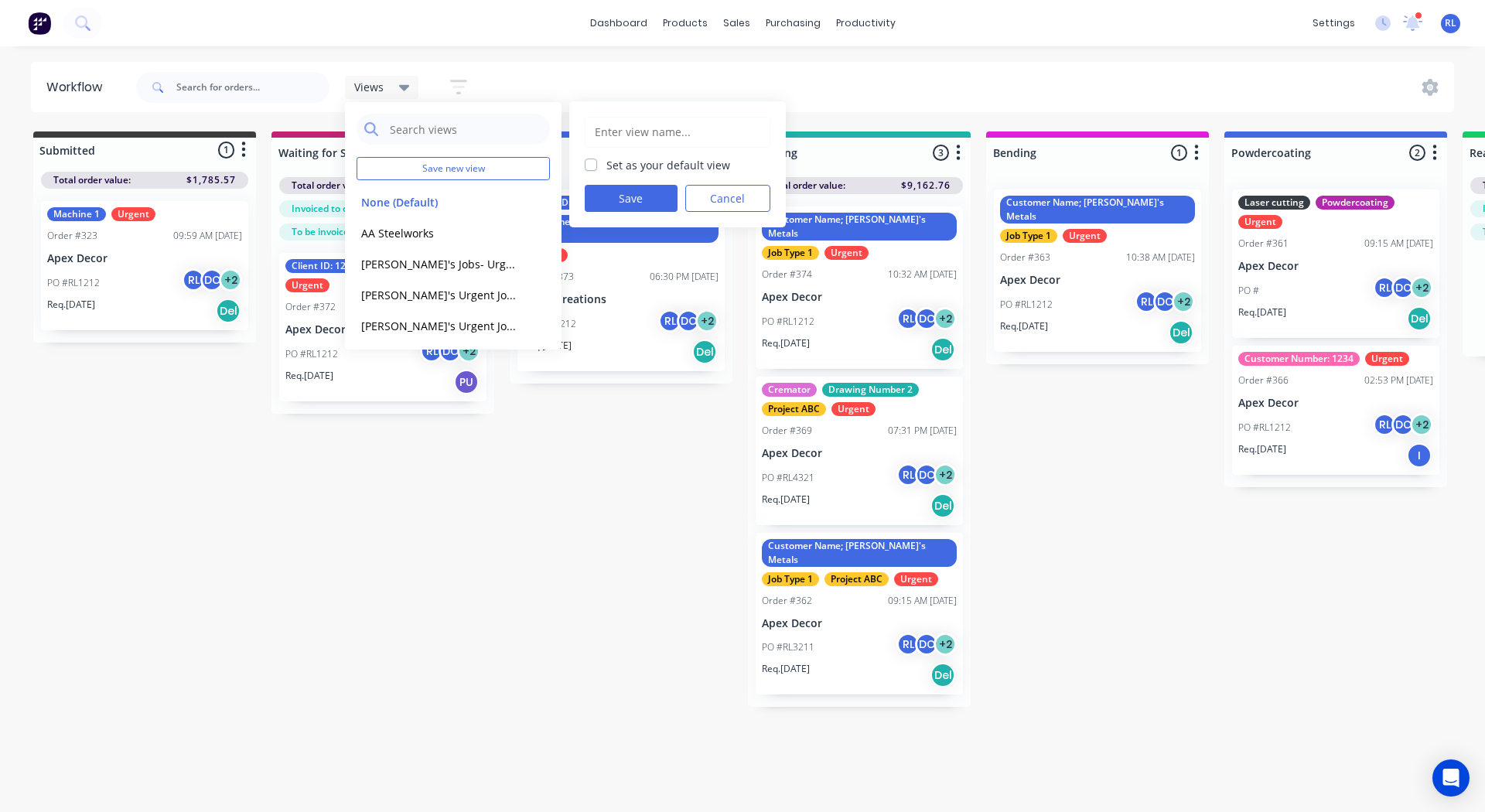
click at [616, 134] on input "text" at bounding box center [677, 132] width 169 height 30
type input "[PERSON_NAME]'s Urgent Jobs"
click at [621, 194] on button "Save" at bounding box center [631, 198] width 92 height 27
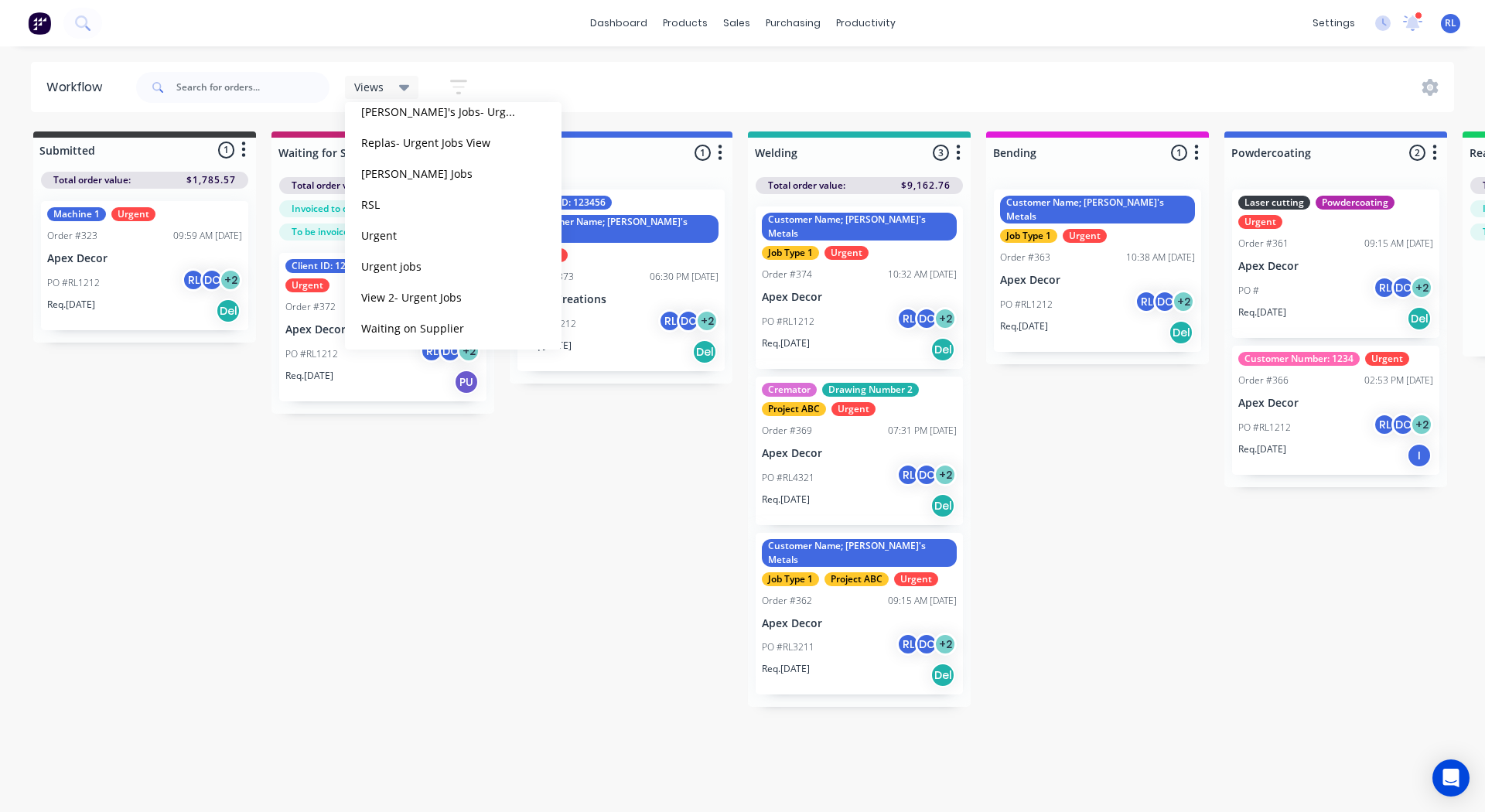
scroll to position [1116, 0]
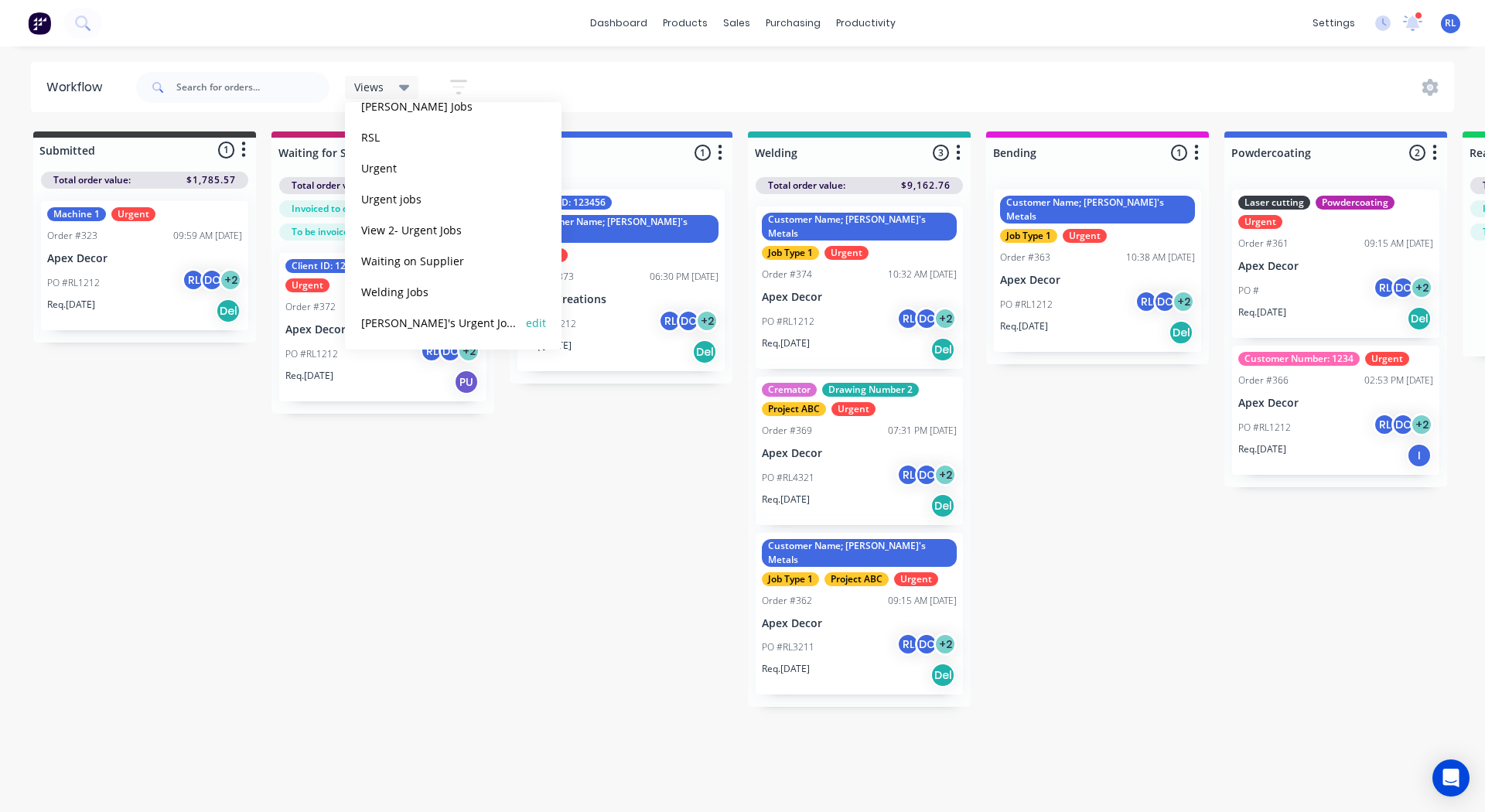
click at [428, 322] on button "[PERSON_NAME]'s Urgent Jobs" at bounding box center [439, 322] width 164 height 18
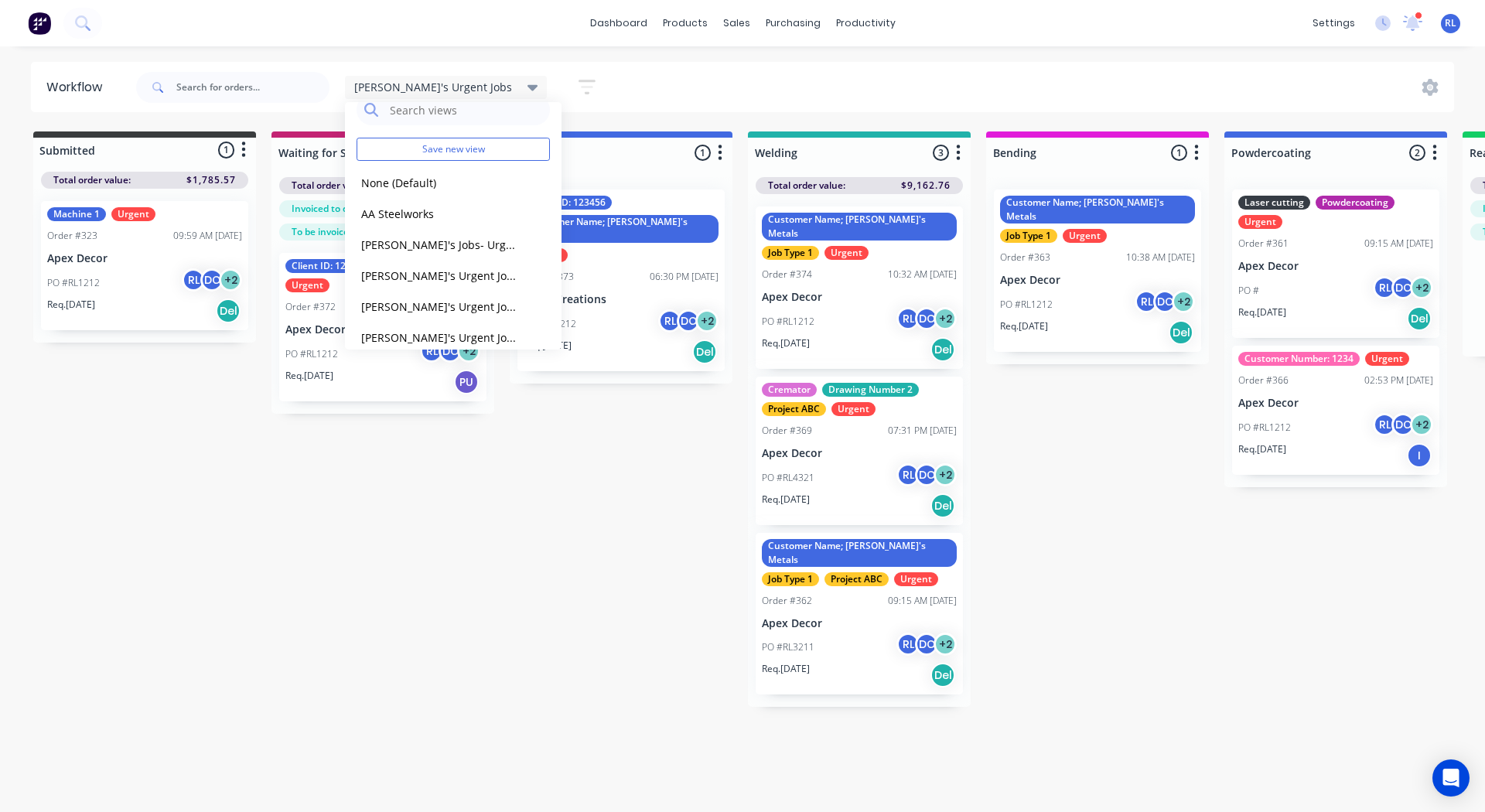
scroll to position [0, 0]
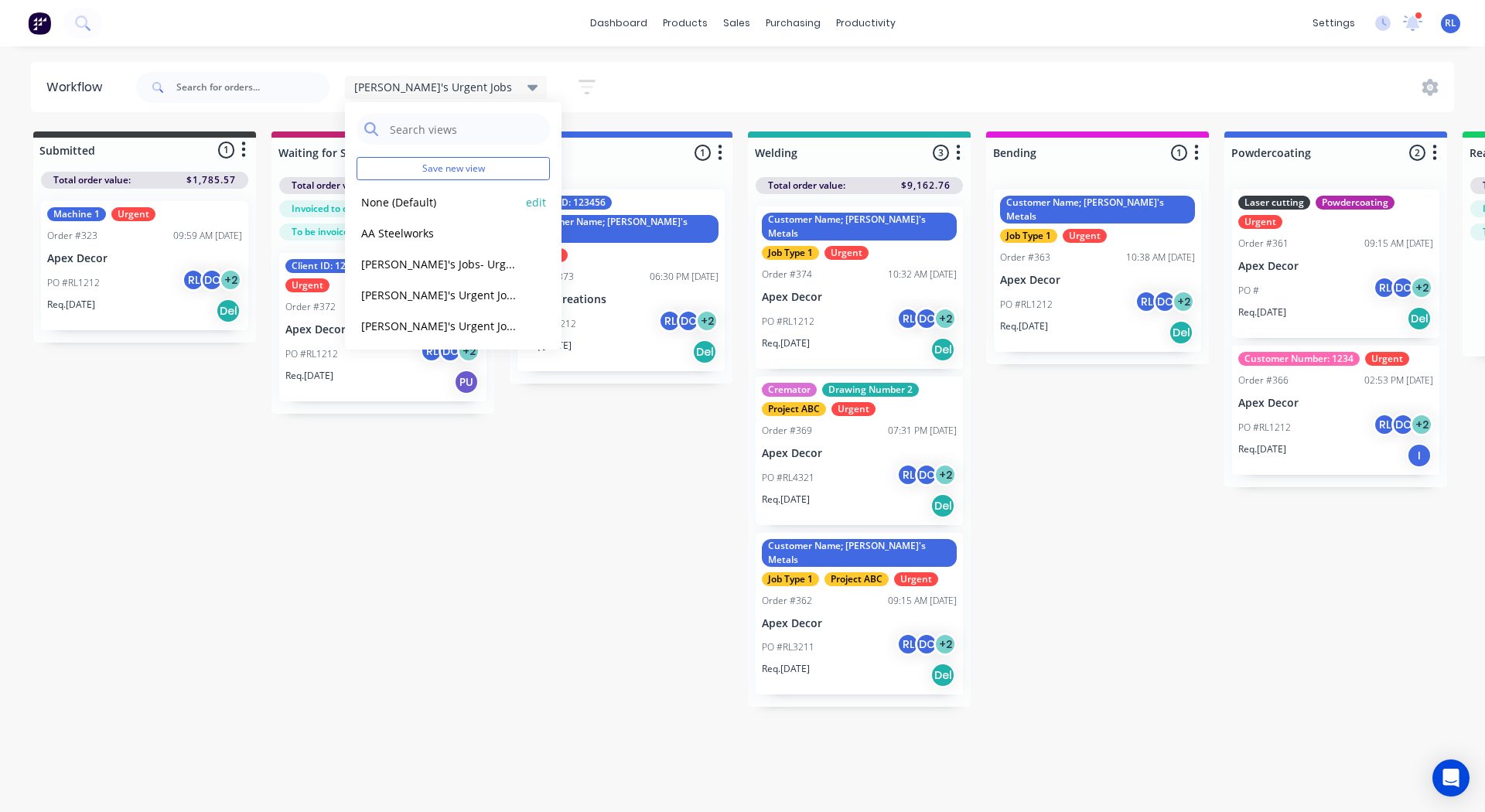
click at [430, 206] on button "None (Default)" at bounding box center [439, 202] width 164 height 18
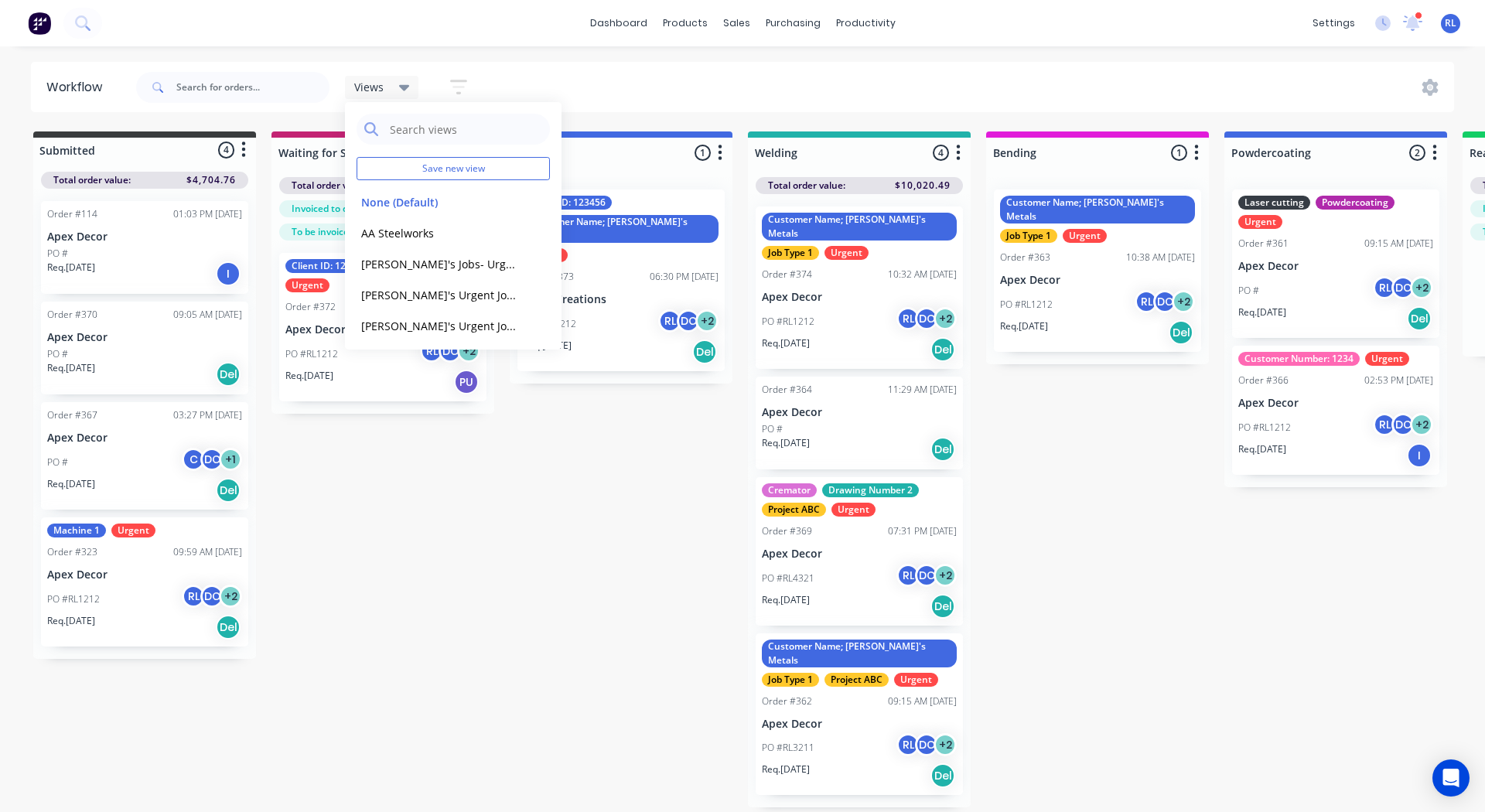
click at [587, 82] on div "Views Save new view None (Default) edit AA Steelworks edit [PERSON_NAME]'s Jobs…" at bounding box center [793, 87] width 1321 height 47
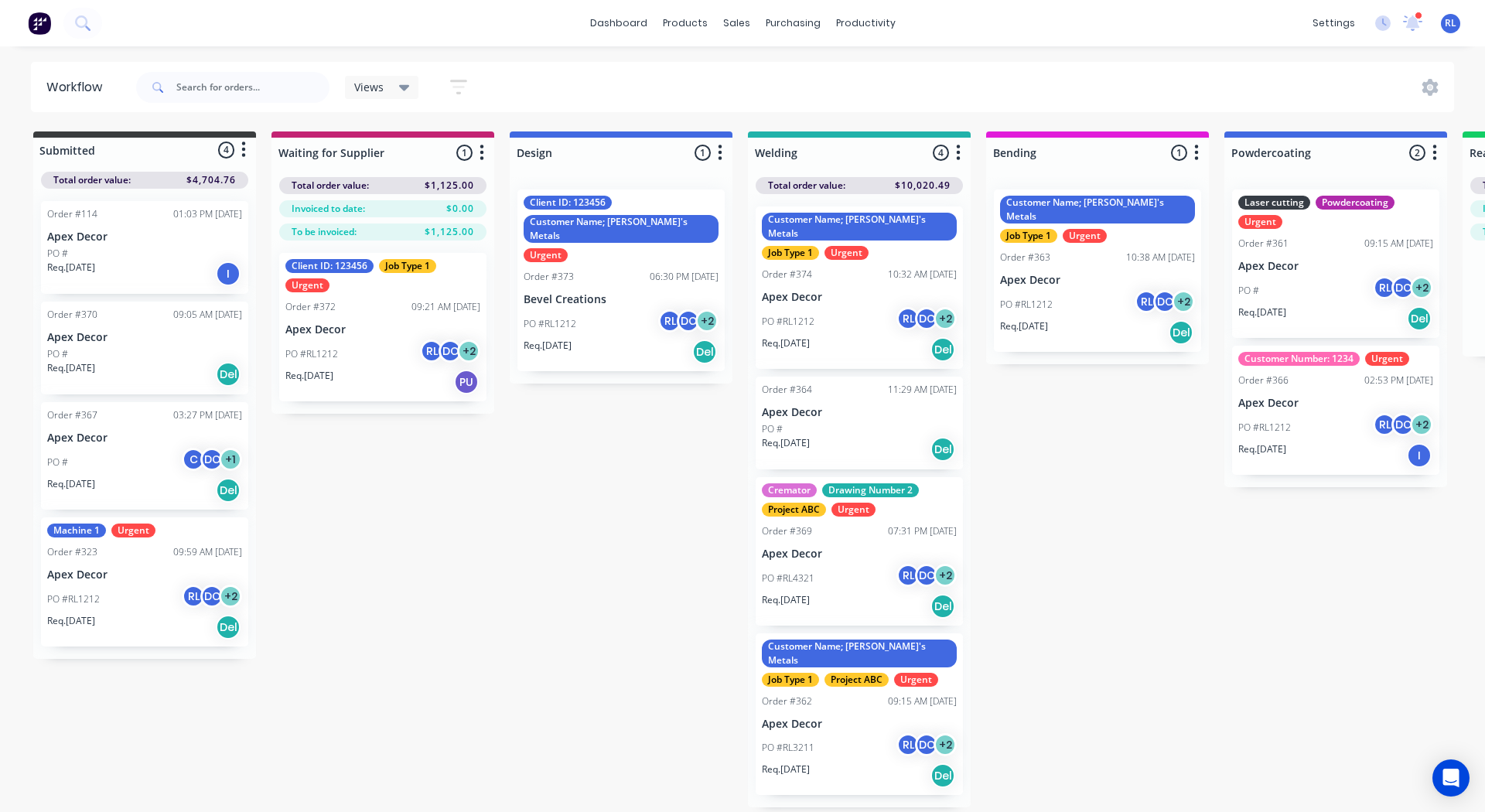
click at [459, 86] on icon "button" at bounding box center [459, 86] width 13 height 3
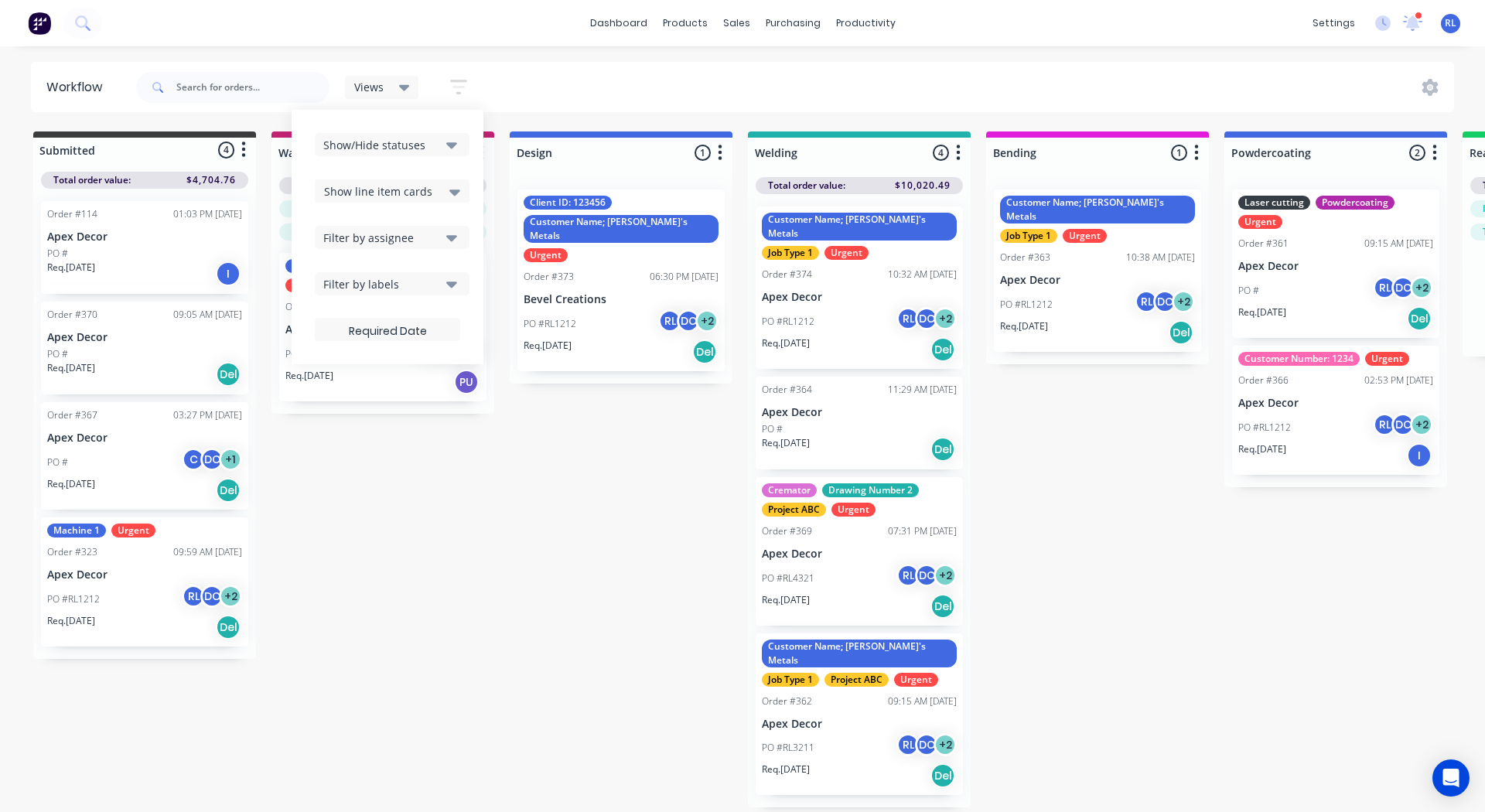
click at [378, 240] on div "Filter by assignee" at bounding box center [381, 237] width 117 height 16
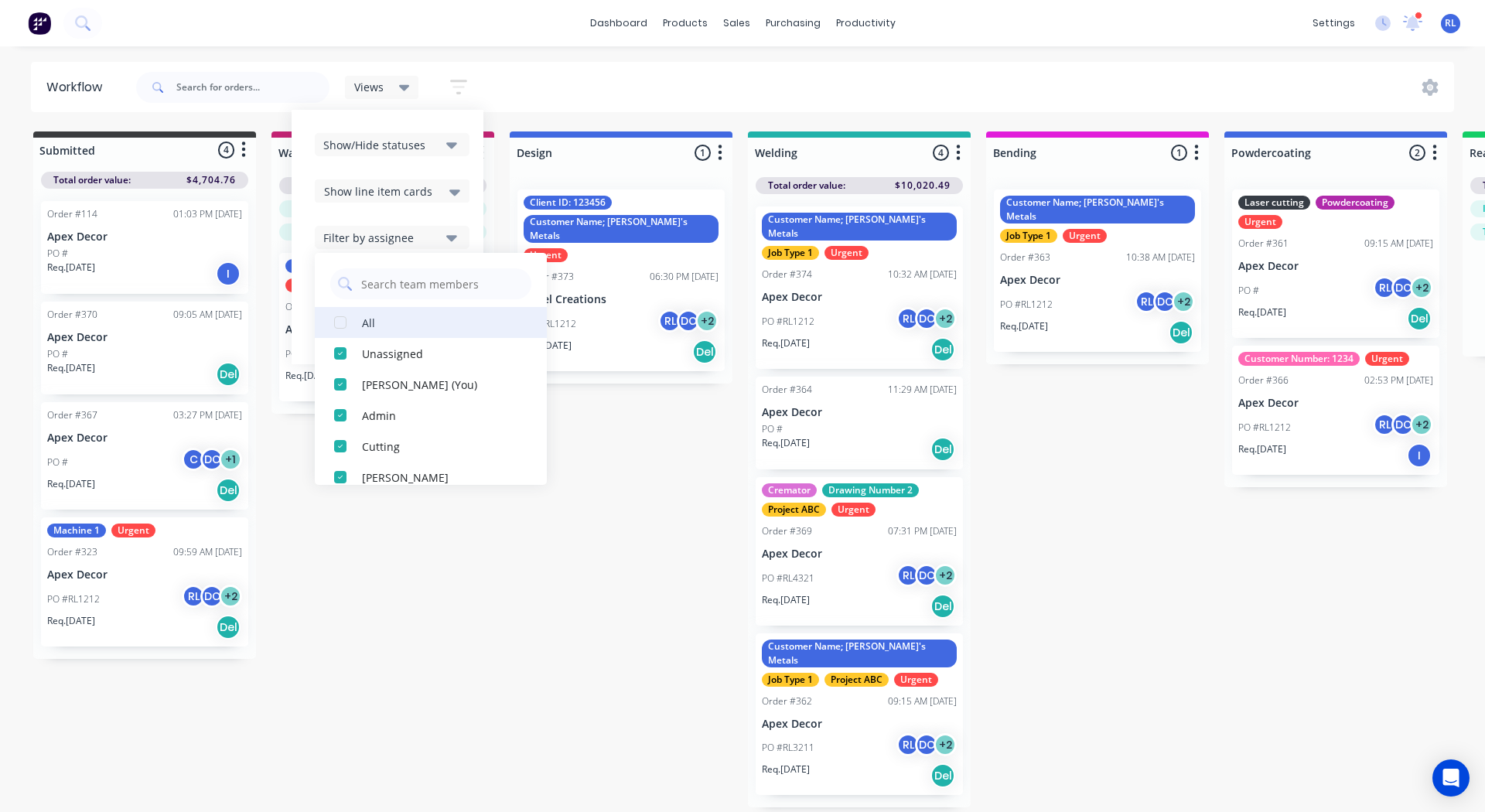
click at [340, 319] on div "button" at bounding box center [340, 322] width 31 height 31
click at [340, 384] on div "button" at bounding box center [340, 384] width 31 height 31
click at [340, 322] on div "button" at bounding box center [340, 322] width 31 height 31
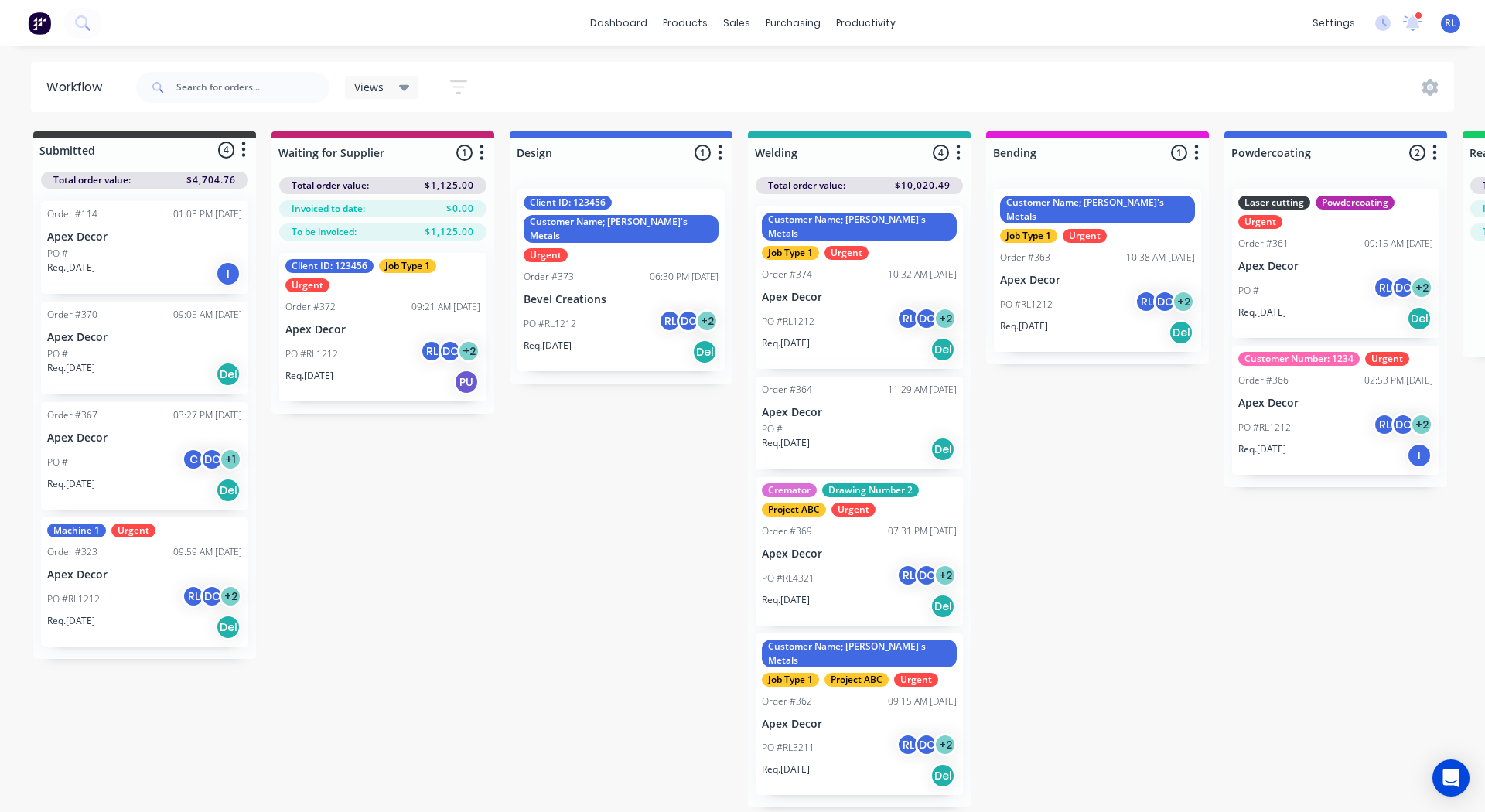
click at [438, 560] on div "Submitted 4 Status colour #3A3C3E hex #3A3C3E Save Cancel Summaries Total order…" at bounding box center [1165, 469] width 2355 height 676
click at [882, 130] on div "Delivery Scheduling" at bounding box center [917, 136] width 97 height 14
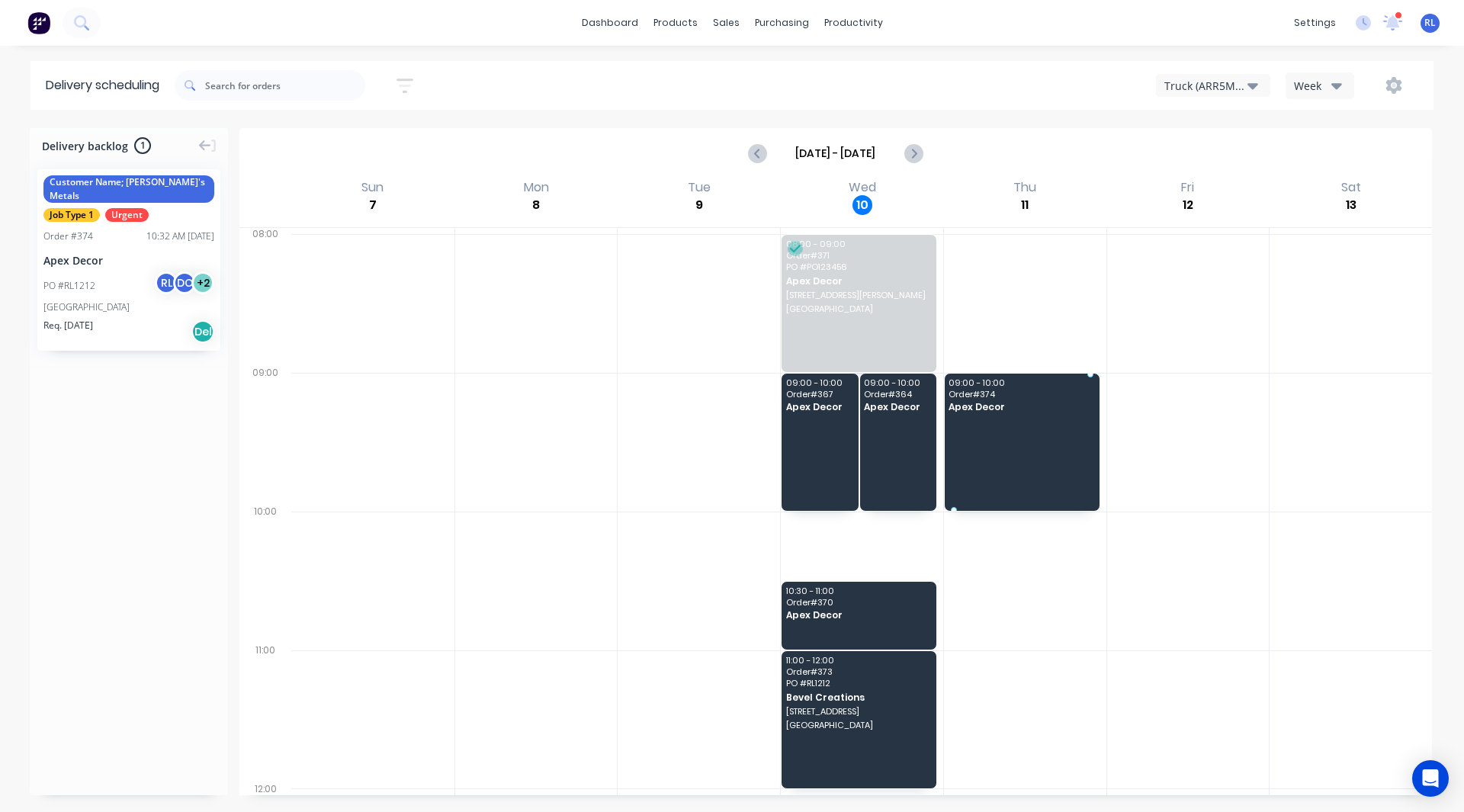
drag, startPoint x: 88, startPoint y: 250, endPoint x: 990, endPoint y: 416, distance: 917.1
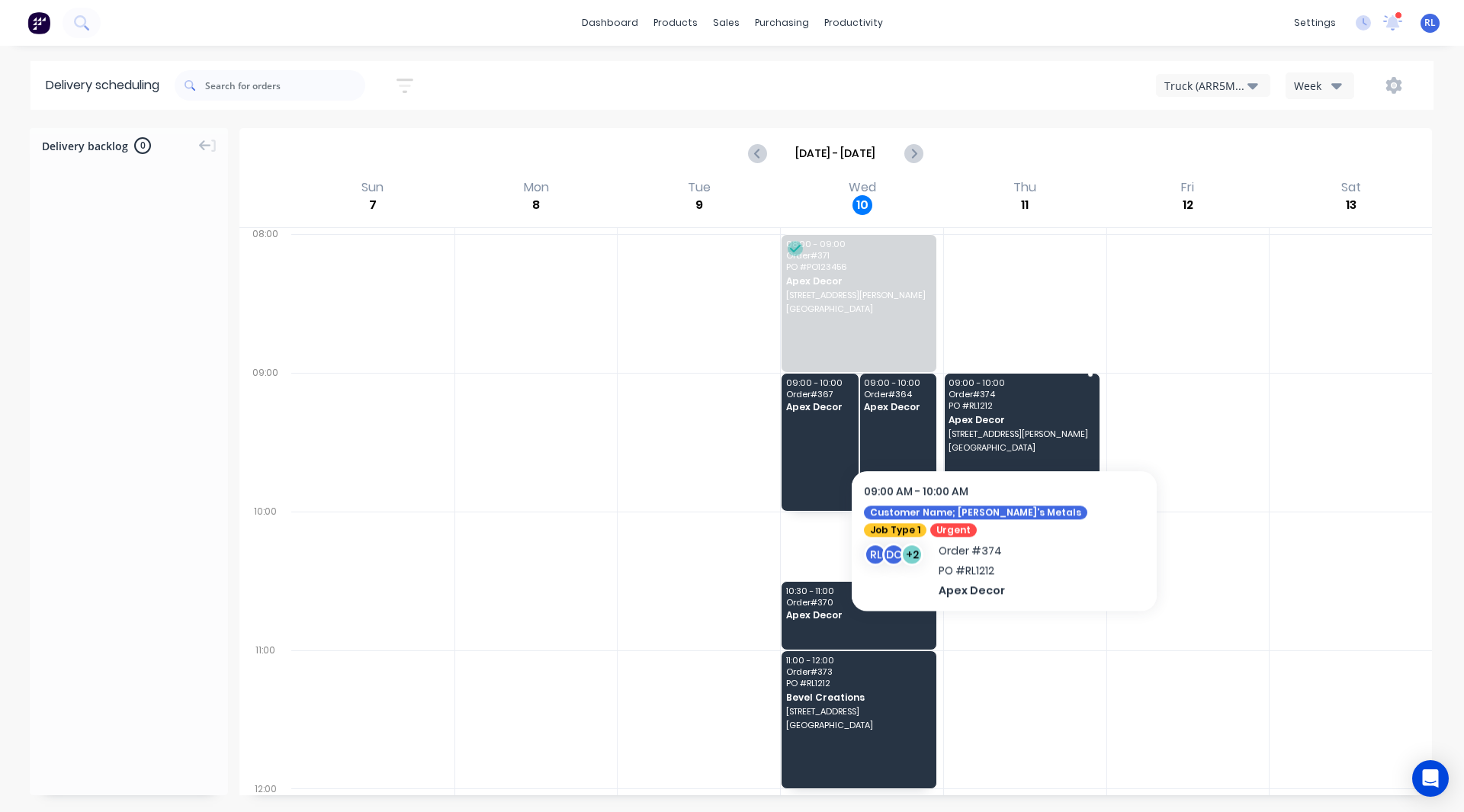
click at [995, 423] on span "Apex Decor" at bounding box center [1020, 419] width 145 height 10
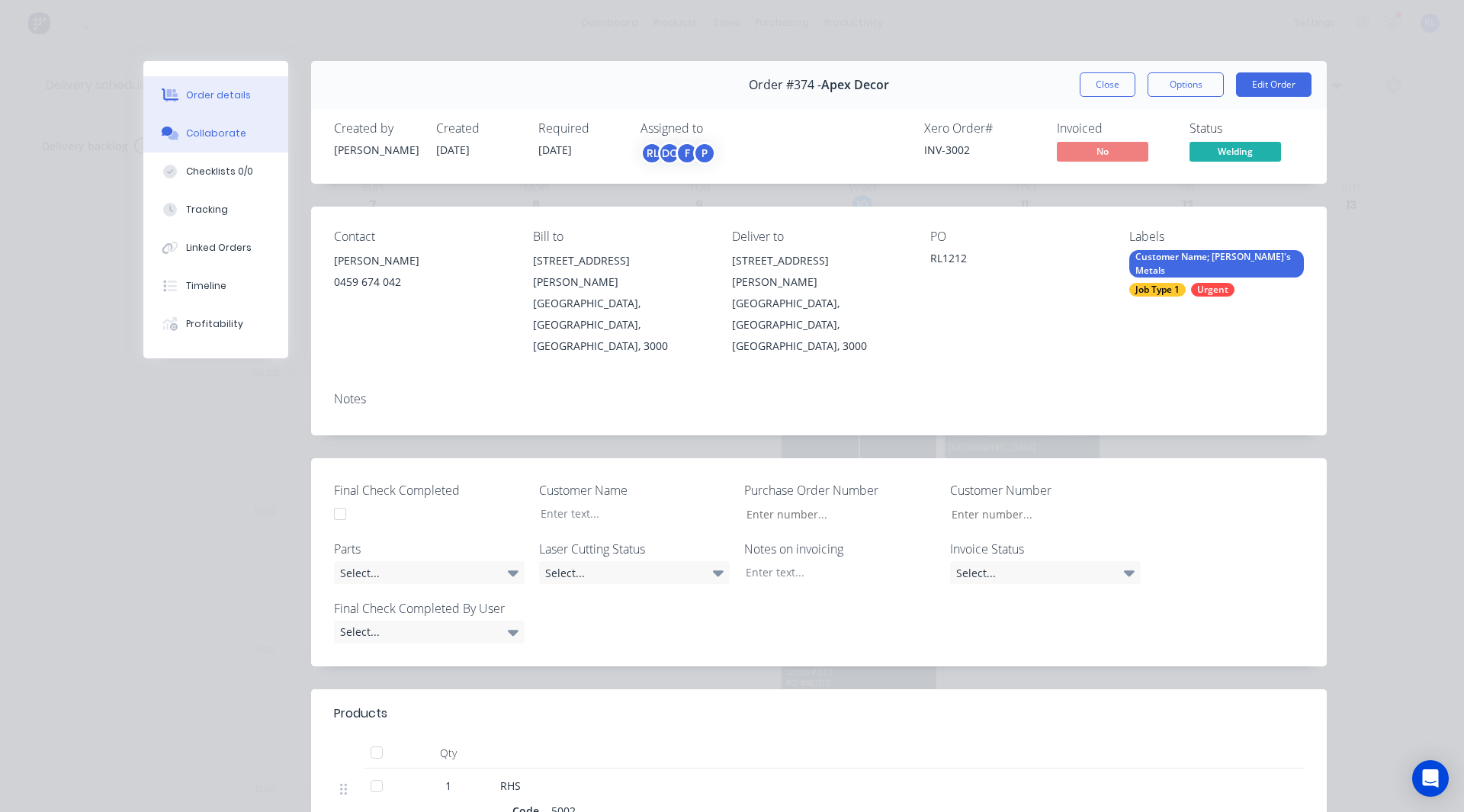
click at [225, 134] on div "Collaborate" at bounding box center [216, 133] width 60 height 13
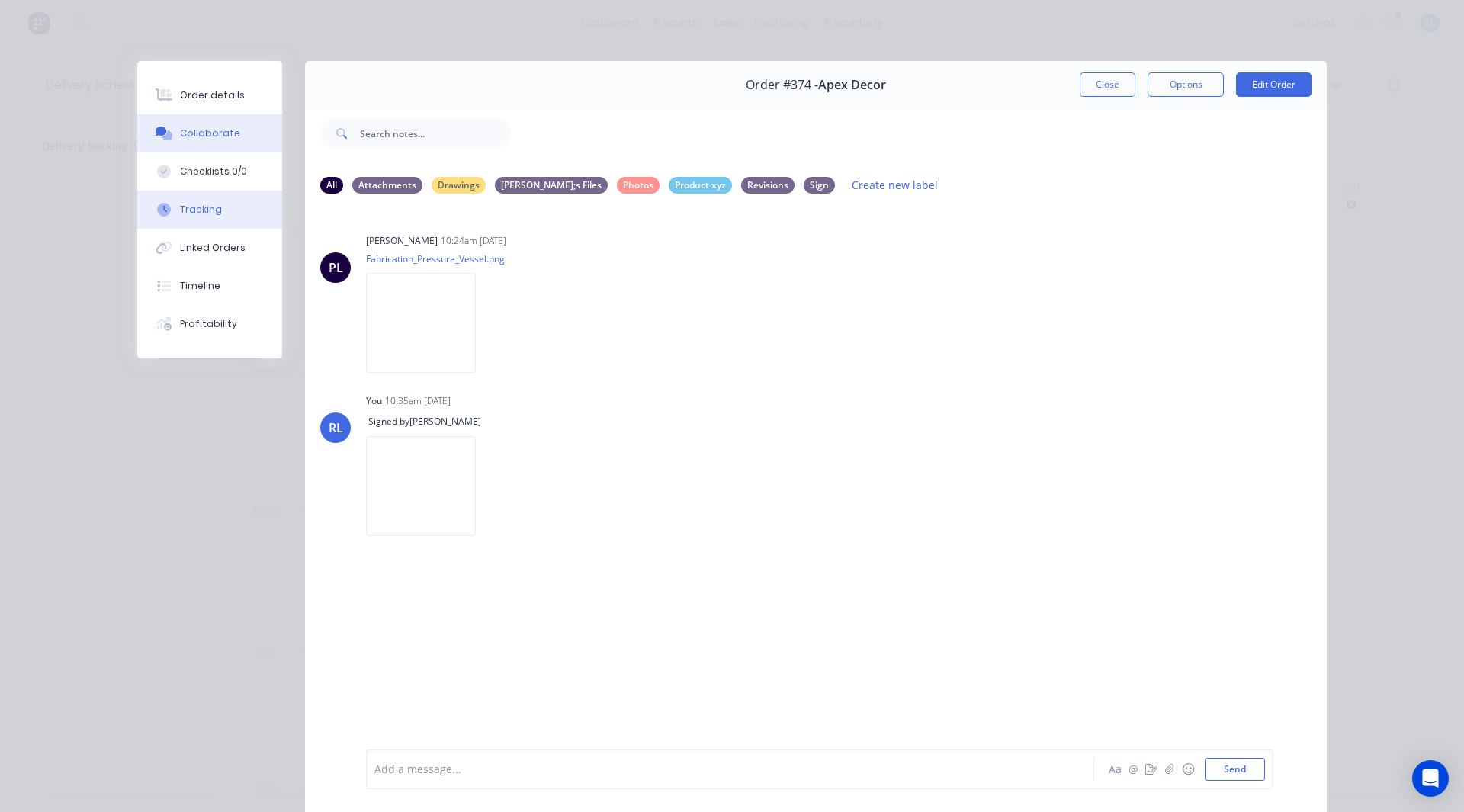
click at [227, 217] on button "Tracking" at bounding box center [209, 210] width 145 height 38
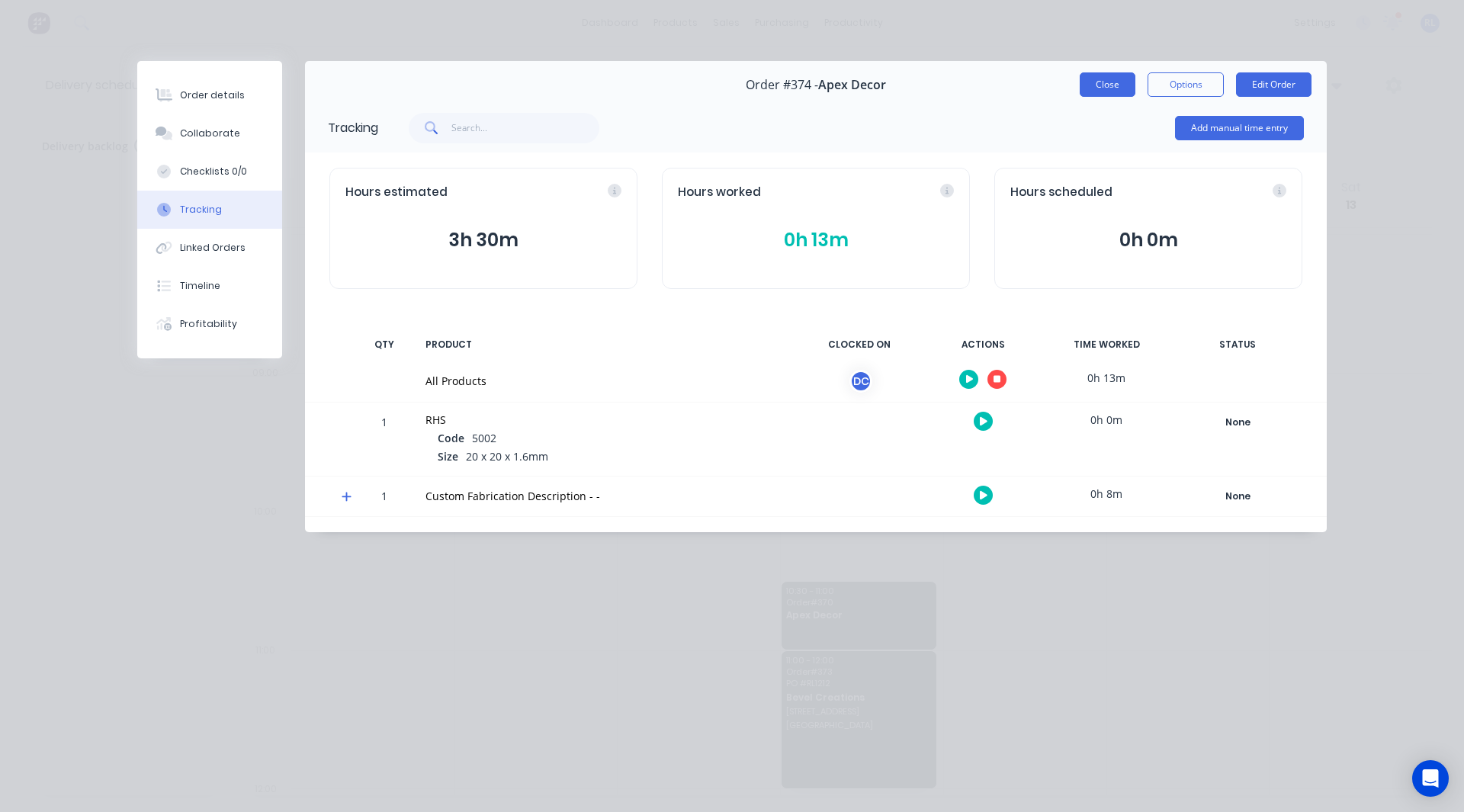
click at [1114, 84] on button "Close" at bounding box center [1107, 84] width 56 height 24
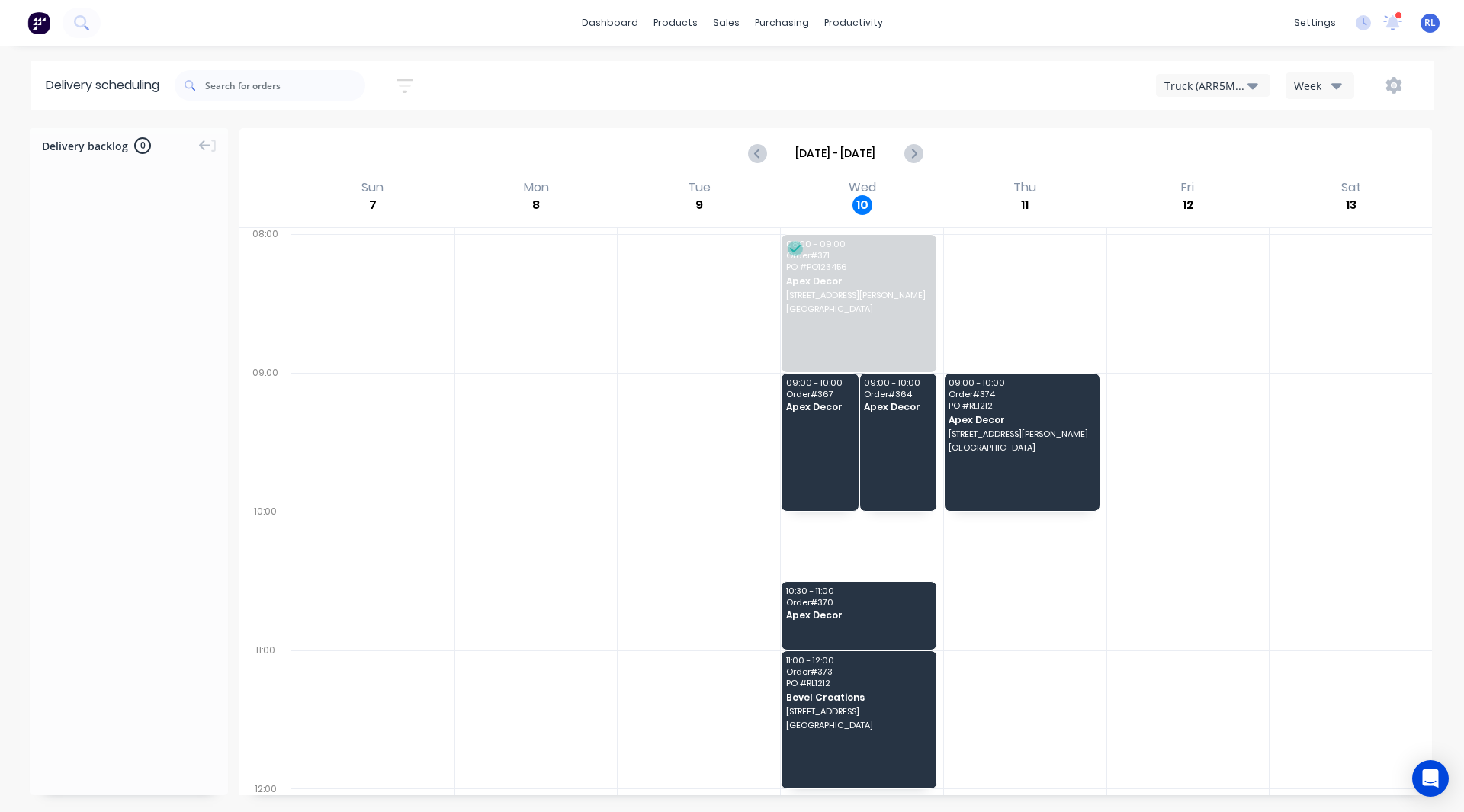
click at [1196, 87] on div "Truck (ARR5MM)" at bounding box center [1205, 85] width 83 height 16
click at [1347, 117] on div "Delivery scheduling Sort by Most recent Created date Required date Order number…" at bounding box center [732, 436] width 1464 height 751
click at [990, 54] on div "dashboard products sales purchasing productivity dashboard products Product Cat…" at bounding box center [732, 406] width 1464 height 812
click at [882, 71] on div "Workflow" at bounding box center [879, 73] width 46 height 13
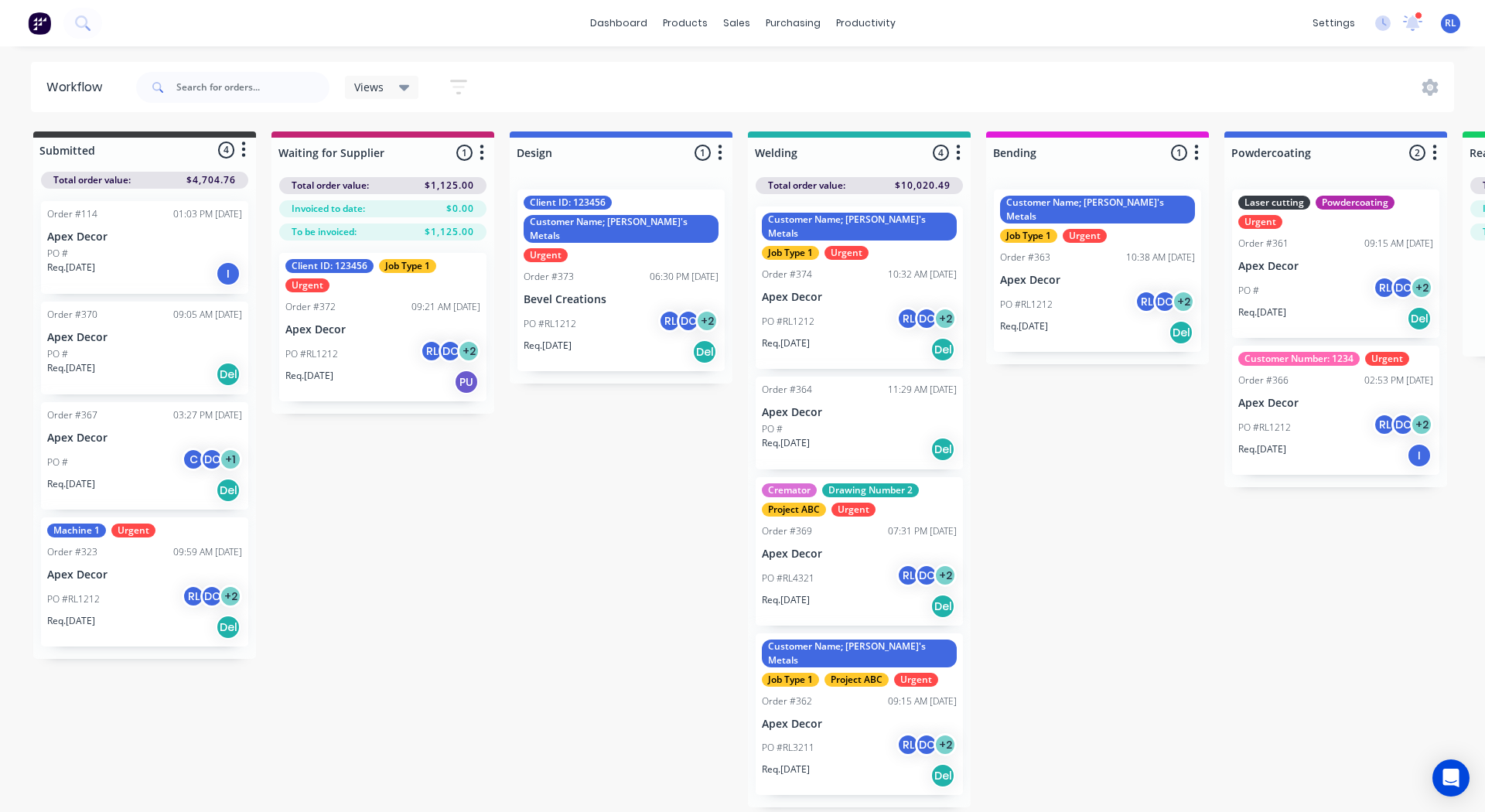
click at [556, 225] on div "Customer Name; [PERSON_NAME]'s Metals" at bounding box center [621, 229] width 195 height 28
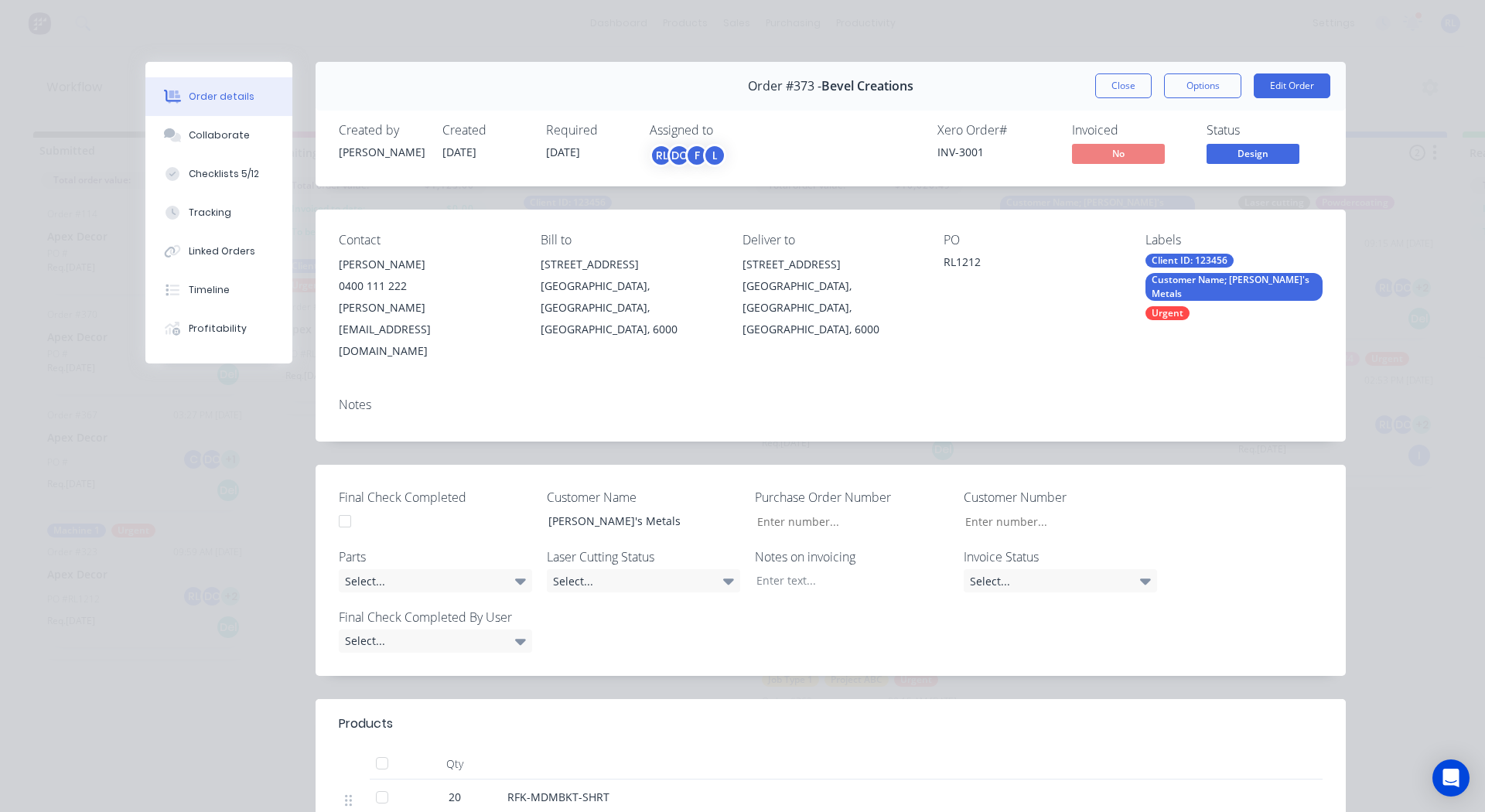
click at [1193, 276] on div "Customer Name; [PERSON_NAME]'s Metals" at bounding box center [1233, 286] width 177 height 28
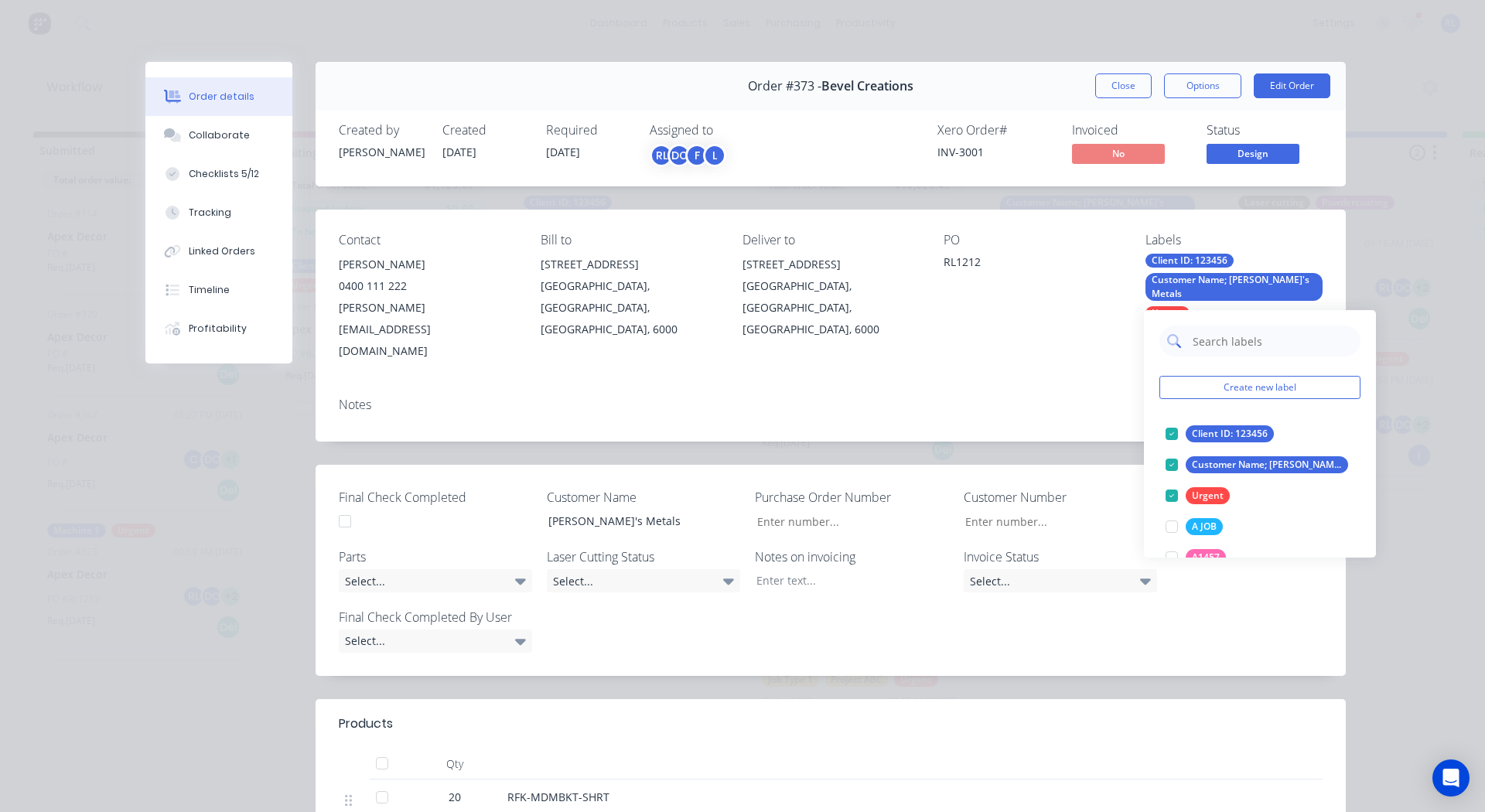
click at [1204, 332] on input "text" at bounding box center [1271, 341] width 162 height 31
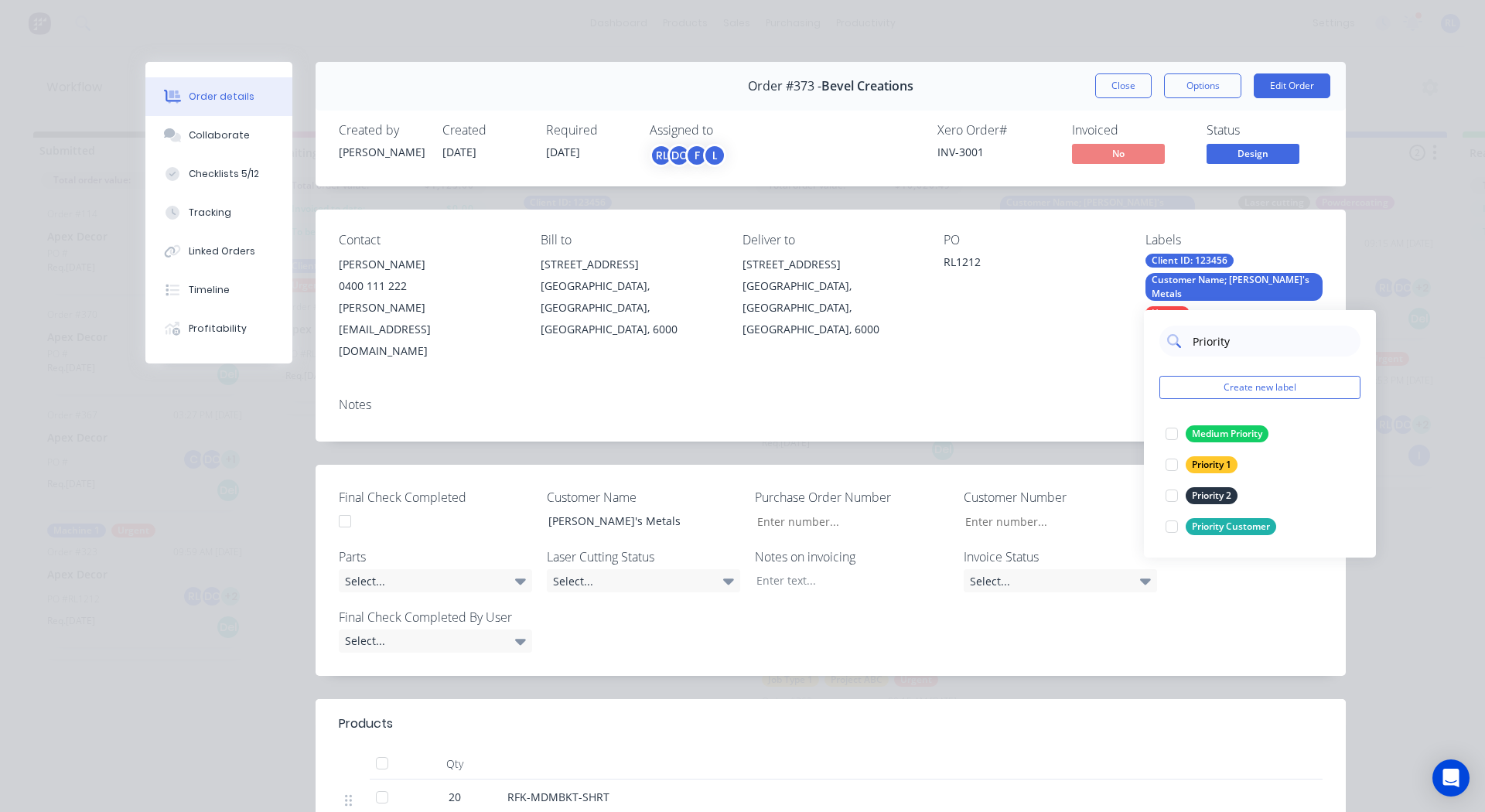
type input "Priority 1"
click at [1171, 434] on div at bounding box center [1171, 434] width 31 height 31
click at [1111, 398] on div "Notes" at bounding box center [831, 404] width 984 height 14
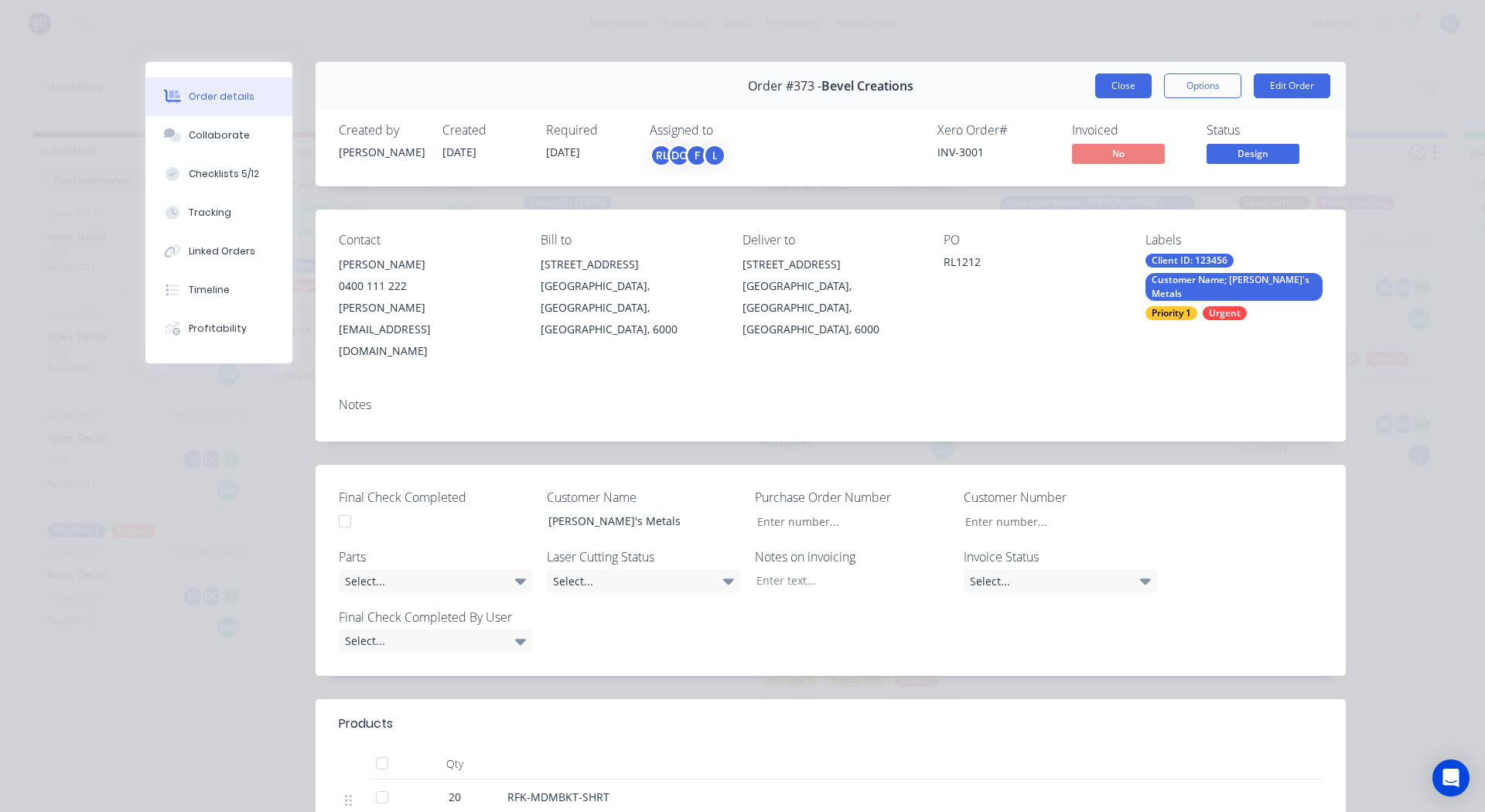
click at [1115, 87] on button "Close" at bounding box center [1123, 86] width 57 height 25
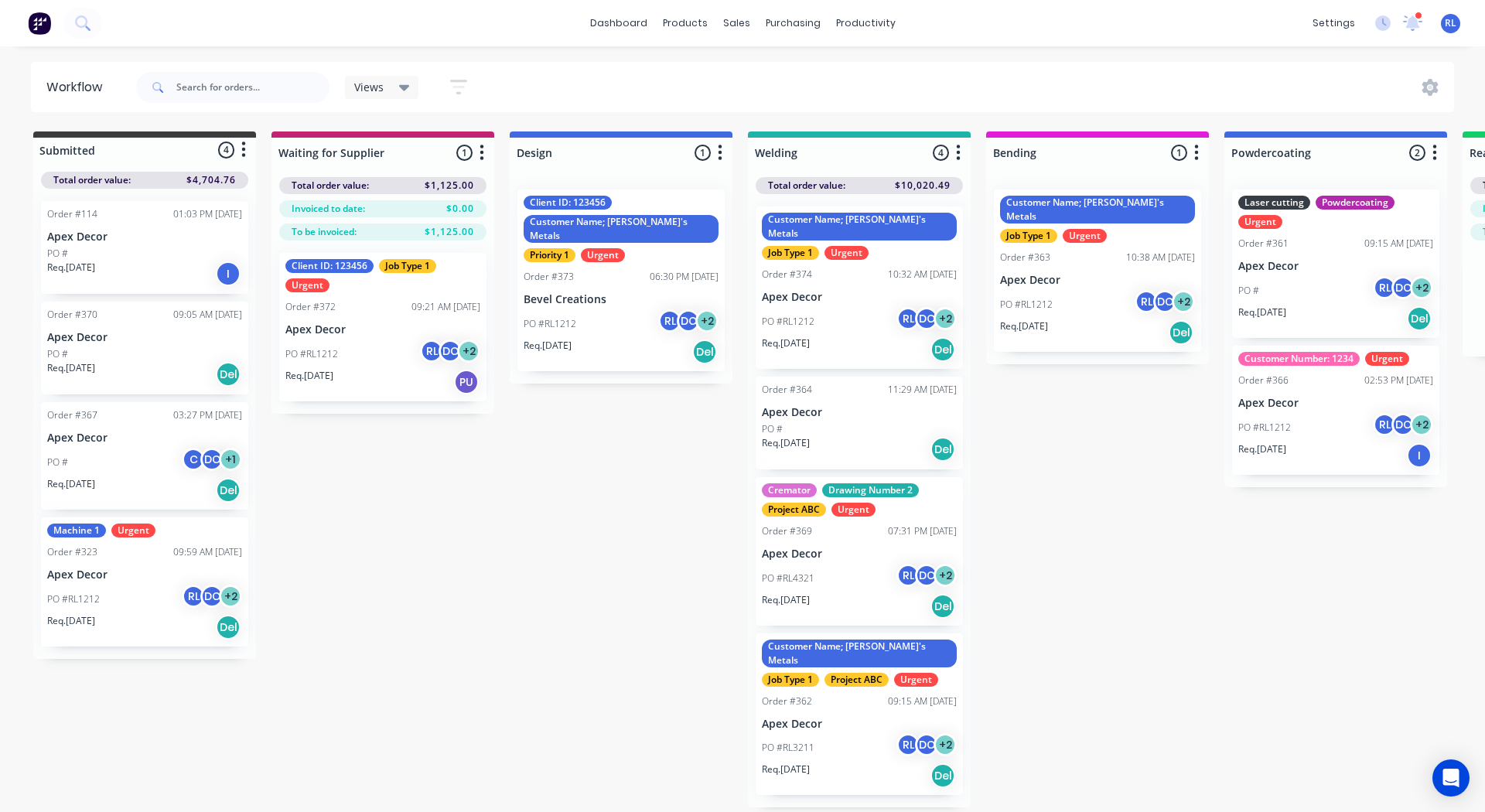
click at [852, 307] on div "PO #RL1212 RL DC + 2" at bounding box center [859, 321] width 195 height 30
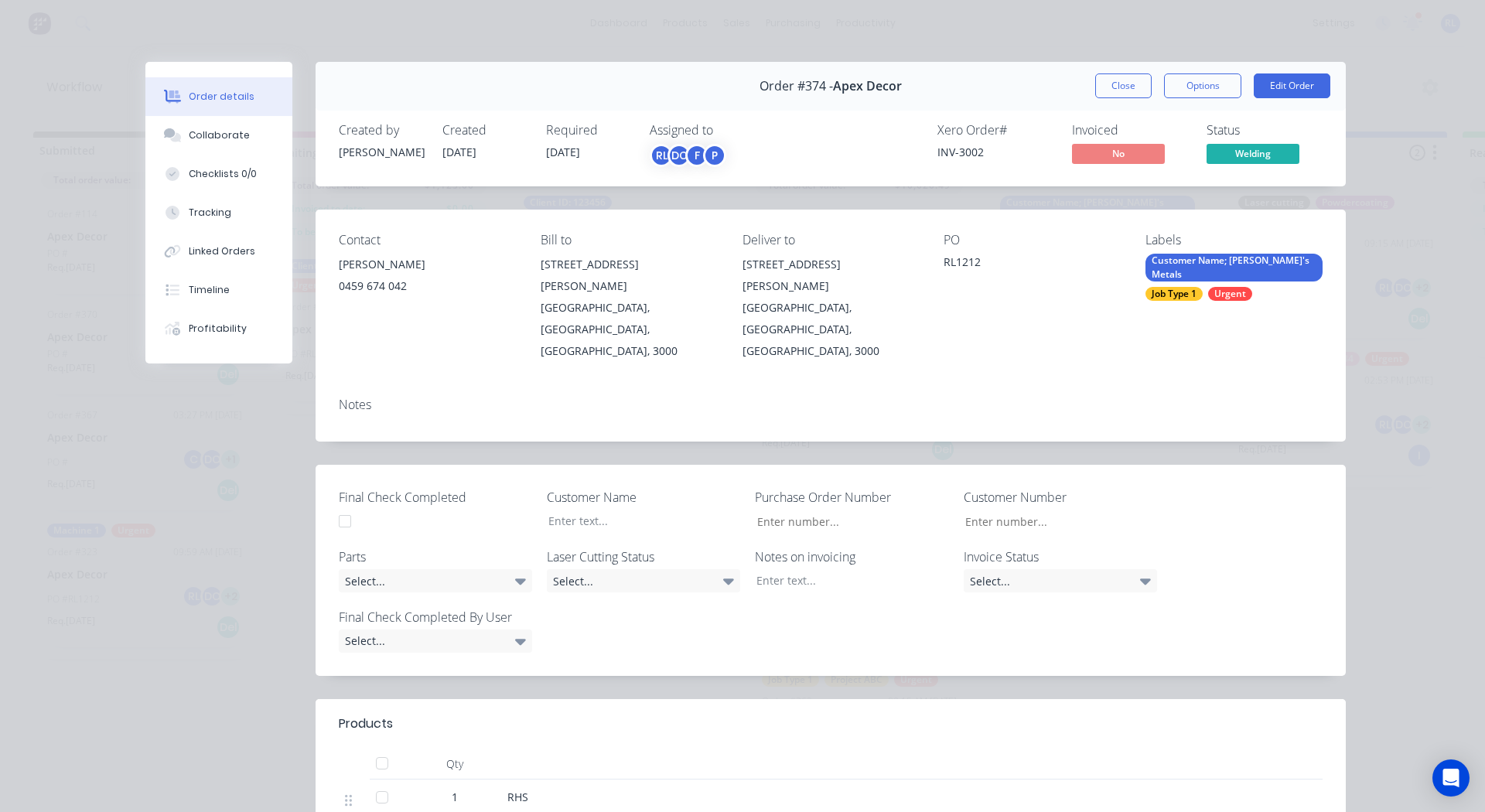
click at [1182, 286] on div "Job Type 1" at bounding box center [1174, 293] width 58 height 14
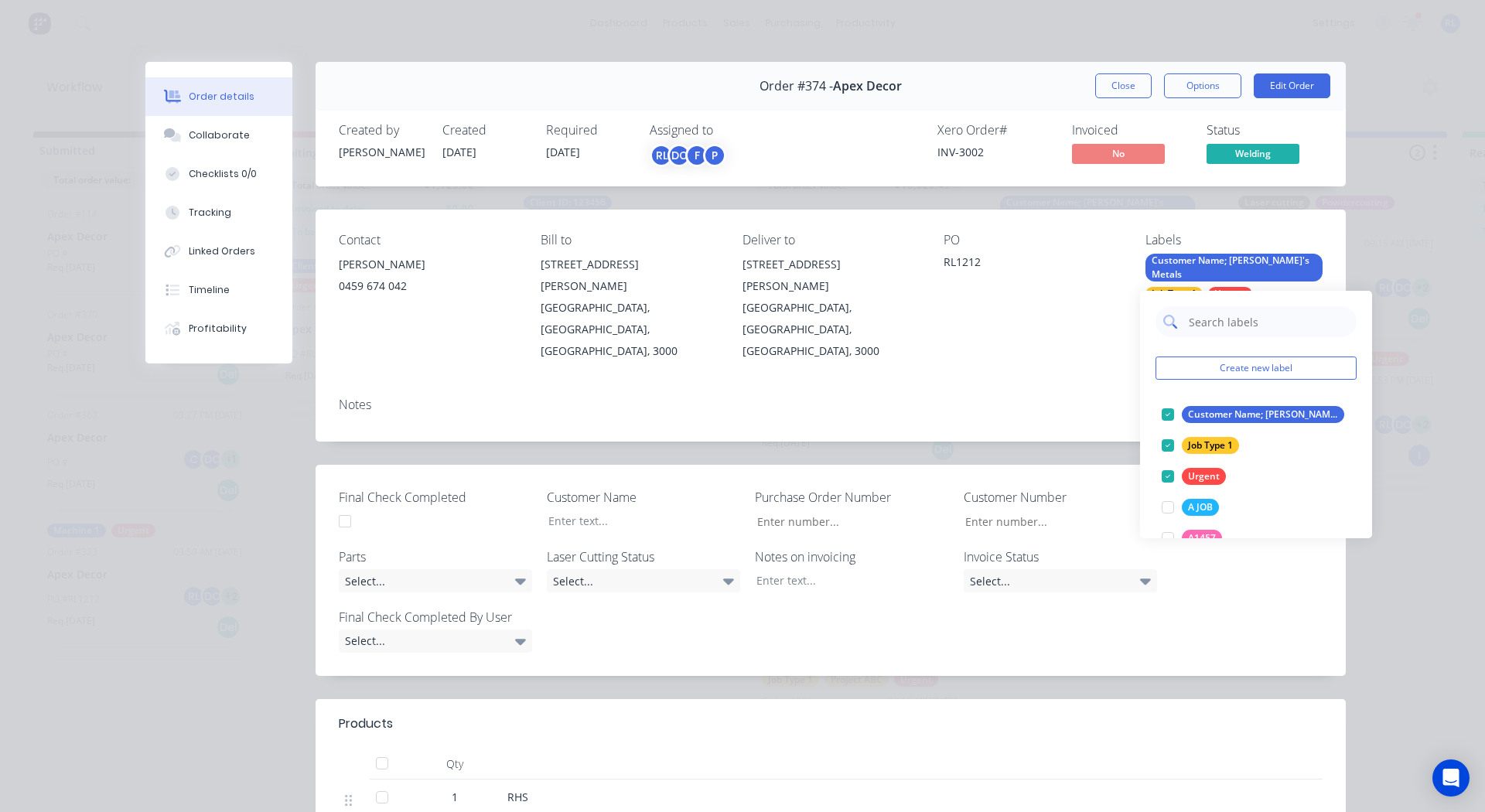
click at [1209, 320] on input "text" at bounding box center [1267, 321] width 162 height 31
click at [1204, 359] on button "Create new label" at bounding box center [1255, 368] width 201 height 23
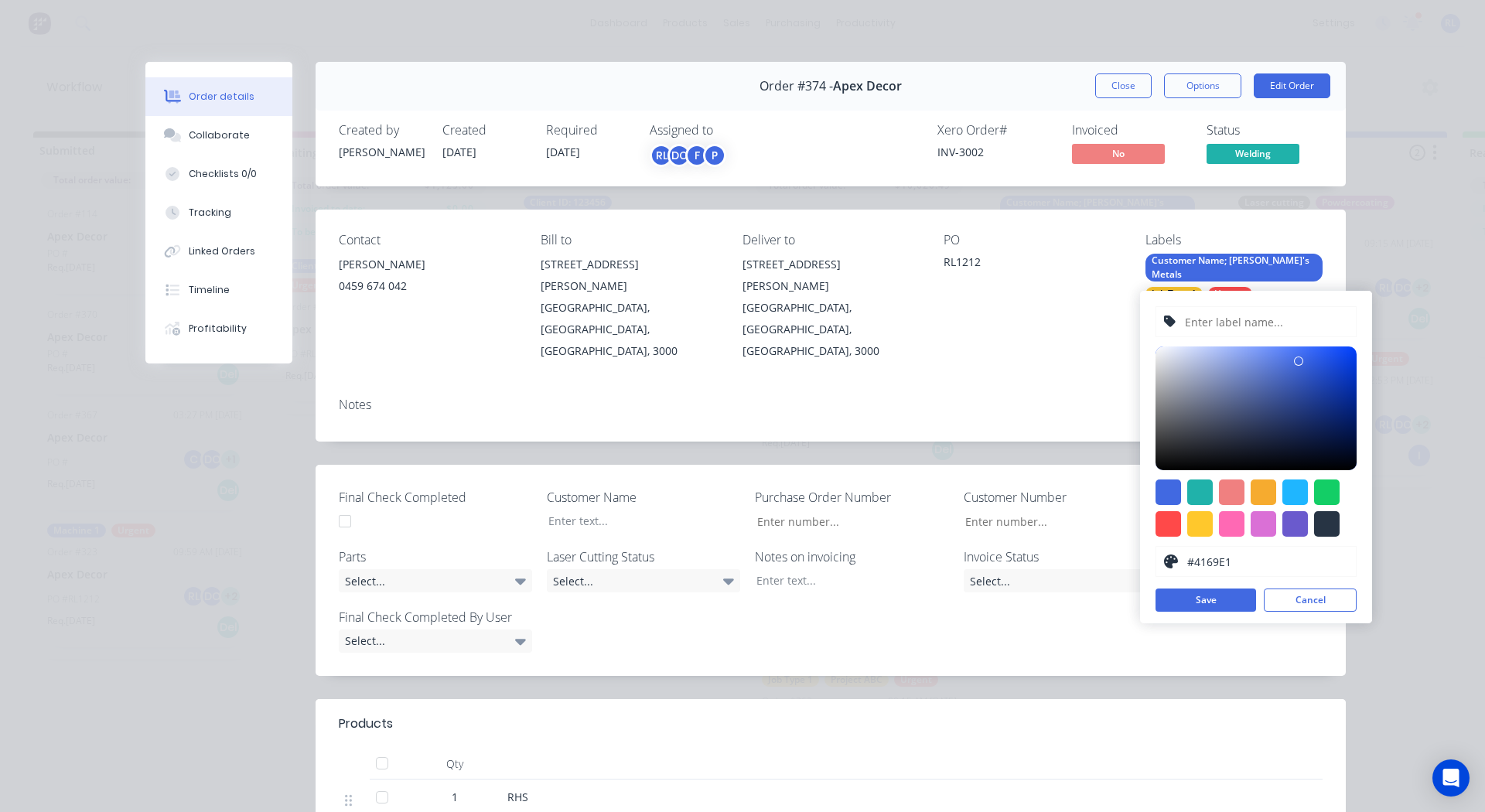
click at [1216, 325] on input "text" at bounding box center [1265, 321] width 164 height 30
click at [1178, 522] on div at bounding box center [1168, 524] width 25 height 25
type input "#FF4949"
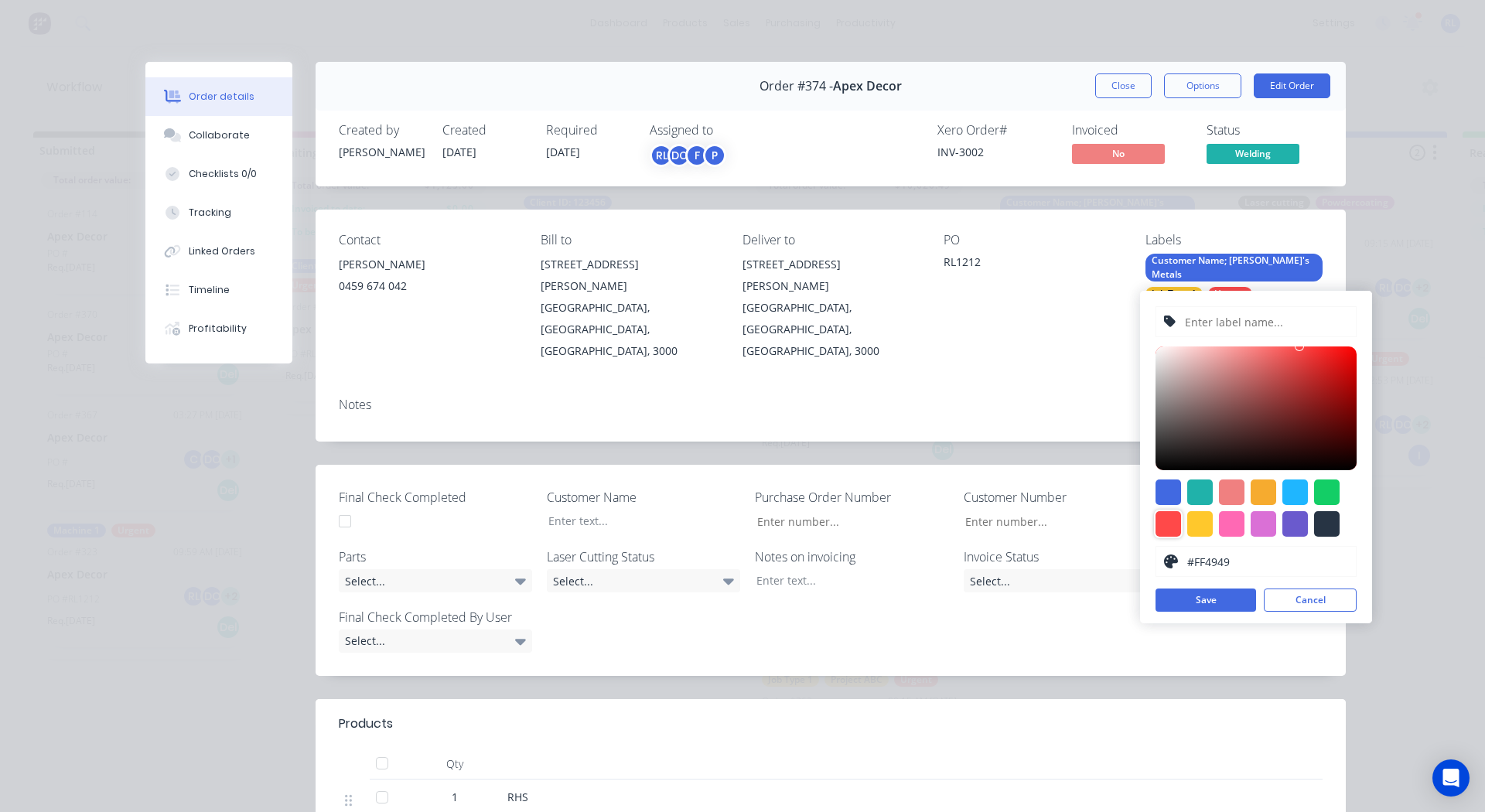
click at [1212, 317] on input "text" at bounding box center [1265, 321] width 164 height 30
type input "Priority 2"
click at [1199, 597] on button "Save" at bounding box center [1205, 599] width 101 height 23
click at [1123, 92] on button "Close" at bounding box center [1123, 86] width 57 height 25
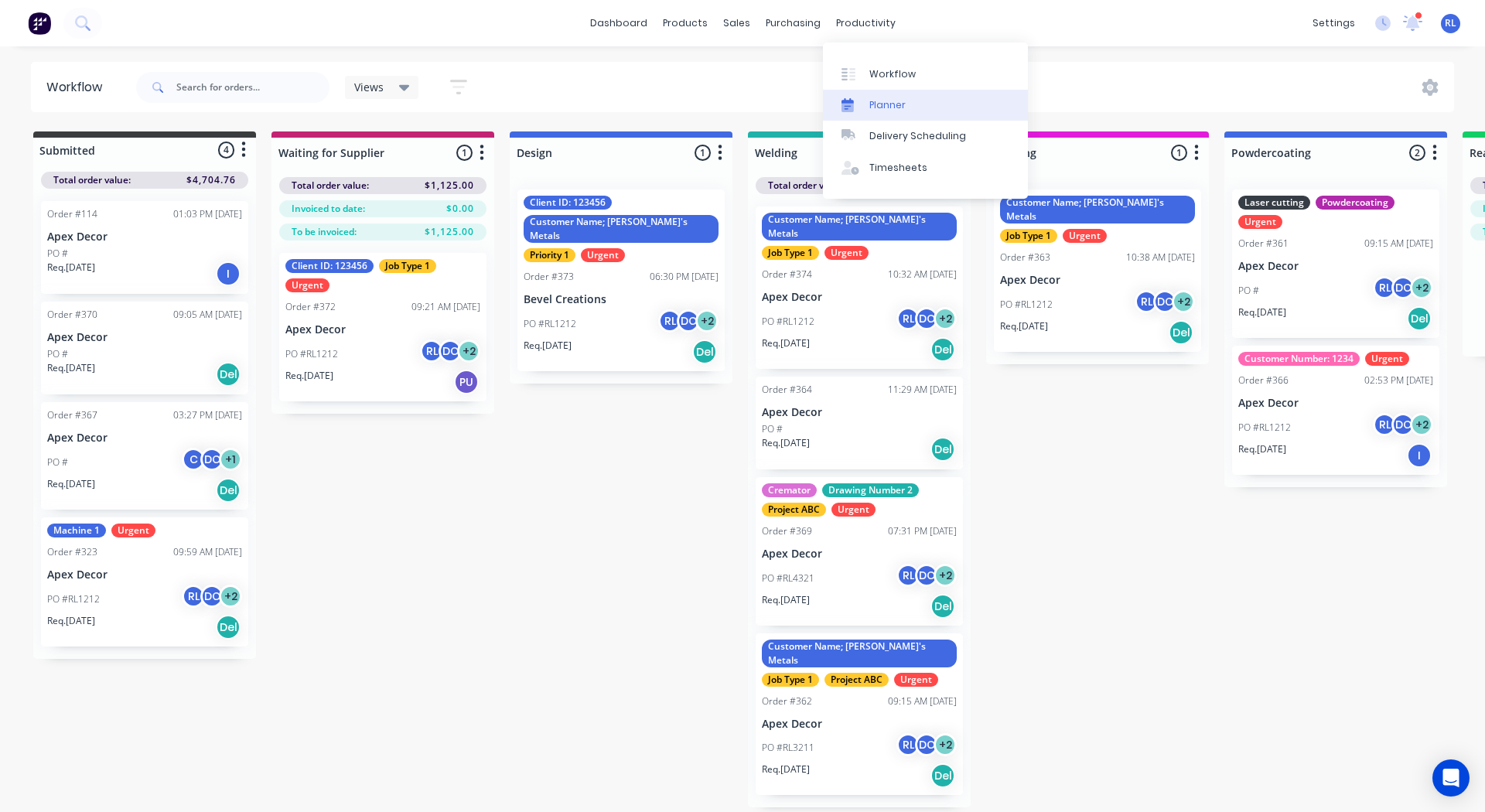
click at [887, 96] on link "Planner" at bounding box center [926, 105] width 205 height 31
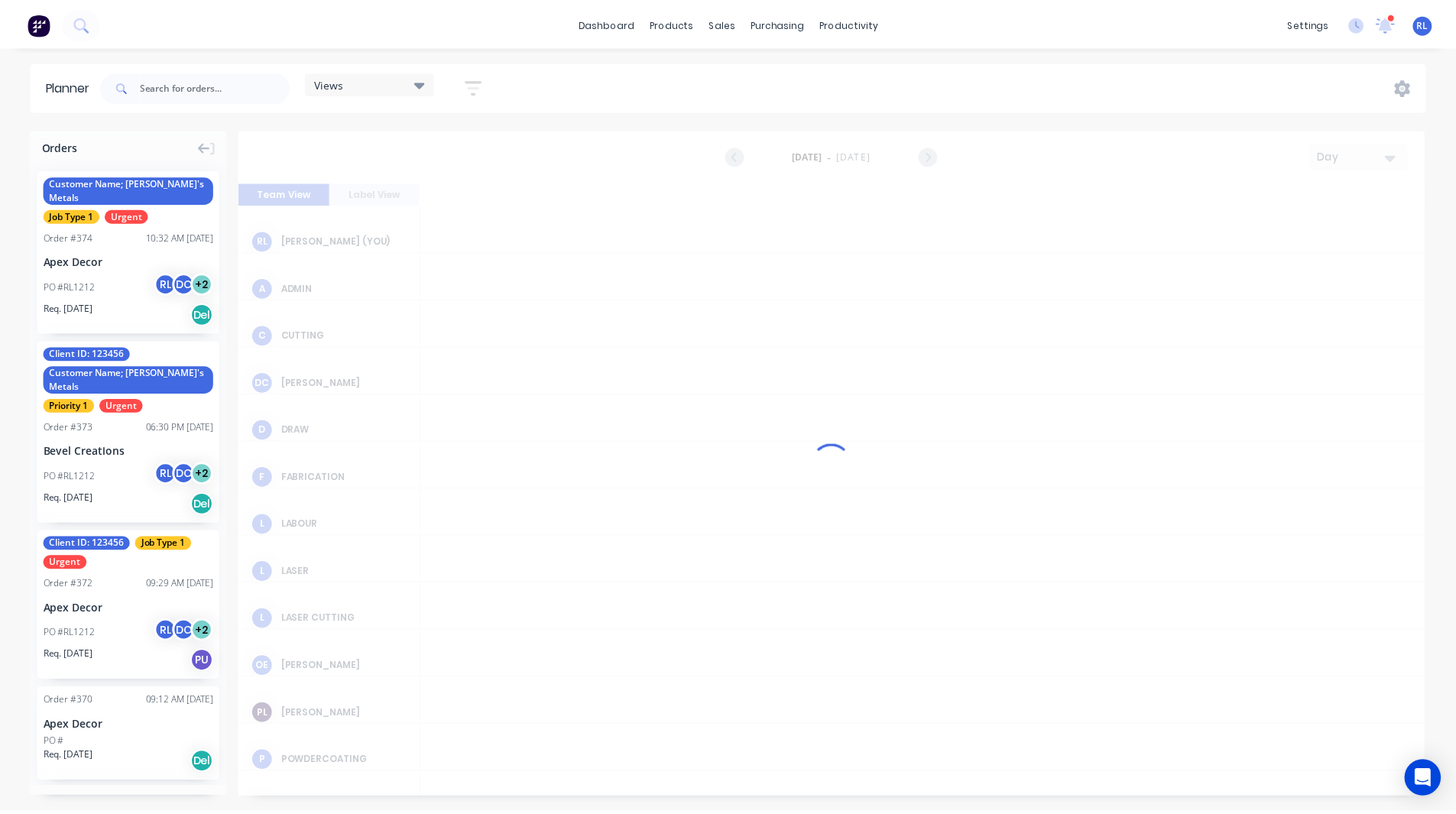
scroll to position [0, 2446]
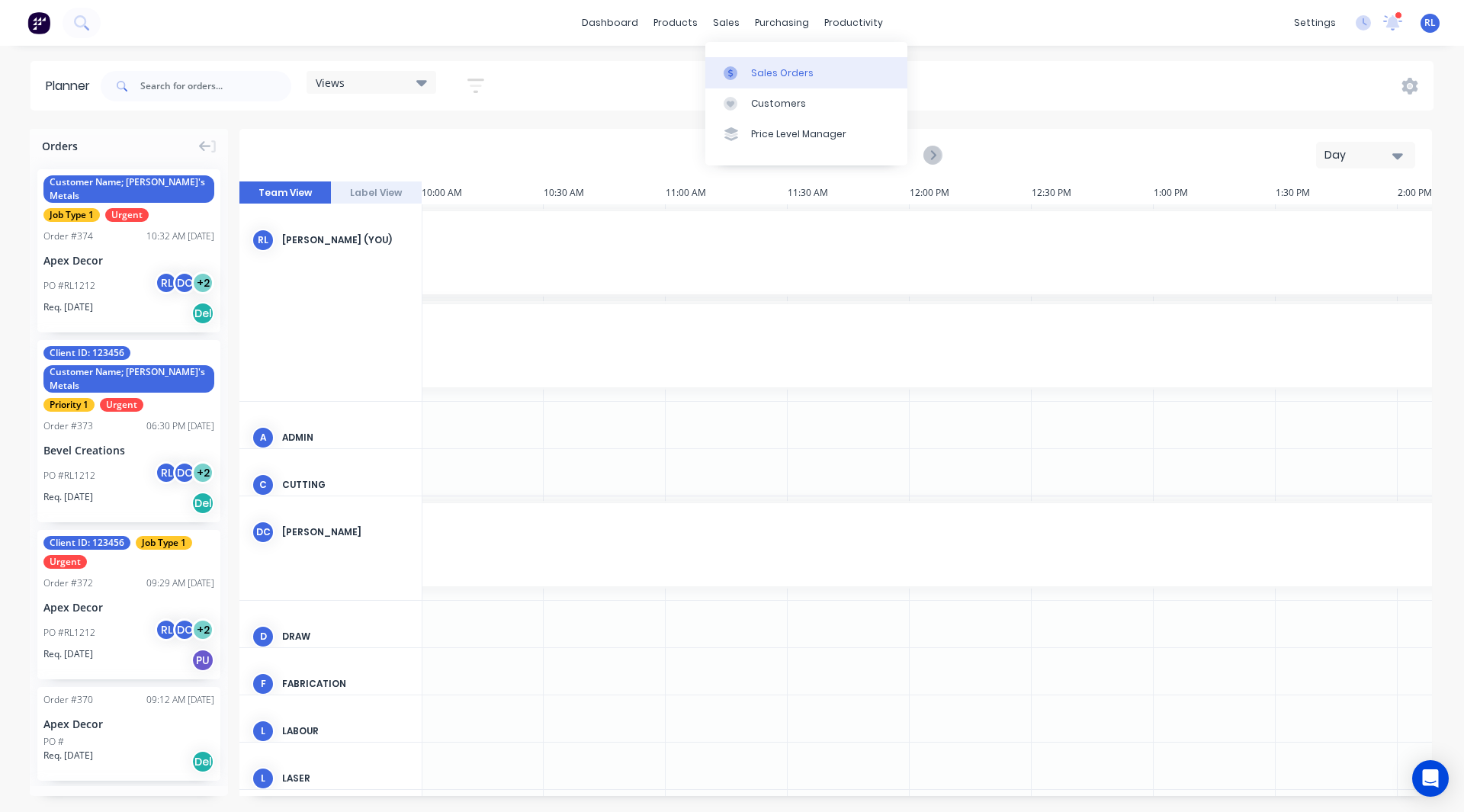
click at [751, 74] on div "Sales Orders" at bounding box center [782, 73] width 63 height 13
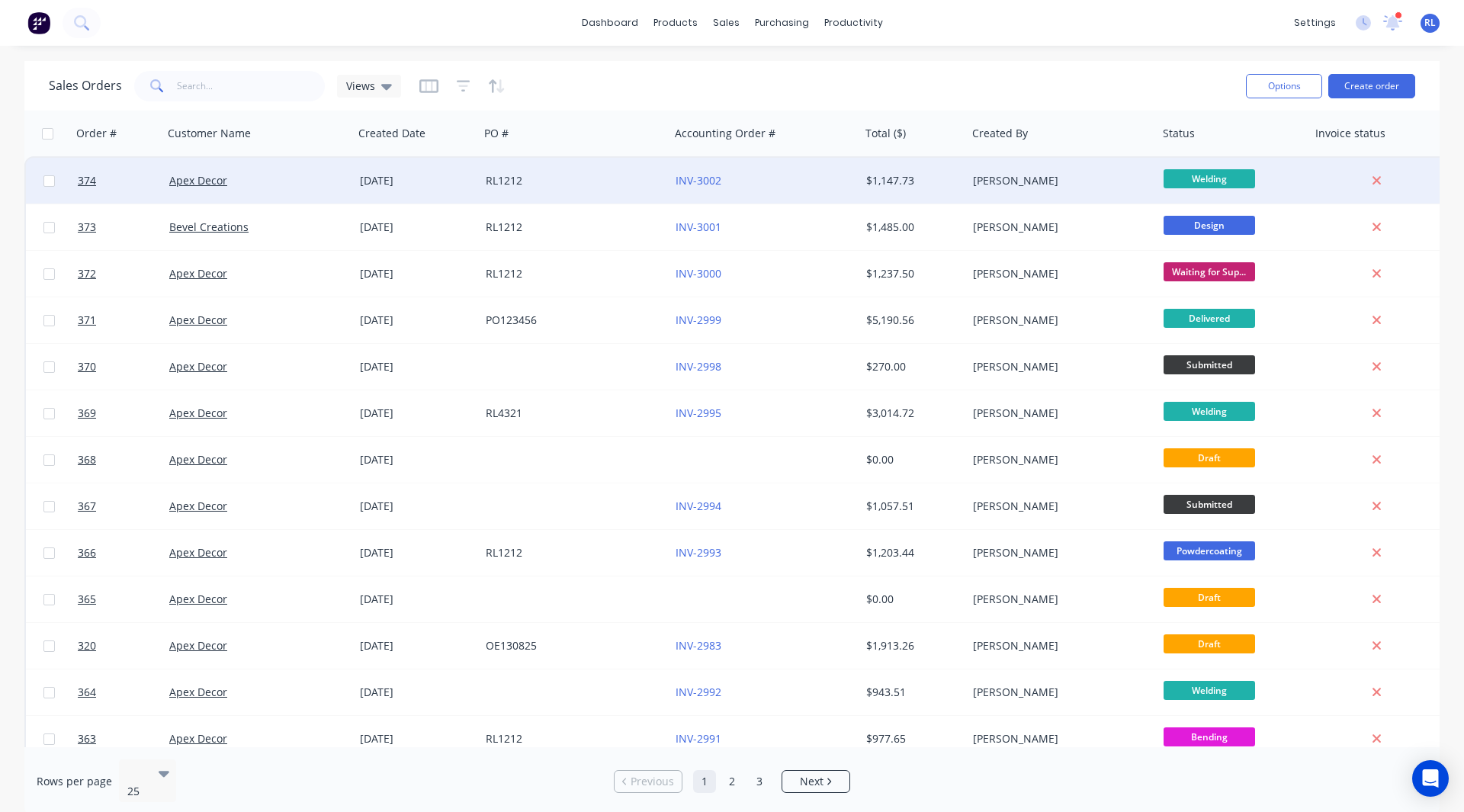
click at [255, 178] on div "Apex Decor" at bounding box center [254, 180] width 170 height 15
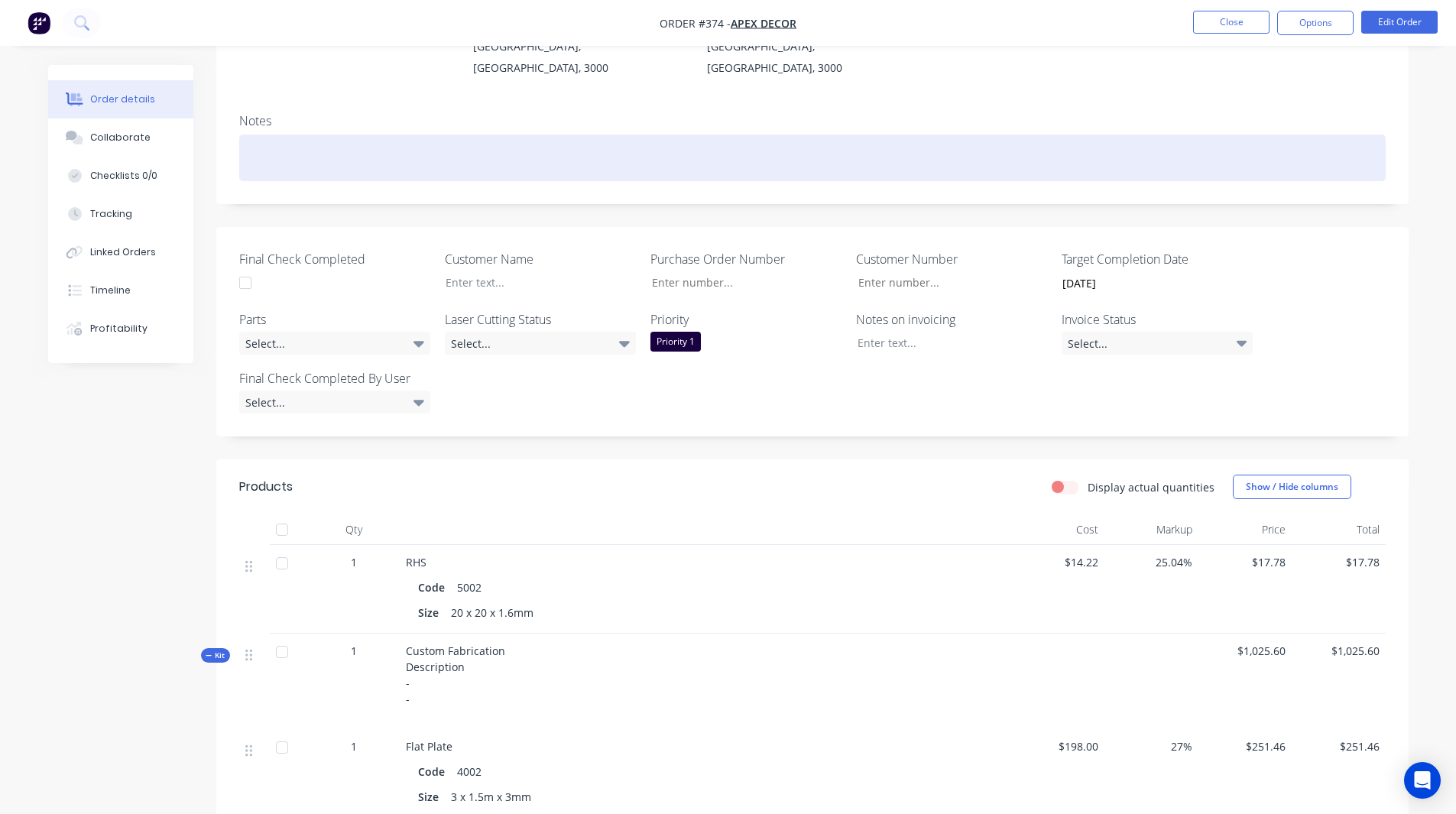
scroll to position [220, 0]
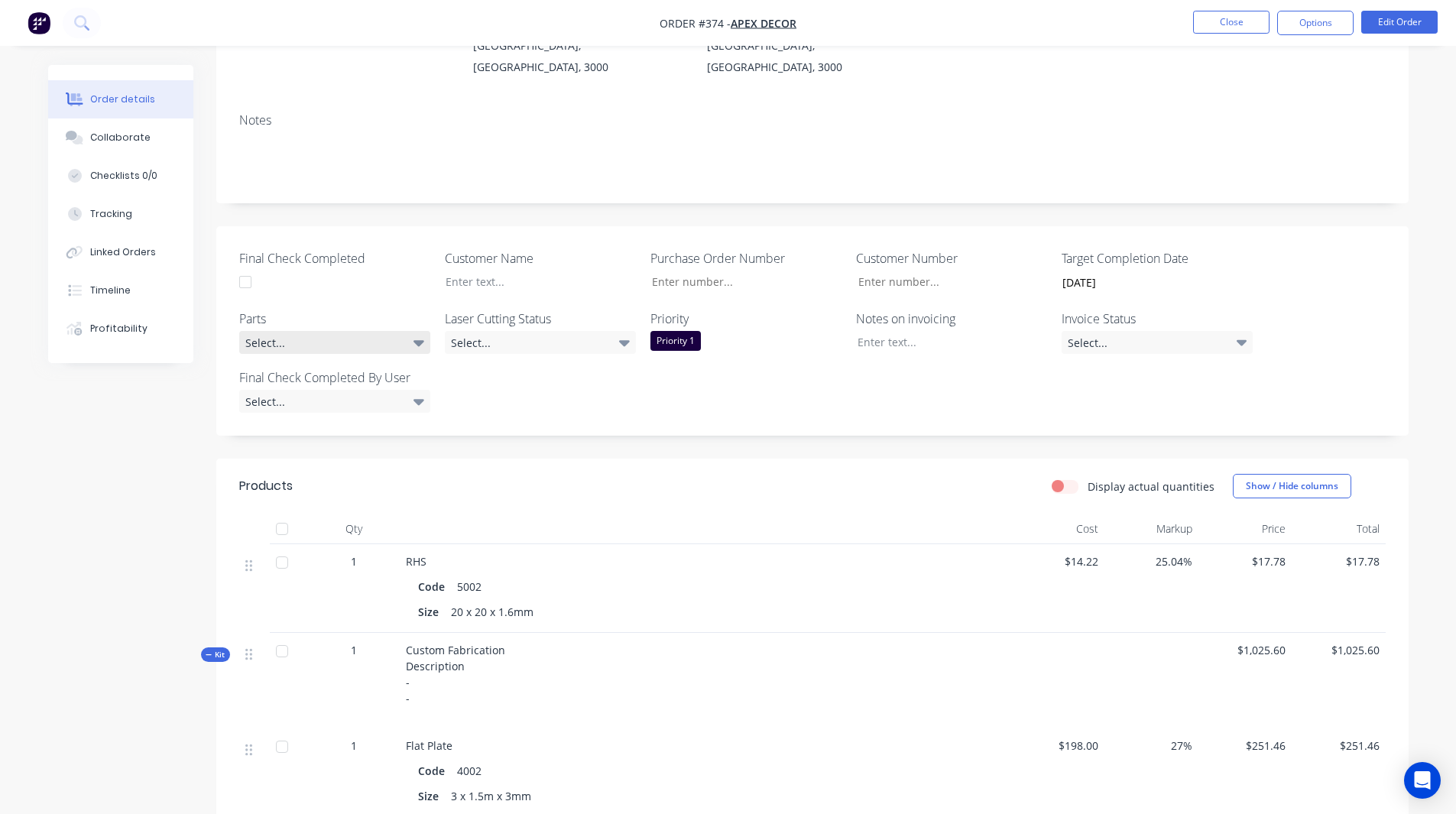
click at [316, 331] on div "Select..." at bounding box center [335, 342] width 191 height 23
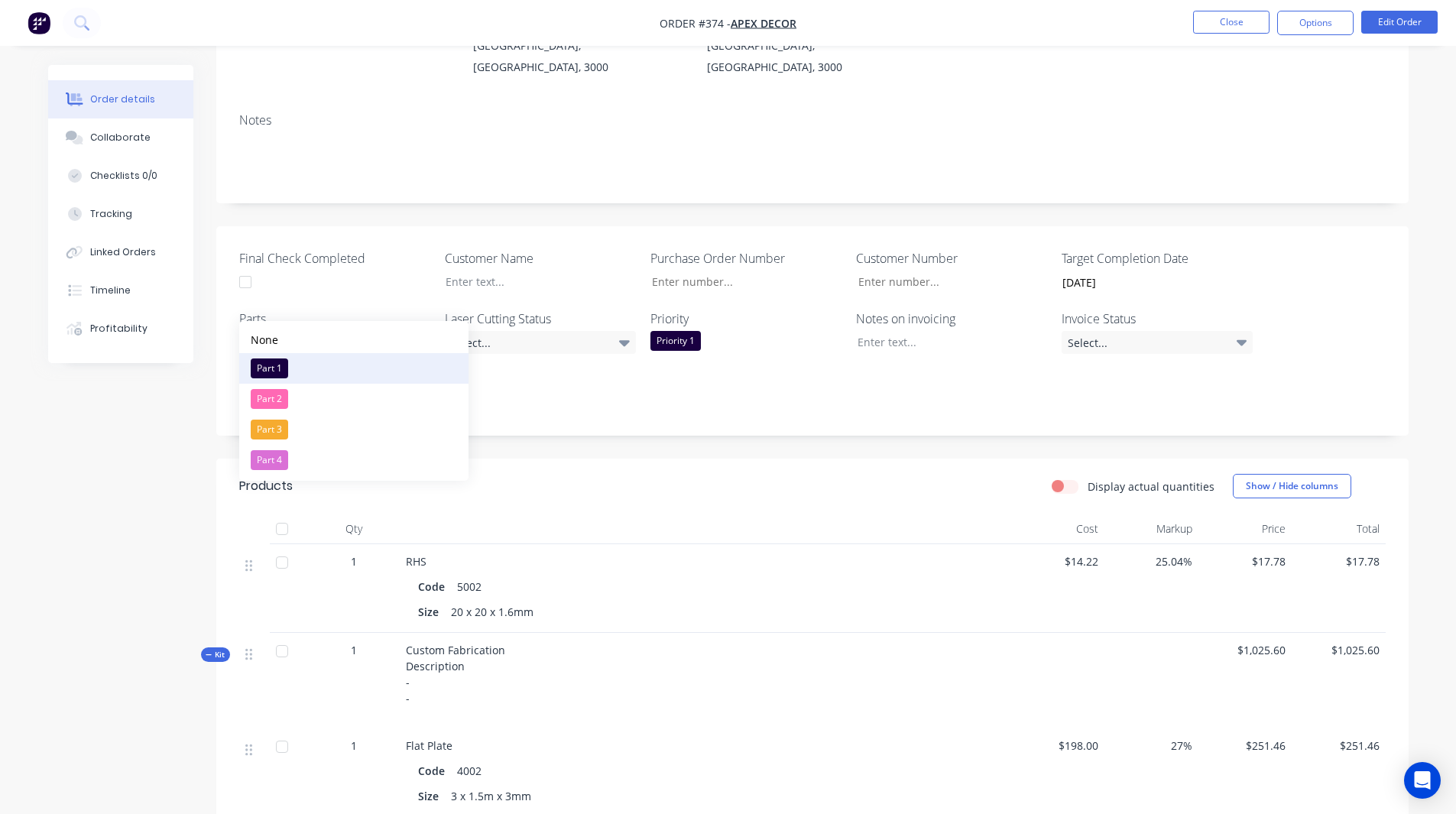
click at [290, 370] on button "Part 1" at bounding box center [354, 368] width 230 height 30
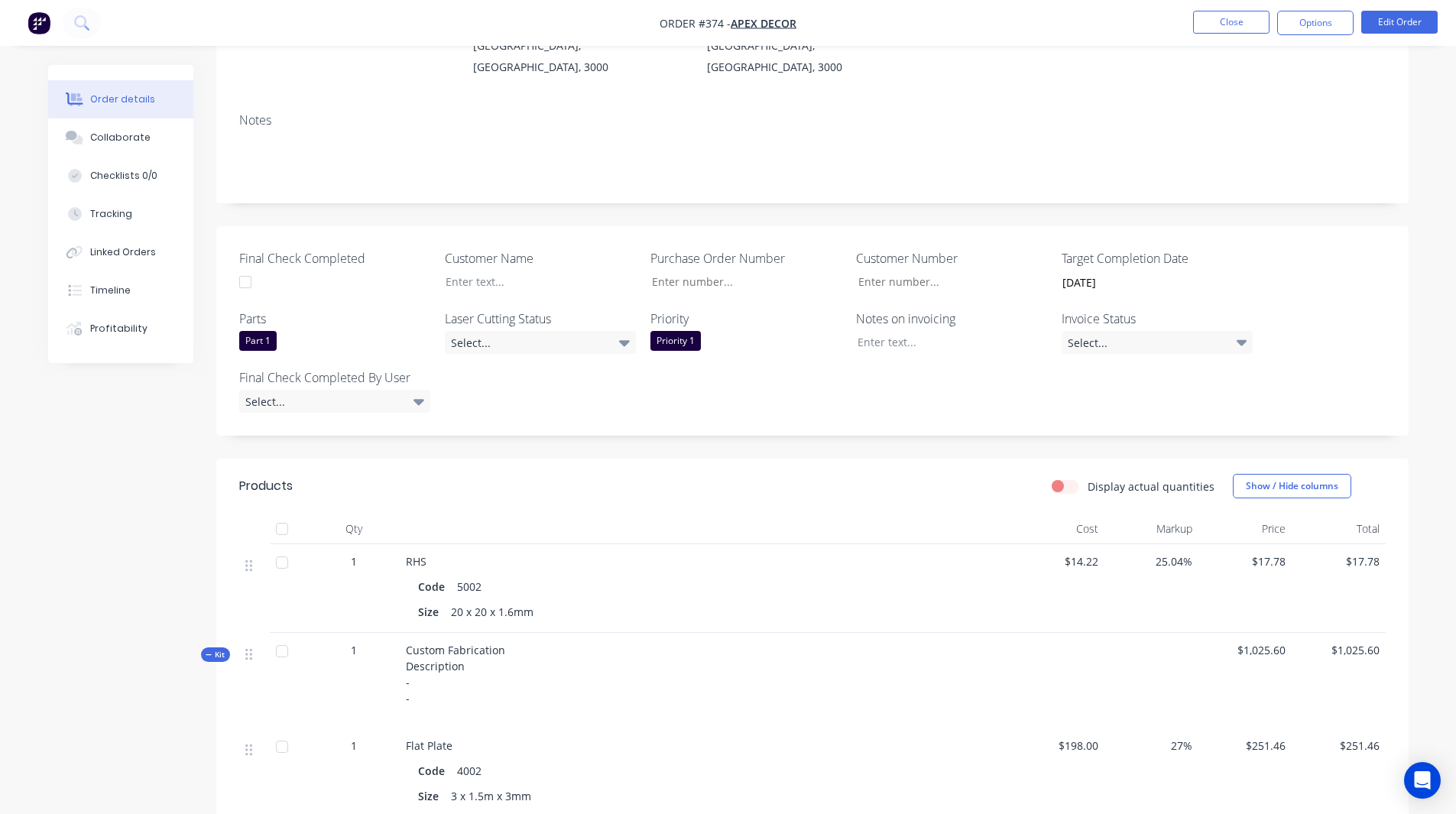
click at [509, 368] on div "Final Check Completed Customer Name Purchase Order Number Customer Number Targe…" at bounding box center [812, 331] width 1192 height 209
click at [38, 13] on img "button" at bounding box center [39, 23] width 23 height 23
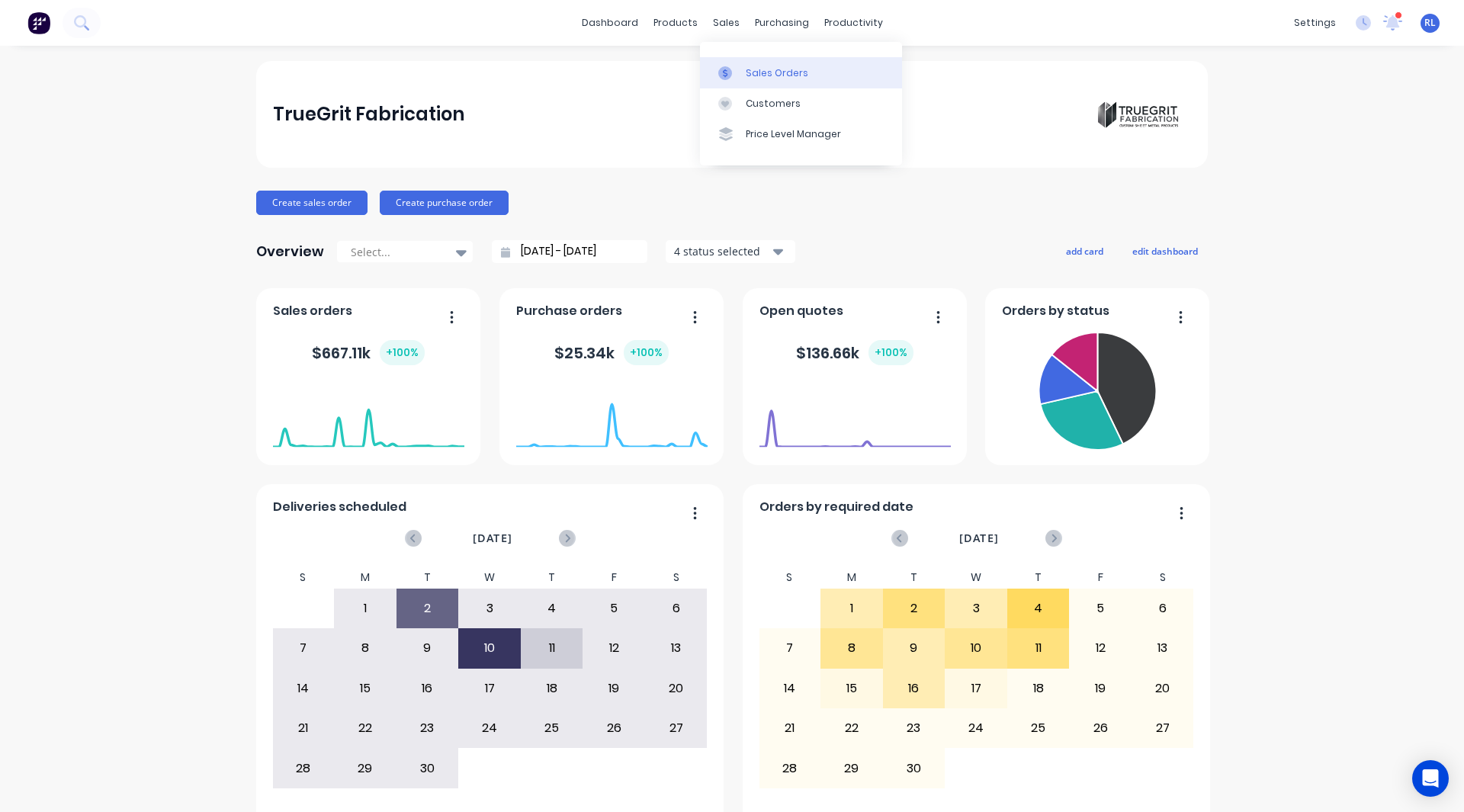
click at [773, 66] on div "Sales Orders" at bounding box center [776, 73] width 63 height 13
